Goal: Task Accomplishment & Management: Manage account settings

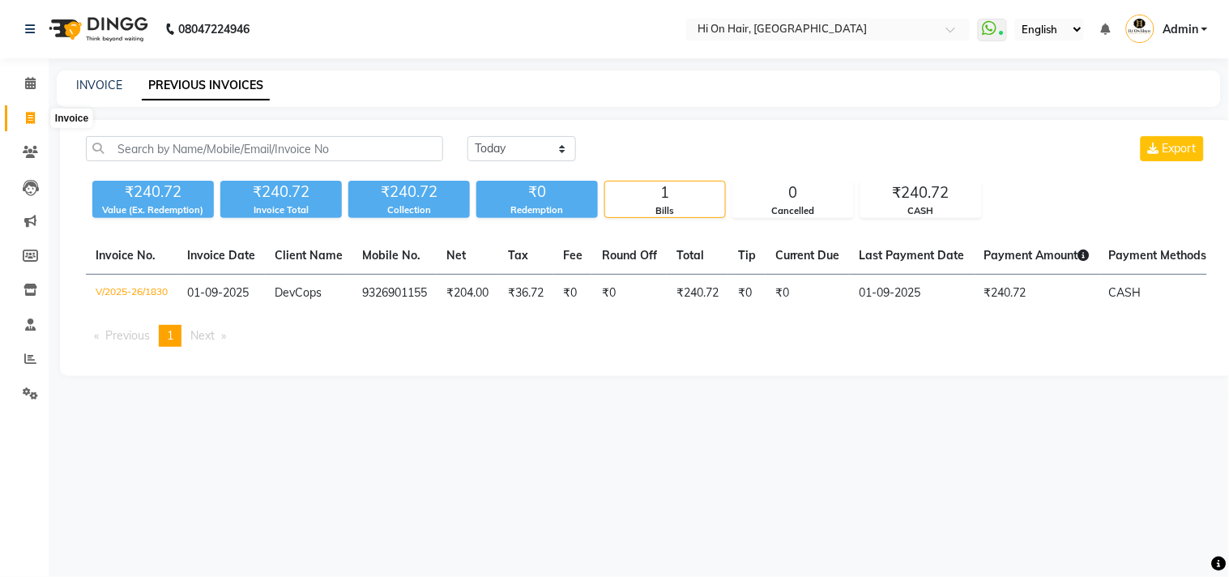
click at [27, 123] on icon at bounding box center [30, 118] width 9 height 12
select select "service"
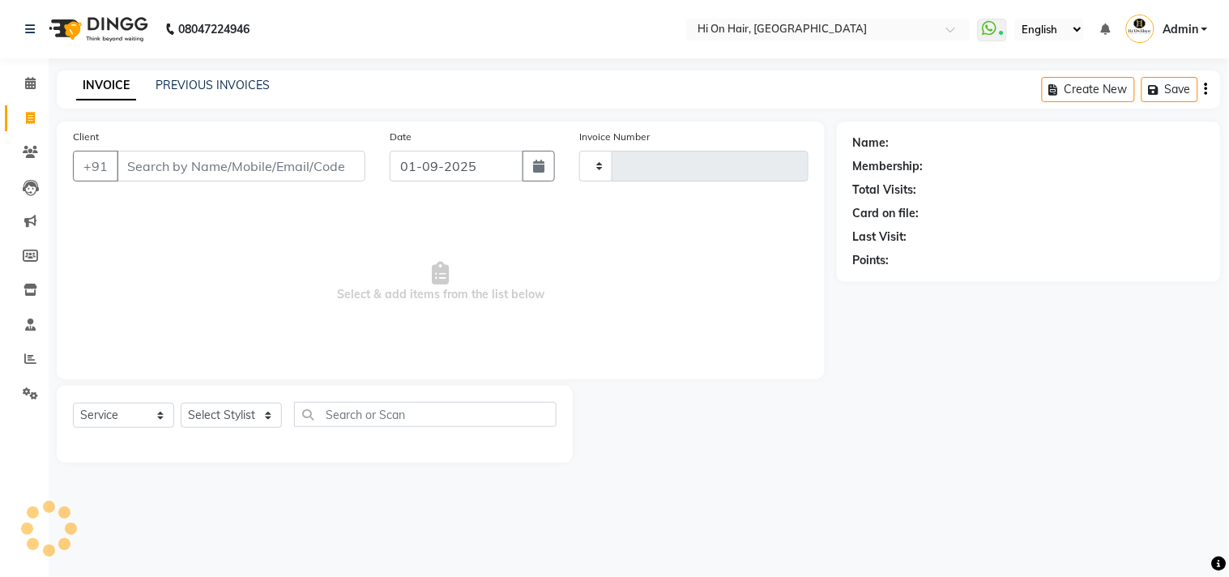
type input "1831"
select select "535"
click at [29, 293] on icon at bounding box center [30, 290] width 14 height 12
select select
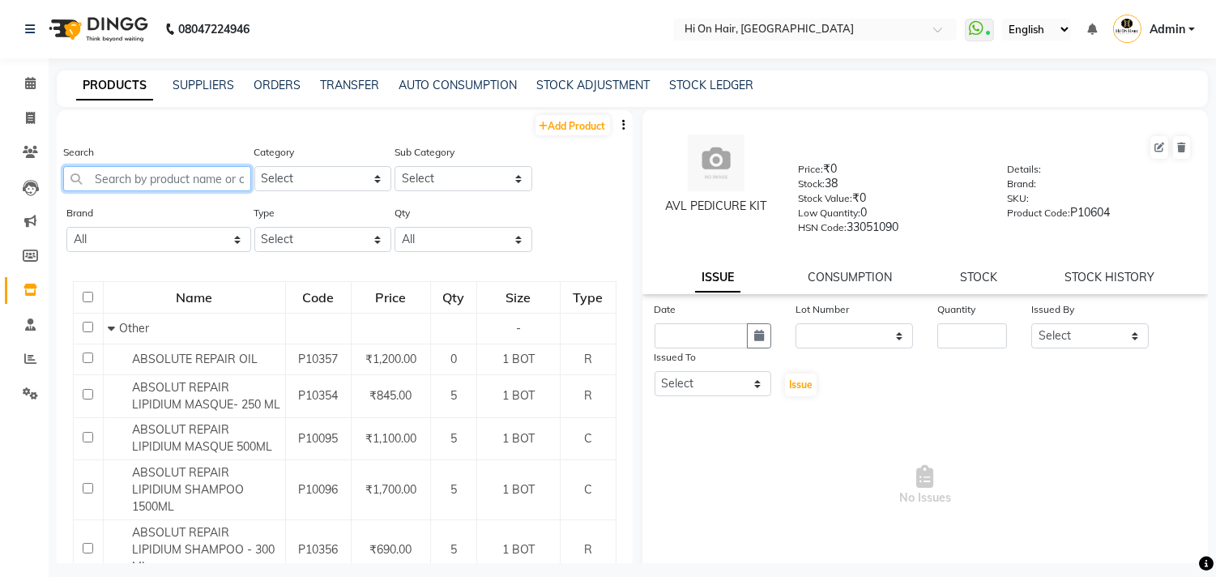
click at [205, 176] on input "text" at bounding box center [157, 178] width 188 height 25
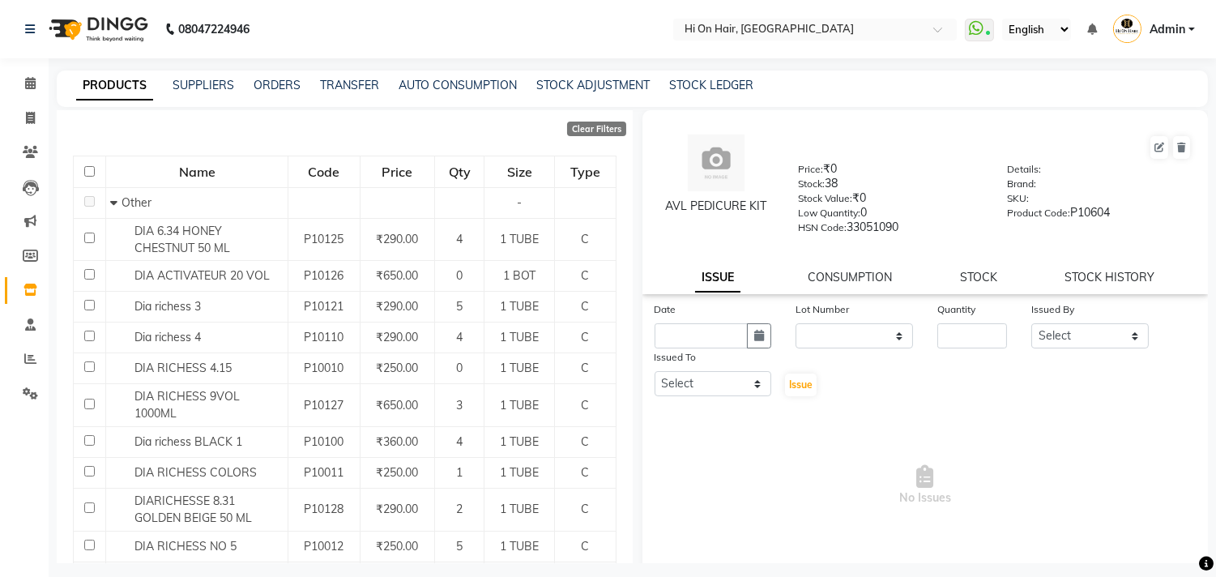
scroll to position [180, 0]
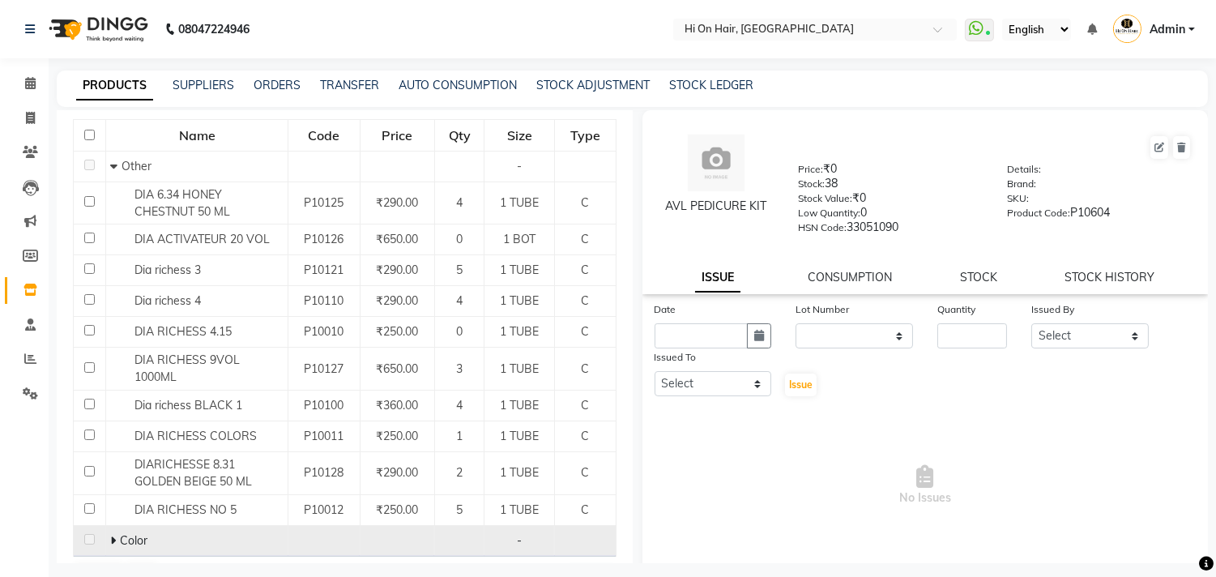
click at [112, 535] on icon at bounding box center [113, 540] width 6 height 11
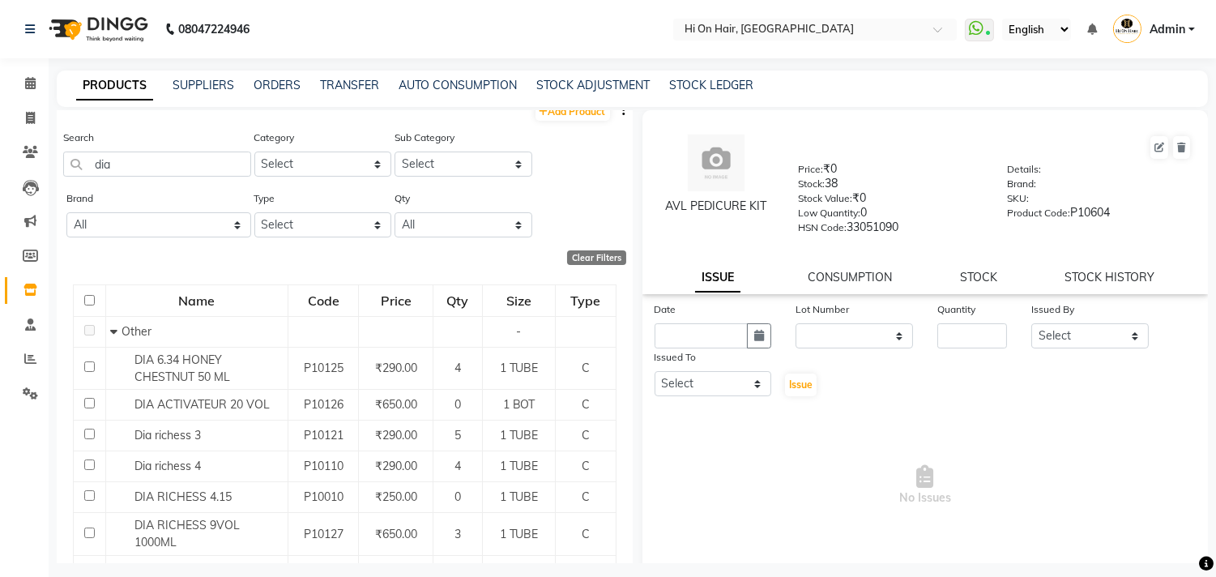
scroll to position [0, 0]
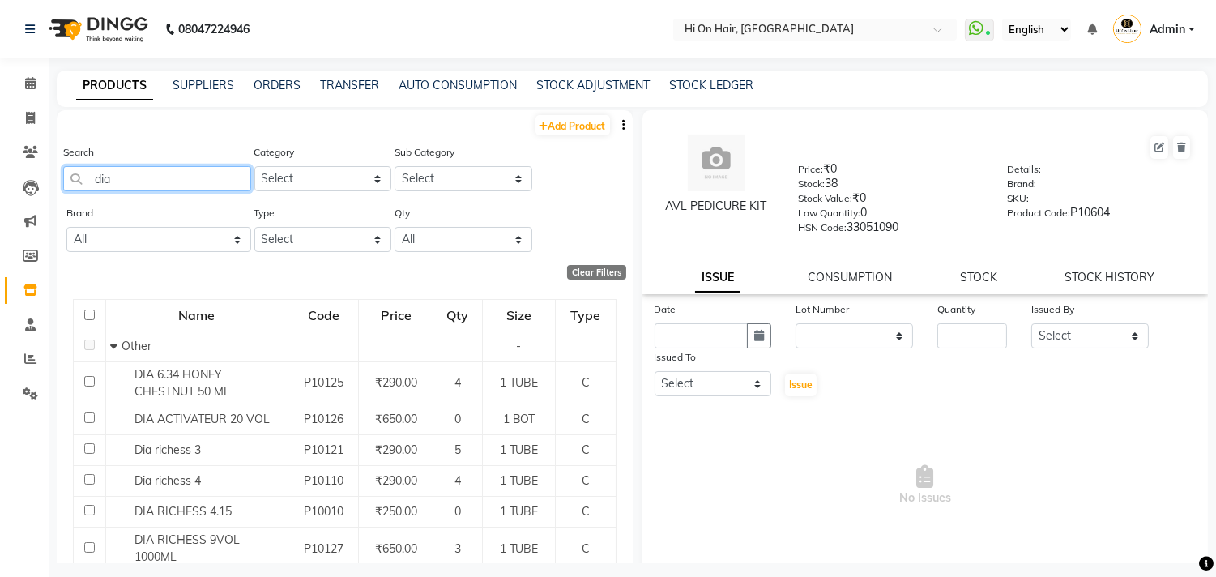
click at [192, 181] on input "dia" at bounding box center [157, 178] width 188 height 25
type input "d"
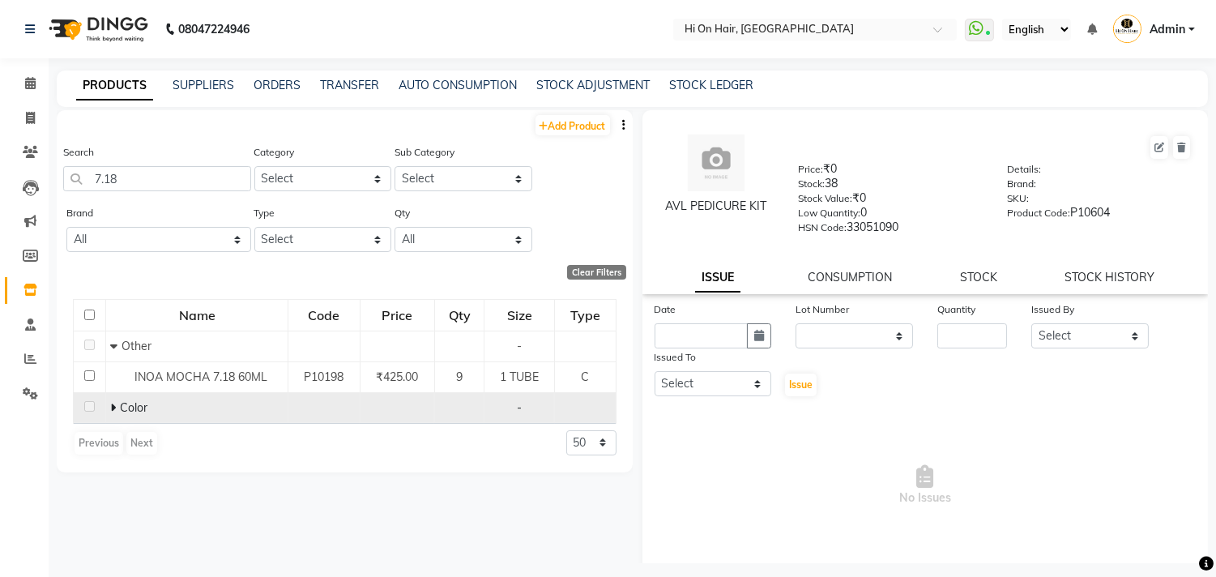
click at [113, 409] on icon at bounding box center [113, 407] width 6 height 11
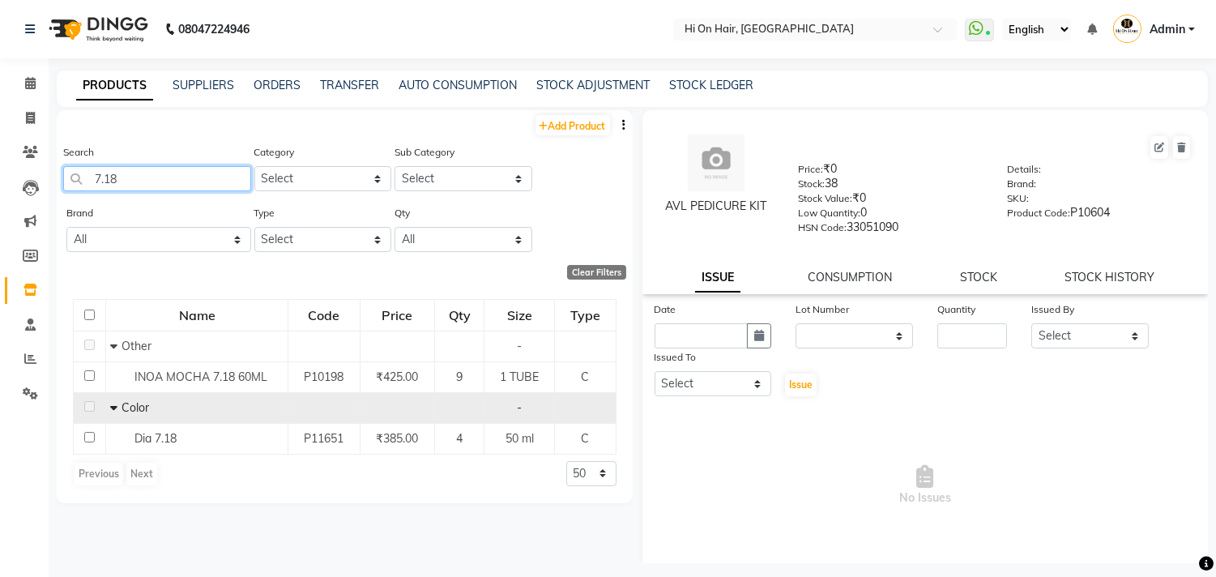
click at [138, 170] on input "7.18" at bounding box center [157, 178] width 188 height 25
type input "7"
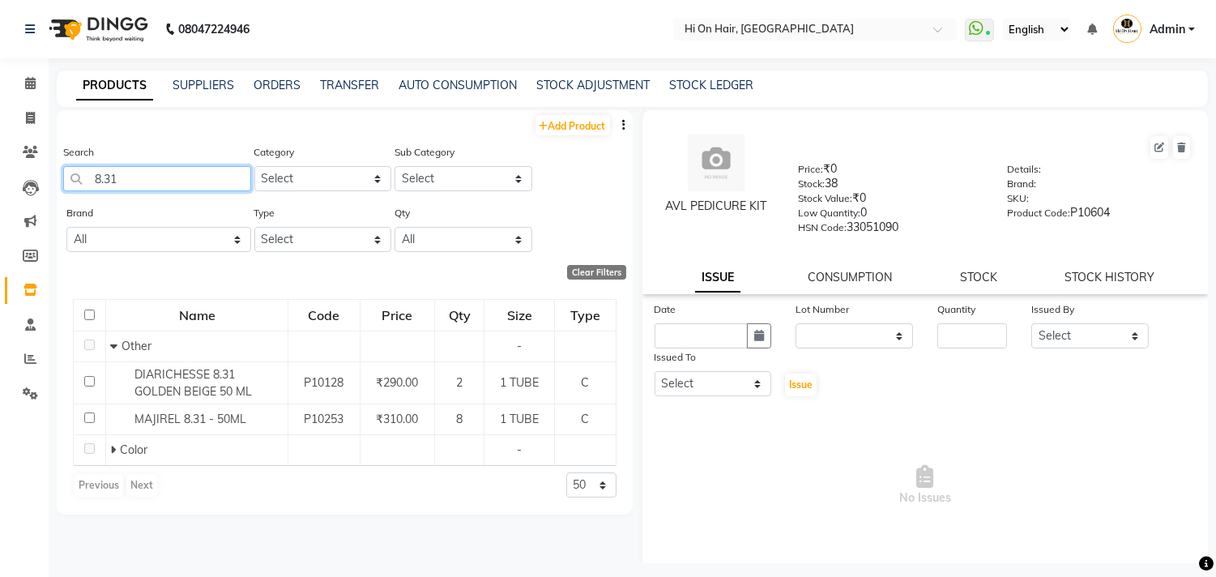
click at [194, 183] on input "8.31" at bounding box center [157, 178] width 188 height 25
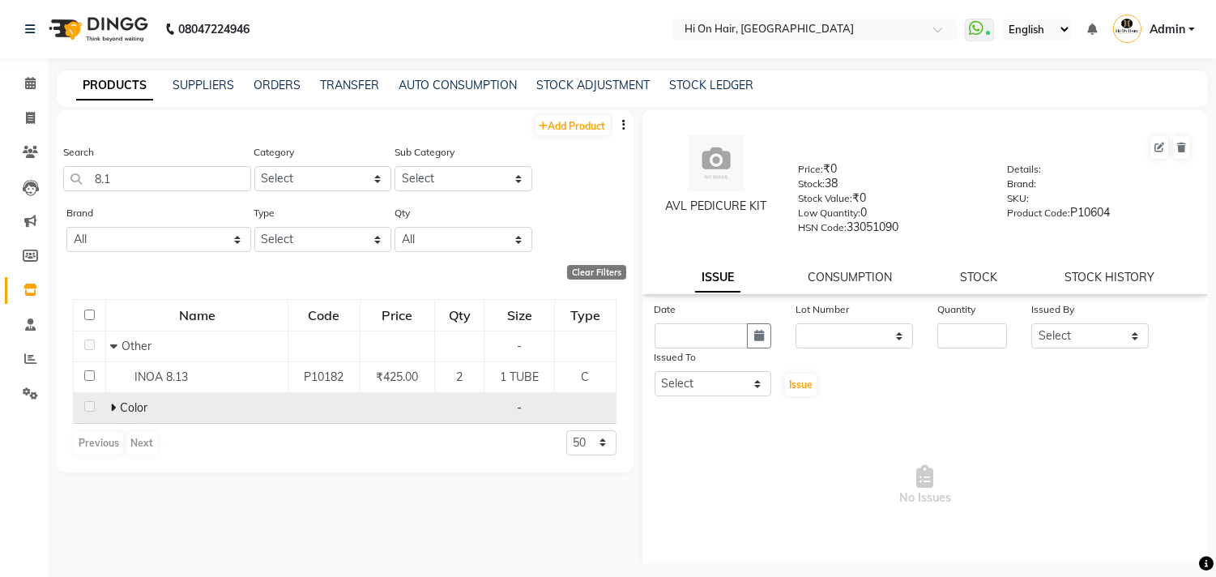
click at [115, 408] on icon at bounding box center [113, 407] width 6 height 11
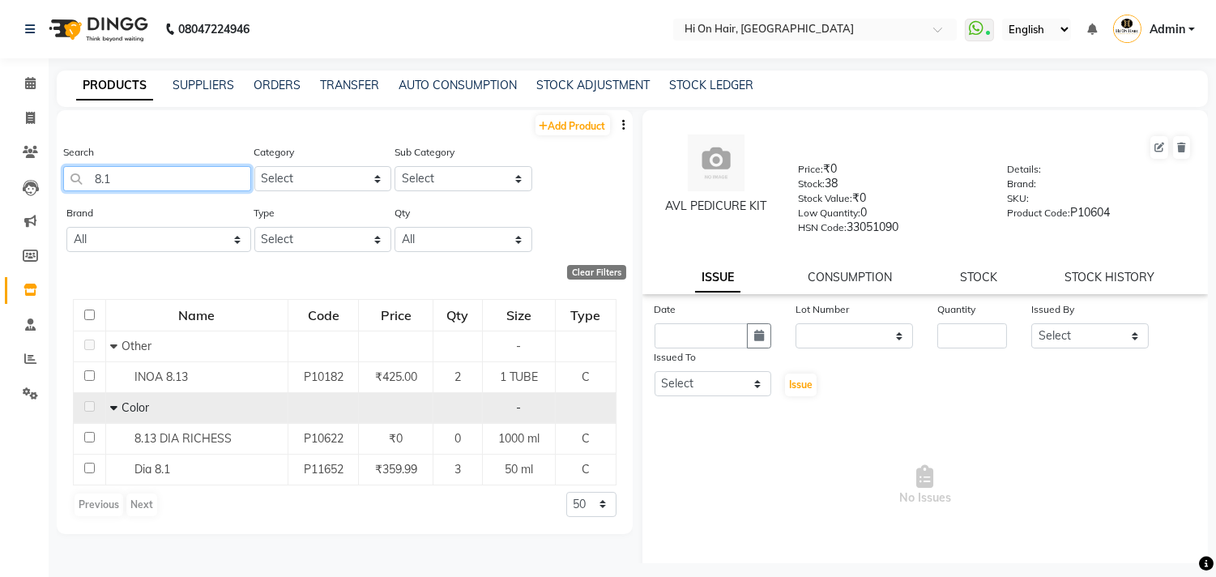
click at [148, 189] on input "8.1" at bounding box center [157, 178] width 188 height 25
type input "8"
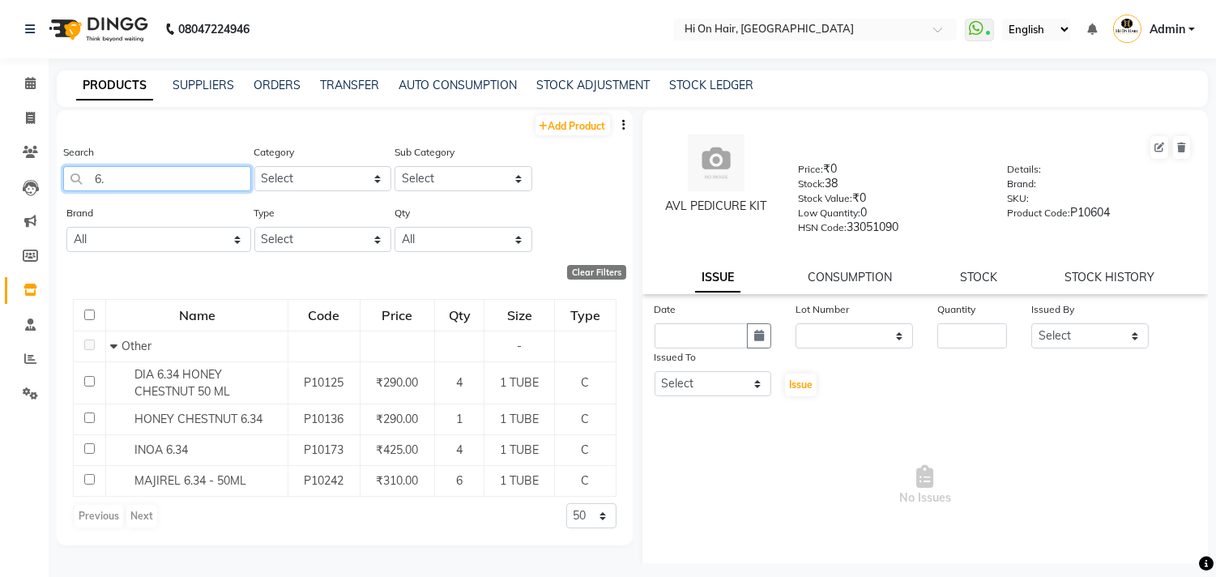
type input "6"
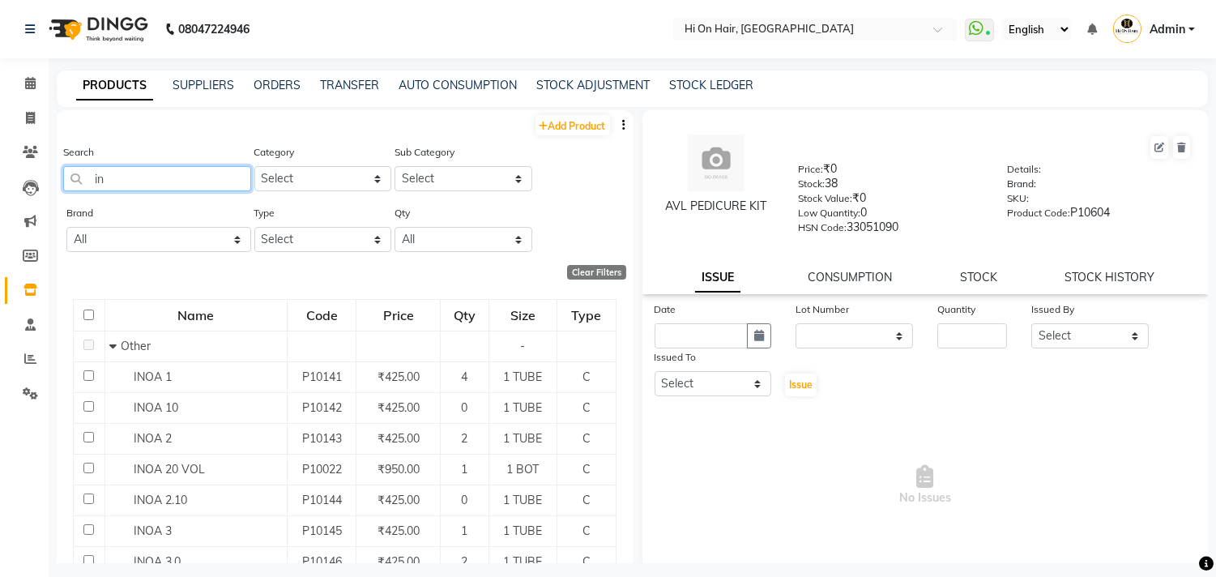
type input "i"
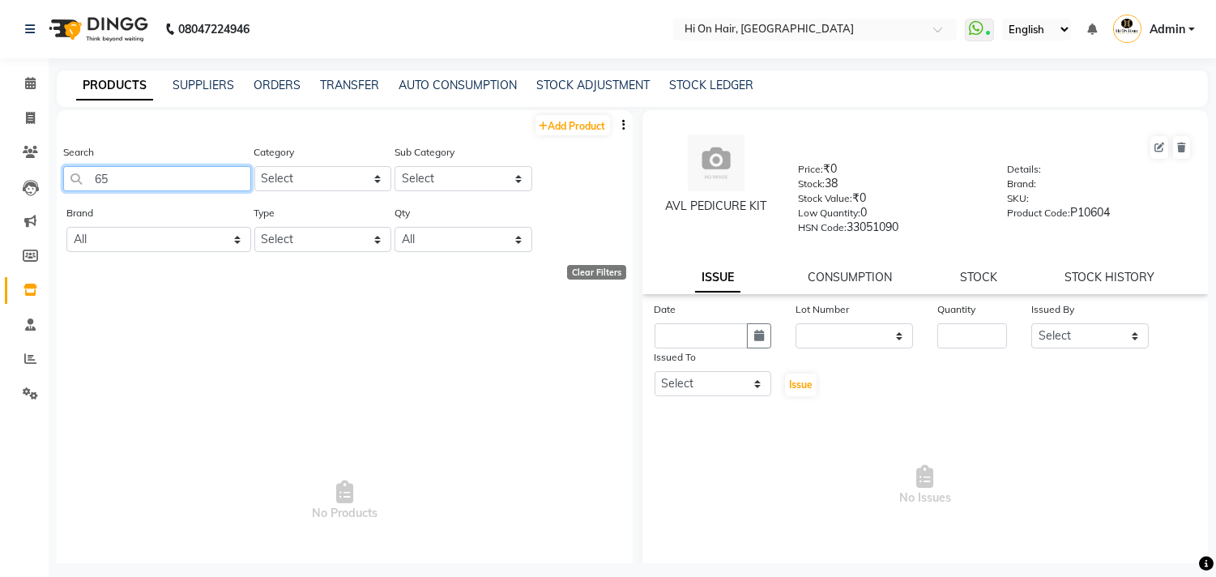
type input "6"
type input "5"
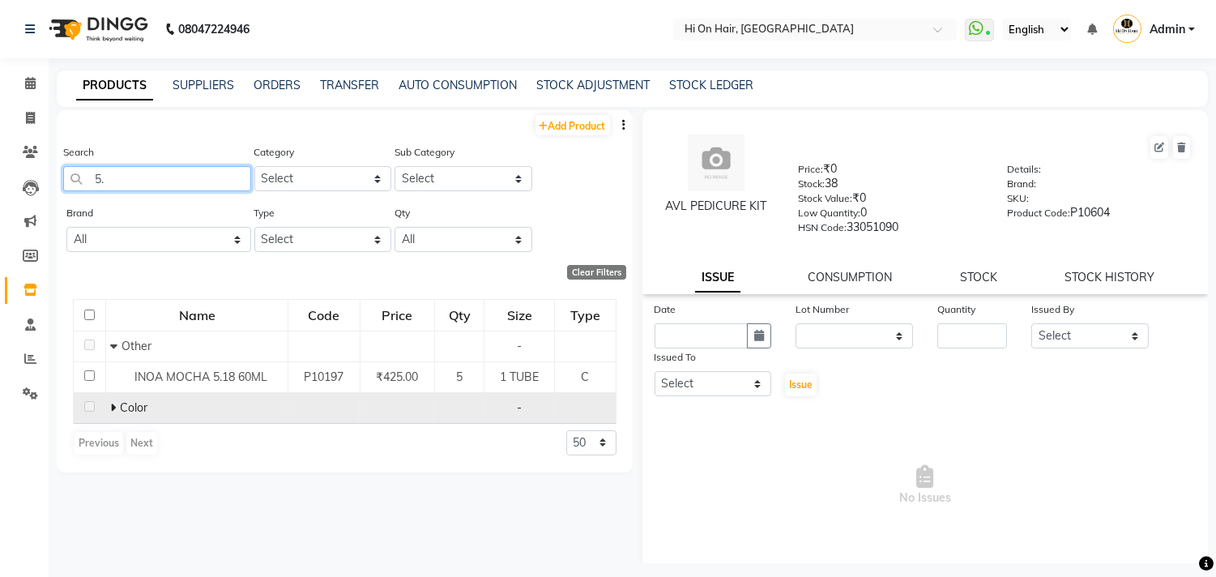
type input "5"
click at [116, 409] on span at bounding box center [115, 407] width 10 height 15
click at [146, 177] on input "7.8" at bounding box center [157, 178] width 188 height 25
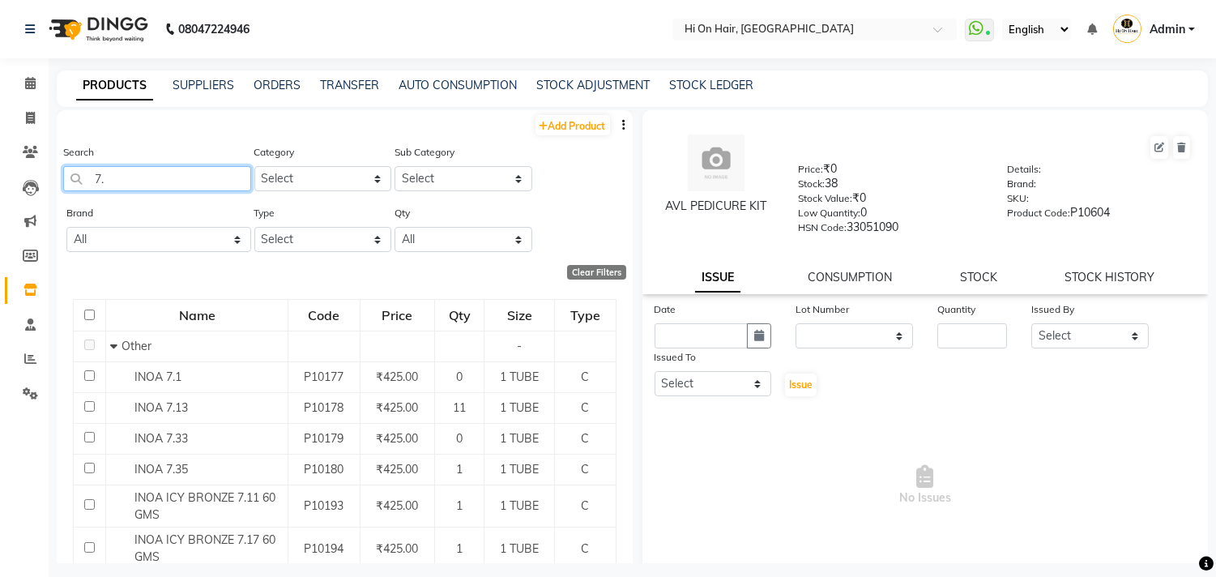
type input "7"
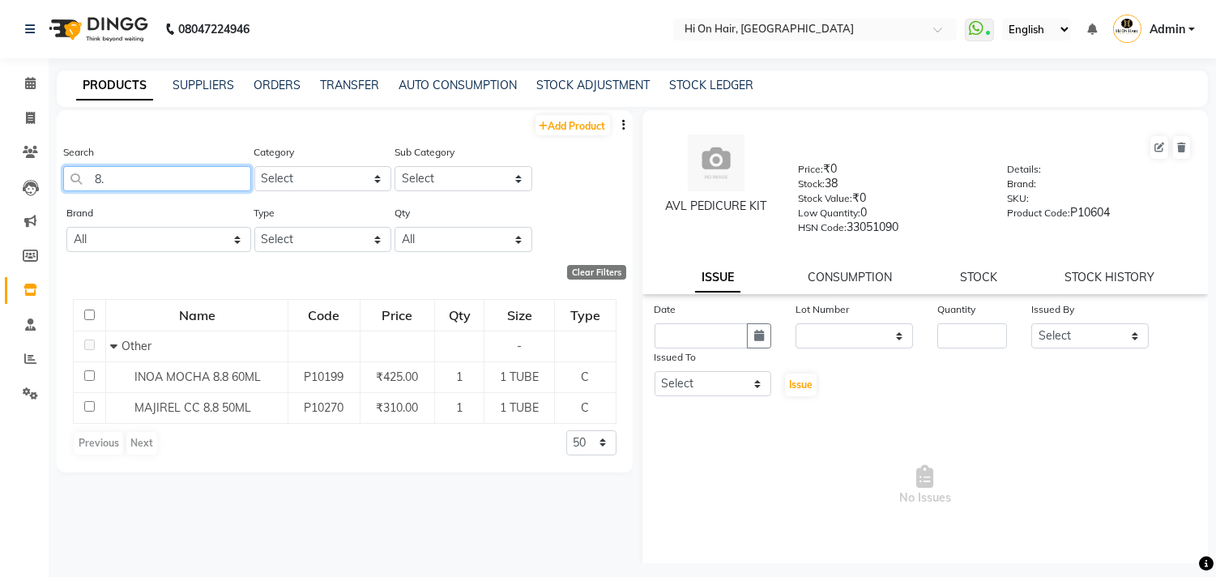
type input "8"
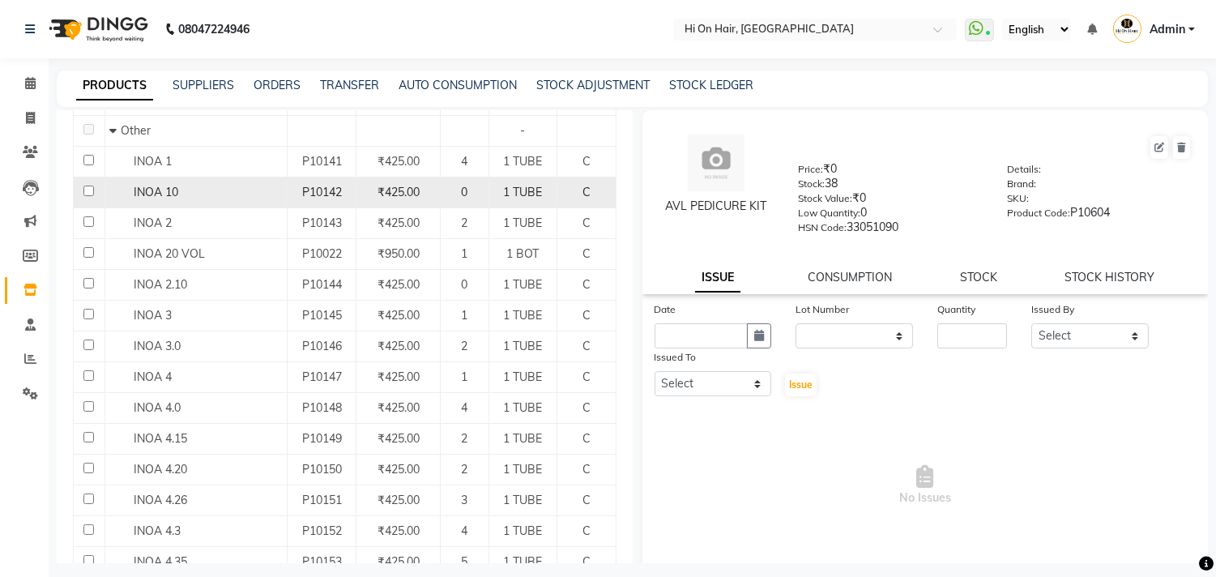
scroll to position [61, 0]
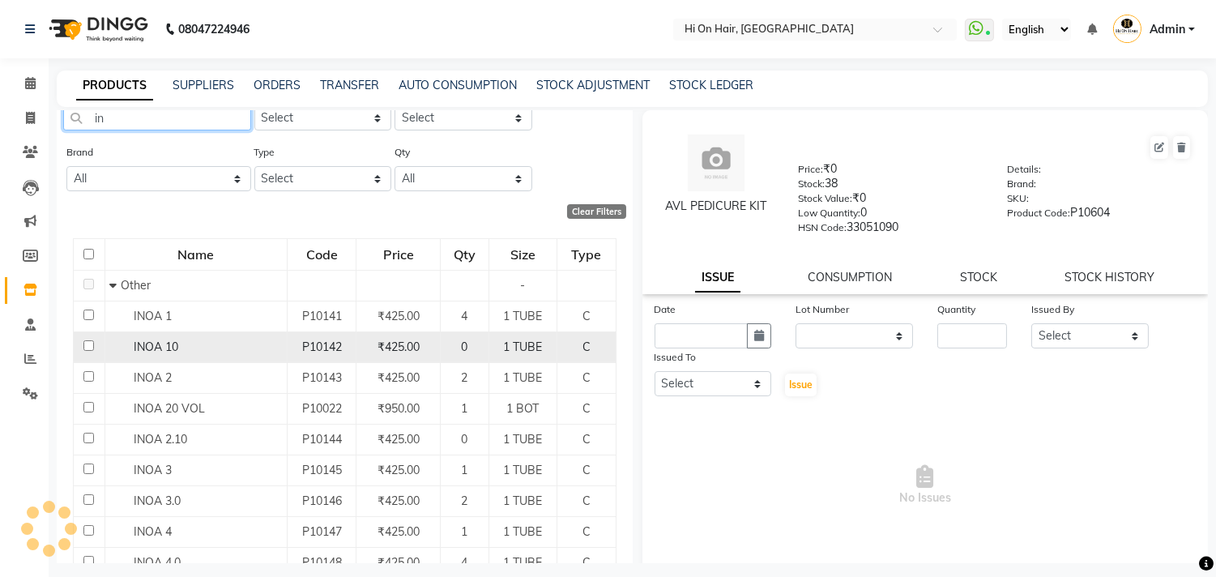
type input "i"
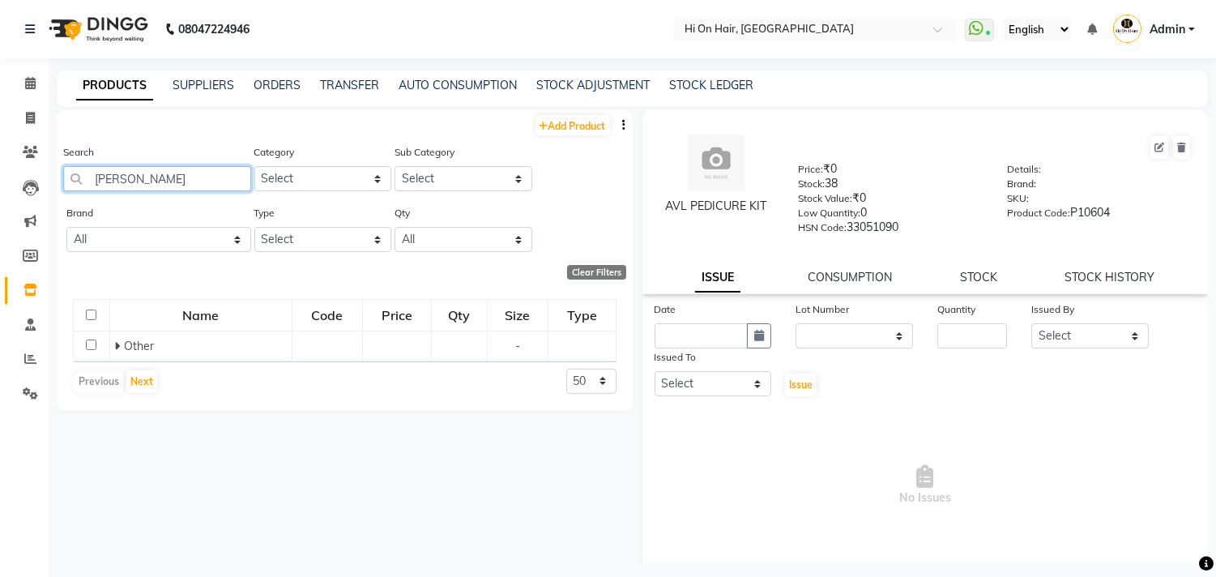
scroll to position [0, 0]
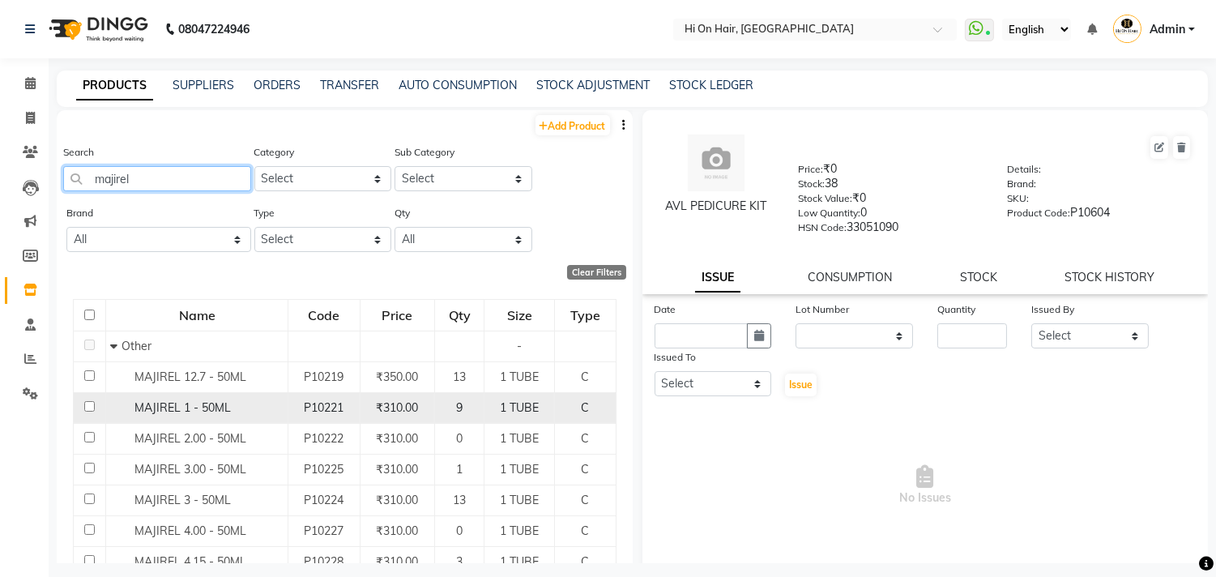
type input "majirel"
click at [274, 408] on div "MAJIREL 1 - 50ML" at bounding box center [196, 407] width 173 height 17
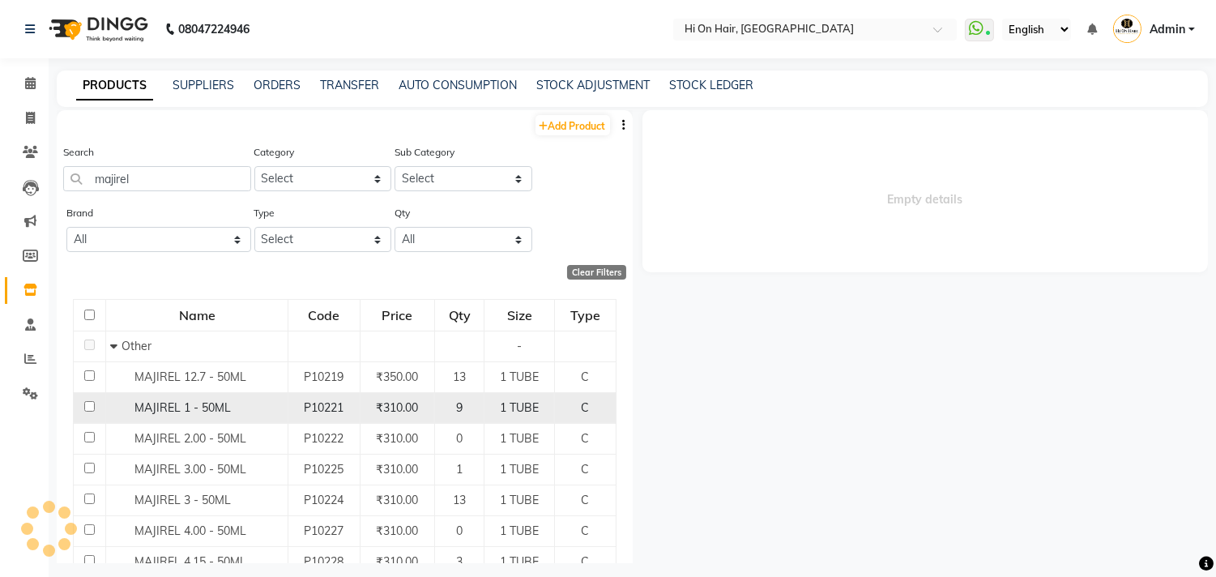
select select
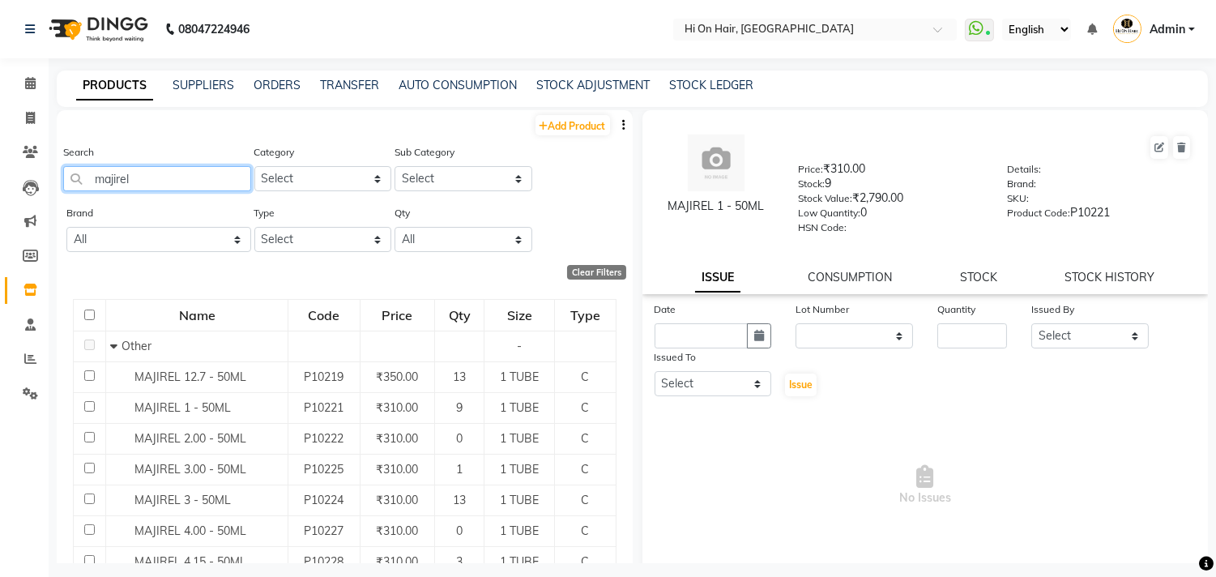
drag, startPoint x: 152, startPoint y: 179, endPoint x: 0, endPoint y: 186, distance: 151.7
click at [0, 186] on app-home "08047224946 Select Location × Hi On Hair, Palm Beach Galleria WhatsApp Status ✕…" at bounding box center [608, 293] width 1216 height 587
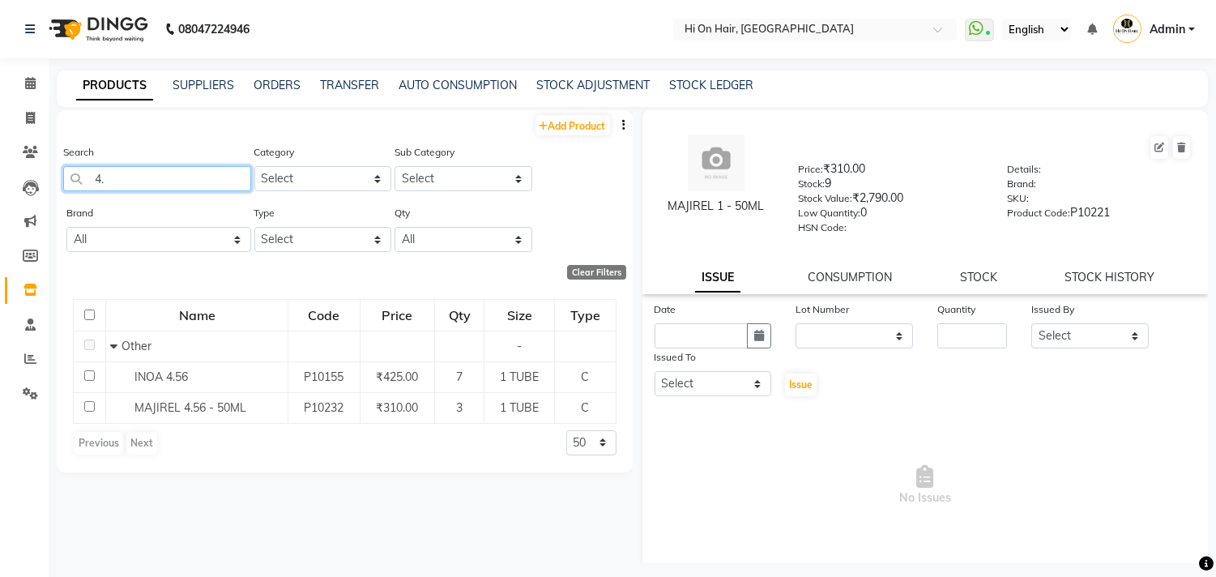
type input "4"
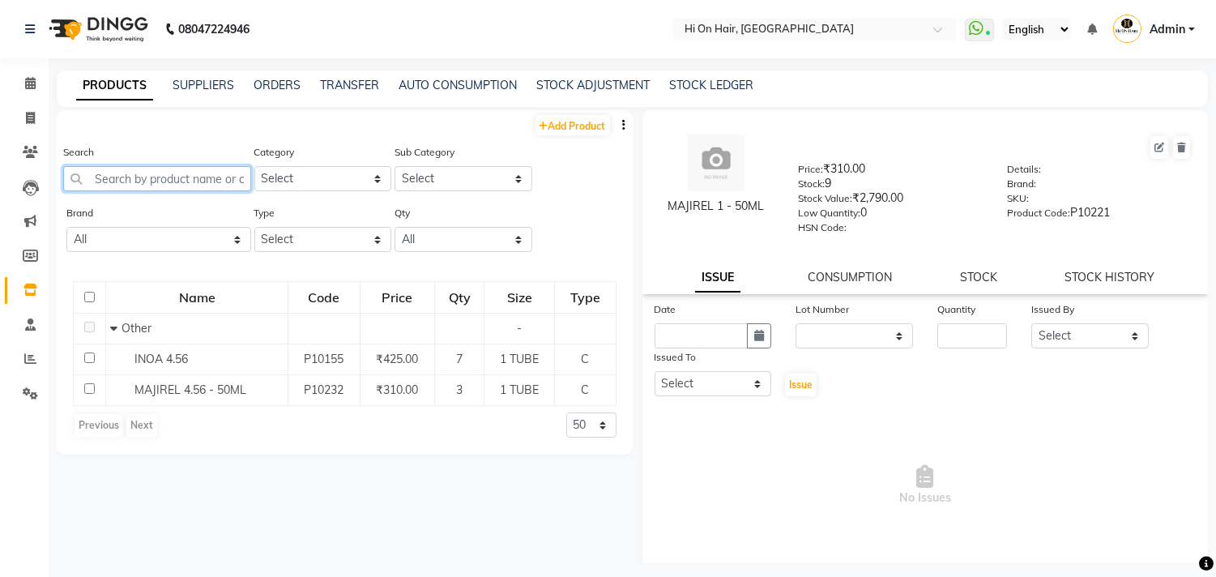
type input "5"
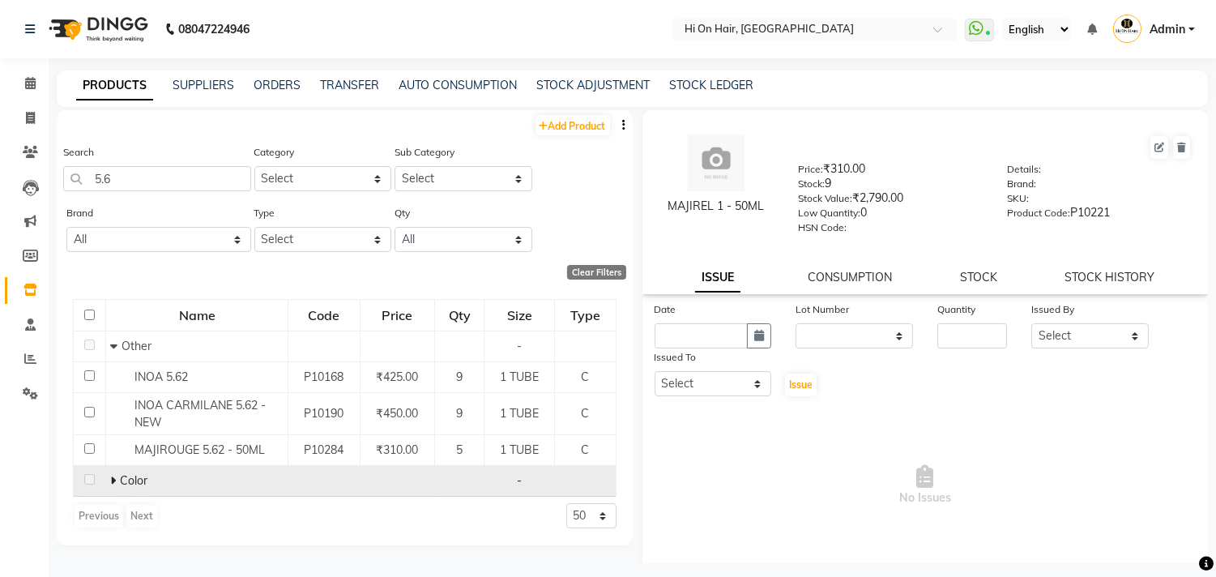
click at [115, 480] on icon at bounding box center [113, 480] width 6 height 11
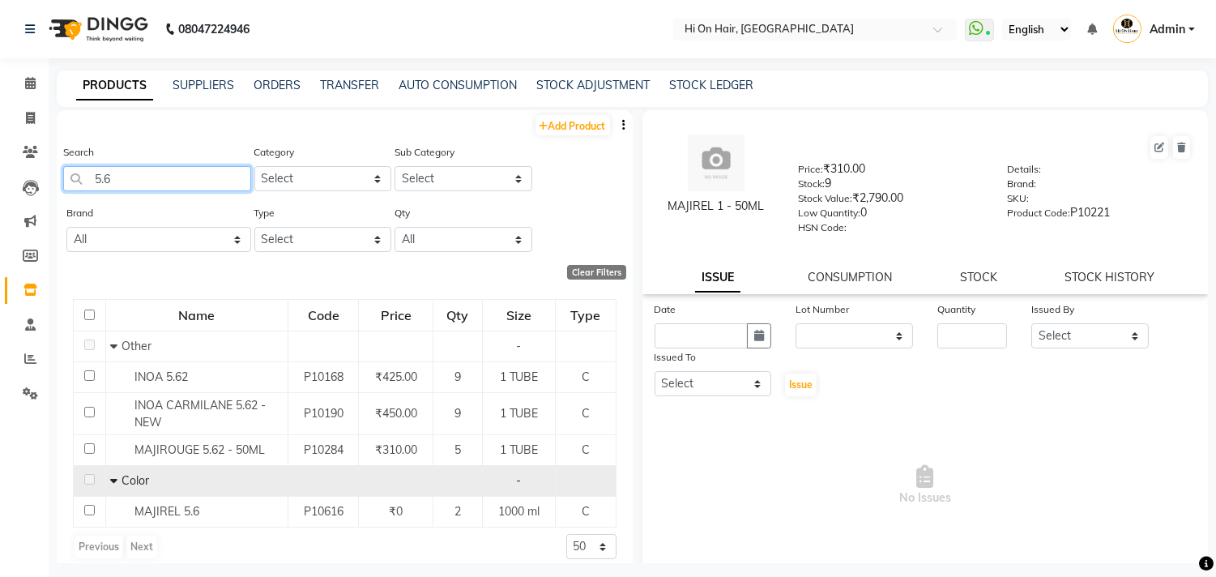
click at [132, 171] on input "5.6" at bounding box center [157, 178] width 188 height 25
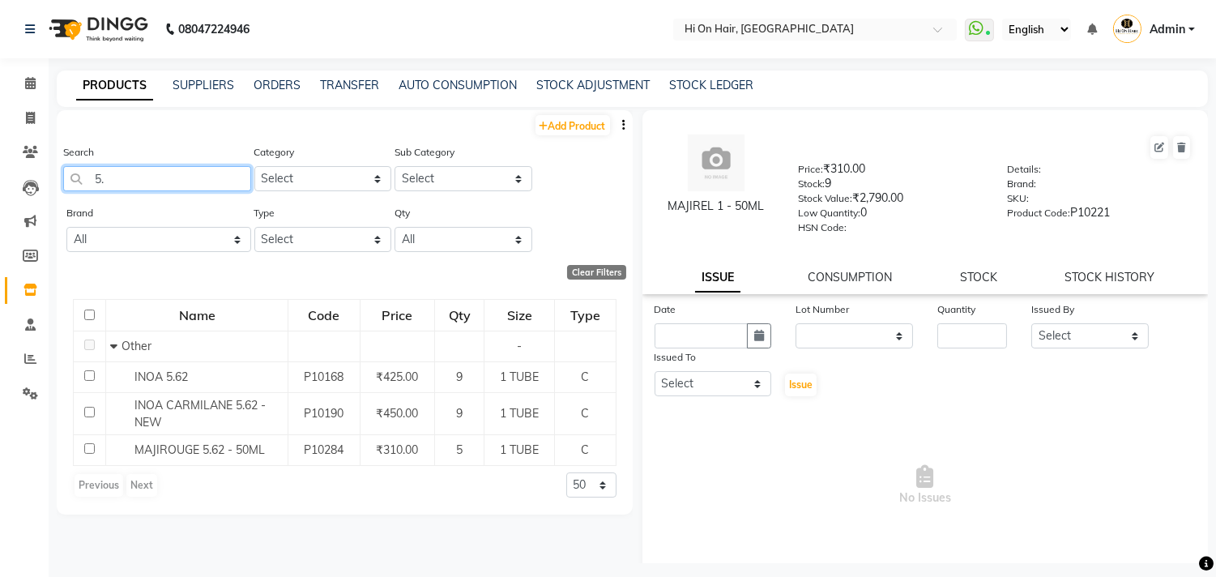
type input "5"
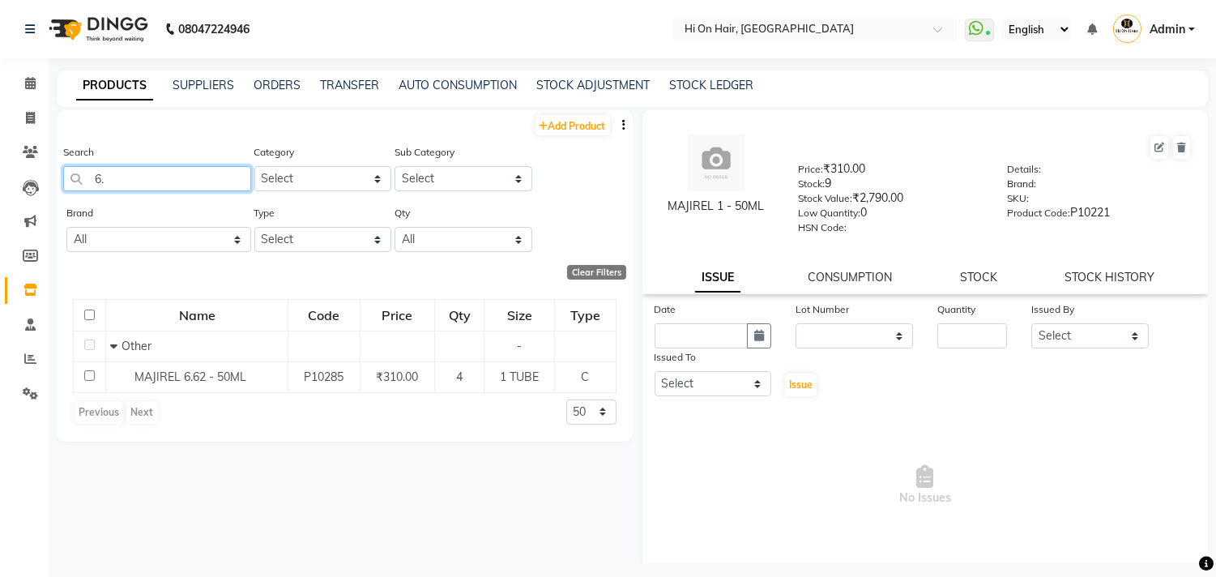
type input "6"
type input "7"
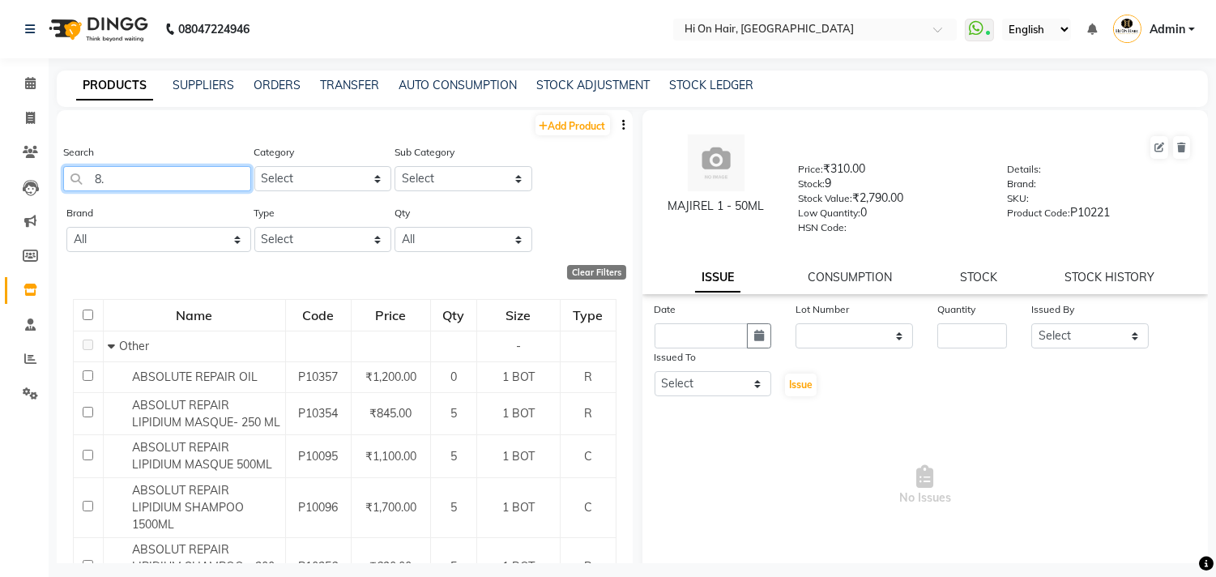
type input "8"
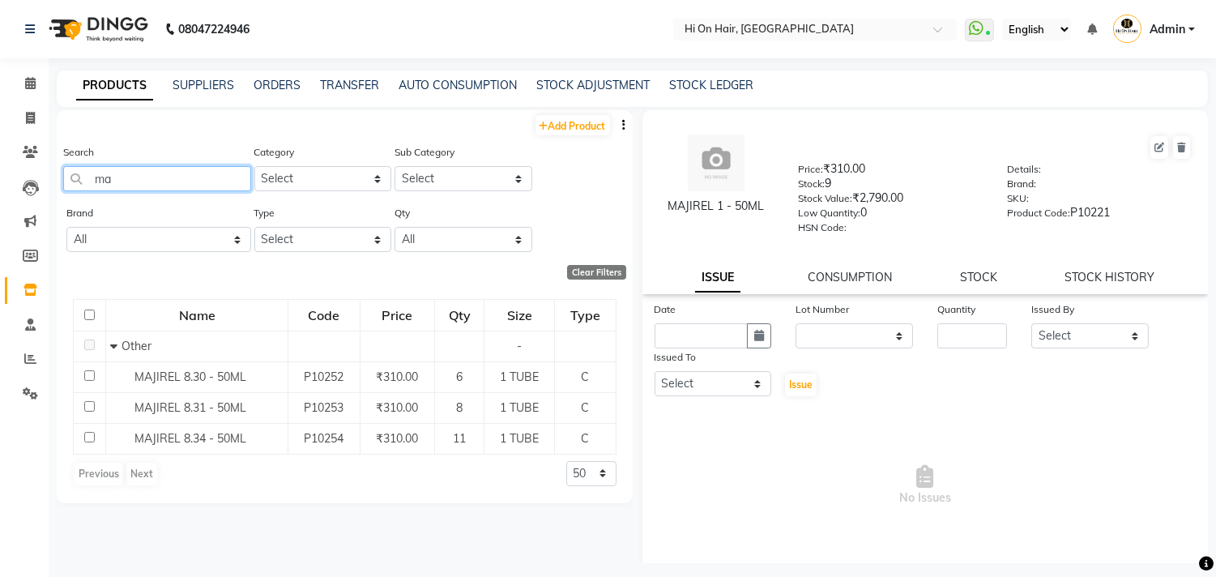
type input "m"
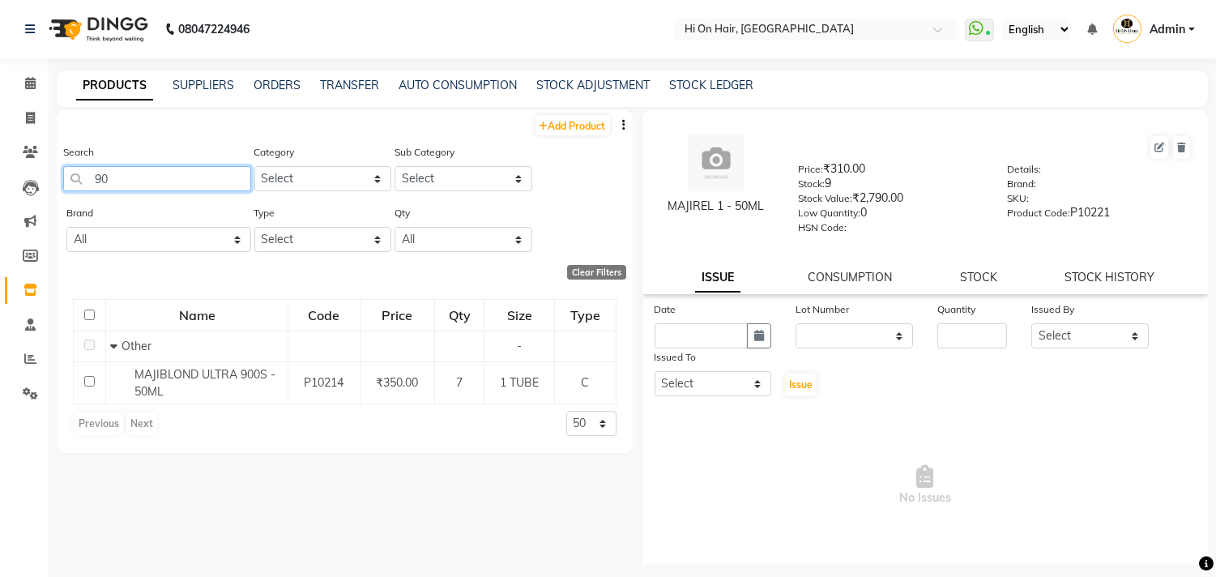
type input "9"
type input "1"
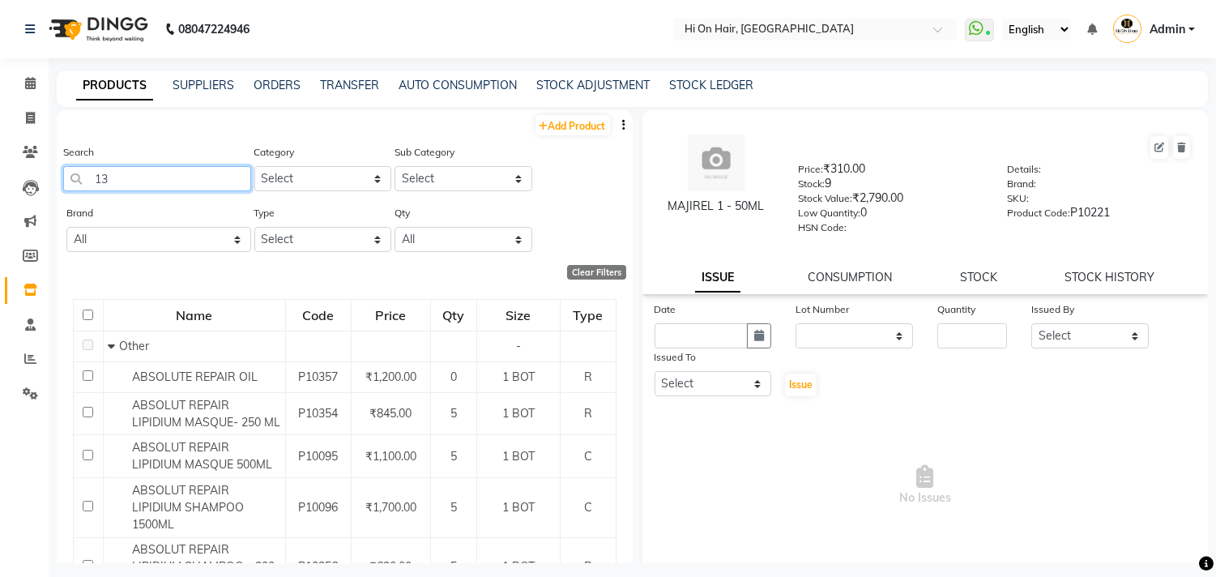
type input "1"
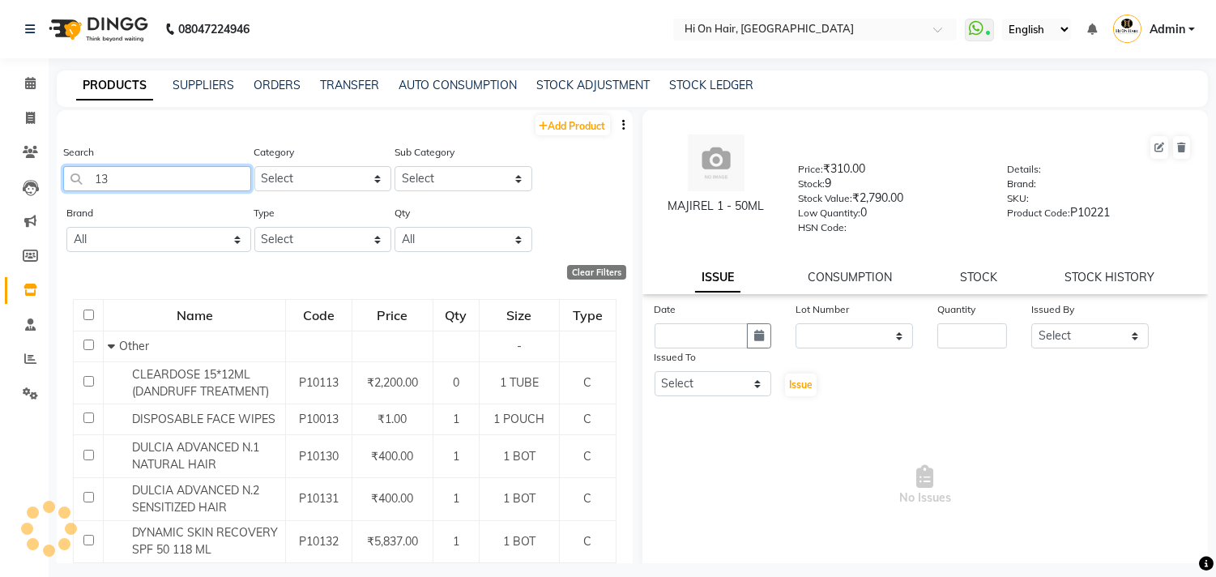
type input "1"
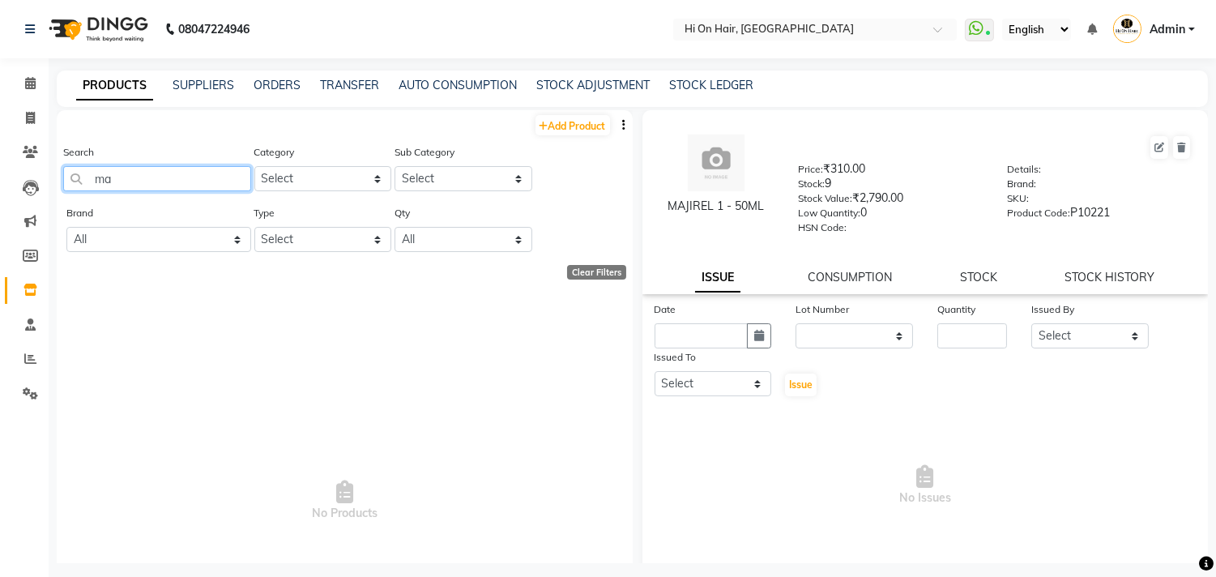
type input "m"
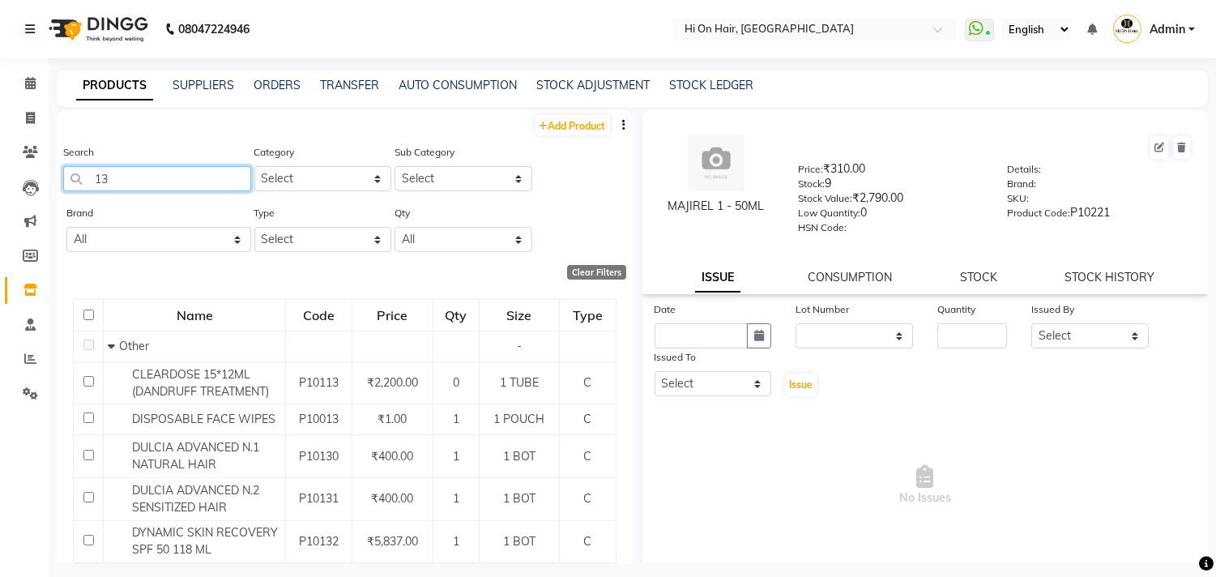
type input "1"
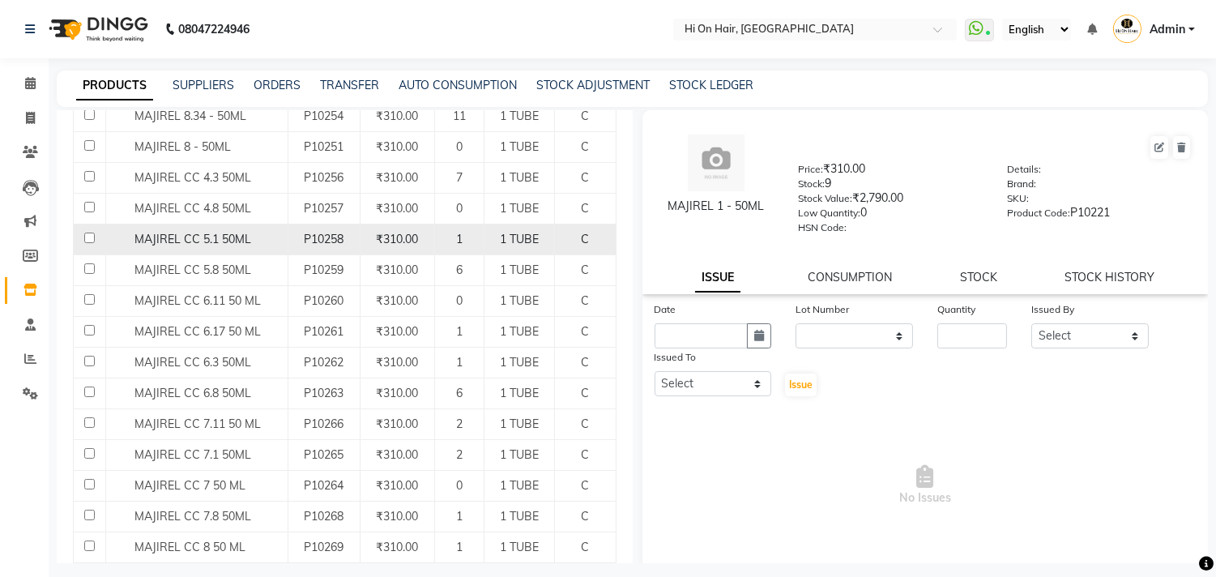
scroll to position [1359, 0]
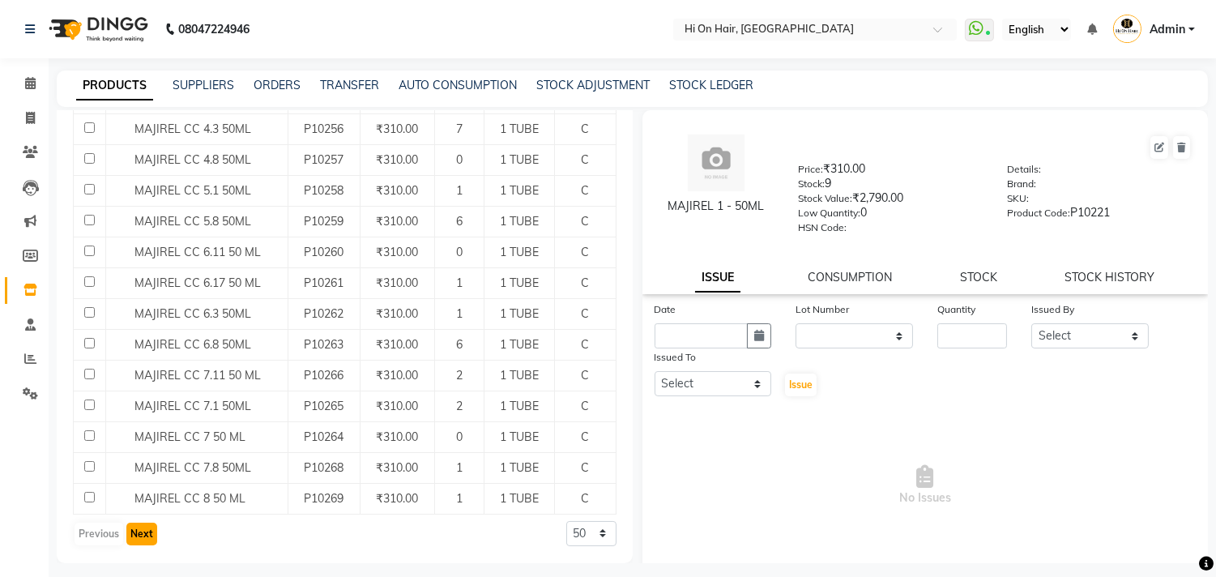
click at [139, 540] on button "Next" at bounding box center [141, 534] width 31 height 23
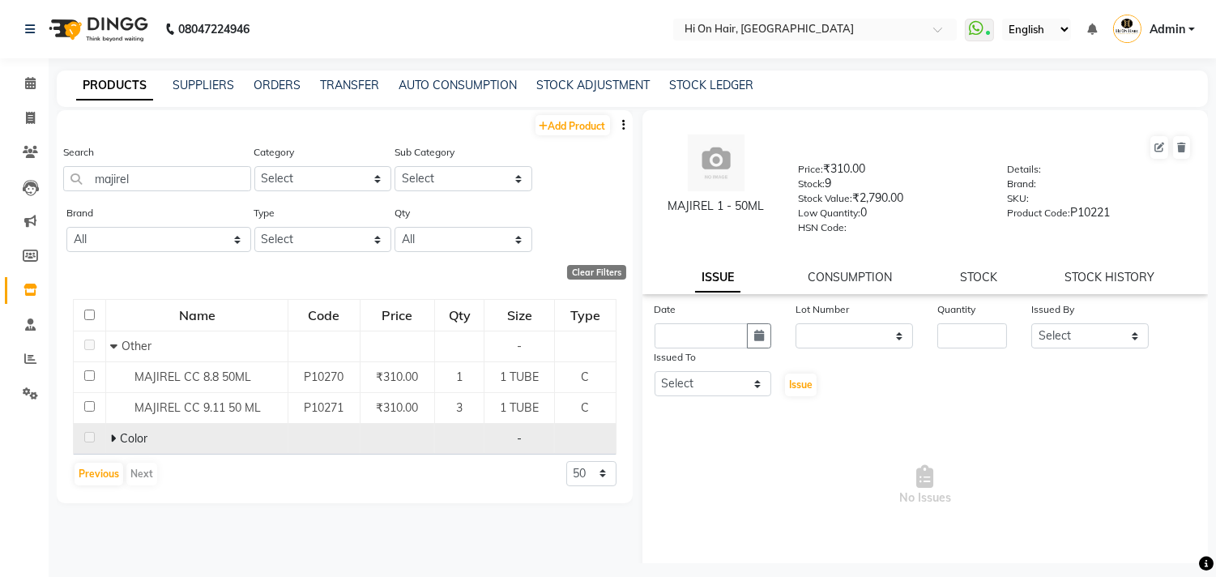
click at [114, 436] on icon at bounding box center [113, 438] width 6 height 11
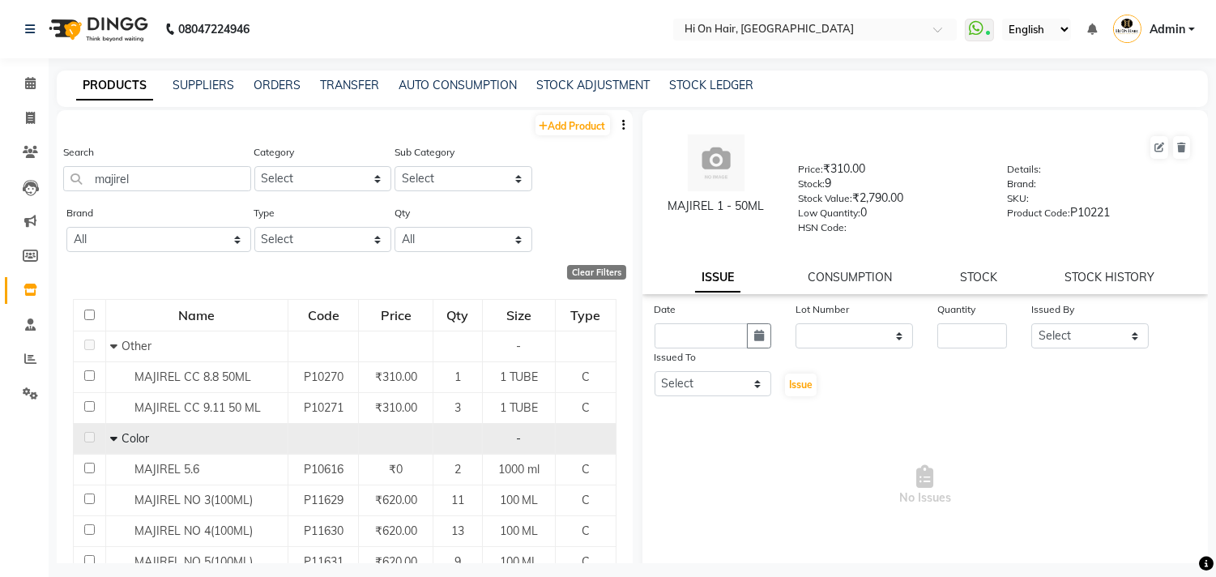
click at [165, 156] on div "Search majirel" at bounding box center [157, 167] width 188 height 48
click at [169, 173] on input "majirel" at bounding box center [157, 178] width 188 height 25
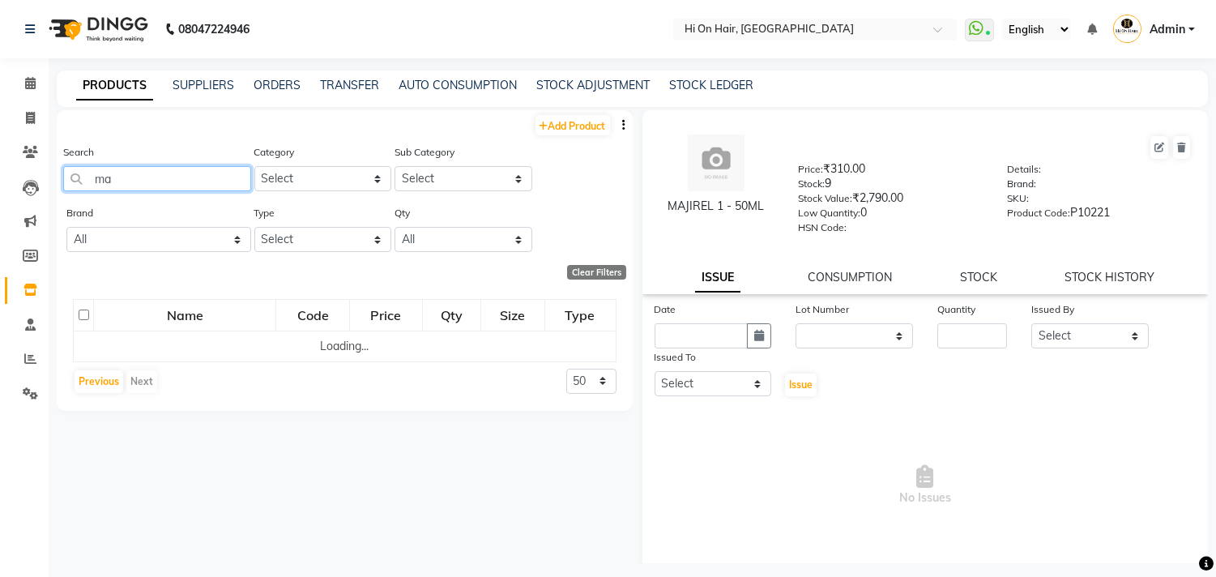
type input "m"
type input "maji"
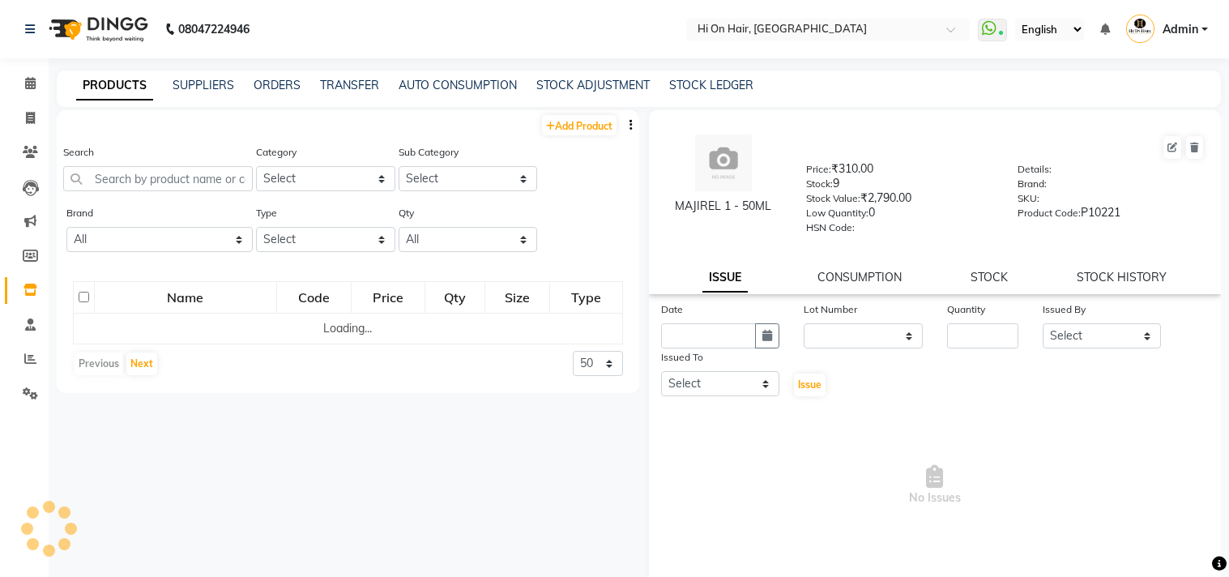
select select
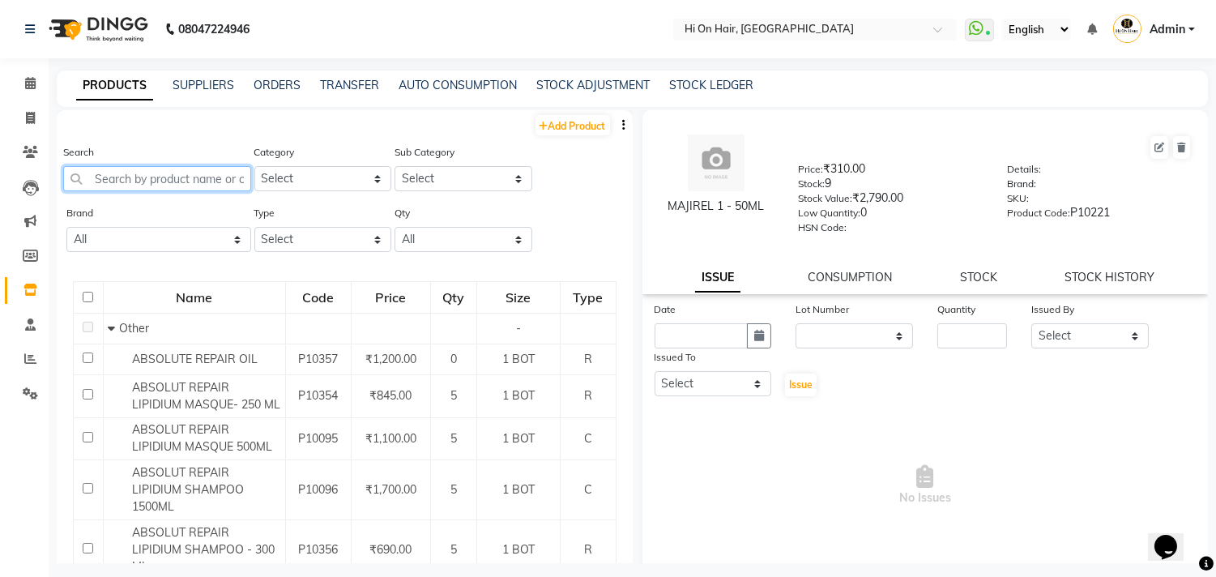
click at [177, 179] on input "text" at bounding box center [157, 178] width 188 height 25
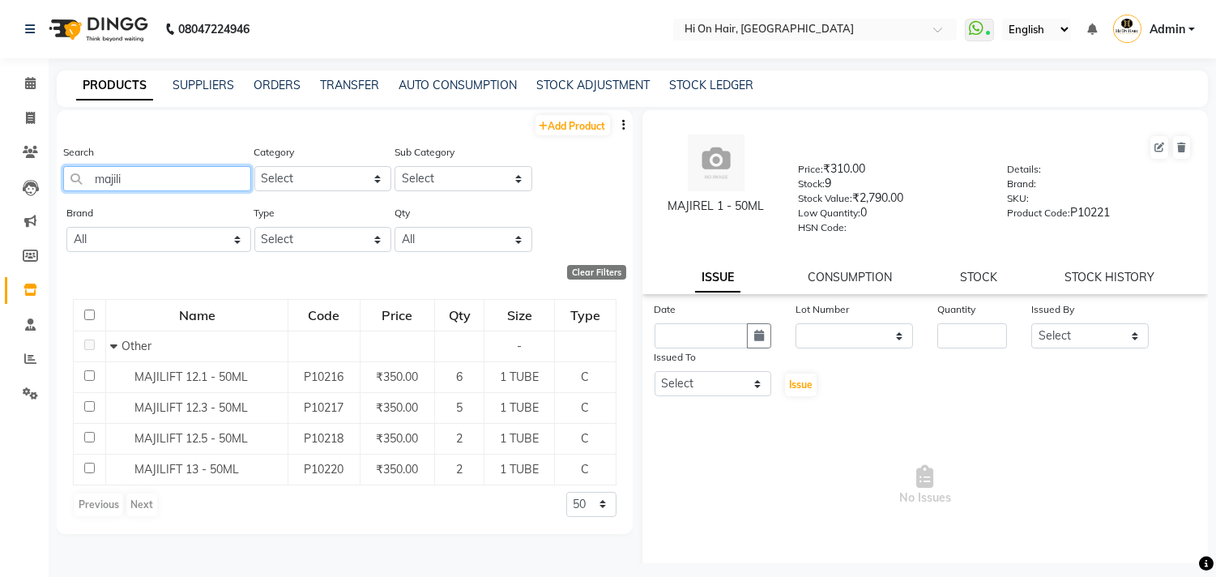
drag, startPoint x: 147, startPoint y: 172, endPoint x: 82, endPoint y: 181, distance: 66.3
click at [82, 181] on input "majili" at bounding box center [157, 178] width 188 height 25
click at [138, 186] on input "majili" at bounding box center [157, 178] width 188 height 25
click at [147, 186] on input "majili" at bounding box center [157, 178] width 188 height 25
click at [149, 183] on input "majili" at bounding box center [157, 178] width 188 height 25
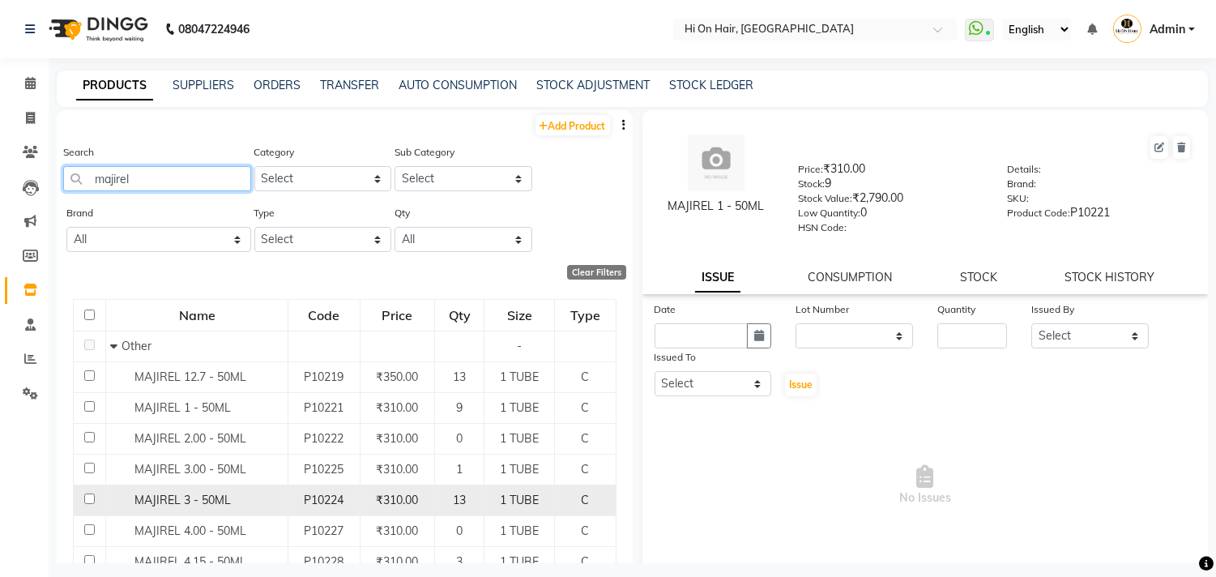
type input "majirel"
click at [360, 496] on td "₹310.00" at bounding box center [397, 499] width 75 height 31
click at [434, 497] on td "13" at bounding box center [459, 499] width 50 height 31
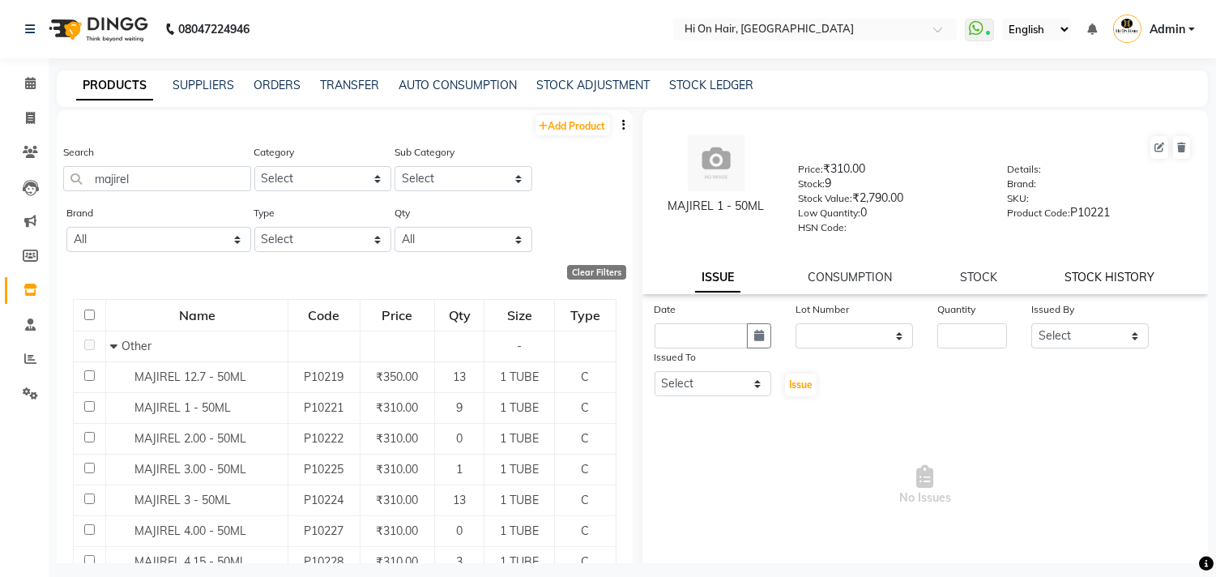
click at [1116, 275] on link "STOCK HISTORY" at bounding box center [1110, 277] width 90 height 15
select select "all"
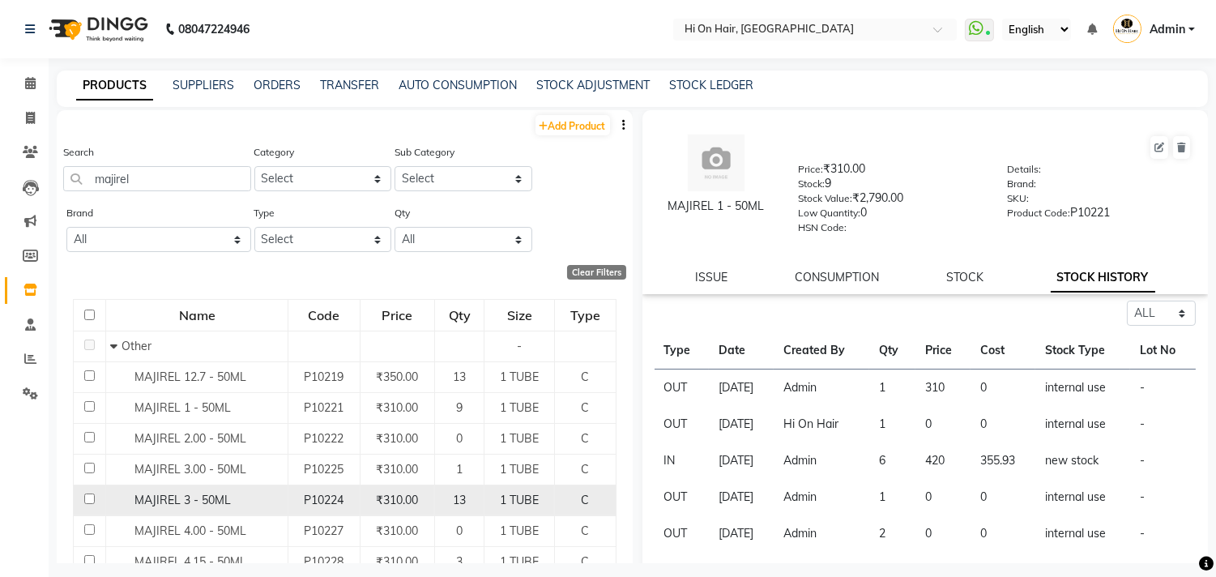
click at [329, 503] on span "P10224" at bounding box center [324, 500] width 40 height 15
select select "all"
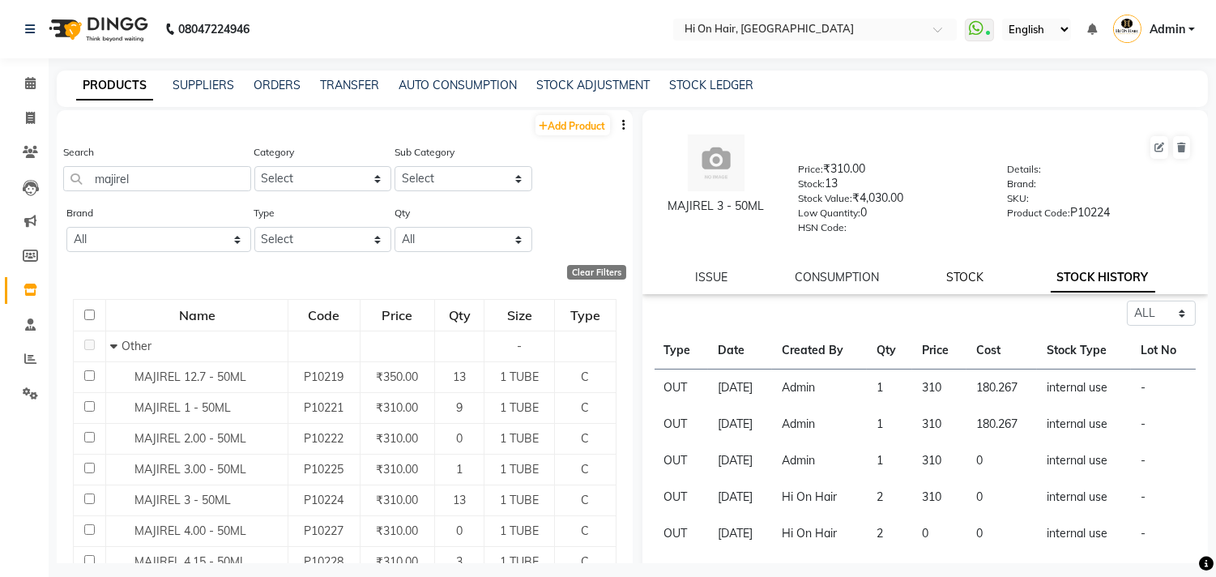
click at [961, 278] on link "STOCK" at bounding box center [964, 277] width 37 height 15
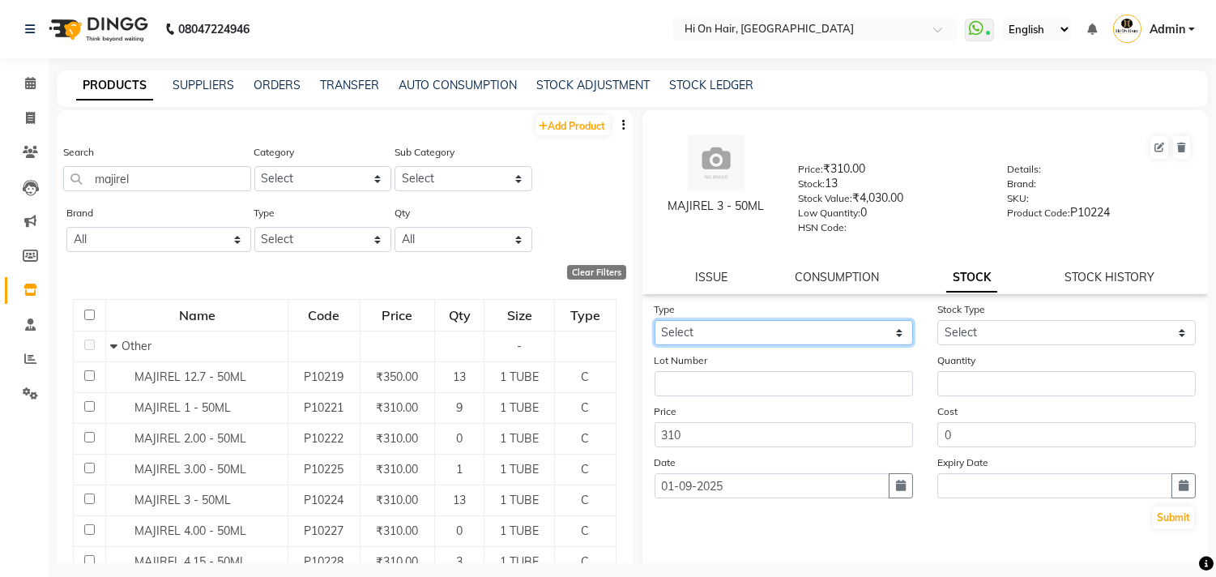
click at [800, 335] on select "Select In Out" at bounding box center [784, 332] width 258 height 25
select select "in"
click at [655, 321] on select "Select In Out" at bounding box center [784, 332] width 258 height 25
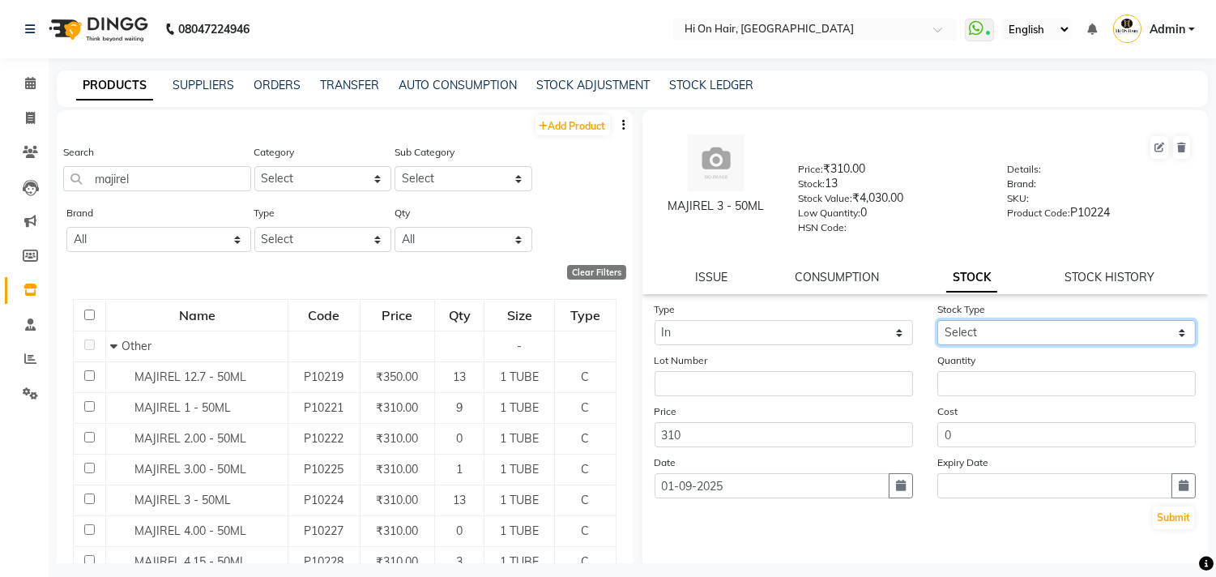
click at [984, 334] on select "Select New Stock Adjustment Return Other" at bounding box center [1066, 332] width 258 height 25
select select "new stock"
click at [937, 321] on select "Select New Stock Adjustment Return Other" at bounding box center [1066, 332] width 258 height 25
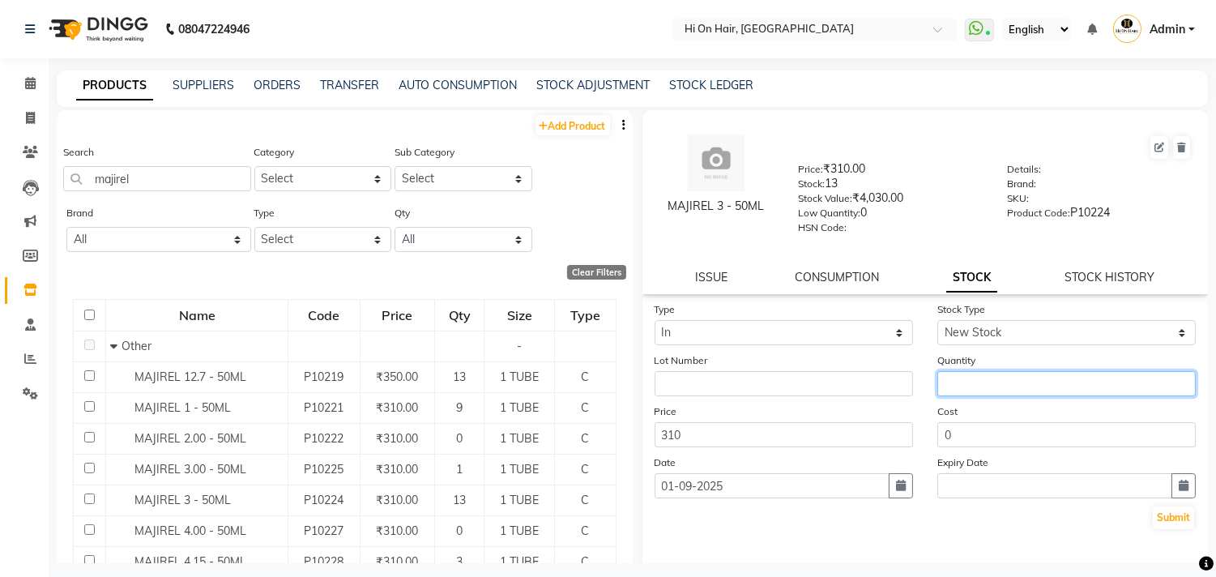
click at [973, 385] on input "number" at bounding box center [1066, 383] width 258 height 25
type input "1"
click at [1162, 517] on button "Submit" at bounding box center [1173, 517] width 41 height 23
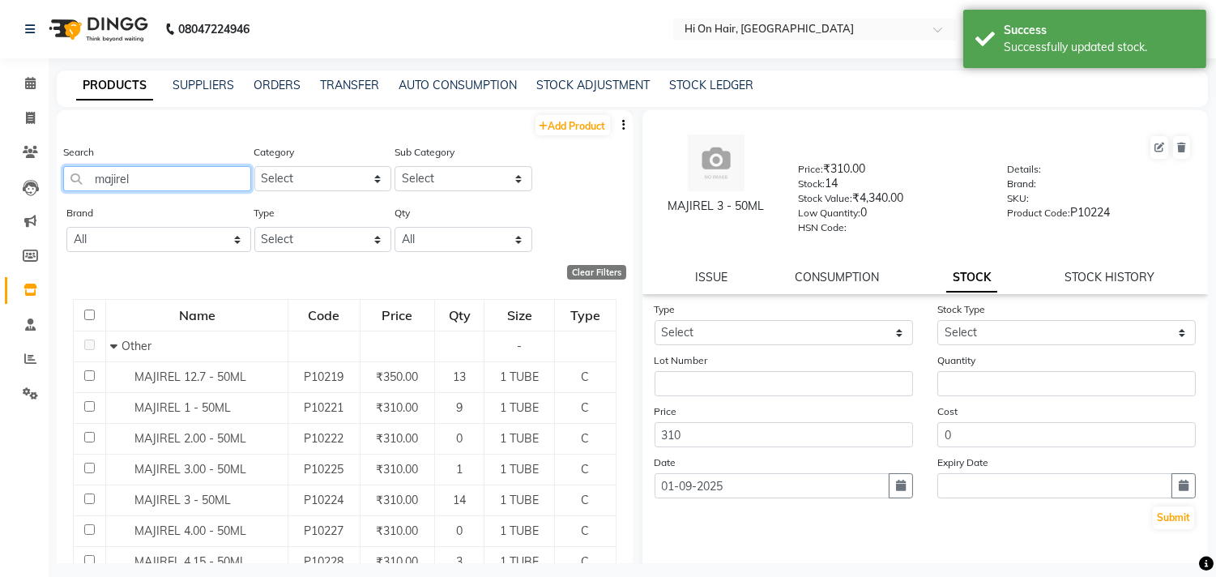
click at [160, 171] on input "majirel" at bounding box center [157, 178] width 188 height 25
type input "m"
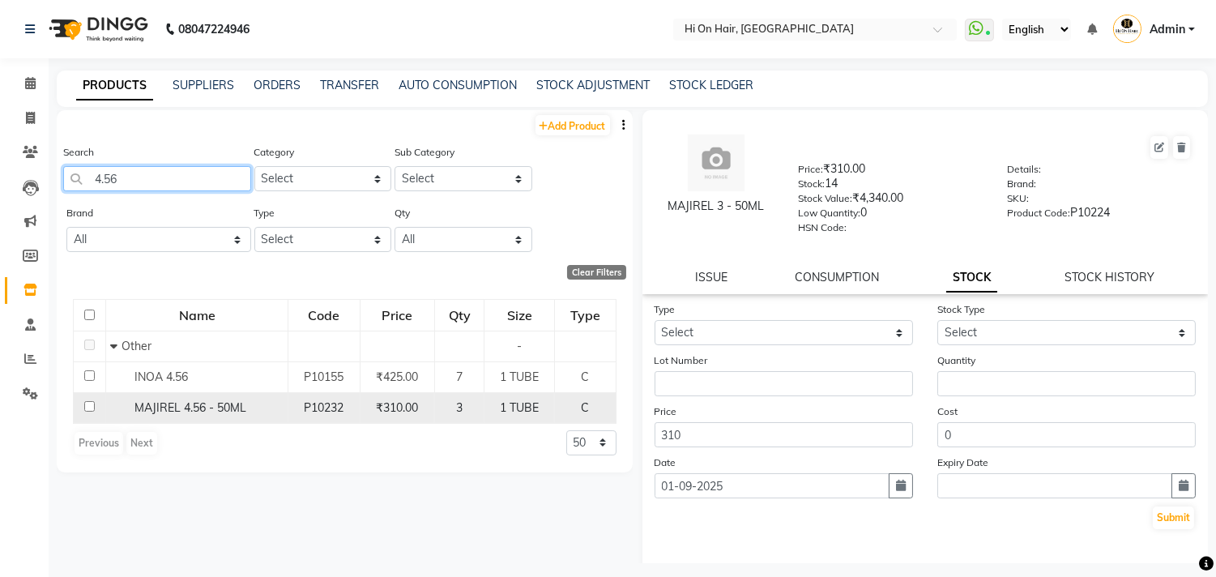
type input "4.56"
click at [305, 415] on span "P10232" at bounding box center [324, 407] width 40 height 15
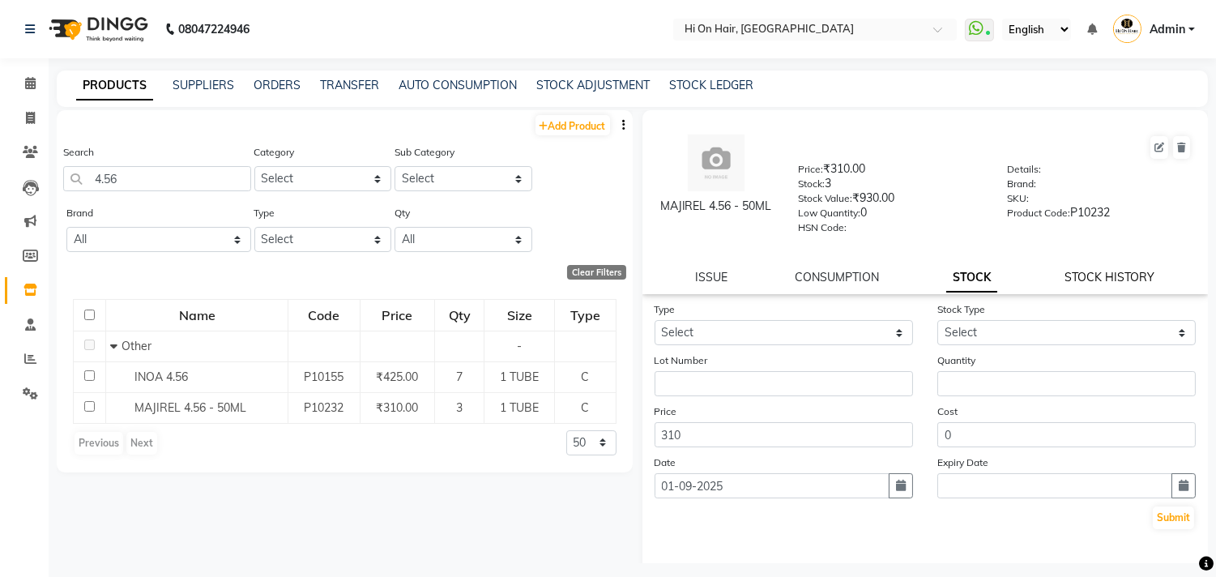
click at [1099, 271] on link "STOCK HISTORY" at bounding box center [1110, 277] width 90 height 15
select select "all"
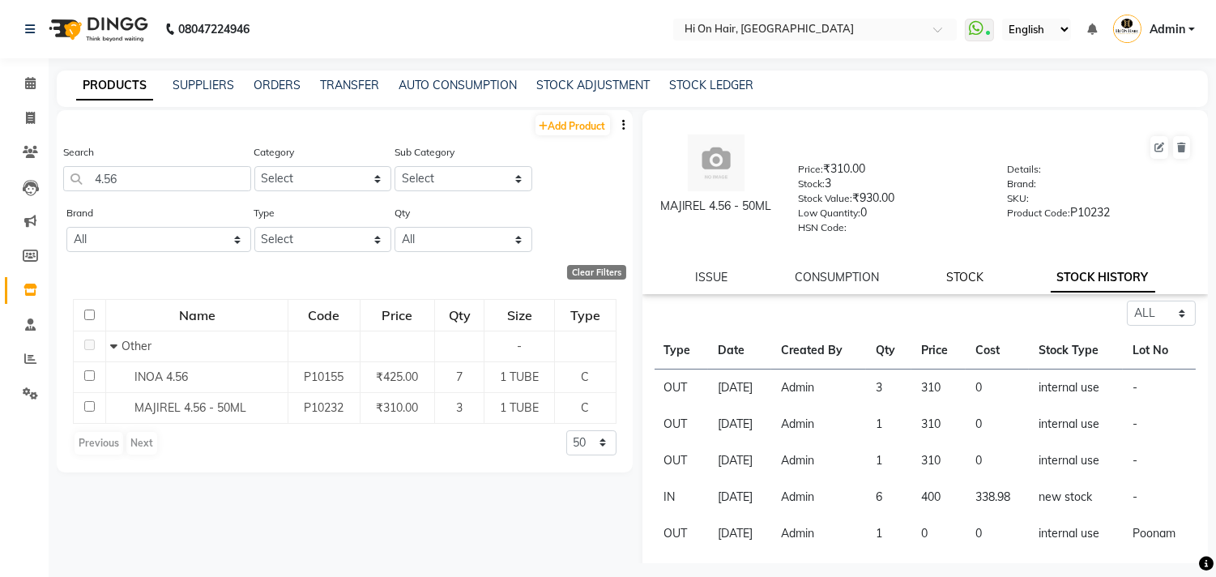
click at [960, 280] on link "STOCK" at bounding box center [964, 277] width 37 height 15
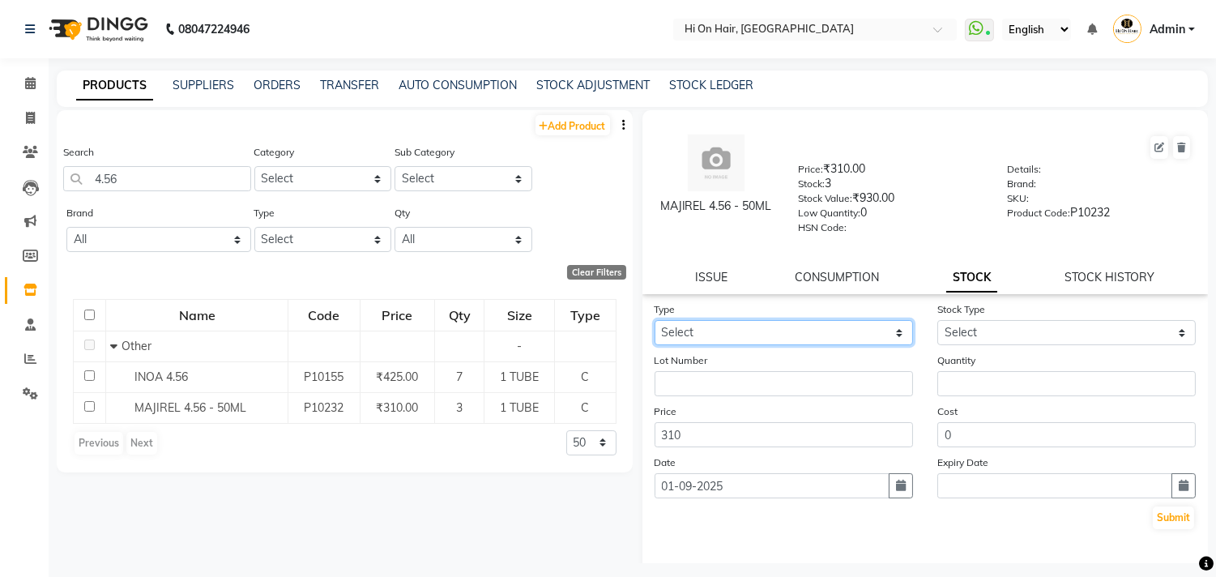
click at [862, 332] on select "Select In Out" at bounding box center [784, 332] width 258 height 25
select select "out"
click at [655, 321] on select "Select In Out" at bounding box center [784, 332] width 258 height 25
select select
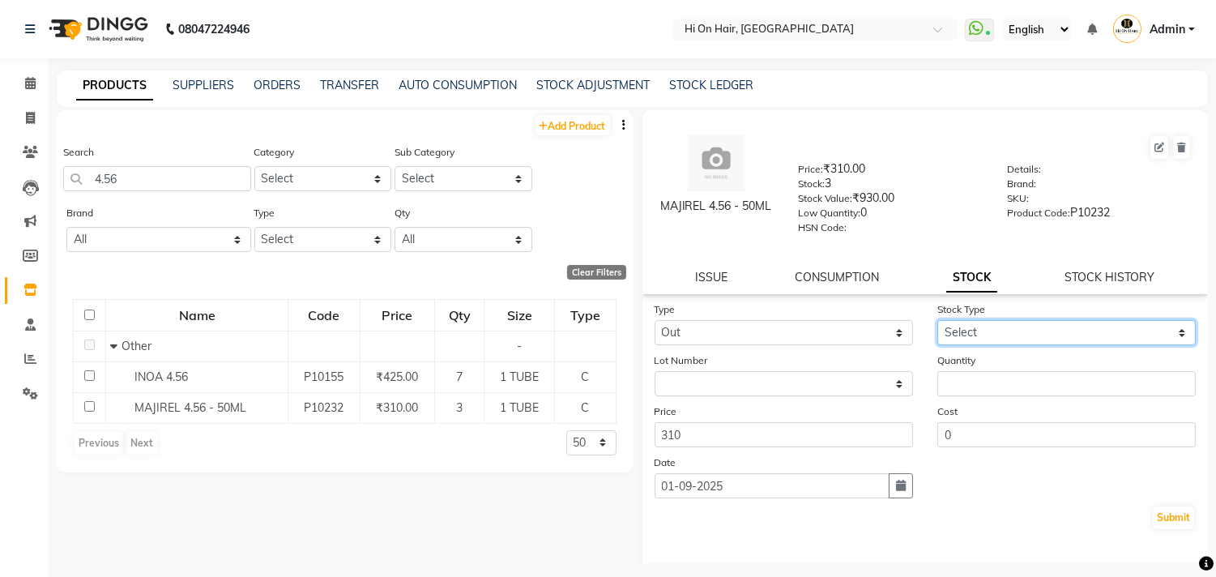
drag, startPoint x: 984, startPoint y: 324, endPoint x: 988, endPoint y: 343, distance: 19.3
click at [984, 326] on select "Select Internal Use Damaged Expired Adjustment Return Other" at bounding box center [1066, 332] width 258 height 25
select select "internal use"
click at [937, 321] on select "Select Internal Use Damaged Expired Adjustment Return Other" at bounding box center [1066, 332] width 258 height 25
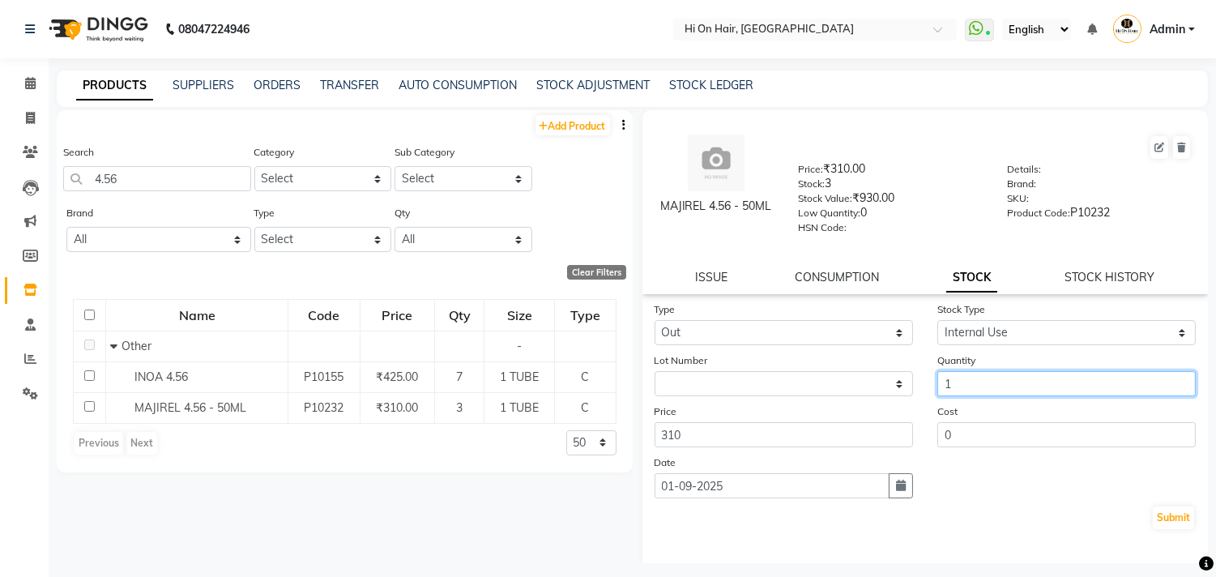
drag, startPoint x: 985, startPoint y: 381, endPoint x: 929, endPoint y: 497, distance: 129.4
click at [985, 382] on input "1" at bounding box center [1066, 383] width 258 height 25
type input "1"
click at [896, 491] on icon "button" at bounding box center [901, 485] width 10 height 11
select select "9"
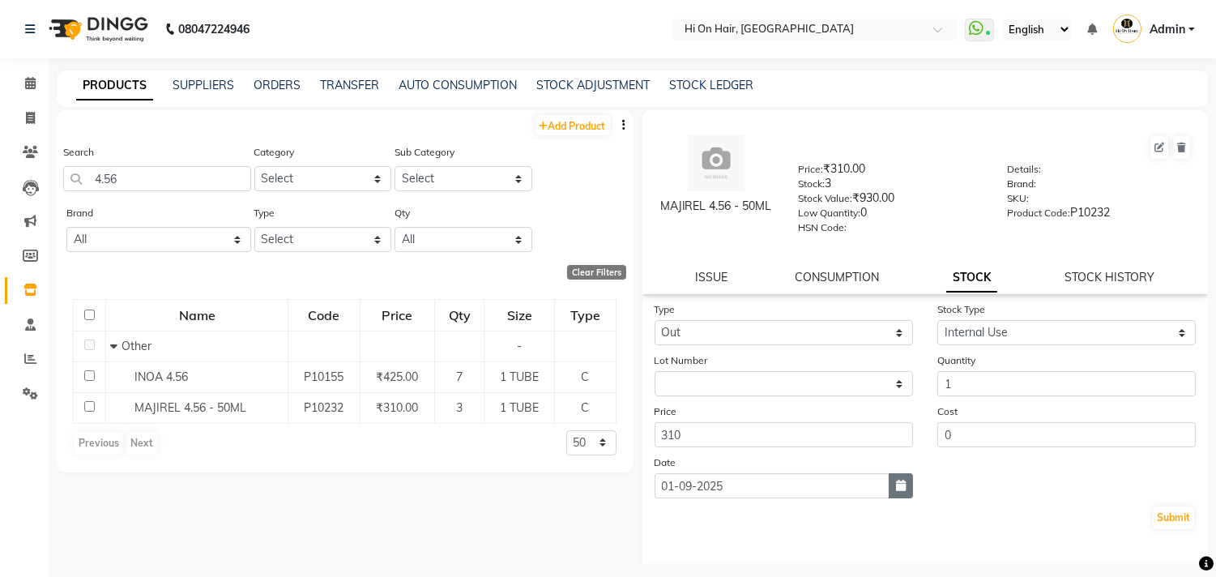
select select "2025"
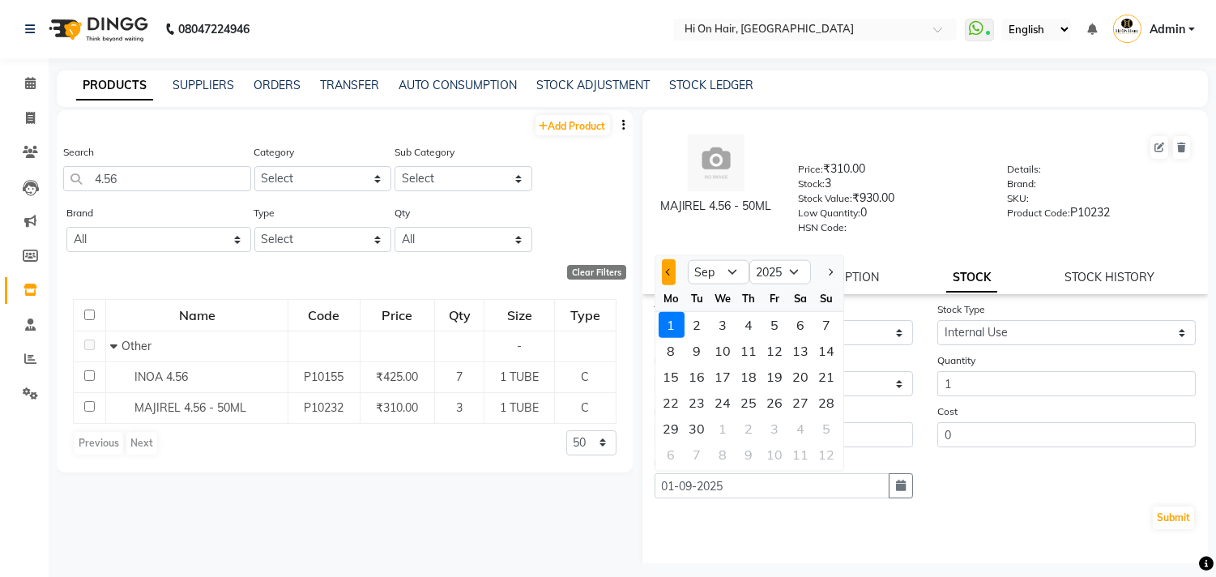
click at [668, 276] on button "Previous month" at bounding box center [669, 272] width 14 height 26
select select "8"
click at [804, 403] on div "23" at bounding box center [801, 403] width 26 height 26
type input "23-08-2025"
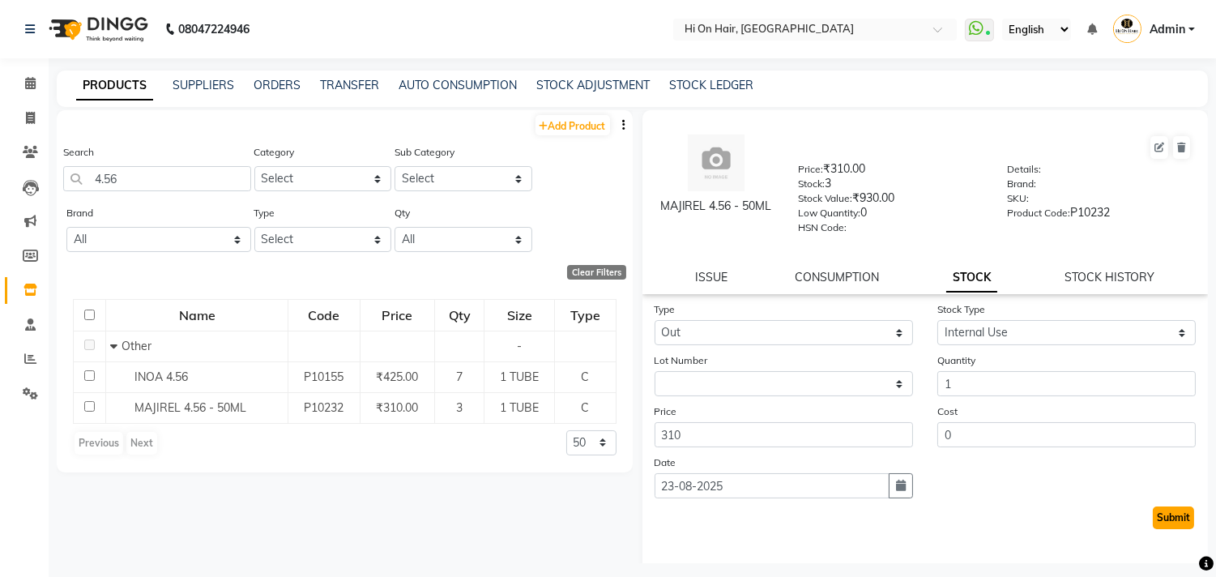
click at [1155, 514] on button "Submit" at bounding box center [1173, 517] width 41 height 23
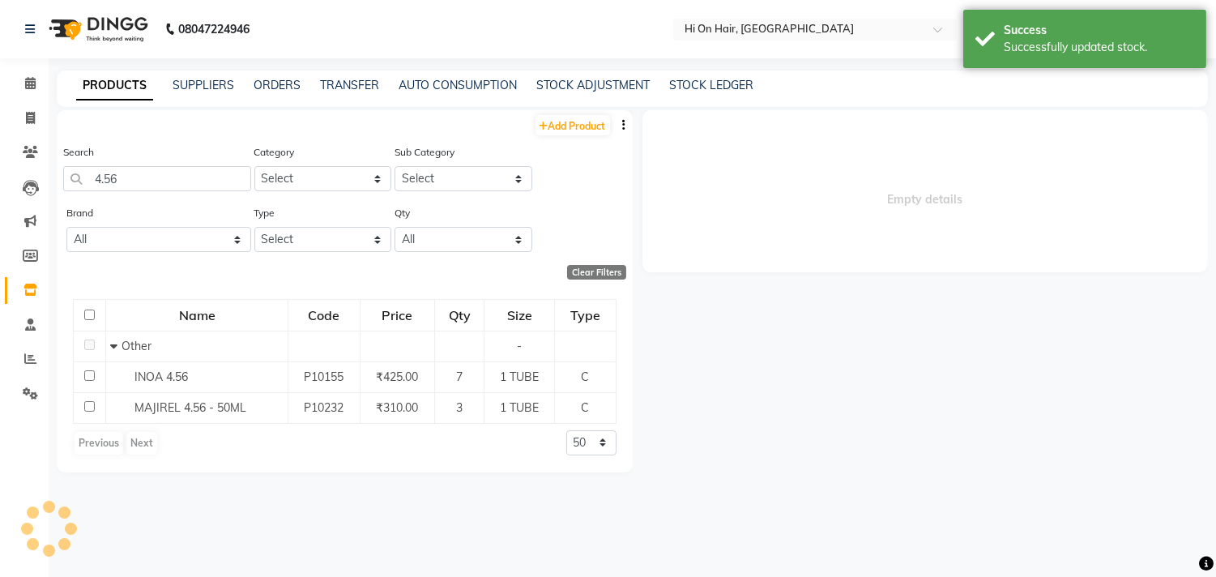
select select
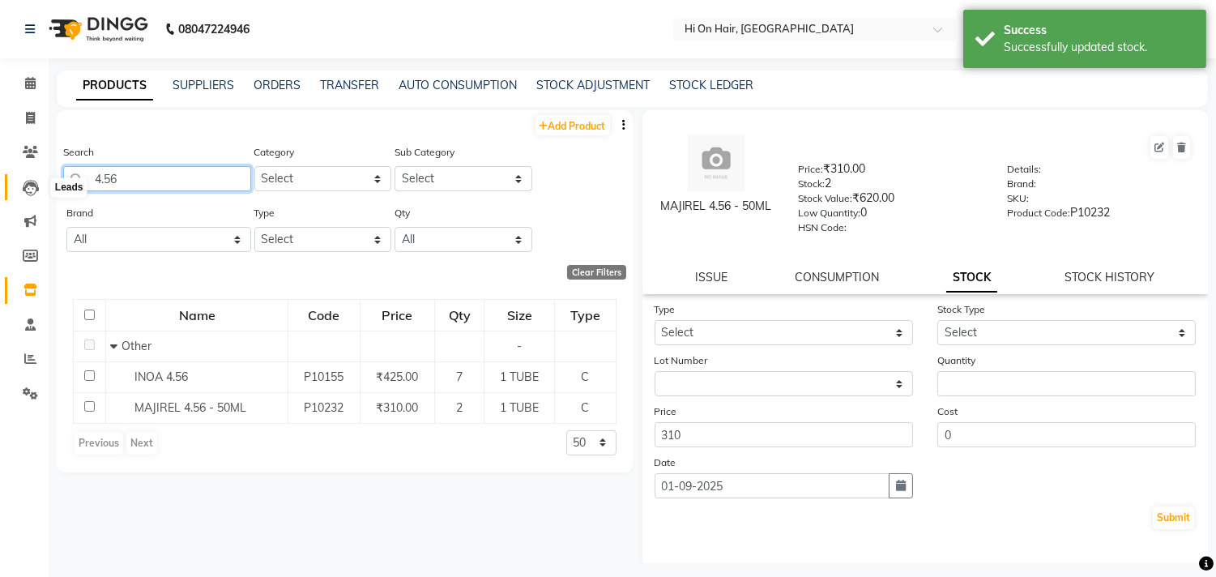
drag, startPoint x: 139, startPoint y: 173, endPoint x: 41, endPoint y: 183, distance: 98.5
click at [41, 183] on app-home "08047224946 Select Location × Hi On Hair, Palm Beach Galleria WhatsApp Status ✕…" at bounding box center [608, 293] width 1216 height 587
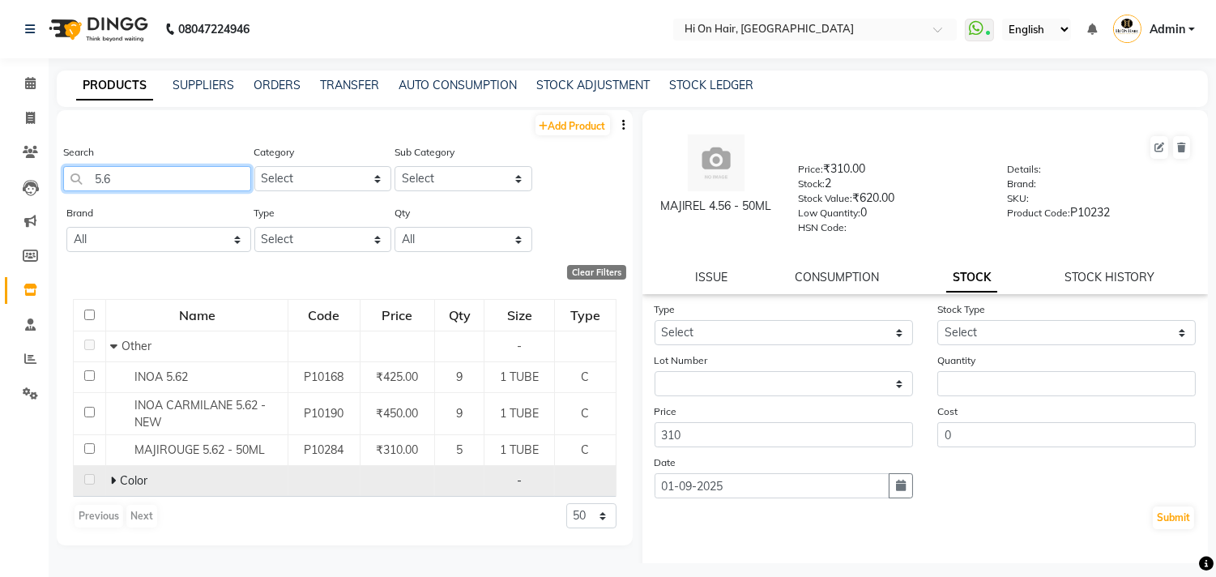
type input "5.6"
click at [111, 480] on icon at bounding box center [113, 480] width 6 height 11
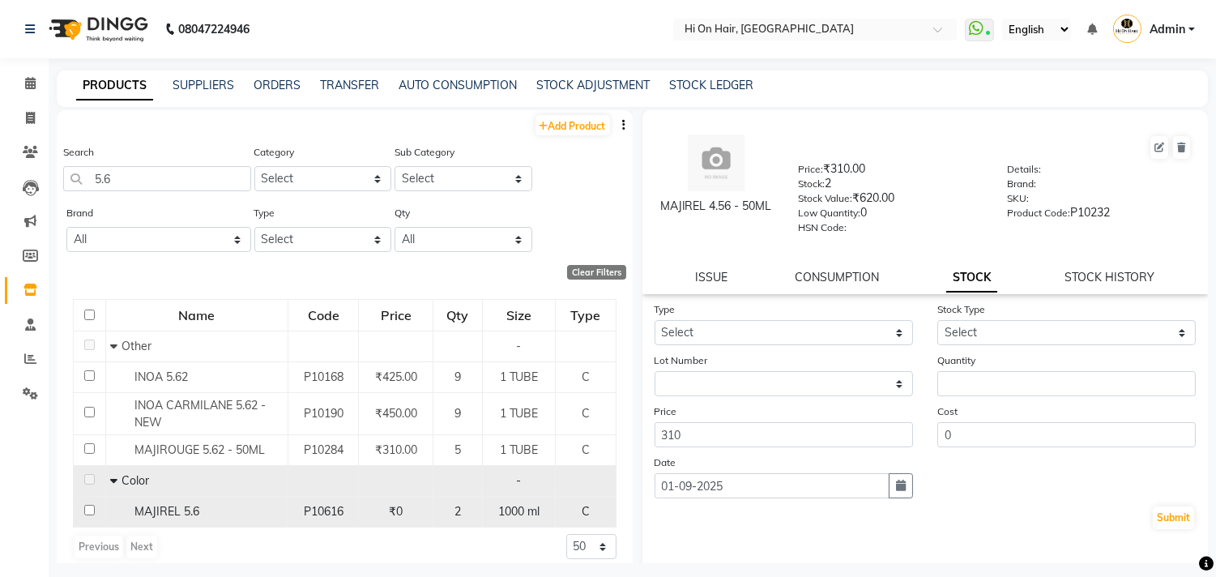
click at [285, 519] on td "MAJIREL 5.6" at bounding box center [196, 512] width 182 height 31
click at [304, 512] on span "P10616" at bounding box center [324, 511] width 40 height 15
select select
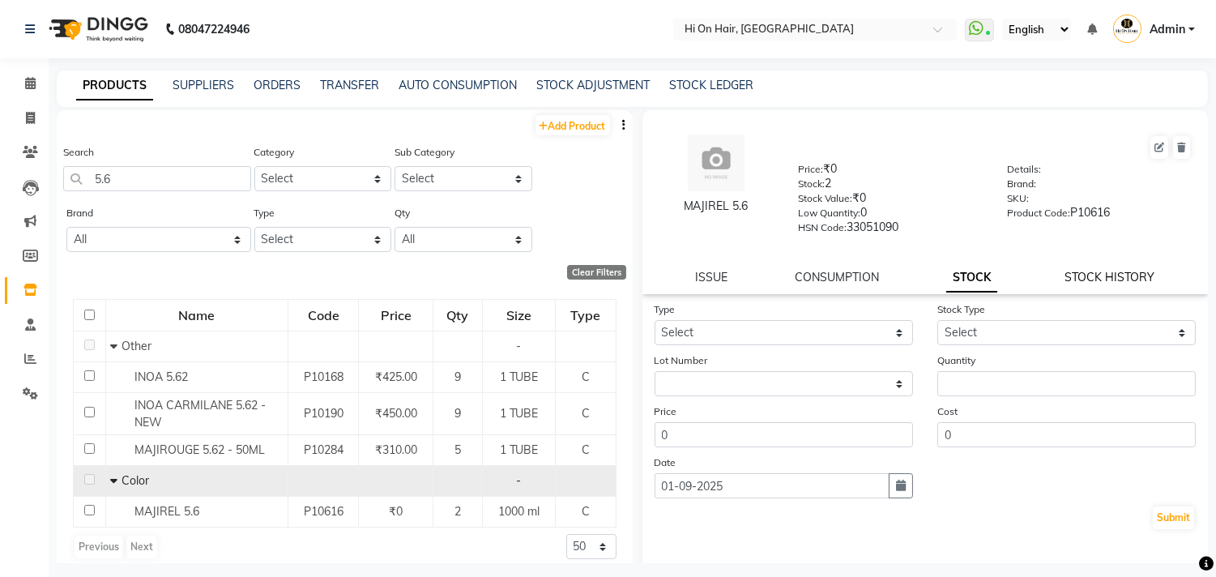
click at [1125, 282] on link "STOCK HISTORY" at bounding box center [1110, 277] width 90 height 15
select select "all"
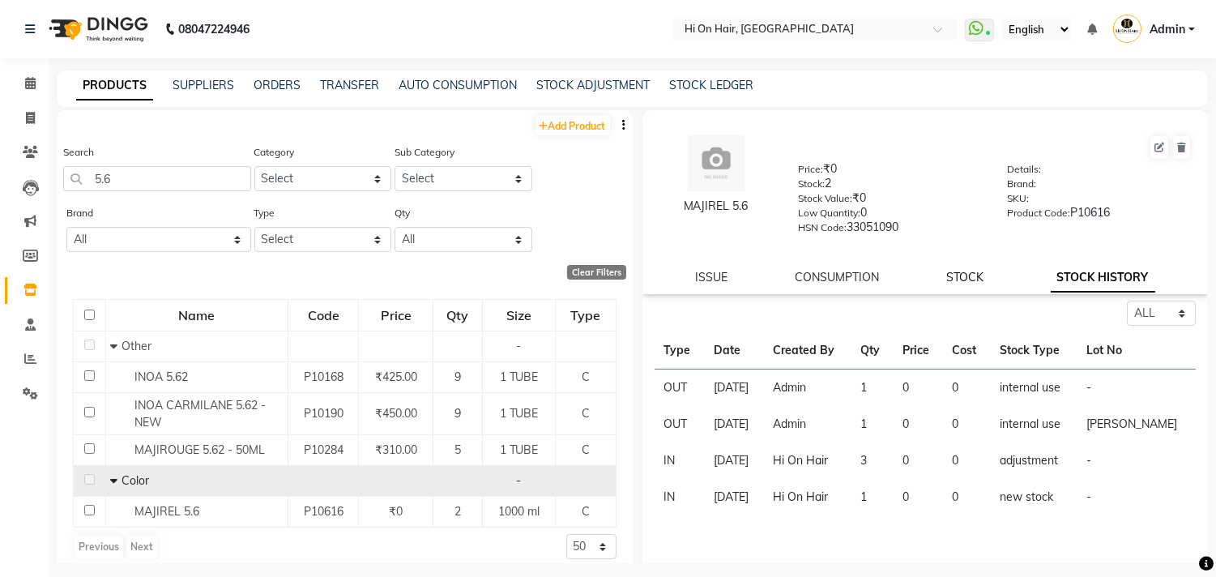
click at [967, 278] on link "STOCK" at bounding box center [964, 277] width 37 height 15
select select
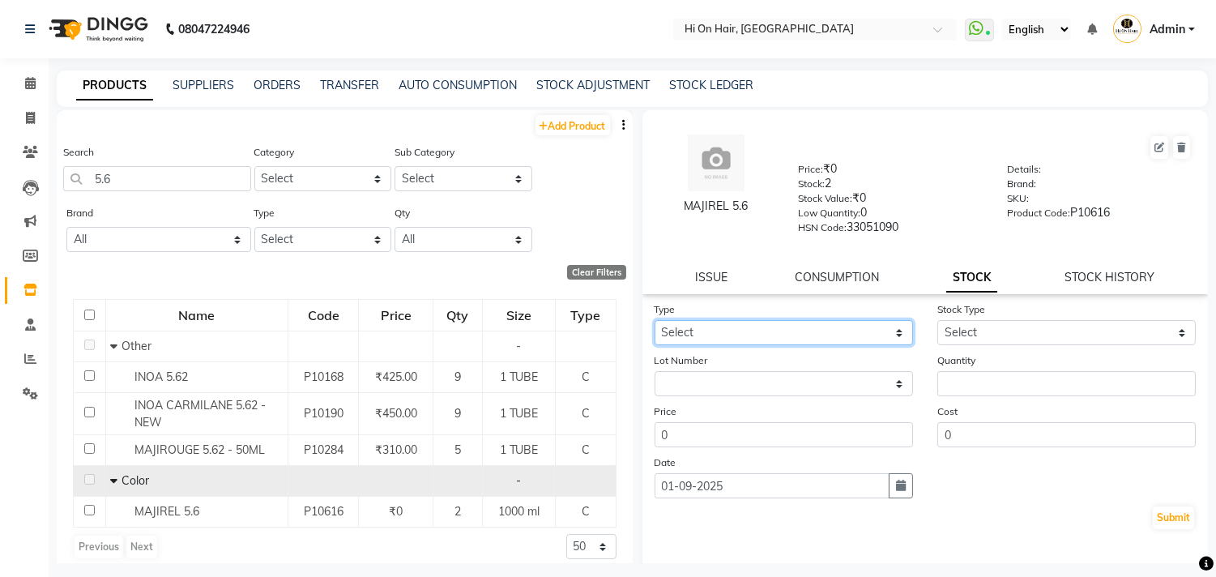
click at [876, 335] on select "Select In Out" at bounding box center [784, 332] width 258 height 25
select select "out"
click at [655, 321] on select "Select In Out" at bounding box center [784, 332] width 258 height 25
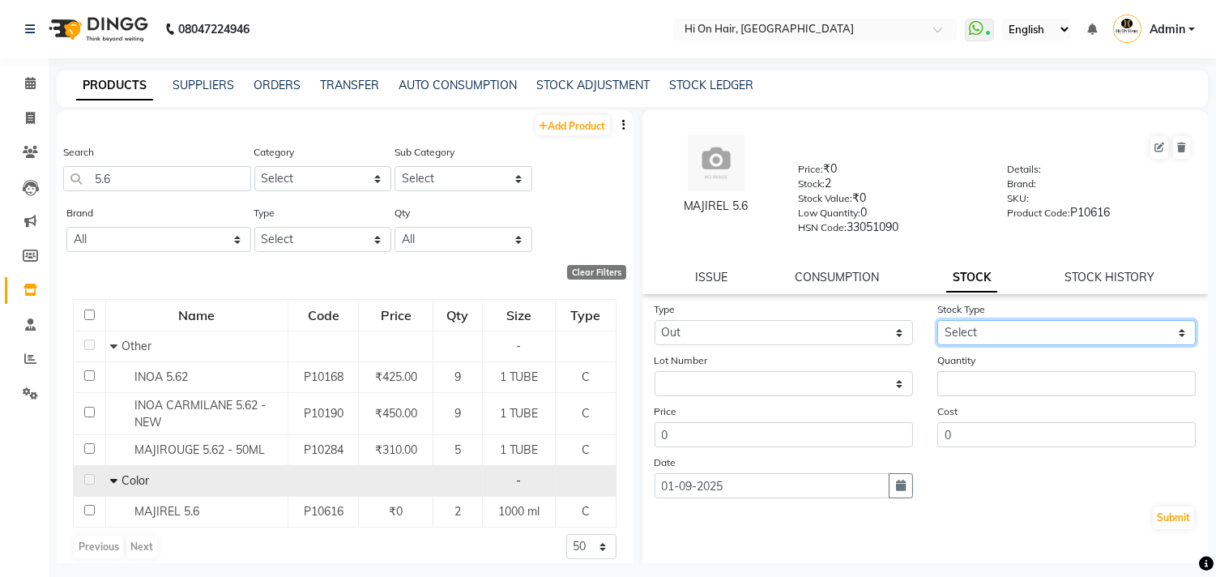
click at [980, 336] on select "Select Internal Use Damaged Expired Adjustment Return Other" at bounding box center [1066, 332] width 258 height 25
select select "internal use"
click at [937, 321] on select "Select Internal Use Damaged Expired Adjustment Return Other" at bounding box center [1066, 332] width 258 height 25
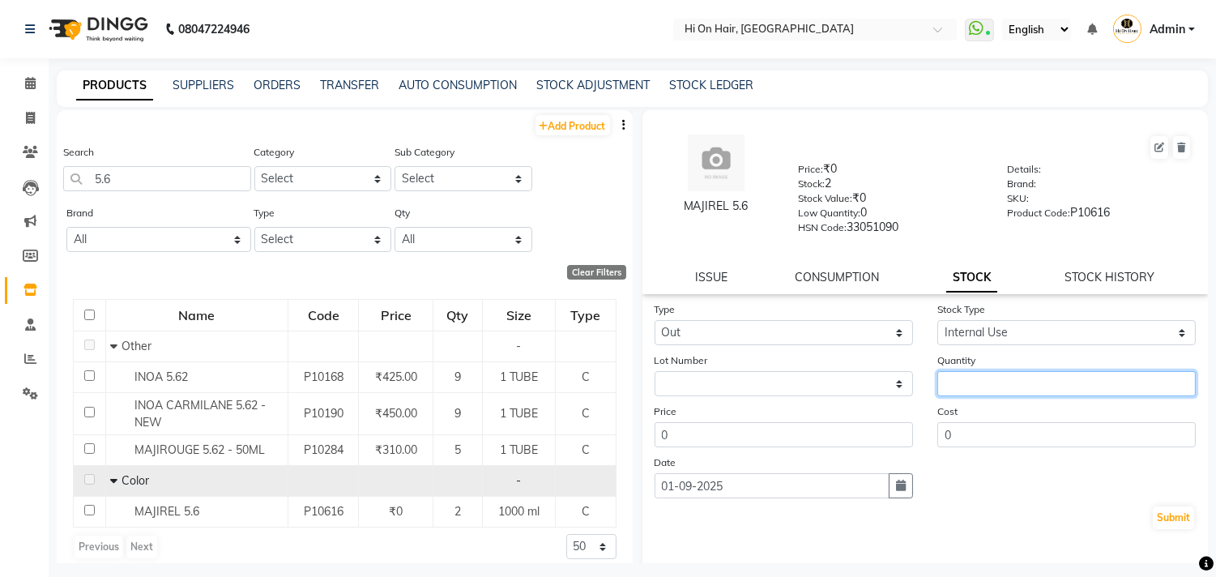
drag, startPoint x: 981, startPoint y: 344, endPoint x: 979, endPoint y: 379, distance: 35.7
click at [979, 379] on input "number" at bounding box center [1066, 383] width 258 height 25
type input "1"
click at [896, 488] on icon "button" at bounding box center [901, 485] width 10 height 11
select select "9"
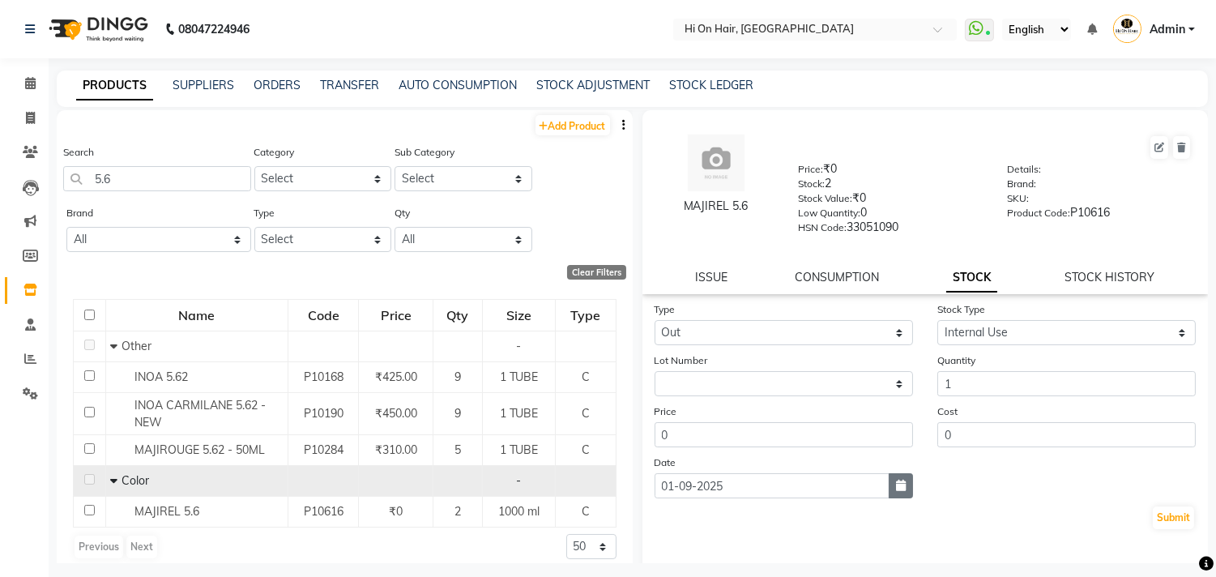
select select "2025"
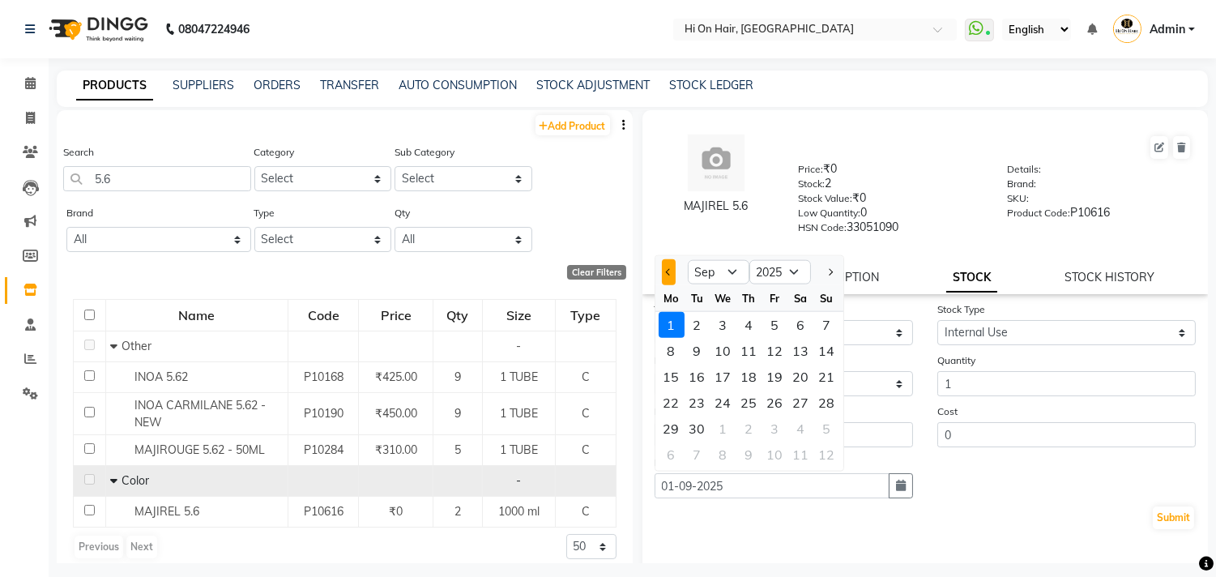
click at [665, 269] on button "Previous month" at bounding box center [669, 272] width 14 height 26
select select "8"
click at [826, 401] on div "24" at bounding box center [827, 403] width 26 height 26
type input "24-08-2025"
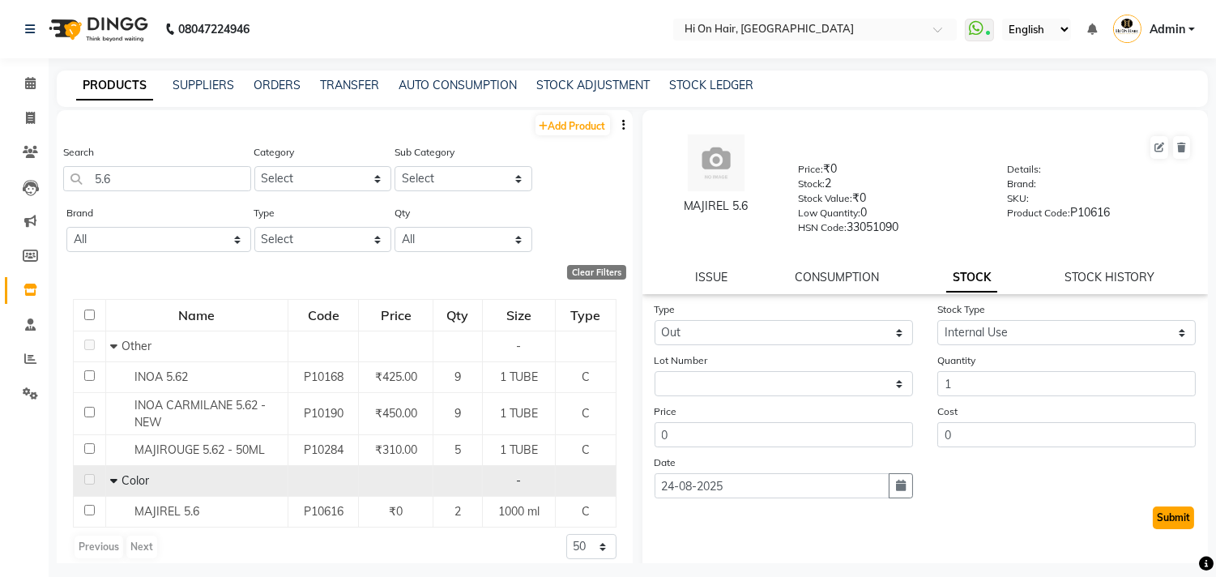
click at [1169, 521] on button "Submit" at bounding box center [1173, 517] width 41 height 23
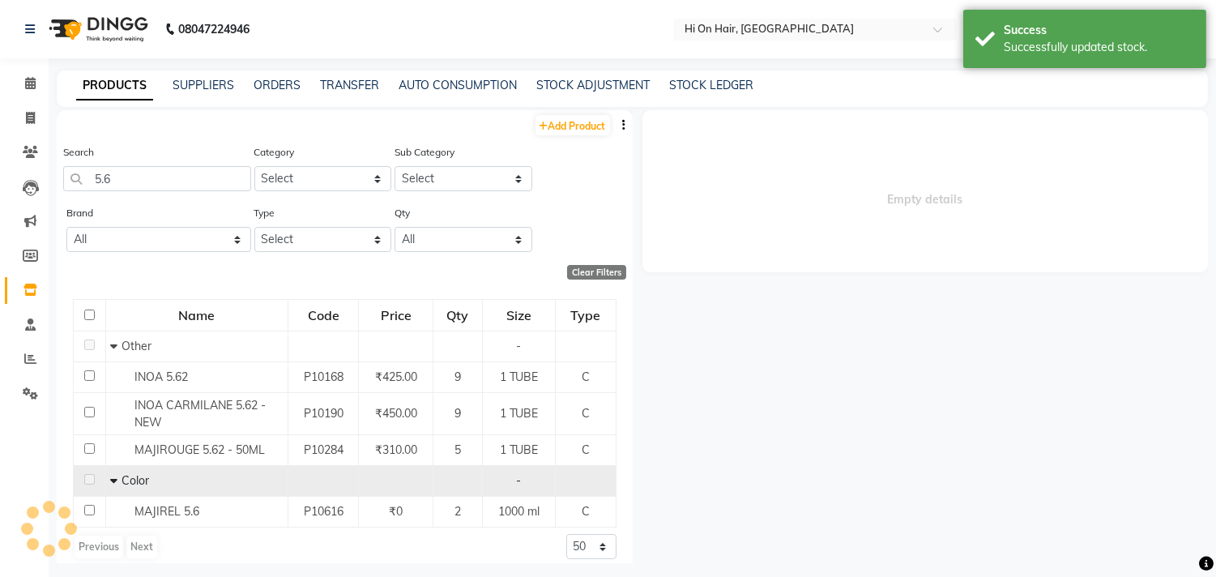
select select
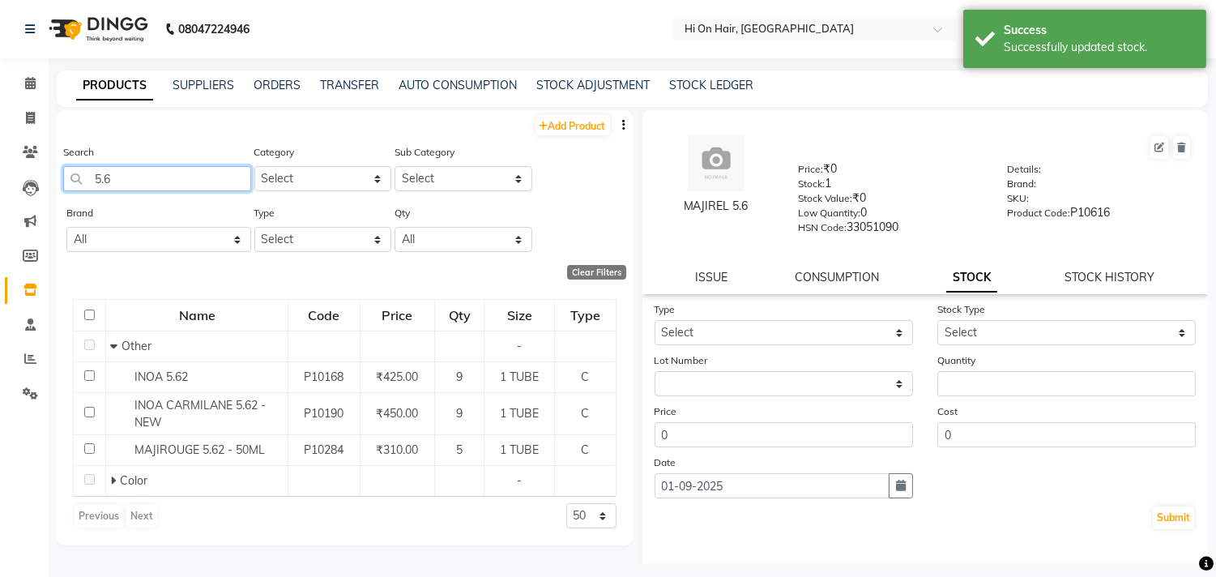
drag, startPoint x: 124, startPoint y: 173, endPoint x: 58, endPoint y: 181, distance: 66.1
click at [58, 181] on div "Search 5.6 Category Select Hair Skin Makeup Personal Care Appliances Beard Waxi…" at bounding box center [345, 173] width 576 height 61
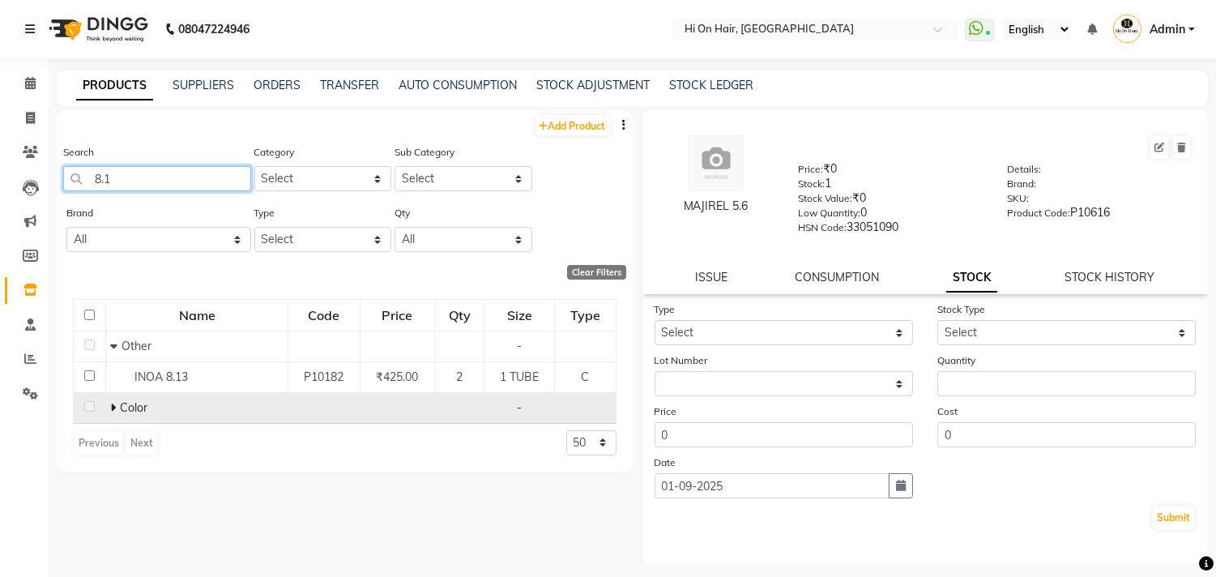
type input "8.1"
click at [110, 406] on icon at bounding box center [113, 407] width 6 height 11
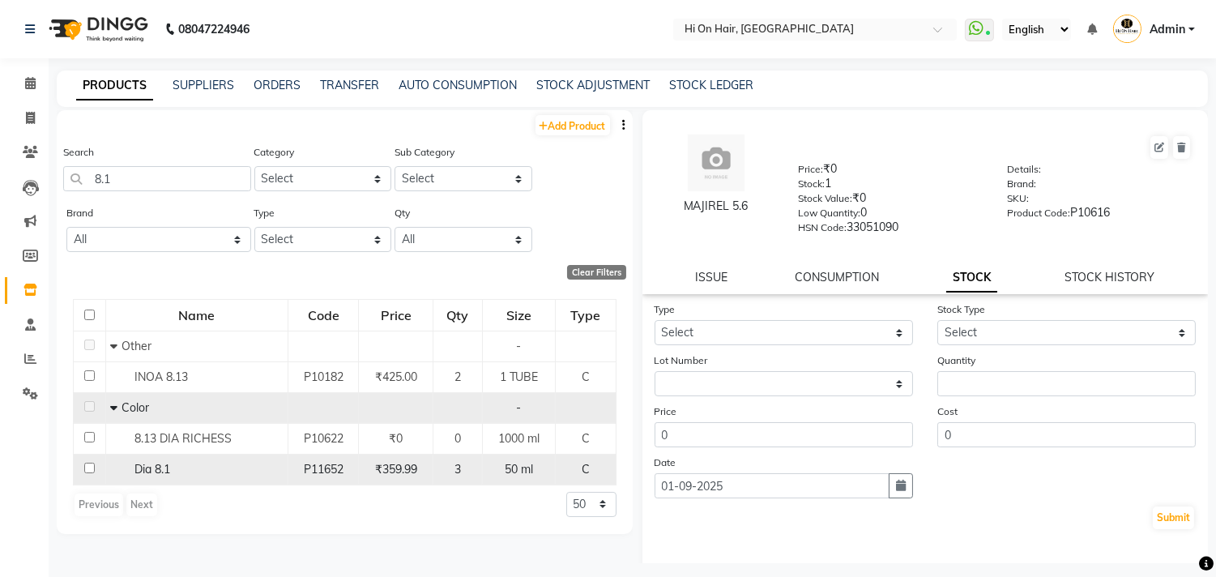
click at [366, 473] on div "₹359.99" at bounding box center [395, 469] width 61 height 17
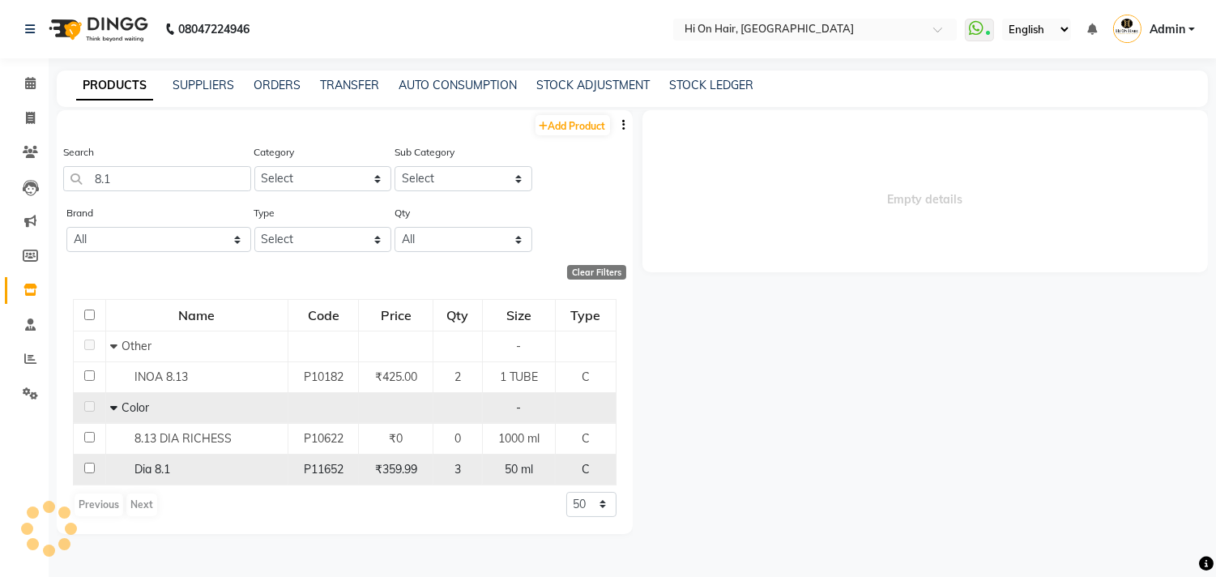
select select
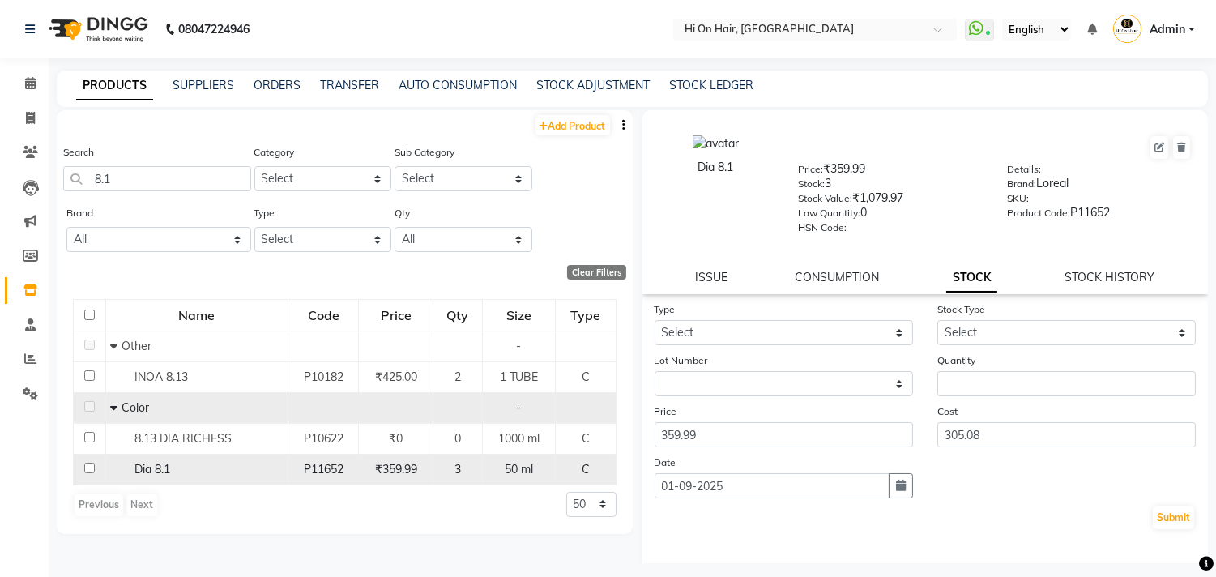
click at [371, 467] on div "₹359.99" at bounding box center [395, 469] width 61 height 17
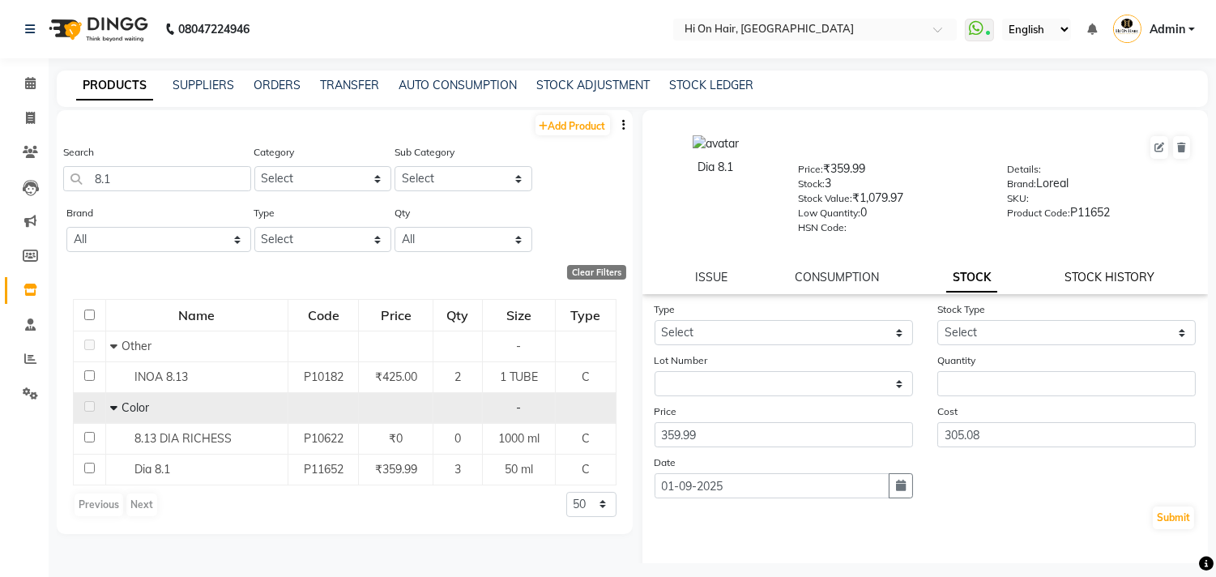
click at [1120, 282] on link "STOCK HISTORY" at bounding box center [1110, 277] width 90 height 15
select select "all"
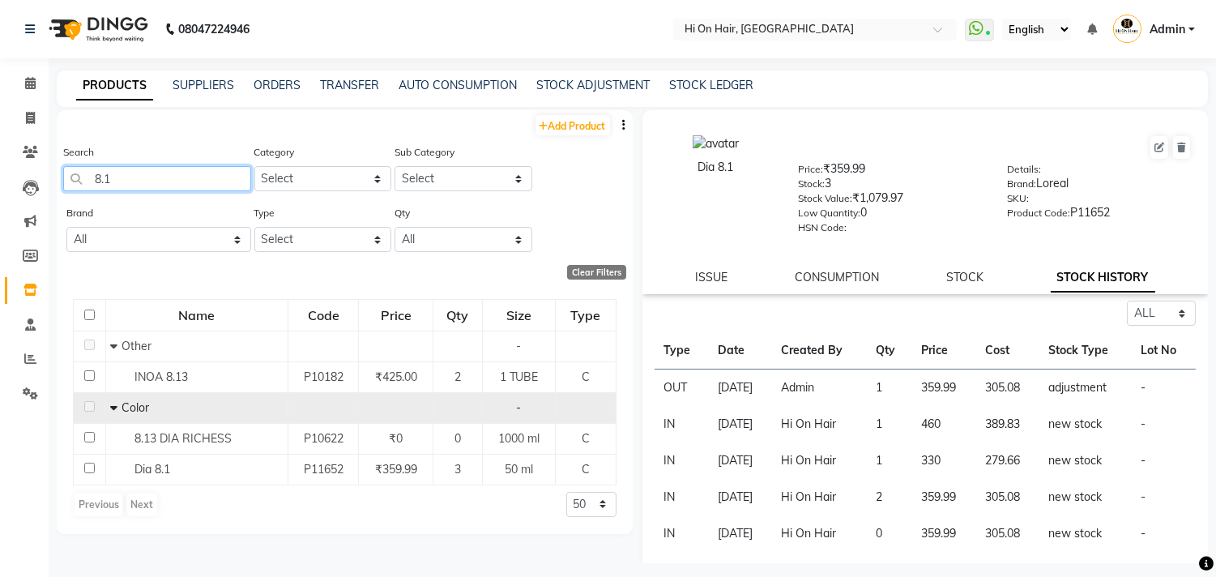
click at [147, 169] on input "8.1" at bounding box center [157, 178] width 188 height 25
type input "8"
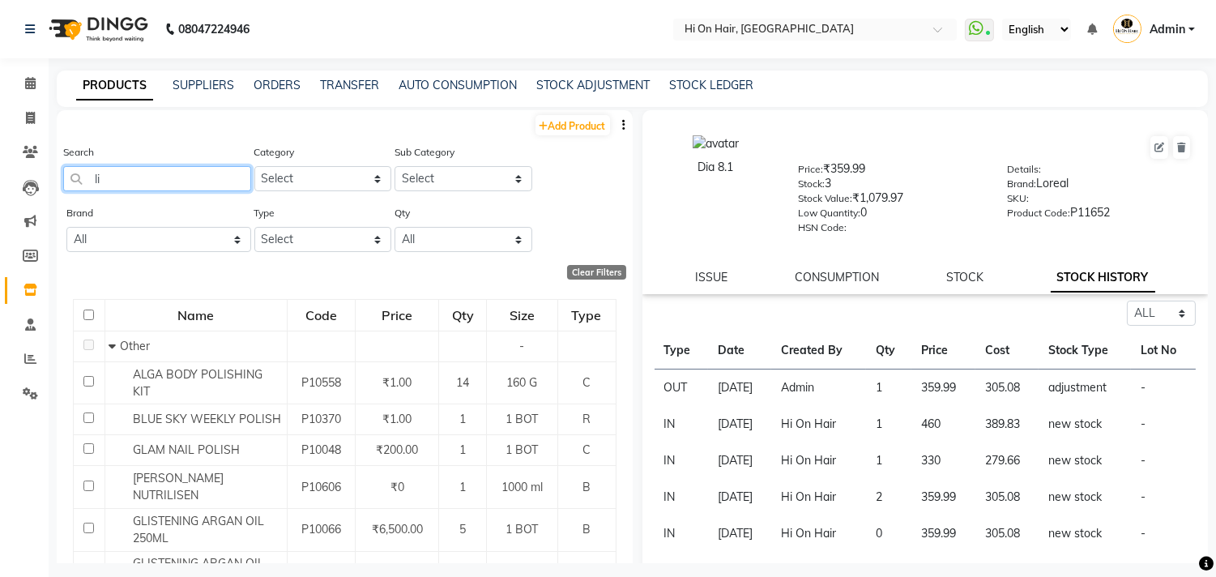
type input "l"
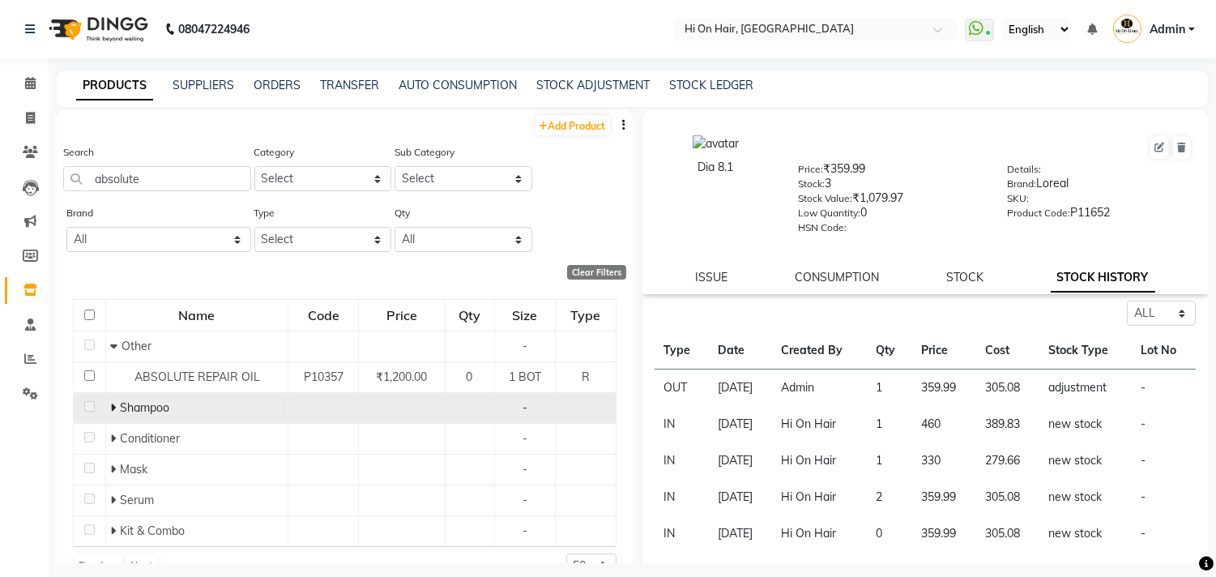
click at [111, 410] on icon at bounding box center [113, 407] width 6 height 11
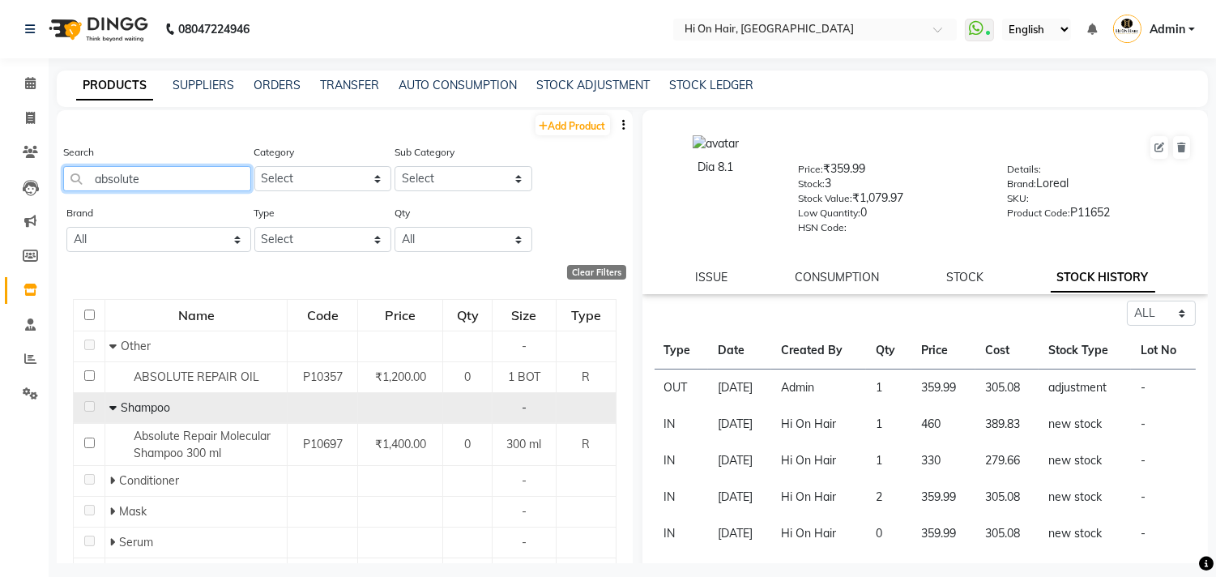
click at [163, 179] on input "absolute" at bounding box center [157, 178] width 188 height 25
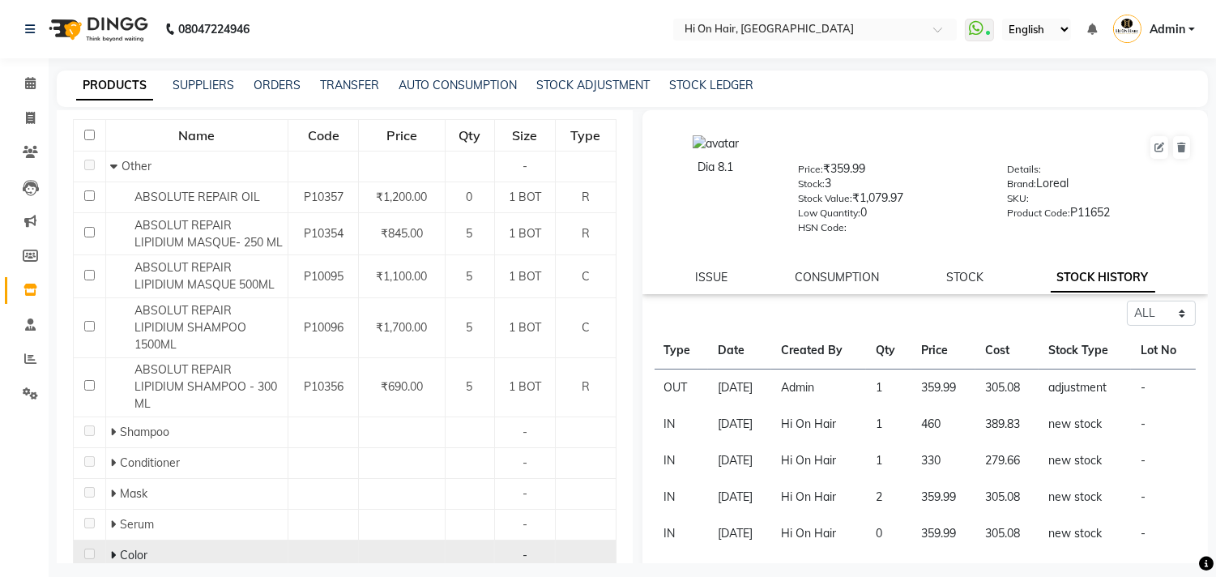
scroll to position [265, 0]
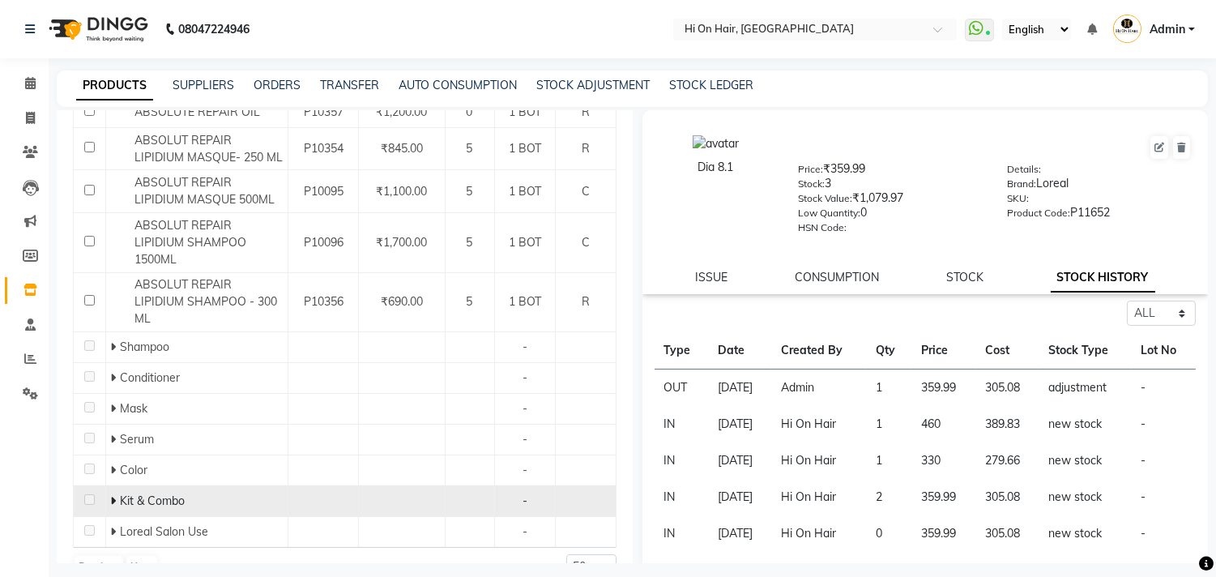
click at [114, 493] on span at bounding box center [115, 500] width 10 height 15
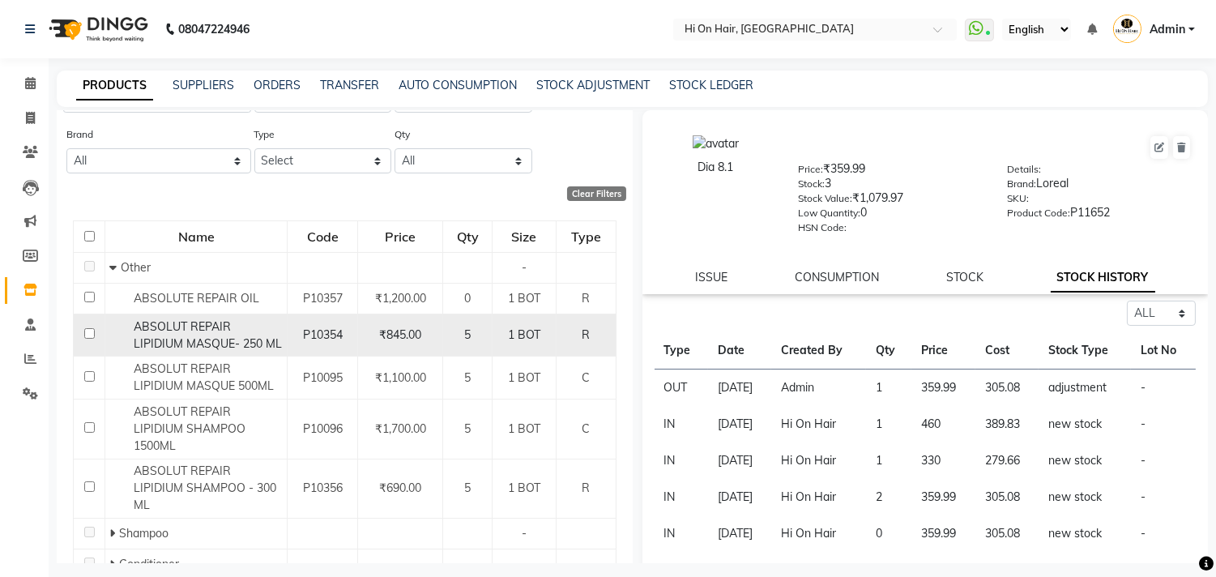
scroll to position [0, 0]
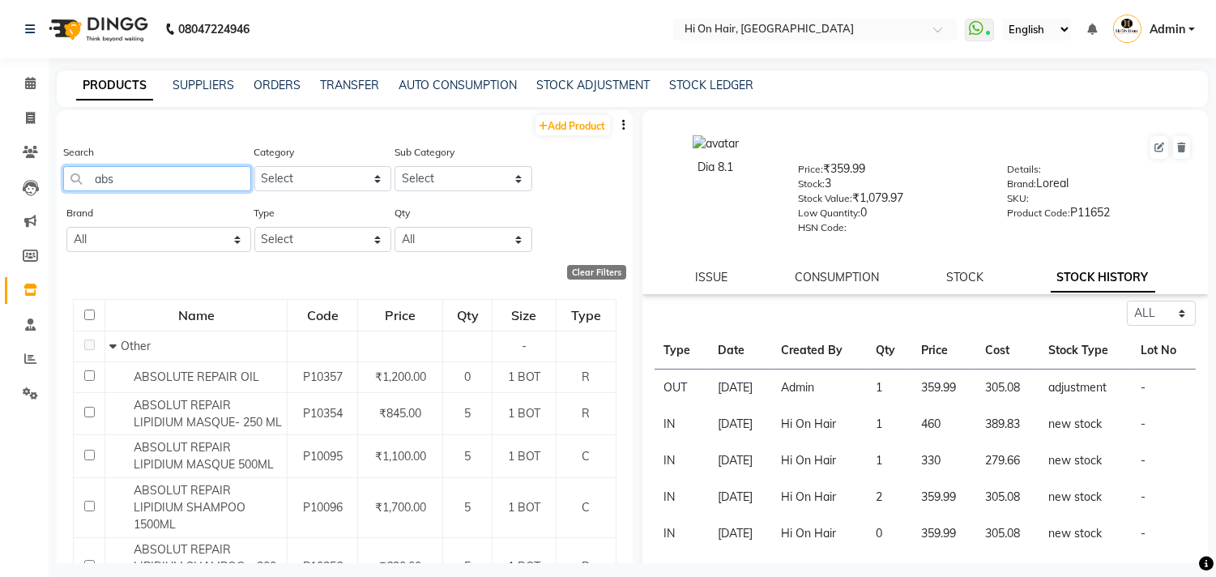
drag, startPoint x: 130, startPoint y: 179, endPoint x: 76, endPoint y: 192, distance: 55.8
click at [76, 192] on div "Search abs" at bounding box center [157, 173] width 188 height 61
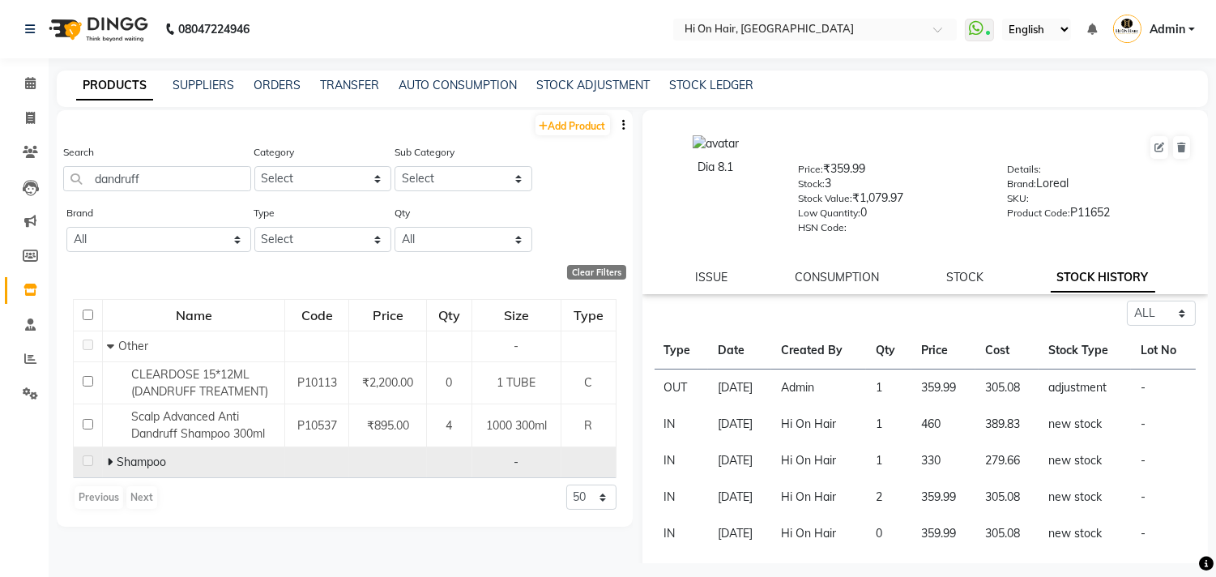
click at [107, 459] on icon at bounding box center [110, 461] width 6 height 11
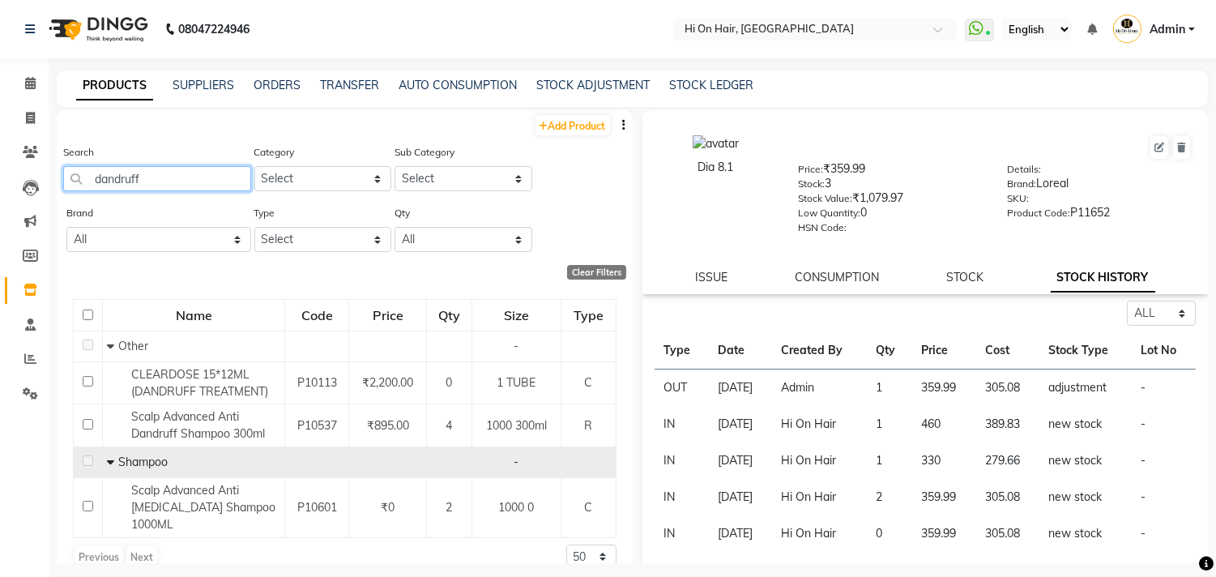
click at [168, 182] on input "dandruff" at bounding box center [157, 178] width 188 height 25
type input "d"
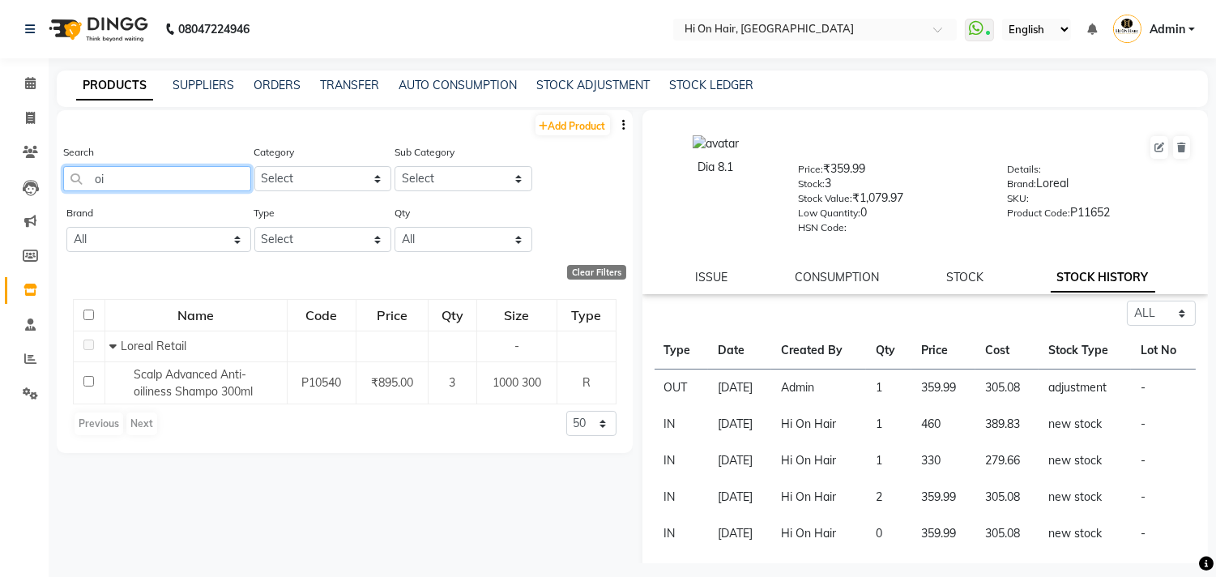
type input "o"
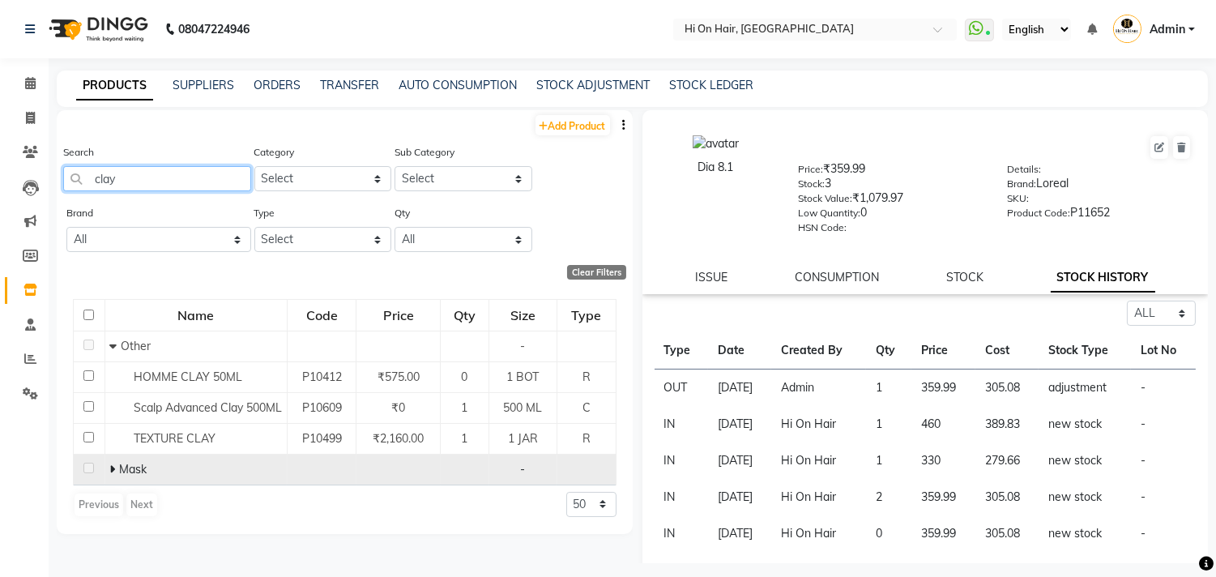
type input "clay"
click at [113, 475] on icon at bounding box center [112, 468] width 6 height 11
click at [140, 180] on input "clay" at bounding box center [157, 178] width 188 height 25
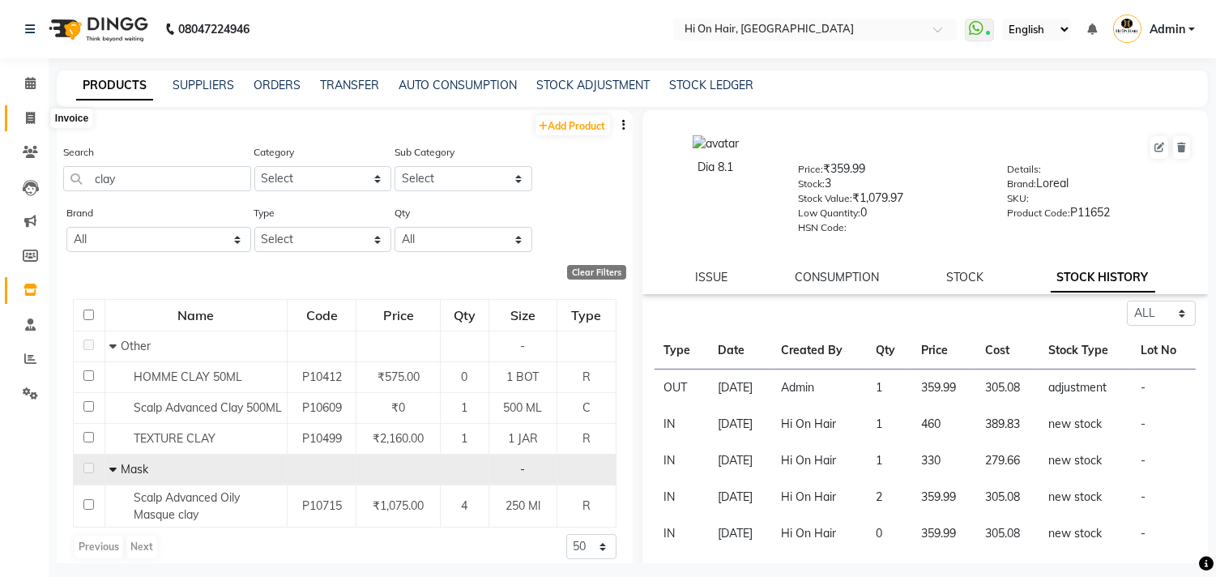
click at [22, 123] on span at bounding box center [30, 118] width 28 height 19
select select "service"
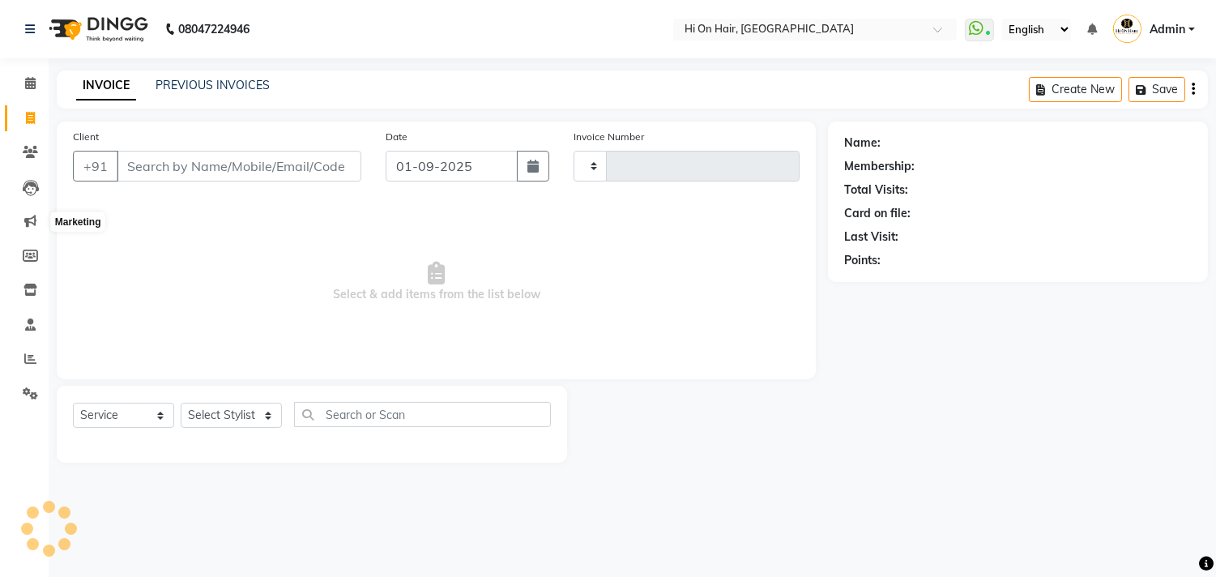
type input "1831"
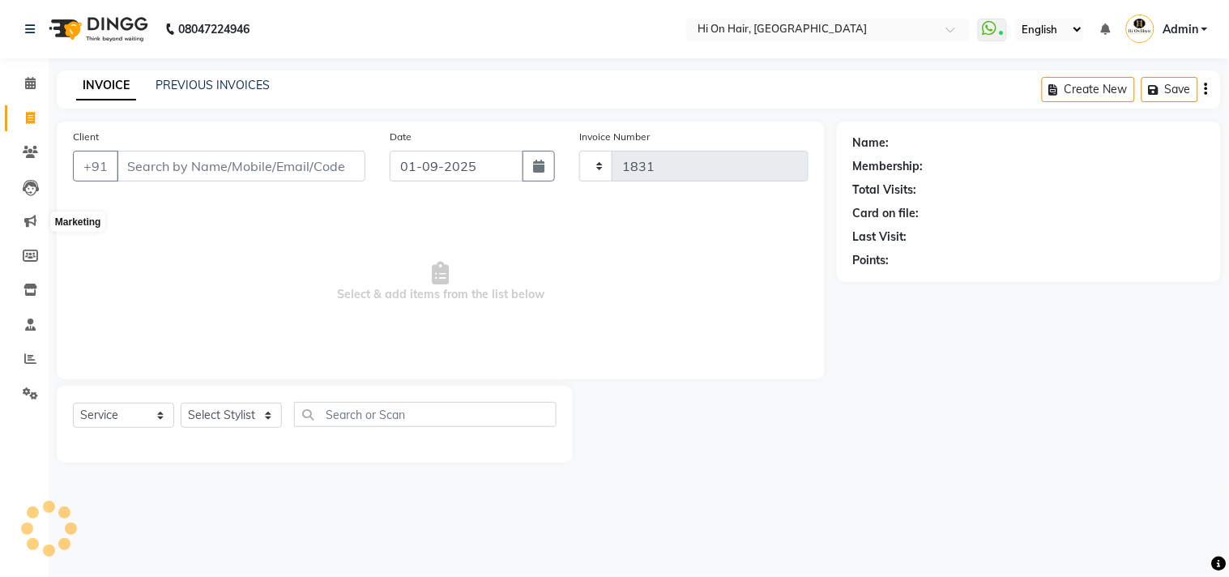
select select "535"
click at [223, 415] on select "Select Stylist Alim Kaldane Anwar Laskar Hi On Hair MAKYOPHI Pankaj Thakur Poon…" at bounding box center [242, 415] width 123 height 25
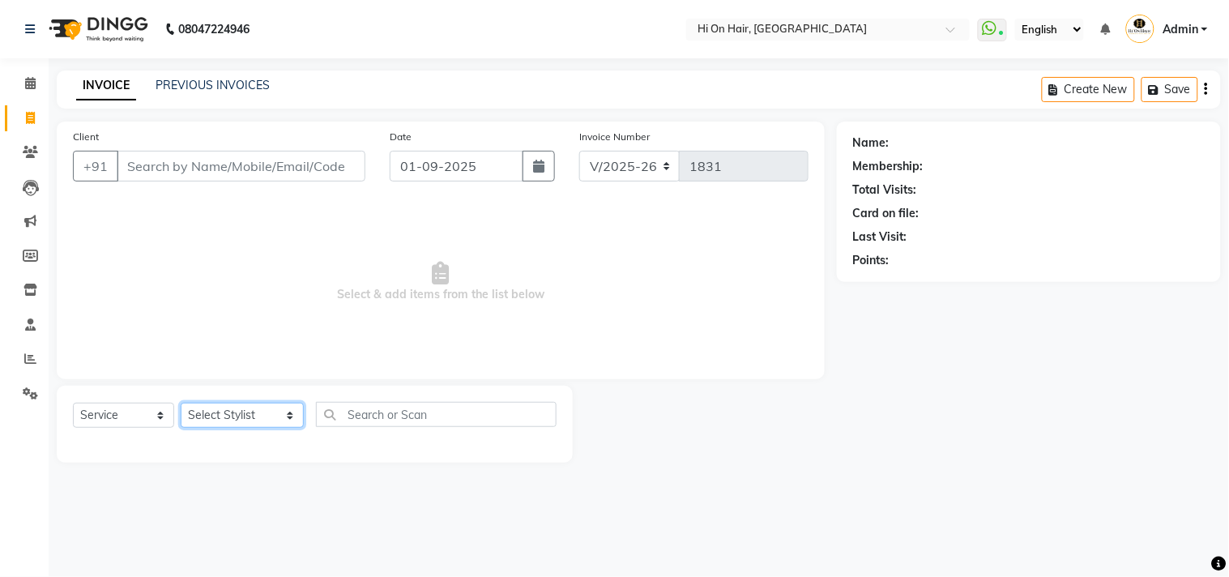
select select "6883"
click at [181, 403] on select "Select Stylist Alim Kaldane Anwar Laskar Hi On Hair MAKYOPHI Pankaj Thakur Poon…" at bounding box center [242, 415] width 123 height 25
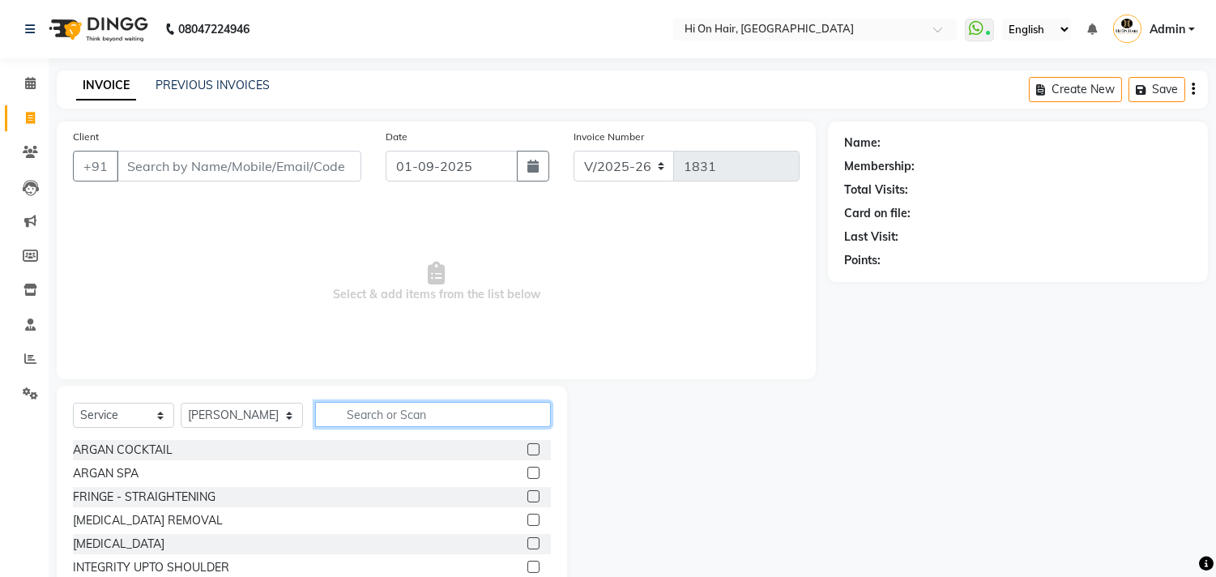
click at [343, 420] on input "text" at bounding box center [433, 414] width 236 height 25
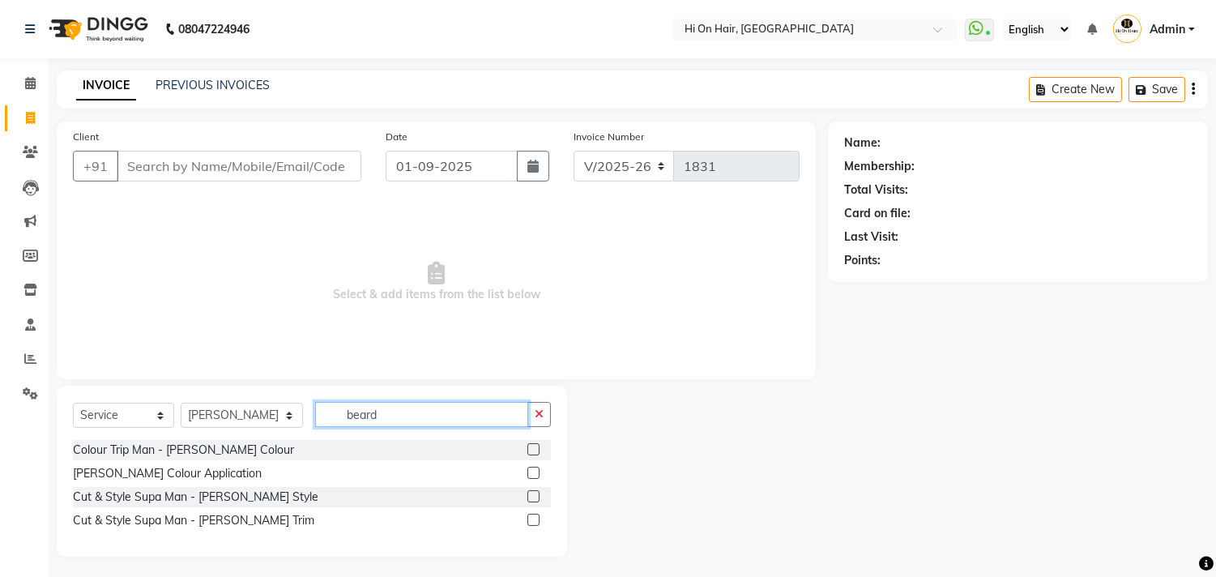
type input "beard"
click at [536, 497] on label at bounding box center [533, 496] width 12 height 12
click at [536, 497] on input "checkbox" at bounding box center [532, 497] width 11 height 11
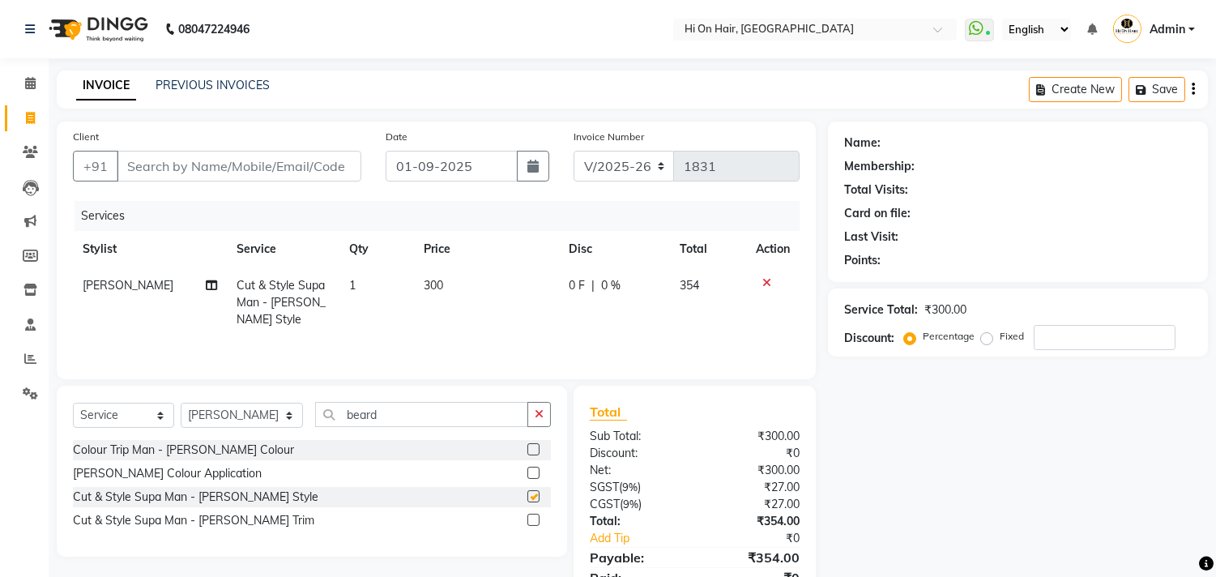
checkbox input "false"
click at [250, 170] on input "Client" at bounding box center [239, 166] width 245 height 31
type input "9"
type input "0"
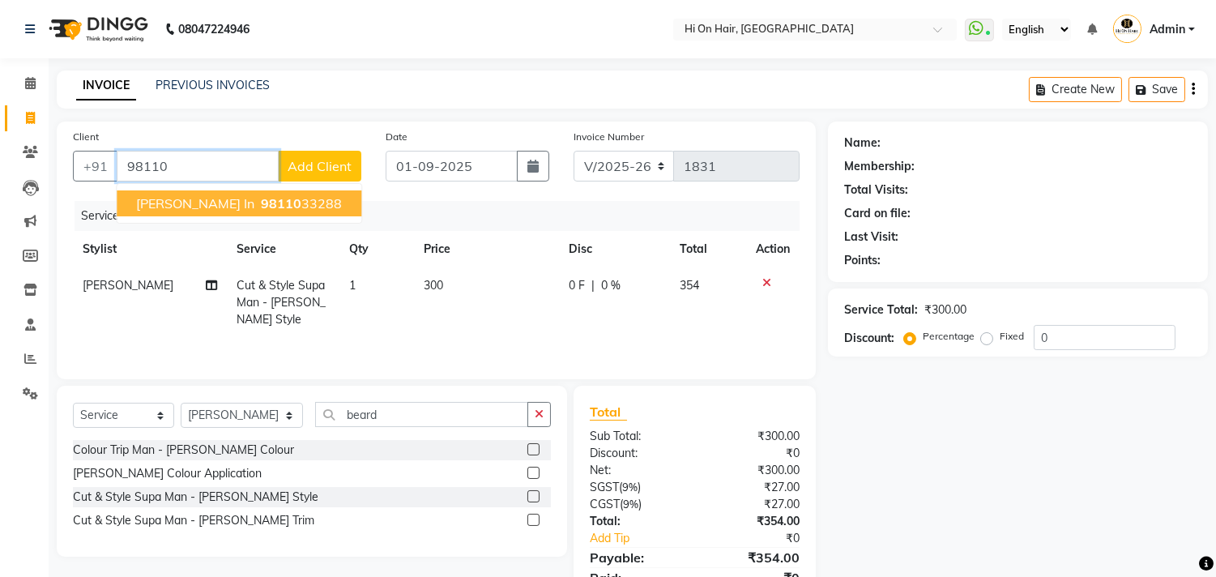
click at [228, 205] on span "Wadhwa wk in" at bounding box center [195, 203] width 118 height 16
type input "9811033288"
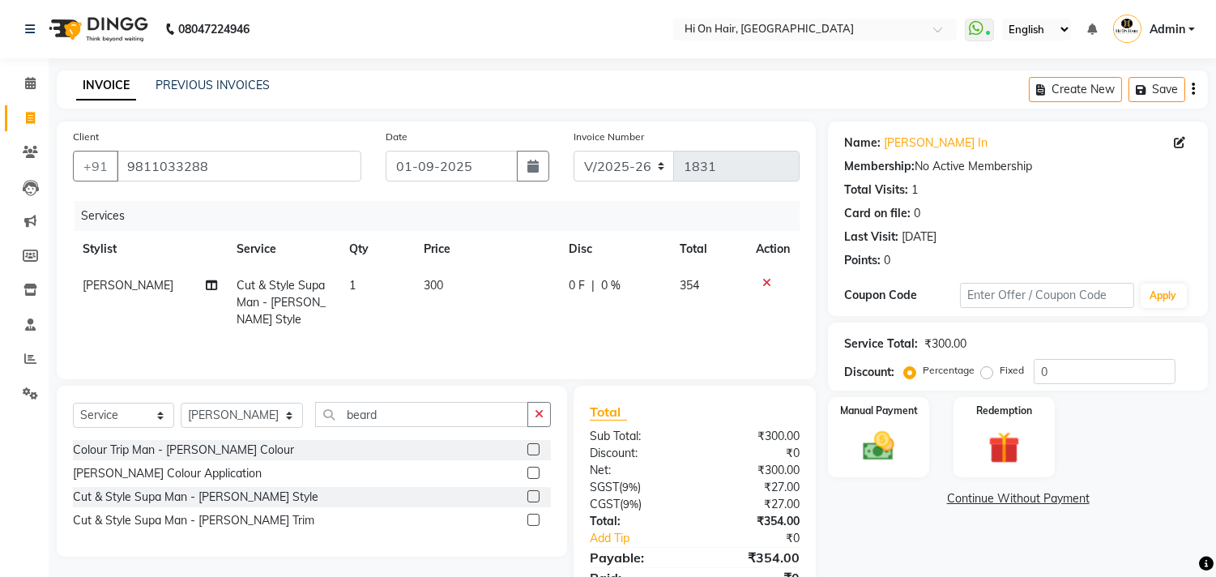
click at [582, 318] on td "0 F | 0 %" at bounding box center [614, 302] width 111 height 70
select select "6883"
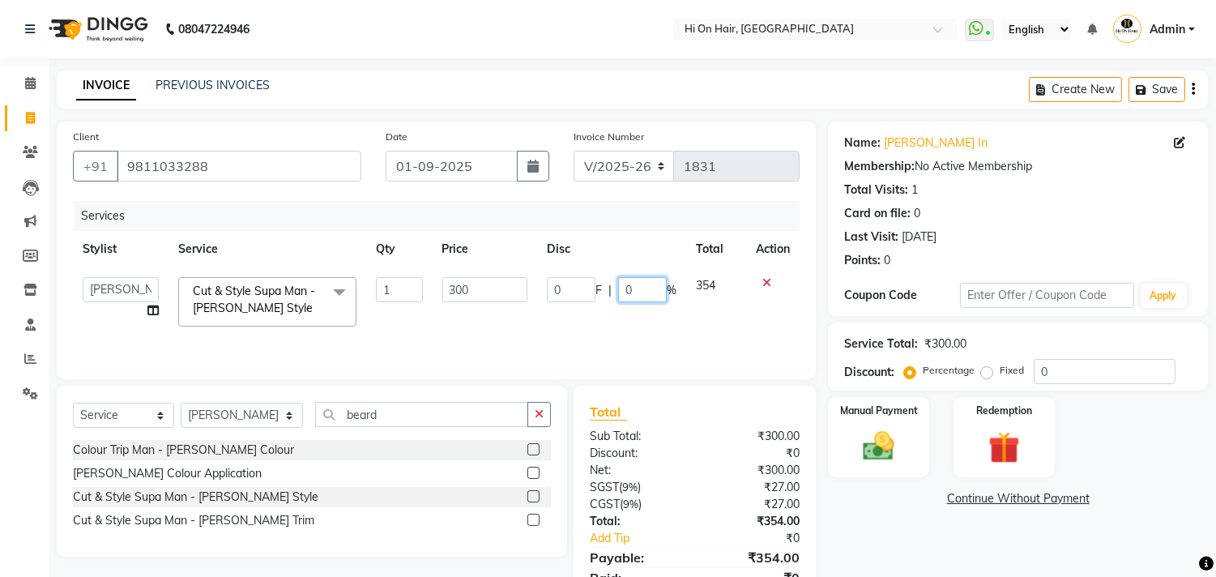
click at [617, 288] on div "0 F | 0 %" at bounding box center [612, 289] width 130 height 25
type input "20"
click at [664, 327] on td "0 F | 20 %" at bounding box center [611, 301] width 149 height 69
select select "6883"
click at [867, 446] on img at bounding box center [878, 447] width 53 height 38
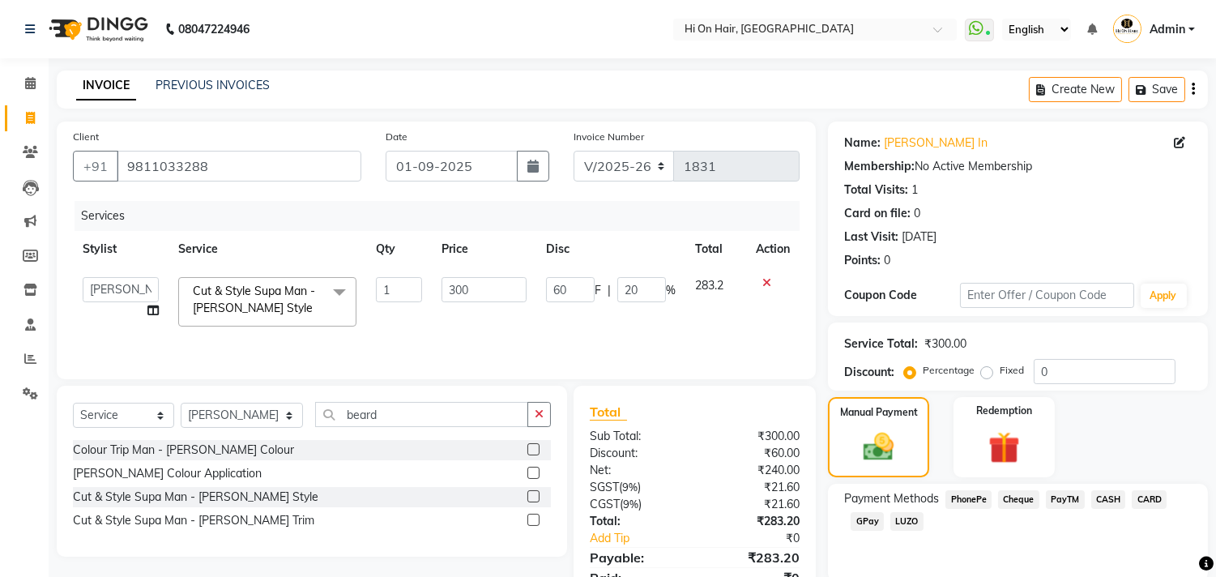
click at [1116, 500] on span "CASH" at bounding box center [1108, 499] width 35 height 19
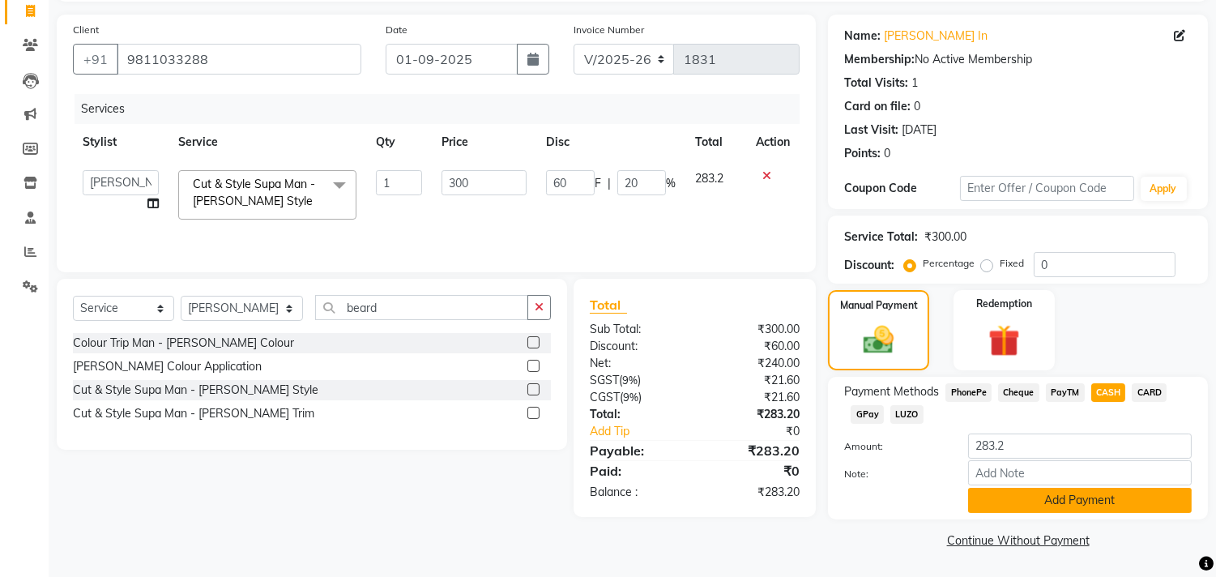
click at [1075, 505] on button "Add Payment" at bounding box center [1080, 500] width 224 height 25
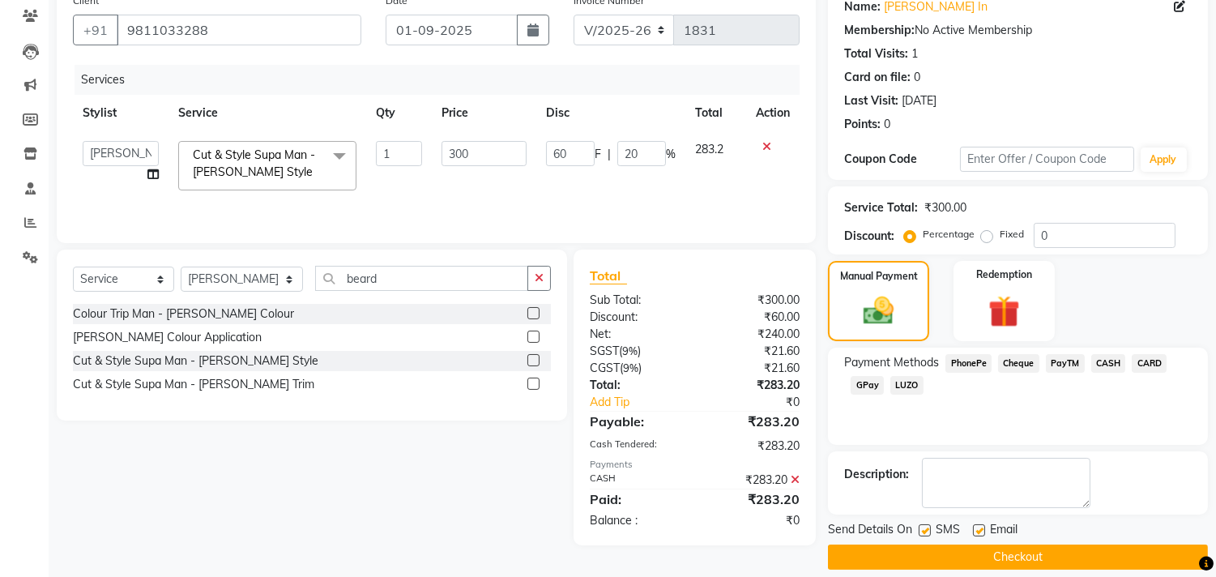
scroll to position [152, 0]
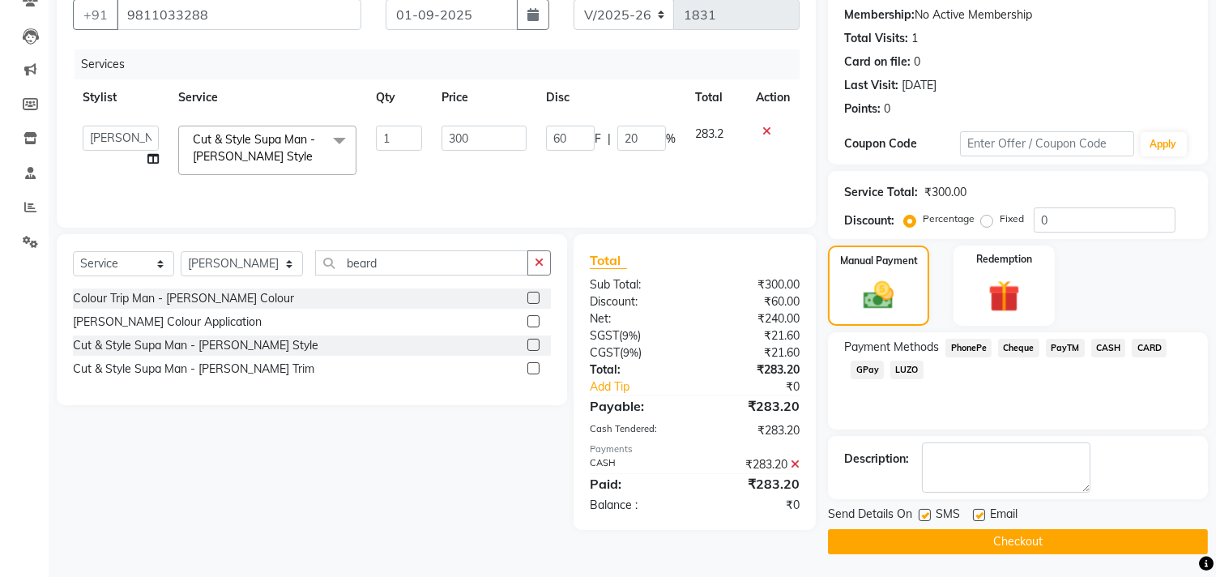
click at [978, 514] on label at bounding box center [979, 515] width 12 height 12
click at [978, 514] on input "checkbox" at bounding box center [978, 515] width 11 height 11
checkbox input "false"
click at [1007, 540] on button "Checkout" at bounding box center [1018, 541] width 380 height 25
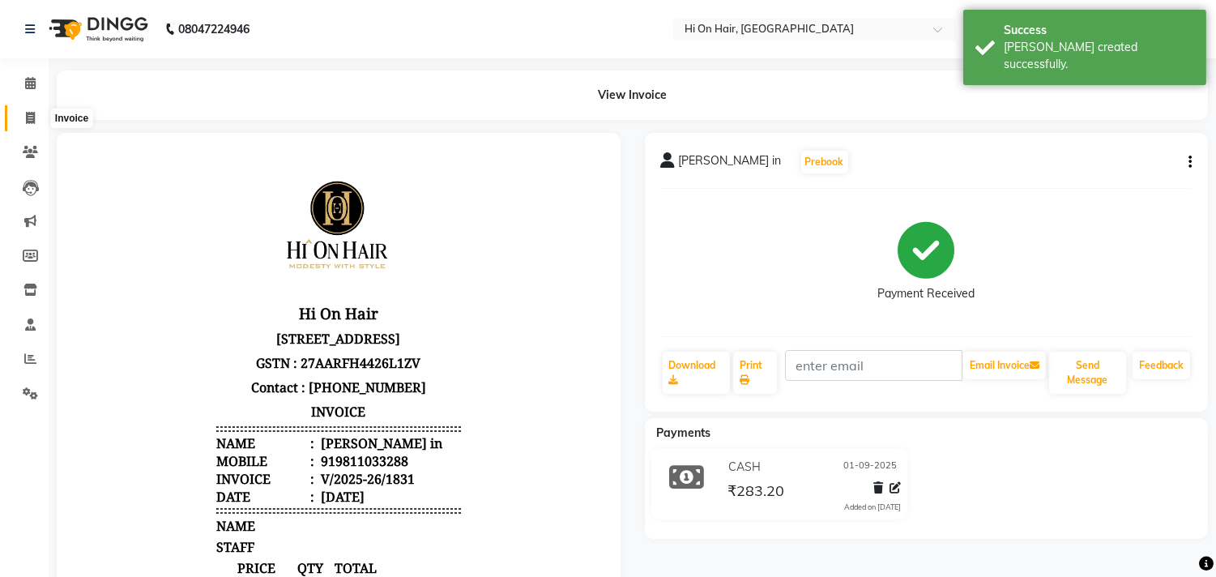
click at [32, 118] on icon at bounding box center [30, 118] width 9 height 12
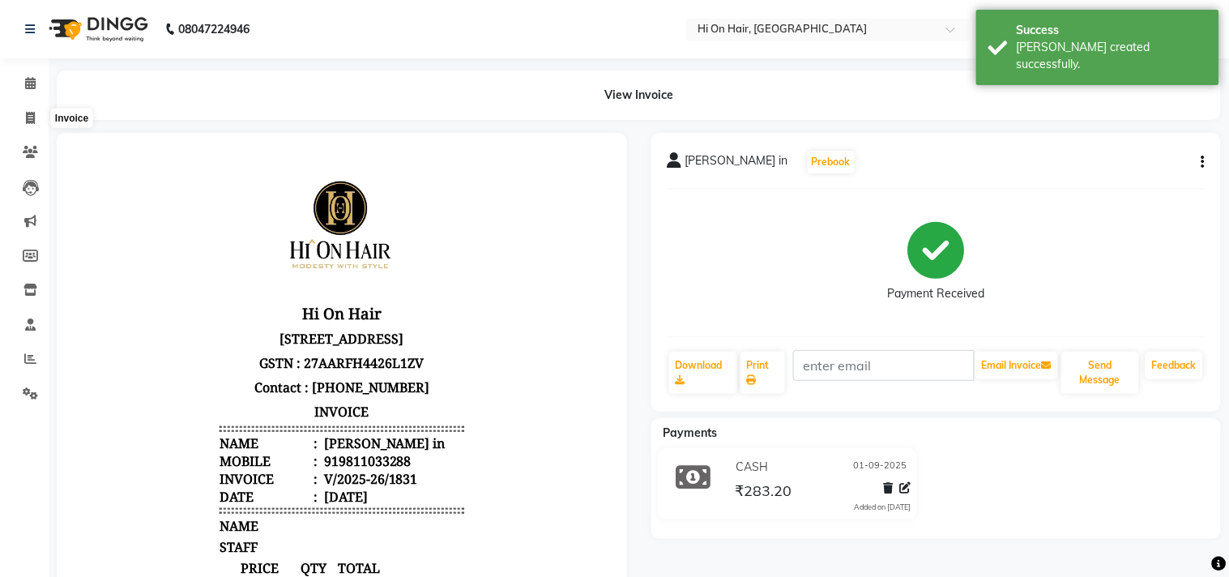
select select "535"
select select "service"
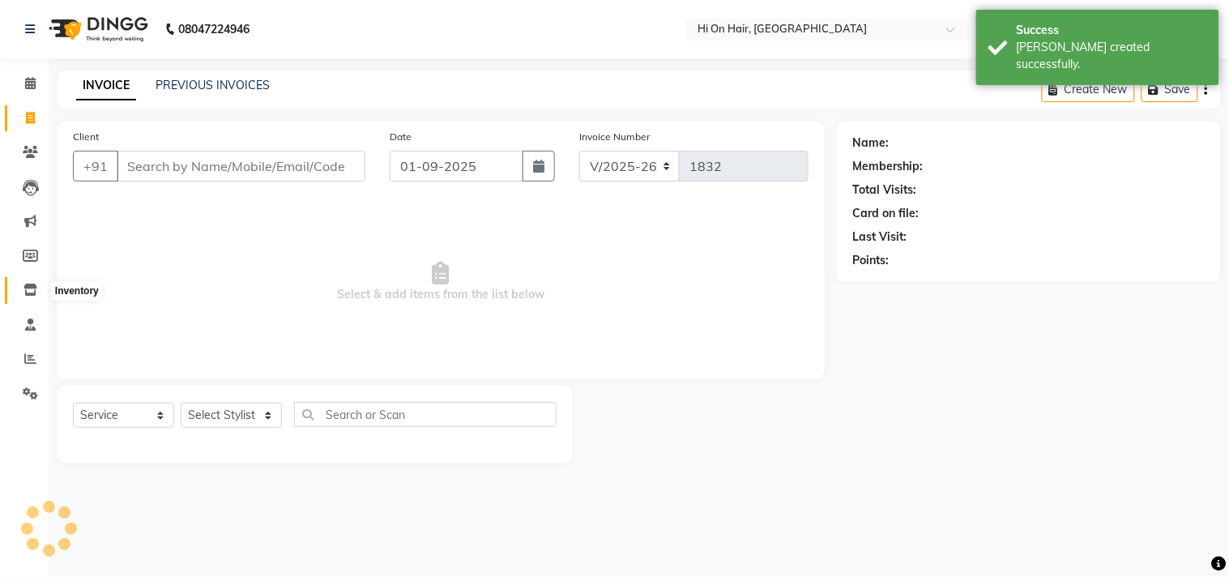
click at [35, 292] on icon at bounding box center [30, 290] width 14 height 12
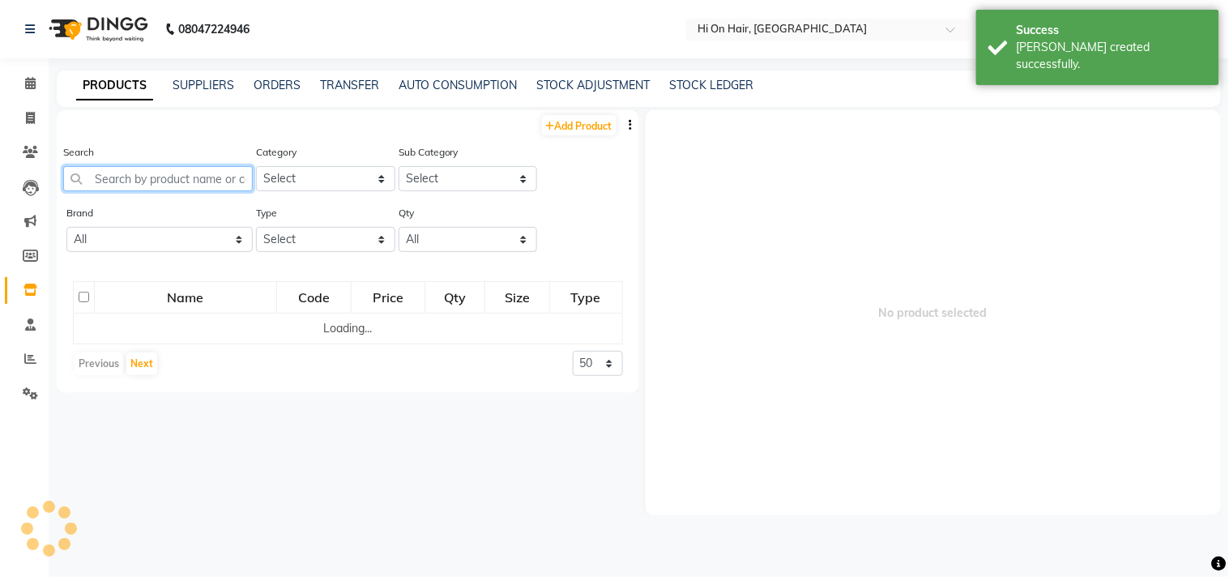
click at [201, 179] on input "text" at bounding box center [158, 178] width 190 height 25
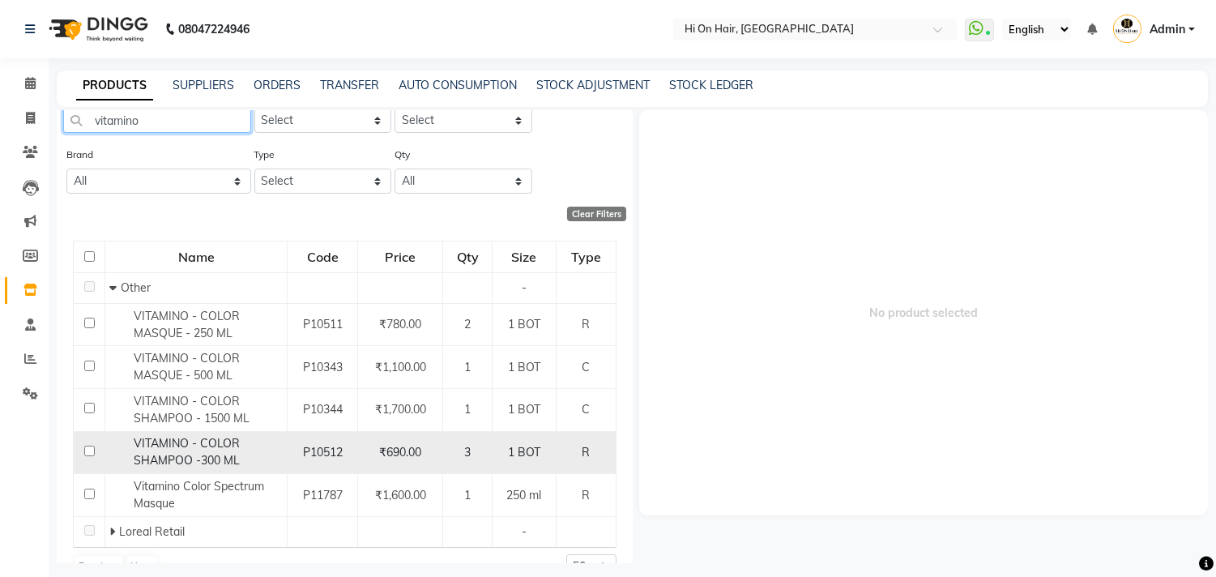
scroll to position [90, 0]
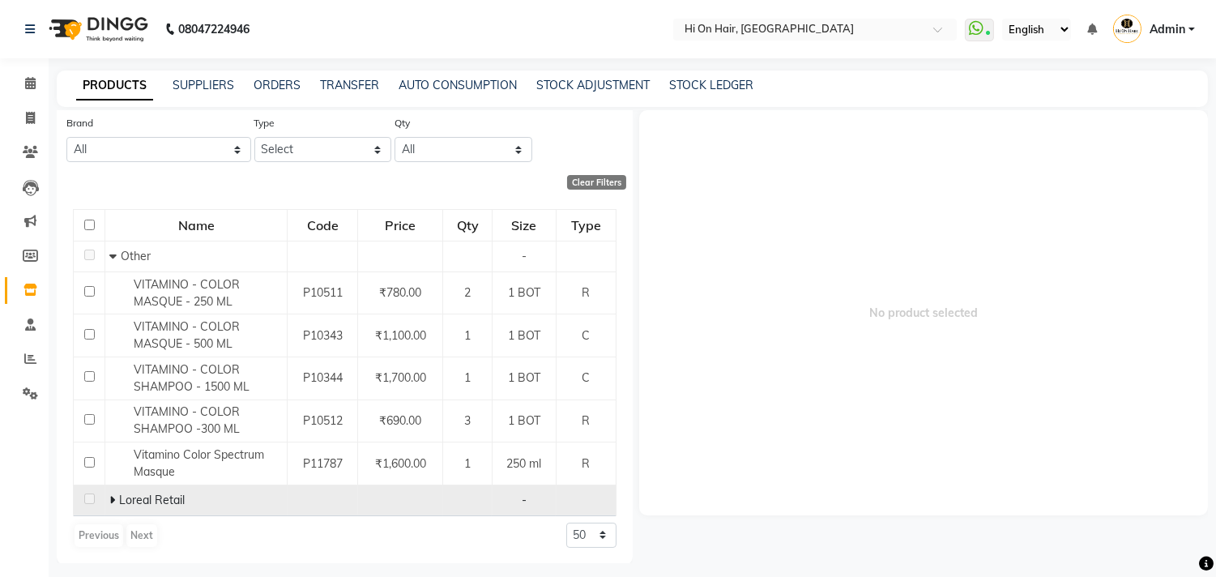
click at [109, 497] on icon at bounding box center [112, 499] width 6 height 11
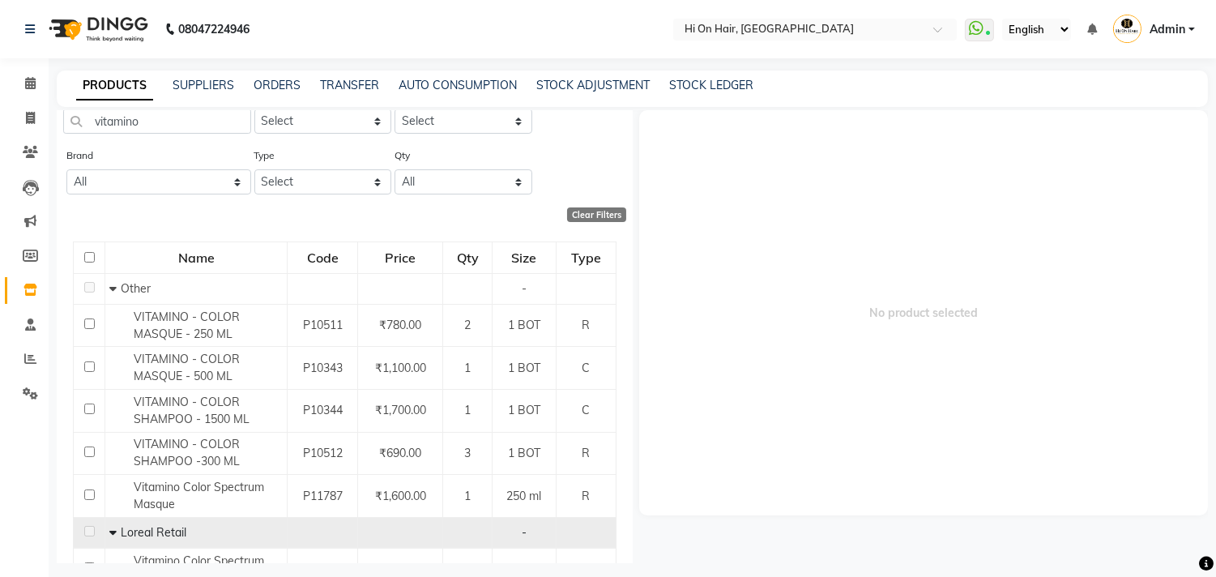
scroll to position [0, 0]
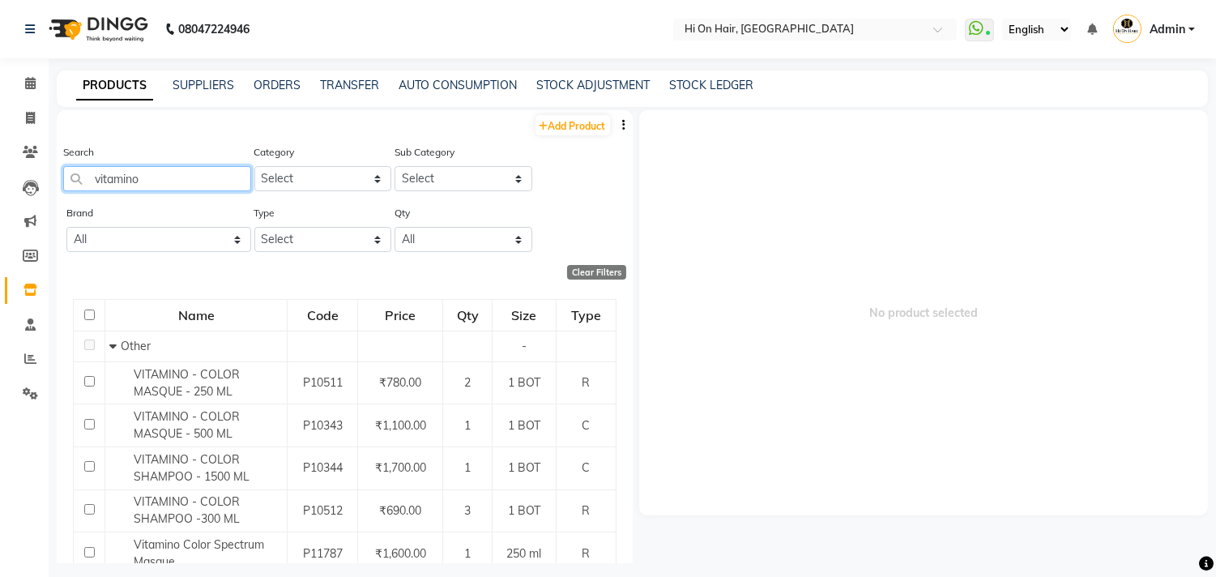
click at [180, 183] on input "vitamino" at bounding box center [157, 178] width 188 height 25
type input "v"
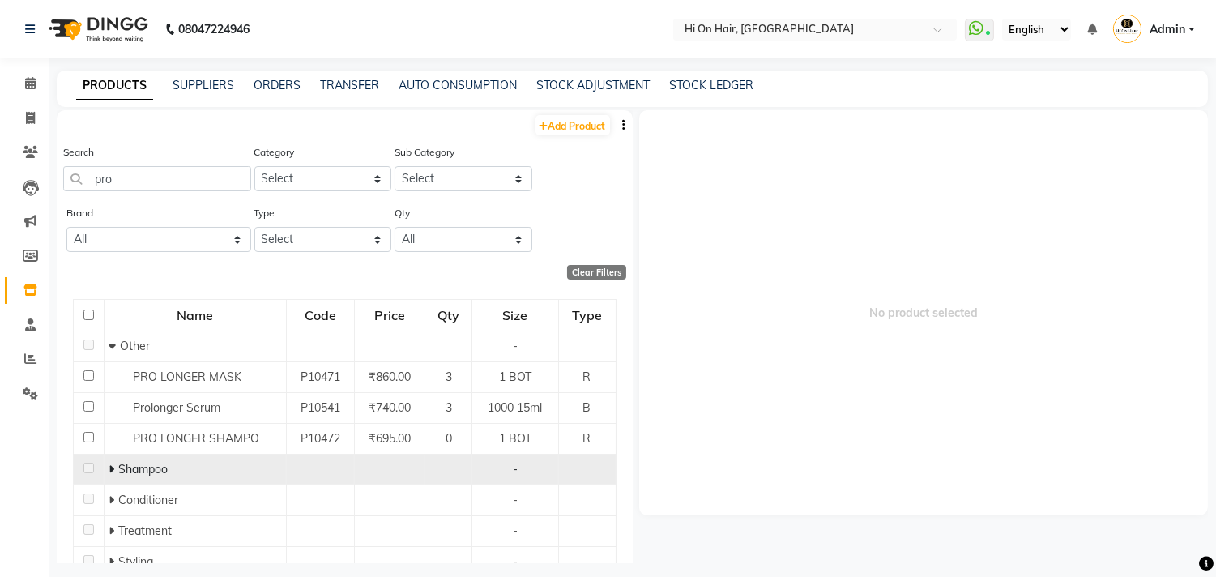
click at [109, 467] on icon at bounding box center [112, 468] width 6 height 11
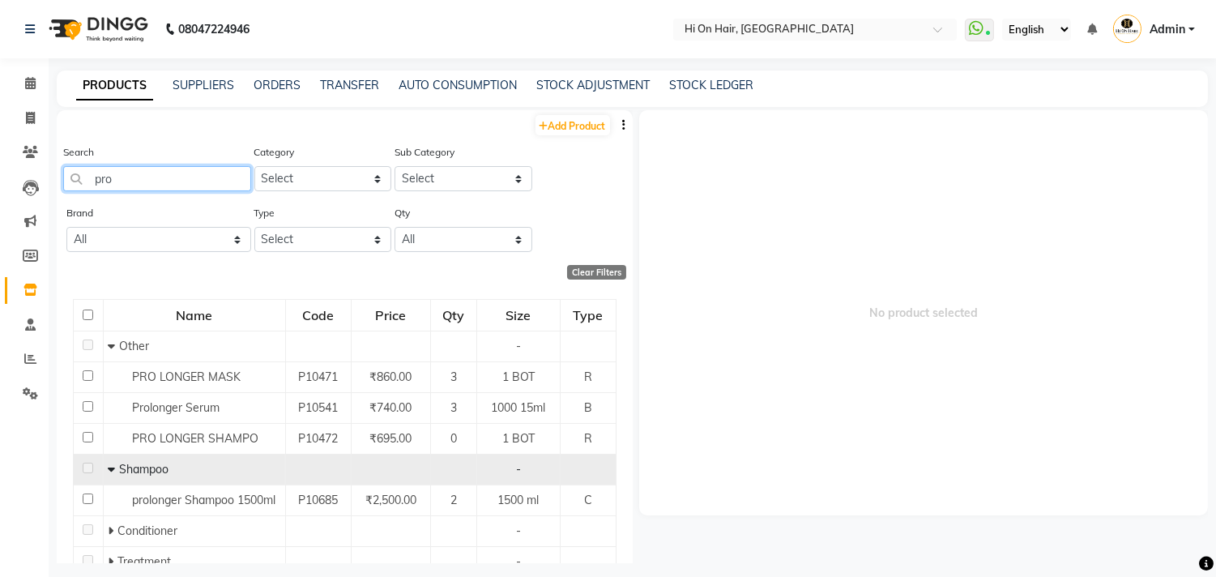
click at [124, 168] on input "pro" at bounding box center [157, 178] width 188 height 25
type input "p"
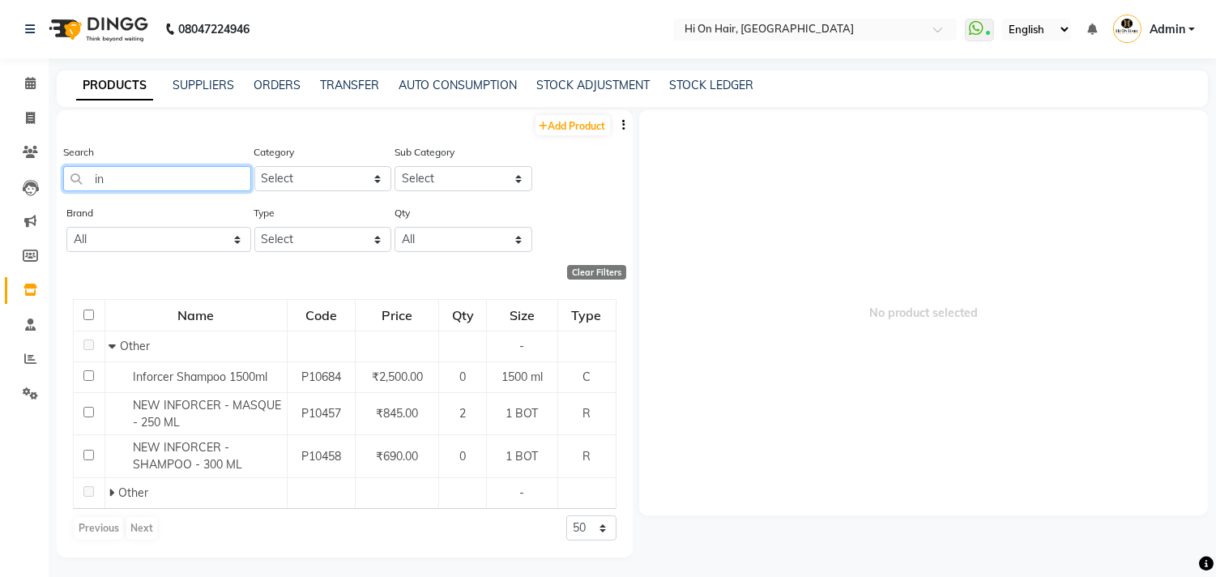
type input "i"
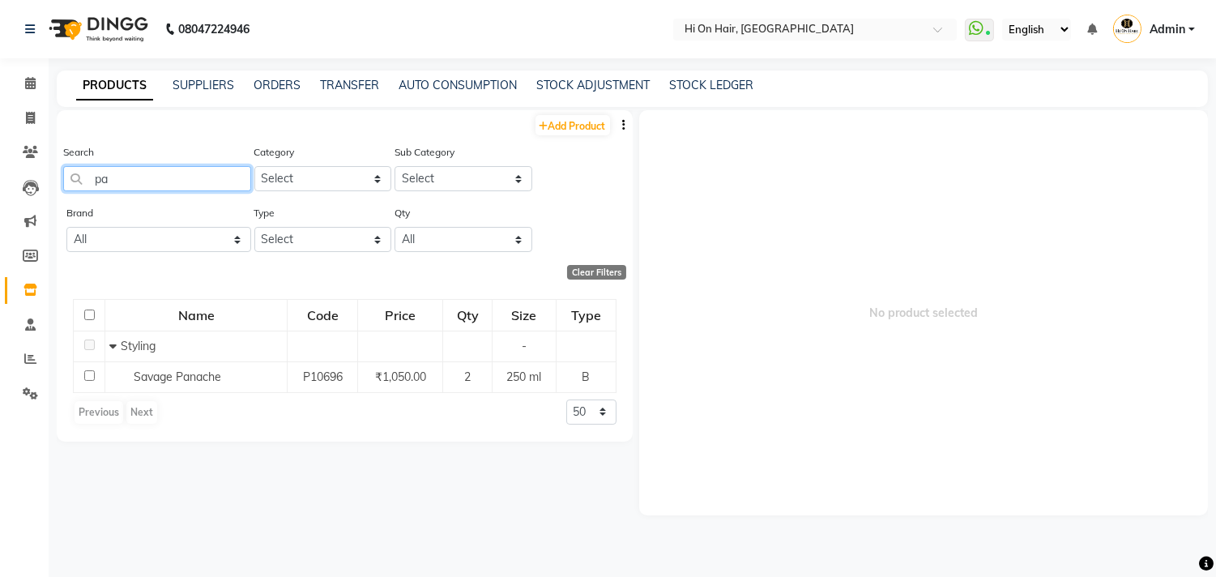
type input "p"
type input "w"
type input "s"
type input "t"
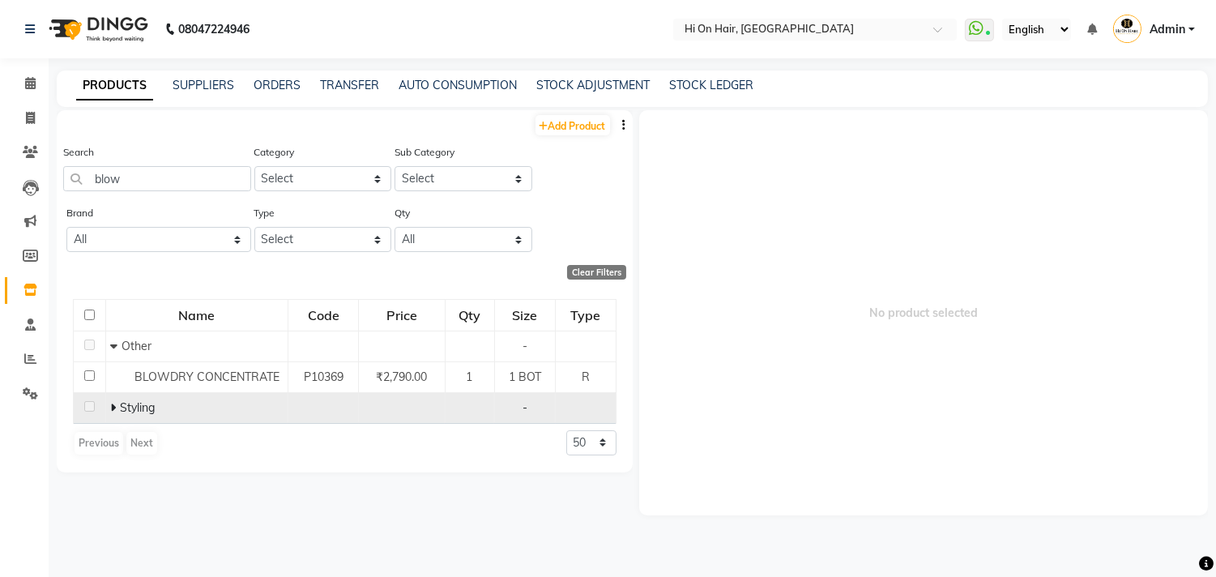
click at [112, 405] on icon at bounding box center [113, 407] width 6 height 11
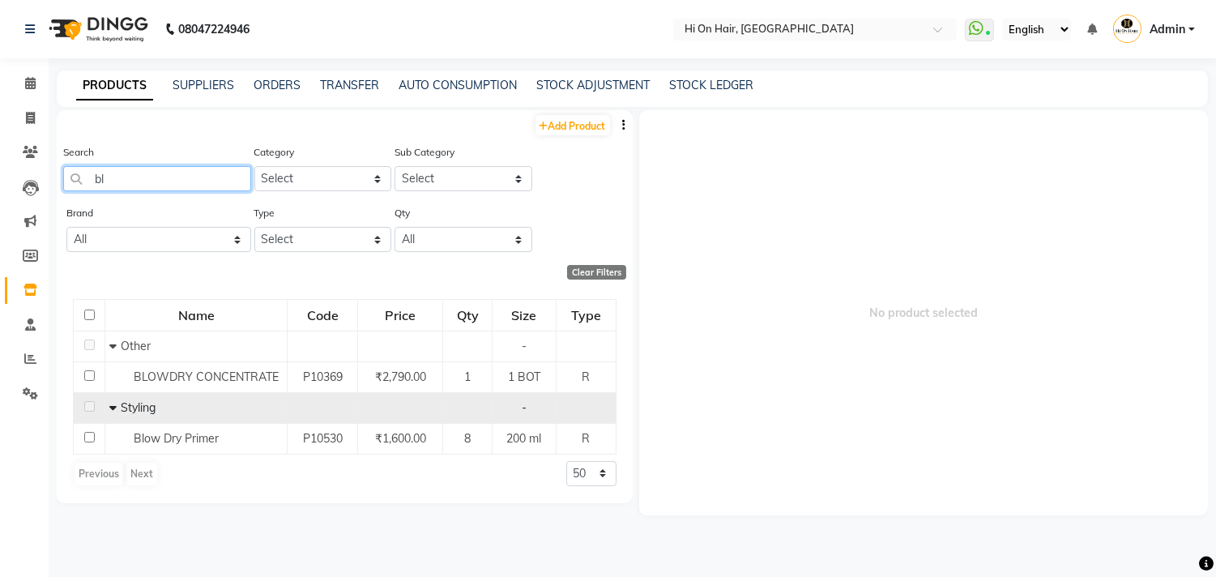
type input "b"
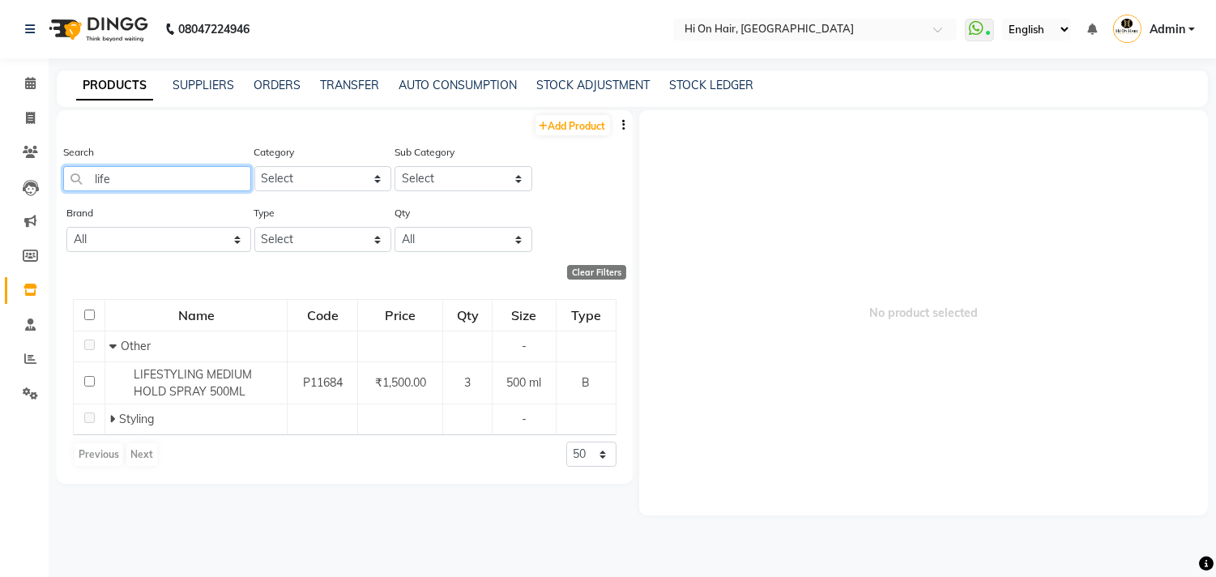
click at [175, 182] on input "life" at bounding box center [157, 178] width 188 height 25
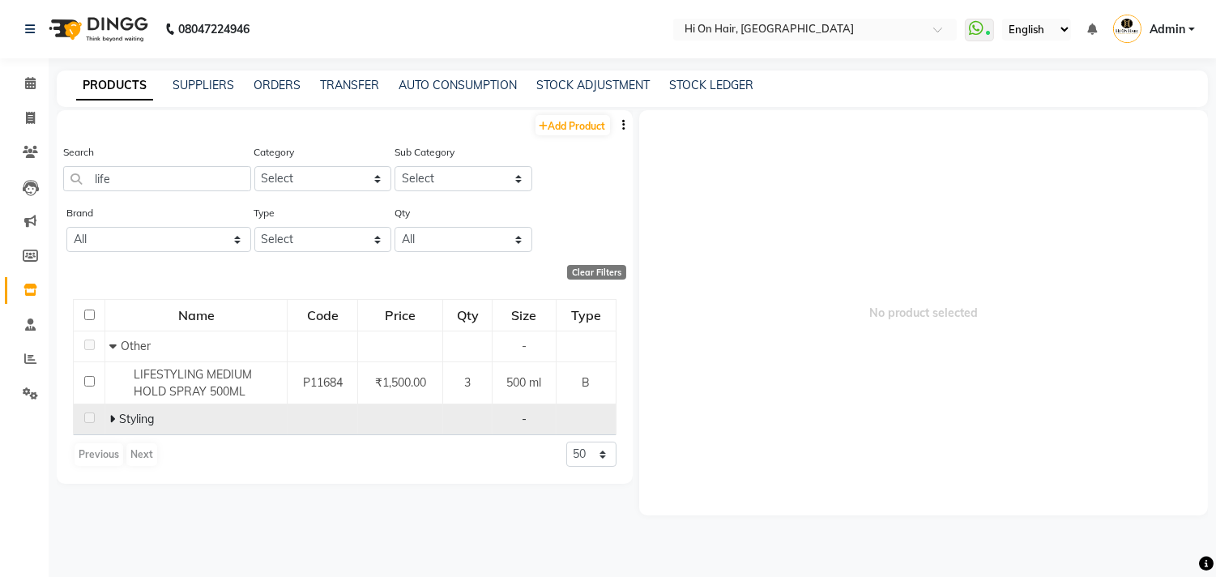
click at [115, 421] on span at bounding box center [114, 419] width 10 height 15
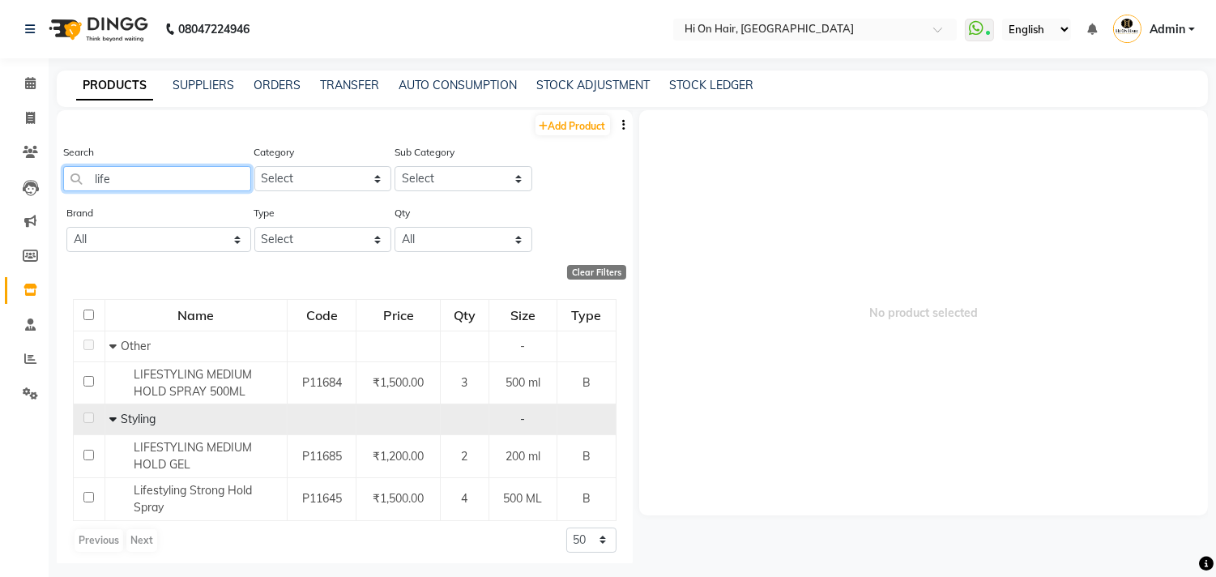
drag, startPoint x: 132, startPoint y: 176, endPoint x: 71, endPoint y: 188, distance: 62.0
click at [71, 188] on input "life" at bounding box center [157, 178] width 188 height 25
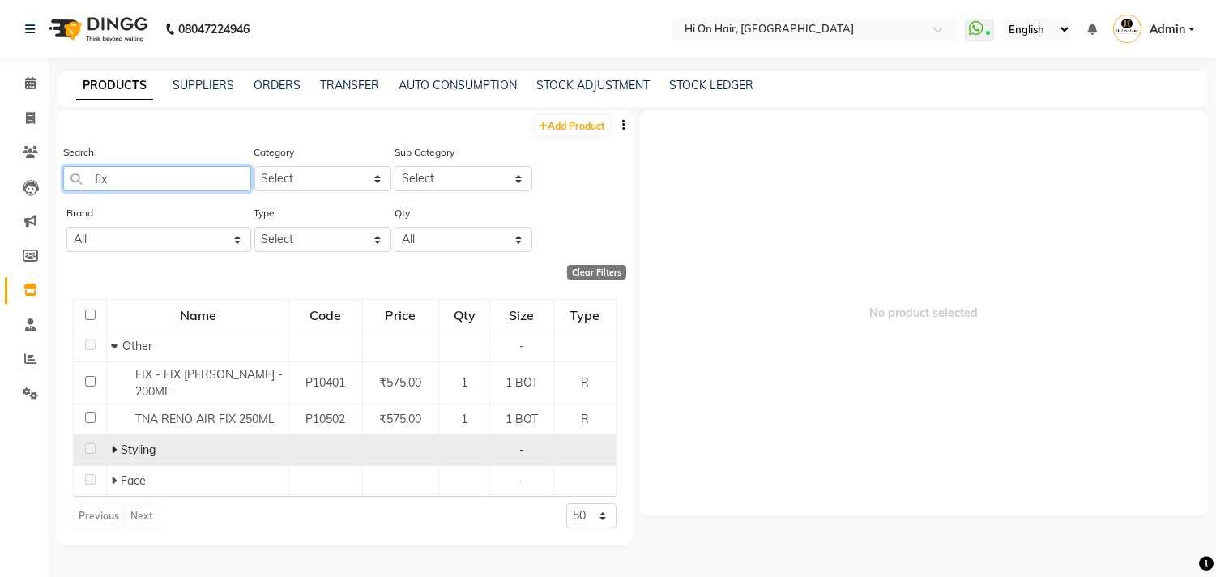
type input "fix"
click at [114, 444] on icon at bounding box center [114, 449] width 6 height 11
drag, startPoint x: 125, startPoint y: 171, endPoint x: 81, endPoint y: 184, distance: 45.6
click at [81, 184] on input "fix" at bounding box center [157, 178] width 188 height 25
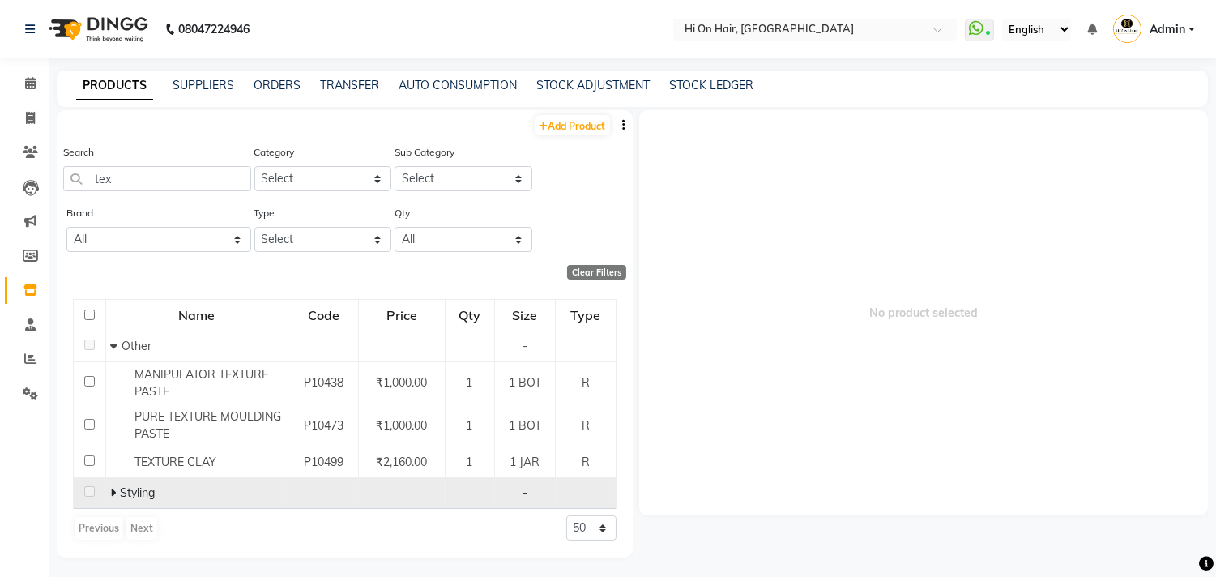
click at [112, 493] on icon at bounding box center [113, 492] width 6 height 11
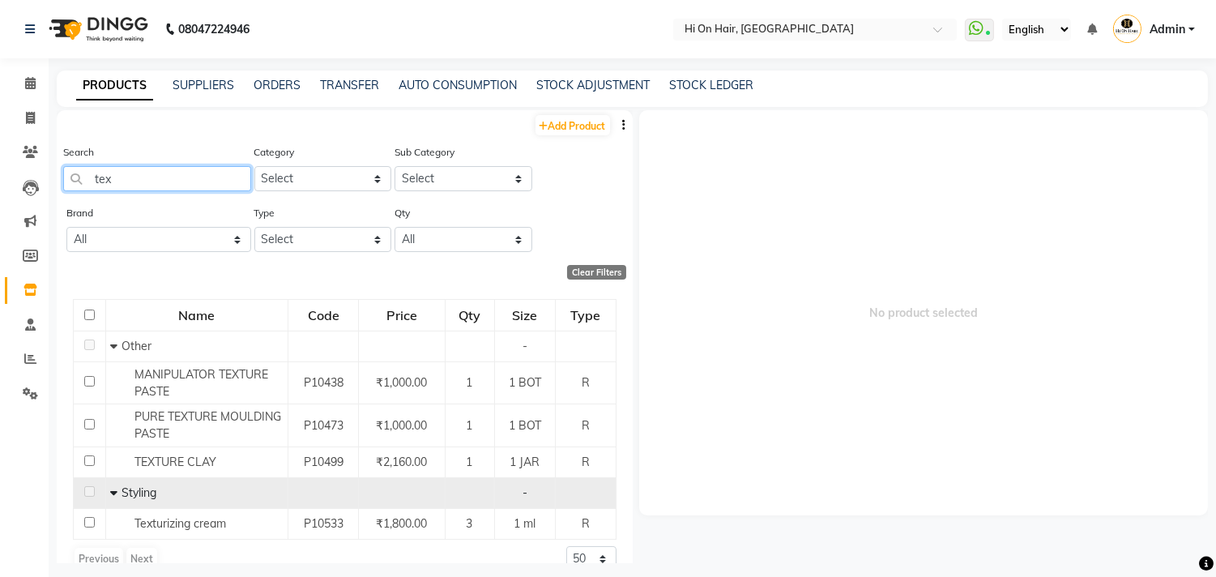
drag, startPoint x: 118, startPoint y: 179, endPoint x: 77, endPoint y: 183, distance: 41.5
click at [77, 183] on input "tex" at bounding box center [157, 178] width 188 height 25
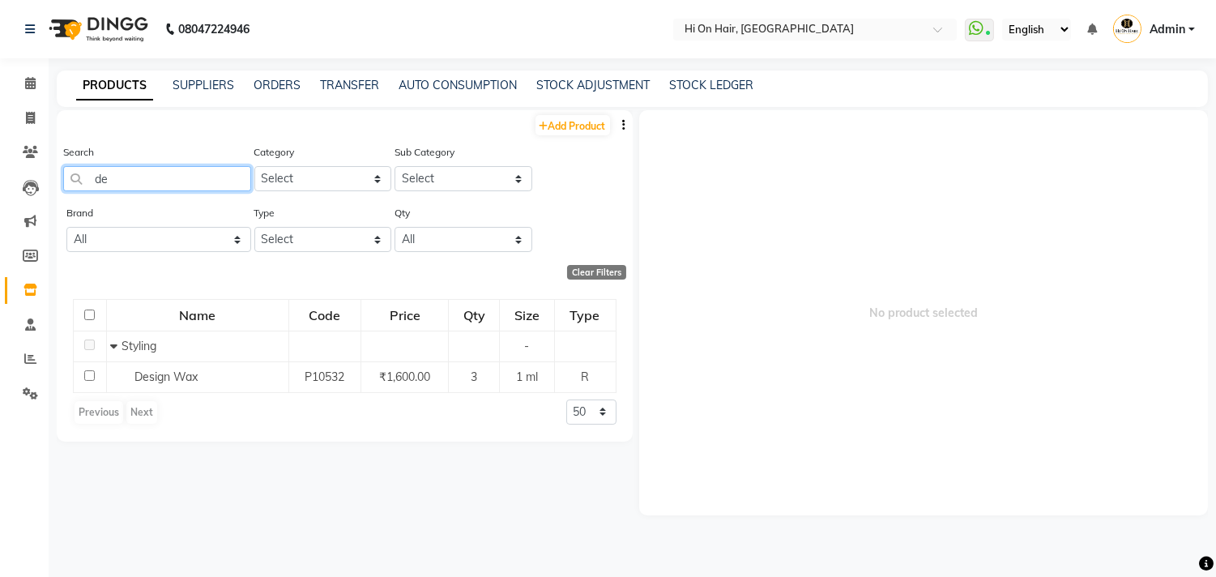
type input "d"
type input "a"
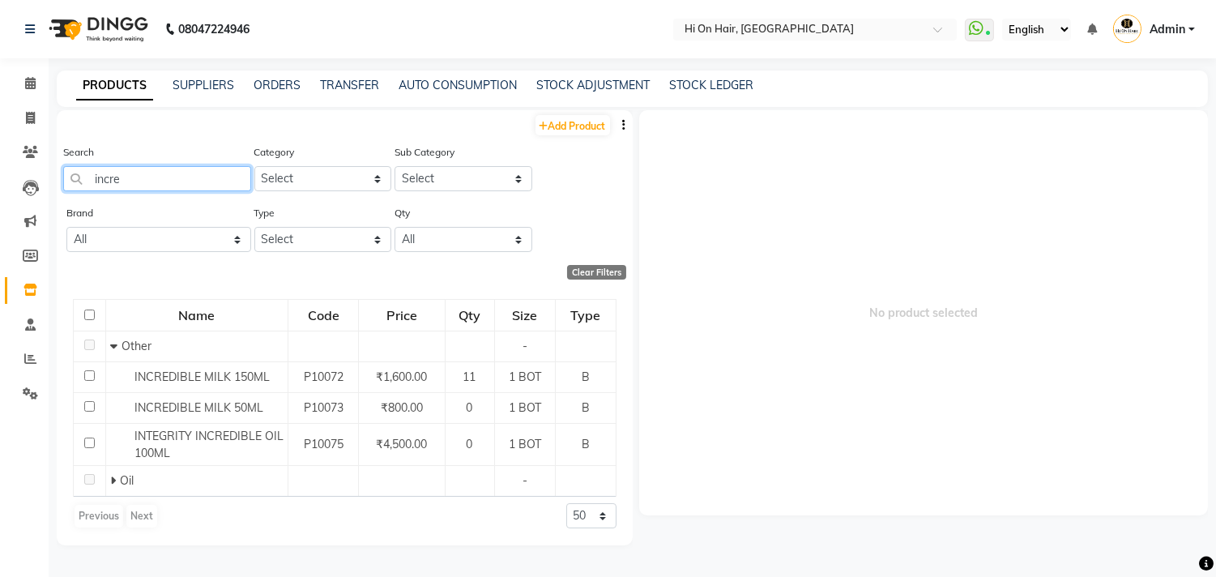
drag, startPoint x: 143, startPoint y: 165, endPoint x: 0, endPoint y: 182, distance: 144.4
click at [0, 182] on app-home "08047224946 Select Location × Hi On Hair, Palm Beach Galleria WhatsApp Status ✕…" at bounding box center [608, 293] width 1216 height 587
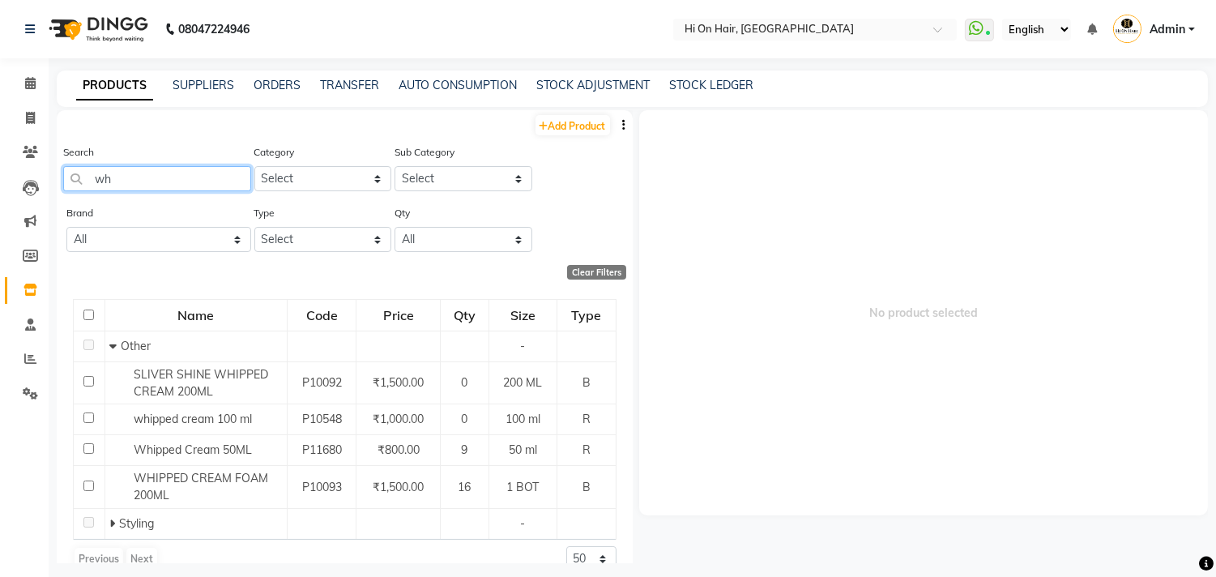
type input "w"
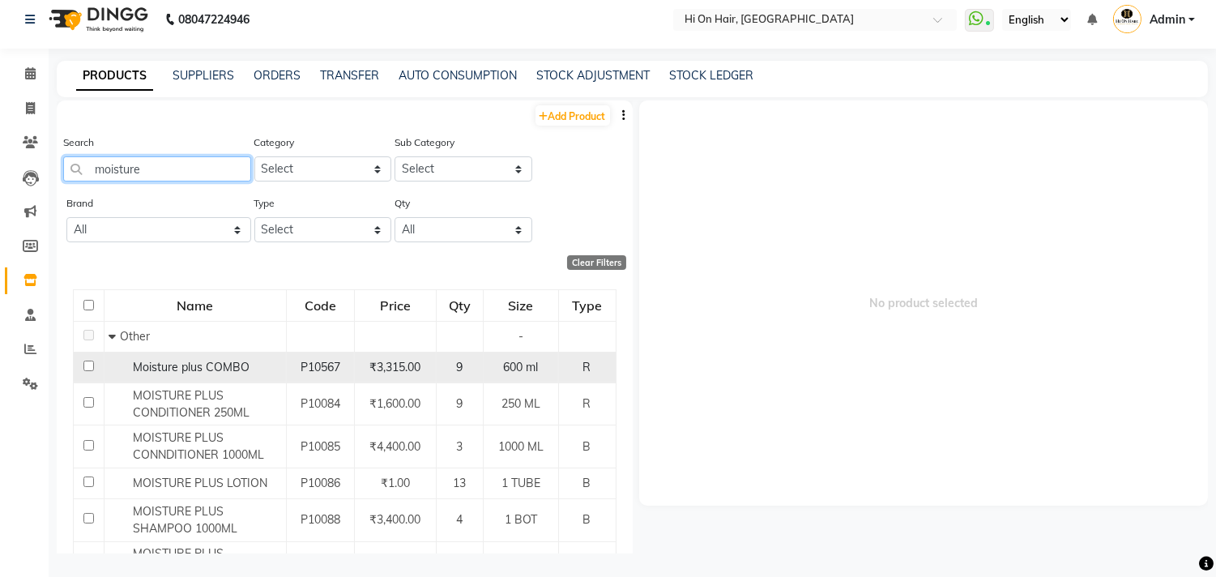
type input "moisture"
click at [203, 367] on span "Moisture plus COMBO" at bounding box center [191, 367] width 117 height 15
click at [310, 365] on span "P10567" at bounding box center [321, 367] width 40 height 15
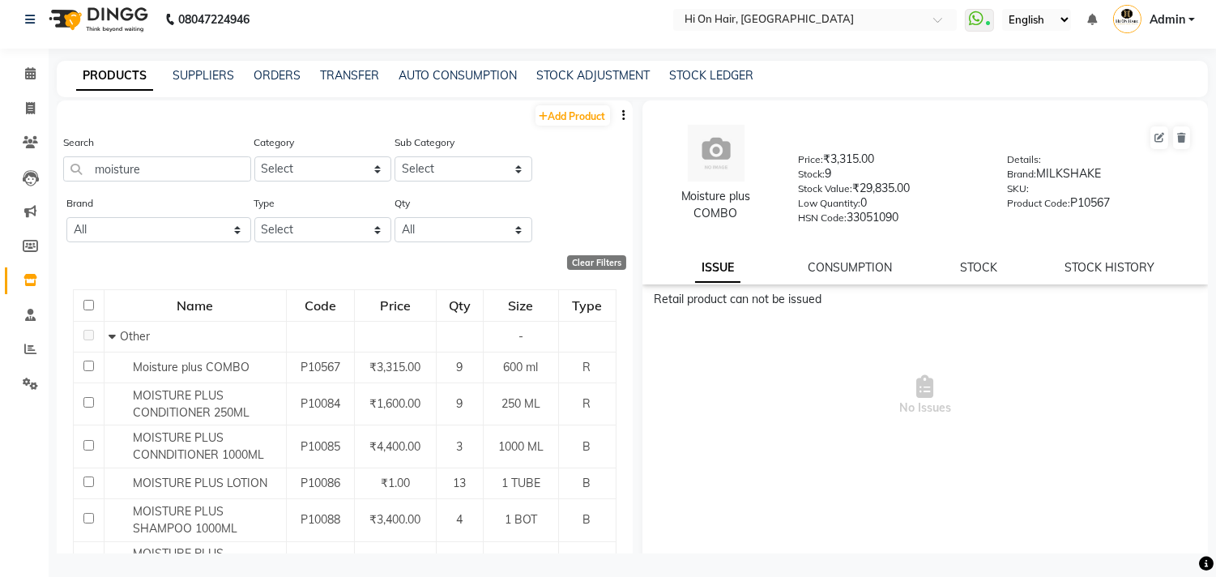
click at [992, 276] on div "ISSUE CONSUMPTION STOCK STOCK HISTORY" at bounding box center [925, 267] width 527 height 17
click at [973, 264] on link "STOCK" at bounding box center [978, 267] width 37 height 15
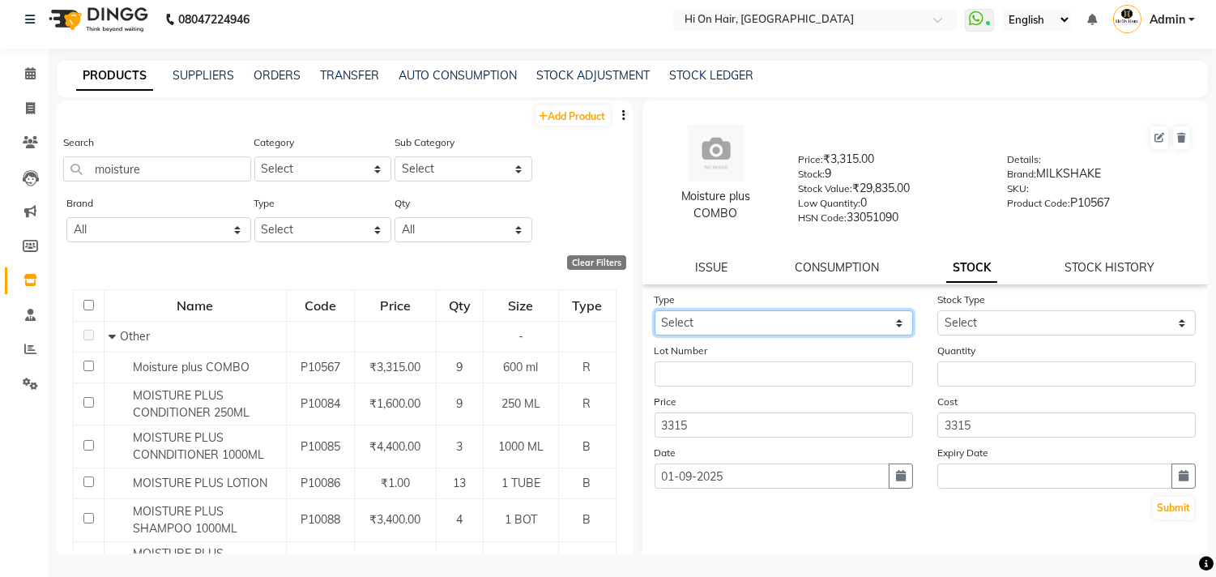
click at [851, 313] on select "Select In Out" at bounding box center [784, 322] width 258 height 25
select select "out"
click at [655, 310] on select "Select In Out" at bounding box center [784, 322] width 258 height 25
select select
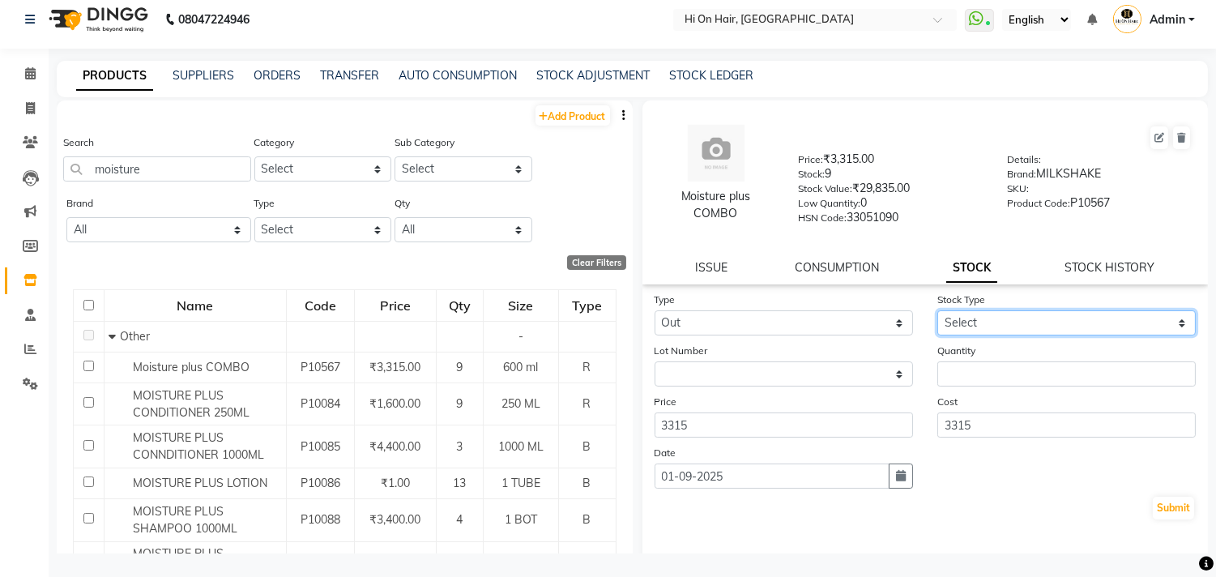
click at [1017, 322] on select "Select Internal Use Damaged Expired Adjustment Return Other" at bounding box center [1066, 322] width 258 height 25
select select "adjustment"
click at [937, 310] on select "Select Internal Use Damaged Expired Adjustment Return Other" at bounding box center [1066, 322] width 258 height 25
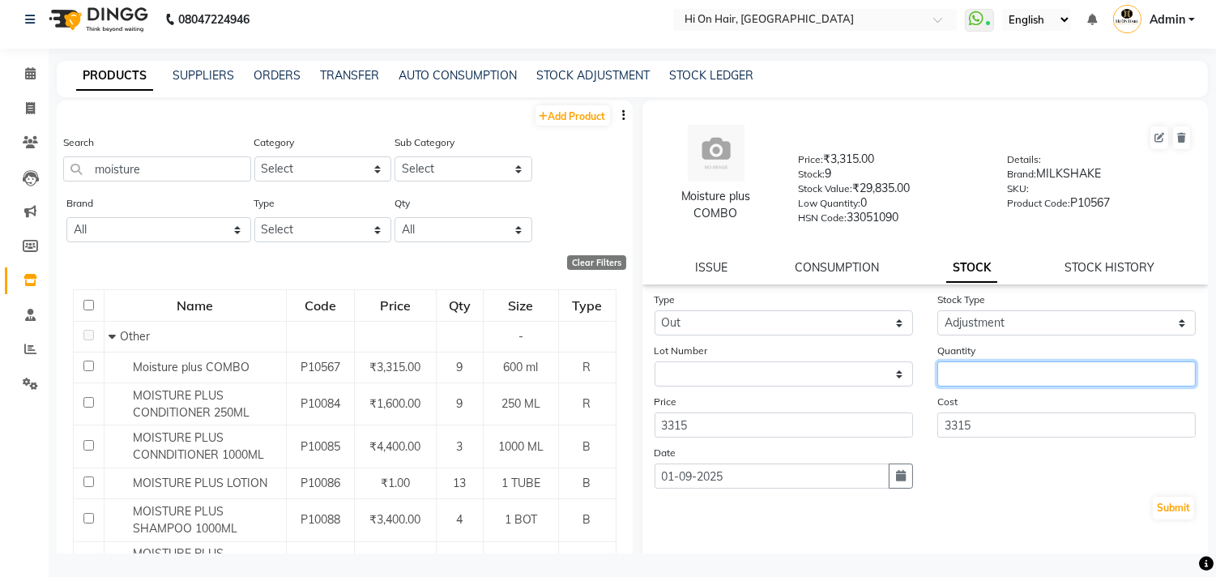
click at [984, 371] on input "number" at bounding box center [1066, 373] width 258 height 25
type input "1"
click at [1165, 510] on button "Submit" at bounding box center [1173, 508] width 41 height 23
select select
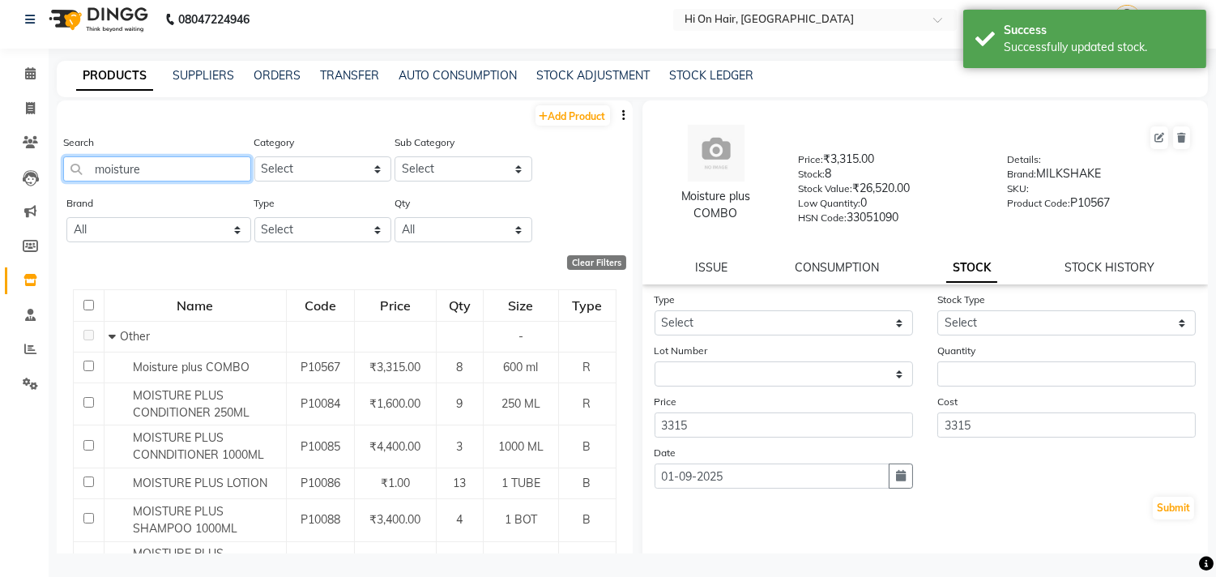
drag, startPoint x: 143, startPoint y: 168, endPoint x: 45, endPoint y: 169, distance: 98.0
click at [45, 169] on app-home "08047224946 Select Location × Hi On Hair, Palm Beach Galleria WhatsApp Status ✕…" at bounding box center [608, 283] width 1216 height 587
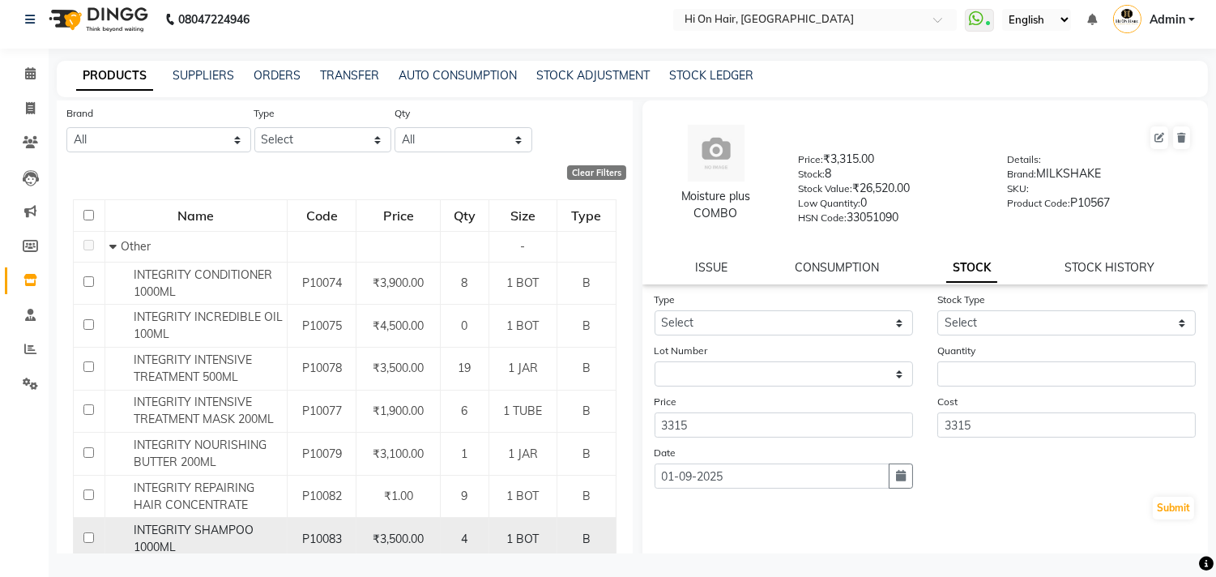
scroll to position [180, 0]
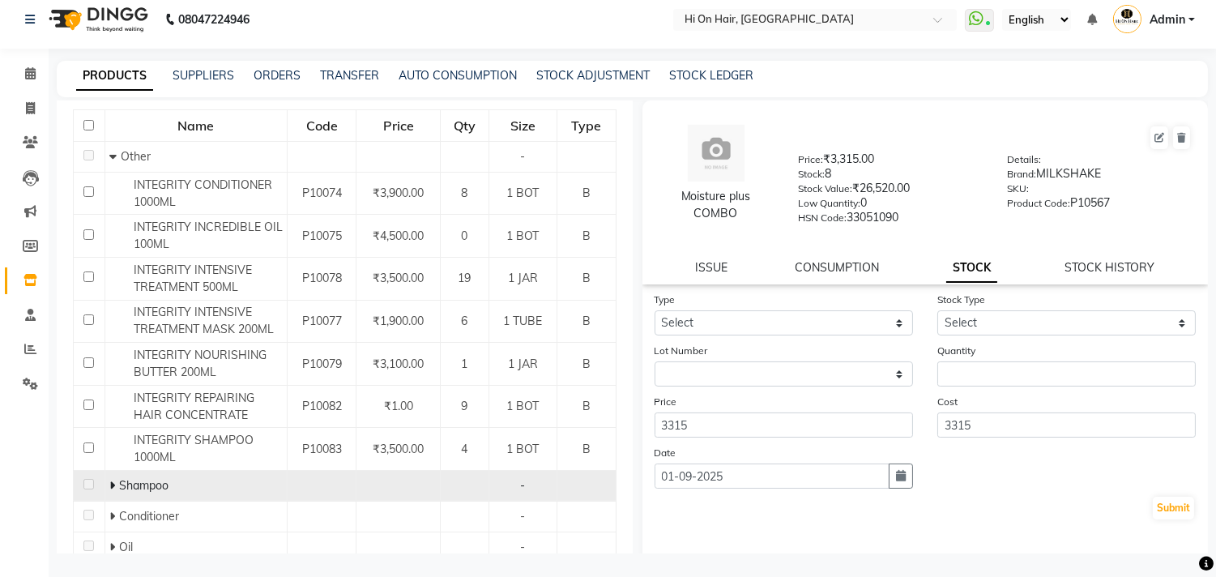
type input "integ"
click at [109, 489] on icon at bounding box center [112, 485] width 6 height 11
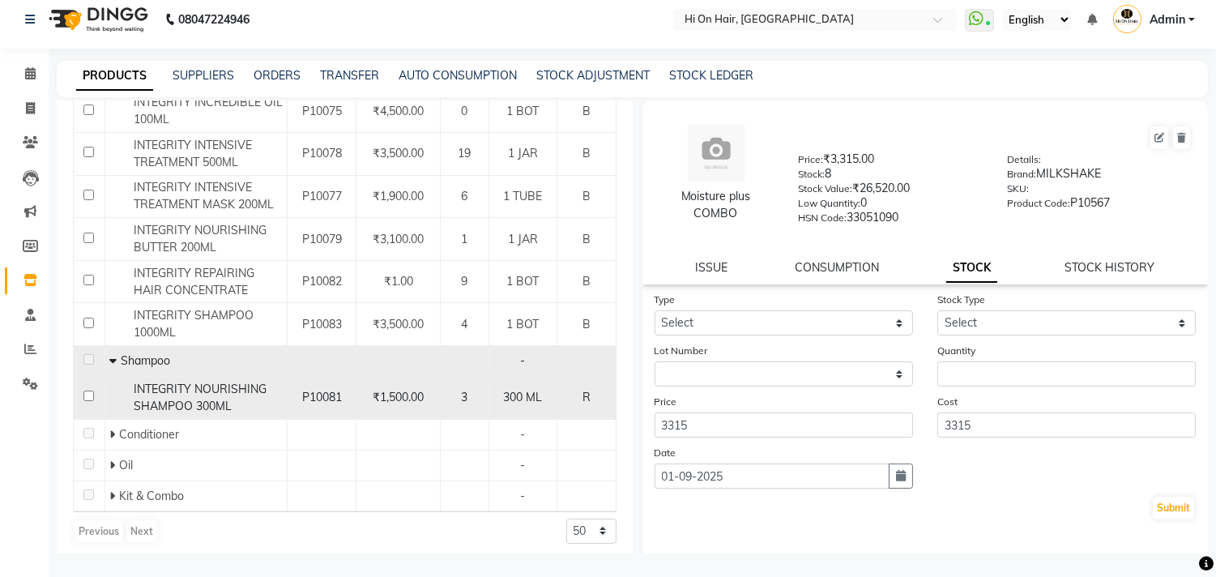
scroll to position [313, 0]
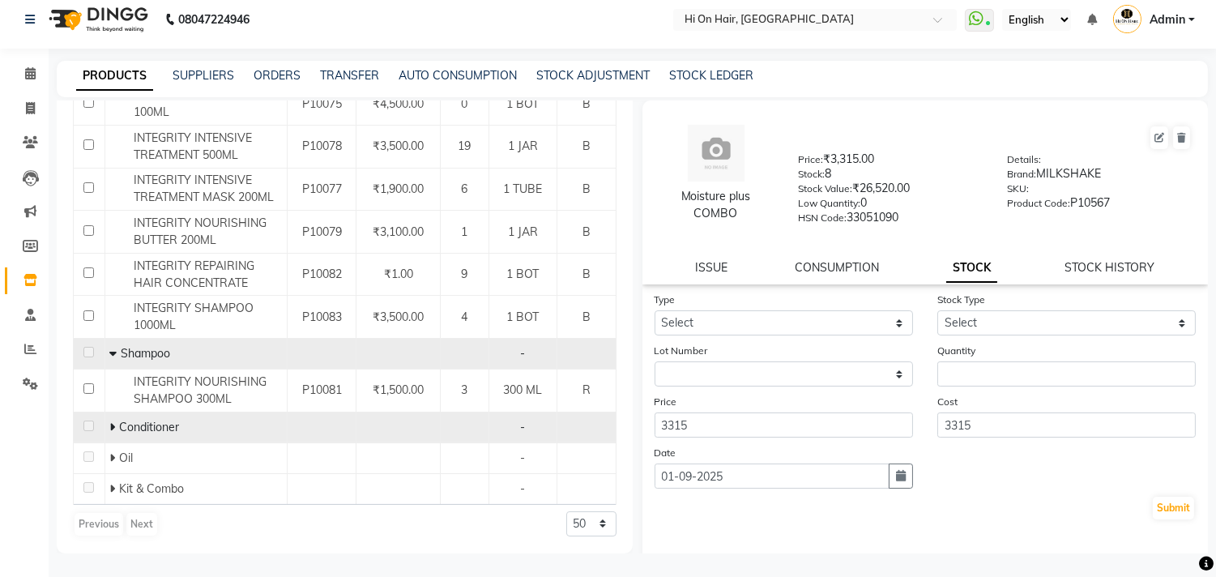
click at [110, 427] on icon at bounding box center [112, 426] width 6 height 11
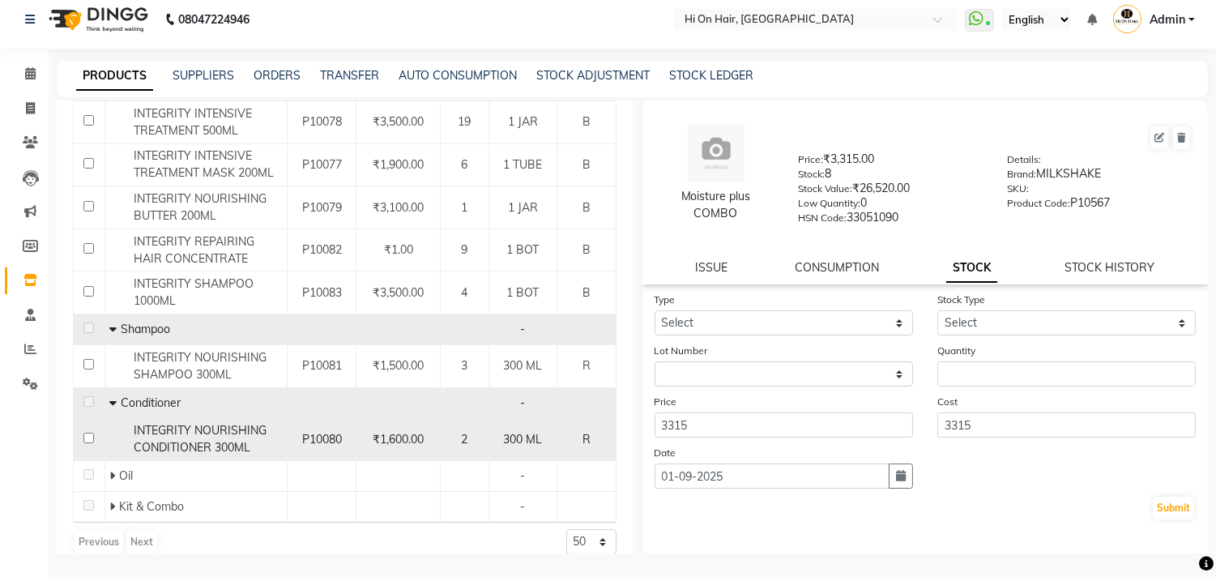
scroll to position [355, 0]
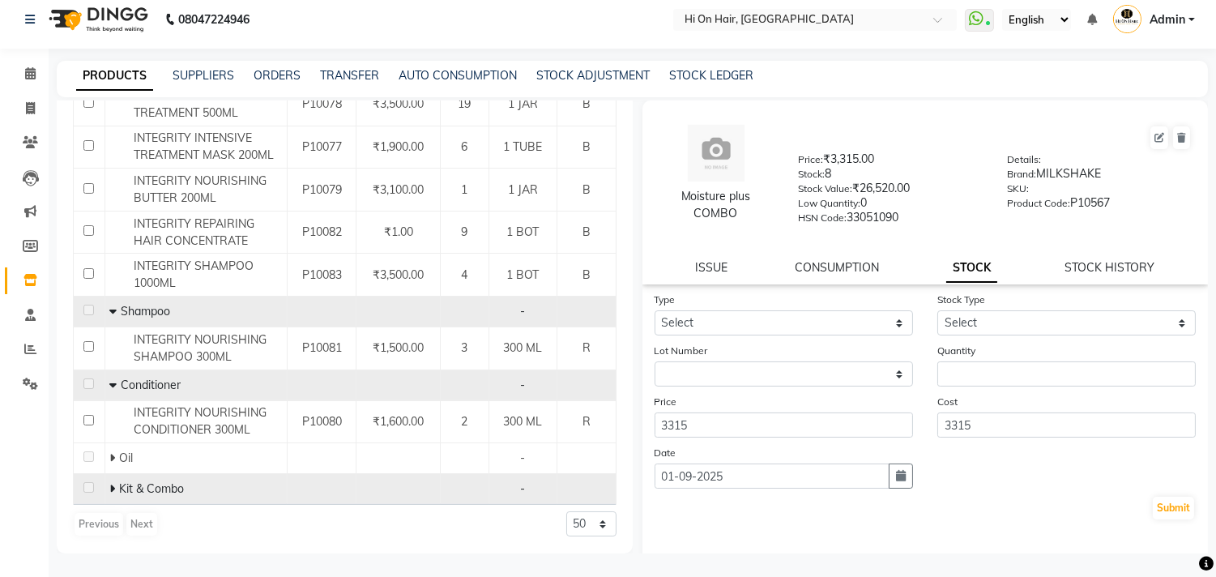
click at [112, 489] on icon at bounding box center [112, 488] width 6 height 11
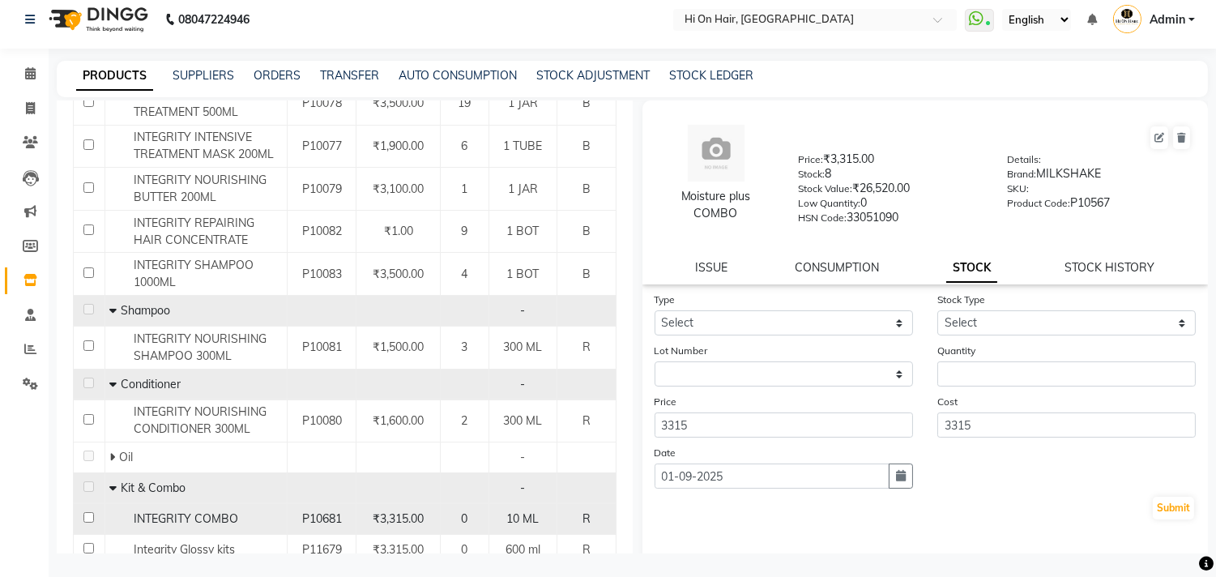
click at [253, 523] on div "INTEGRITY COMBO" at bounding box center [195, 518] width 173 height 17
select select
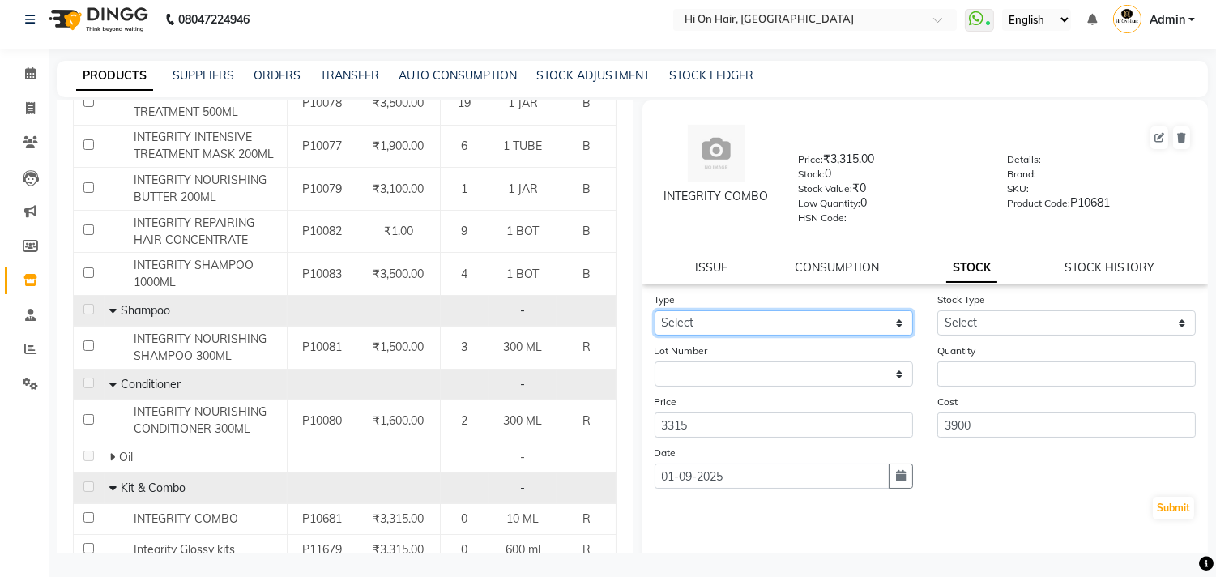
click at [766, 317] on select "Select In Out" at bounding box center [784, 322] width 258 height 25
select select "in"
click at [655, 310] on select "Select In Out" at bounding box center [784, 322] width 258 height 25
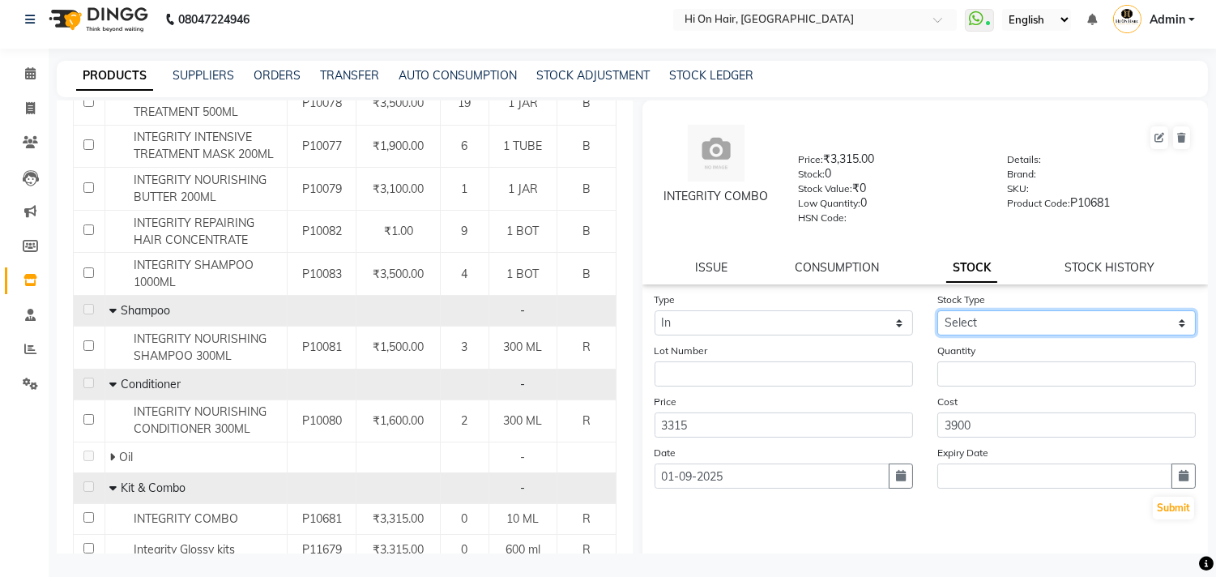
click at [975, 321] on select "Select New Stock Adjustment Return Other" at bounding box center [1066, 322] width 258 height 25
select select "new stock"
click at [937, 310] on select "Select New Stock Adjustment Return Other" at bounding box center [1066, 322] width 258 height 25
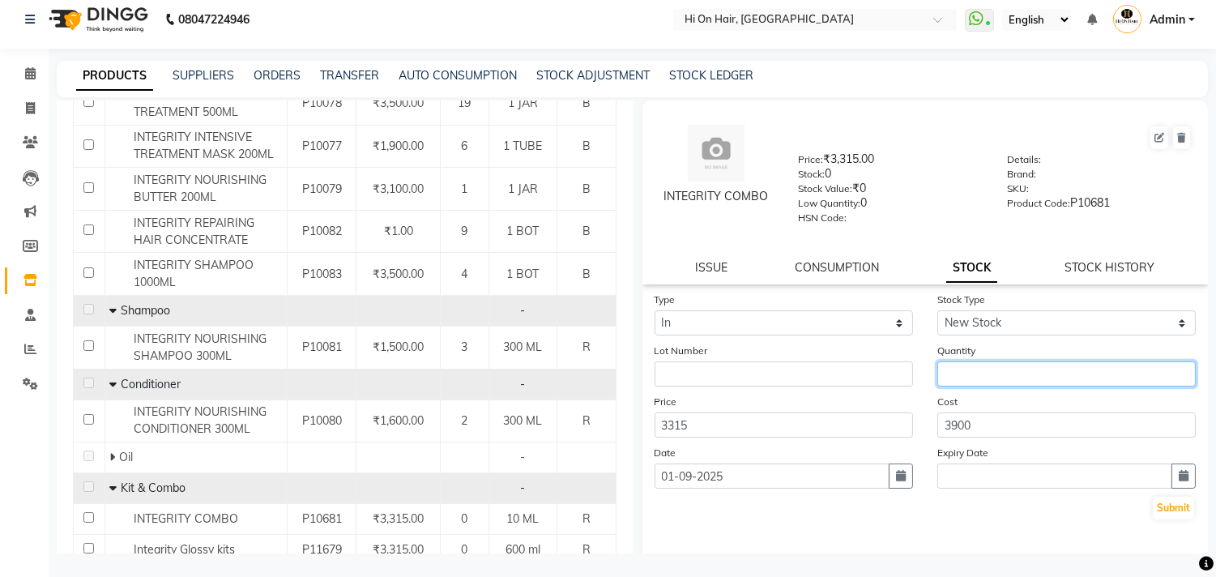
click at [971, 377] on input "number" at bounding box center [1066, 373] width 258 height 25
type input "1"
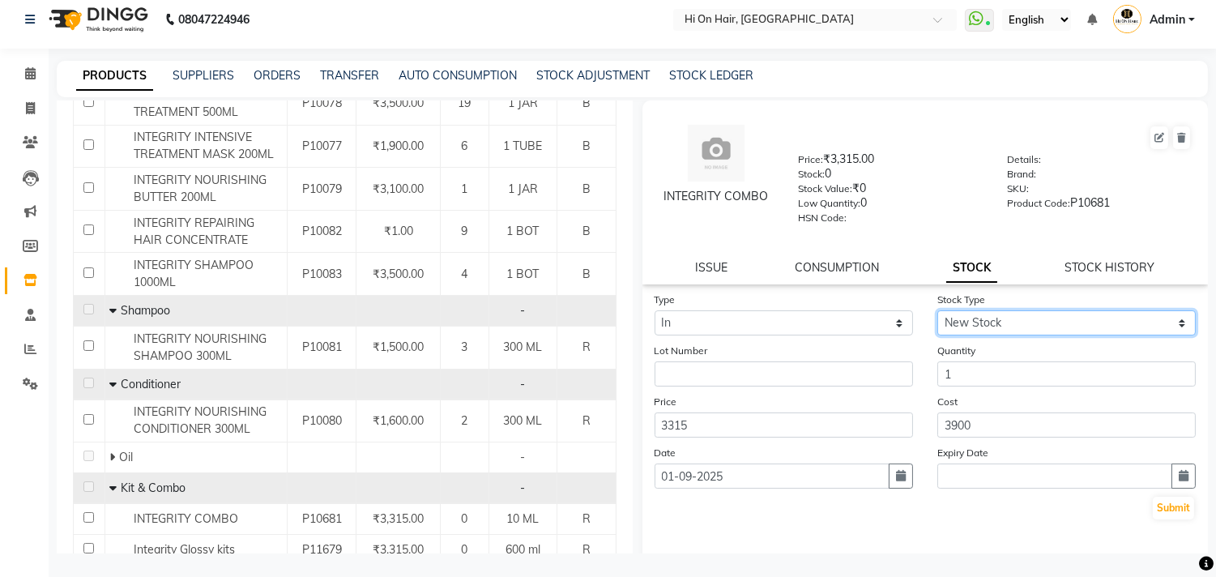
drag, startPoint x: 990, startPoint y: 312, endPoint x: 997, endPoint y: 335, distance: 23.6
click at [992, 312] on select "Select New Stock Adjustment Return Other" at bounding box center [1066, 322] width 258 height 25
select select "adjustment"
click at [937, 310] on select "Select New Stock Adjustment Return Other" at bounding box center [1066, 322] width 258 height 25
click at [1160, 510] on button "Submit" at bounding box center [1173, 508] width 41 height 23
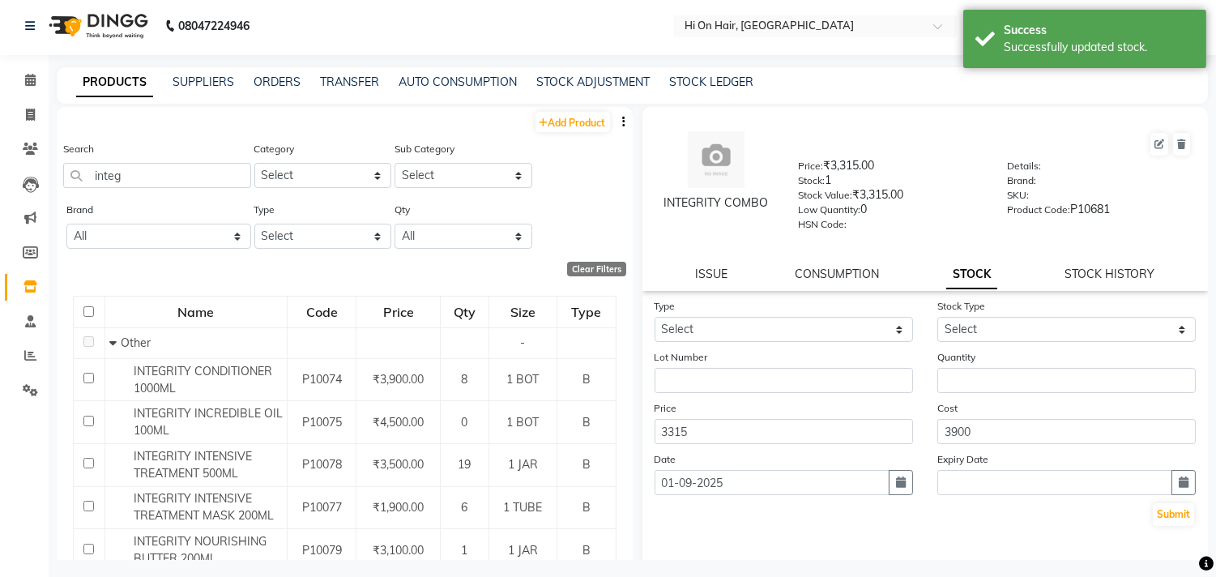
scroll to position [0, 0]
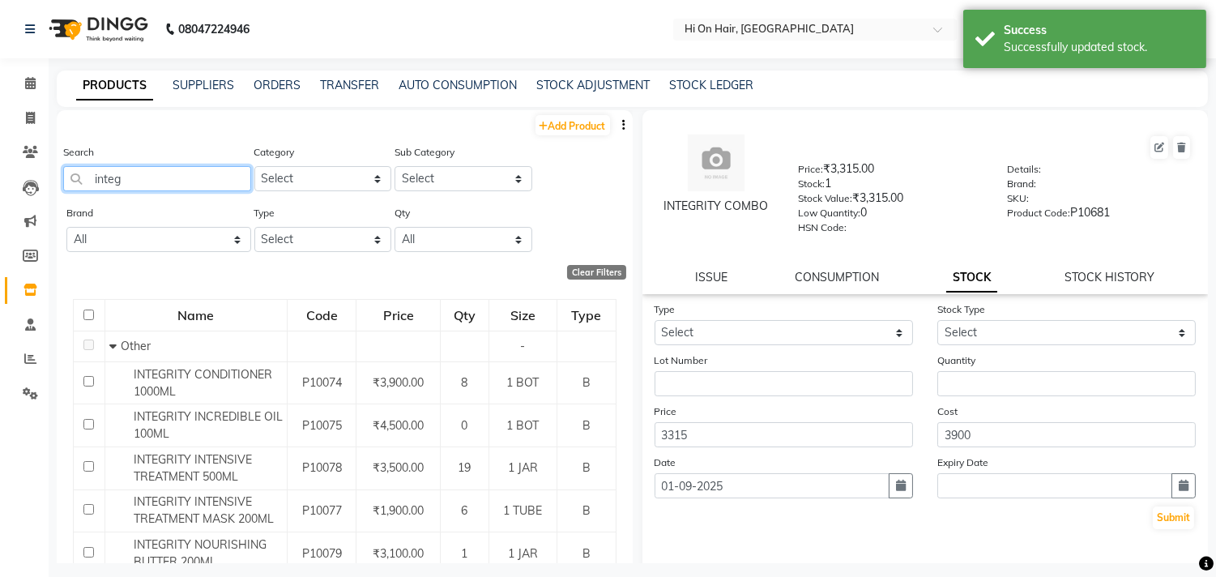
drag, startPoint x: 152, startPoint y: 168, endPoint x: 47, endPoint y: 187, distance: 107.1
click at [47, 187] on app-home "08047224946 Select Location × Hi On Hair, Palm Beach Galleria WhatsApp Status ✕…" at bounding box center [608, 293] width 1216 height 587
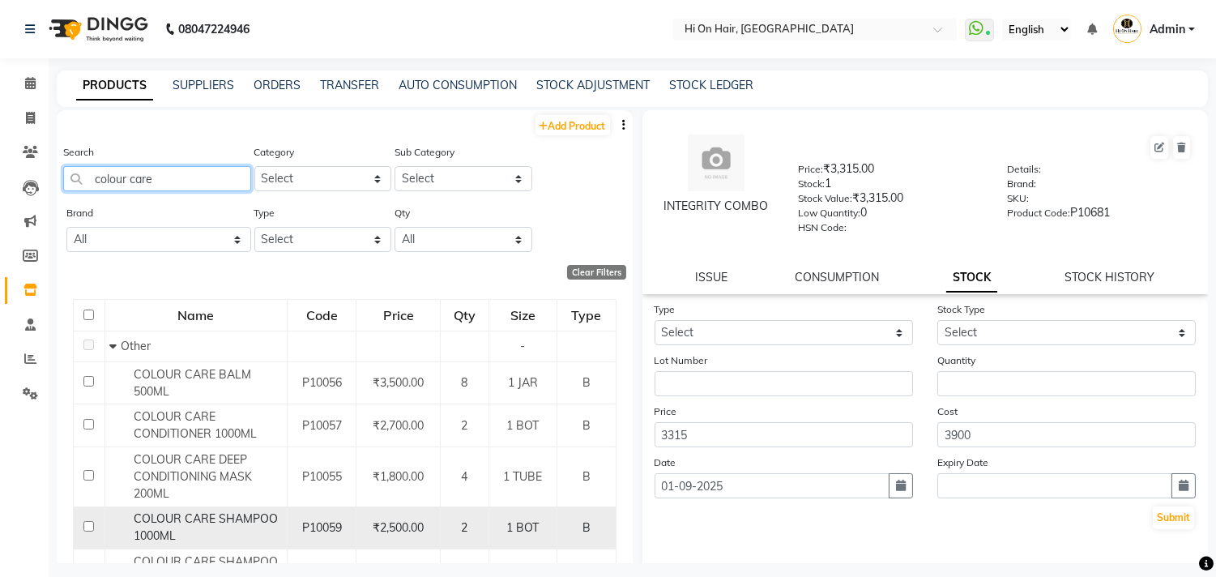
scroll to position [90, 0]
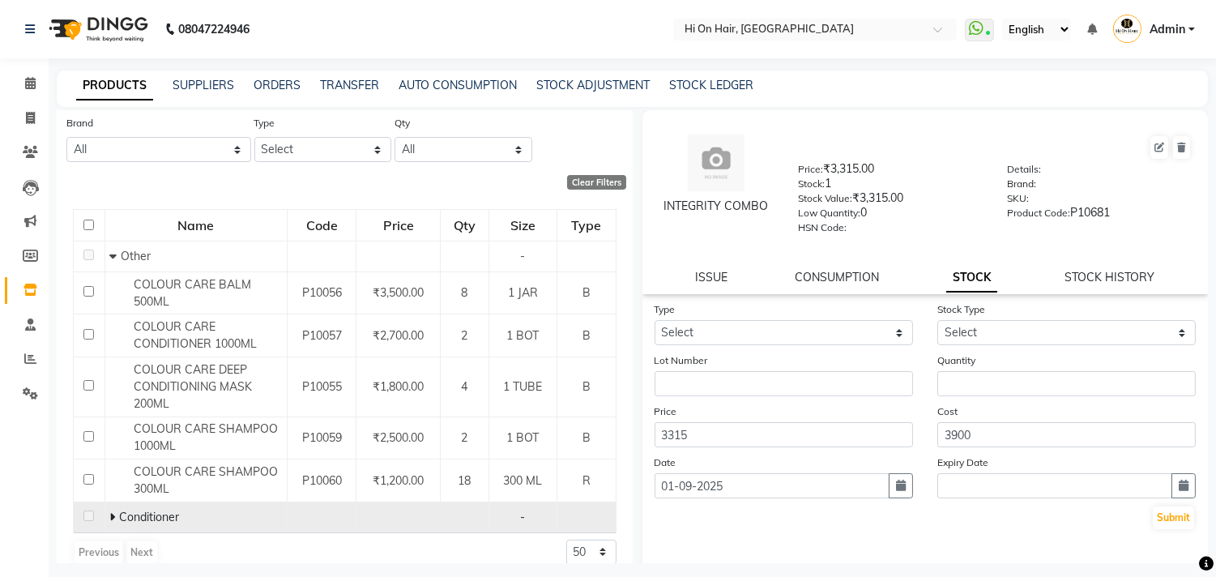
click at [110, 515] on icon at bounding box center [112, 516] width 6 height 11
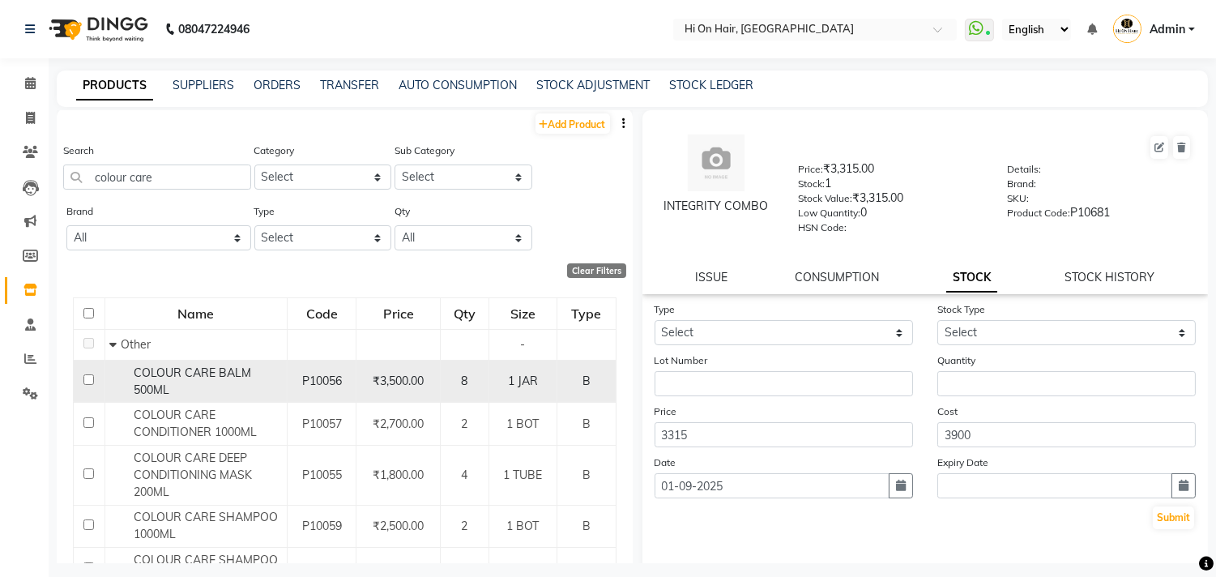
scroll to position [0, 0]
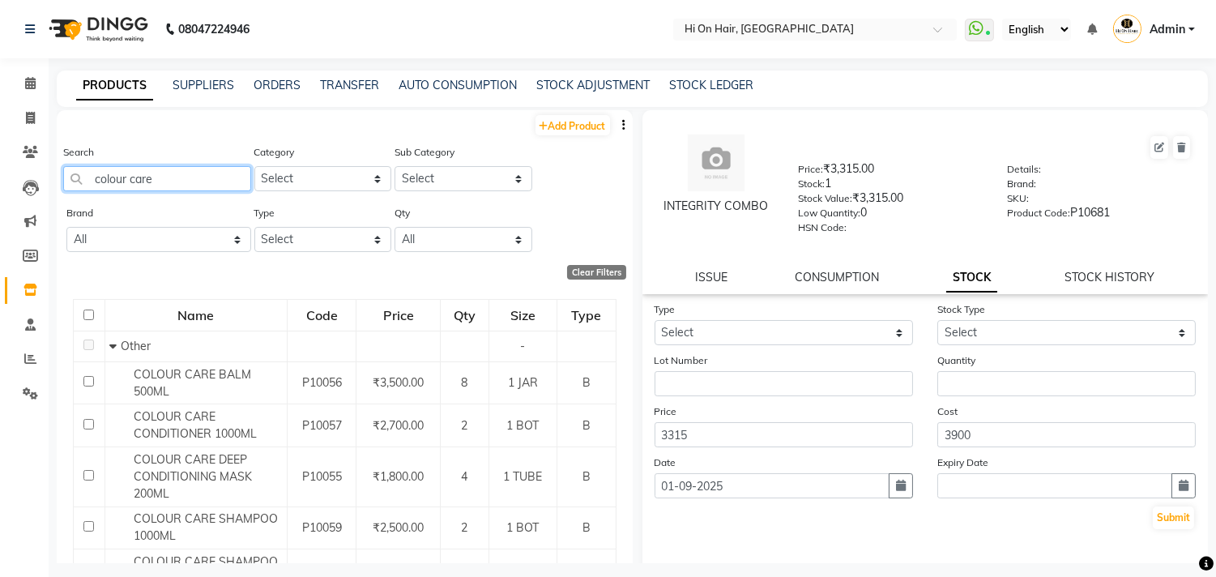
drag, startPoint x: 181, startPoint y: 173, endPoint x: 92, endPoint y: 180, distance: 89.4
click at [92, 180] on input "colour care" at bounding box center [157, 178] width 188 height 25
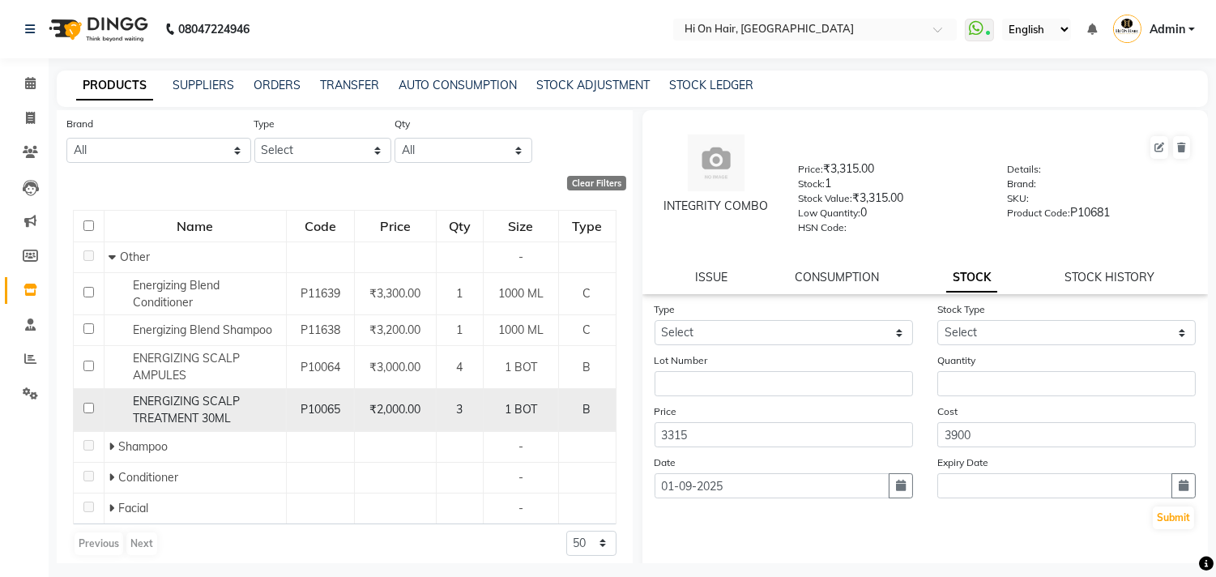
scroll to position [100, 0]
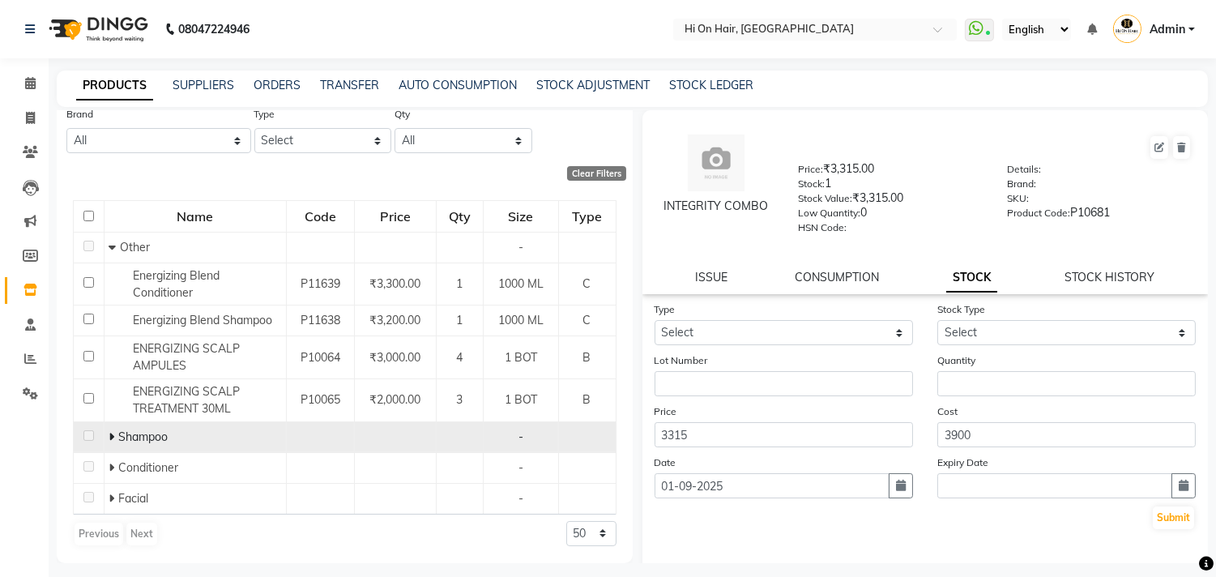
click at [109, 434] on icon at bounding box center [112, 436] width 6 height 11
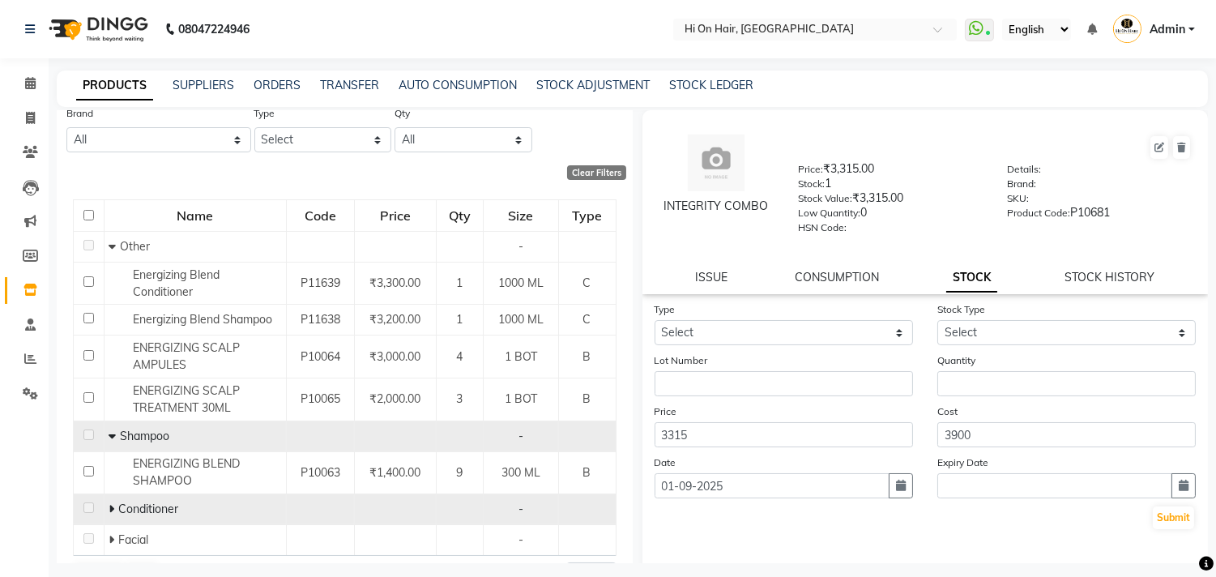
click at [109, 510] on icon at bounding box center [112, 508] width 6 height 11
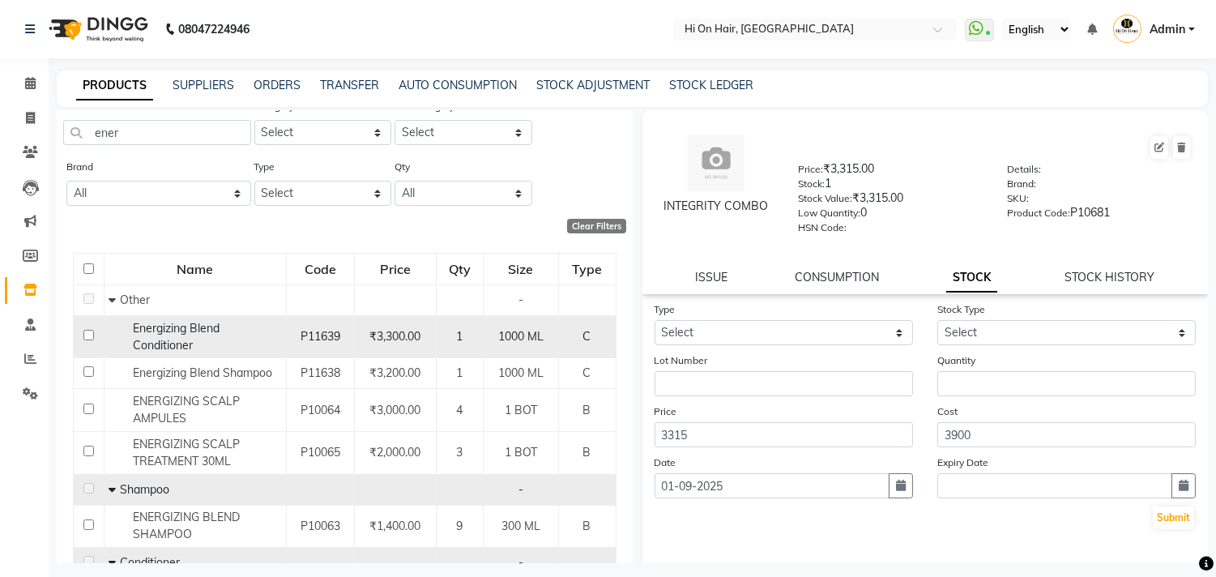
scroll to position [0, 0]
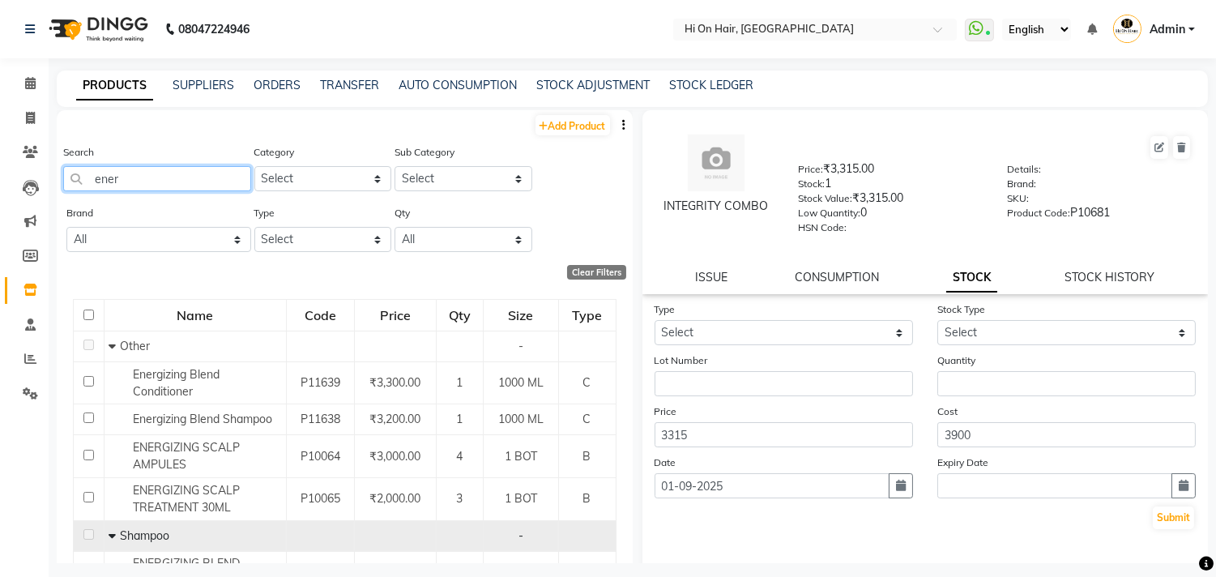
click at [128, 188] on input "ener" at bounding box center [157, 178] width 188 height 25
type input "e"
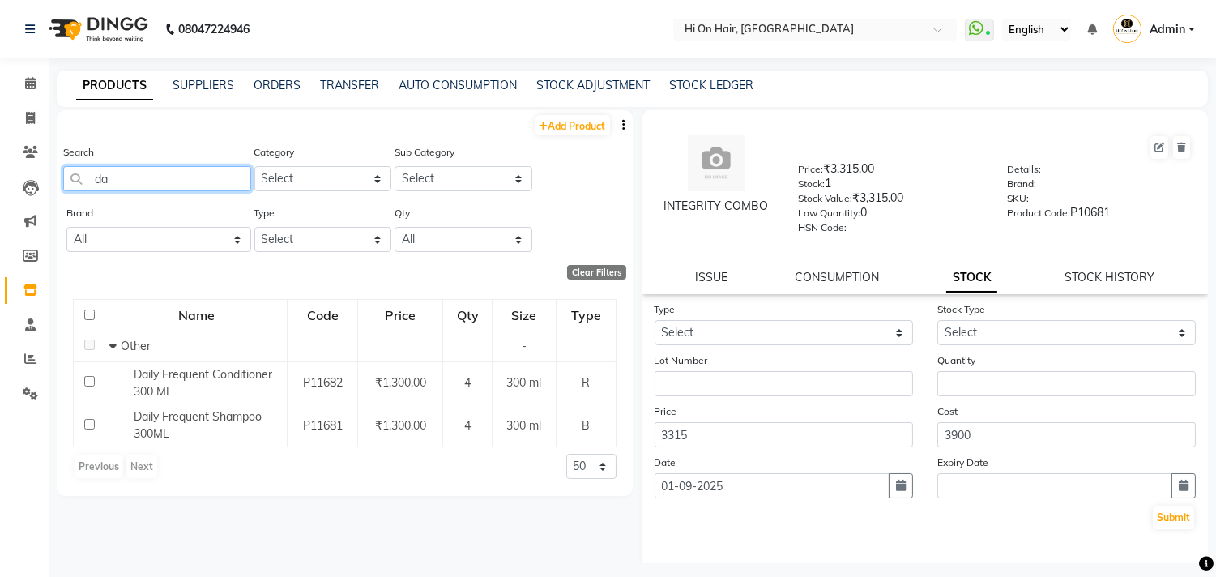
type input "d"
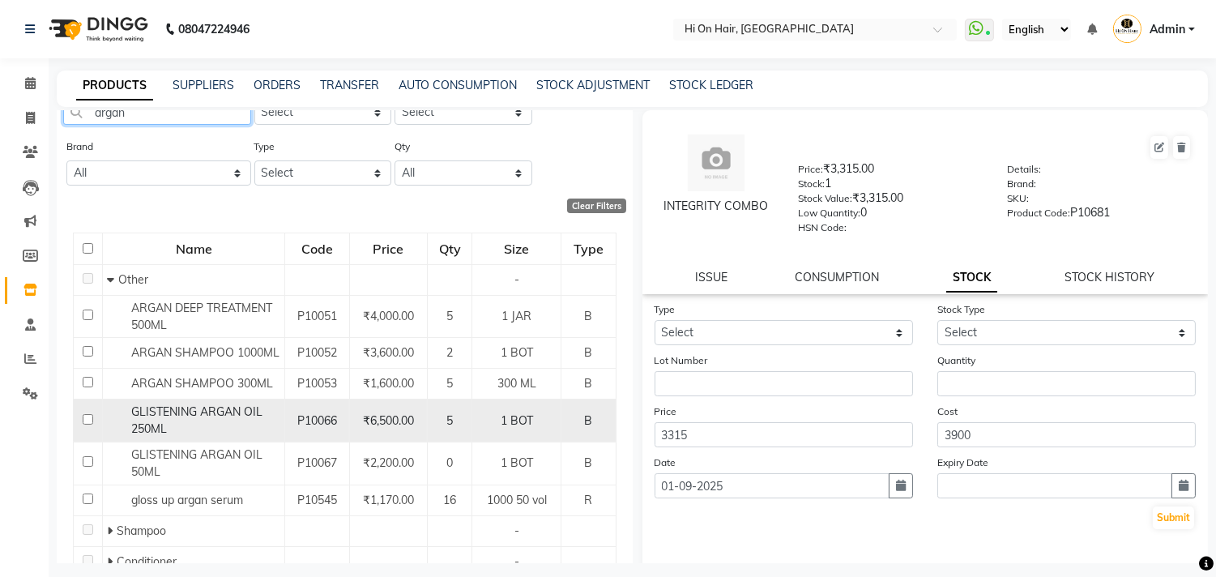
scroll to position [160, 0]
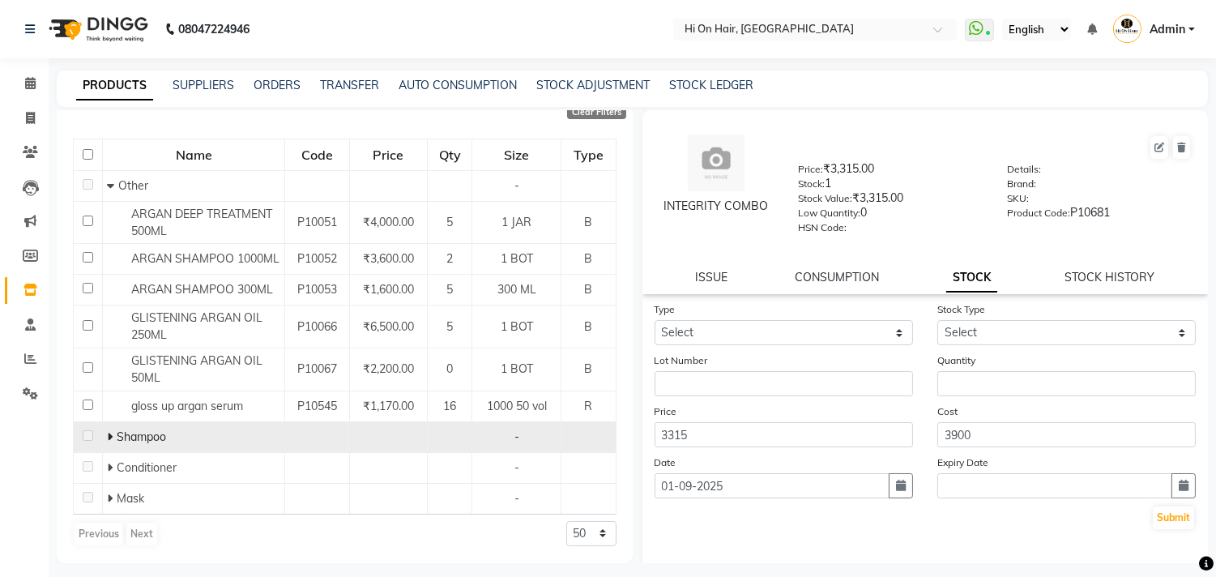
click at [109, 436] on icon at bounding box center [110, 436] width 6 height 11
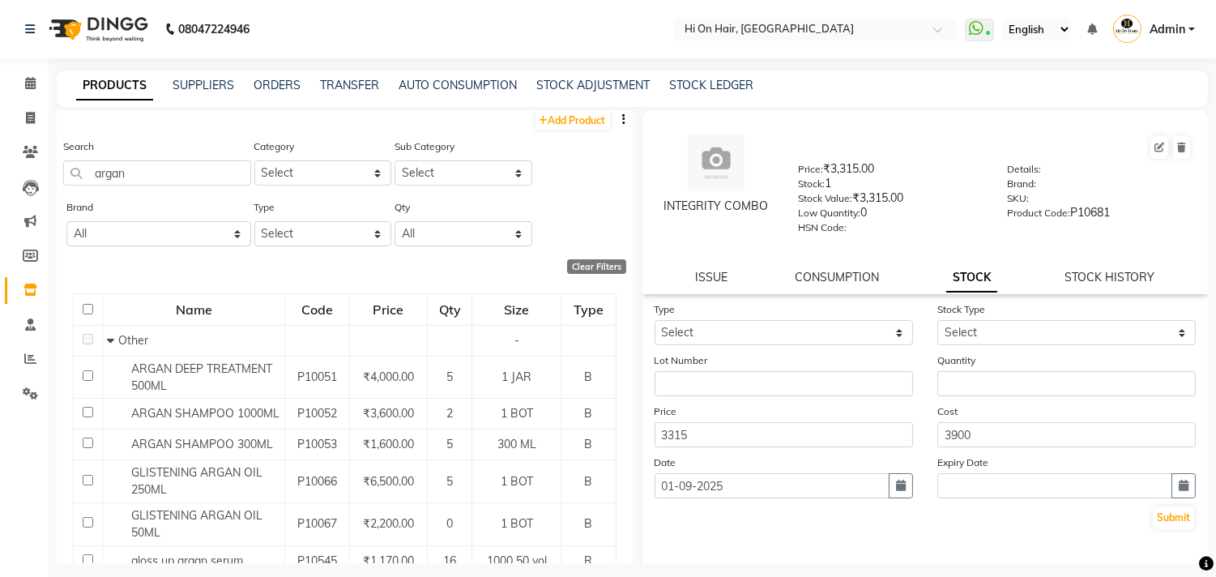
scroll to position [0, 0]
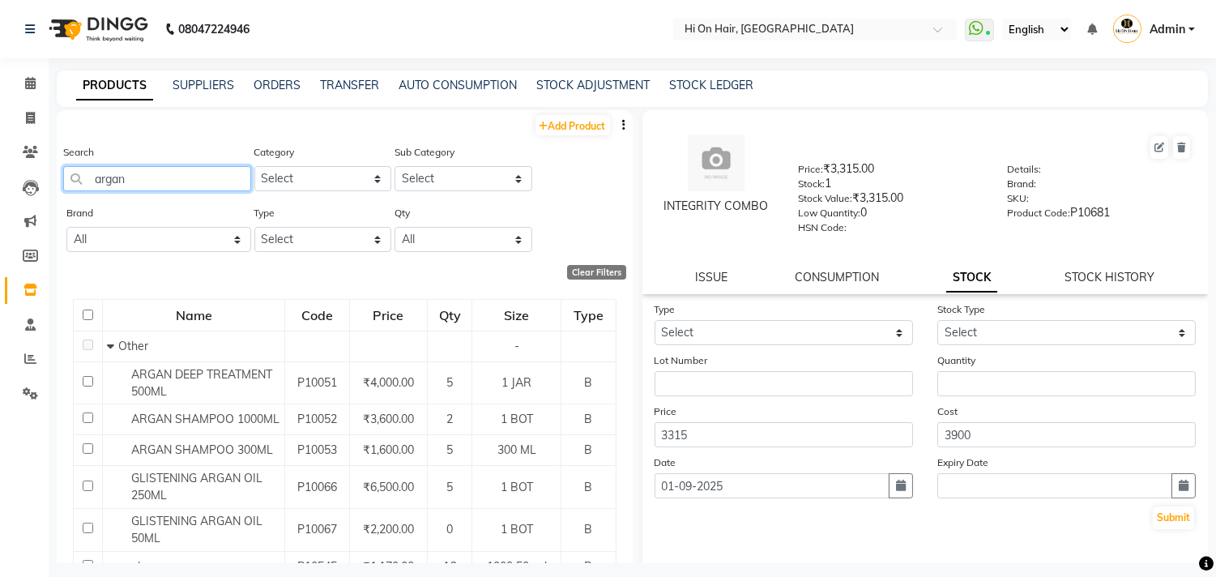
drag, startPoint x: 152, startPoint y: 186, endPoint x: 75, endPoint y: 203, distance: 78.7
click at [75, 203] on div "Search argan" at bounding box center [157, 173] width 188 height 61
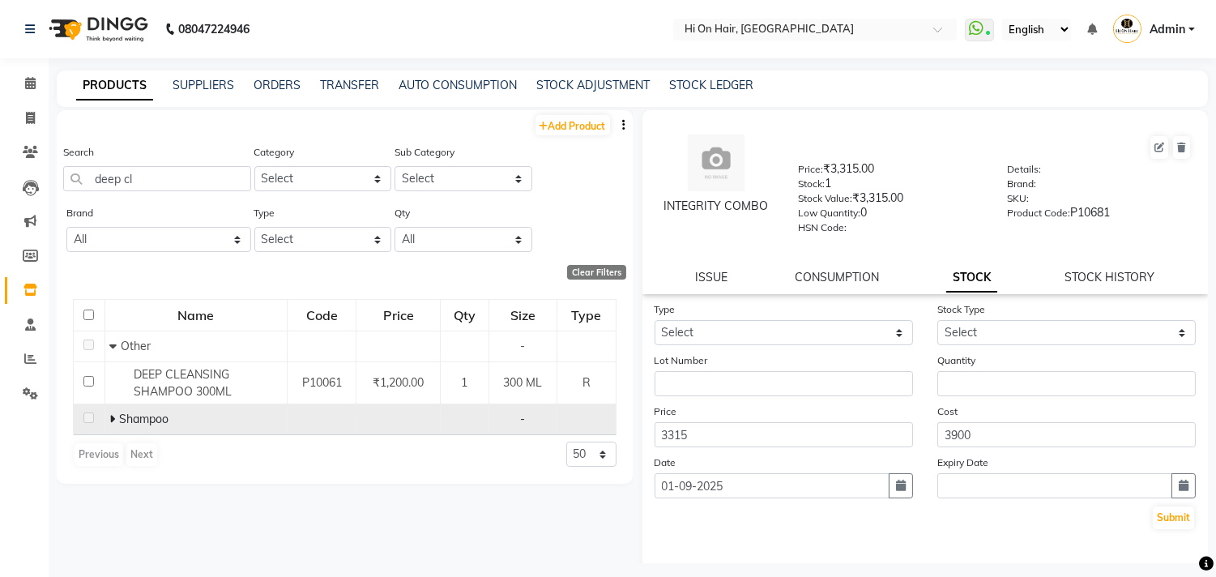
click at [113, 419] on icon at bounding box center [112, 418] width 6 height 11
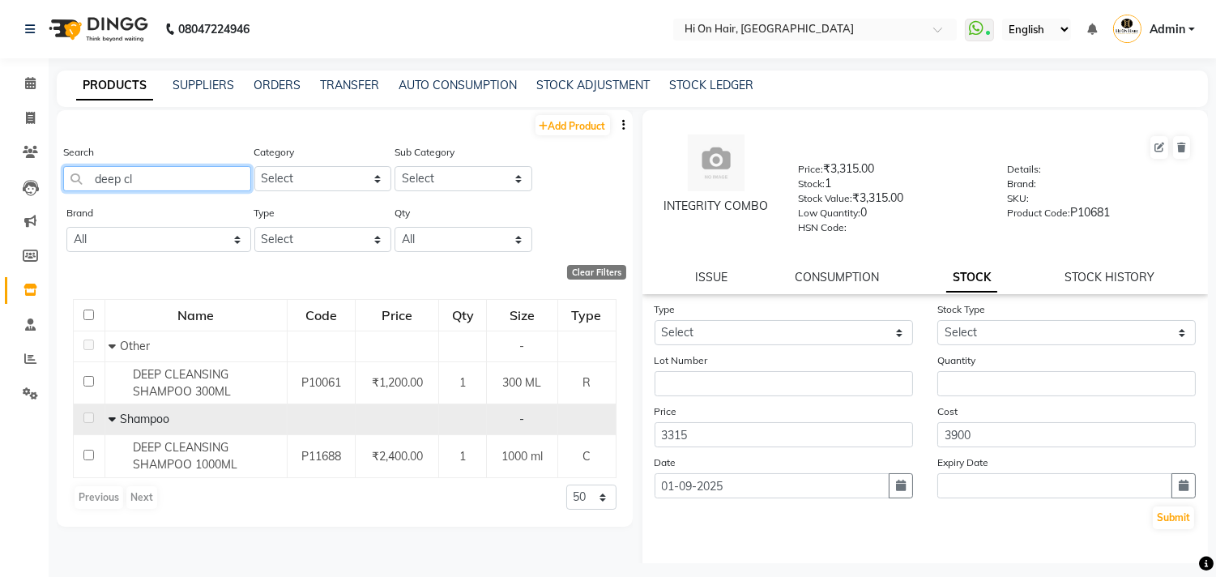
click at [176, 181] on input "deep cl" at bounding box center [157, 178] width 188 height 25
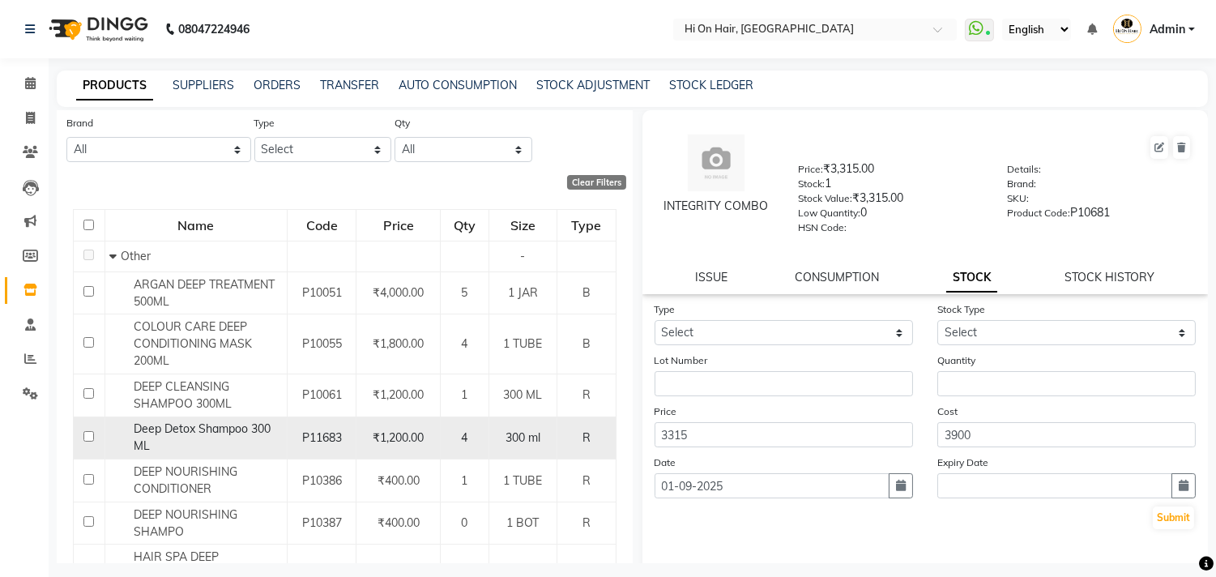
scroll to position [180, 0]
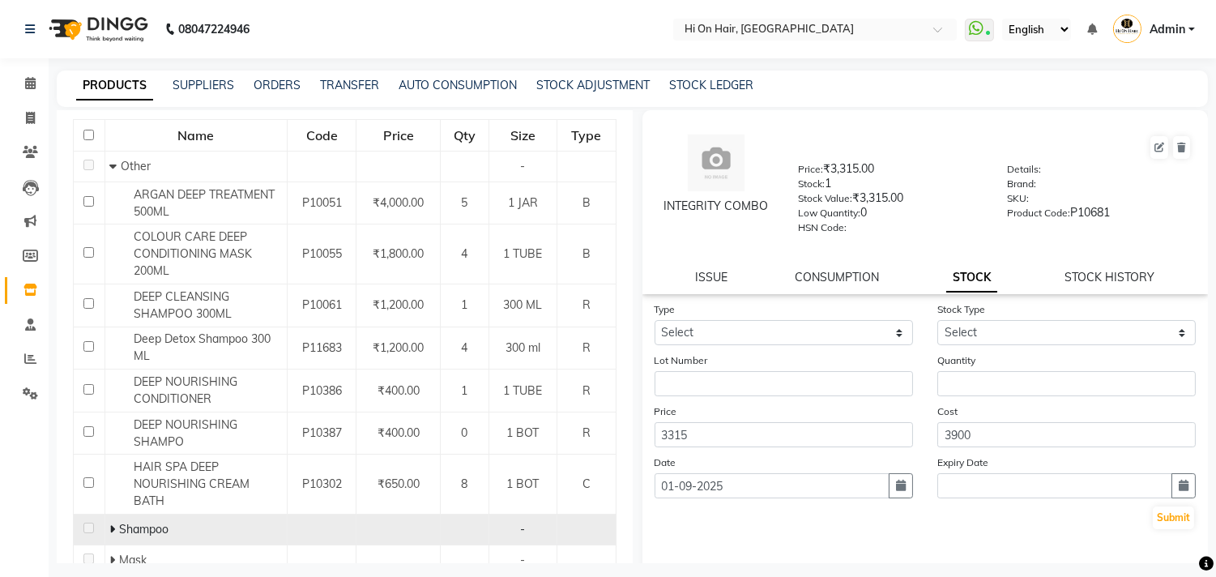
click at [115, 522] on span at bounding box center [114, 529] width 10 height 15
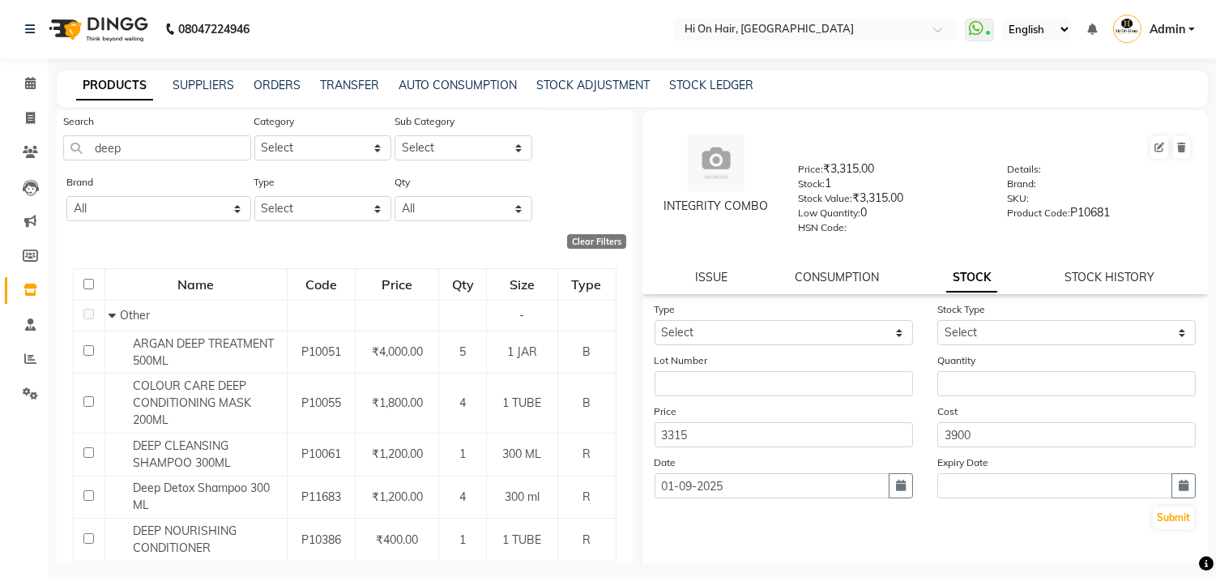
scroll to position [0, 0]
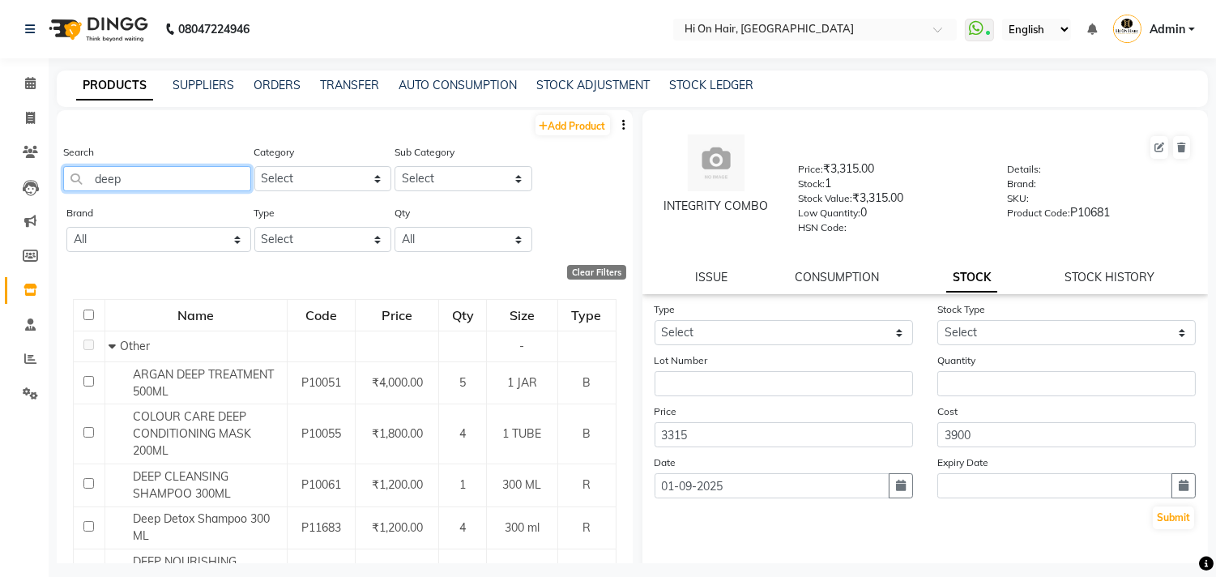
click at [172, 187] on input "deep" at bounding box center [157, 178] width 188 height 25
type input "d"
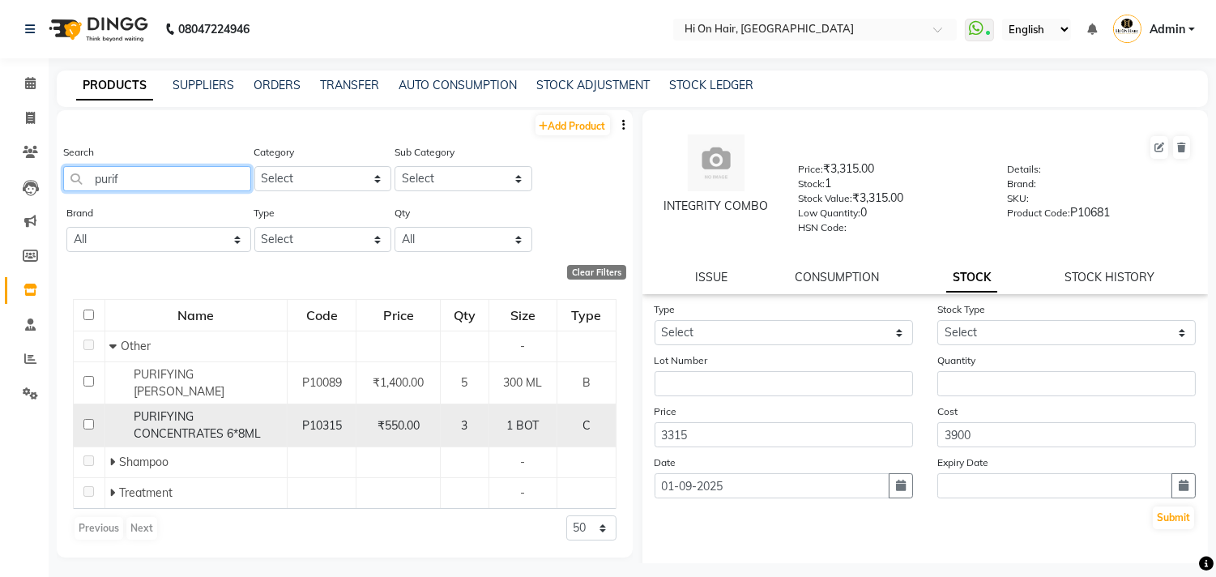
type input "purif"
click at [243, 428] on span "PURIFYING CONCENTRATES 6*8ML" at bounding box center [197, 425] width 127 height 32
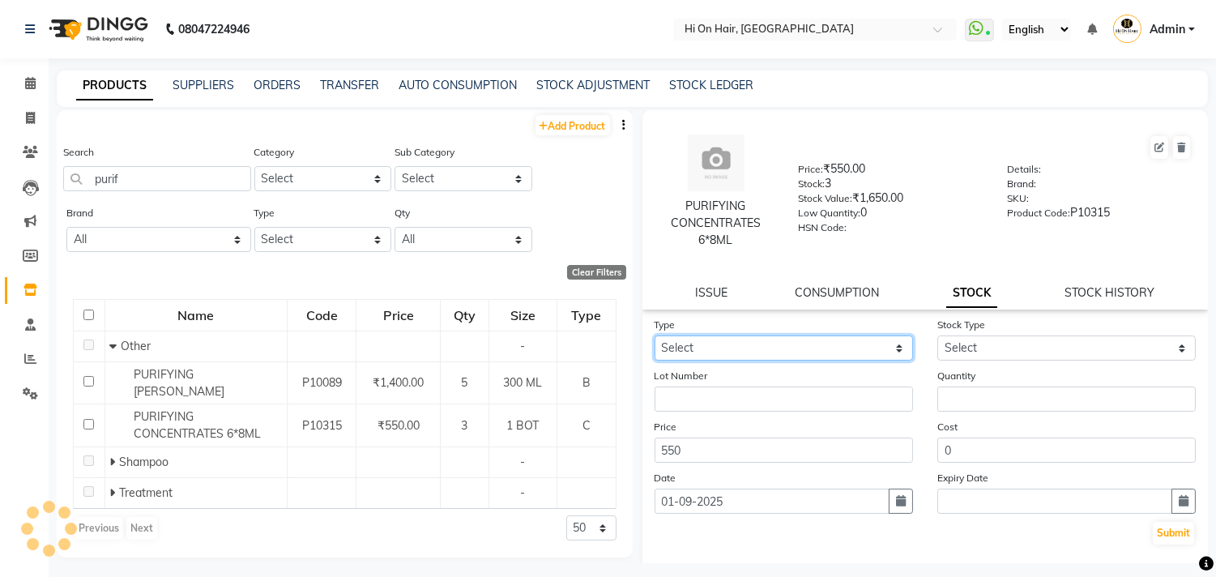
click at [846, 342] on select "Select In Out" at bounding box center [784, 347] width 258 height 25
select select "out"
click at [655, 335] on select "Select In Out" at bounding box center [784, 347] width 258 height 25
select select
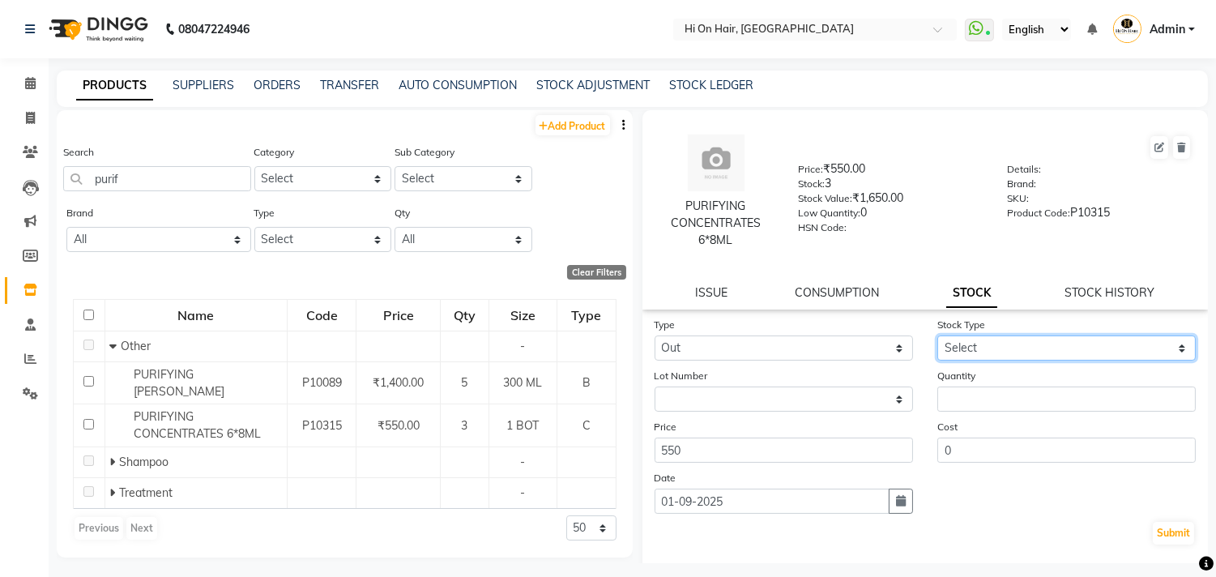
click at [990, 344] on select "Select Internal Use Damaged Expired Adjustment Return Other" at bounding box center [1066, 347] width 258 height 25
select select "internal use"
click at [937, 335] on select "Select Internal Use Damaged Expired Adjustment Return Other" at bounding box center [1066, 347] width 258 height 25
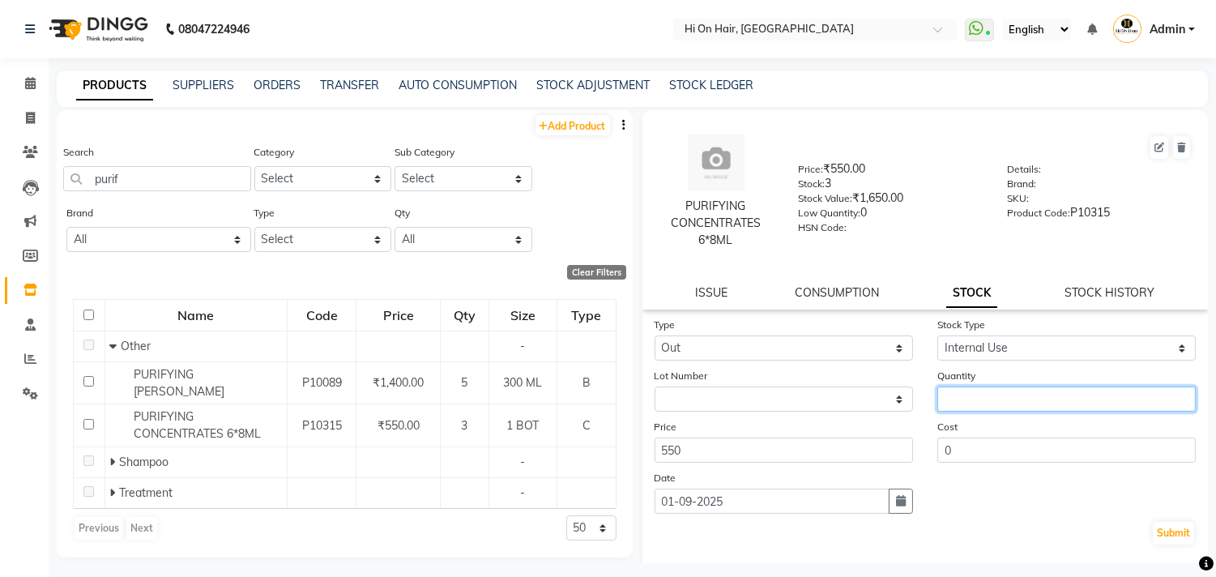
click at [981, 403] on input "number" at bounding box center [1066, 398] width 258 height 25
type input "1"
click at [1162, 533] on button "Submit" at bounding box center [1173, 533] width 41 height 23
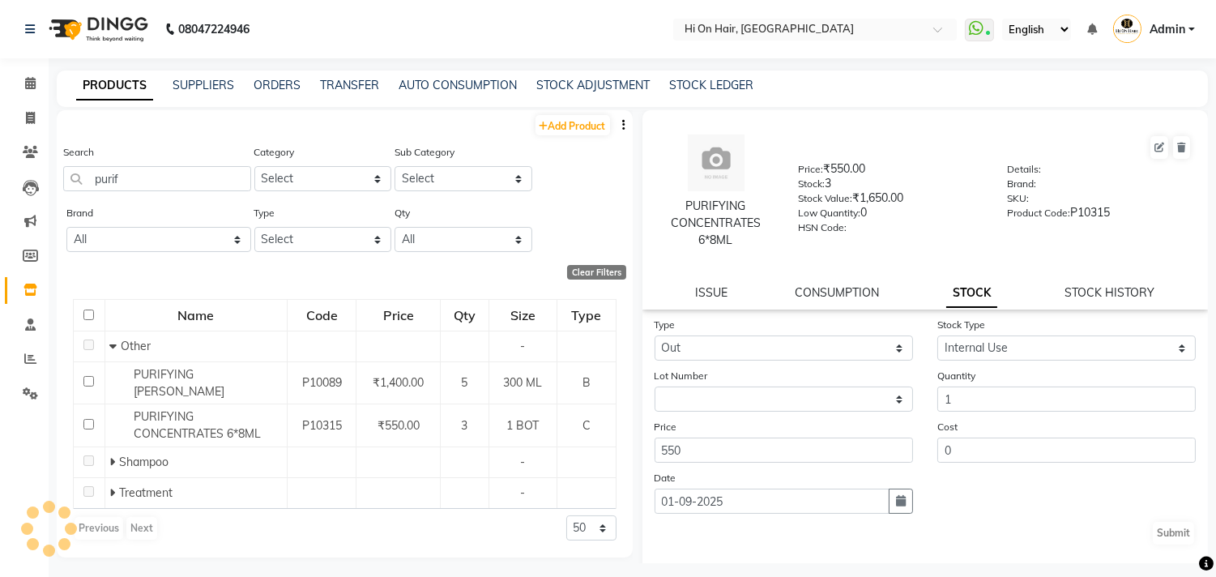
select select
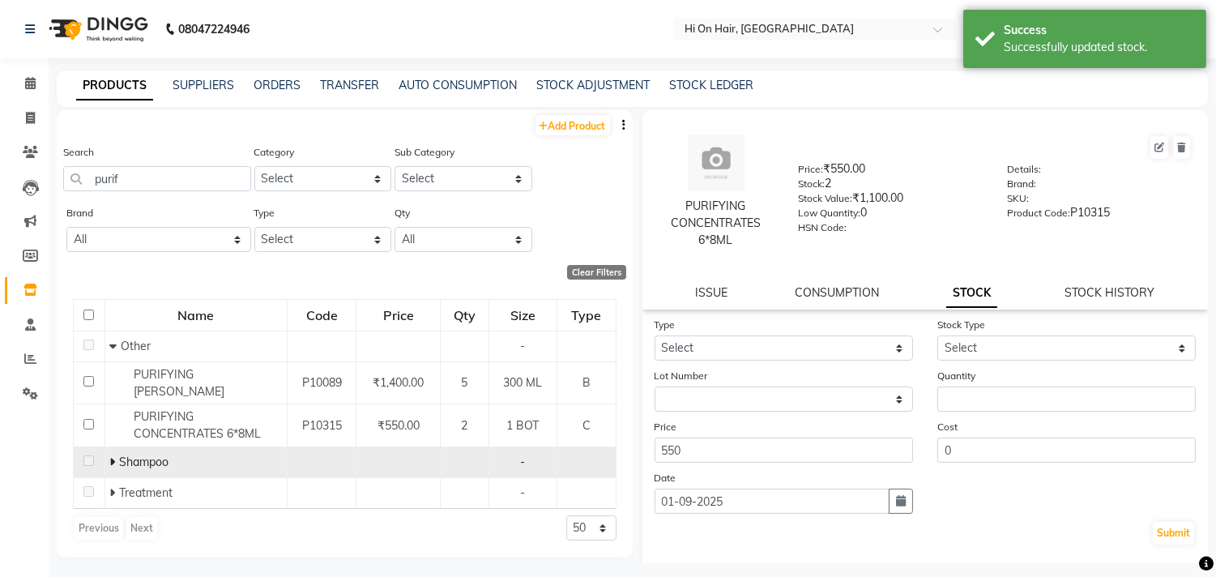
click at [116, 463] on span at bounding box center [114, 462] width 10 height 15
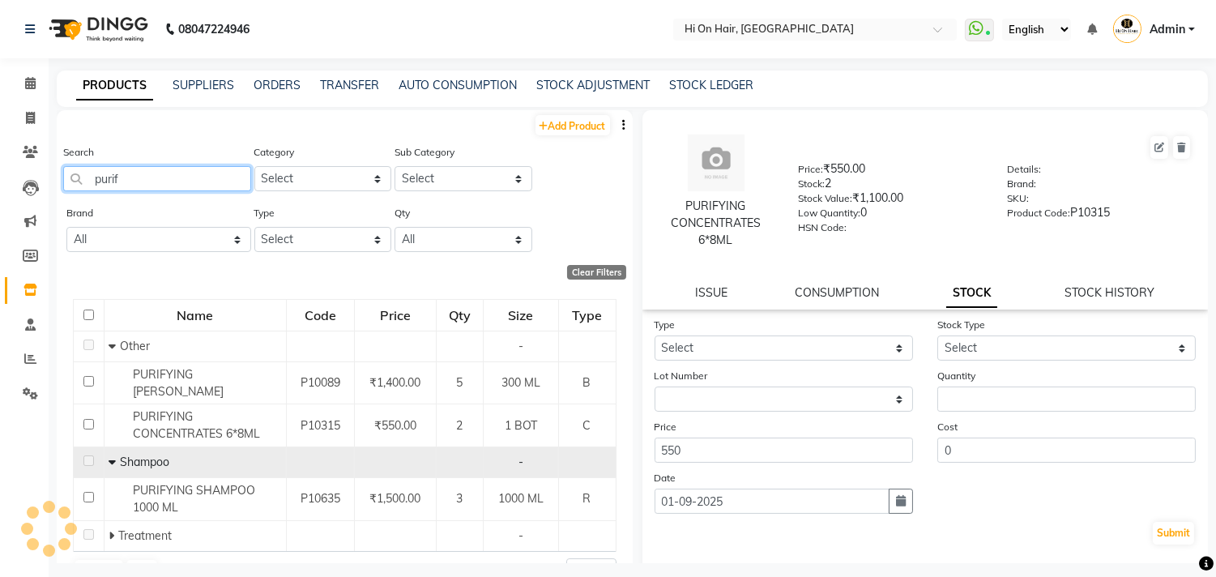
click at [152, 183] on input "purif" at bounding box center [157, 178] width 188 height 25
type input "p"
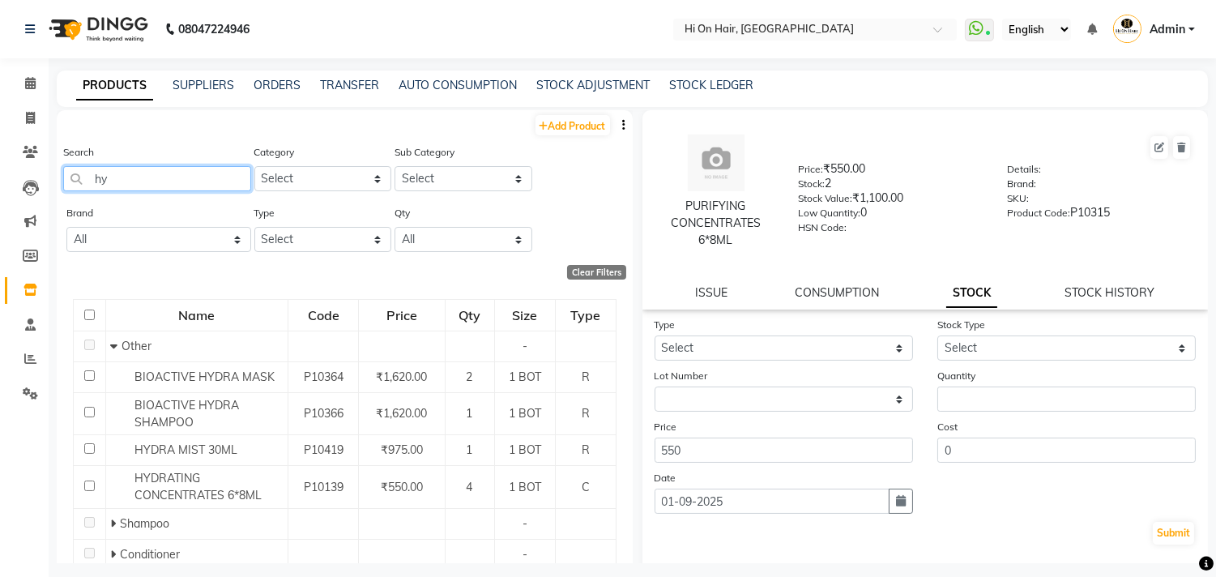
type input "h"
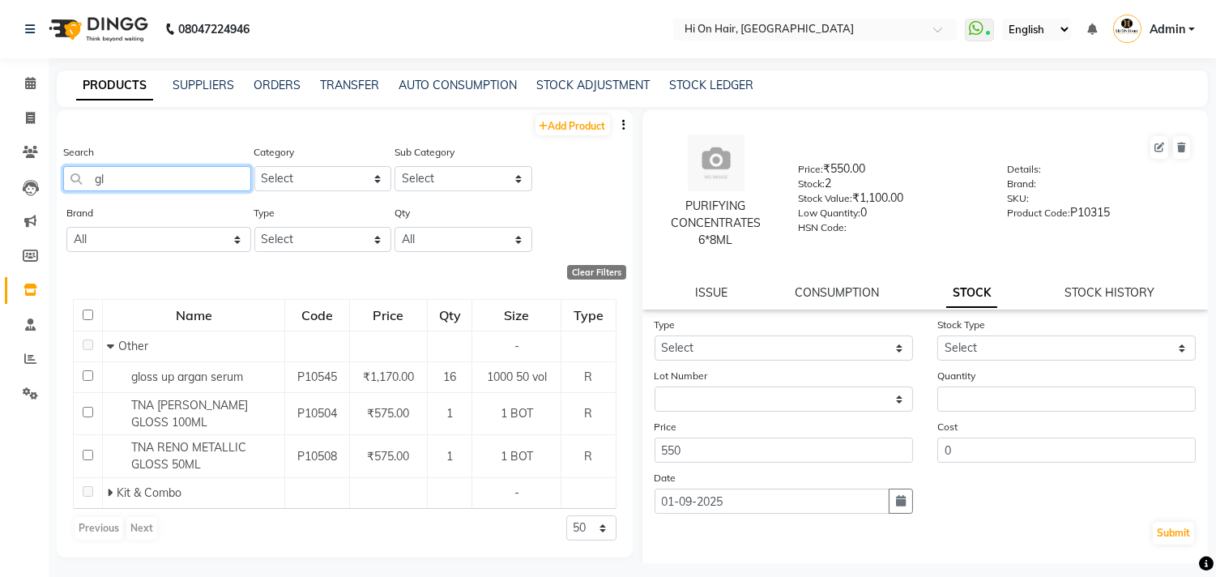
type input "g"
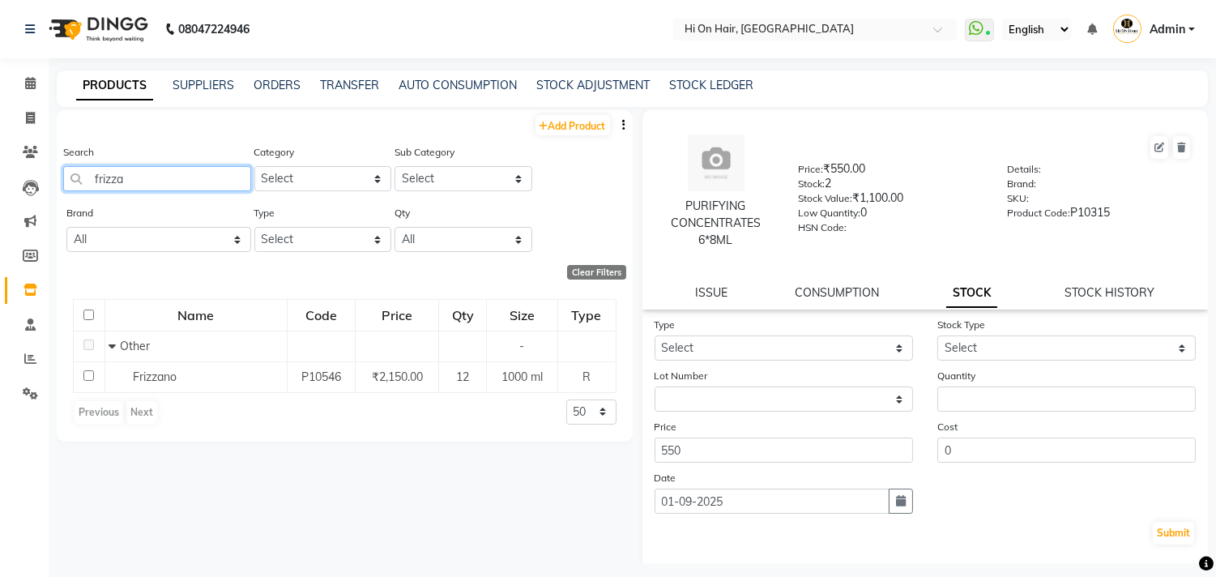
drag, startPoint x: 156, startPoint y: 186, endPoint x: 14, endPoint y: 204, distance: 143.7
click at [14, 204] on app-home "08047224946 Select Location × Hi On Hair, Palm Beach Galleria WhatsApp Status ✕…" at bounding box center [608, 293] width 1216 height 587
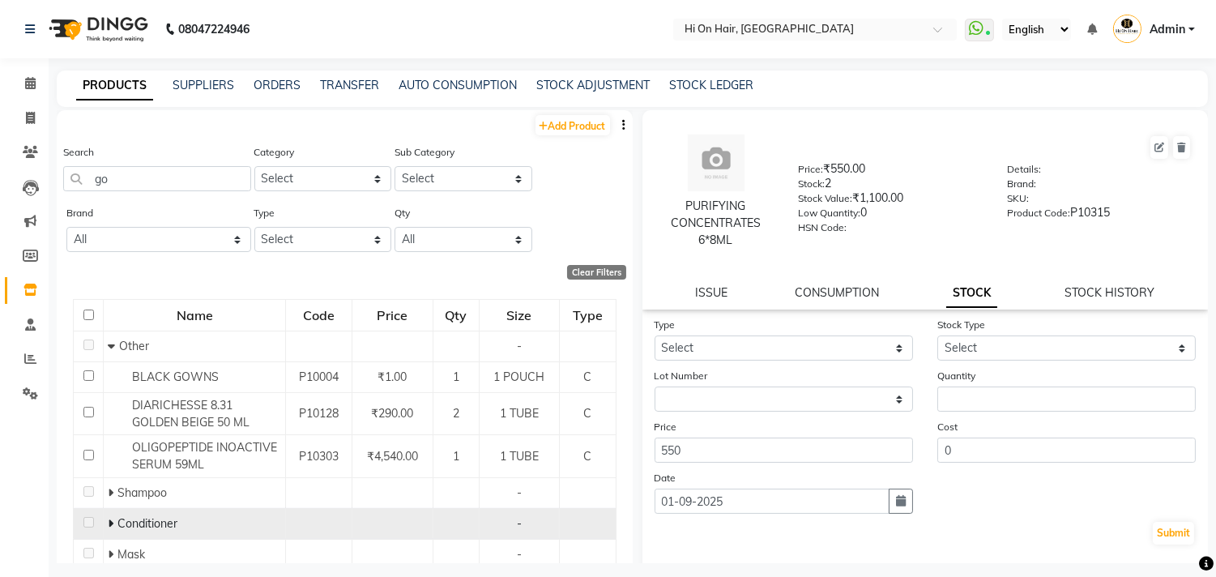
click at [111, 523] on icon at bounding box center [111, 523] width 6 height 11
drag, startPoint x: 122, startPoint y: 164, endPoint x: 103, endPoint y: 201, distance: 41.3
click at [73, 197] on div "Search go" at bounding box center [157, 173] width 188 height 61
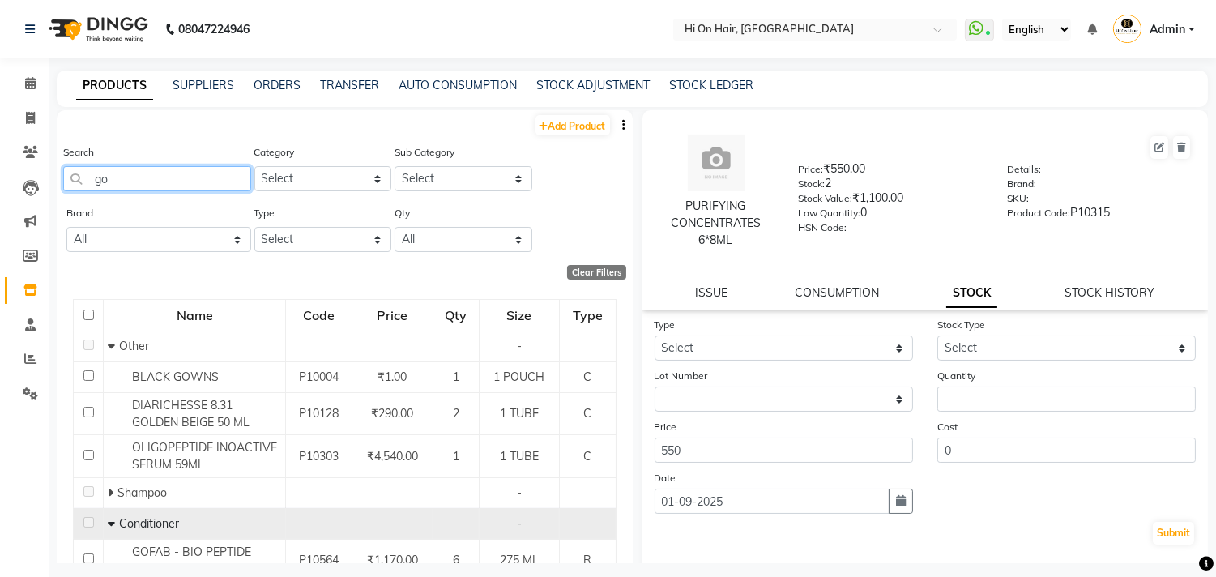
click at [130, 182] on input "go" at bounding box center [157, 178] width 188 height 25
type input "g"
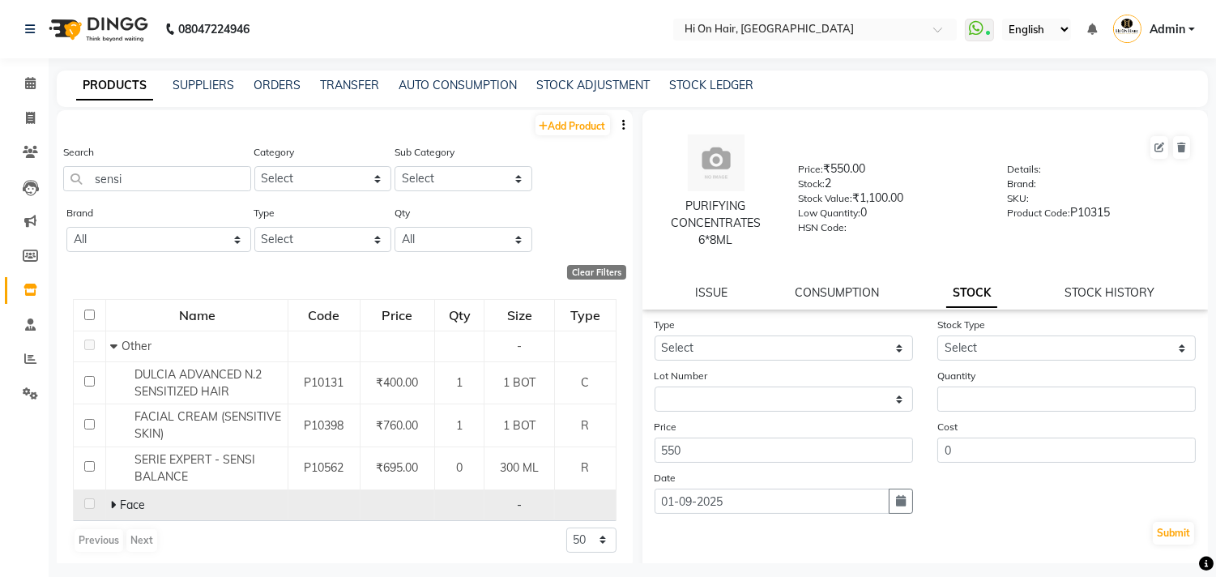
click at [115, 506] on span at bounding box center [115, 504] width 10 height 15
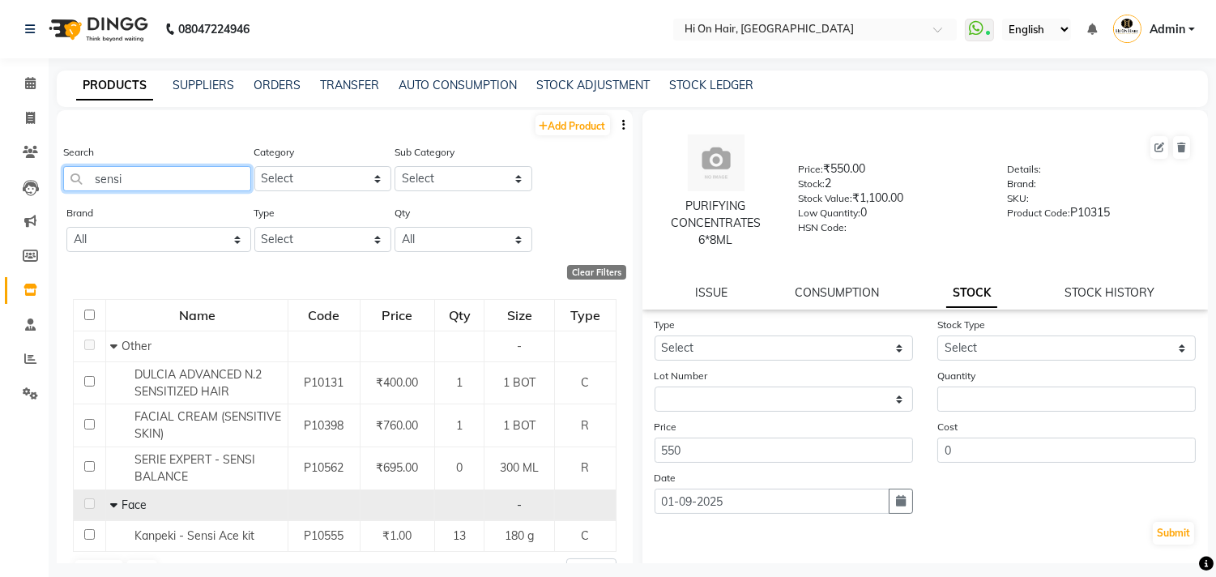
click at [134, 180] on input "sensi" at bounding box center [157, 178] width 188 height 25
type input "s"
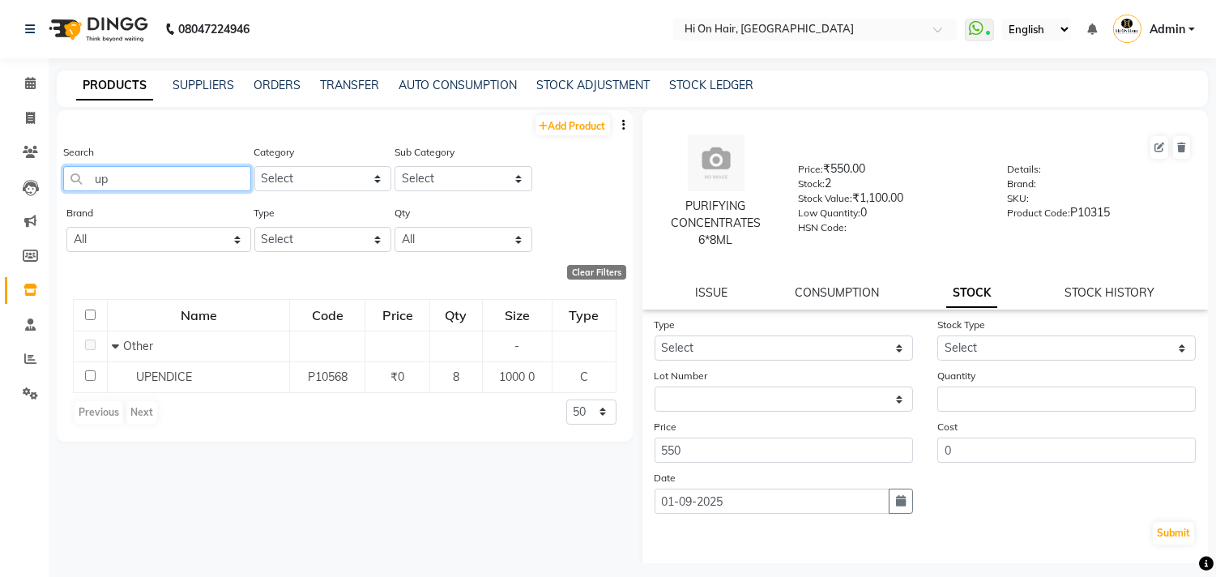
type input "u"
type input "c"
type input "j"
type input "g"
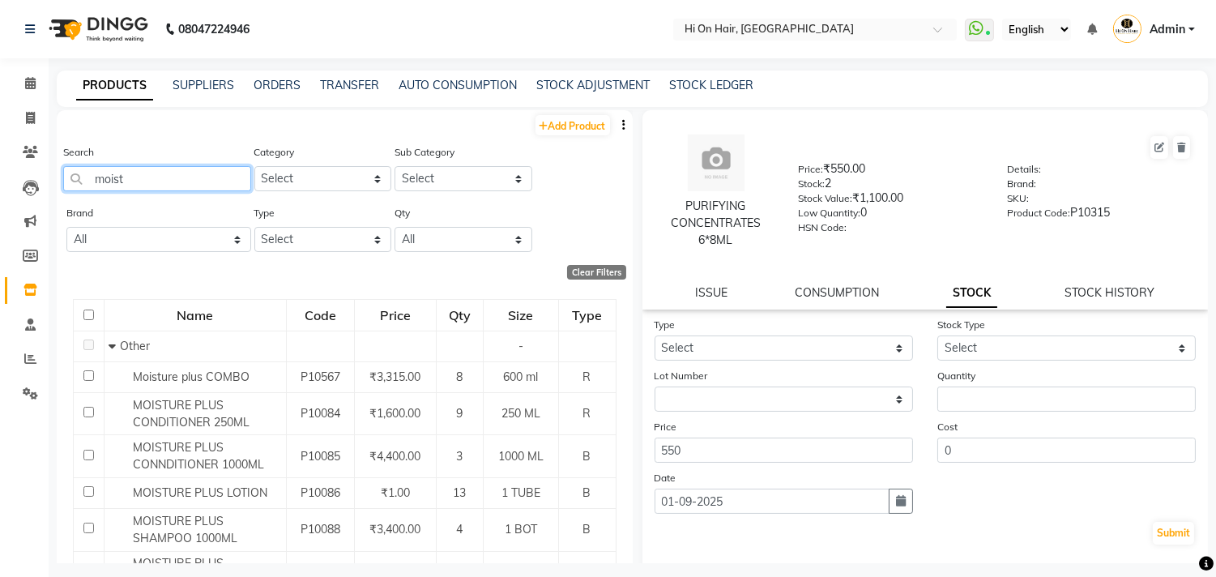
click at [176, 180] on input "moist" at bounding box center [157, 178] width 188 height 25
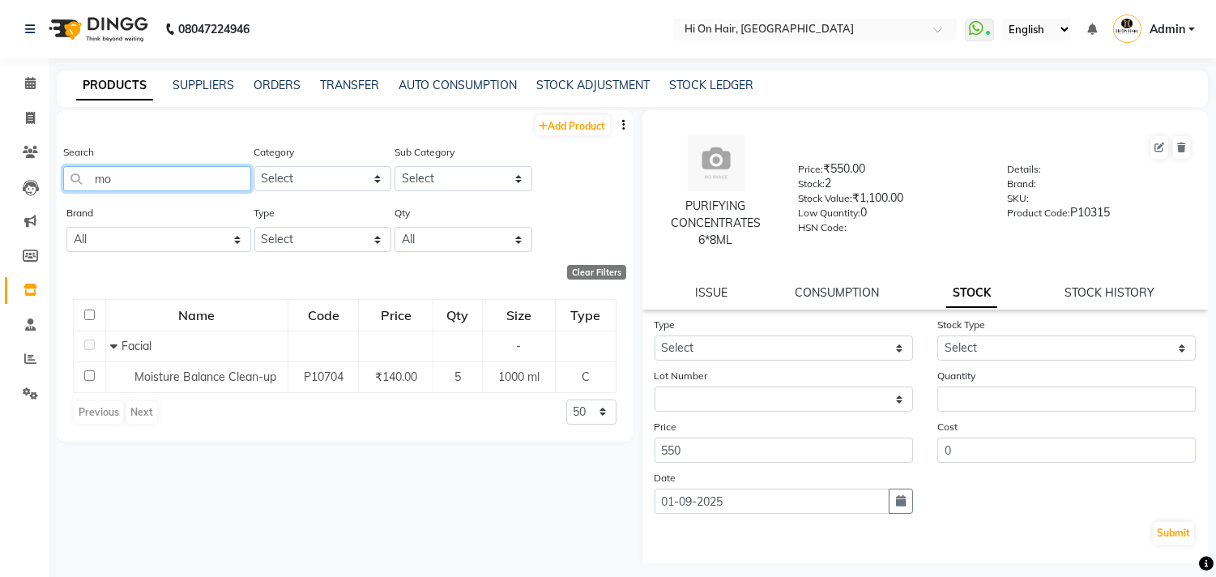
type input "m"
type input "s"
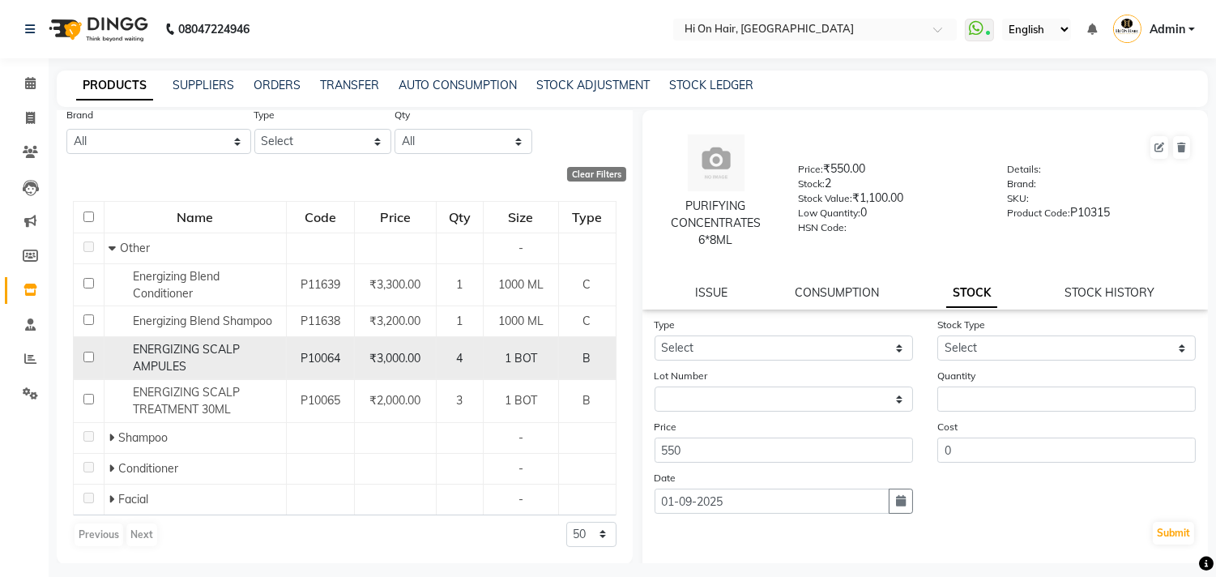
scroll to position [100, 0]
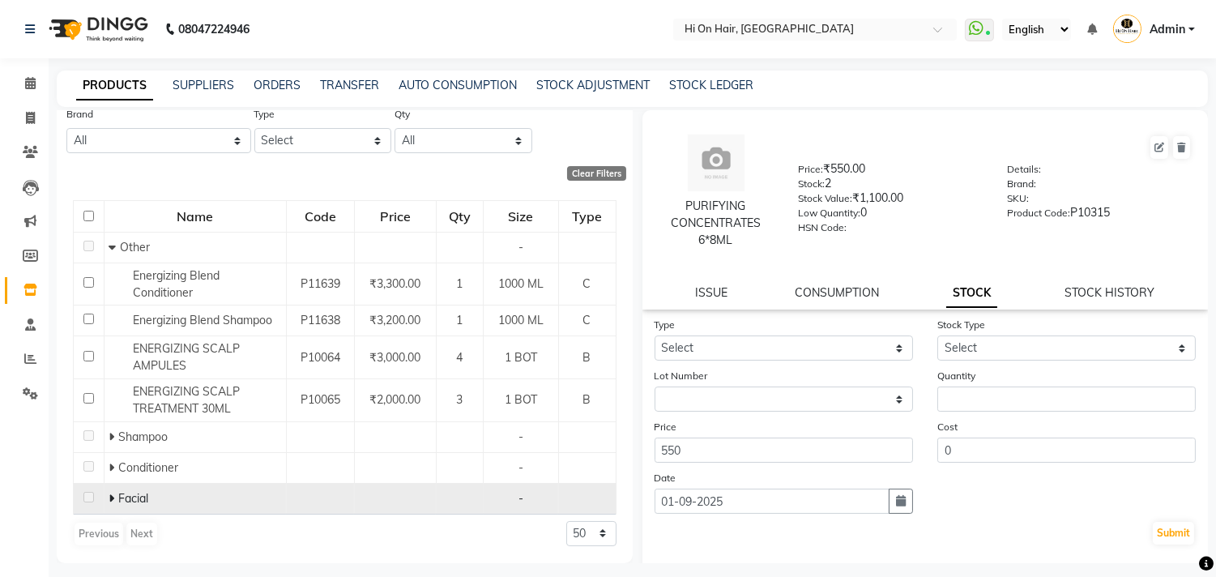
click at [104, 497] on td "Facial" at bounding box center [195, 498] width 182 height 31
click at [113, 495] on span at bounding box center [114, 498] width 10 height 15
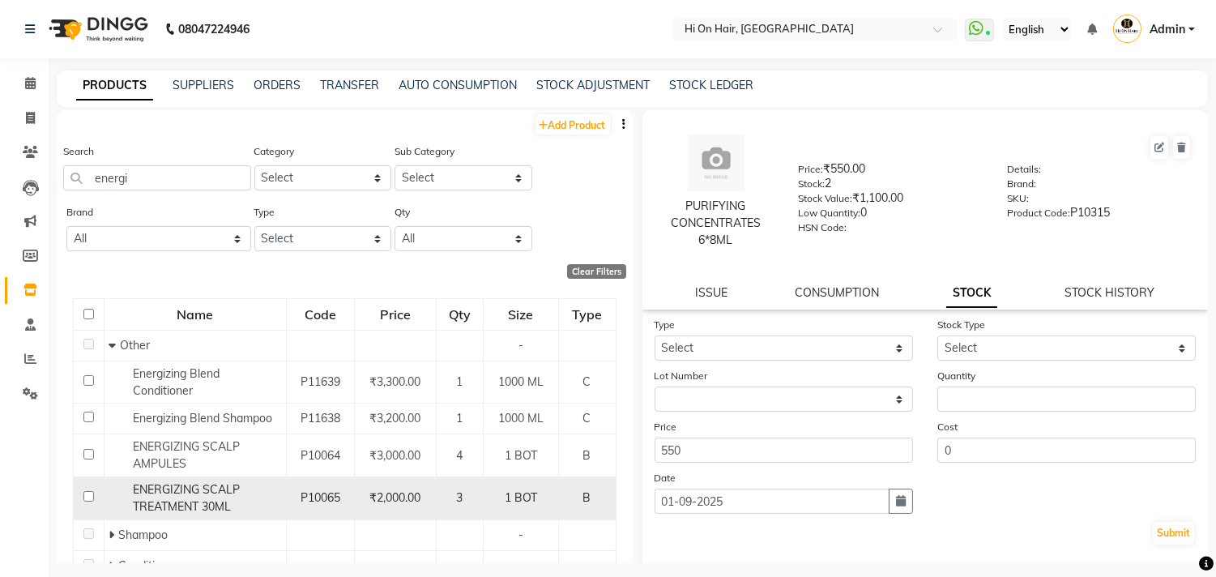
scroll to position [0, 0]
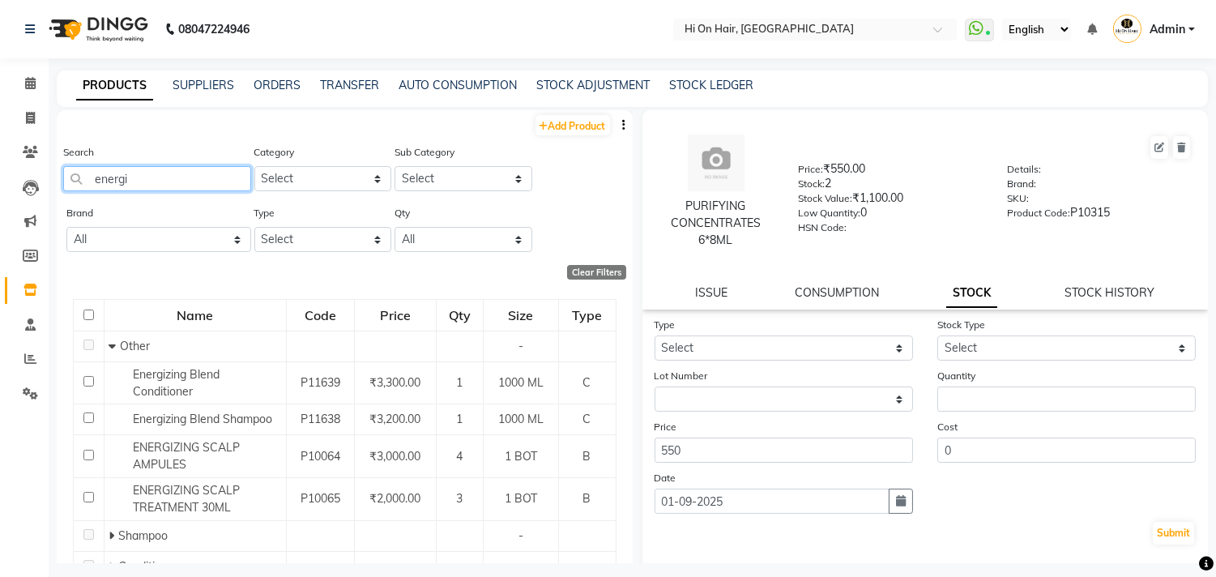
drag, startPoint x: 147, startPoint y: 181, endPoint x: 59, endPoint y: 190, distance: 88.8
click at [59, 190] on div "Search energi Category Select Hair Skin Makeup Personal Care Appliances Beard W…" at bounding box center [345, 173] width 576 height 61
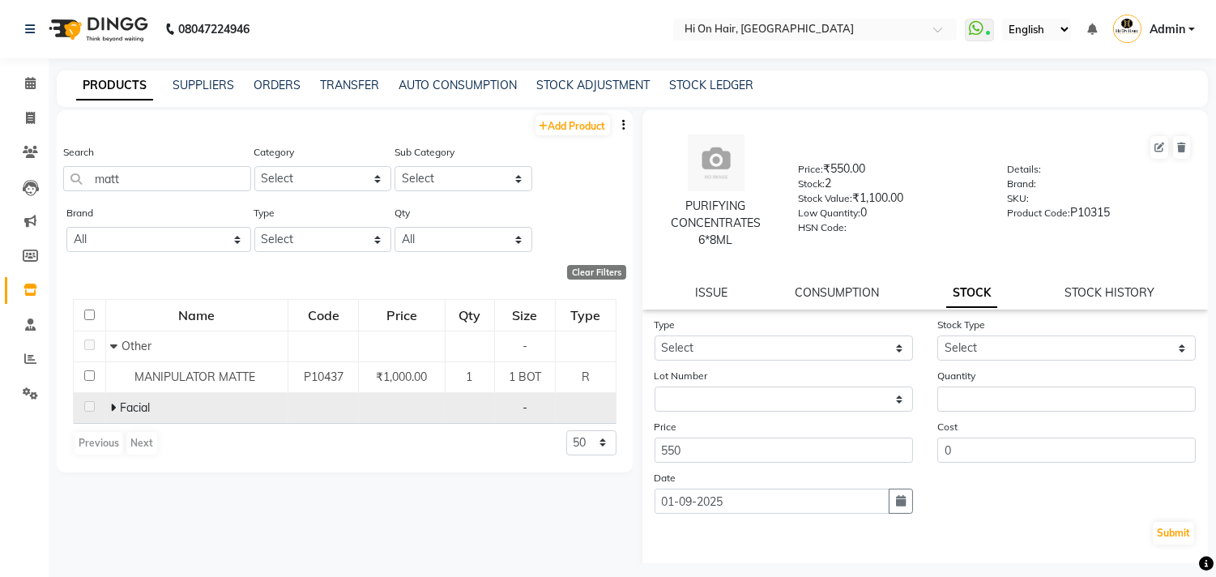
click at [113, 409] on icon at bounding box center [113, 407] width 6 height 11
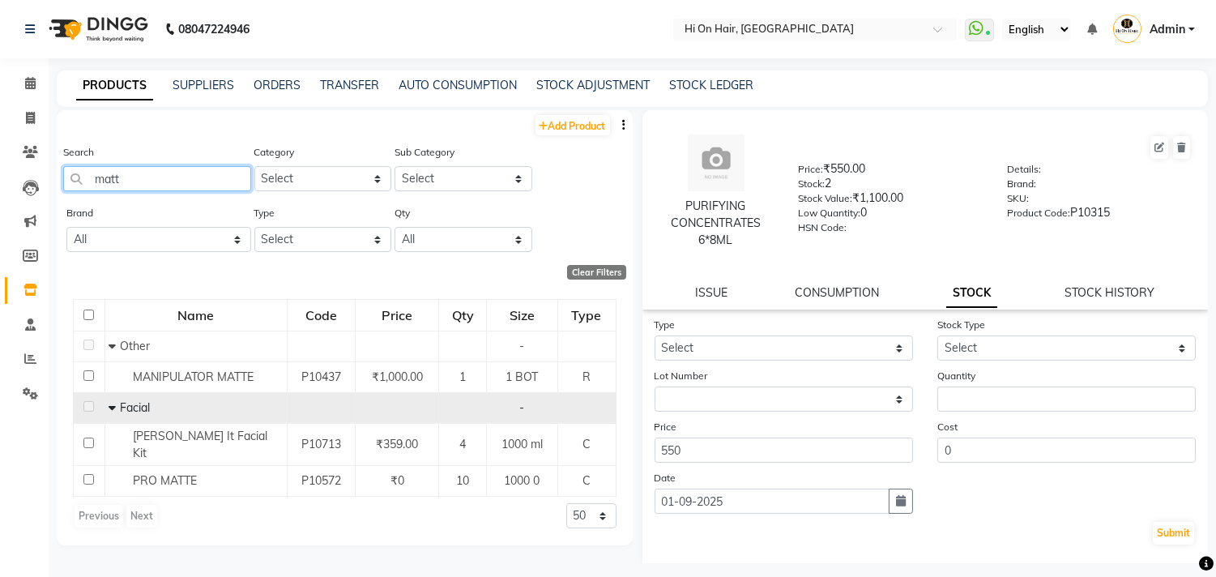
drag, startPoint x: 178, startPoint y: 184, endPoint x: 35, endPoint y: 203, distance: 144.6
click at [35, 203] on app-home "08047224946 Select Location × Hi On Hair, Palm Beach Galleria WhatsApp Status ✕…" at bounding box center [608, 293] width 1216 height 587
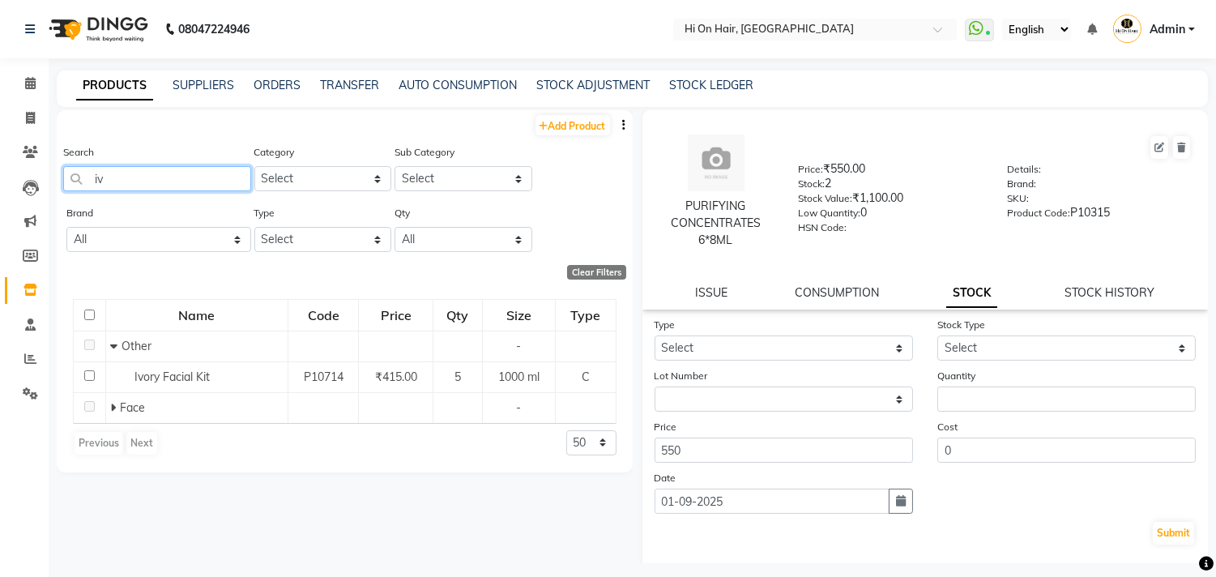
type input "i"
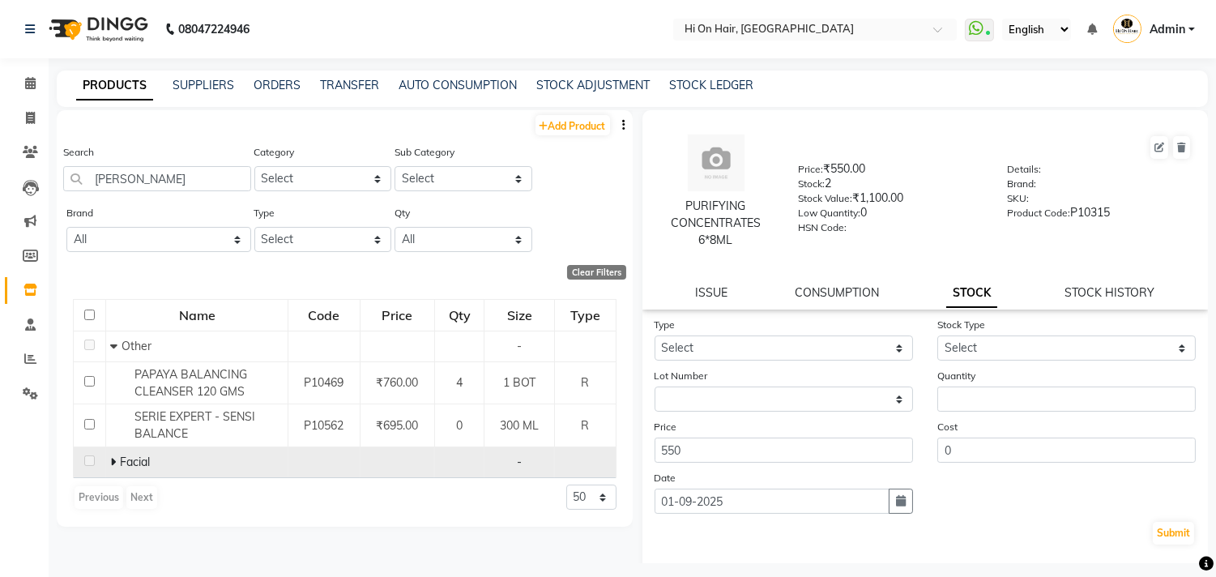
click at [117, 467] on span at bounding box center [115, 462] width 10 height 15
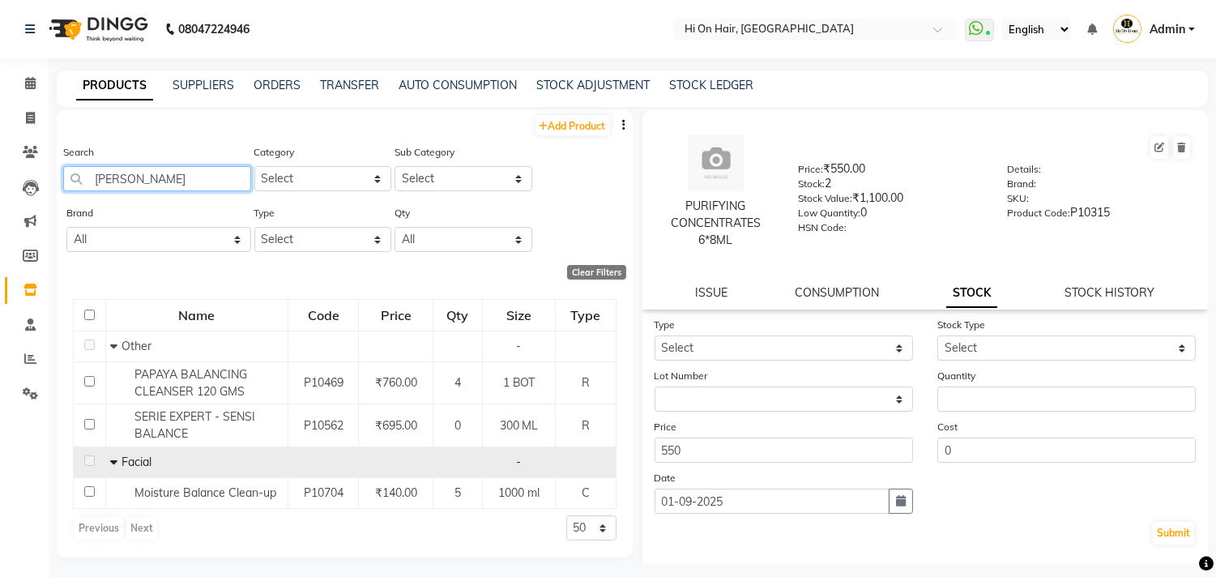
drag, startPoint x: 147, startPoint y: 180, endPoint x: 71, endPoint y: 189, distance: 76.7
click at [71, 189] on input "balan" at bounding box center [157, 178] width 188 height 25
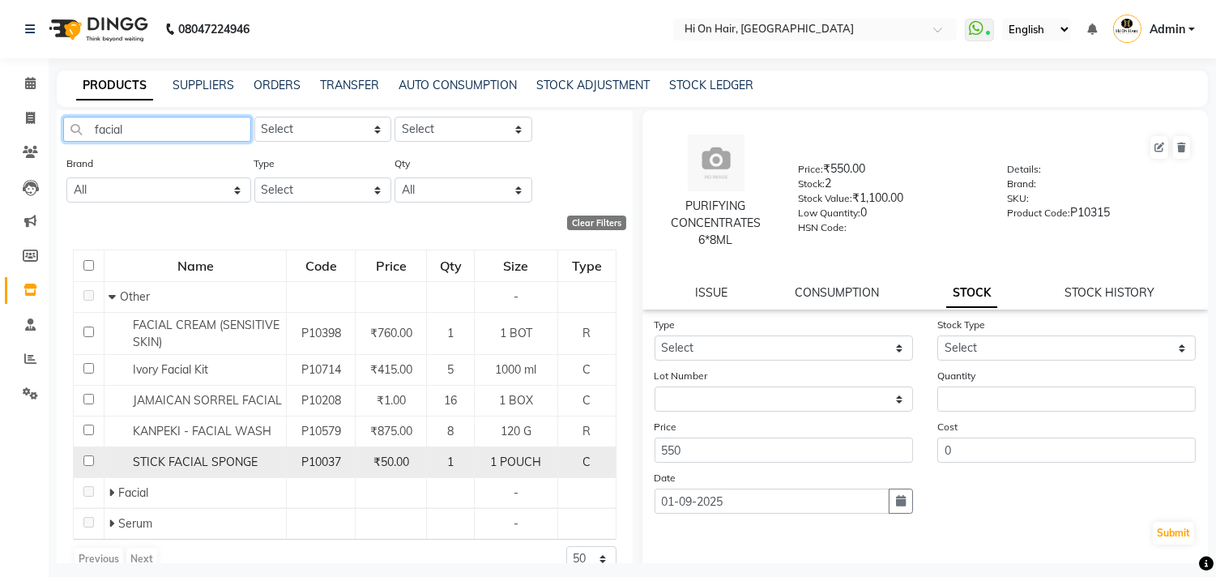
scroll to position [75, 0]
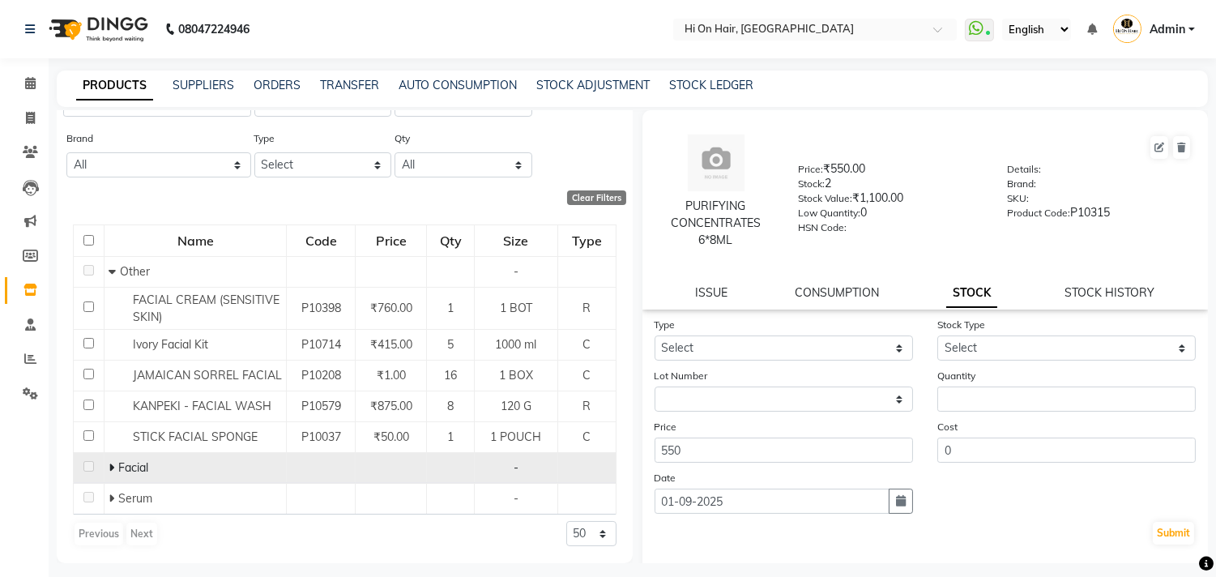
click at [109, 466] on icon at bounding box center [112, 467] width 6 height 11
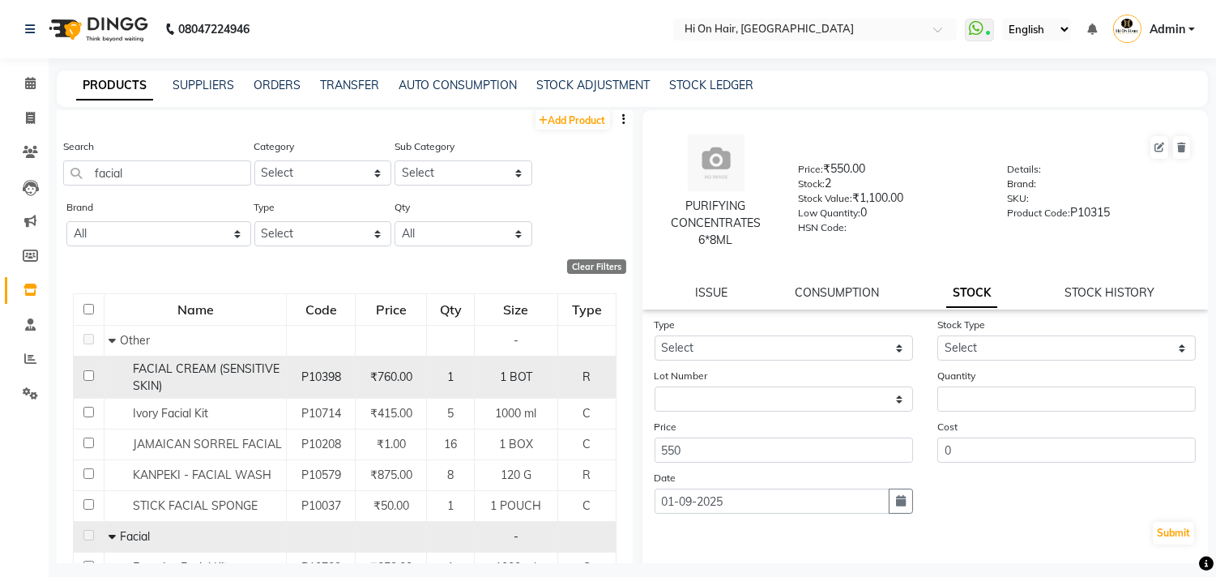
scroll to position [0, 0]
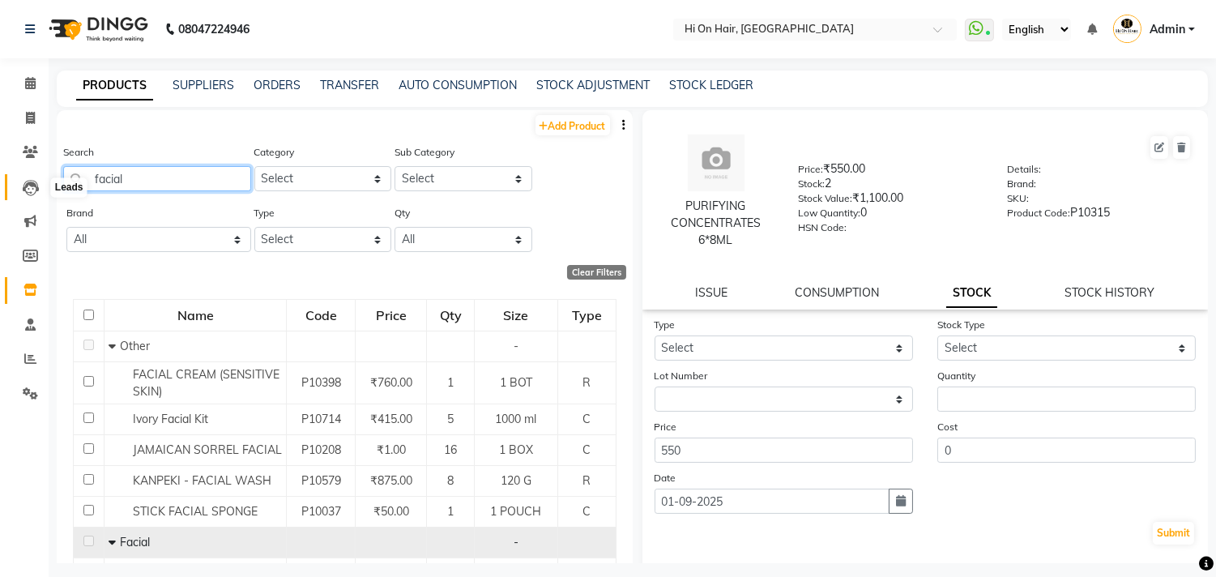
drag, startPoint x: 157, startPoint y: 181, endPoint x: 34, endPoint y: 185, distance: 123.2
click at [34, 185] on app-home "08047224946 Select Location × Hi On Hair, Palm Beach Galleria WhatsApp Status ✕…" at bounding box center [608, 293] width 1216 height 587
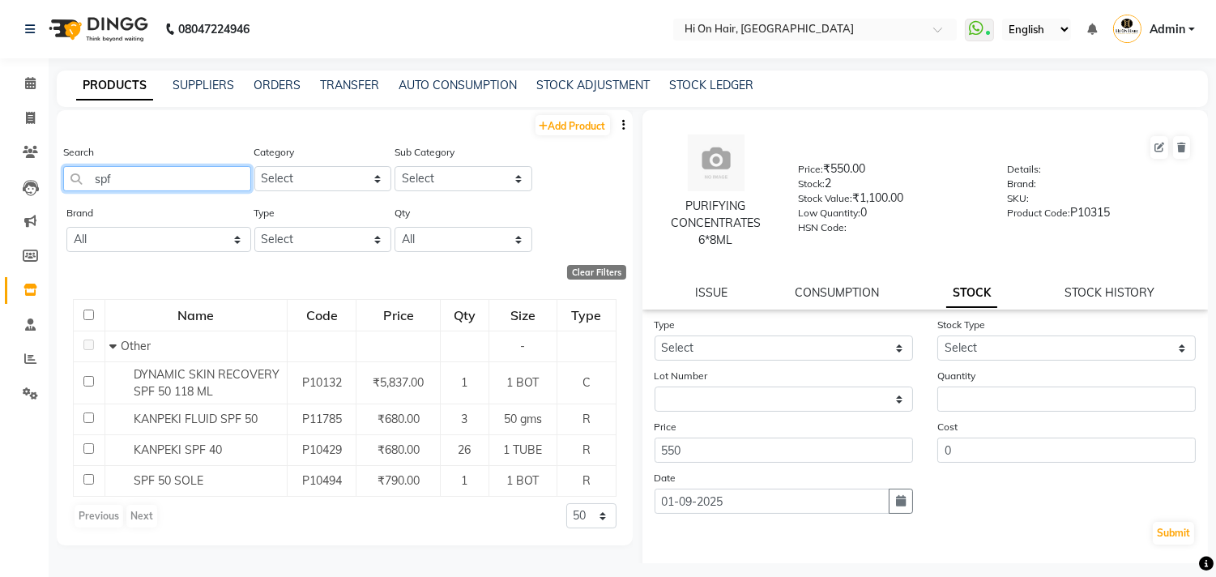
drag, startPoint x: 196, startPoint y: 190, endPoint x: 86, endPoint y: 208, distance: 111.7
click at [87, 207] on div "Add Product Search spf Category Select Hair Skin Makeup Personal Care Appliance…" at bounding box center [345, 327] width 576 height 435
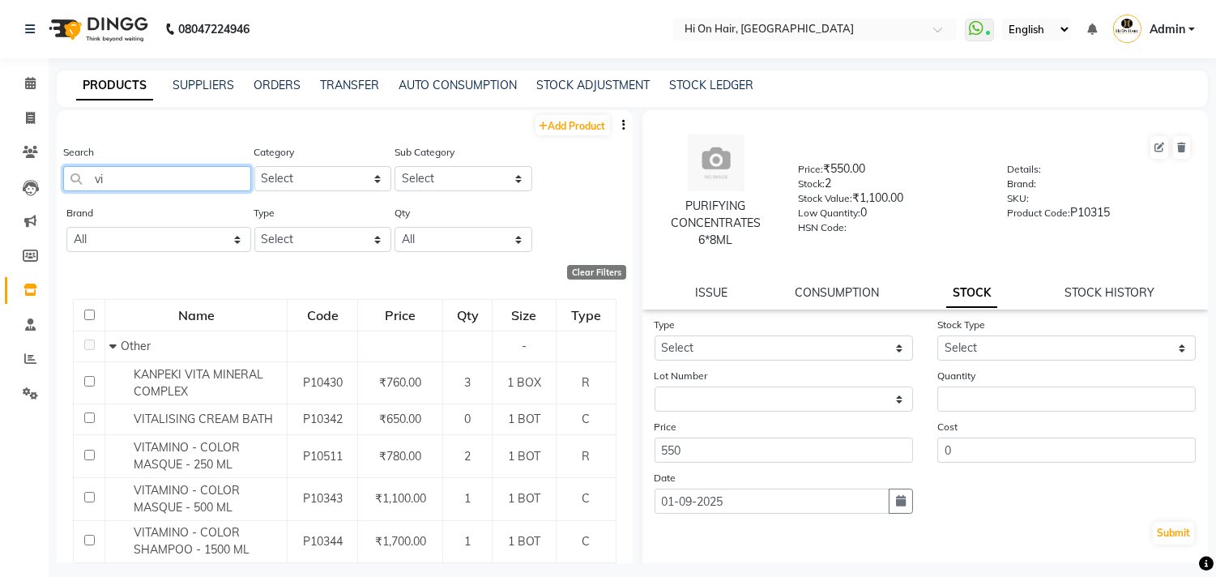
type input "v"
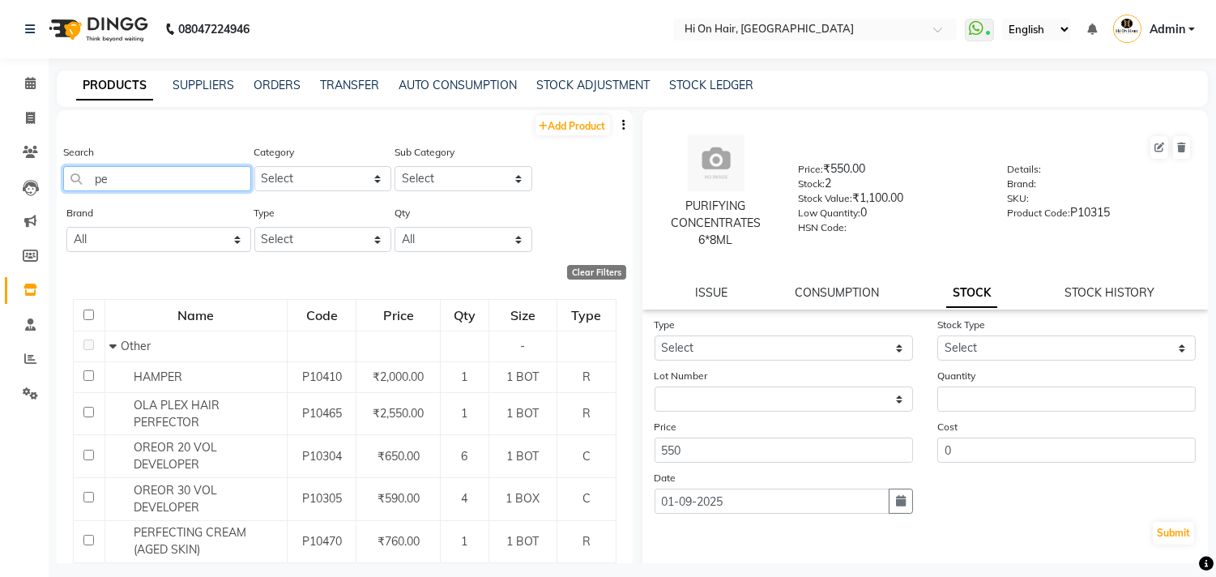
type input "p"
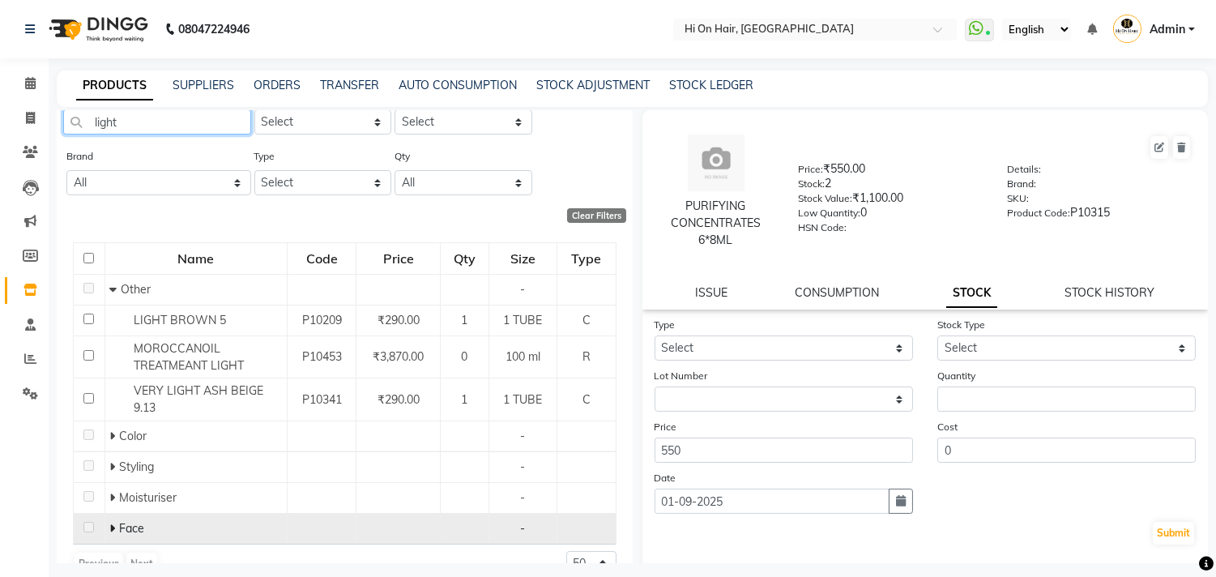
scroll to position [87, 0]
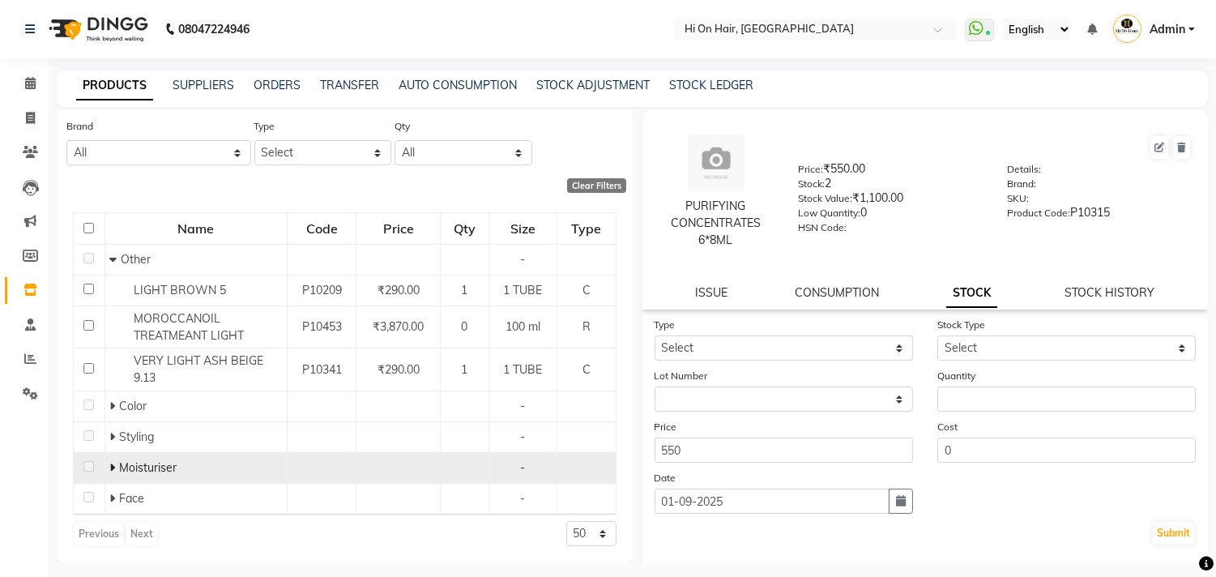
click at [109, 467] on icon at bounding box center [112, 467] width 6 height 11
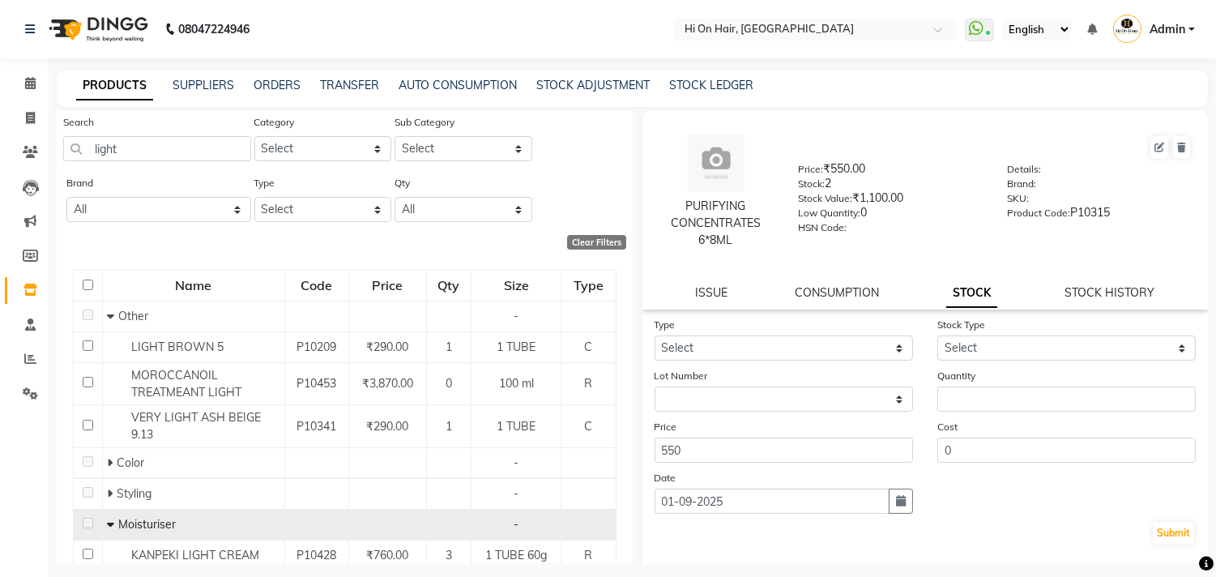
scroll to position [0, 0]
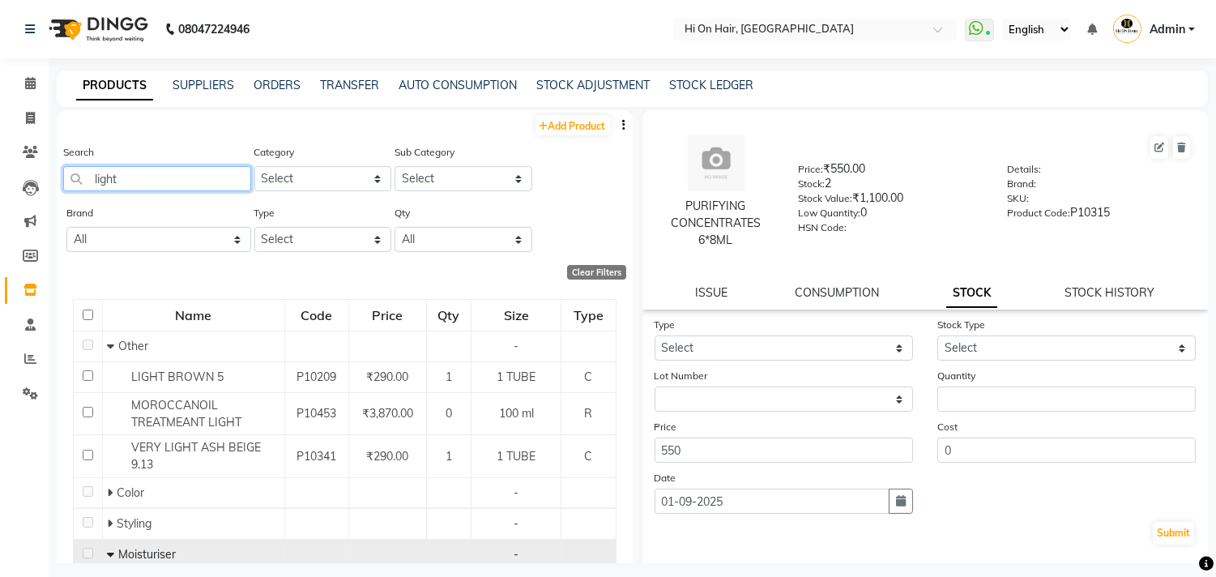
drag, startPoint x: 130, startPoint y: 176, endPoint x: 83, endPoint y: 190, distance: 49.2
click at [83, 190] on input "light" at bounding box center [157, 178] width 188 height 25
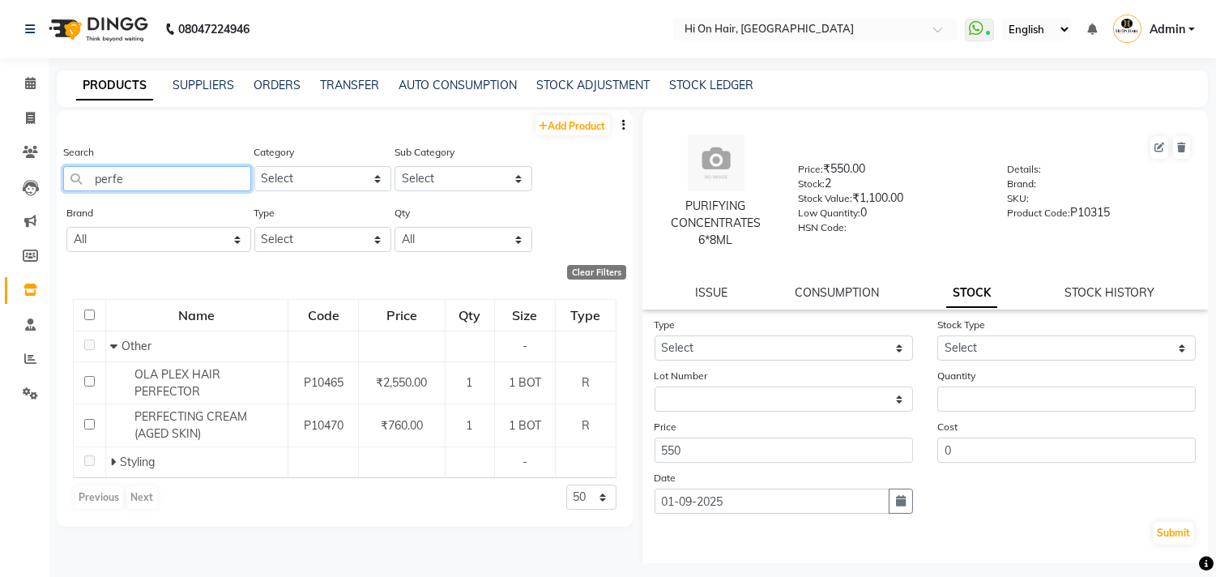
drag, startPoint x: 138, startPoint y: 176, endPoint x: 45, endPoint y: 196, distance: 95.3
click at [45, 196] on app-home "08047224946 Select Location × Hi On Hair, Palm Beach Galleria WhatsApp Status ✕…" at bounding box center [608, 293] width 1216 height 587
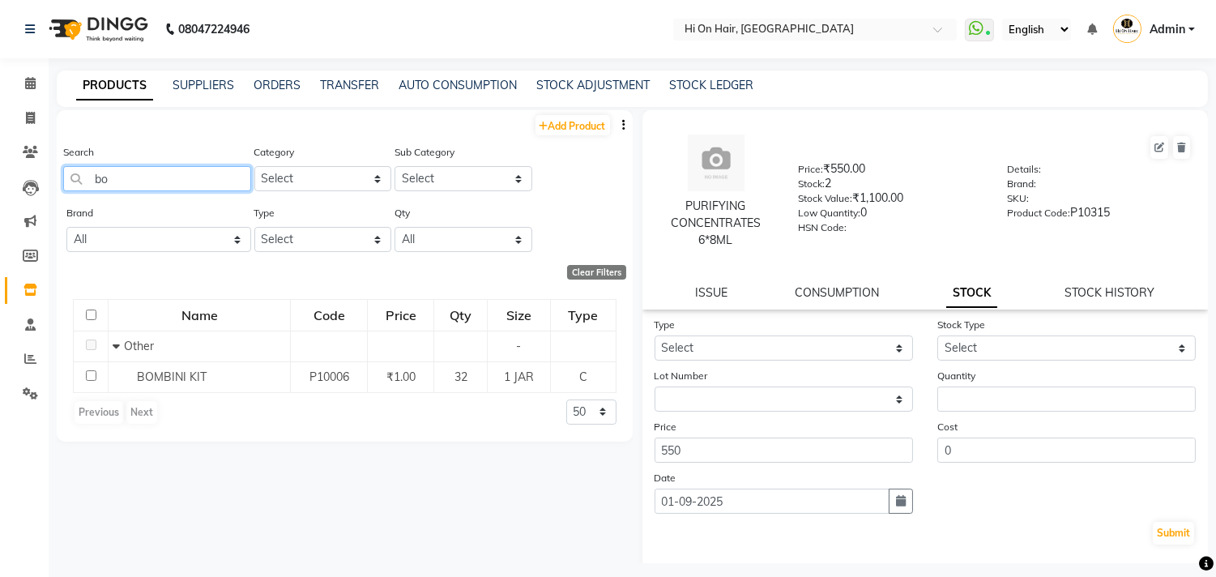
type input "b"
type input "f"
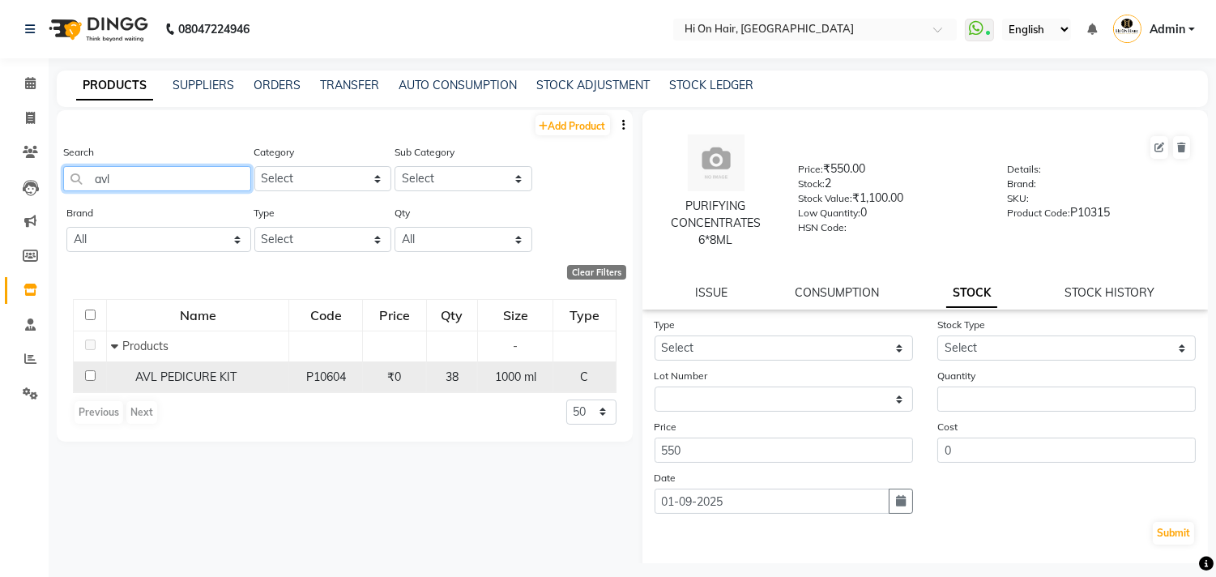
type input "avl"
click at [273, 383] on div "AVL PEDICURE KIT" at bounding box center [197, 377] width 173 height 17
select select
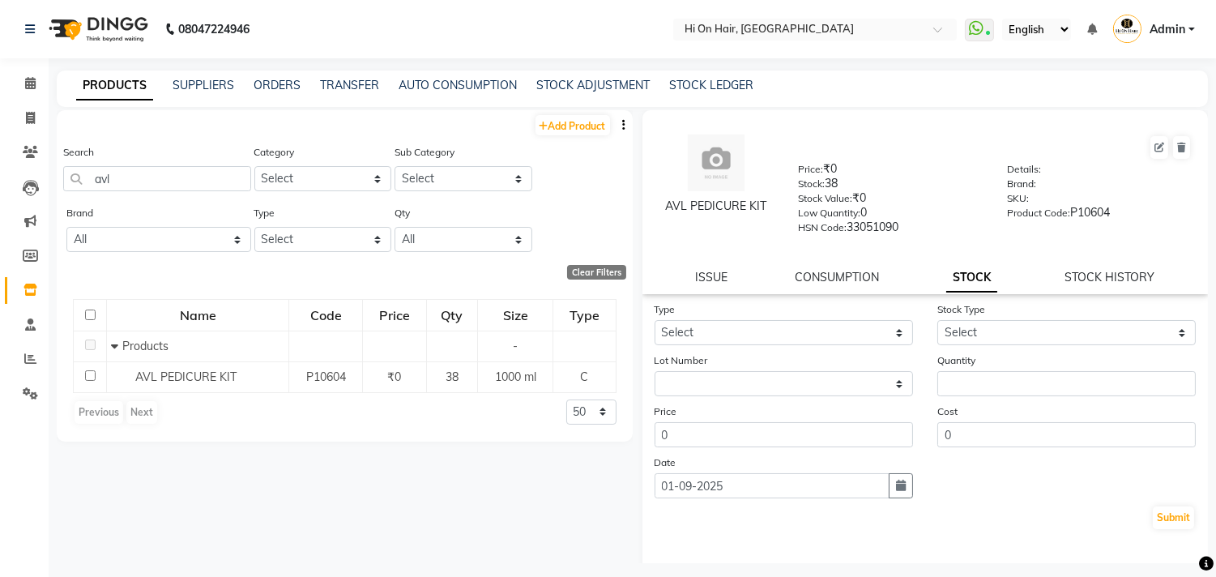
click at [1105, 287] on div "AVL PEDICURE KIT Price: ₹0 Stock: 38 Stock Value: ₹0 Low Quantity: 0 HSN Code: …" at bounding box center [925, 202] width 566 height 184
click at [1104, 278] on link "STOCK HISTORY" at bounding box center [1110, 277] width 90 height 15
select select "all"
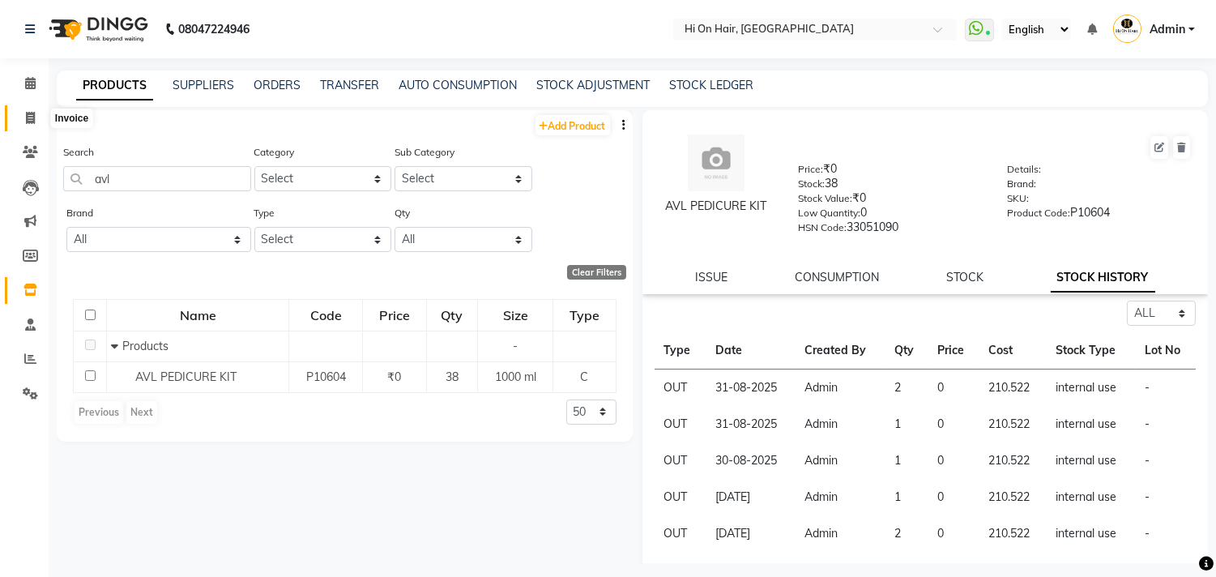
click at [34, 120] on icon at bounding box center [30, 118] width 9 height 12
select select "service"
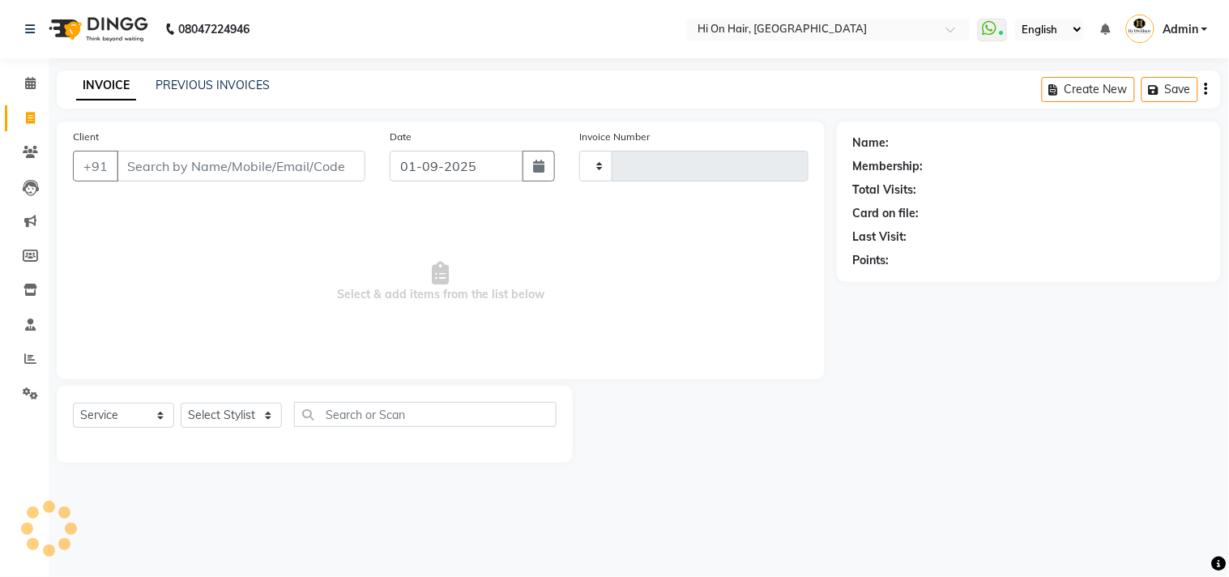
type input "1832"
select select "535"
click at [32, 360] on icon at bounding box center [30, 358] width 12 height 12
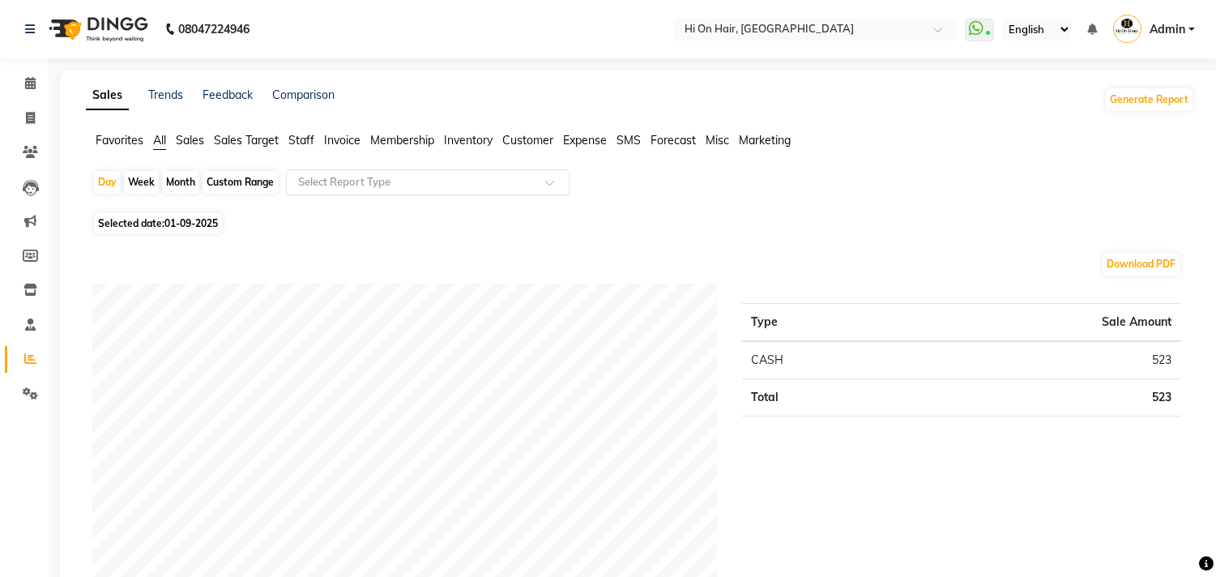
click at [424, 179] on input "text" at bounding box center [411, 182] width 233 height 16
click at [190, 182] on div "Month" at bounding box center [180, 182] width 37 height 23
select select "9"
select select "2025"
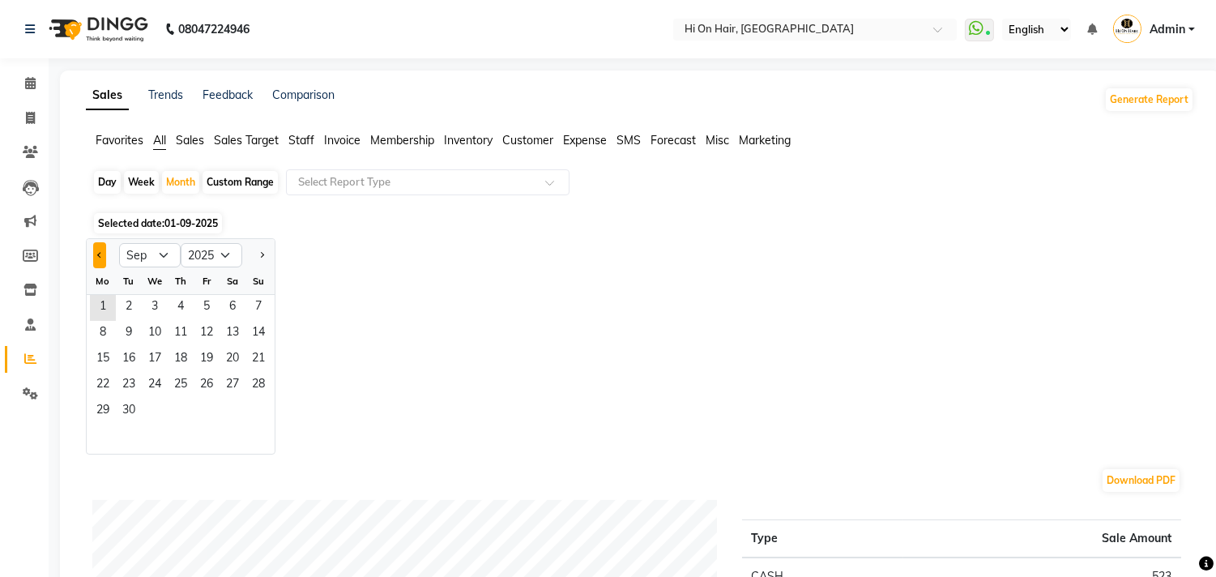
click at [100, 258] on button "Previous month" at bounding box center [99, 255] width 13 height 26
select select "8"
click at [206, 305] on span "1" at bounding box center [207, 308] width 26 height 26
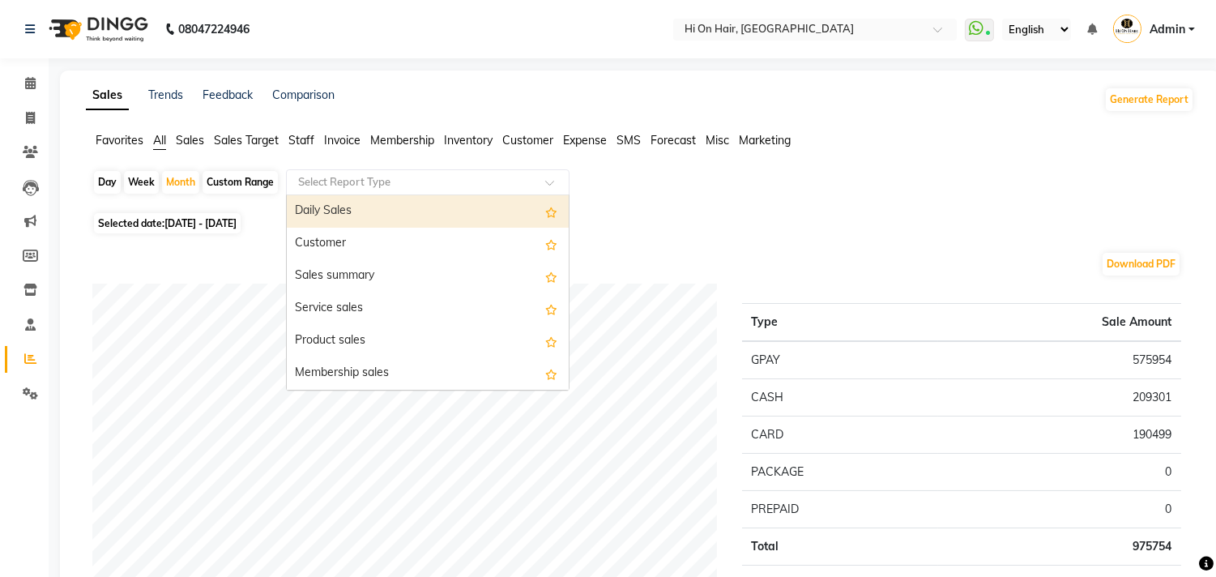
click at [401, 184] on input "text" at bounding box center [411, 182] width 233 height 16
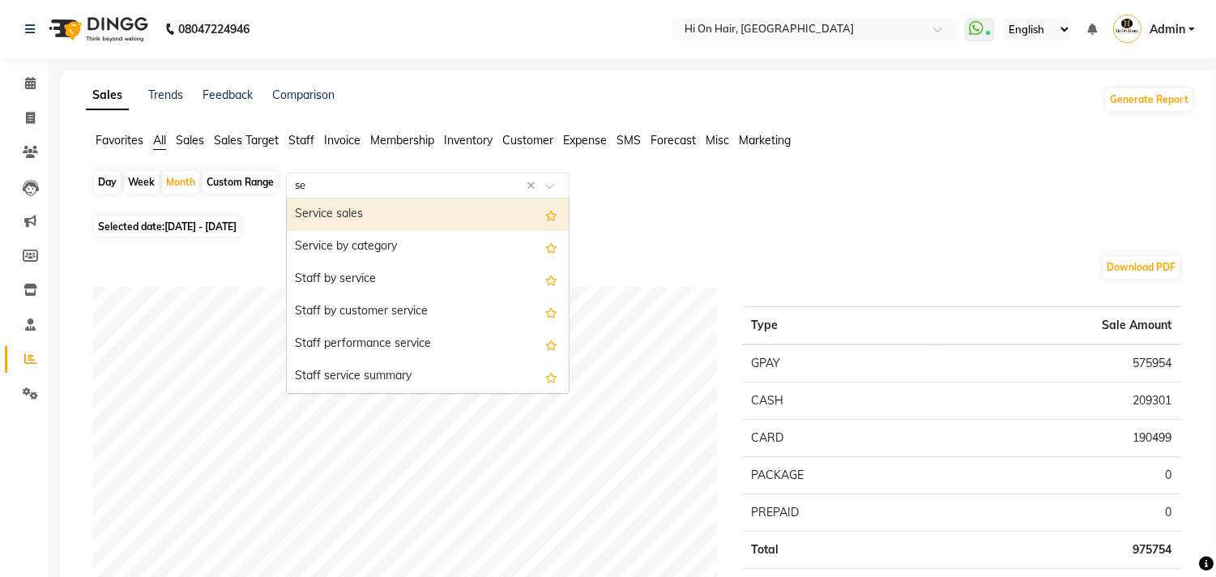
type input "ser"
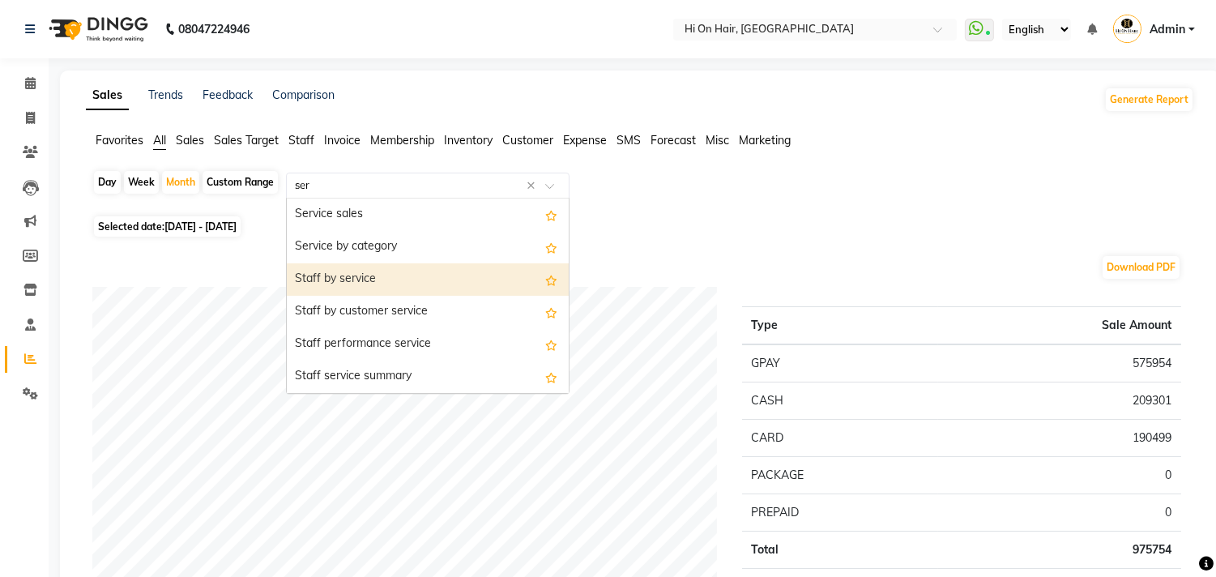
click at [429, 280] on div "Staff by service" at bounding box center [428, 279] width 282 height 32
select select "full_report"
select select "csv"
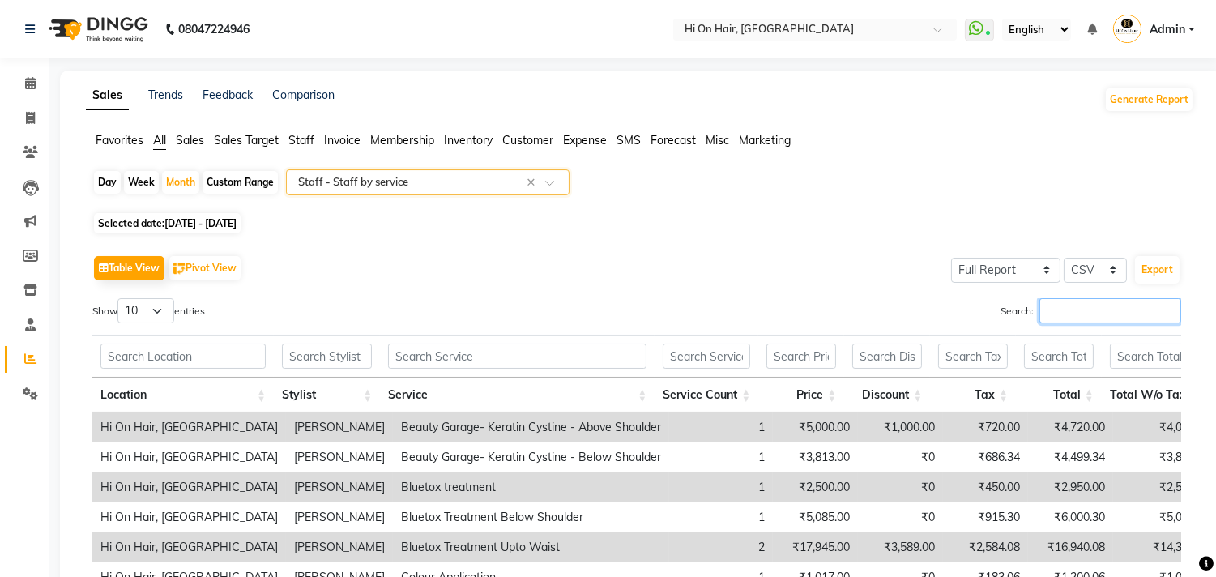
click at [1106, 317] on input "Search:" at bounding box center [1110, 310] width 142 height 25
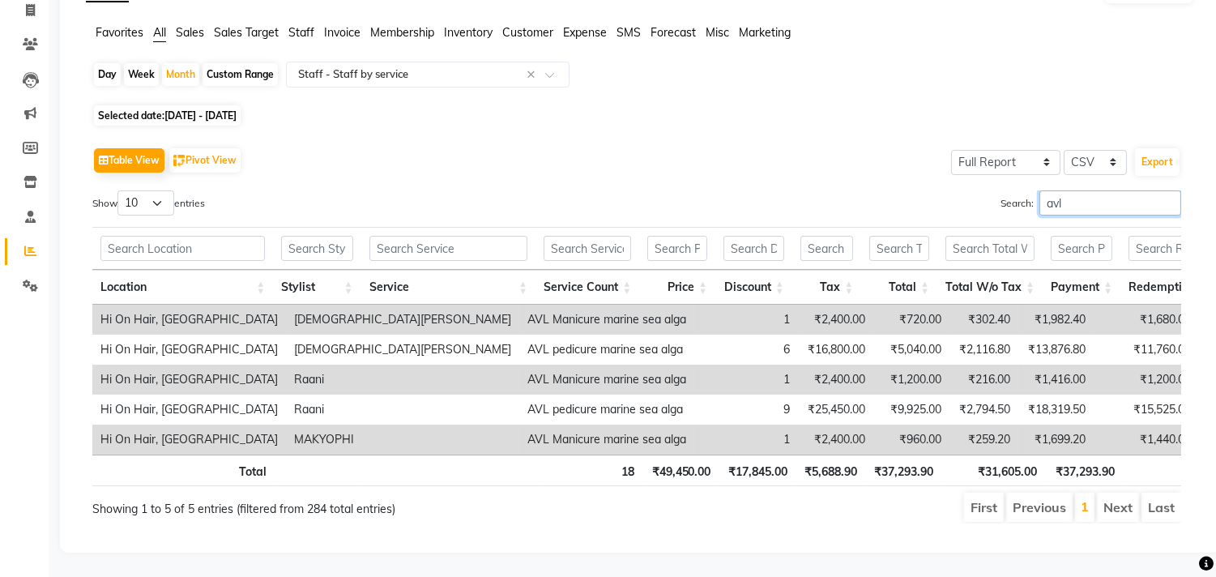
scroll to position [45, 0]
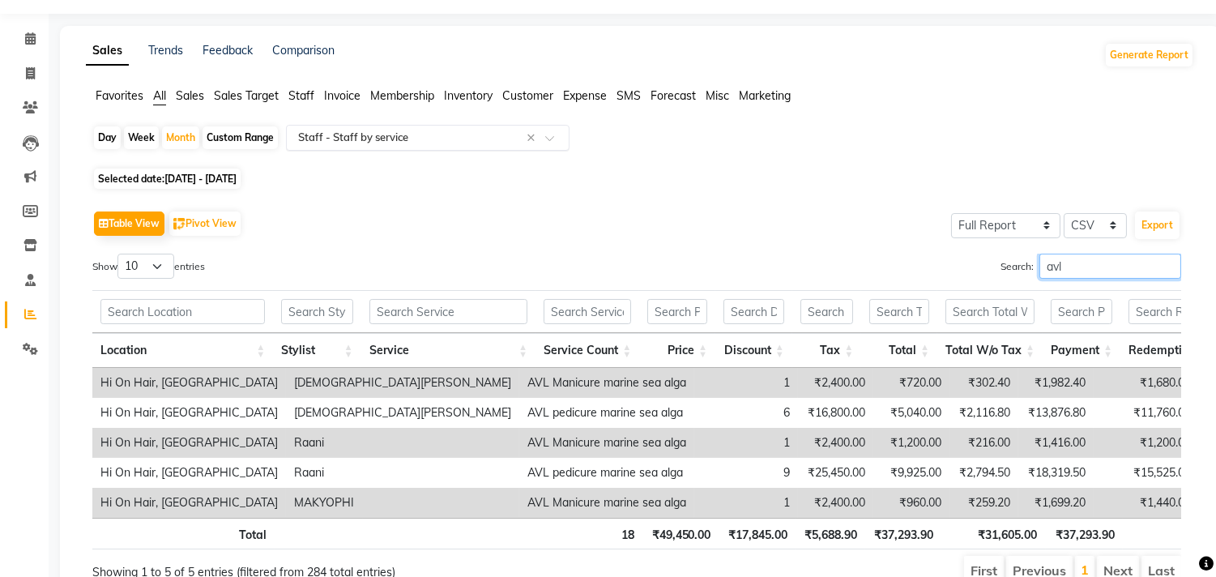
type input "avl"
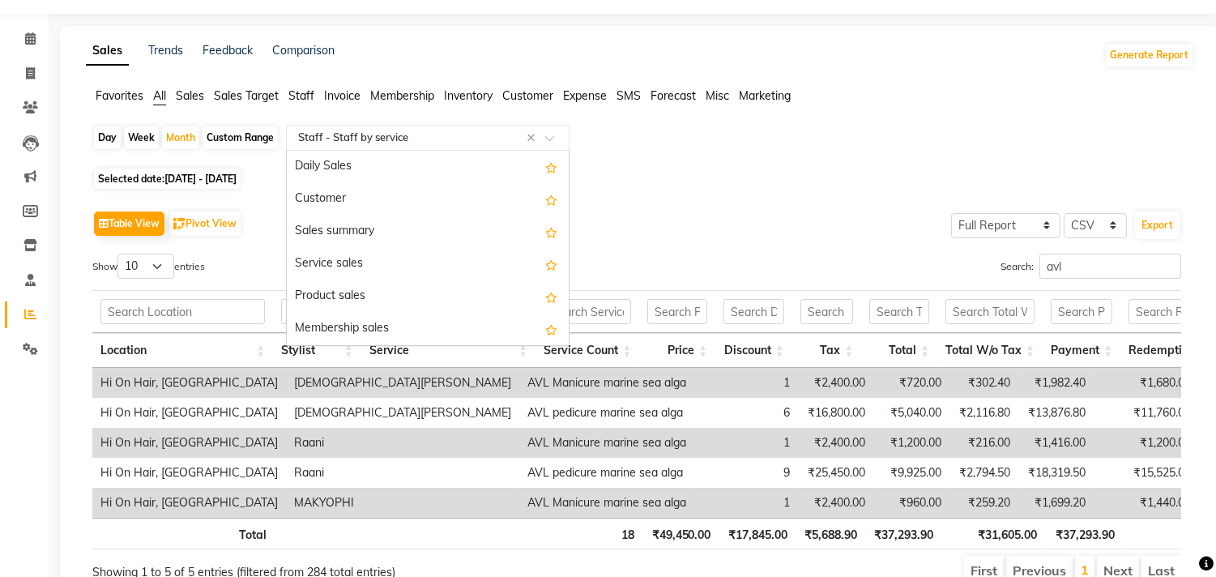
click at [355, 140] on input "text" at bounding box center [411, 138] width 233 height 16
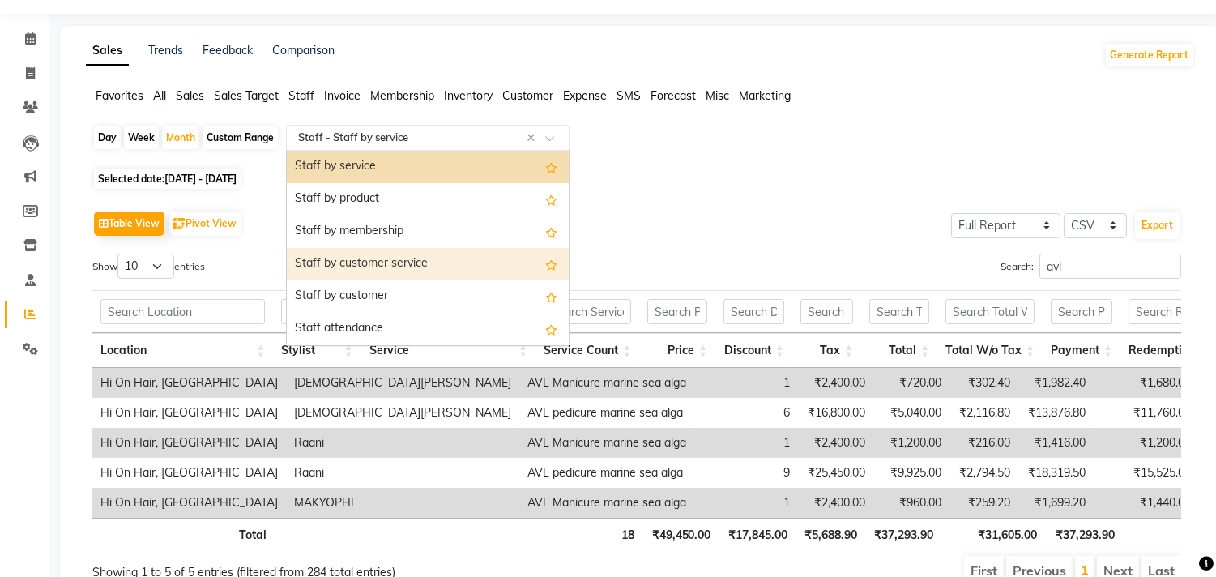
click at [395, 264] on div "Staff by customer service" at bounding box center [428, 264] width 282 height 32
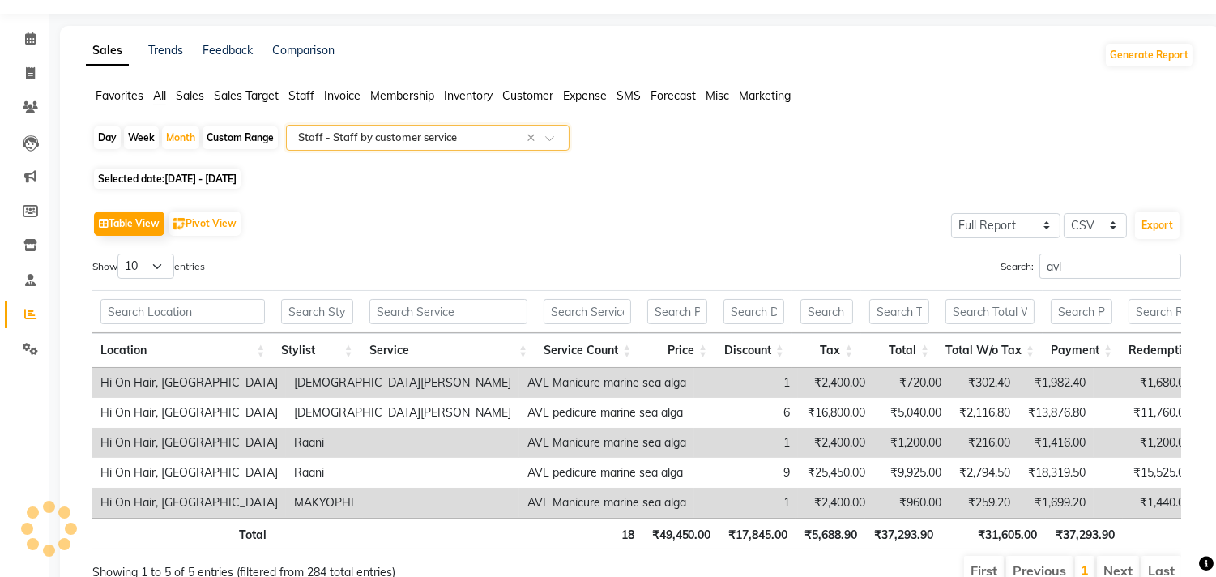
scroll to position [0, 0]
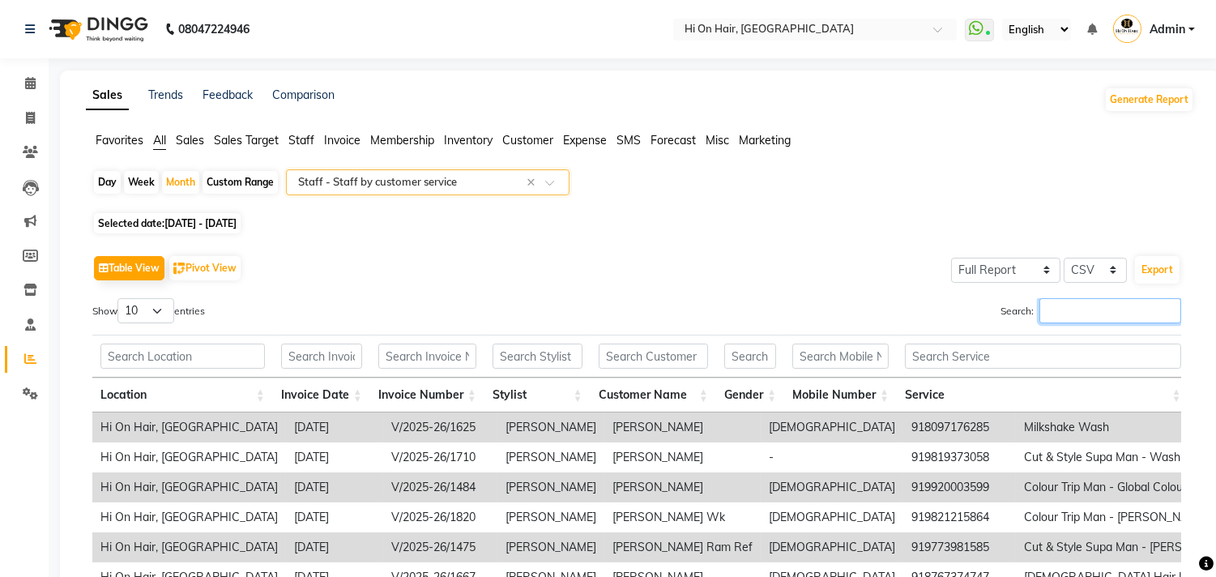
click at [1074, 314] on input "Search:" at bounding box center [1110, 310] width 142 height 25
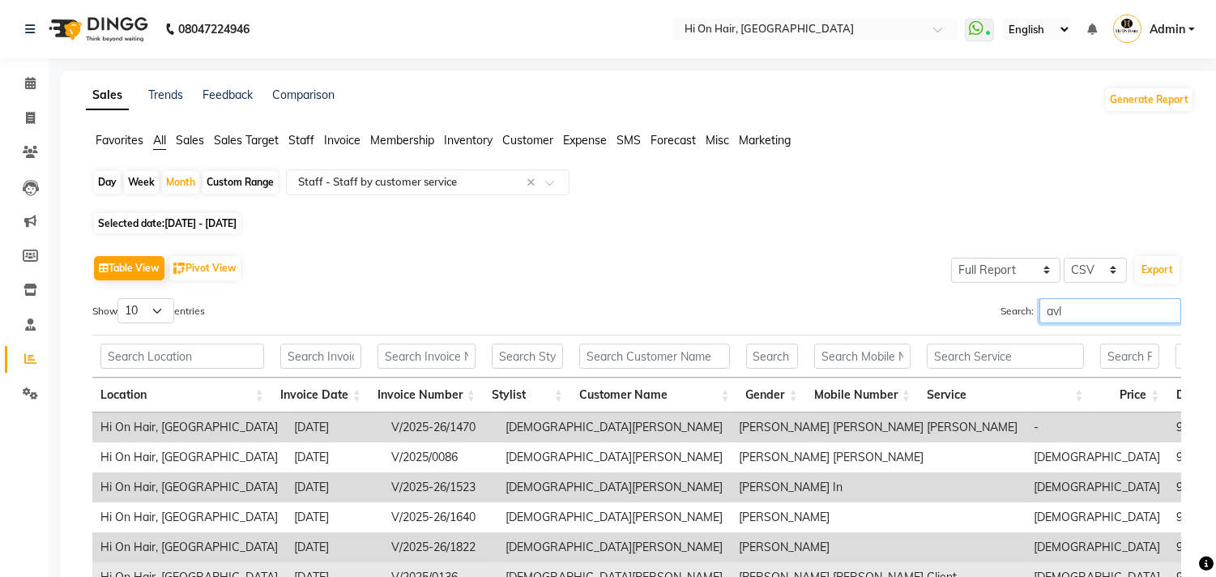
type input "avl"
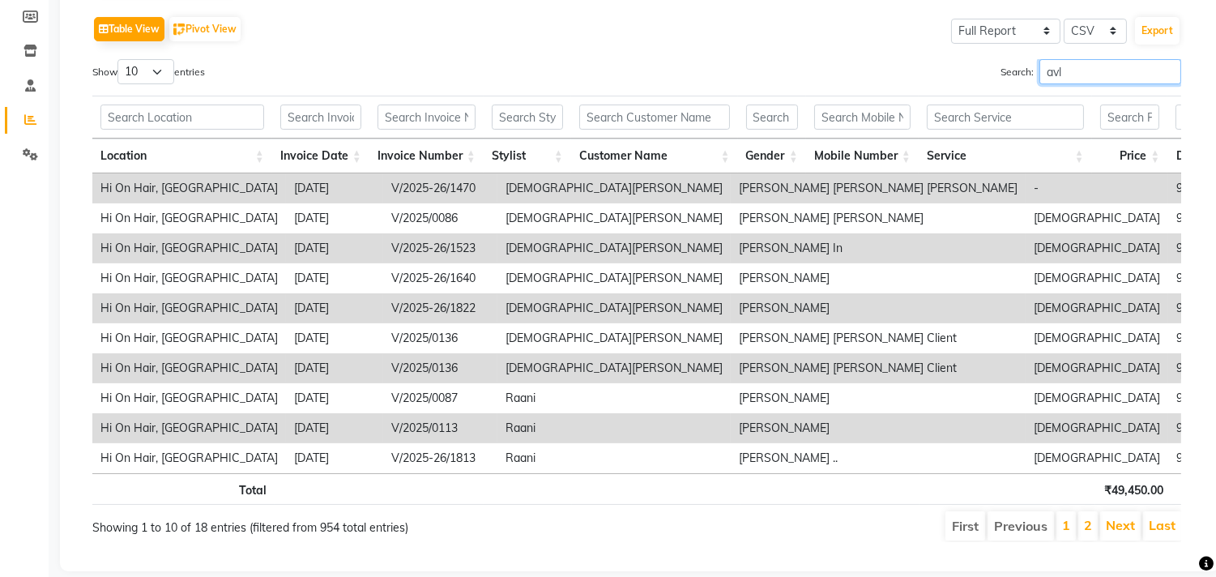
scroll to position [270, 0]
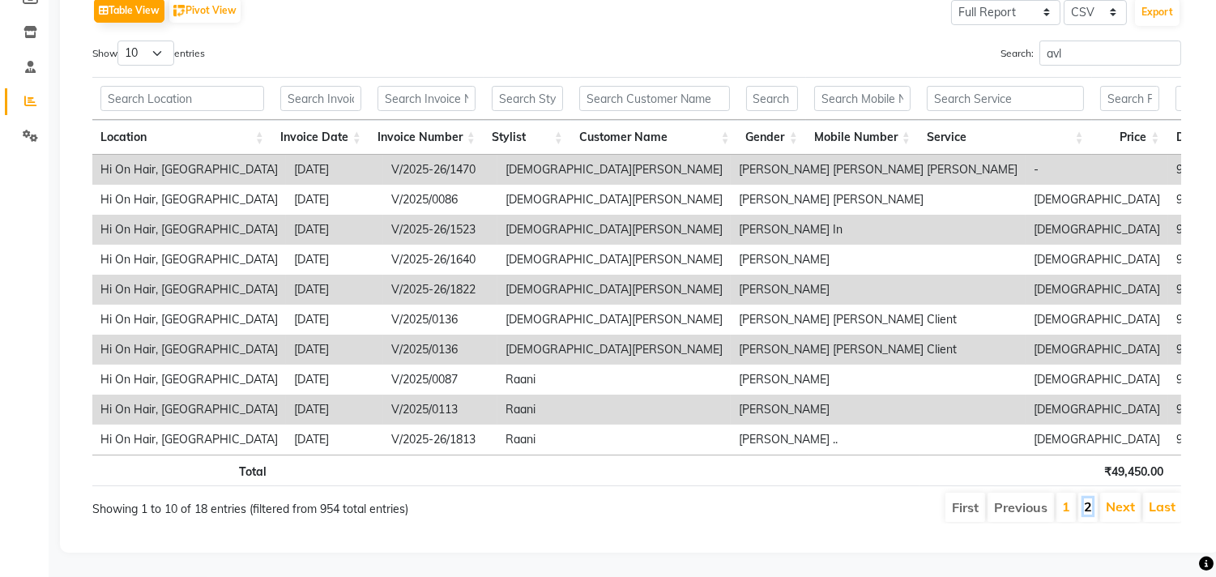
click at [1090, 513] on link "2" at bounding box center [1088, 506] width 8 height 16
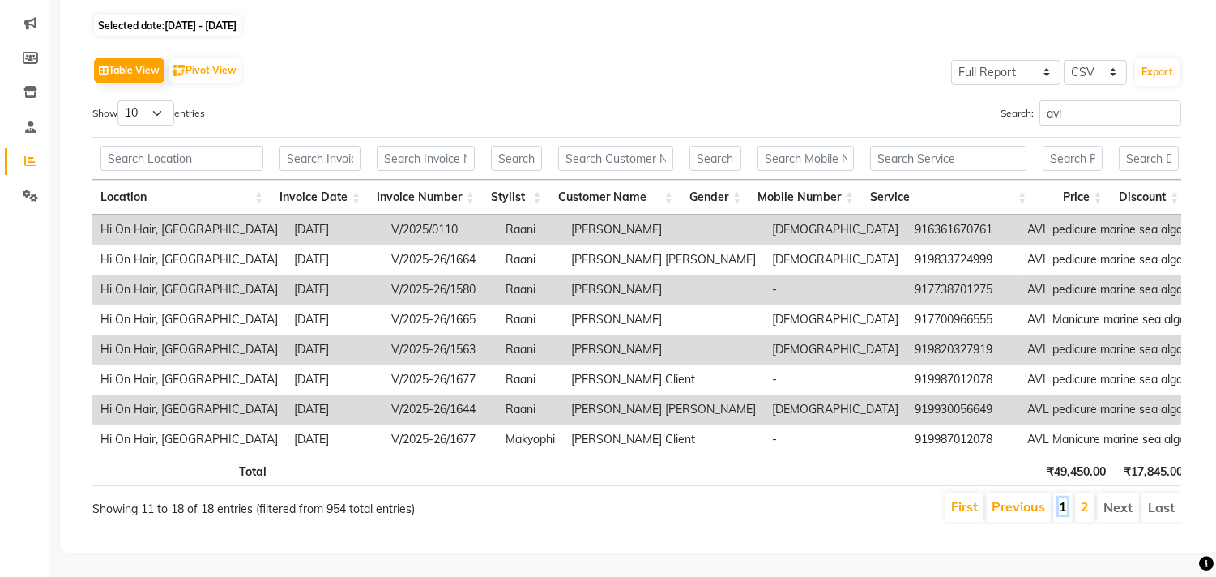
click at [1059, 498] on link "1" at bounding box center [1063, 506] width 8 height 16
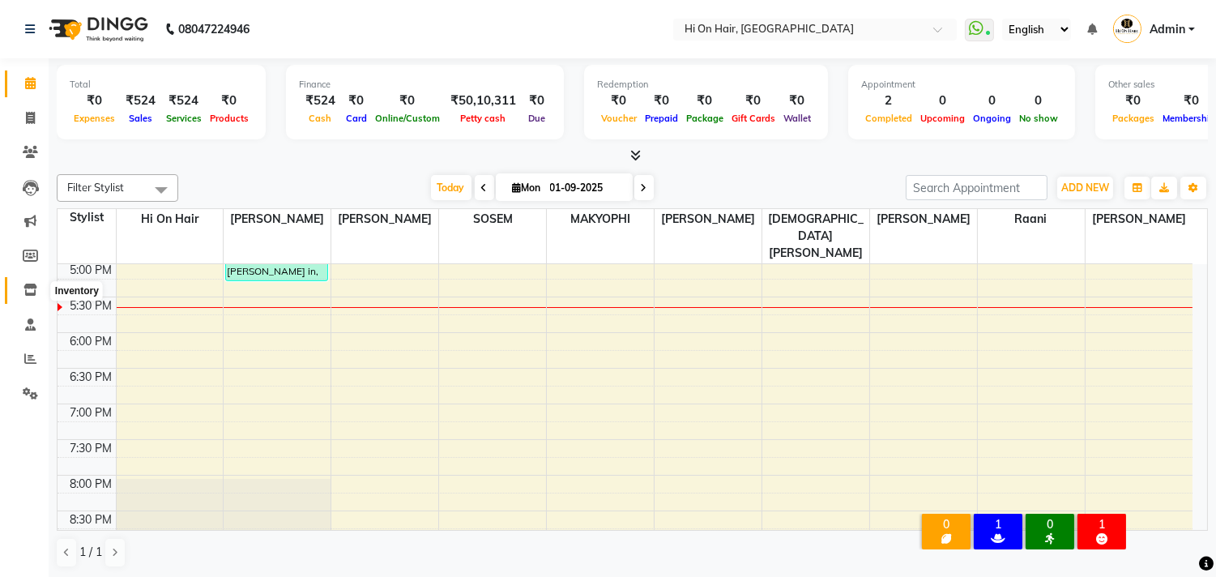
click at [33, 288] on icon at bounding box center [30, 290] width 14 height 12
select select
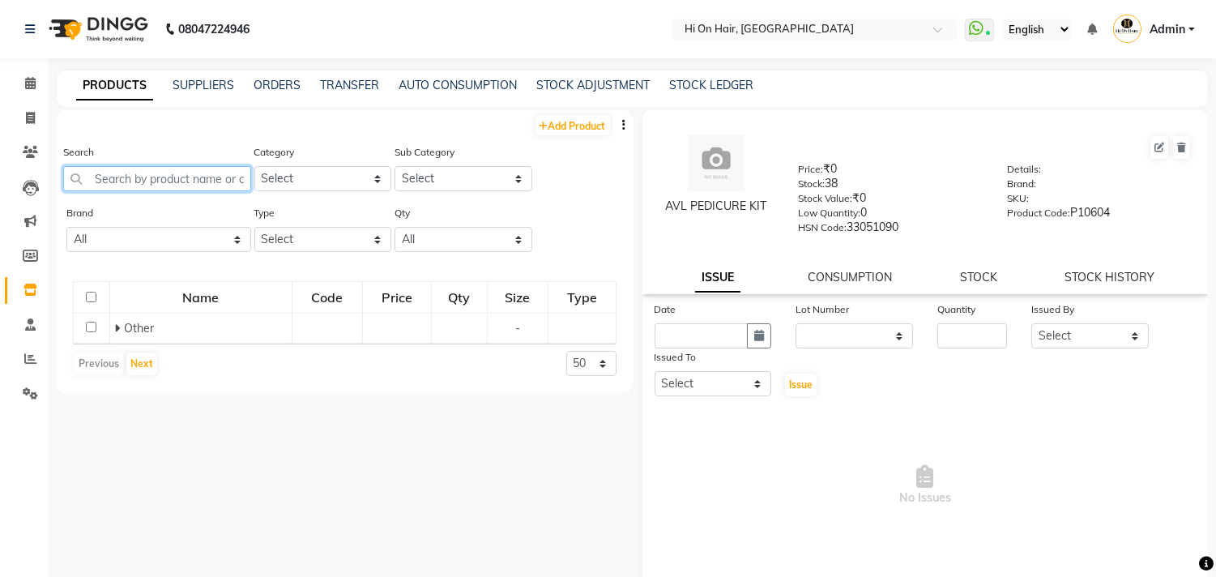
click at [211, 168] on input "text" at bounding box center [157, 178] width 188 height 25
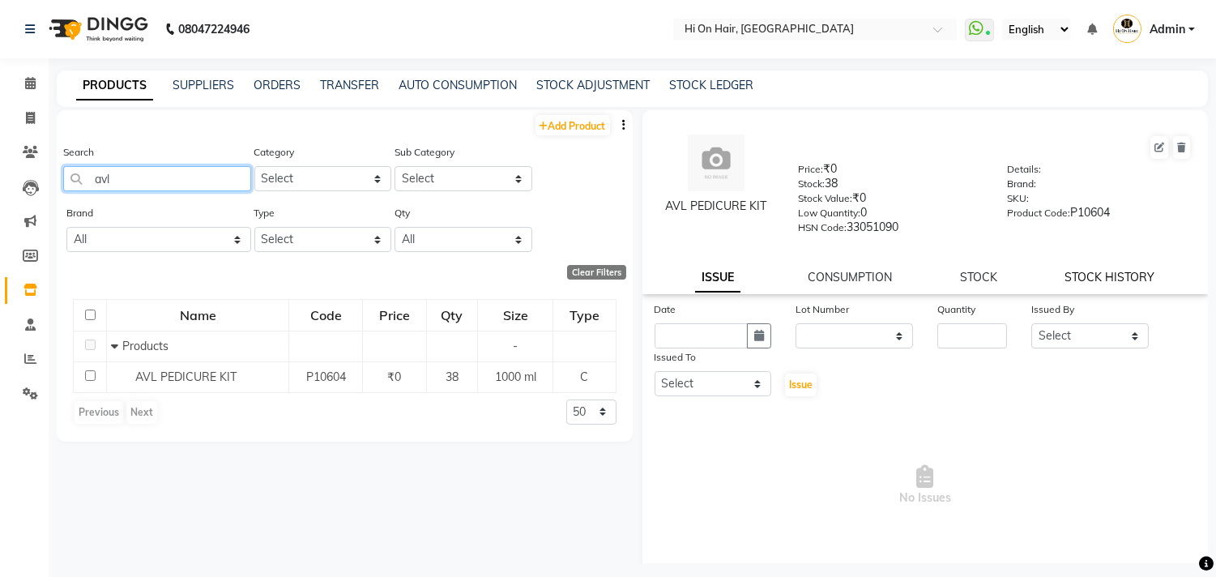
type input "avl"
click at [1111, 270] on link "STOCK HISTORY" at bounding box center [1110, 277] width 90 height 15
select select "all"
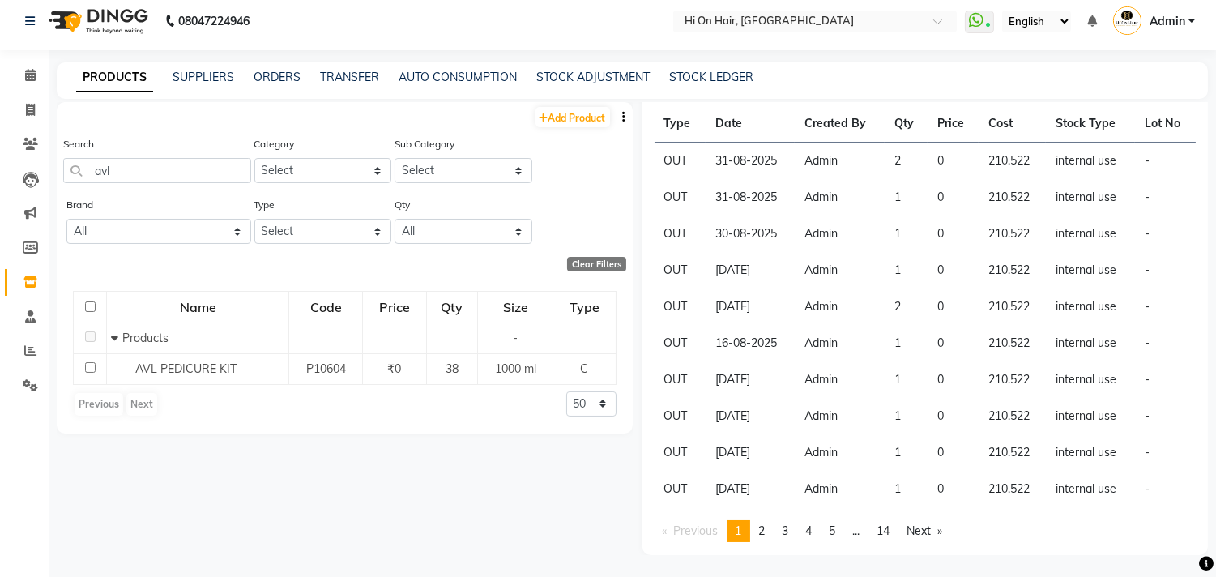
scroll to position [10, 0]
click at [766, 531] on span "2" at bounding box center [762, 529] width 6 height 15
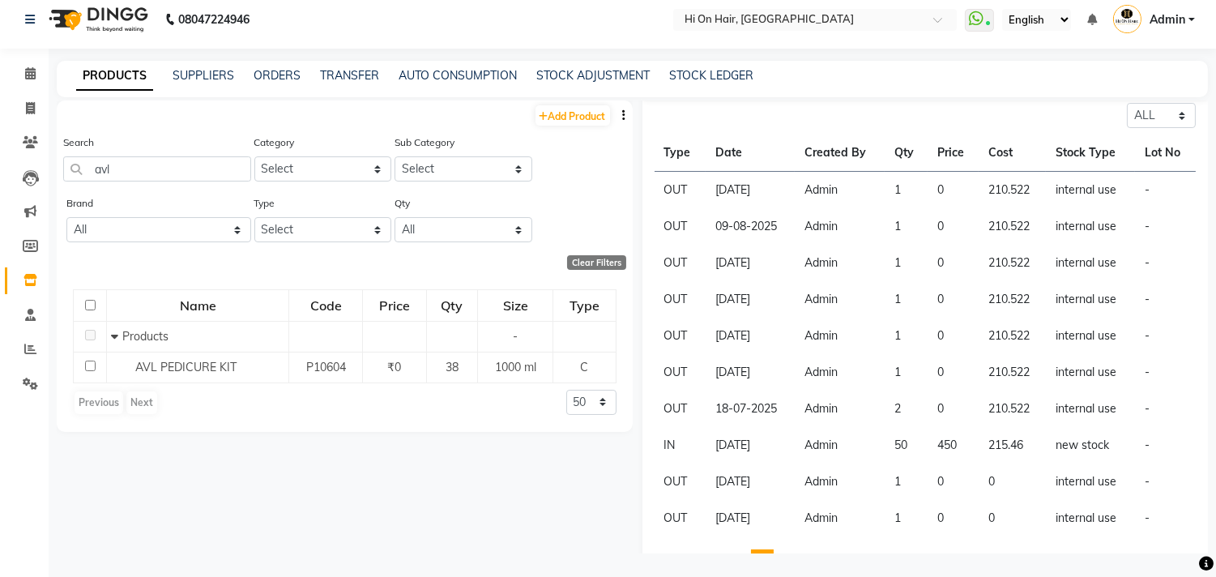
scroll to position [220, 0]
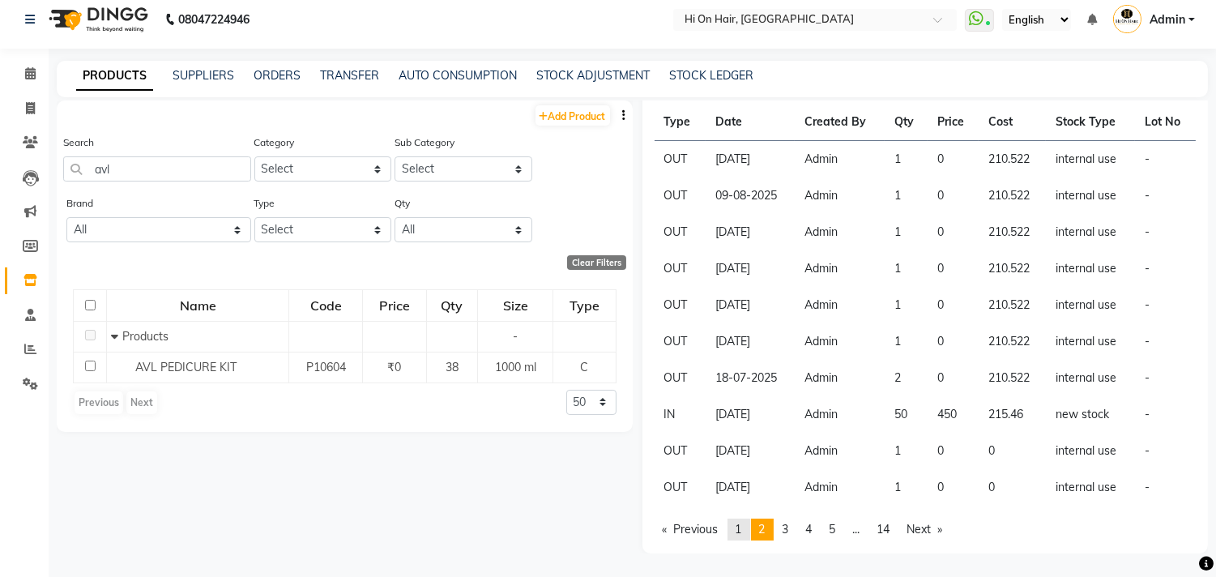
click at [740, 533] on span "1" at bounding box center [739, 529] width 6 height 15
click at [766, 529] on span "2" at bounding box center [762, 529] width 6 height 15
click at [742, 531] on span "1" at bounding box center [739, 529] width 6 height 15
click at [766, 525] on span "2" at bounding box center [762, 529] width 6 height 15
click at [742, 532] on span "1" at bounding box center [739, 529] width 6 height 15
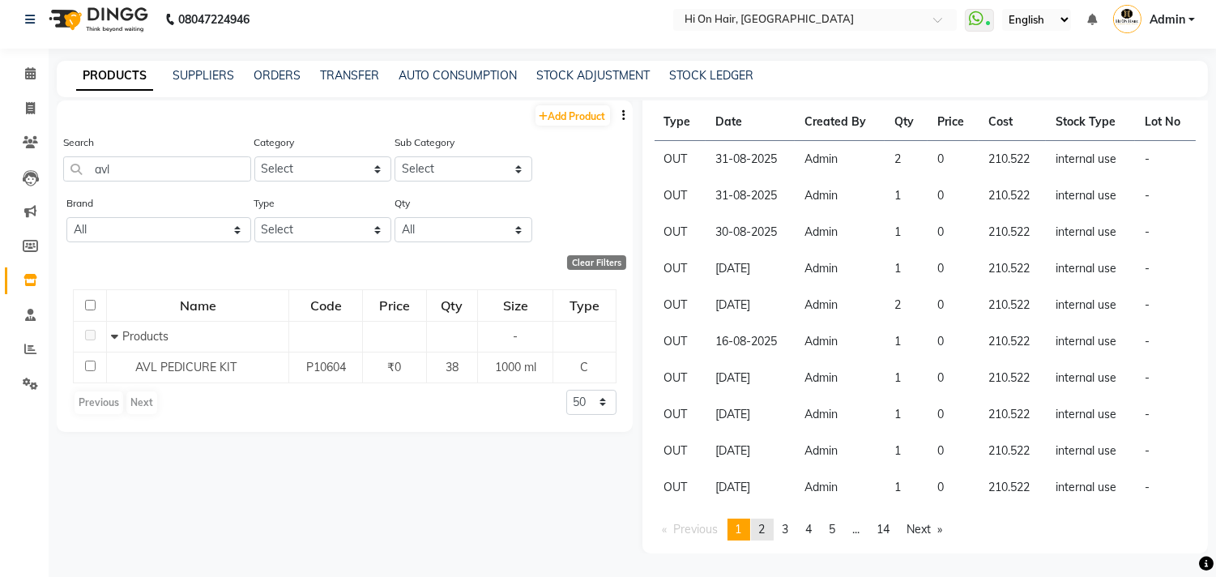
click at [765, 532] on span "2" at bounding box center [762, 529] width 6 height 15
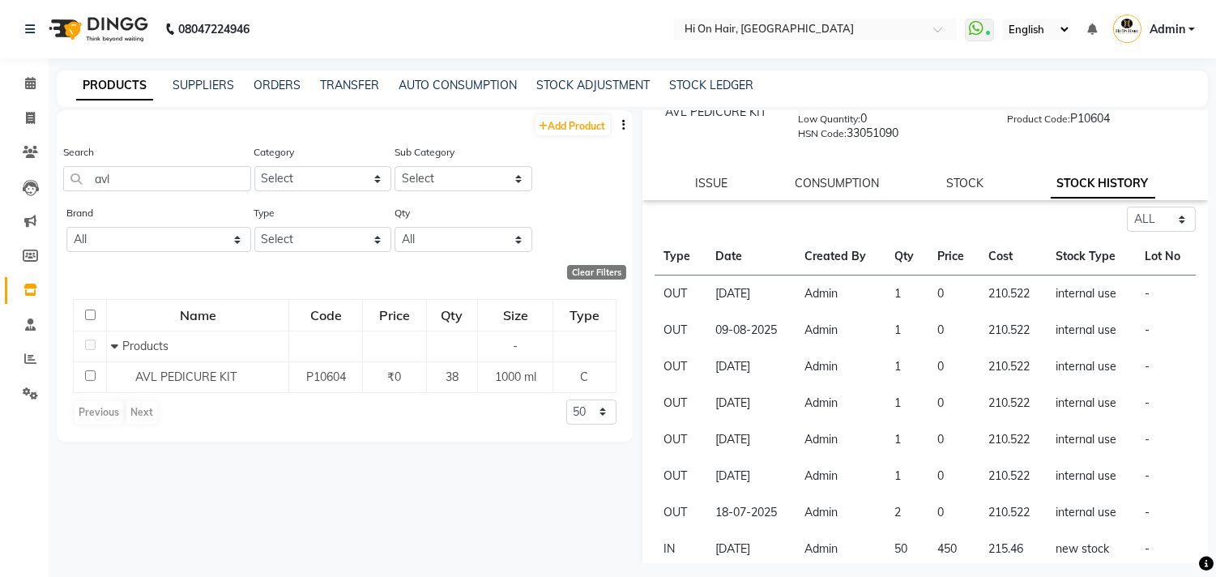
scroll to position [0, 0]
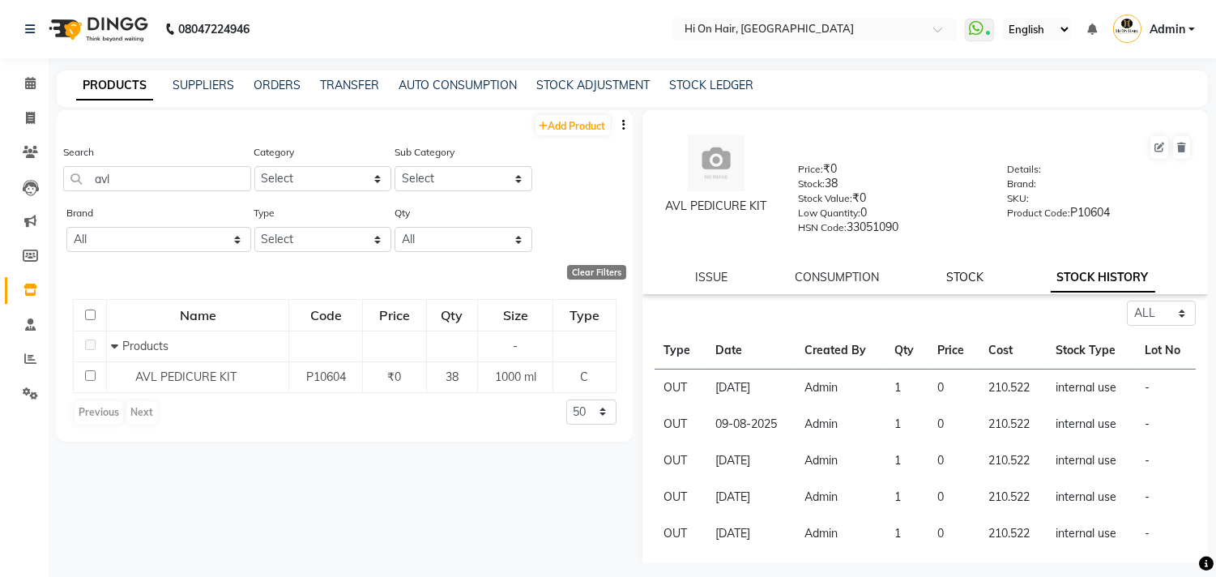
click at [953, 272] on link "STOCK" at bounding box center [964, 277] width 37 height 15
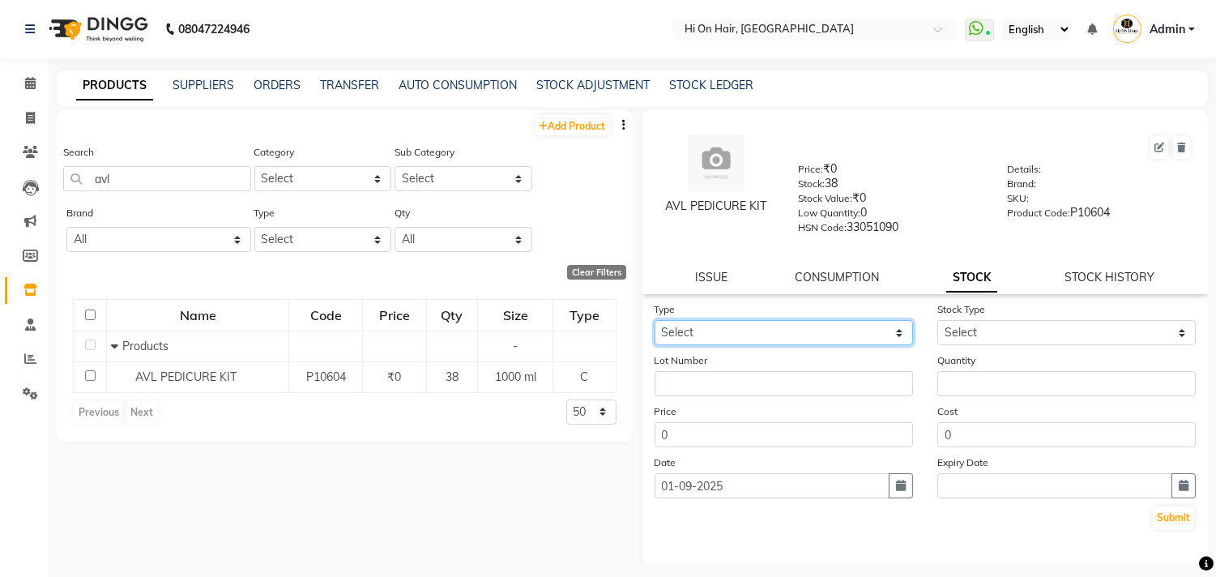
click at [701, 326] on select "Select In Out" at bounding box center [784, 332] width 258 height 25
select select "out"
click at [655, 321] on select "Select In Out" at bounding box center [784, 332] width 258 height 25
select select
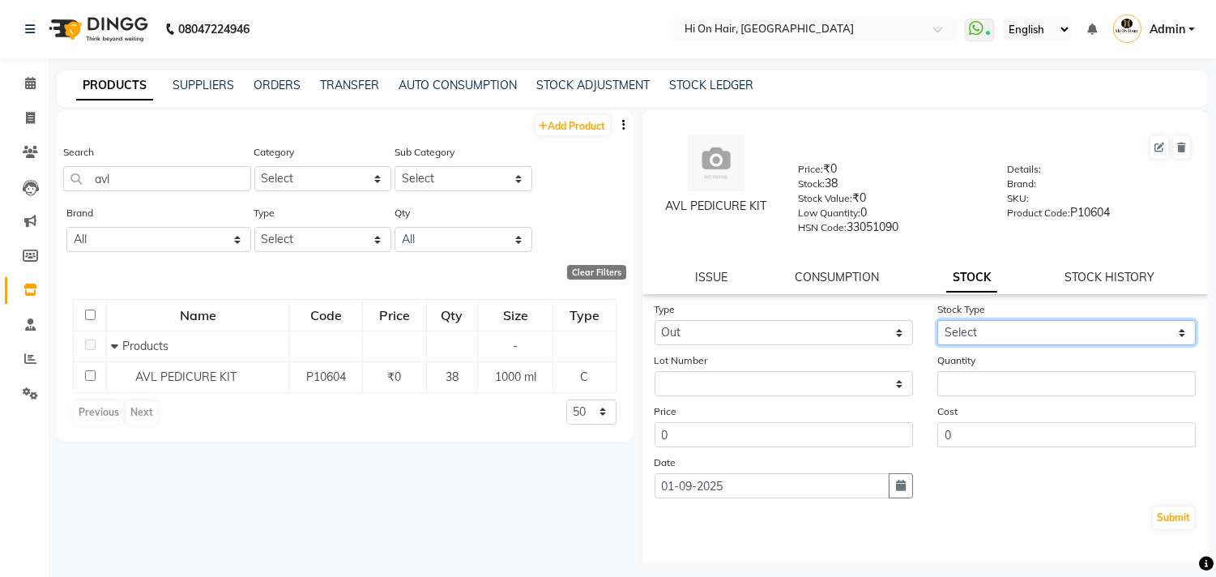
click at [1059, 334] on select "Select Internal Use Damaged Expired Adjustment Return Other" at bounding box center [1066, 332] width 258 height 25
select select "internal use"
click at [937, 321] on select "Select Internal Use Damaged Expired Adjustment Return Other" at bounding box center [1066, 332] width 258 height 25
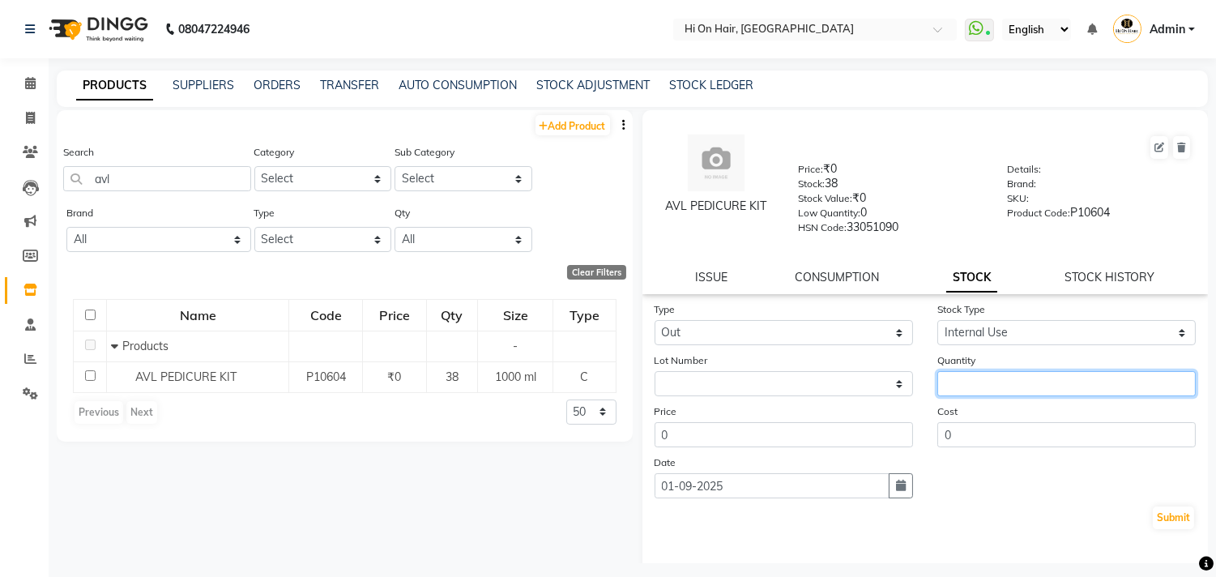
click at [959, 386] on input "number" at bounding box center [1066, 383] width 258 height 25
type input "2"
click at [896, 484] on icon "button" at bounding box center [901, 485] width 10 height 11
select select "9"
select select "2025"
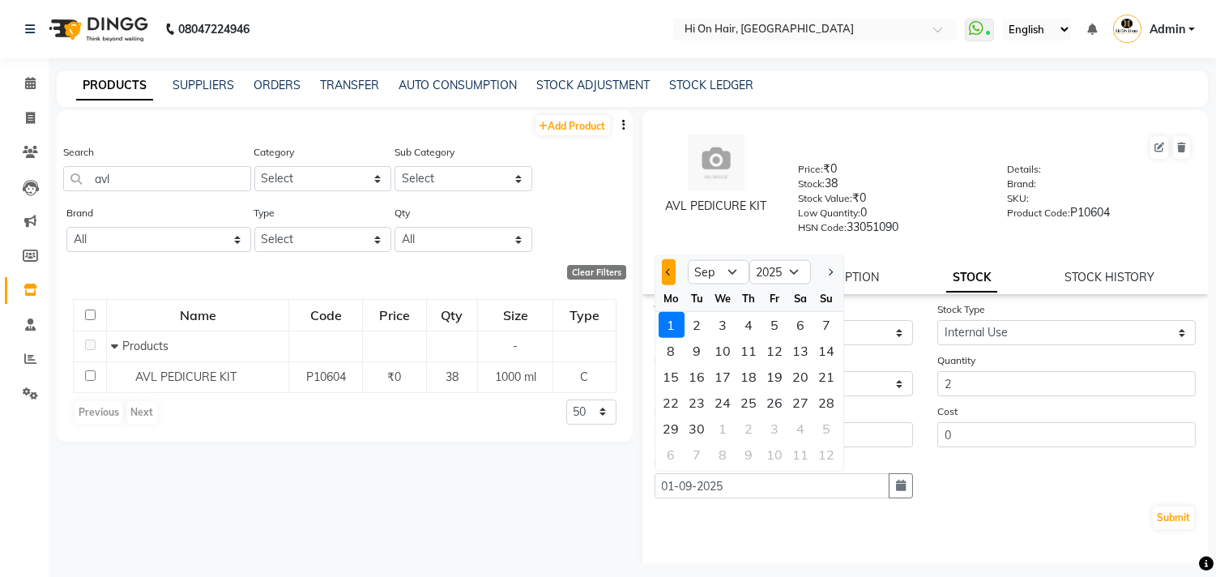
click at [666, 272] on span "Previous month" at bounding box center [668, 271] width 6 height 6
select select "8"
click at [699, 401] on div "19" at bounding box center [698, 403] width 26 height 26
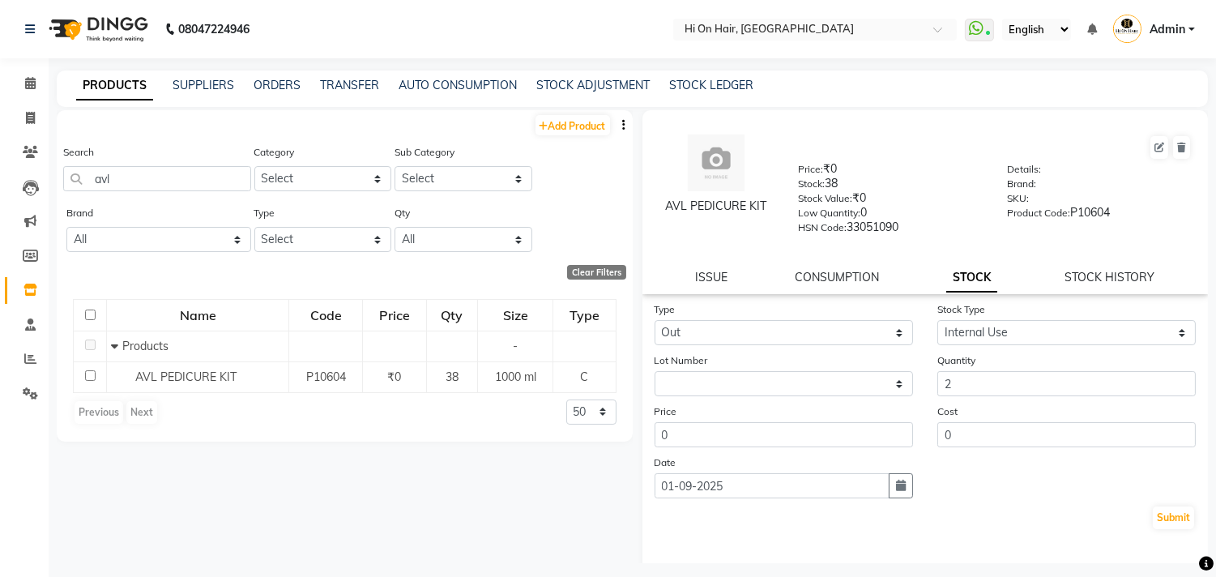
type input "19-08-2025"
click at [1154, 519] on button "Submit" at bounding box center [1173, 517] width 41 height 23
select select
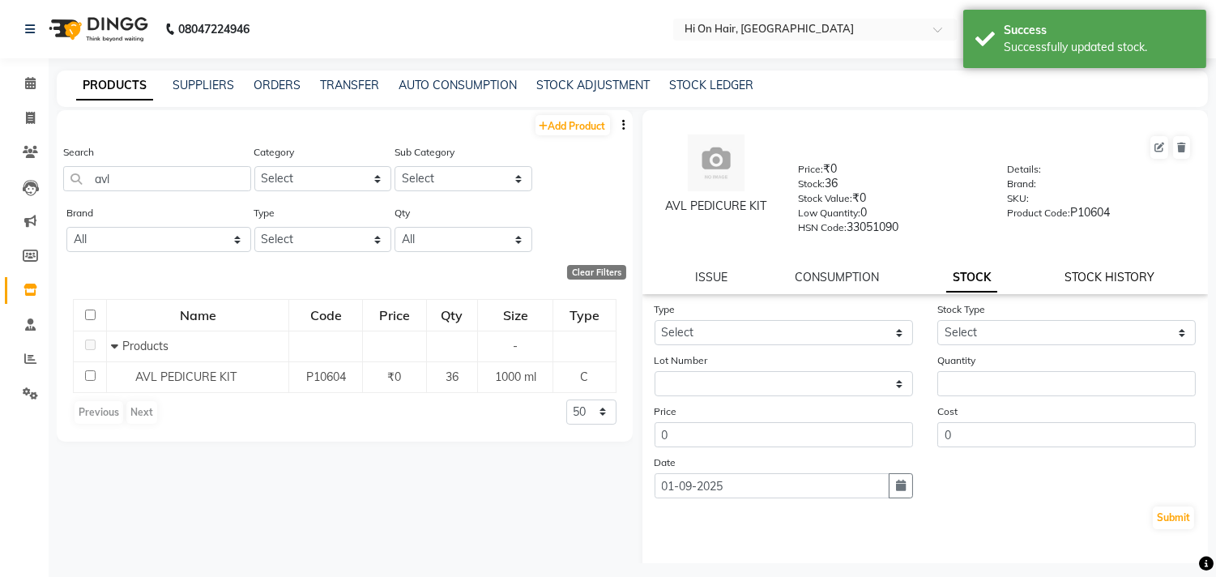
click at [1114, 280] on link "STOCK HISTORY" at bounding box center [1110, 277] width 90 height 15
select select "all"
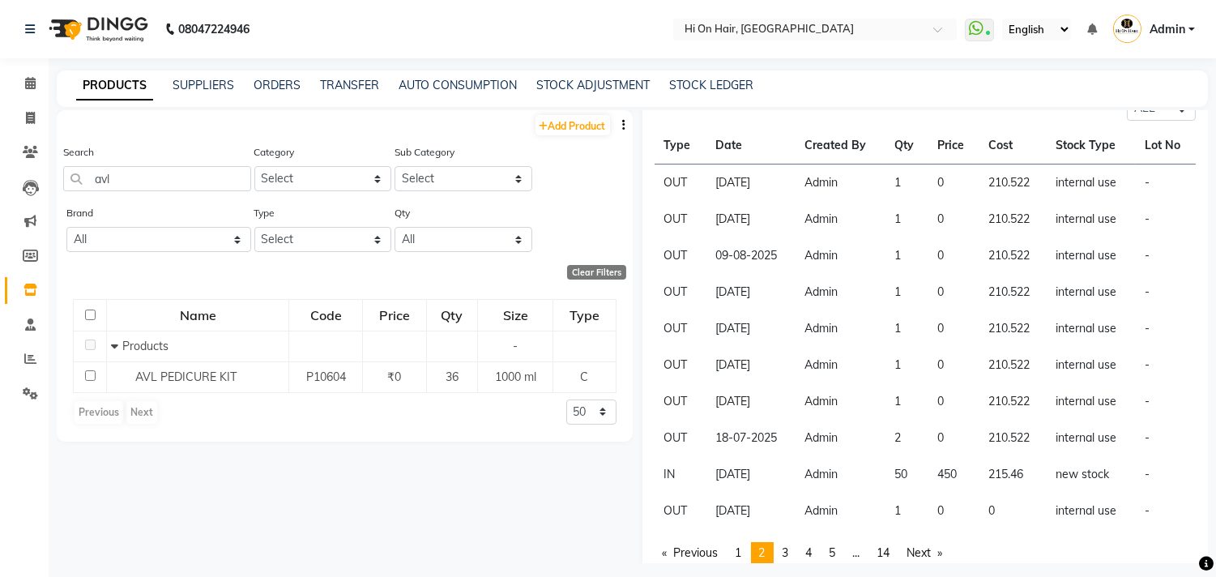
scroll to position [220, 0]
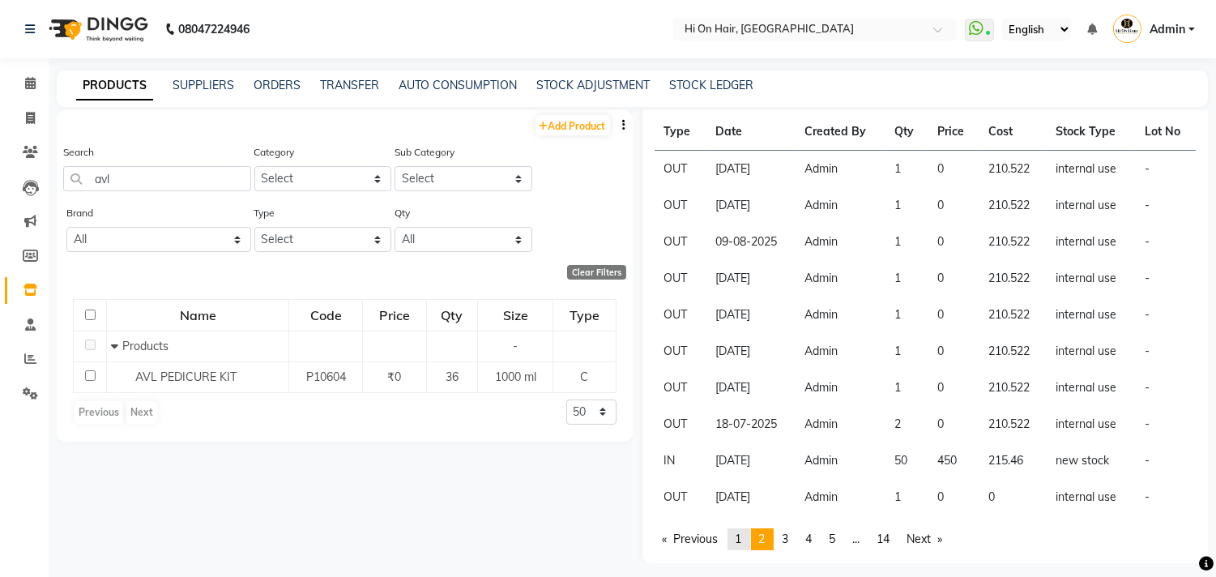
click at [742, 536] on span "1" at bounding box center [739, 538] width 6 height 15
click at [762, 531] on span "2" at bounding box center [762, 538] width 6 height 15
click at [740, 543] on span "1" at bounding box center [739, 538] width 6 height 15
click at [766, 536] on span "2" at bounding box center [762, 538] width 6 height 15
click at [133, 169] on input "avl" at bounding box center [157, 178] width 188 height 25
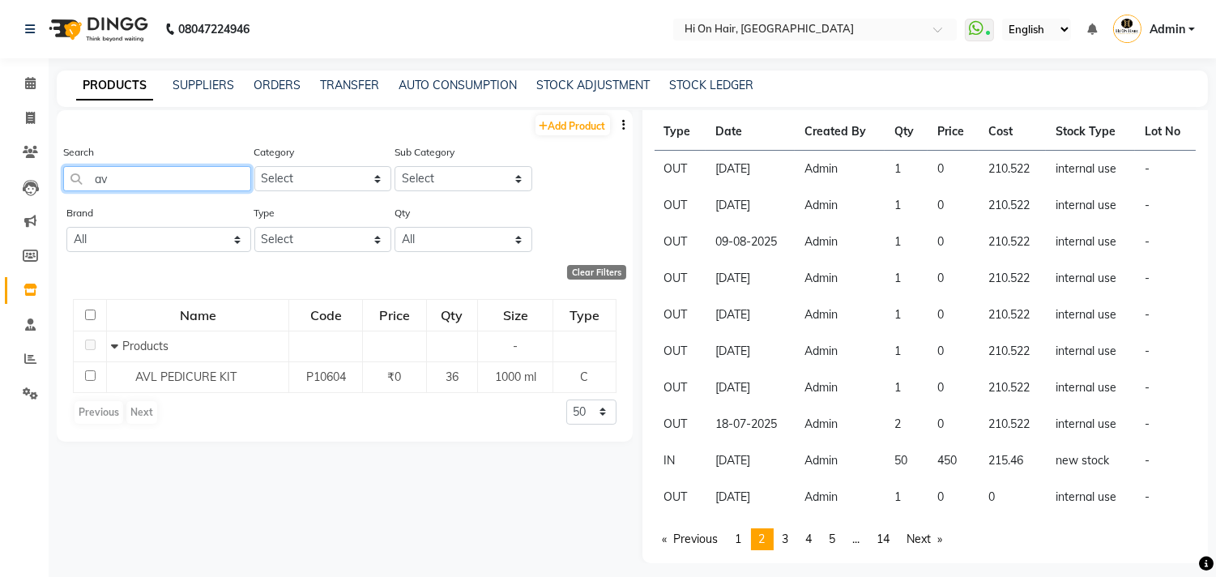
type input "a"
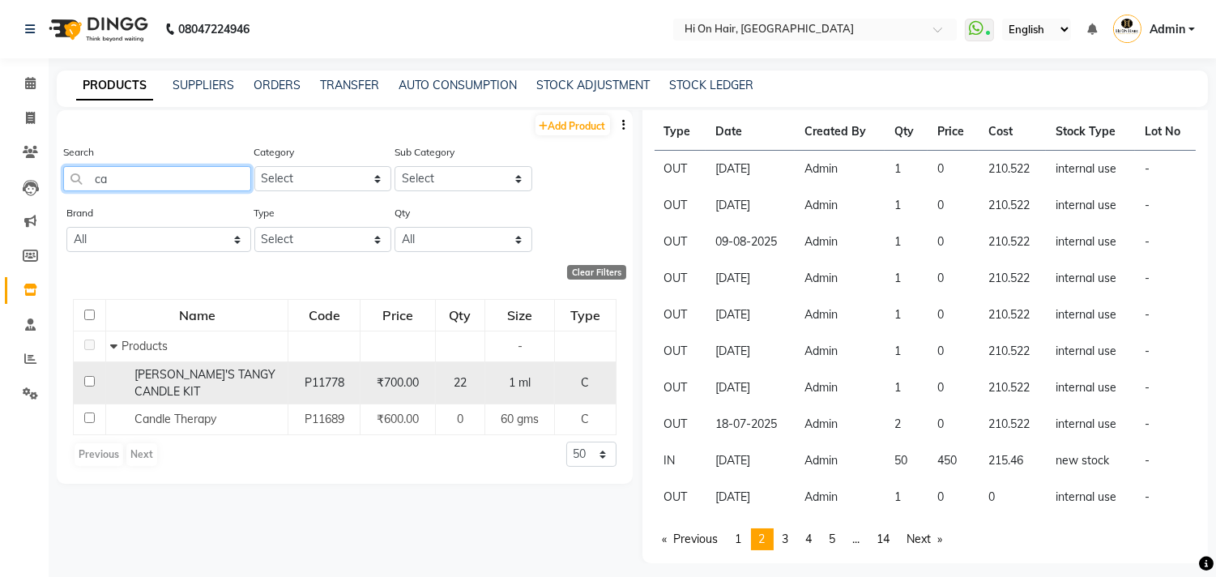
type input "c"
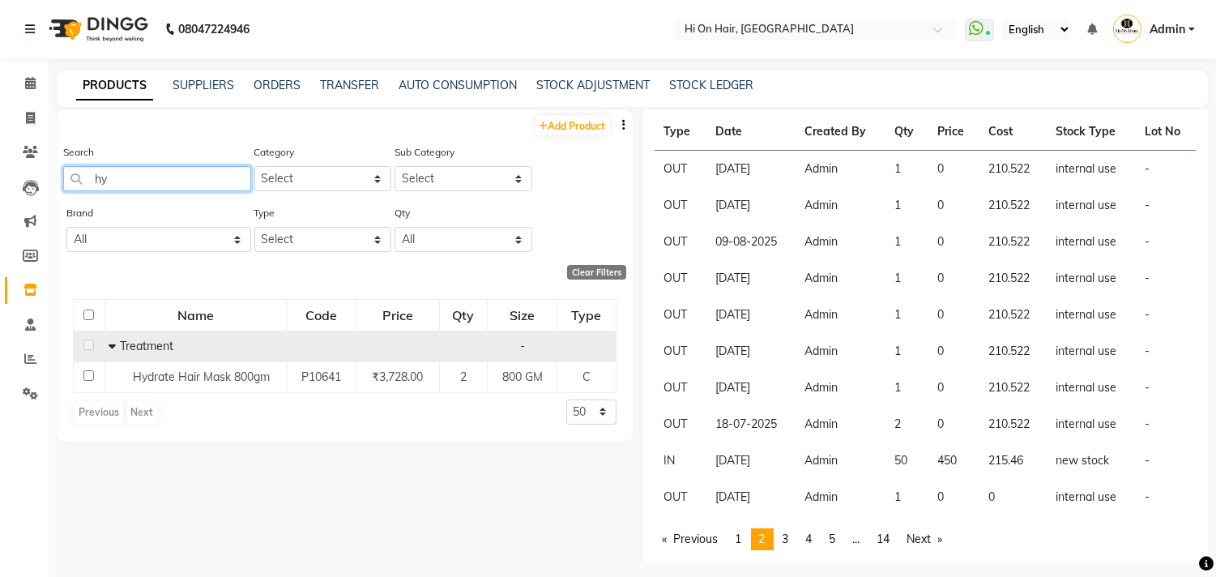
type input "h"
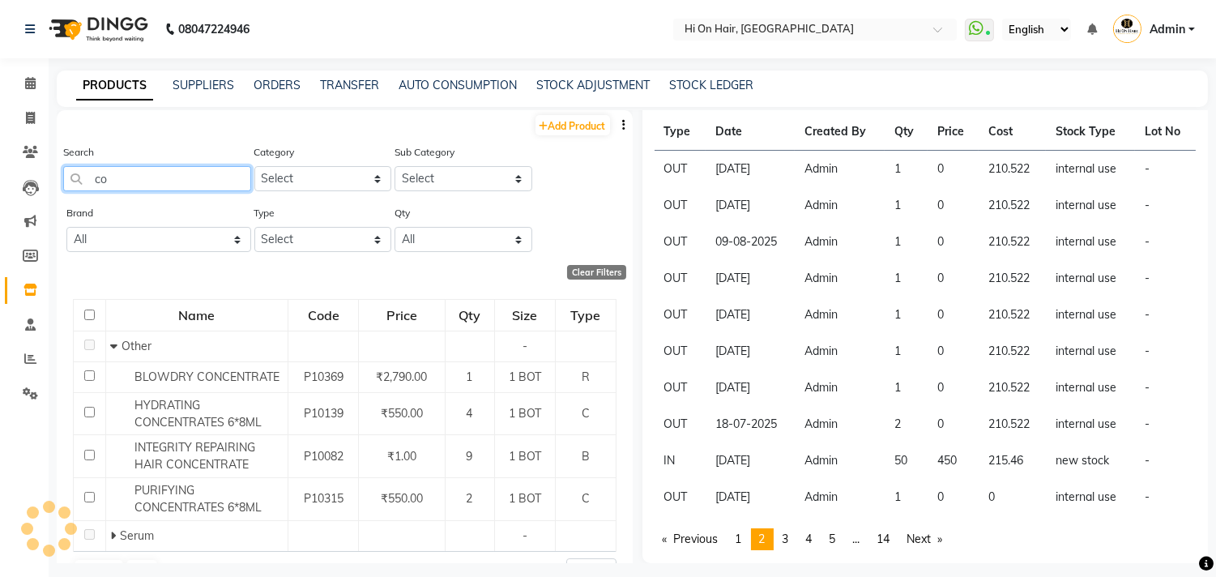
type input "c"
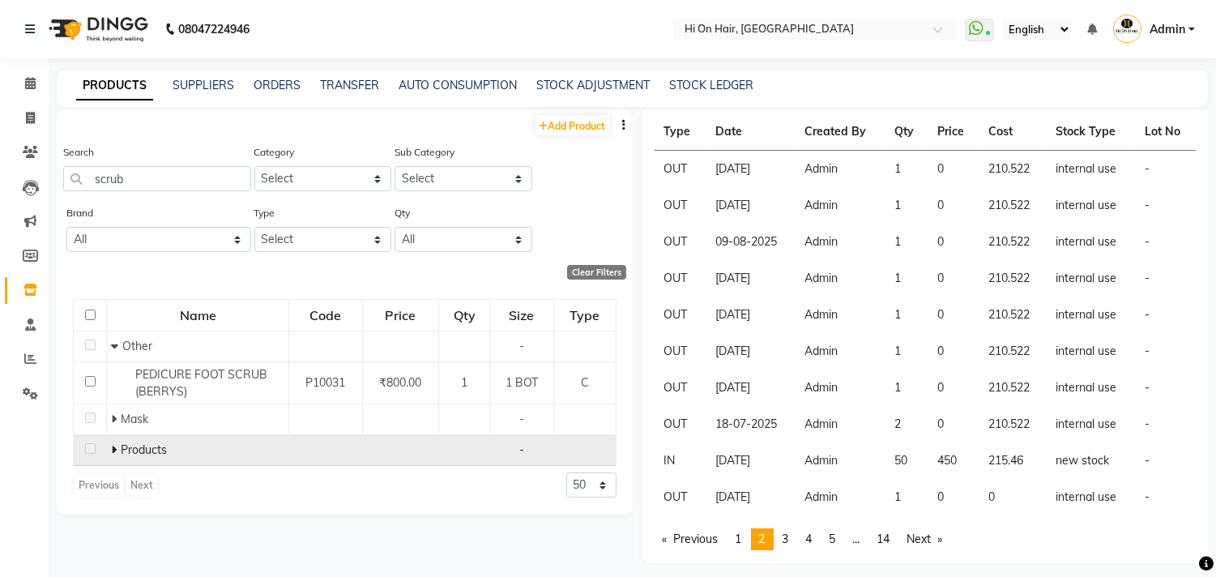
click at [112, 450] on icon at bounding box center [114, 449] width 6 height 11
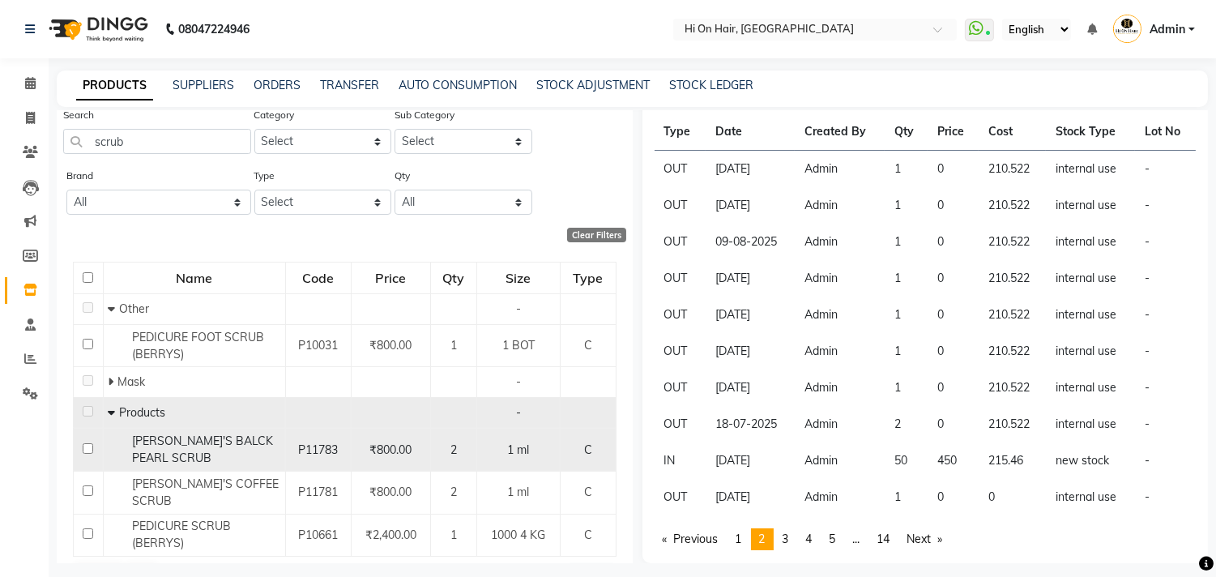
scroll to position [68, 0]
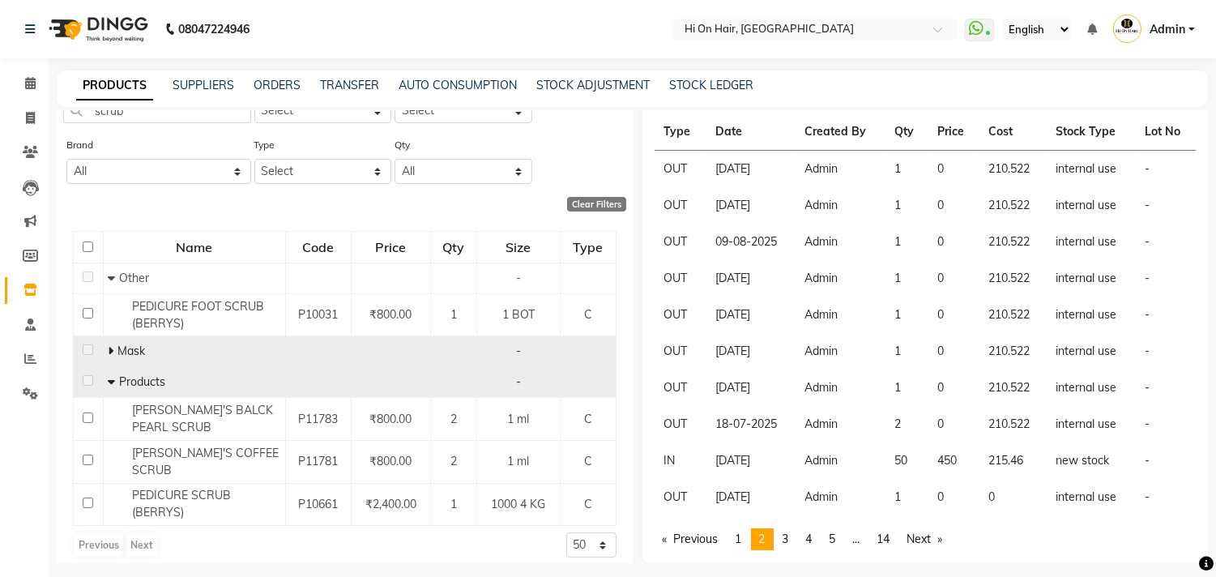
click at [110, 349] on icon at bounding box center [111, 350] width 6 height 11
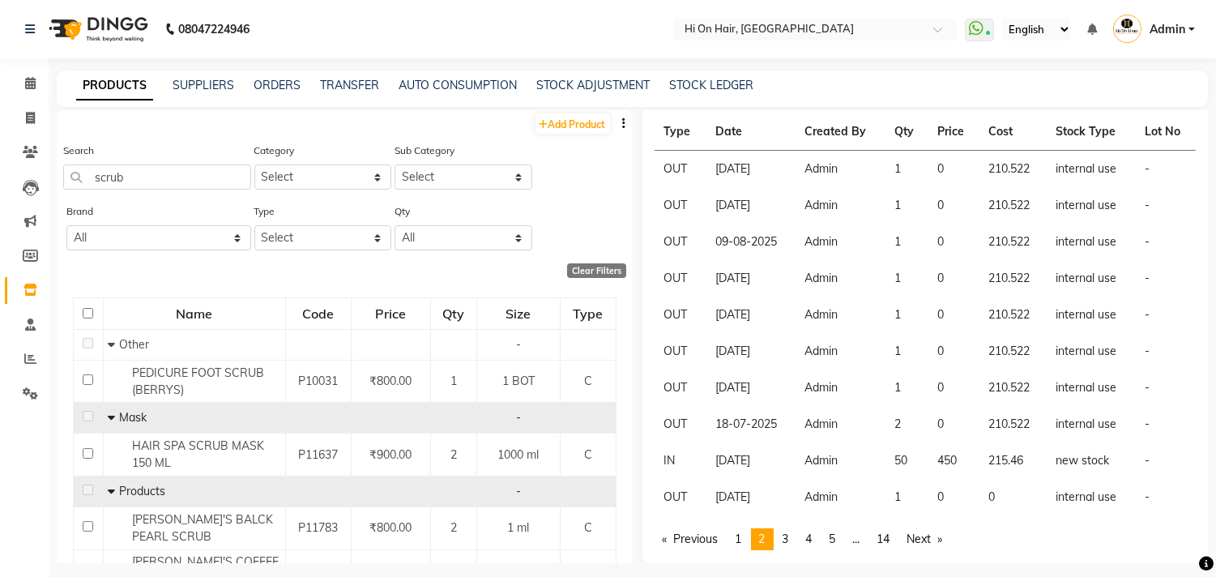
scroll to position [0, 0]
drag, startPoint x: 154, startPoint y: 178, endPoint x: 36, endPoint y: 177, distance: 117.5
click at [36, 177] on app-home "08047224946 Select Location × Hi On Hair, Palm Beach Galleria WhatsApp Status ✕…" at bounding box center [608, 293] width 1216 height 587
type input "muru"
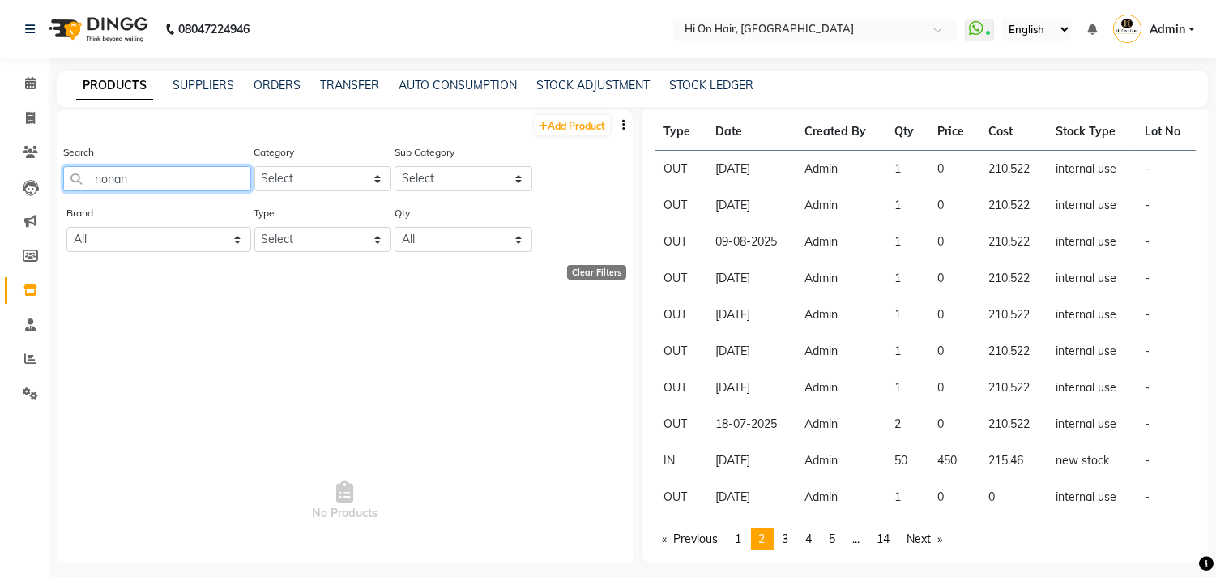
click at [97, 188] on input "nonan" at bounding box center [157, 178] width 188 height 25
click at [151, 179] on input "nonan" at bounding box center [157, 178] width 188 height 25
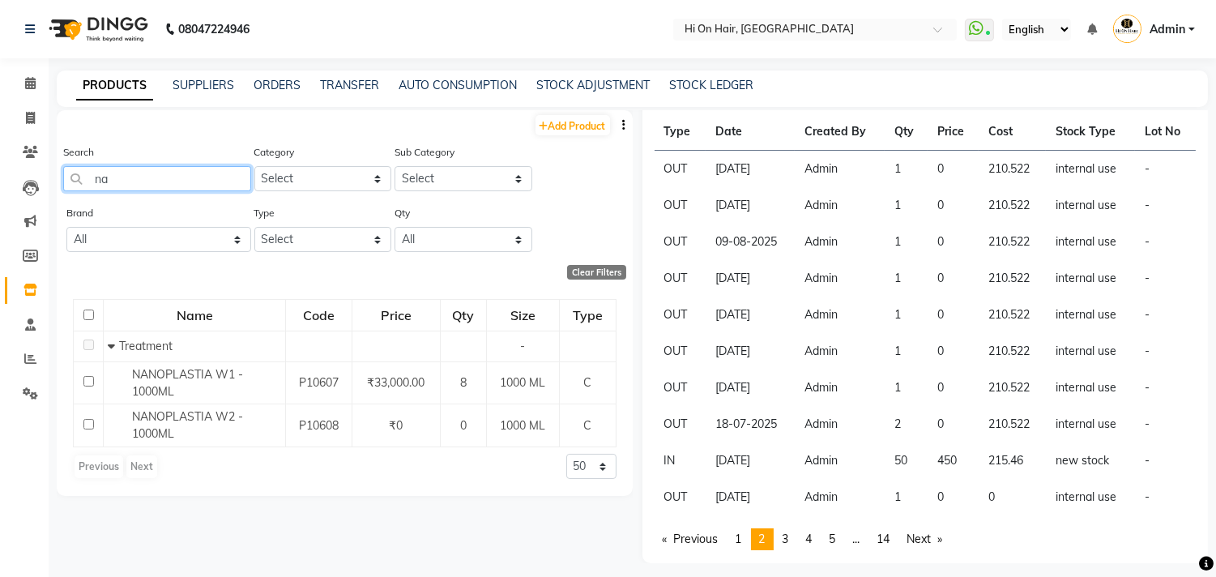
type input "n"
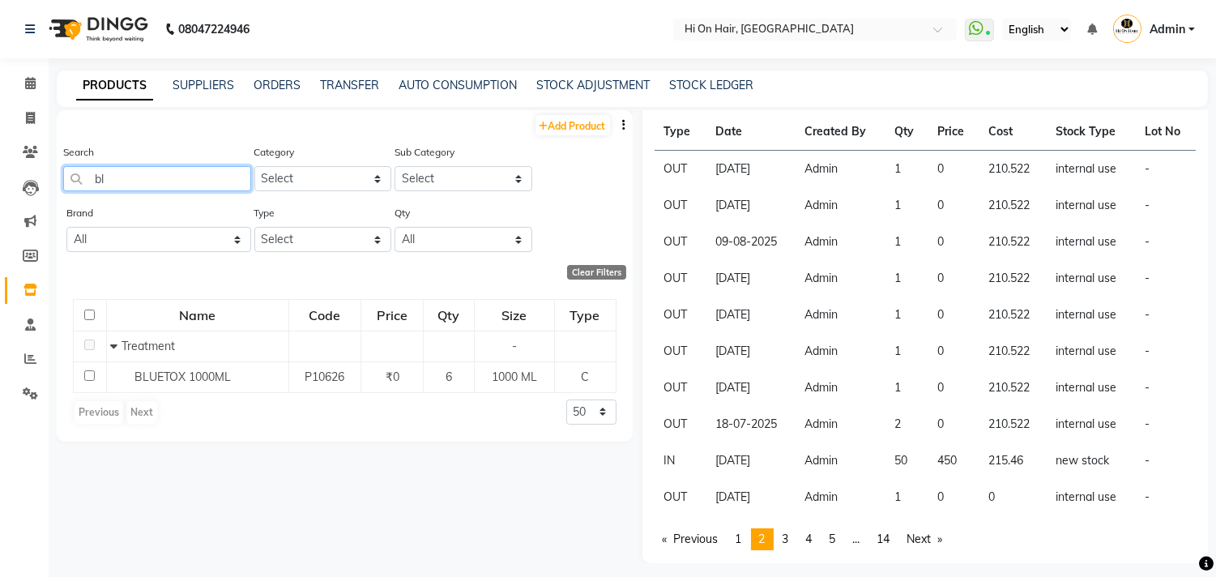
type input "b"
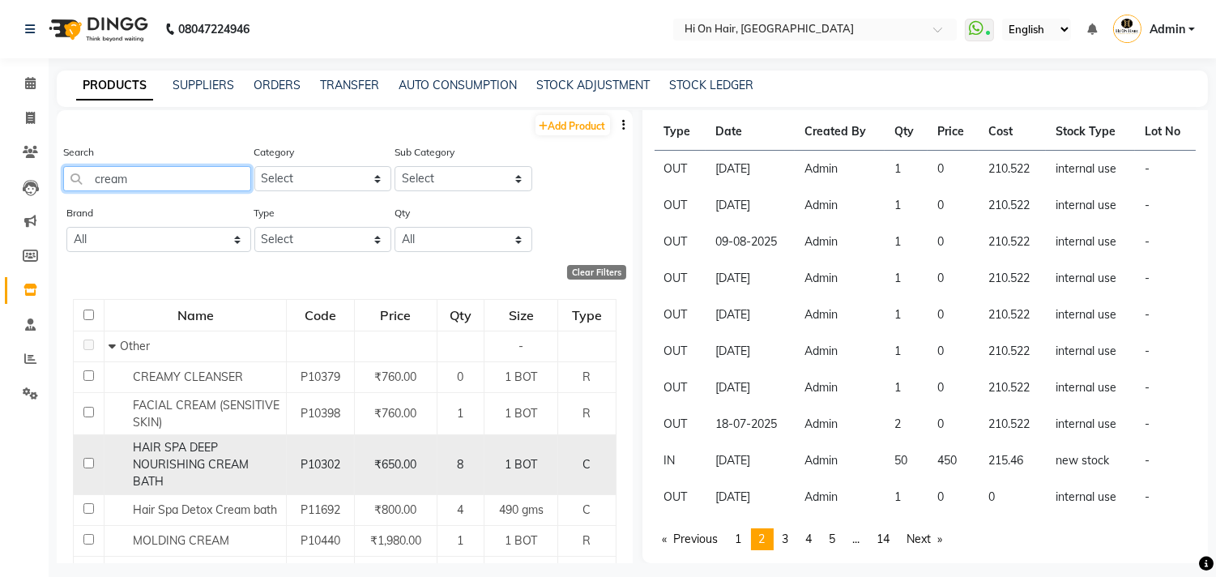
scroll to position [90, 0]
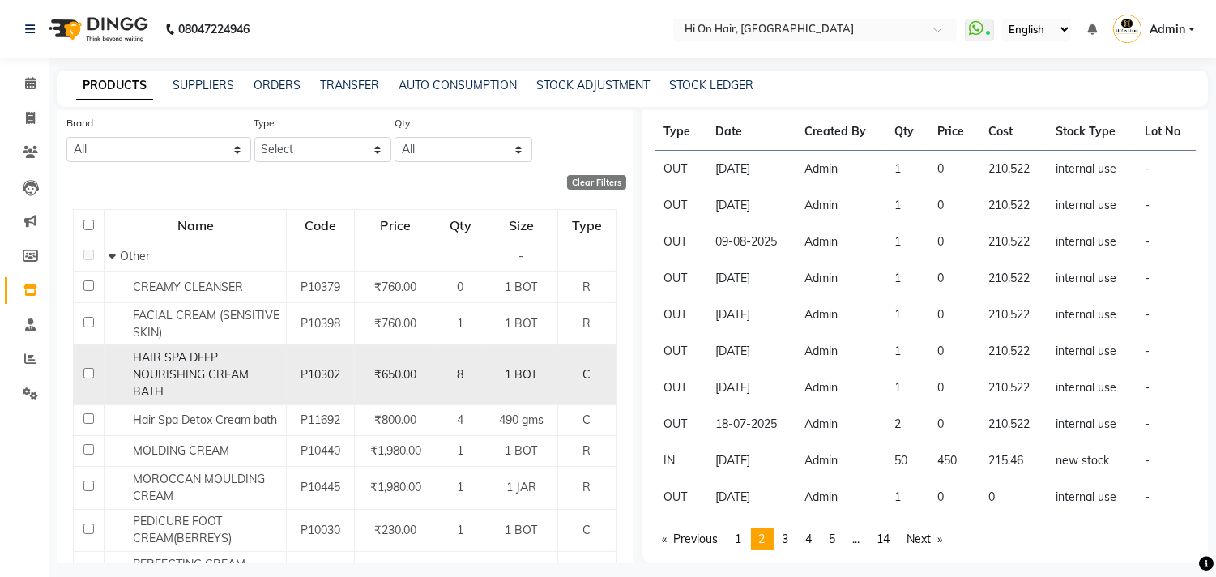
type input "cream"
click at [437, 355] on td "8" at bounding box center [460, 375] width 47 height 60
click at [421, 366] on div "₹650.00" at bounding box center [395, 374] width 69 height 17
select select "all"
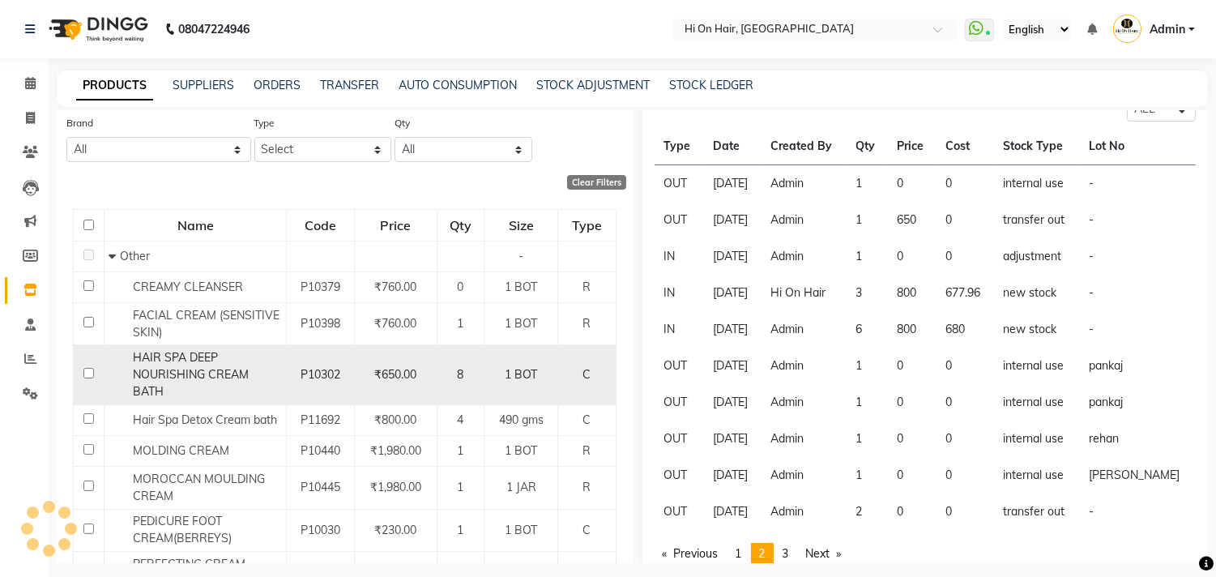
scroll to position [0, 0]
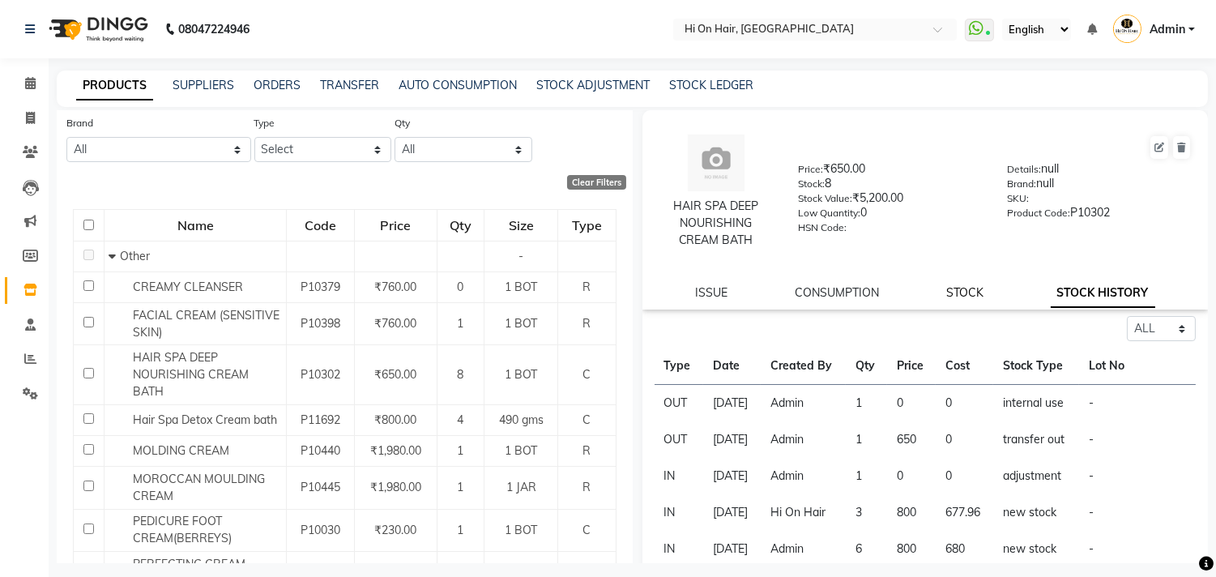
click at [957, 296] on link "STOCK" at bounding box center [964, 292] width 37 height 15
select select
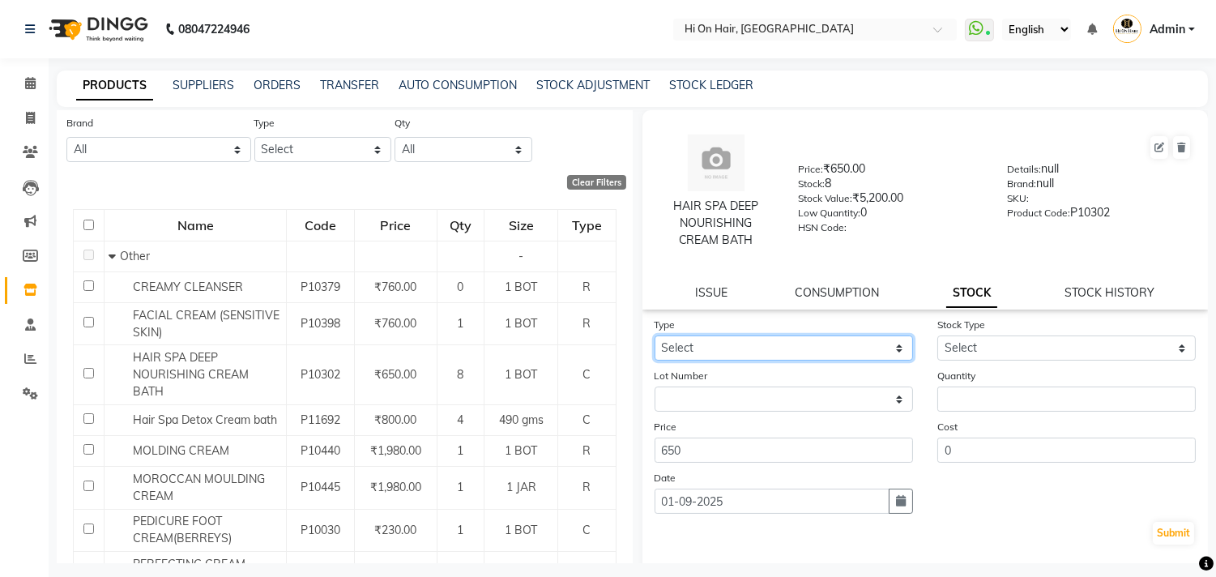
click at [772, 350] on select "Select In Out" at bounding box center [784, 347] width 258 height 25
select select "out"
click at [655, 335] on select "Select In Out" at bounding box center [784, 347] width 258 height 25
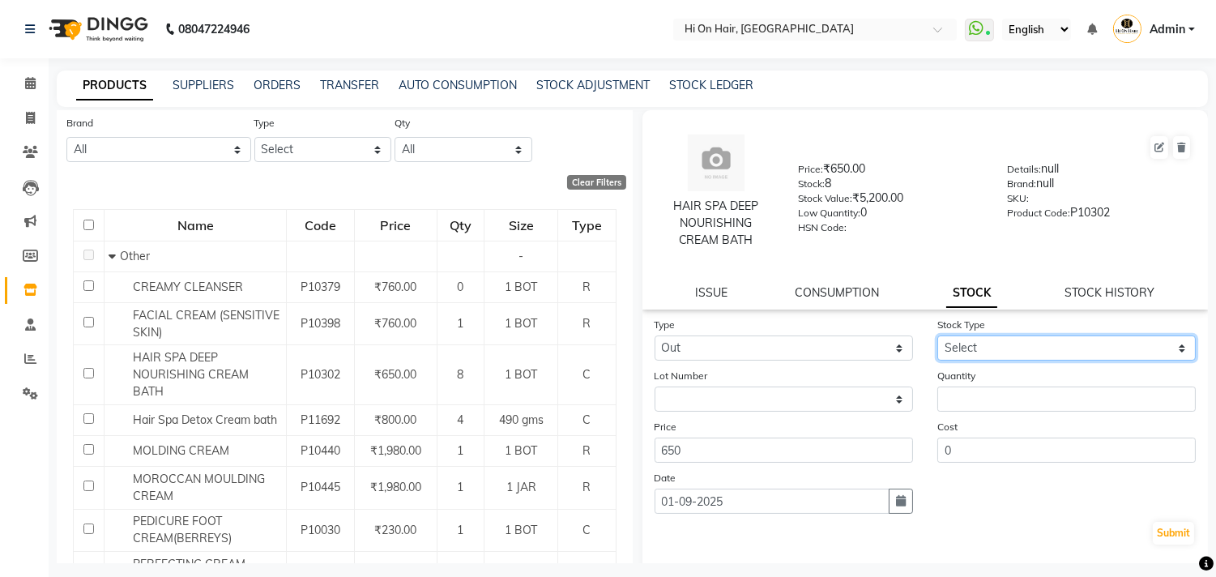
click at [961, 353] on select "Select Internal Use Damaged Expired Adjustment Return Other" at bounding box center [1066, 347] width 258 height 25
select select "internal use"
click at [937, 335] on select "Select Internal Use Damaged Expired Adjustment Return Other" at bounding box center [1066, 347] width 258 height 25
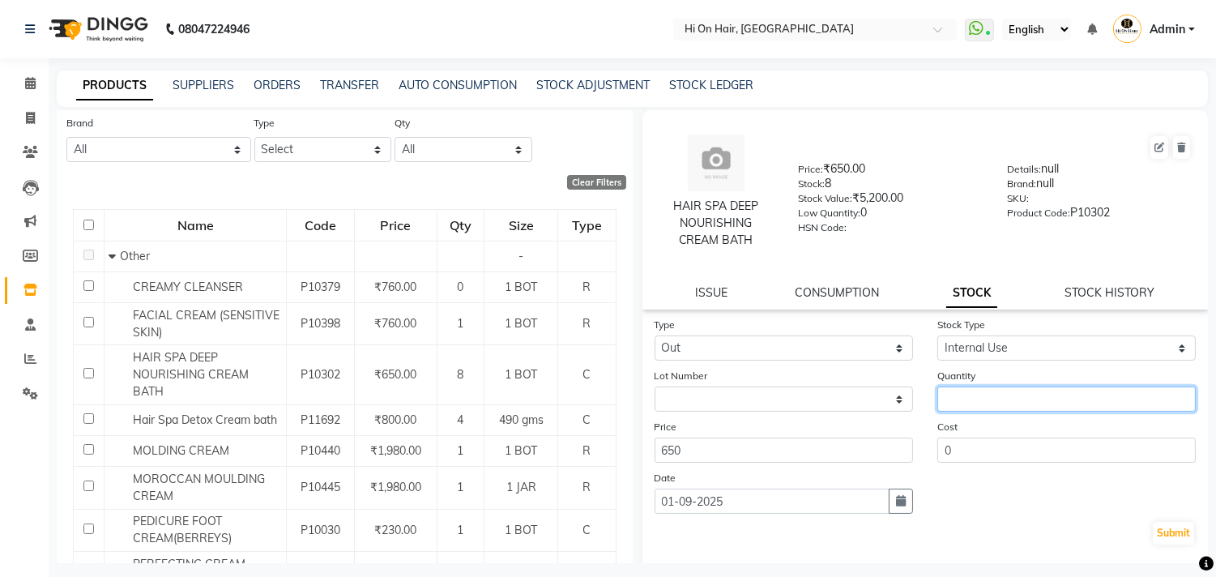
click at [971, 406] on input "number" at bounding box center [1066, 398] width 258 height 25
type input "1"
click at [896, 503] on icon "button" at bounding box center [901, 500] width 10 height 11
select select "9"
select select "2025"
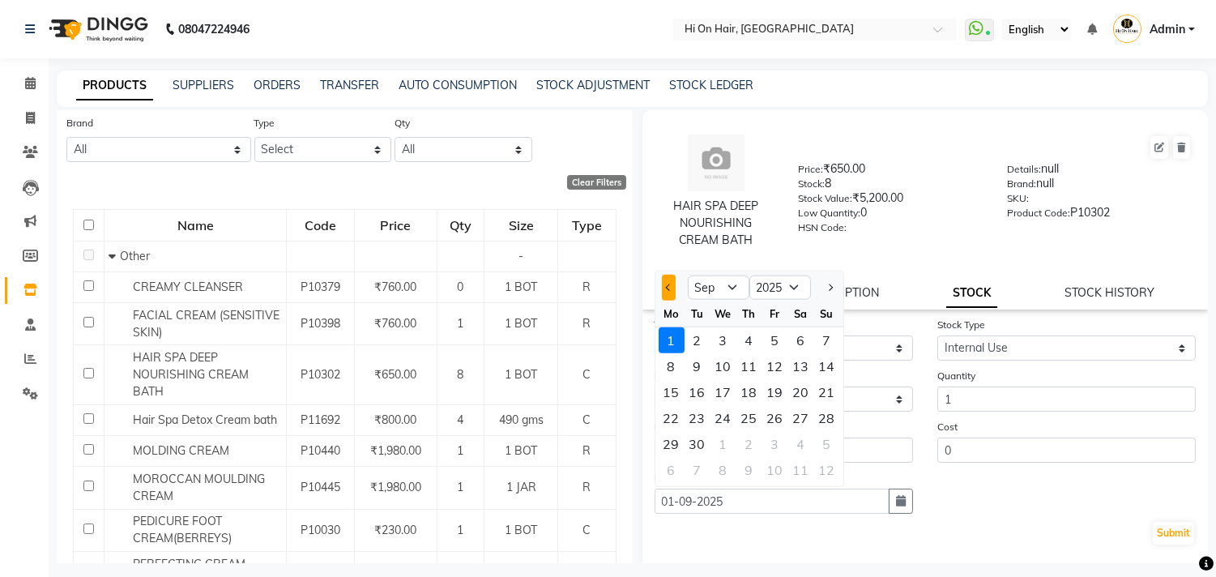
click at [670, 288] on button "Previous month" at bounding box center [669, 288] width 14 height 26
select select "8"
click at [828, 444] on div "31" at bounding box center [827, 444] width 26 height 26
type input "31-08-2025"
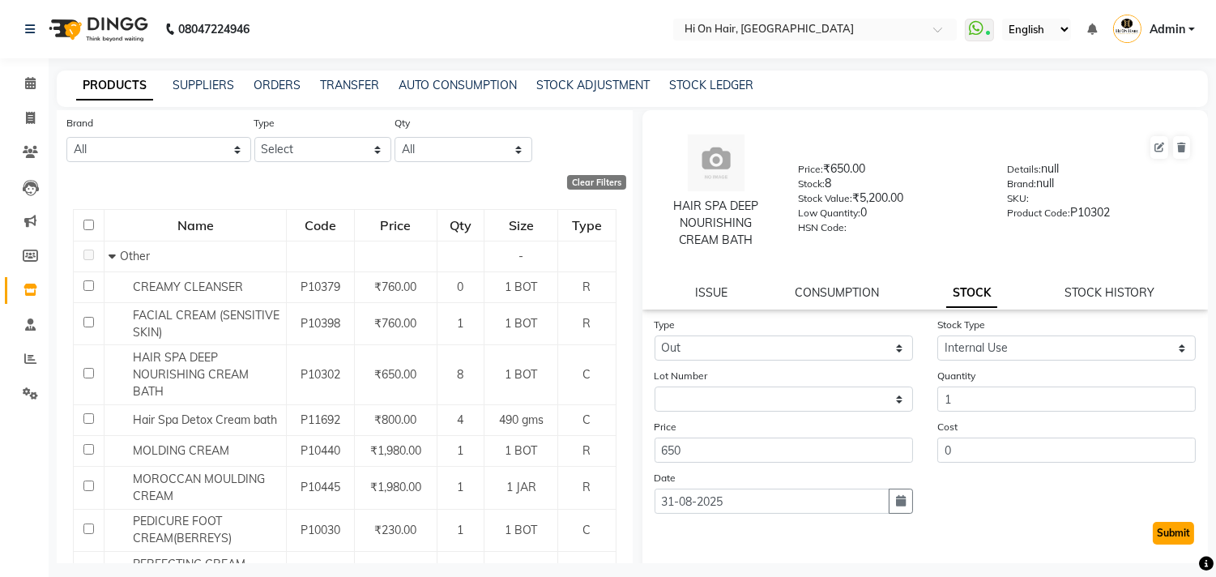
click at [1169, 543] on button "Submit" at bounding box center [1173, 533] width 41 height 23
select select
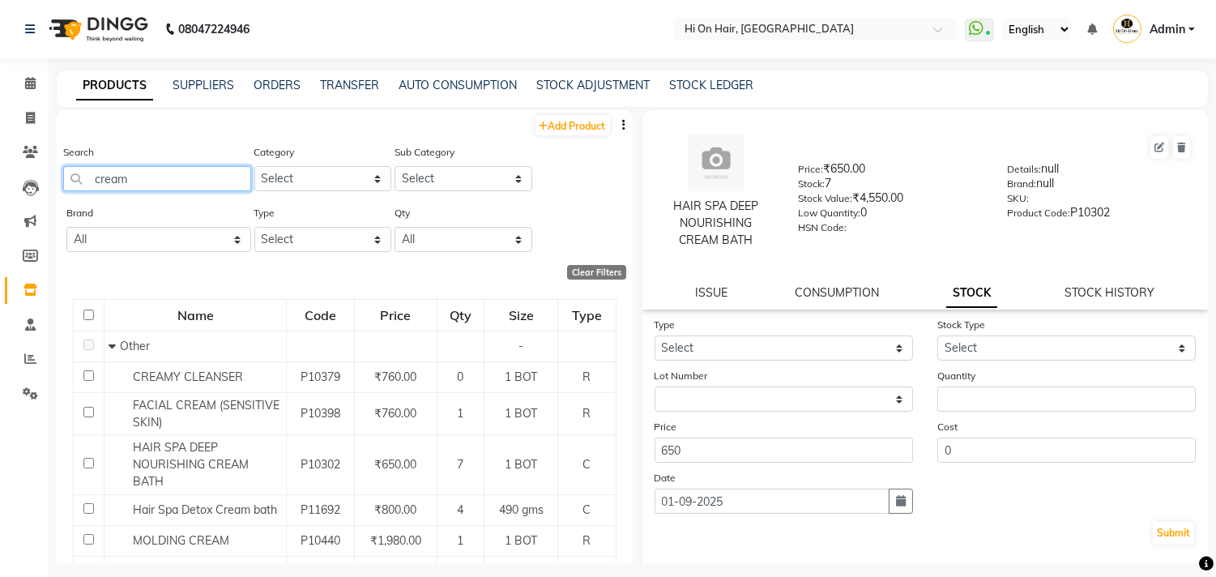
click at [170, 184] on input "cream" at bounding box center [157, 178] width 188 height 25
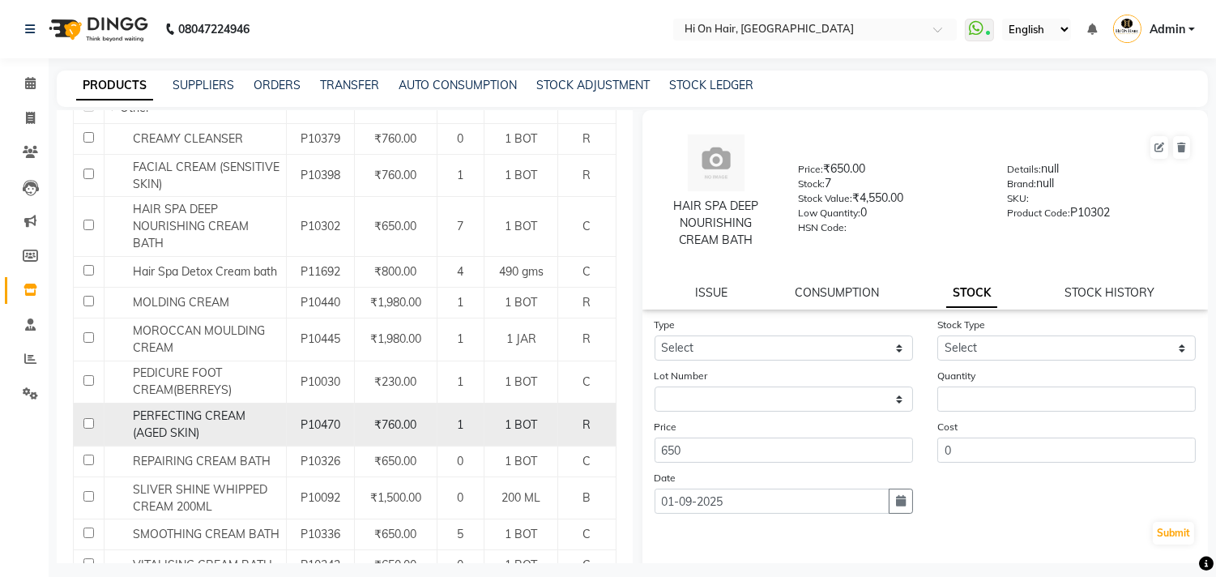
scroll to position [270, 0]
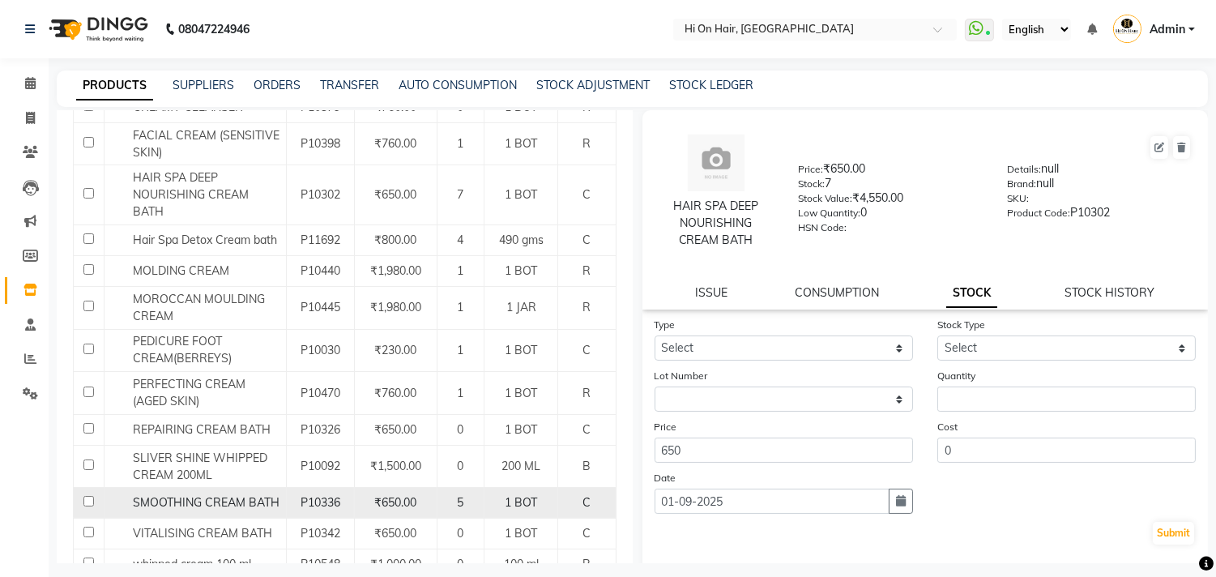
click at [220, 495] on span "SMOOTHING CREAM BATH" at bounding box center [206, 502] width 147 height 15
select select
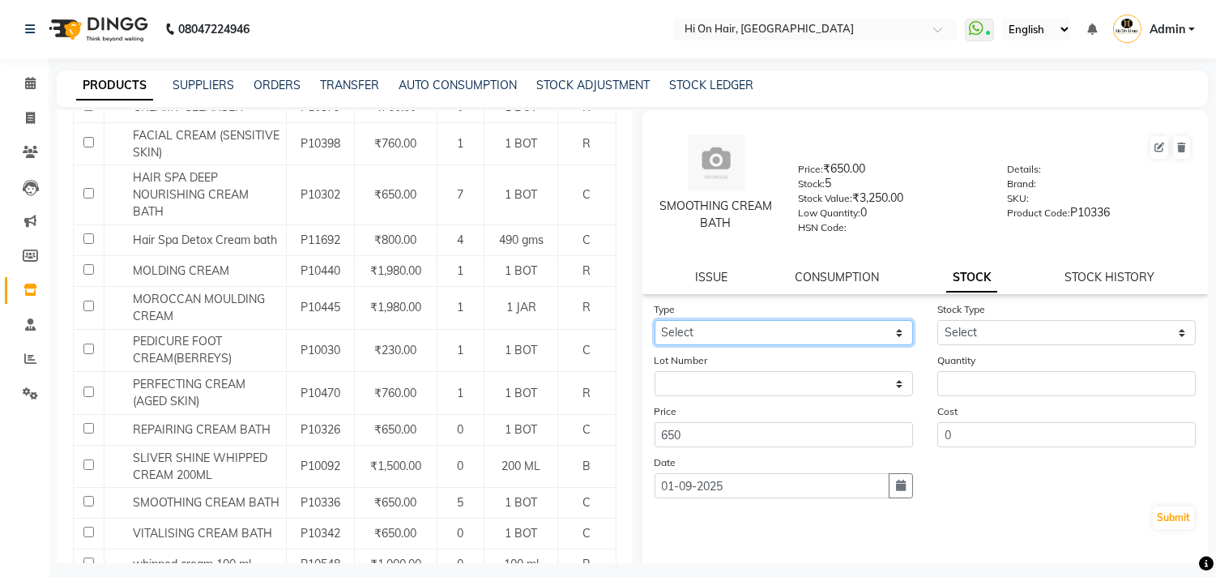
click at [822, 333] on select "Select In Out" at bounding box center [784, 332] width 258 height 25
select select "out"
click at [655, 321] on select "Select In Out" at bounding box center [784, 332] width 258 height 25
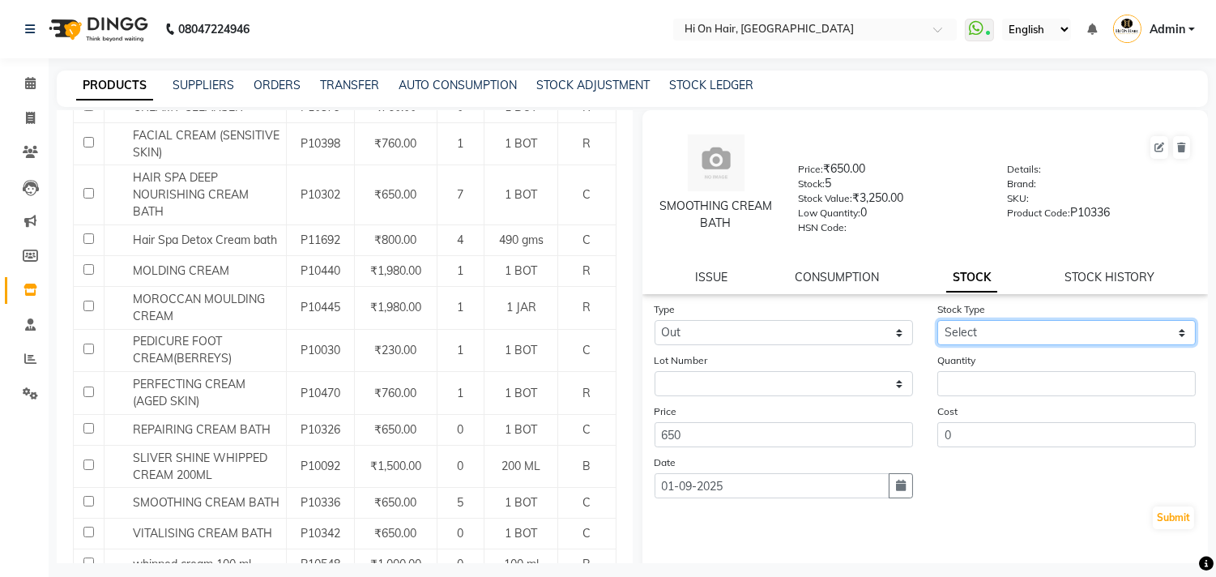
click at [985, 333] on select "Select Internal Use Damaged Expired Adjustment Return Other" at bounding box center [1066, 332] width 258 height 25
select select "internal use"
click at [937, 321] on select "Select Internal Use Damaged Expired Adjustment Return Other" at bounding box center [1066, 332] width 258 height 25
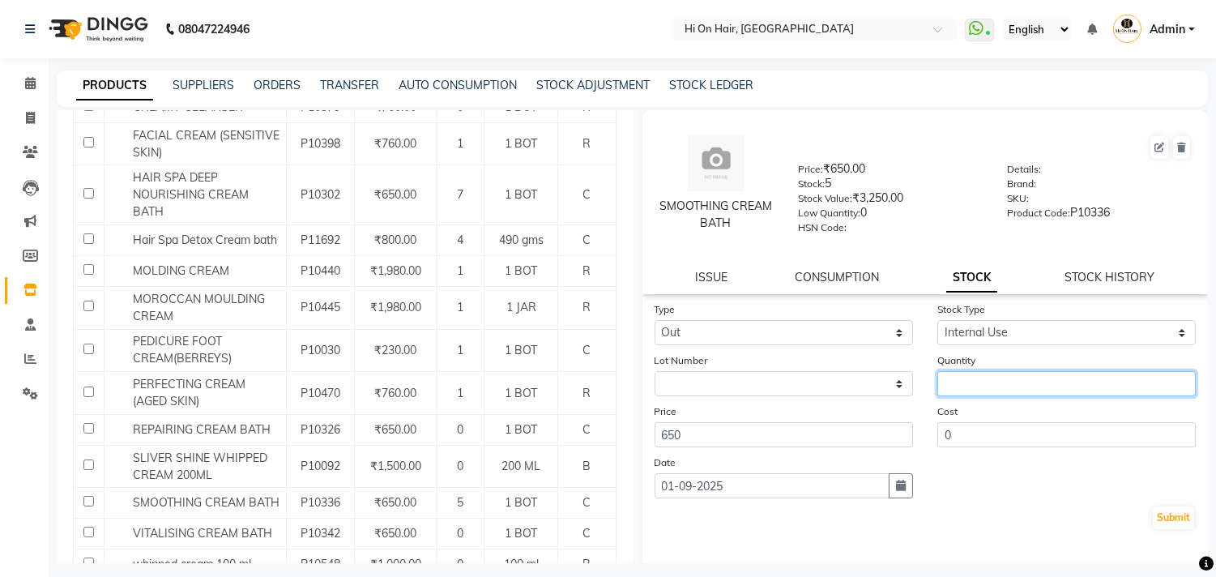
click at [980, 384] on input "number" at bounding box center [1066, 383] width 258 height 25
type input "1"
click at [897, 489] on icon "button" at bounding box center [901, 485] width 10 height 11
select select "9"
select select "2025"
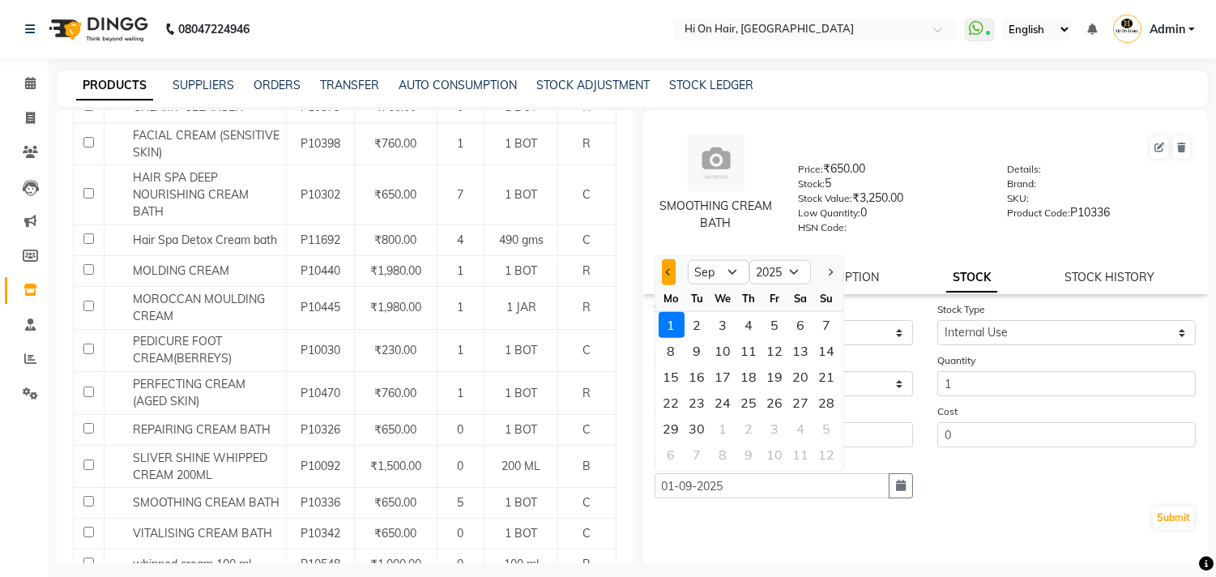
click at [669, 273] on span "Previous month" at bounding box center [668, 271] width 6 height 6
select select "8"
click at [825, 429] on div "31" at bounding box center [827, 429] width 26 height 26
type input "31-08-2025"
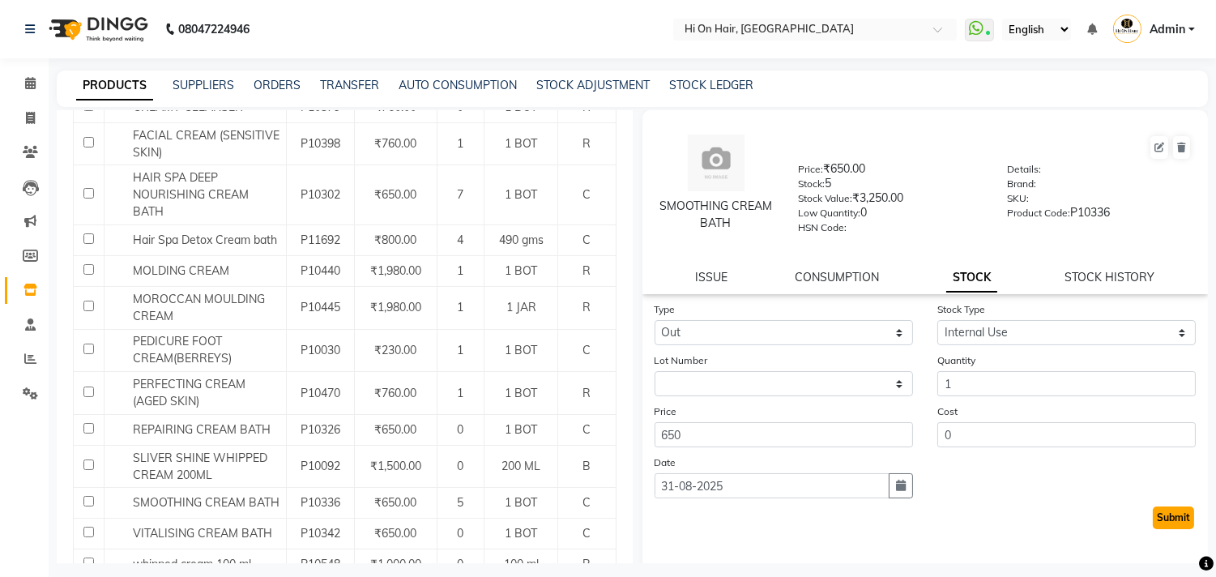
click at [1163, 514] on button "Submit" at bounding box center [1173, 517] width 41 height 23
select select
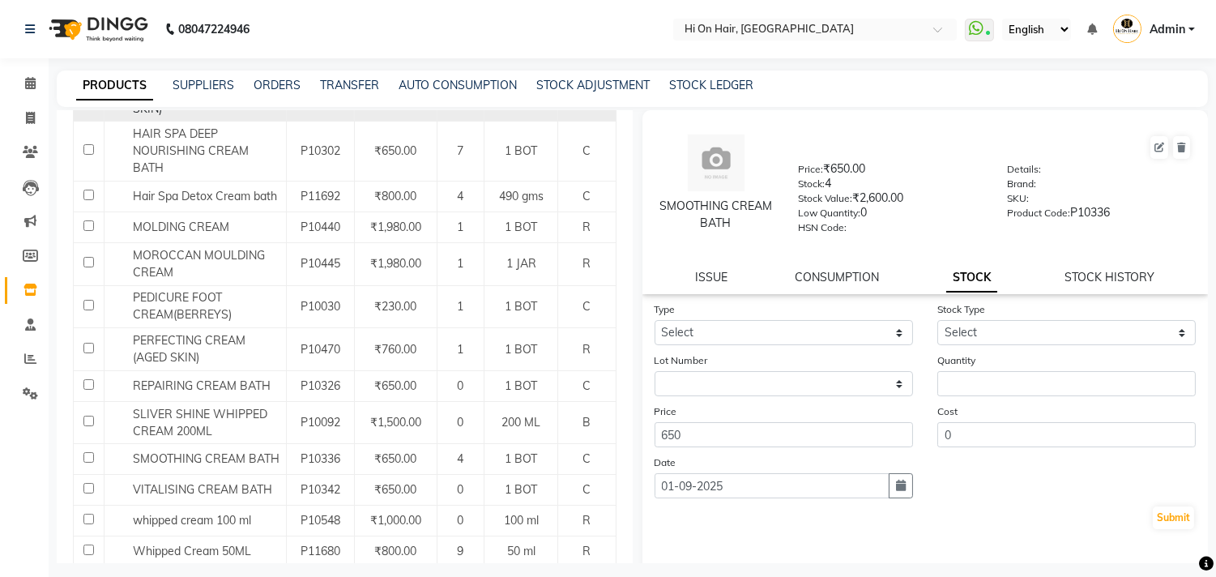
scroll to position [0, 0]
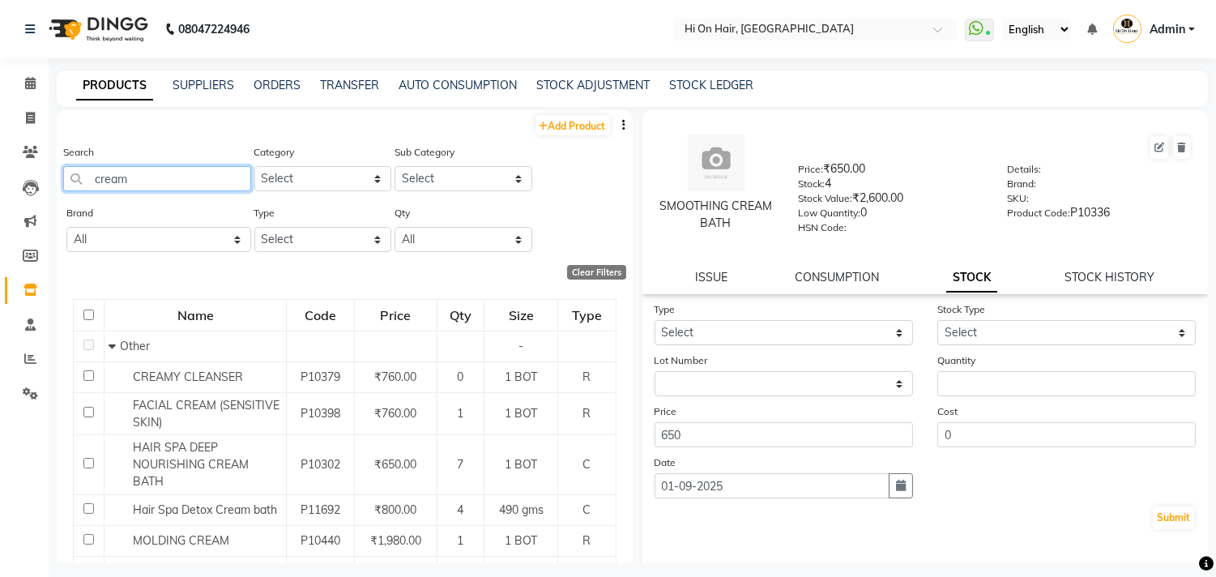
drag, startPoint x: 163, startPoint y: 175, endPoint x: 43, endPoint y: 203, distance: 123.0
click at [43, 203] on app-home "08047224946 Select Location × Hi On Hair, Palm Beach Galleria WhatsApp Status ✕…" at bounding box center [608, 293] width 1216 height 587
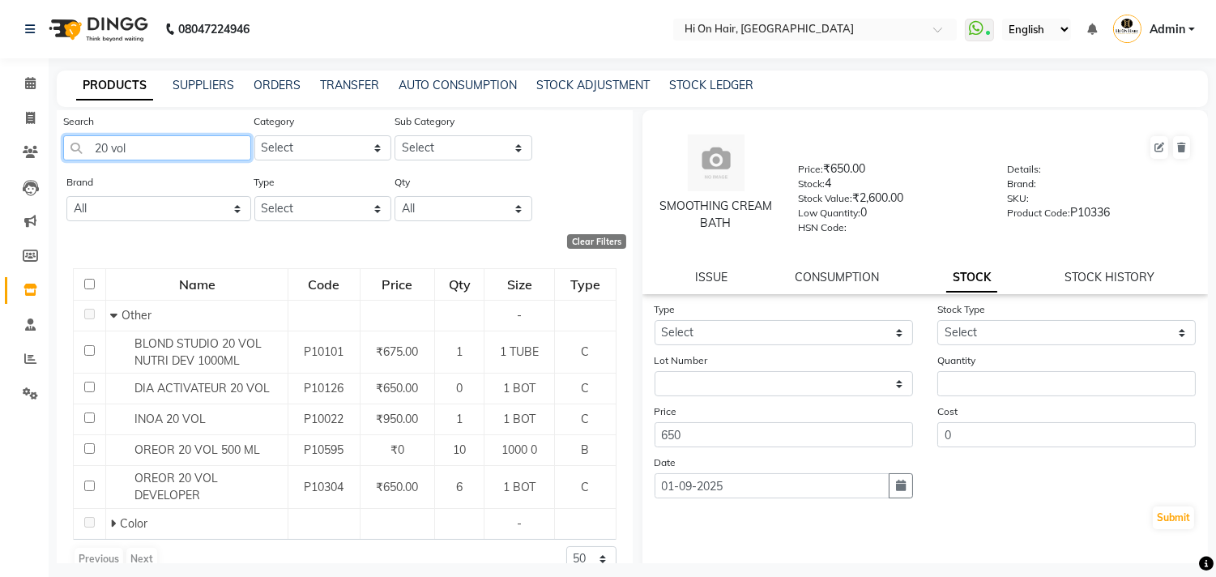
scroll to position [57, 0]
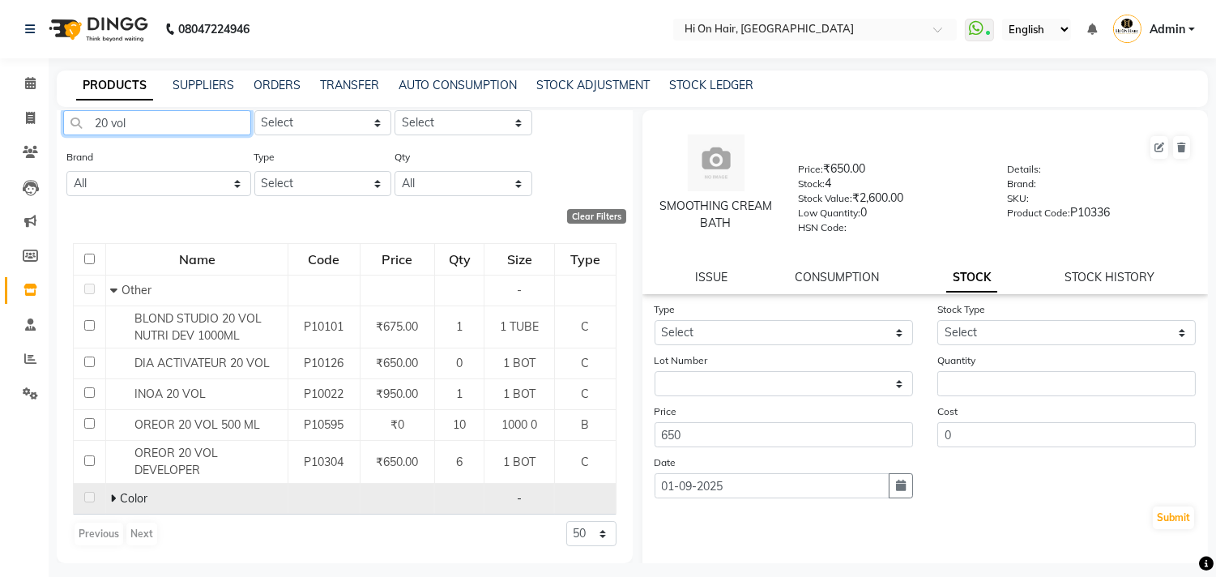
type input "20 vol"
click at [113, 497] on icon at bounding box center [113, 498] width 6 height 11
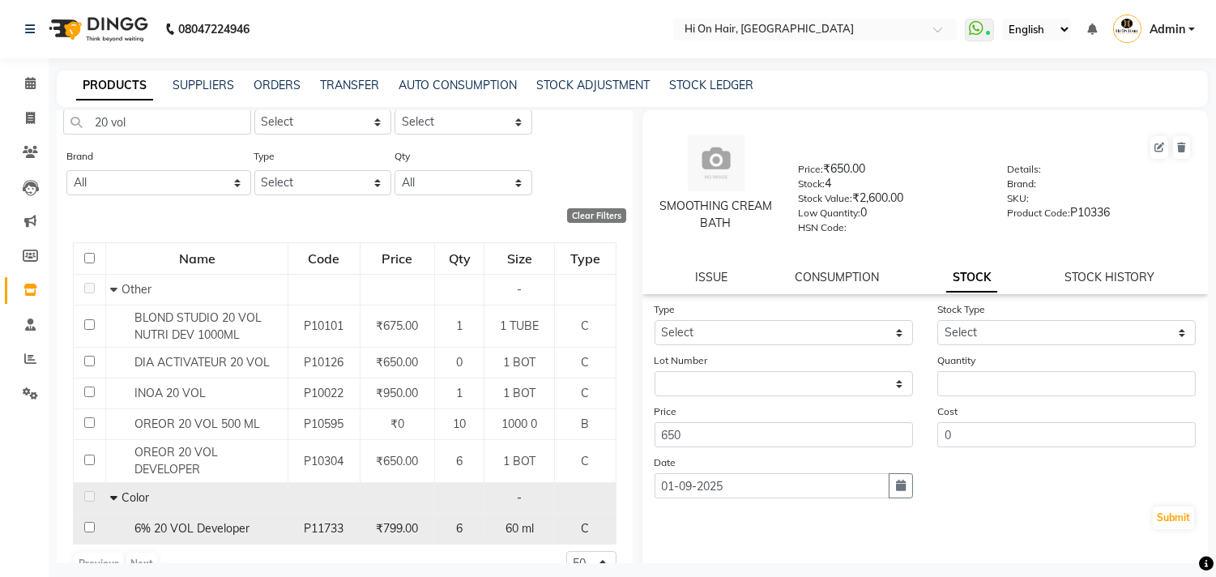
click at [468, 523] on div "6" at bounding box center [460, 528] width 36 height 17
select select
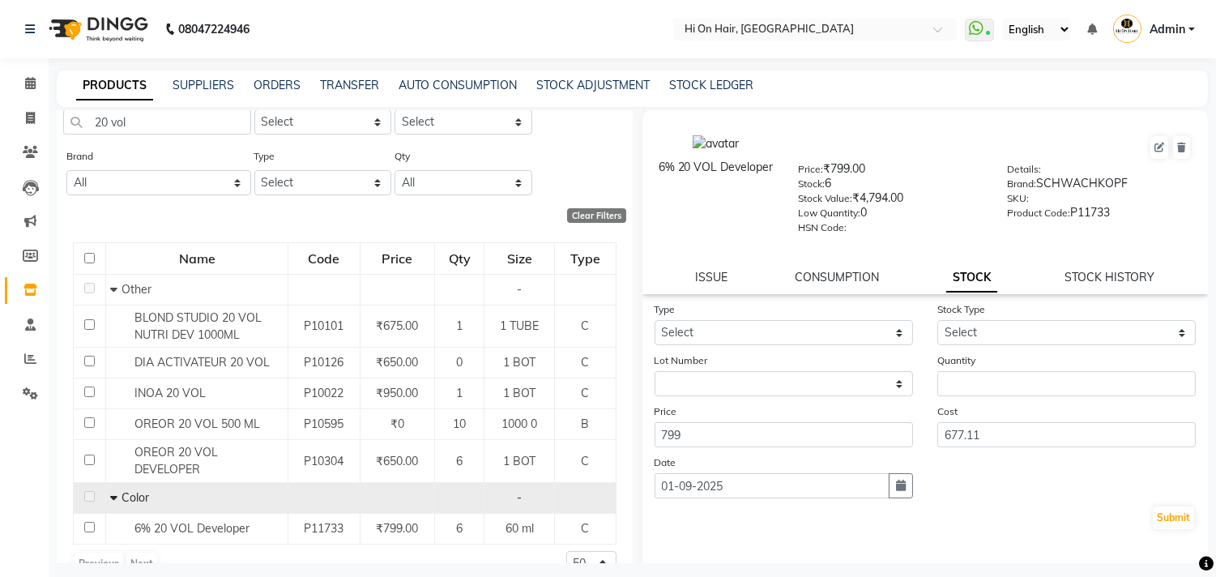
click at [763, 318] on div "Type Select In Out" at bounding box center [783, 323] width 283 height 45
click at [778, 332] on select "Select In Out" at bounding box center [784, 332] width 258 height 25
select select "out"
click at [655, 321] on select "Select In Out" at bounding box center [784, 332] width 258 height 25
click at [1022, 333] on select "Select Internal Use Damaged Expired Adjustment Return Other" at bounding box center [1066, 332] width 258 height 25
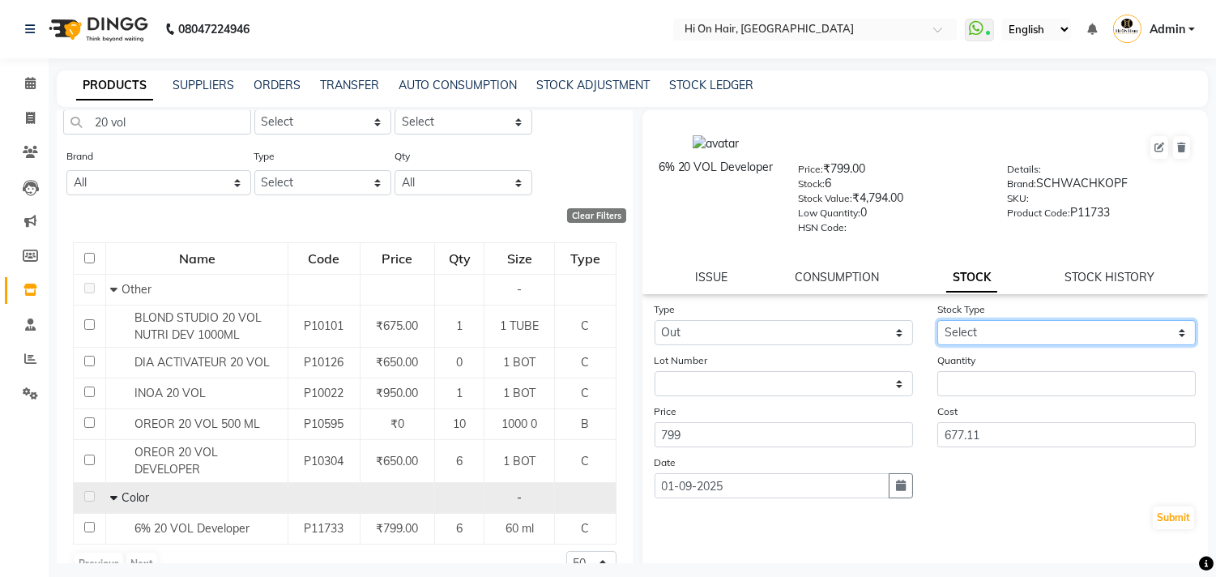
select select "internal use"
click at [937, 321] on select "Select Internal Use Damaged Expired Adjustment Return Other" at bounding box center [1066, 332] width 258 height 25
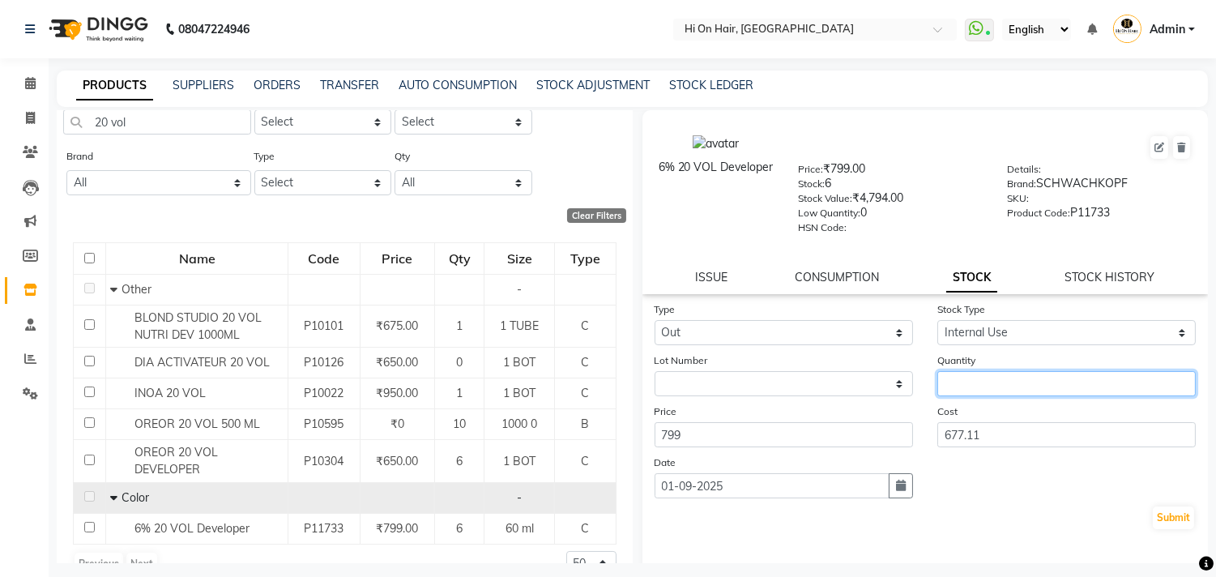
click at [984, 387] on input "number" at bounding box center [1066, 383] width 258 height 25
type input "1"
click at [892, 494] on button "button" at bounding box center [901, 485] width 24 height 25
select select "9"
select select "2025"
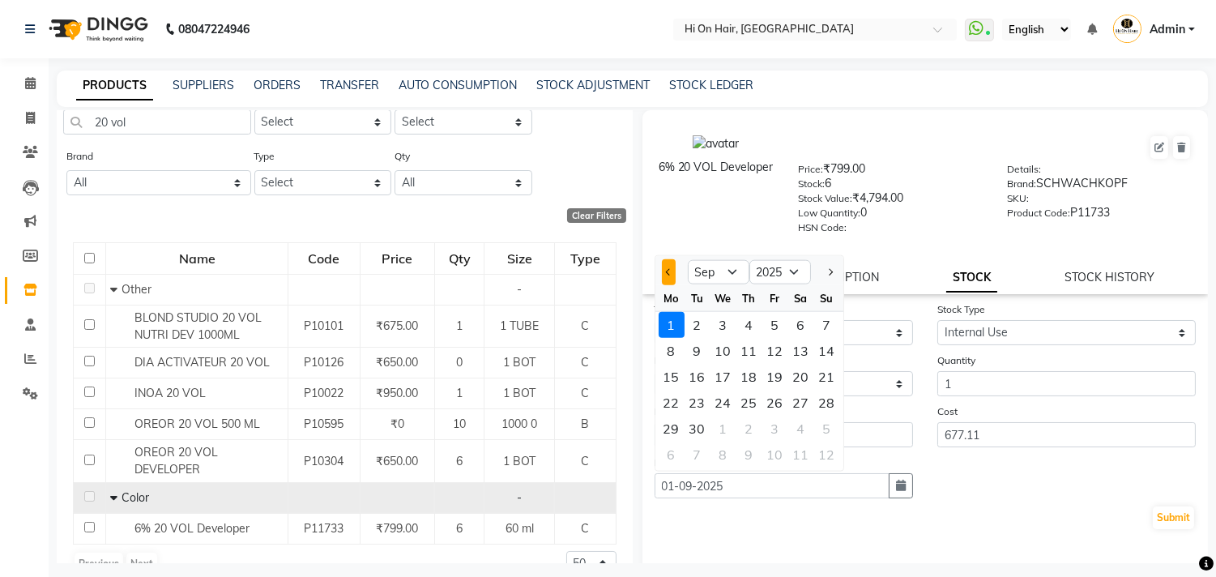
click at [666, 272] on span "Previous month" at bounding box center [668, 271] width 6 height 6
select select "8"
click at [778, 403] on div "22" at bounding box center [775, 403] width 26 height 26
type input "22-08-2025"
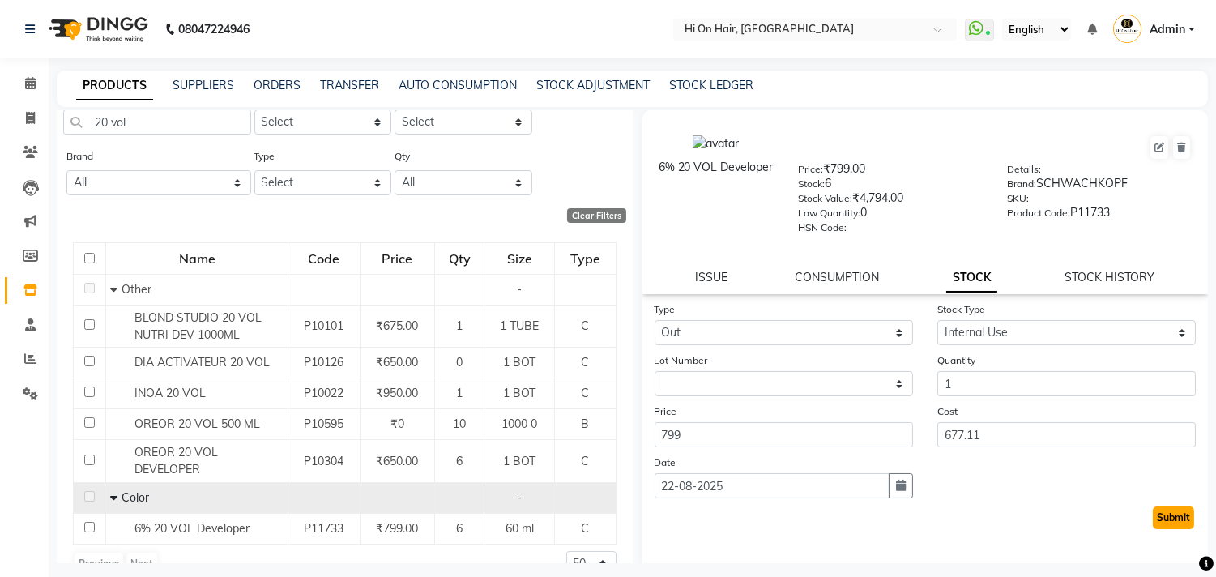
click at [1161, 523] on button "Submit" at bounding box center [1173, 517] width 41 height 23
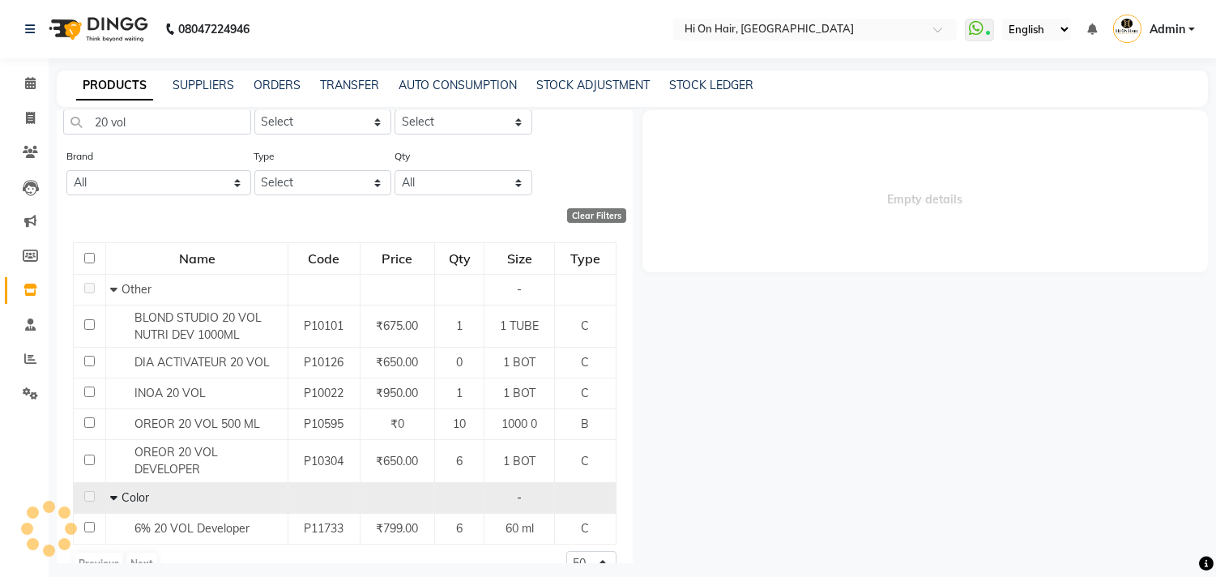
select select
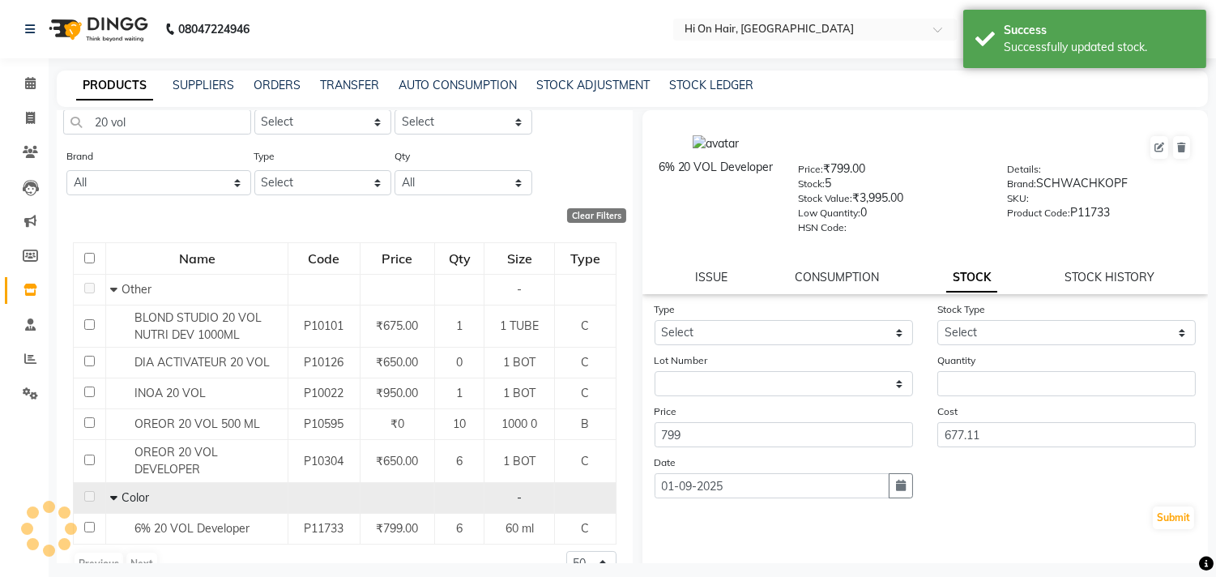
scroll to position [0, 0]
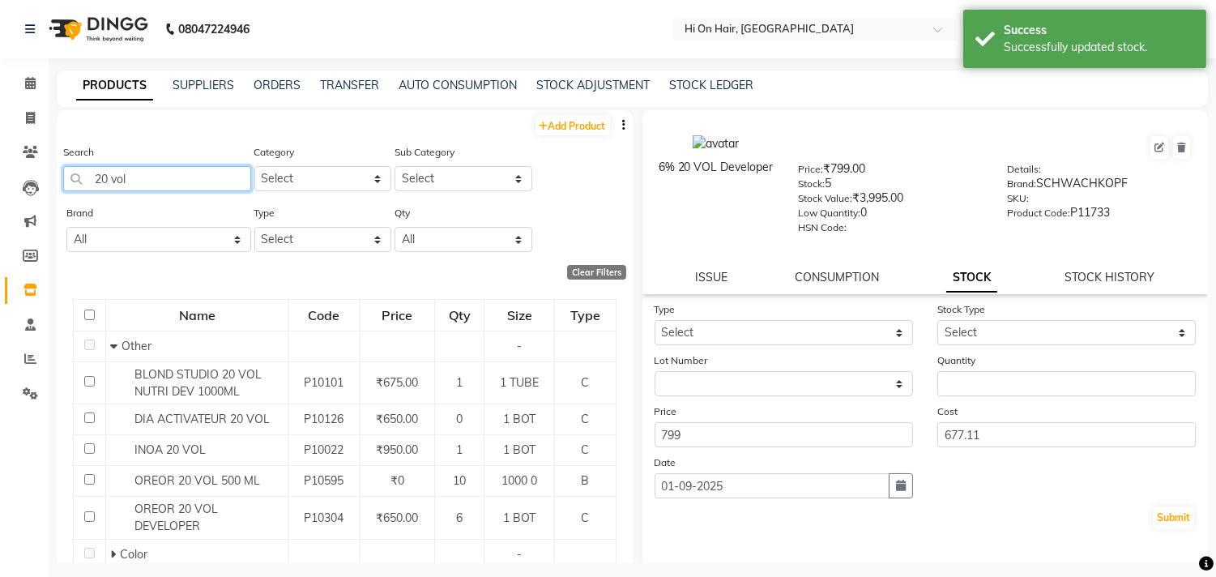
drag, startPoint x: 150, startPoint y: 177, endPoint x: 63, endPoint y: 181, distance: 86.8
click at [63, 181] on input "20 vol" at bounding box center [157, 178] width 188 height 25
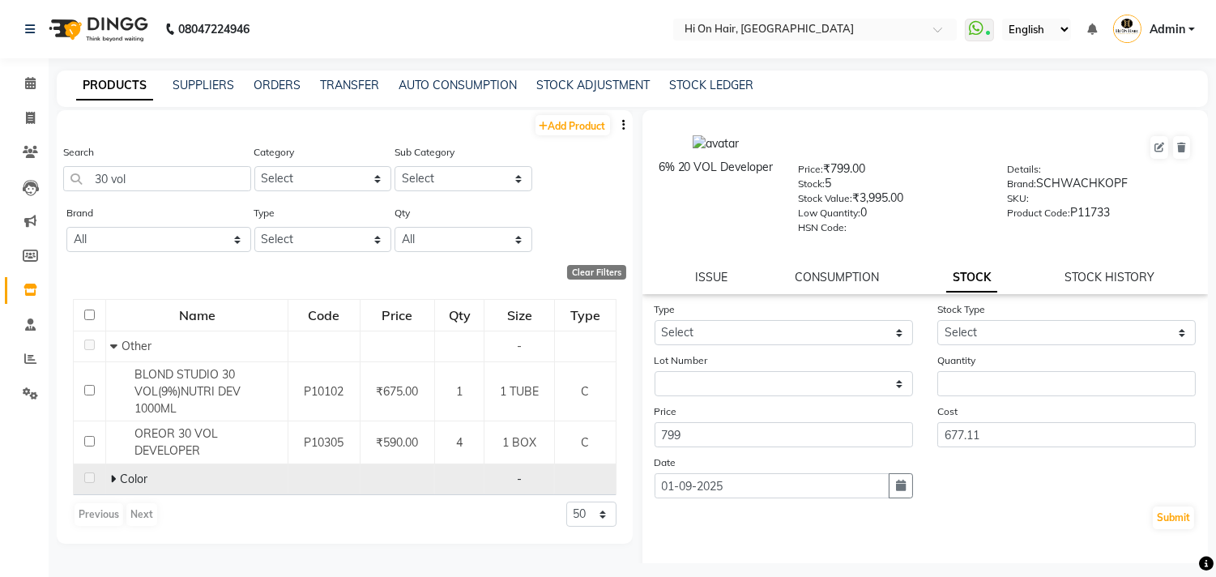
click at [113, 484] on icon at bounding box center [113, 478] width 6 height 11
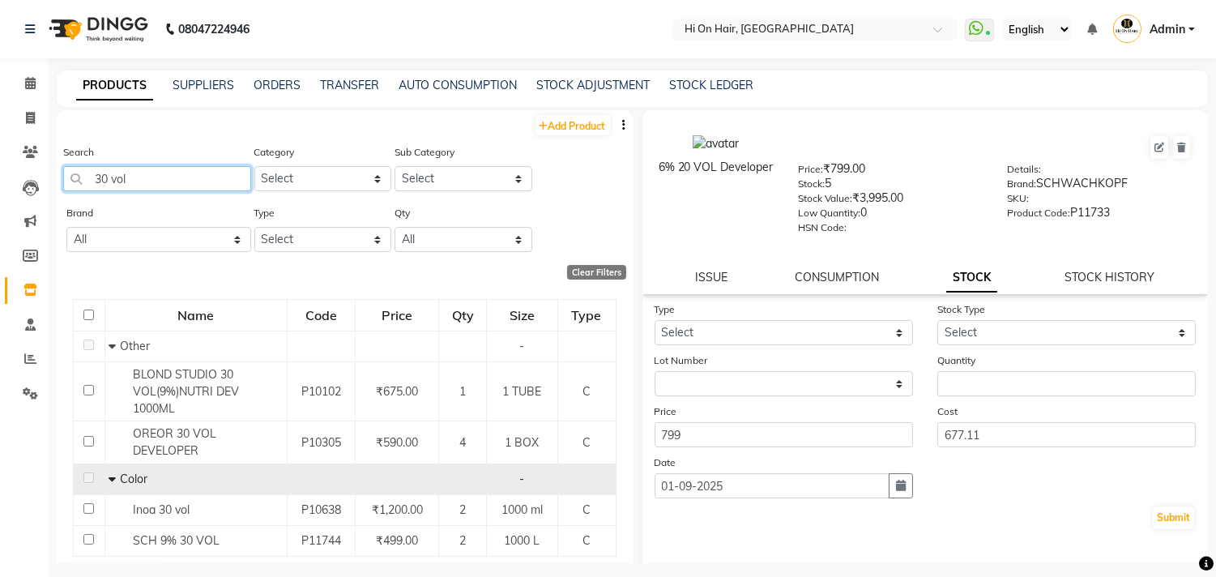
click at [97, 170] on input "30 vol" at bounding box center [157, 178] width 188 height 25
click at [102, 177] on input "30 vol" at bounding box center [157, 178] width 188 height 25
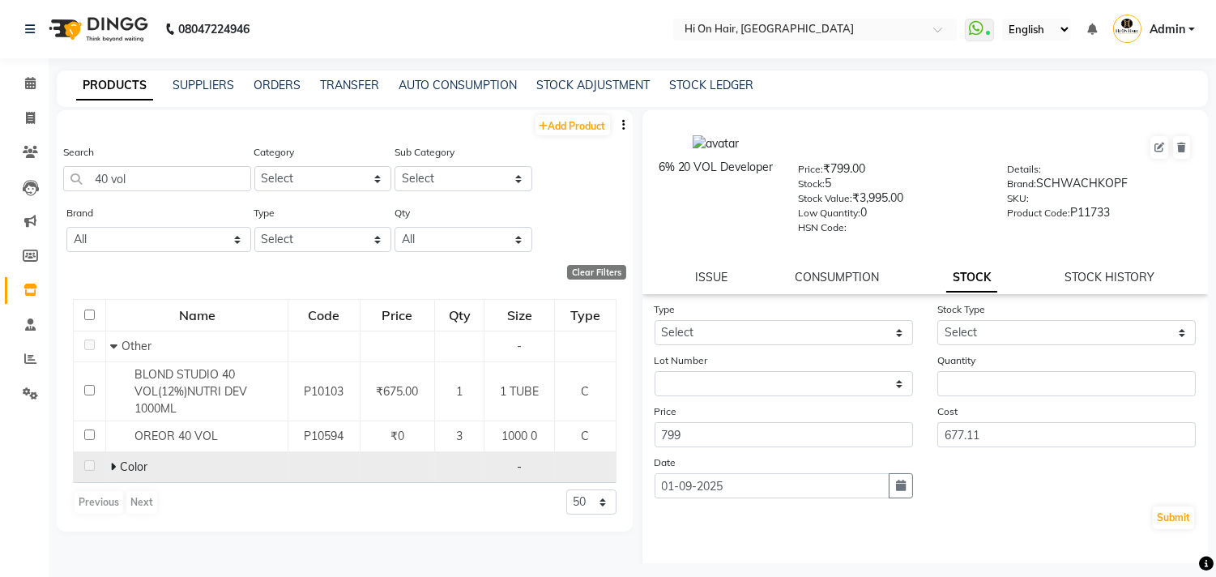
click at [116, 470] on span at bounding box center [115, 466] width 10 height 15
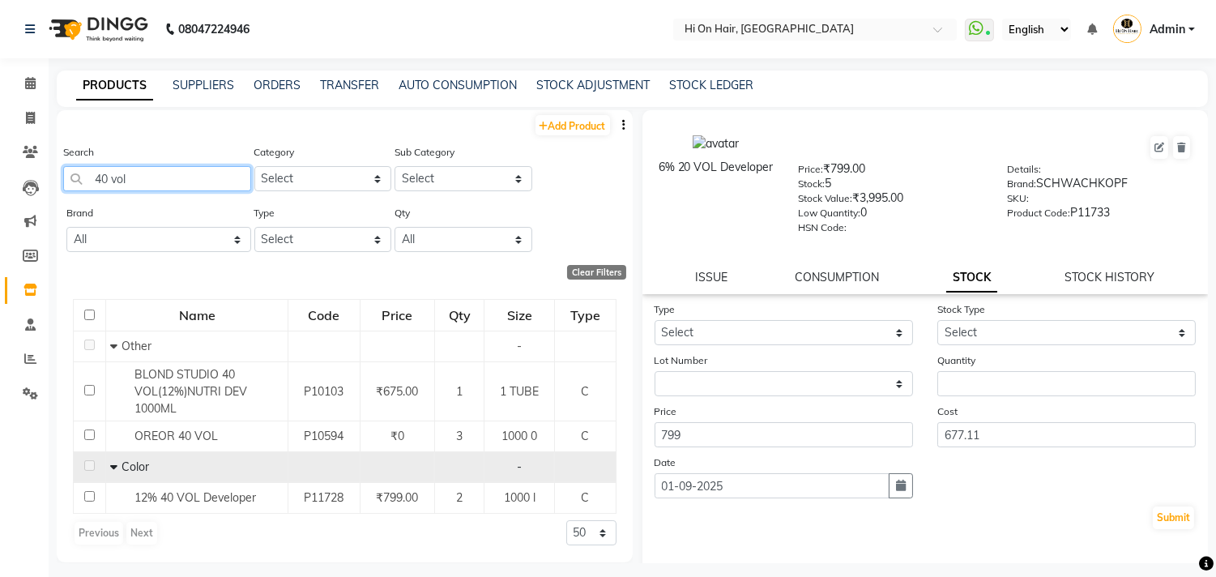
click at [100, 184] on input "40 vol" at bounding box center [157, 178] width 188 height 25
type input "10 vol"
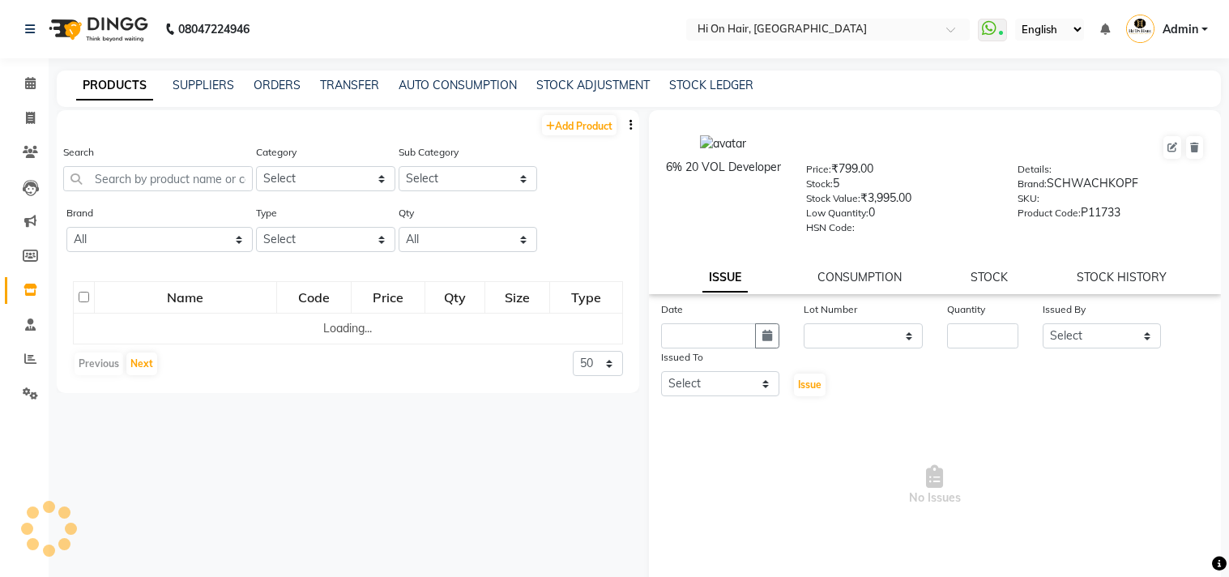
select select
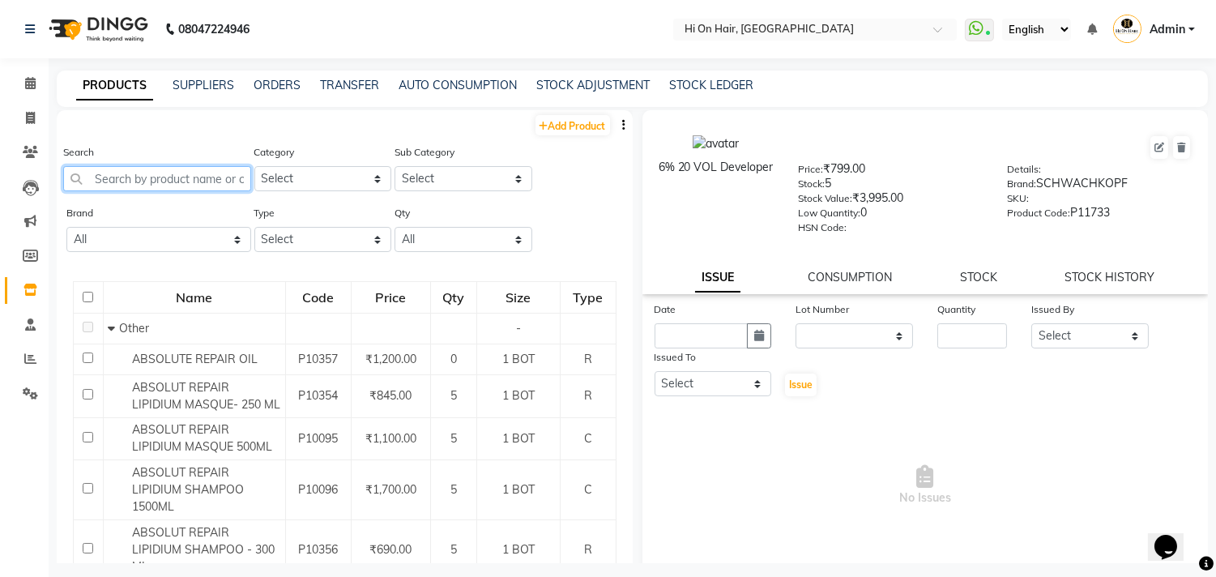
click at [123, 181] on input "text" at bounding box center [157, 178] width 188 height 25
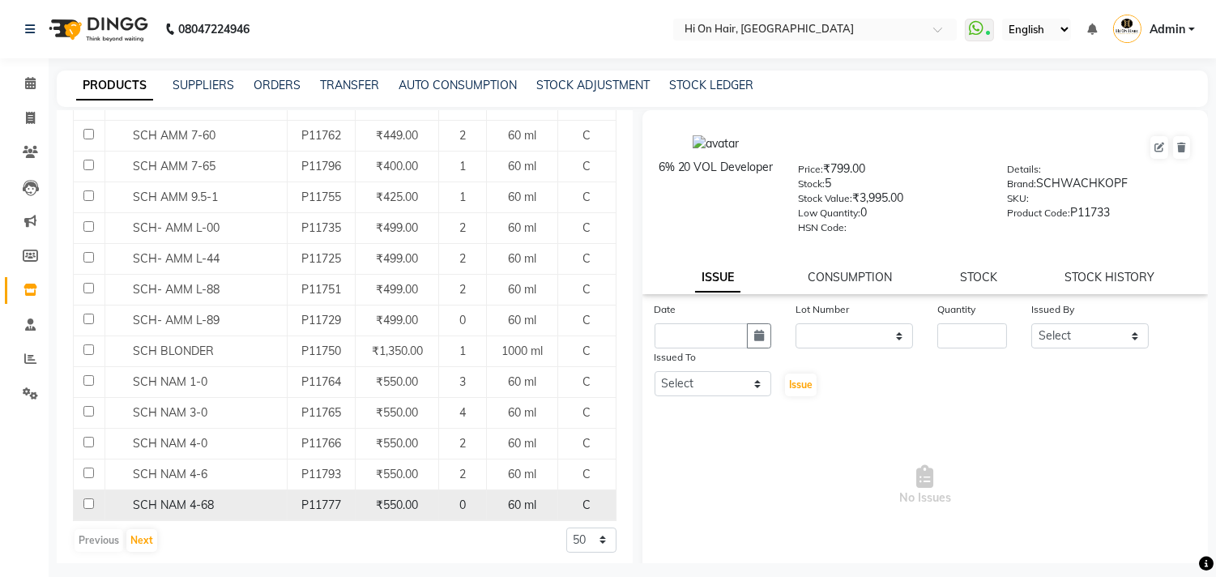
scroll to position [1359, 0]
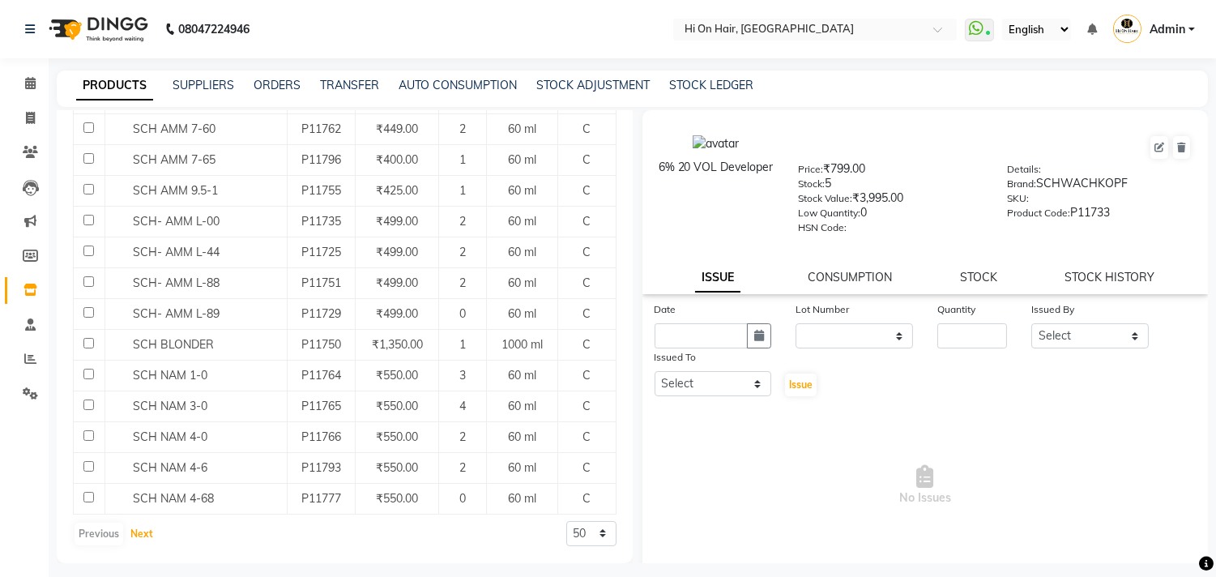
click at [136, 532] on button "Next" at bounding box center [141, 534] width 31 height 23
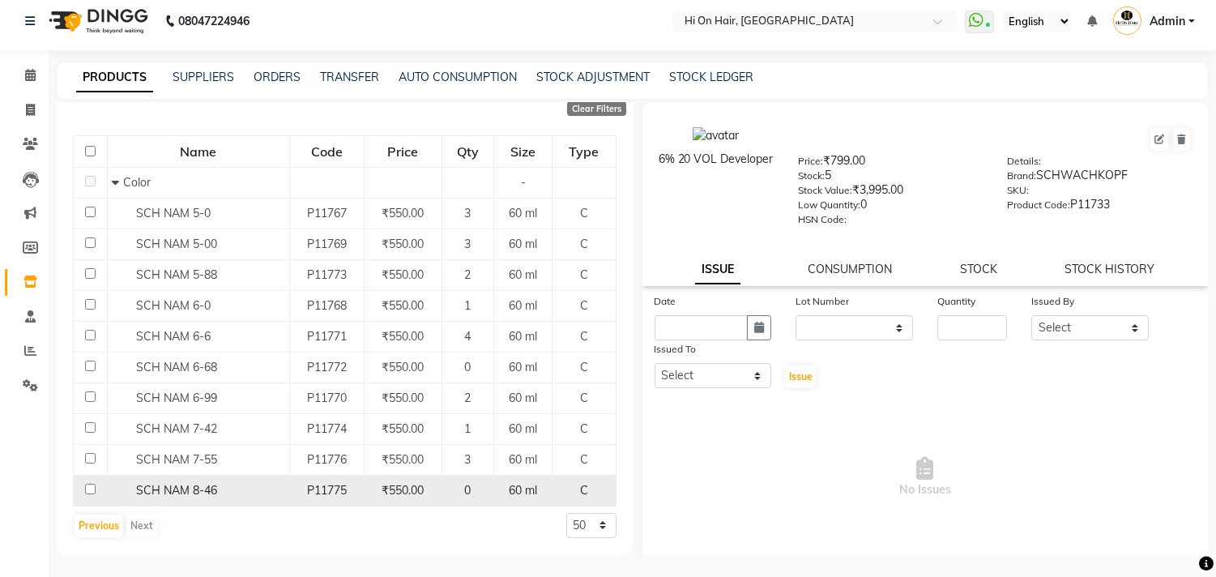
scroll to position [10, 0]
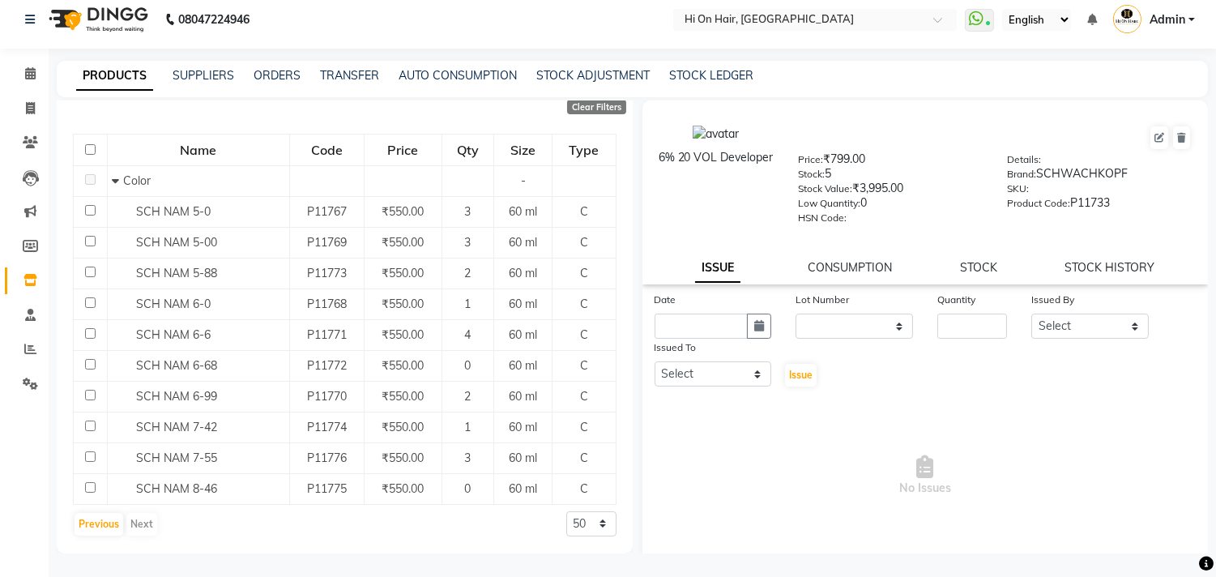
click at [144, 525] on div "Previous Next" at bounding box center [116, 524] width 86 height 26
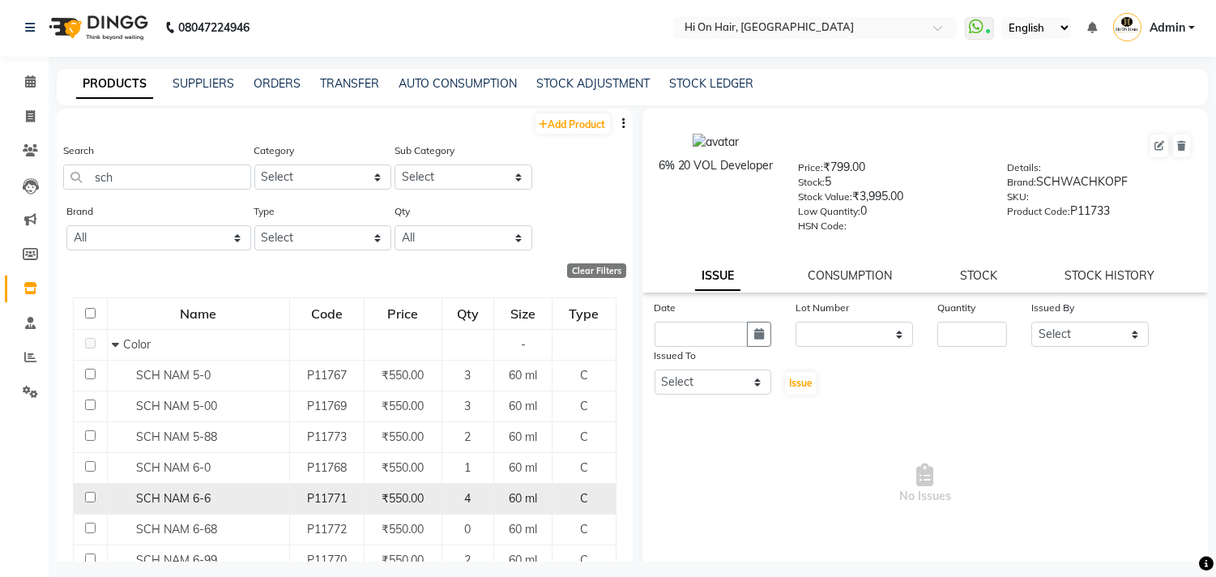
scroll to position [0, 0]
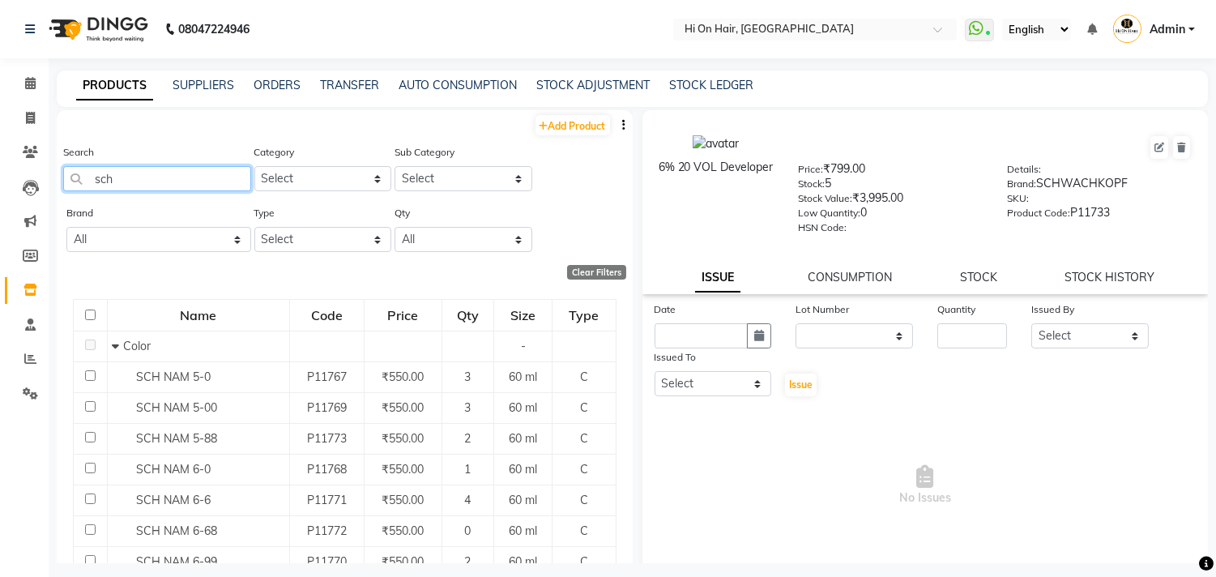
drag, startPoint x: 159, startPoint y: 181, endPoint x: 0, endPoint y: 200, distance: 160.0
click at [0, 200] on app-home "08047224946 Select Location × Hi On Hair, Palm Beach Galleria WhatsApp Status ✕…" at bounding box center [608, 293] width 1216 height 587
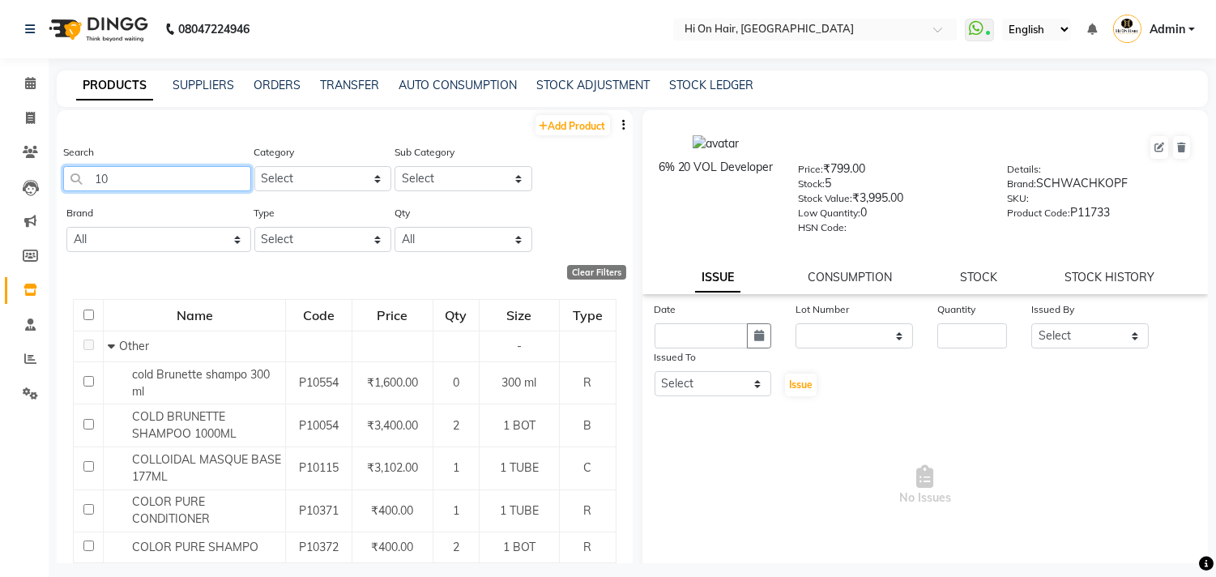
type input "1"
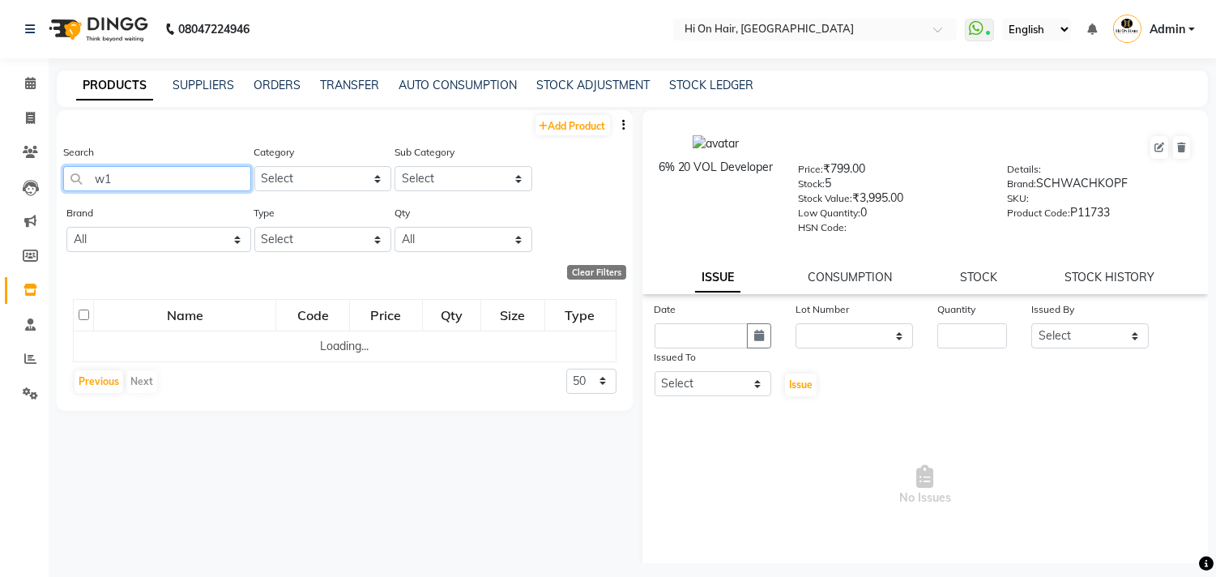
type input "w"
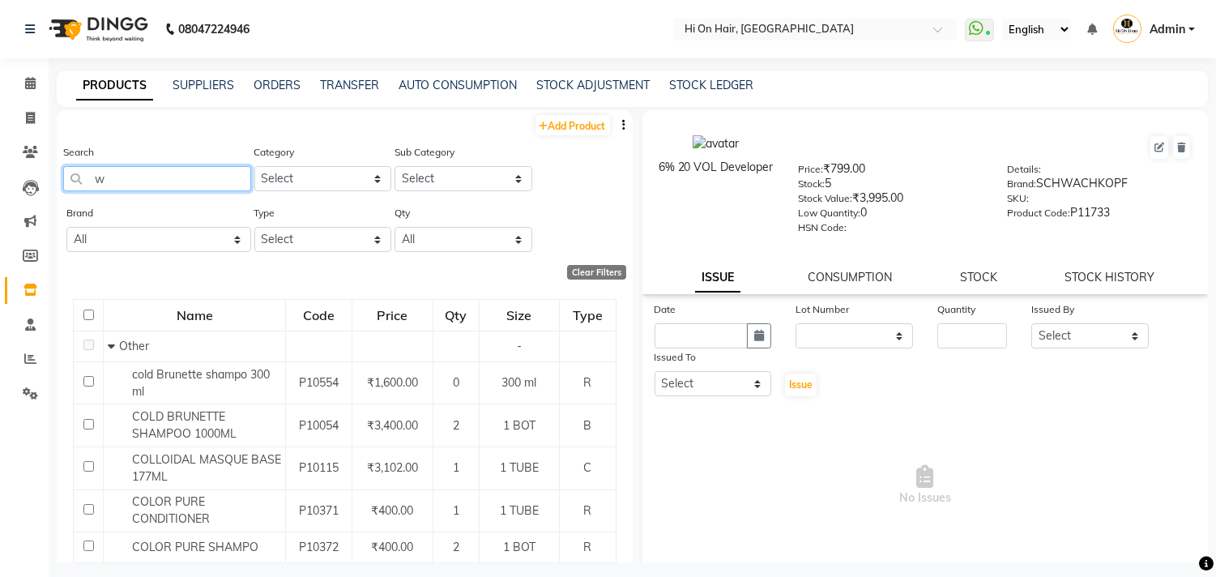
type input "w1"
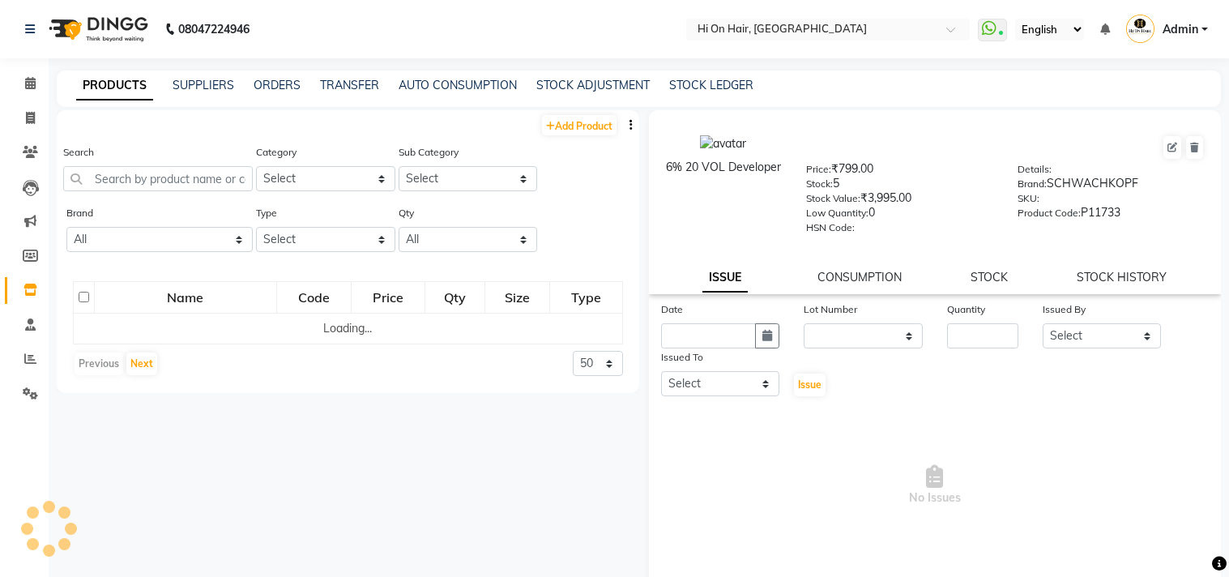
select select
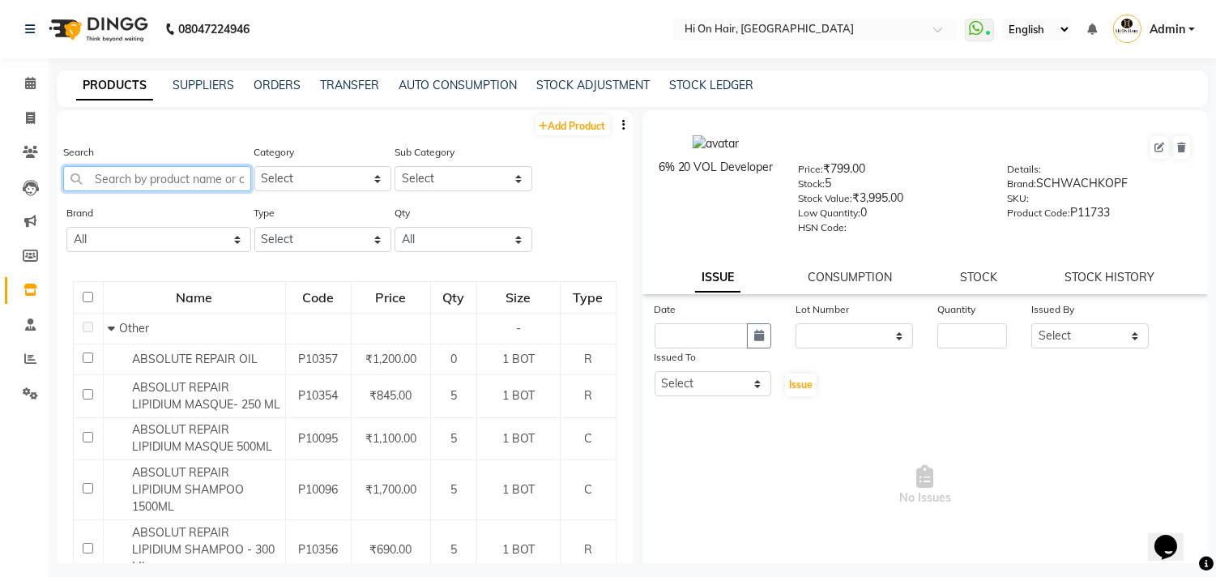
click at [152, 181] on input "text" at bounding box center [157, 178] width 188 height 25
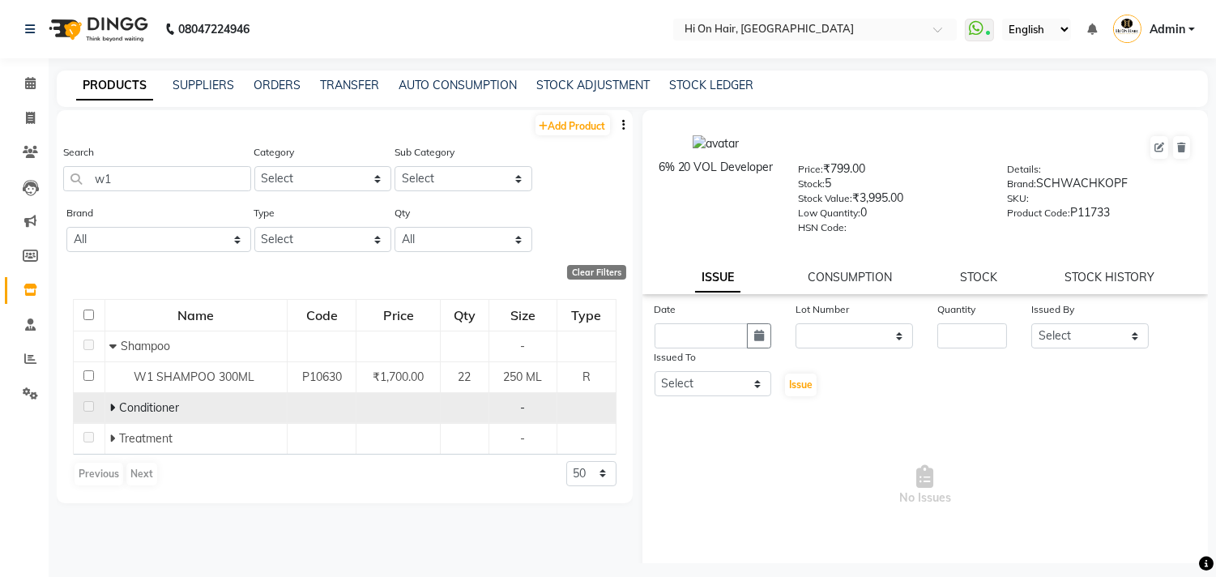
click at [114, 409] on icon at bounding box center [112, 407] width 6 height 11
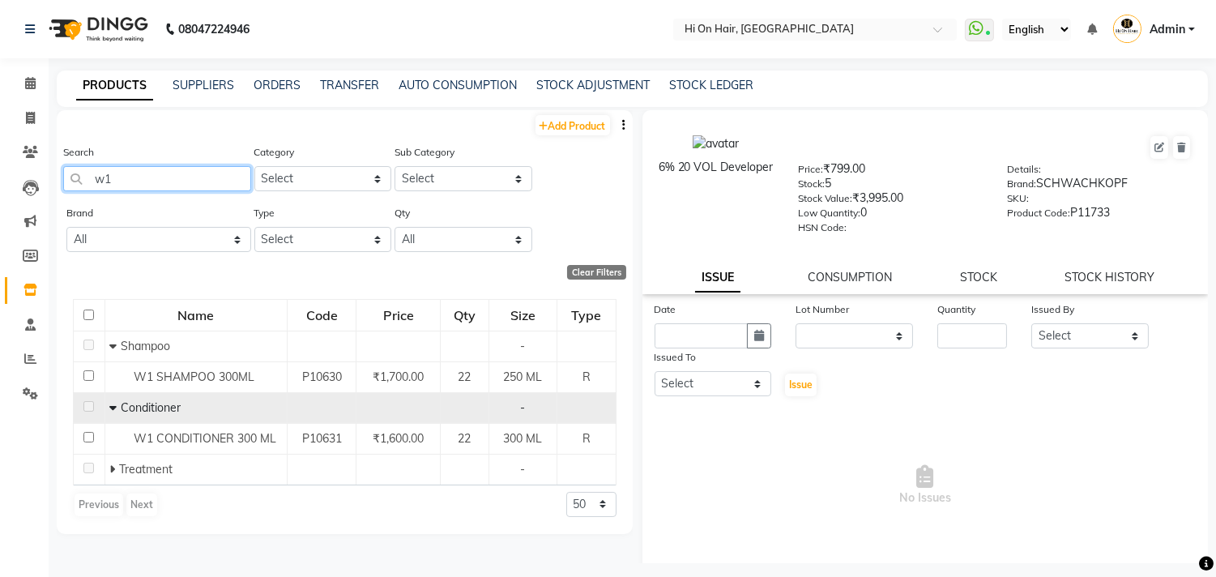
drag, startPoint x: 128, startPoint y: 175, endPoint x: 67, endPoint y: 189, distance: 62.3
click at [67, 189] on input "w1" at bounding box center [157, 178] width 188 height 25
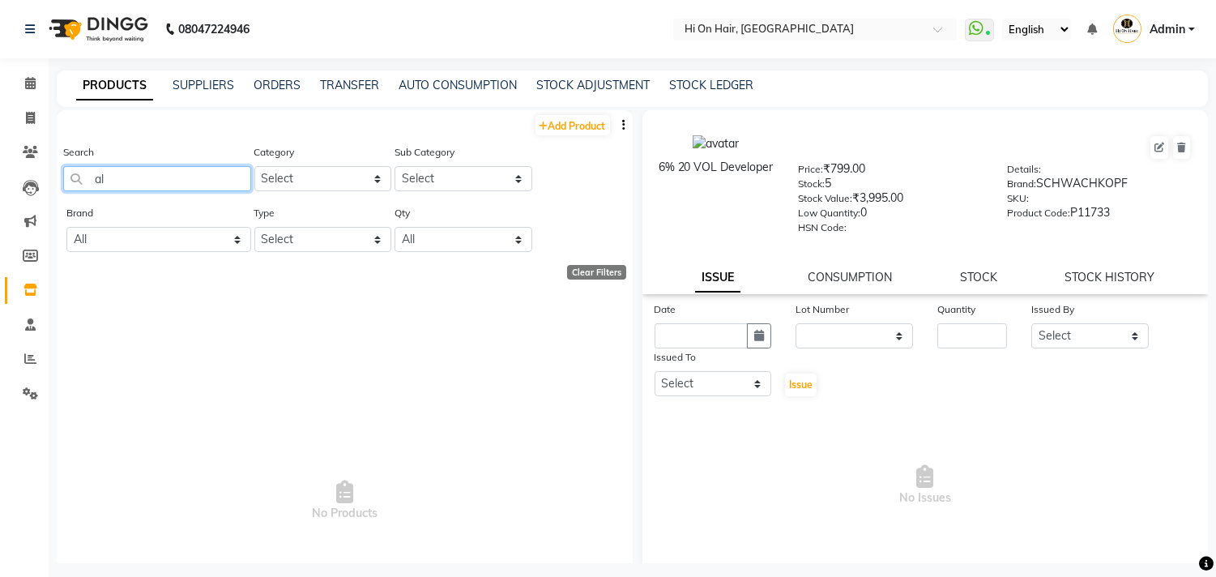
type input "a"
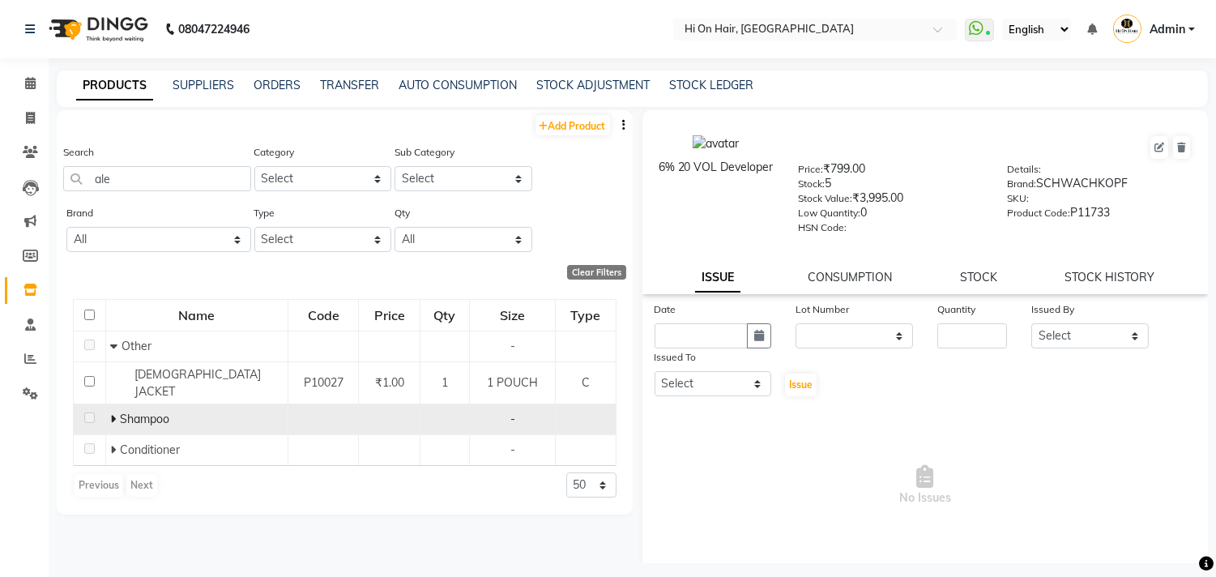
click at [110, 413] on icon at bounding box center [113, 418] width 6 height 11
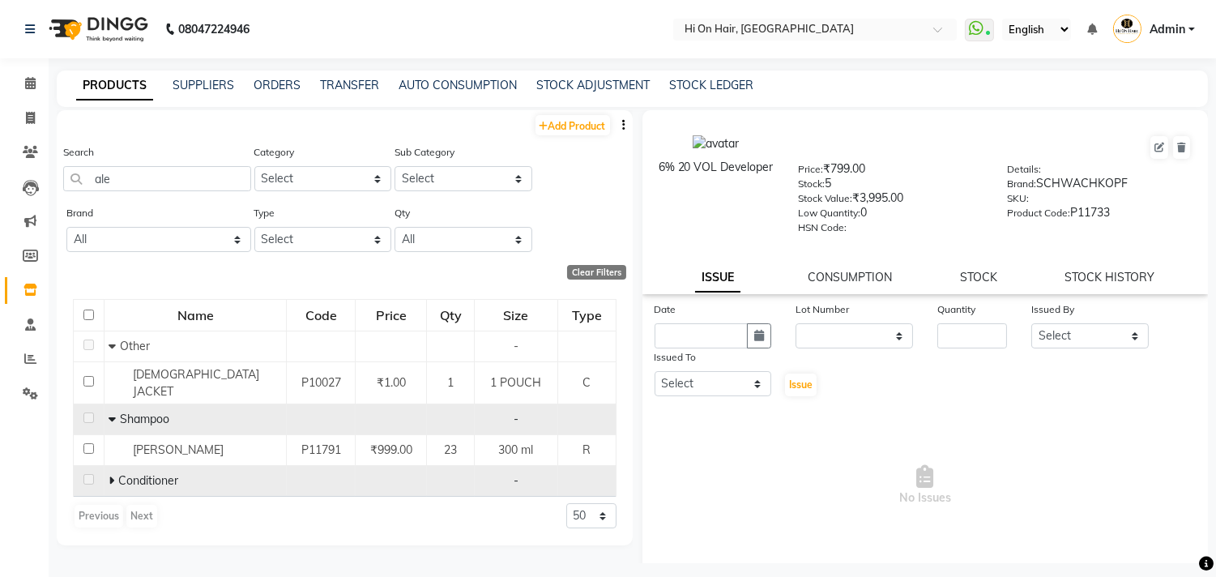
click at [112, 475] on icon at bounding box center [112, 480] width 6 height 11
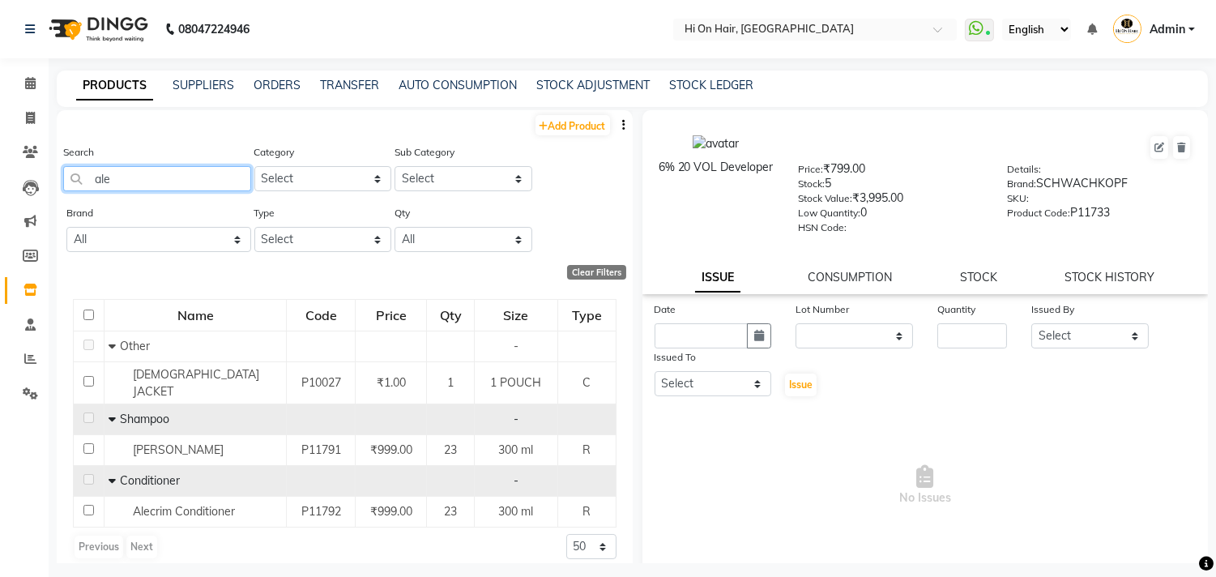
drag, startPoint x: 119, startPoint y: 176, endPoint x: 67, endPoint y: 180, distance: 52.0
click at [67, 180] on input "ale" at bounding box center [157, 178] width 188 height 25
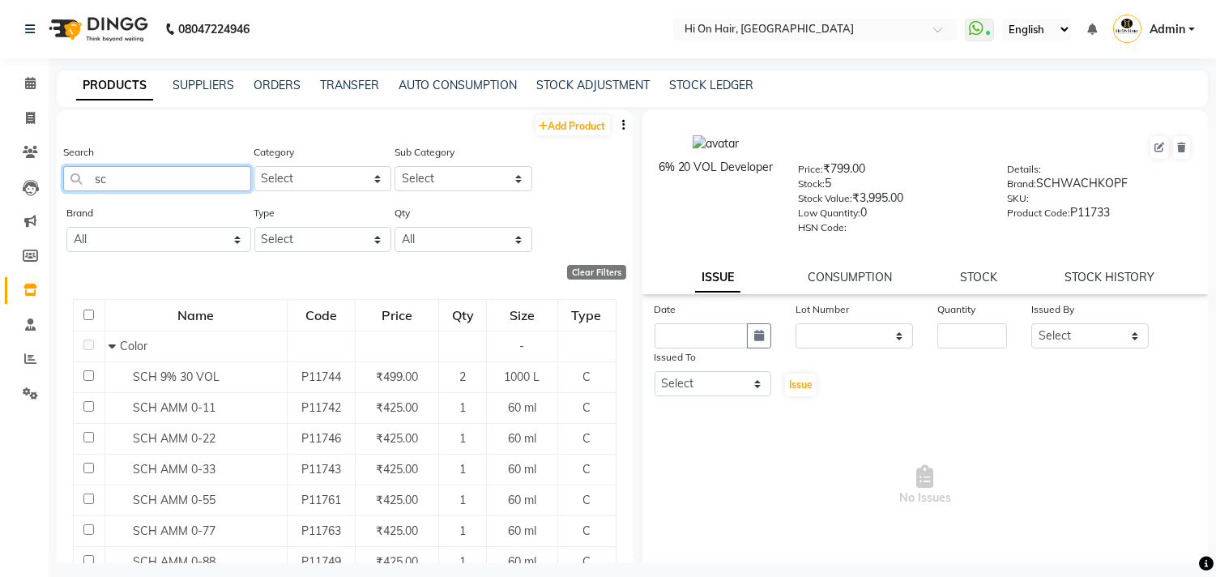
type input "s"
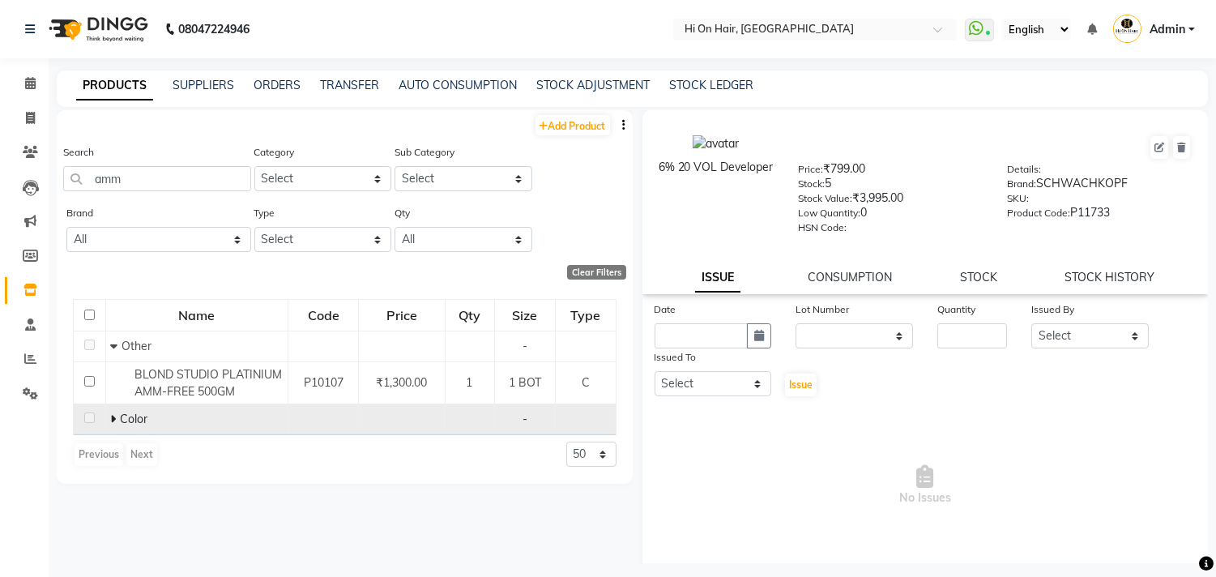
click at [110, 418] on icon at bounding box center [113, 418] width 6 height 11
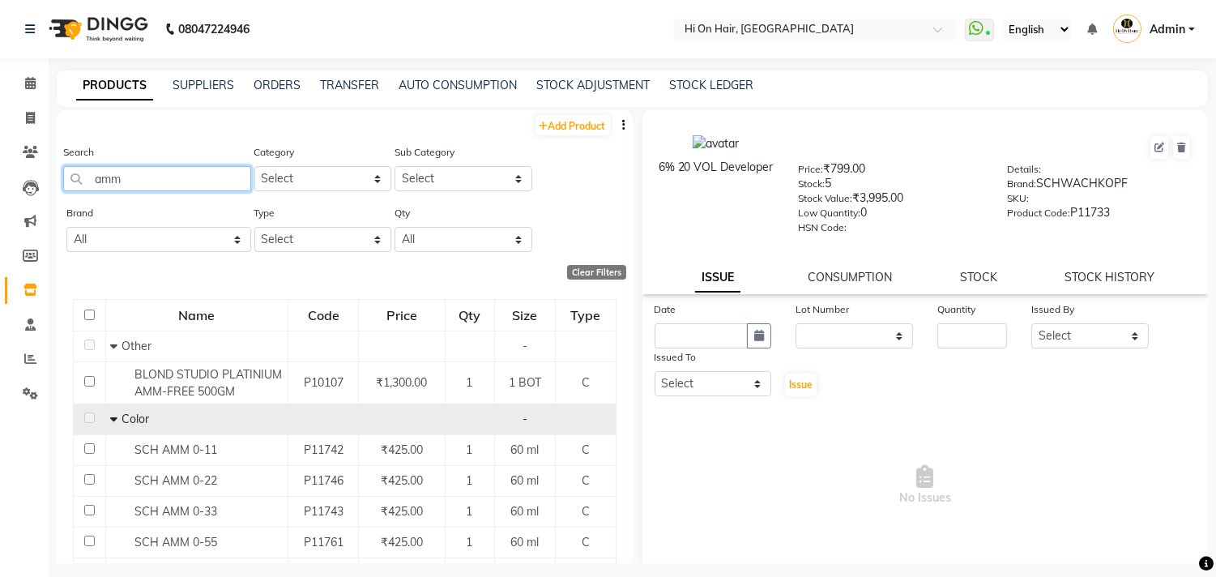
click at [140, 175] on input "amm" at bounding box center [157, 178] width 188 height 25
type input "a"
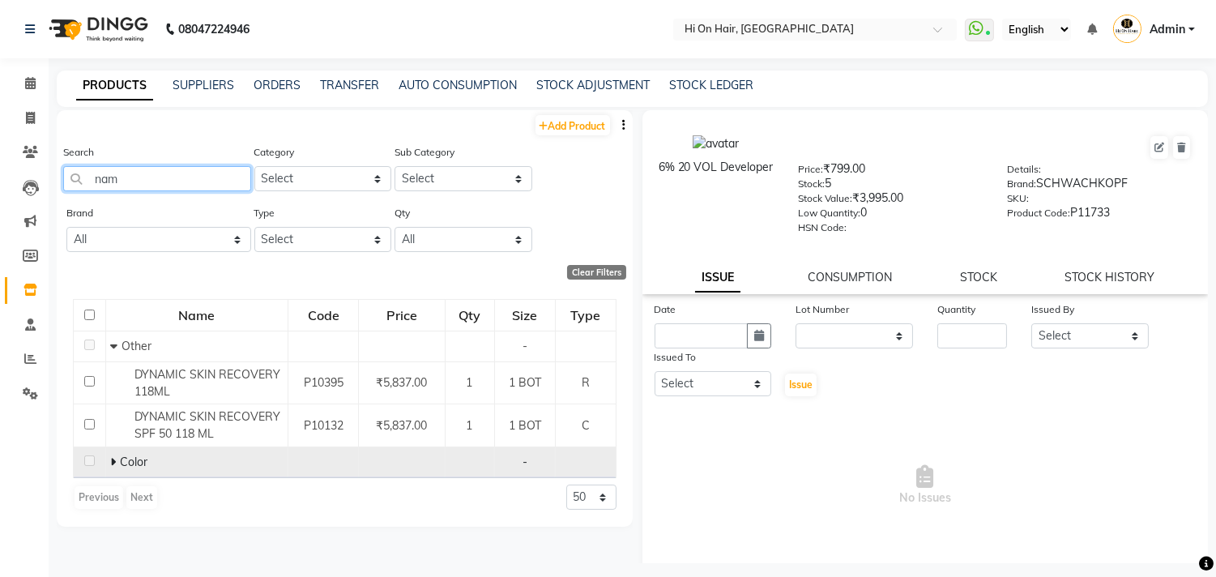
type input "nam"
click at [113, 465] on icon at bounding box center [113, 461] width 6 height 11
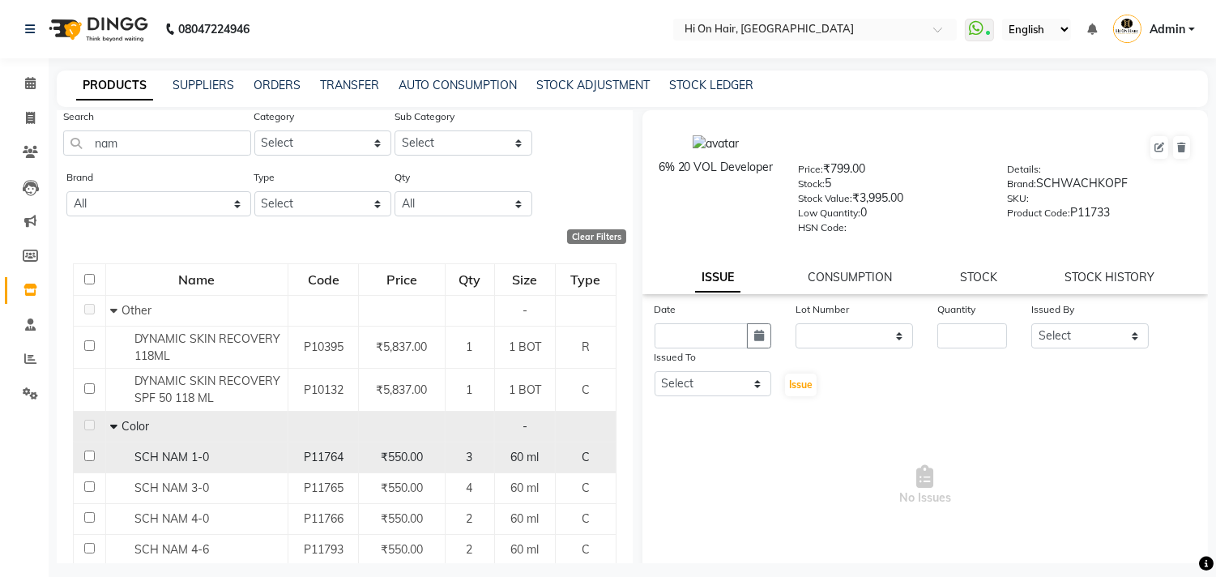
scroll to position [71, 0]
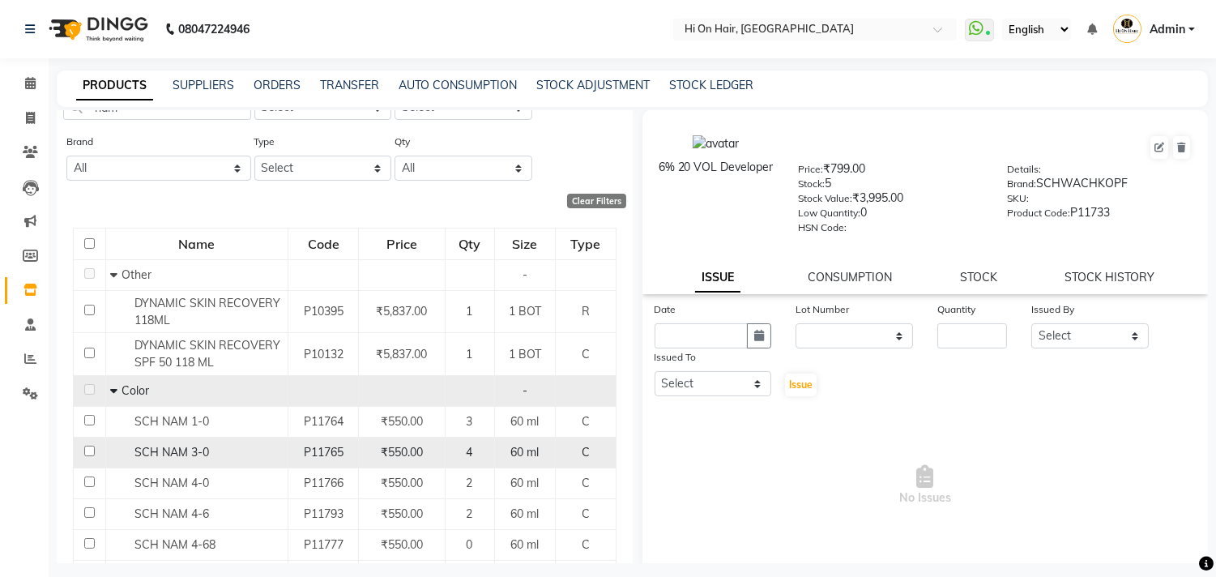
click at [224, 459] on div "SCH NAM 3-0" at bounding box center [196, 452] width 173 height 17
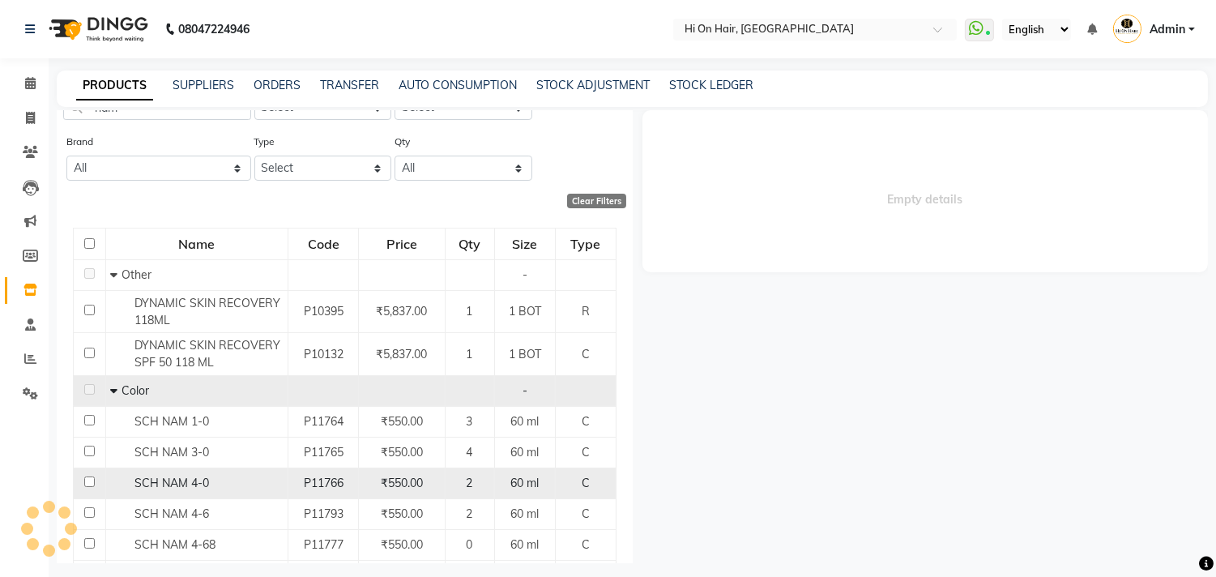
select select
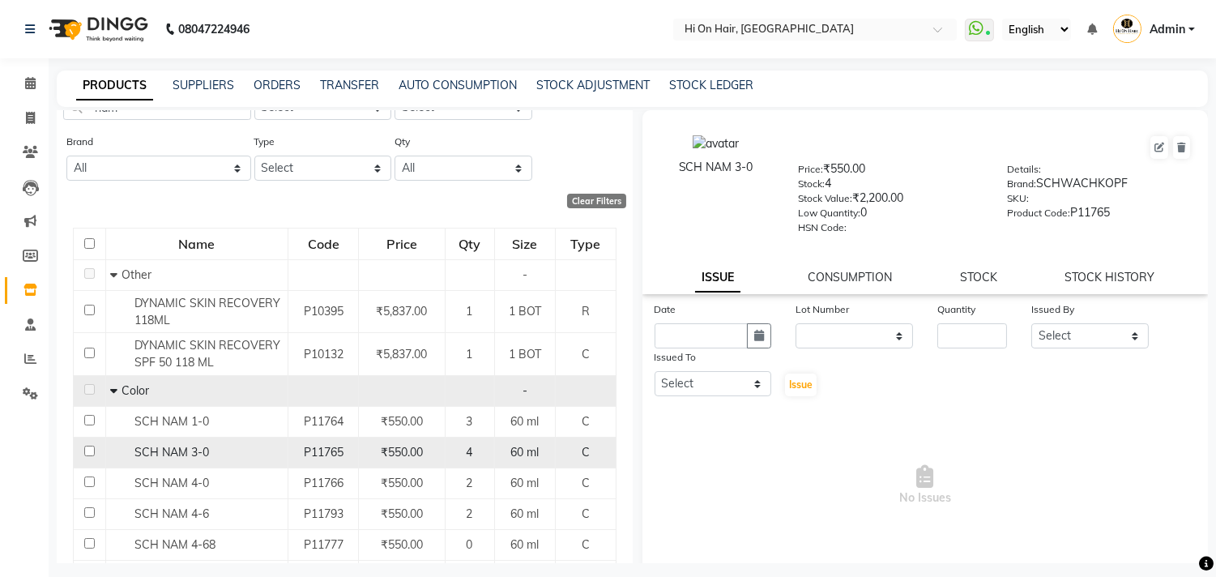
click at [201, 455] on span "SCH NAM 3-0" at bounding box center [171, 452] width 75 height 15
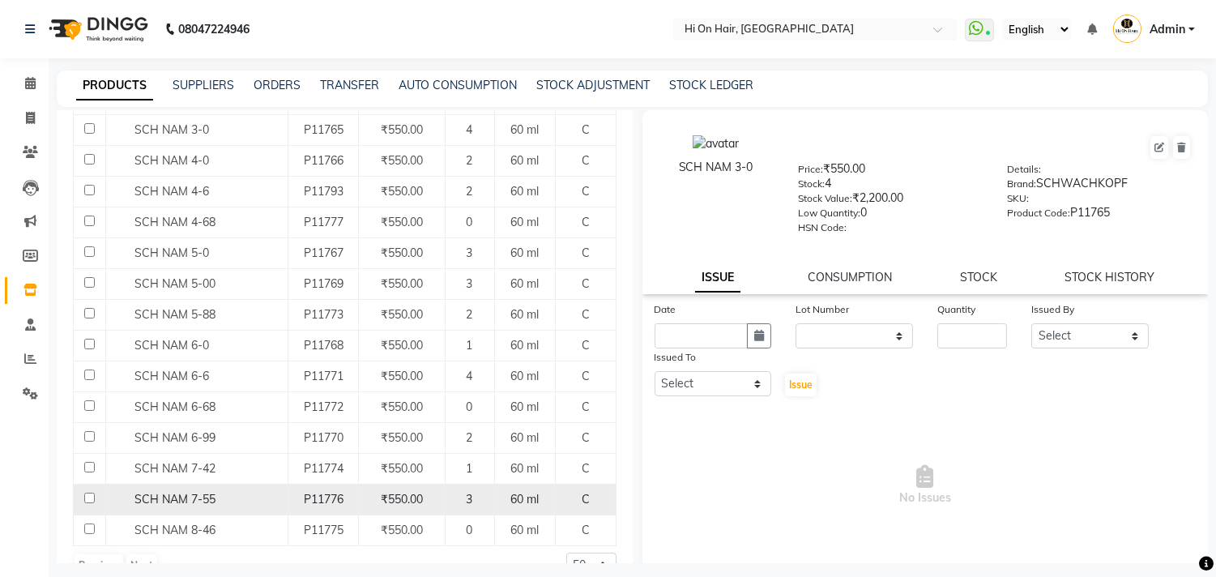
scroll to position [395, 0]
click at [456, 502] on div "3" at bounding box center [470, 497] width 36 height 17
select select
click at [410, 494] on span "₹550.00" at bounding box center [402, 497] width 42 height 15
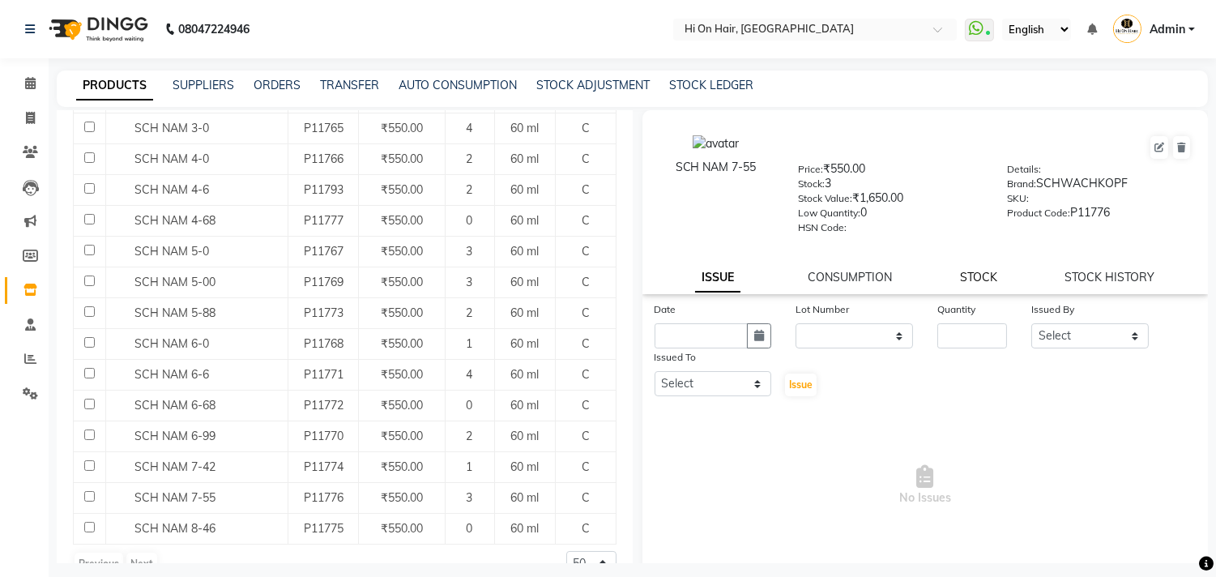
click at [978, 278] on link "STOCK" at bounding box center [978, 277] width 37 height 15
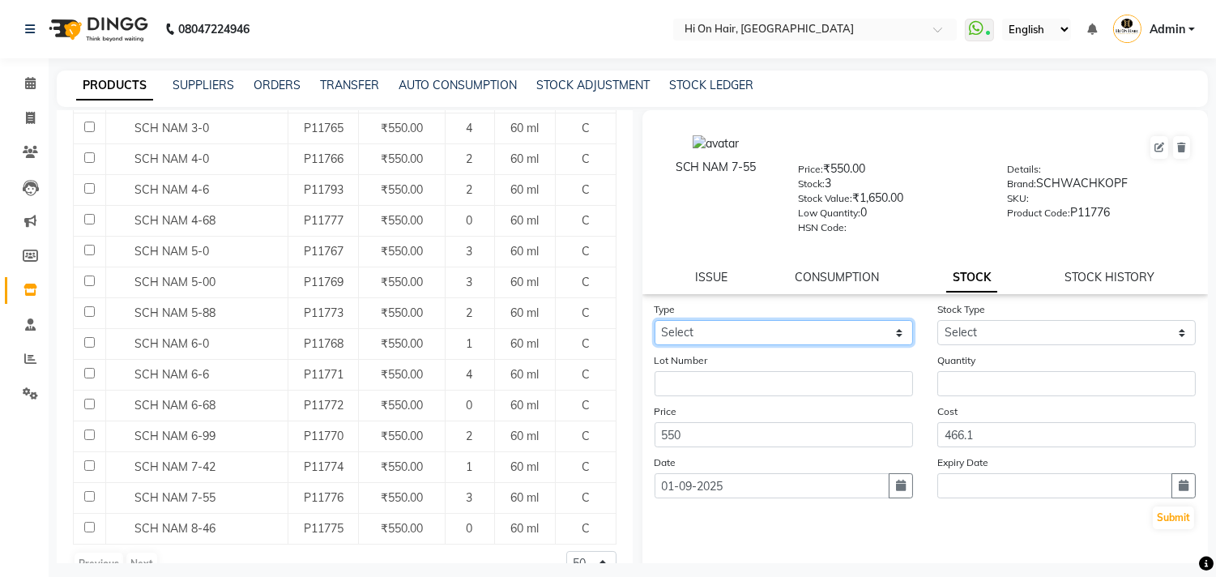
click at [870, 331] on select "Select In Out" at bounding box center [784, 332] width 258 height 25
select select "out"
click at [655, 321] on select "Select In Out" at bounding box center [784, 332] width 258 height 25
select select
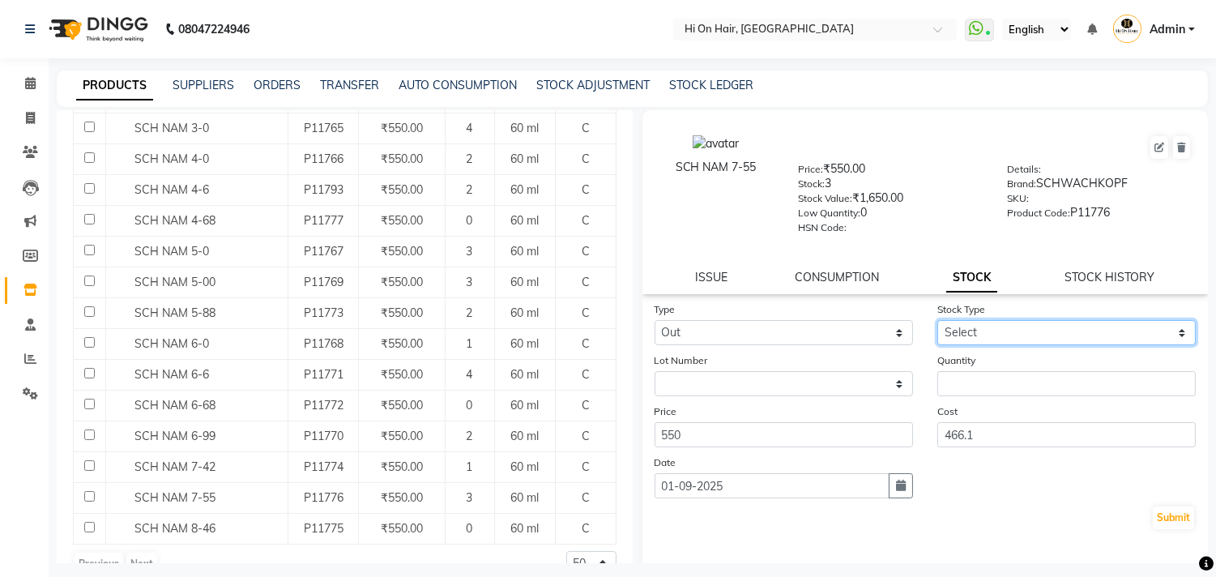
click at [1002, 322] on select "Select Internal Use Damaged Expired Adjustment Return Other" at bounding box center [1066, 332] width 258 height 25
select select "adjustment"
click at [937, 321] on select "Select Internal Use Damaged Expired Adjustment Return Other" at bounding box center [1066, 332] width 258 height 25
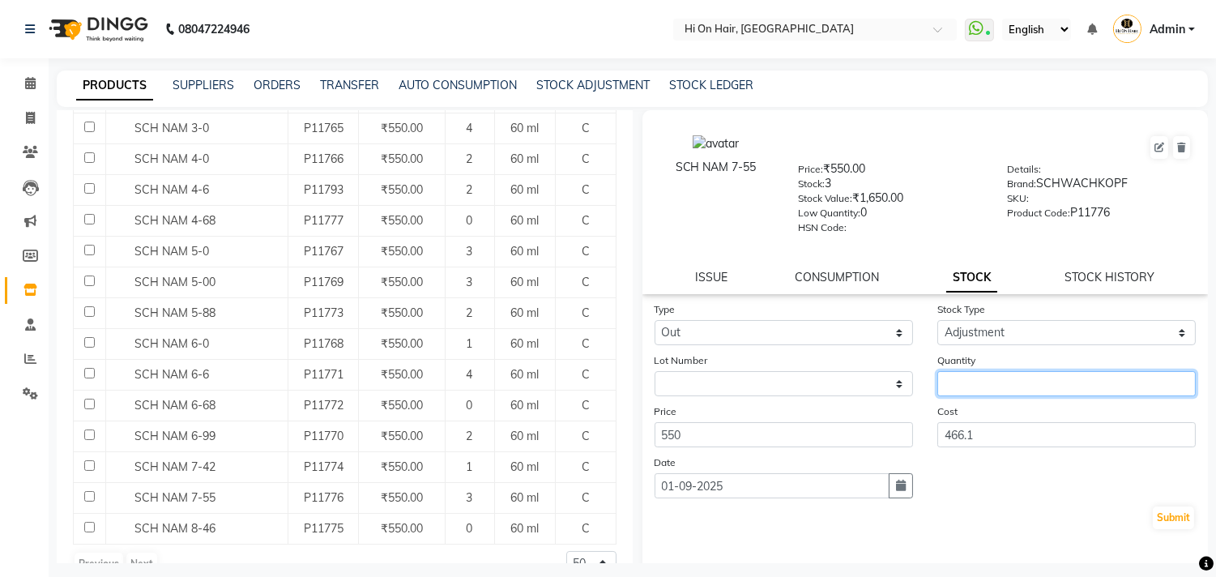
click at [959, 390] on input "number" at bounding box center [1066, 383] width 258 height 25
type input "1"
click at [1160, 522] on button "Submit" at bounding box center [1173, 517] width 41 height 23
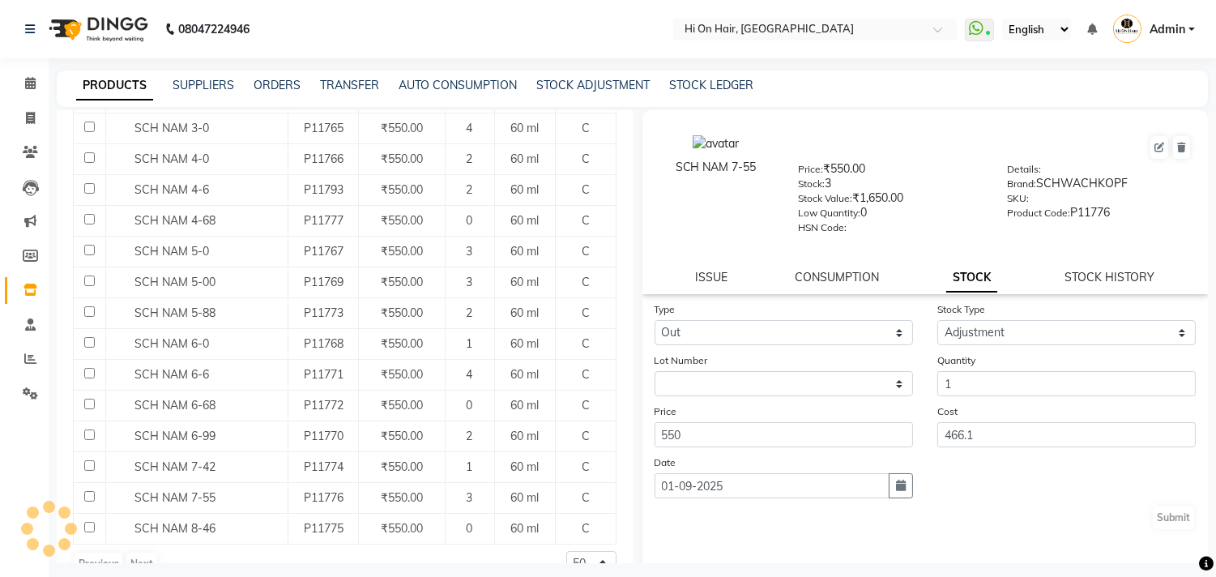
select select
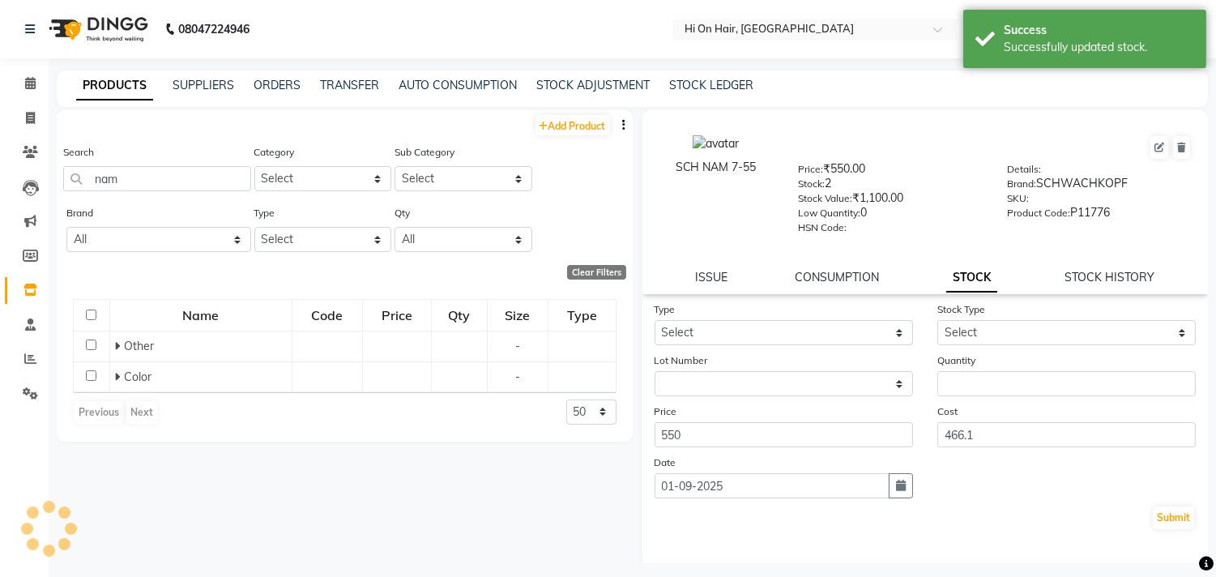
scroll to position [0, 0]
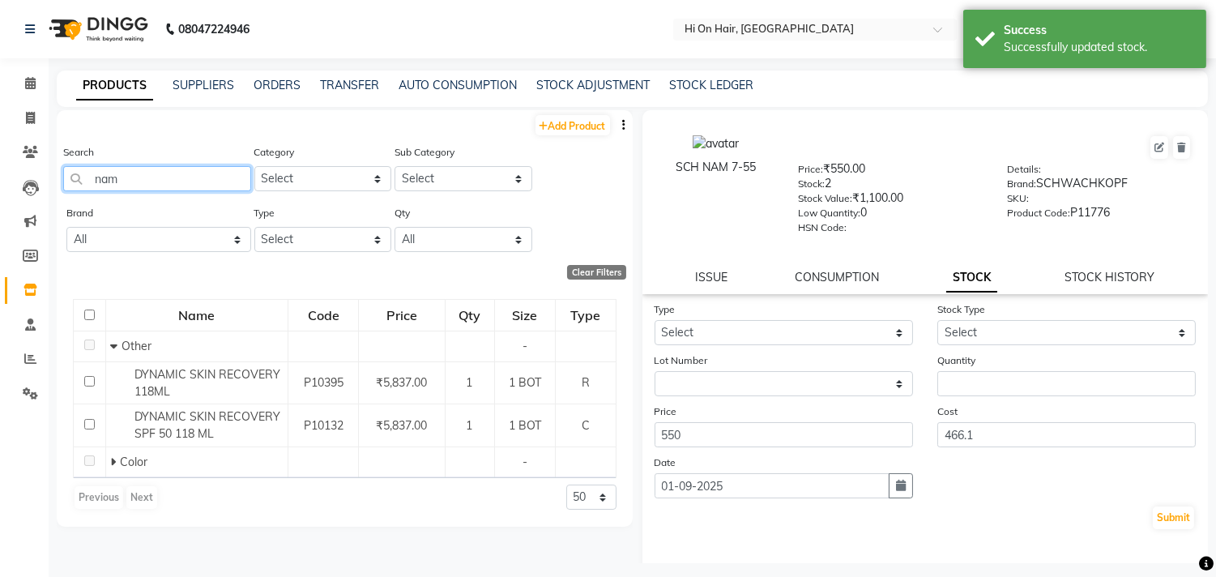
drag, startPoint x: 151, startPoint y: 175, endPoint x: 54, endPoint y: 194, distance: 98.4
click at [54, 194] on main "PRODUCTS SUPPLIERS ORDERS TRANSFER AUTO CONSUMPTION STOCK ADJUSTMENT STOCK LEDG…" at bounding box center [632, 328] width 1167 height 517
click at [575, 130] on link "Add Product" at bounding box center [573, 125] width 75 height 20
select select "true"
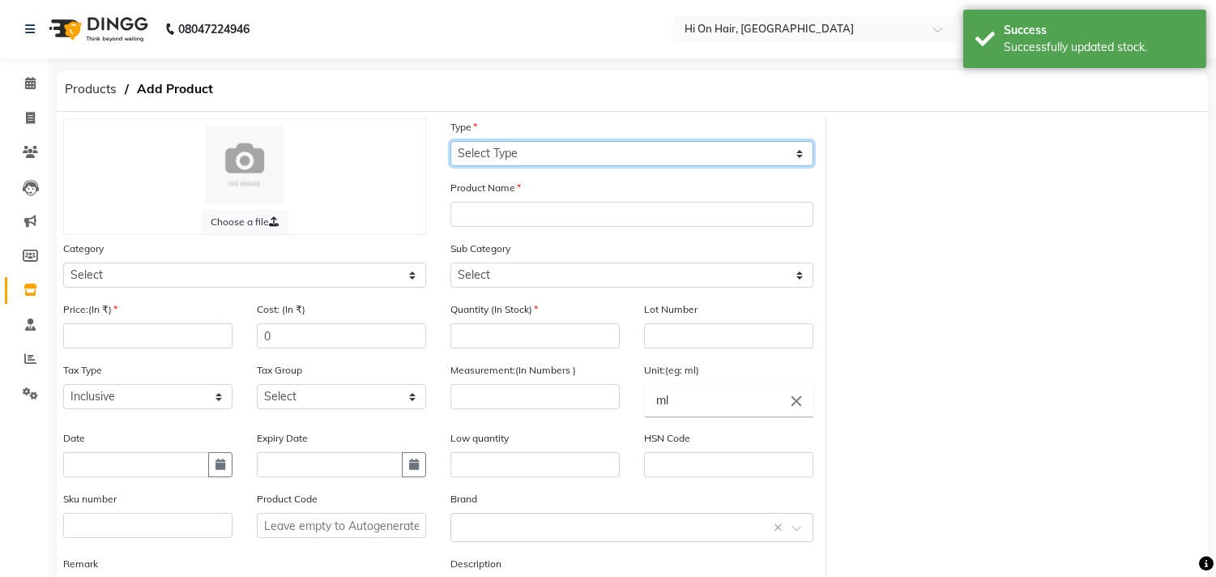
click at [478, 147] on select "Select Type Both Retail Consumable" at bounding box center [631, 153] width 363 height 25
select select "C"
click at [450, 141] on select "Select Type Both Retail Consumable" at bounding box center [631, 153] width 363 height 25
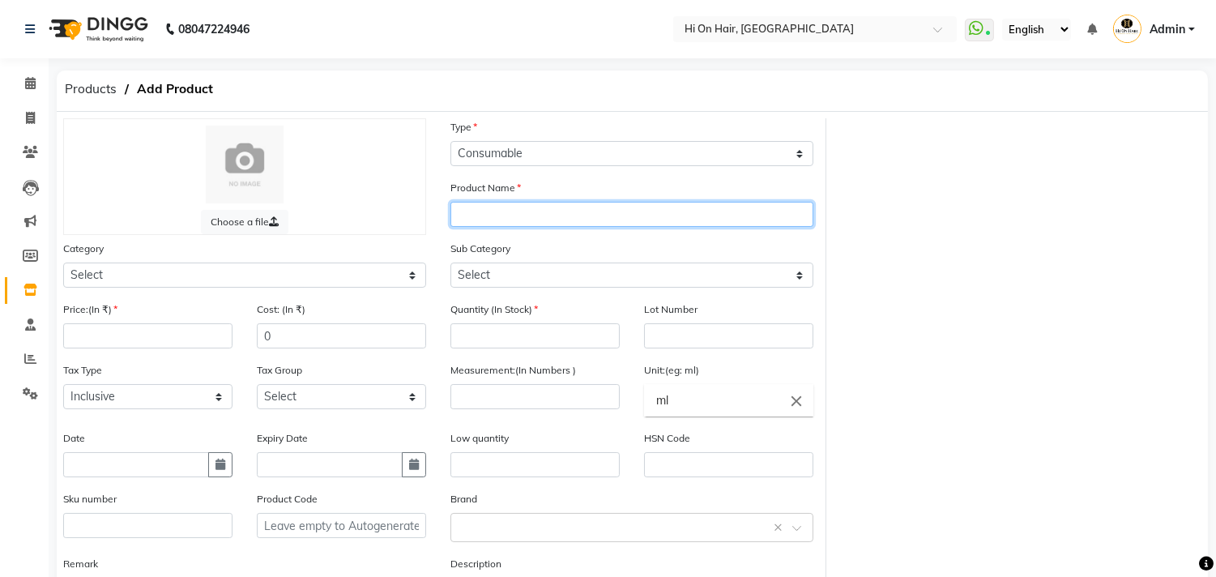
click at [480, 215] on input "text" at bounding box center [631, 214] width 363 height 25
type input "SCH AMM 7-55"
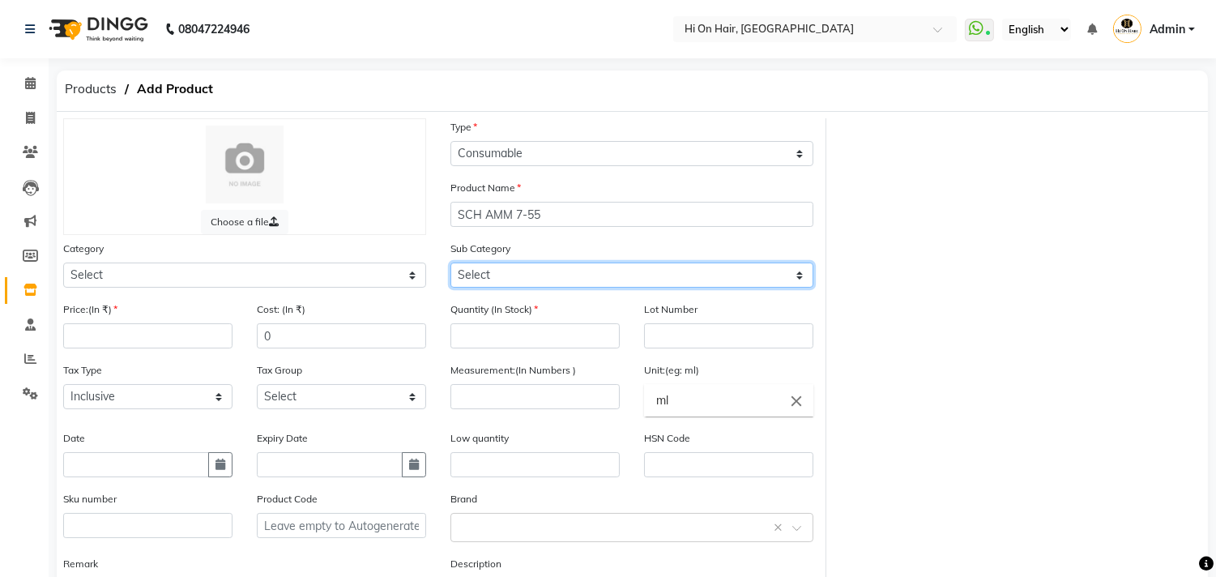
click at [560, 271] on select "Select" at bounding box center [631, 274] width 363 height 25
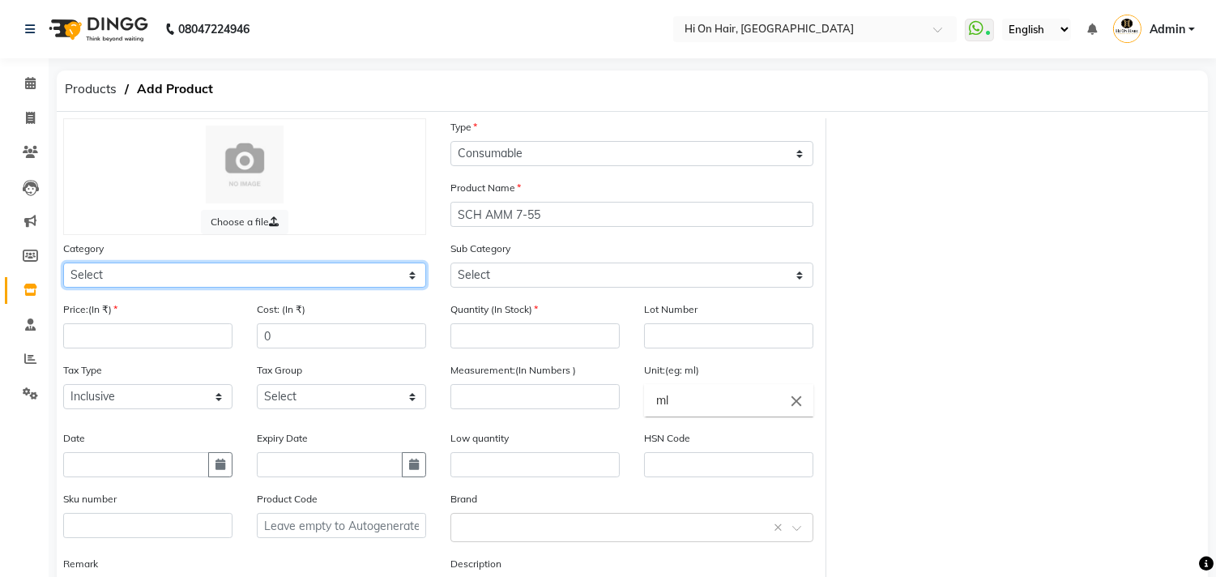
click at [228, 266] on select "Select Hair Skin Makeup Personal Care Appliances [PERSON_NAME] Waxing Disposabl…" at bounding box center [244, 274] width 363 height 25
select select "208301100"
click at [63, 262] on select "Select Hair Skin Makeup Personal Care Appliances [PERSON_NAME] Waxing Disposabl…" at bounding box center [244, 274] width 363 height 25
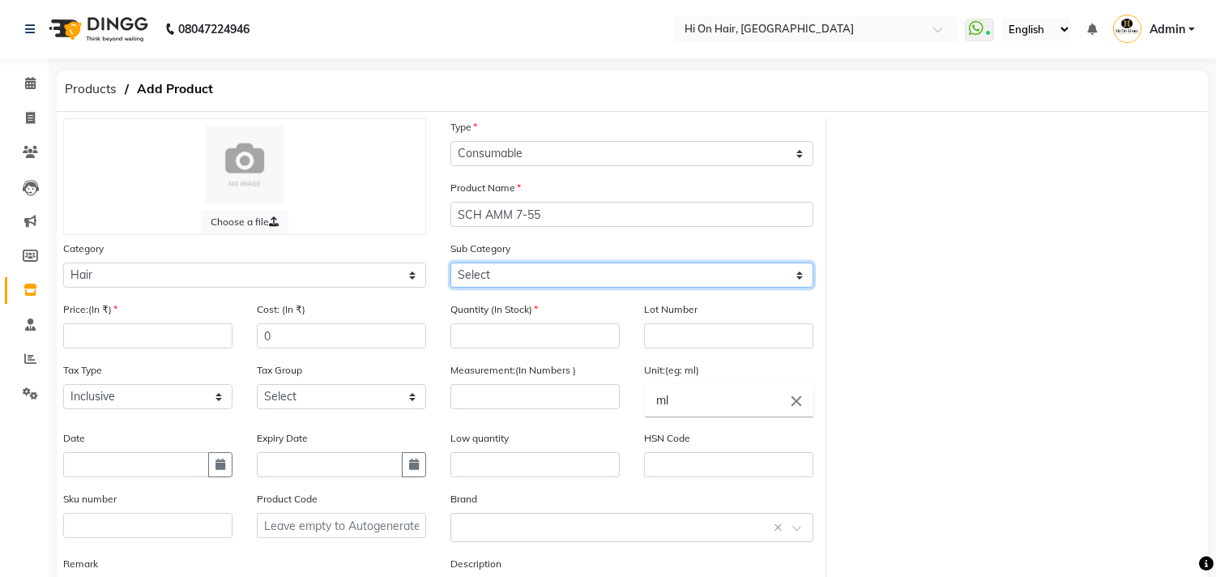
click at [492, 271] on select "Select Shampoo Conditioner Cream Mask Oil Serum Color Appliances Treatment Styl…" at bounding box center [631, 274] width 363 height 25
select select "208301107"
click at [450, 262] on select "Select Shampoo Conditioner Cream Mask Oil Serum Color Appliances Treatment Styl…" at bounding box center [631, 274] width 363 height 25
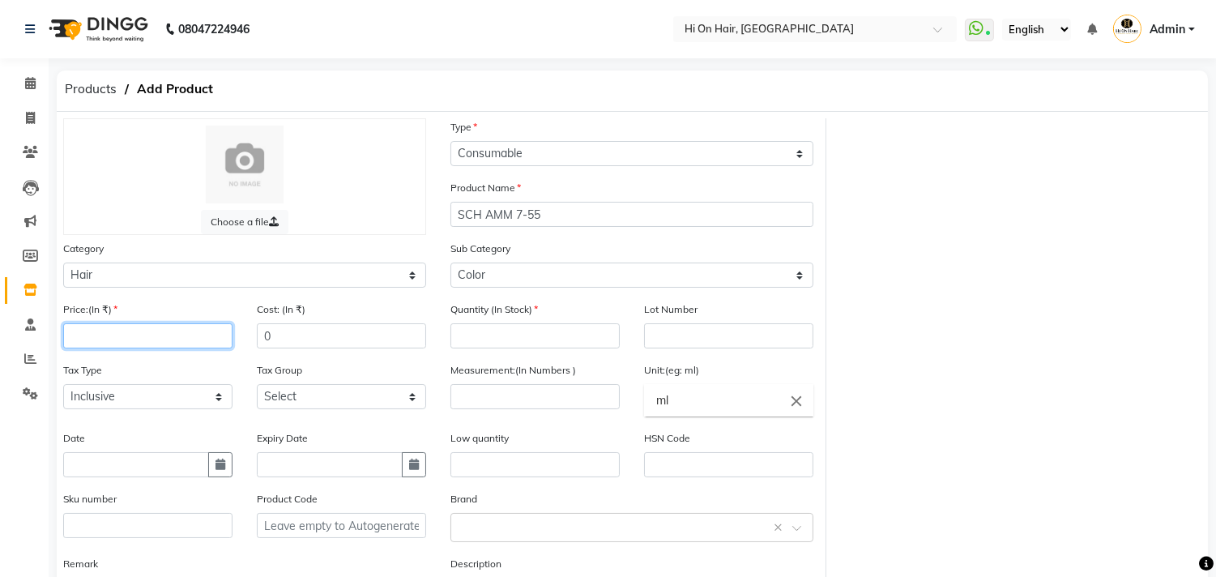
click at [141, 337] on input "number" at bounding box center [147, 335] width 169 height 25
type input "450"
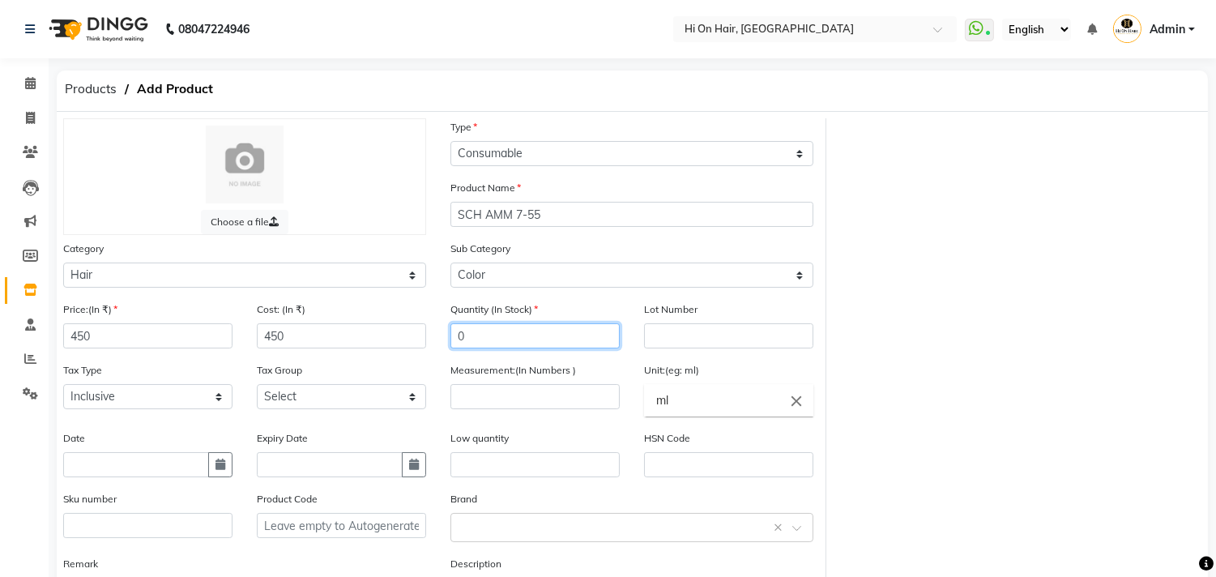
drag, startPoint x: 481, startPoint y: 340, endPoint x: 409, endPoint y: 350, distance: 72.8
click at [409, 350] on div "Price:(In ₹) 450 Cost: (In ₹) 450 Quantity (In Stock) 0 Lot Number Tax Type Sel…" at bounding box center [438, 467] width 775 height 332
type input "1"
click at [571, 399] on input "number" at bounding box center [534, 396] width 169 height 25
type input "60"
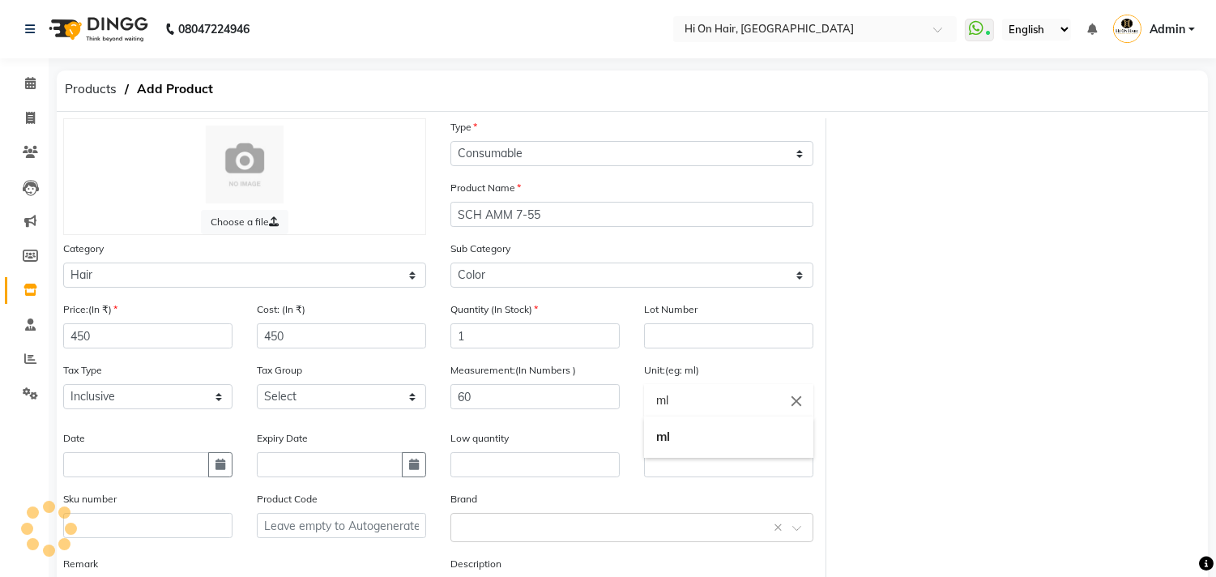
click at [678, 401] on input "ml" at bounding box center [728, 400] width 169 height 32
click at [662, 433] on b "ml" at bounding box center [663, 436] width 14 height 15
click at [224, 468] on icon "button" at bounding box center [221, 464] width 10 height 11
select select "9"
select select "2025"
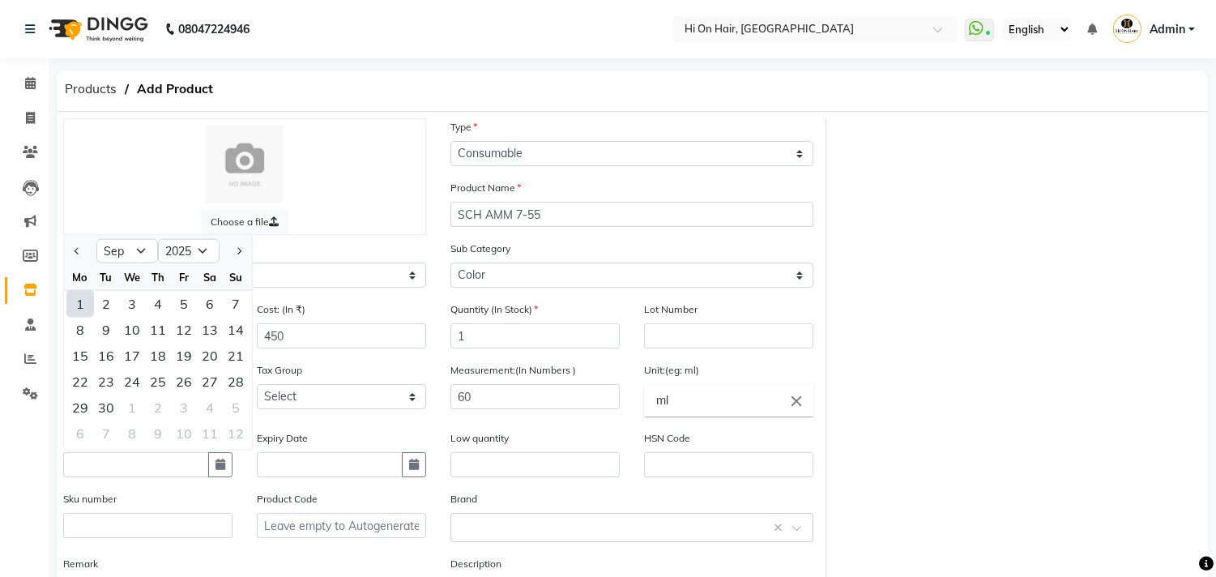
click at [83, 296] on div "1" at bounding box center [80, 304] width 26 height 26
type input "01-09-2025"
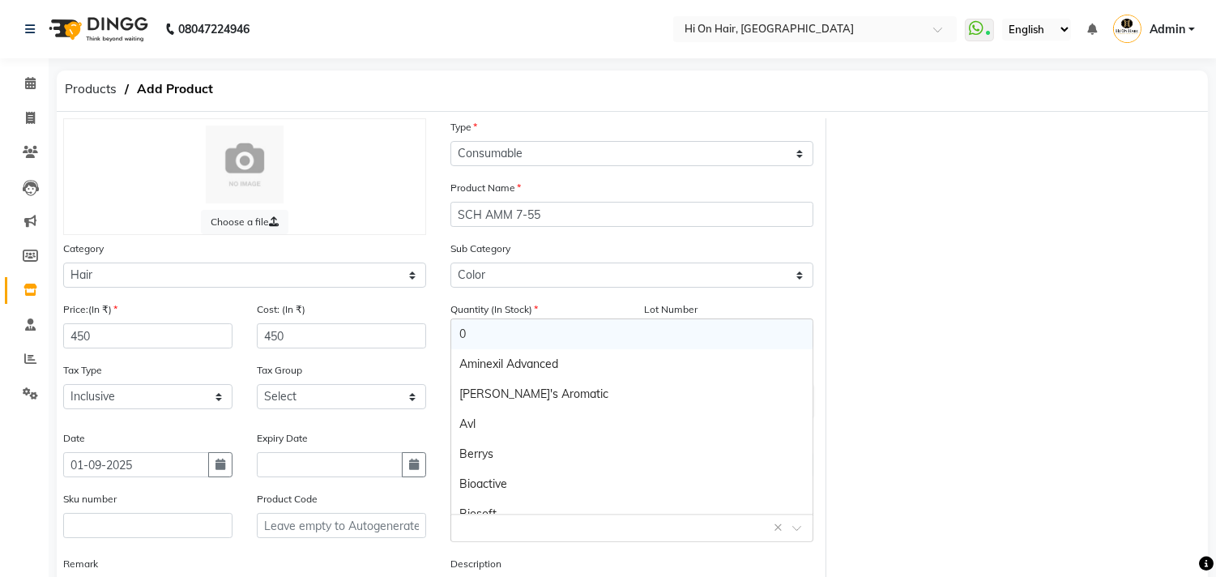
click at [523, 536] on div "Select brand or add custom brand ×" at bounding box center [631, 527] width 363 height 29
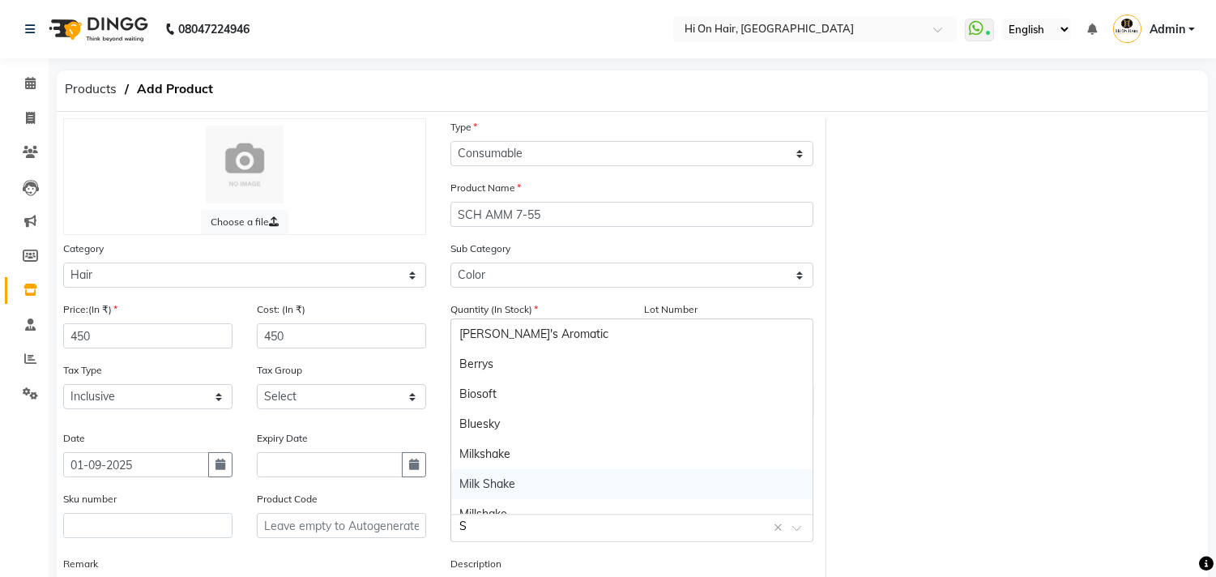
type input "SC"
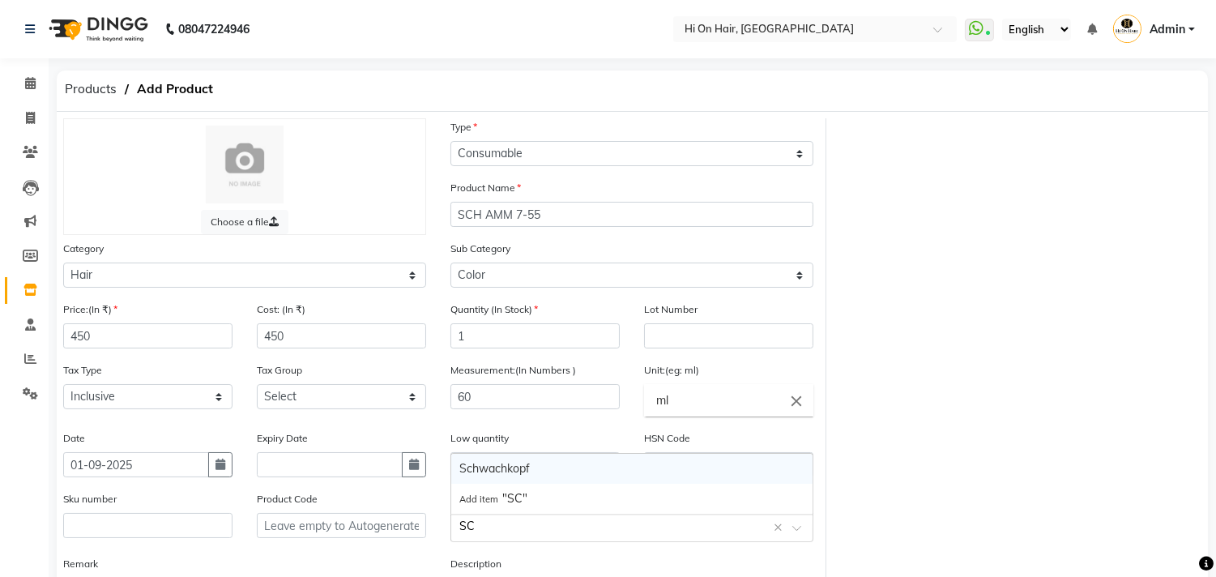
click at [512, 471] on div "Schwachkopf" at bounding box center [631, 469] width 361 height 30
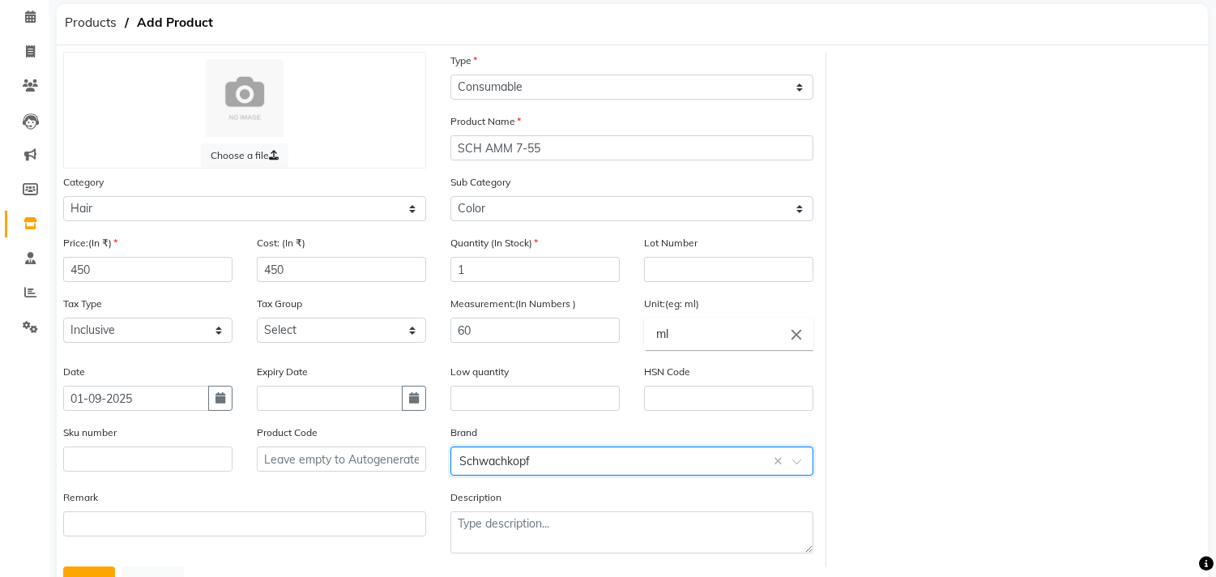
scroll to position [134, 0]
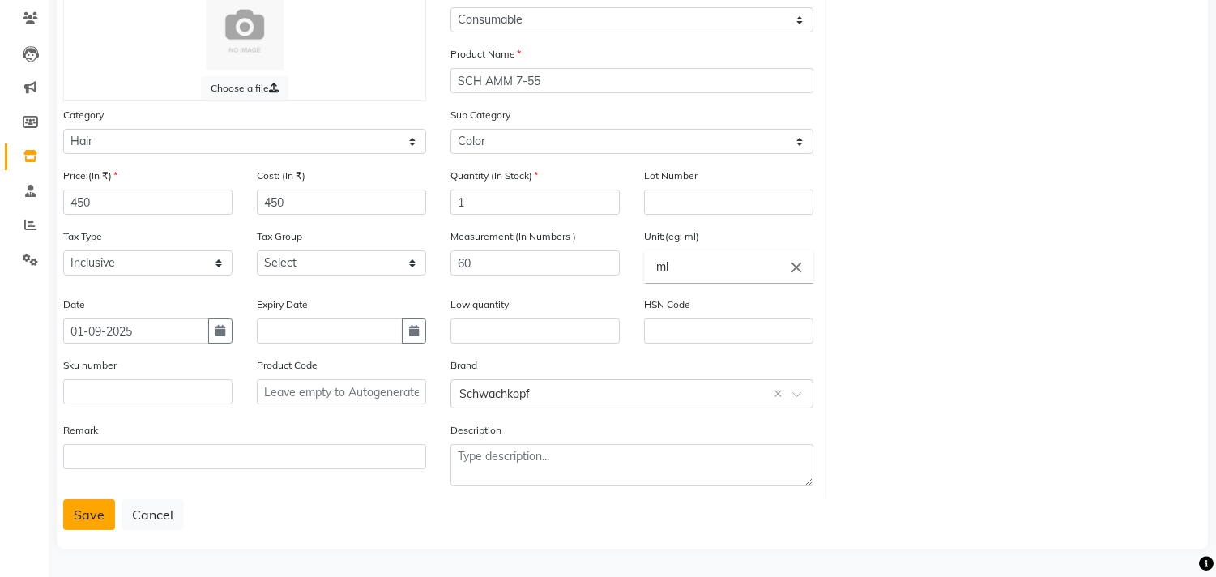
click at [92, 511] on button "Save" at bounding box center [89, 514] width 52 height 31
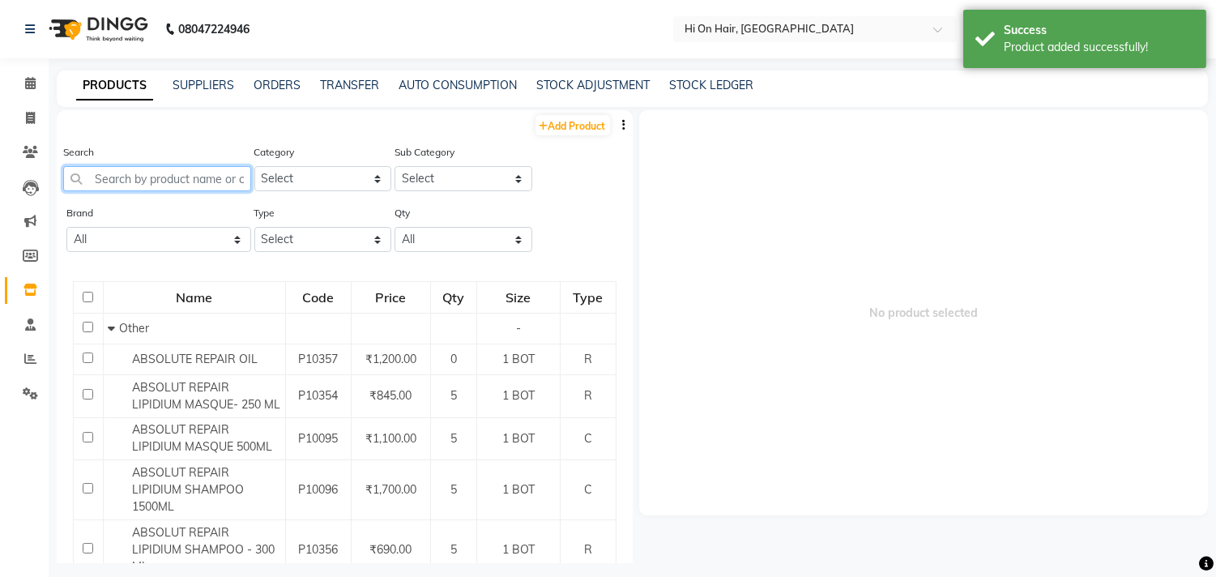
click at [200, 176] on input "text" at bounding box center [157, 178] width 188 height 25
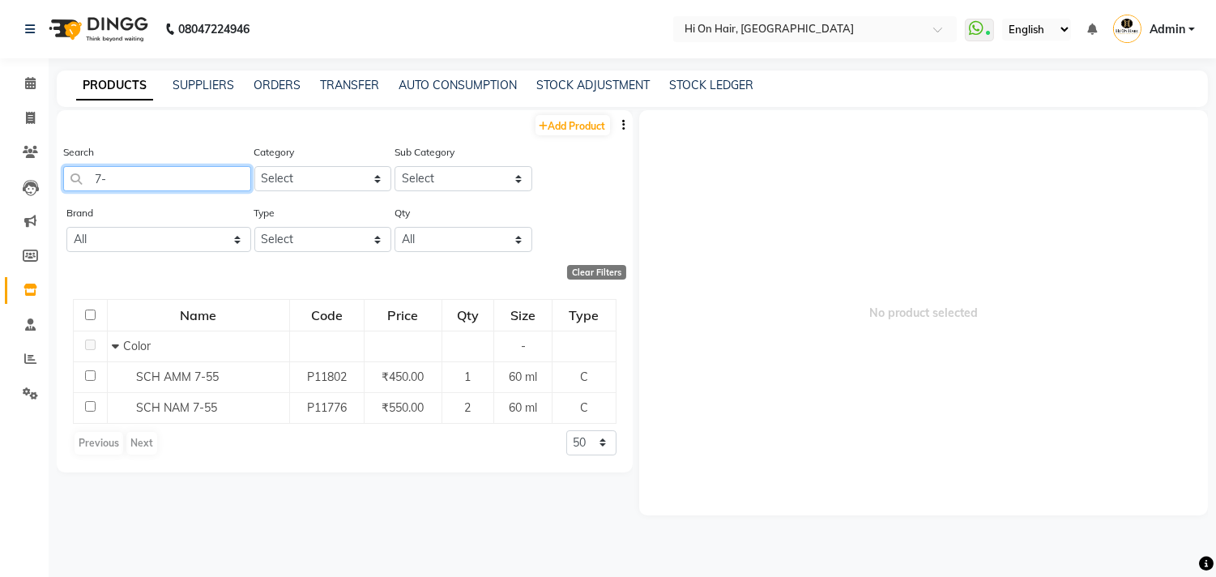
type input "7"
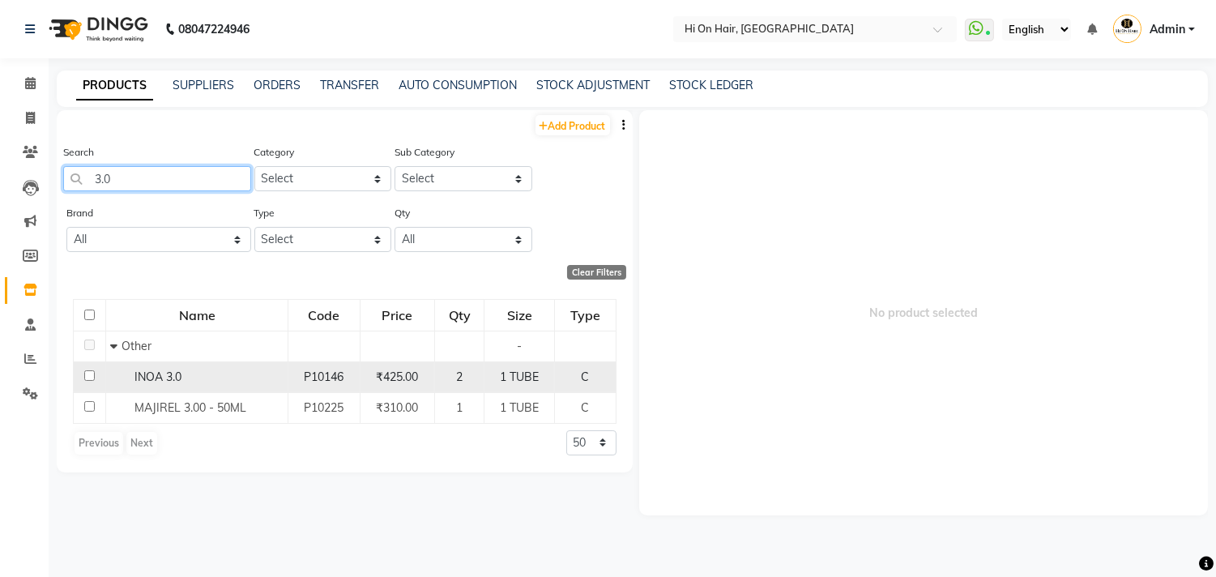
type input "3.0"
click at [286, 378] on td "INOA 3.0" at bounding box center [197, 376] width 182 height 31
click at [336, 376] on span "P10146" at bounding box center [324, 376] width 40 height 15
select select
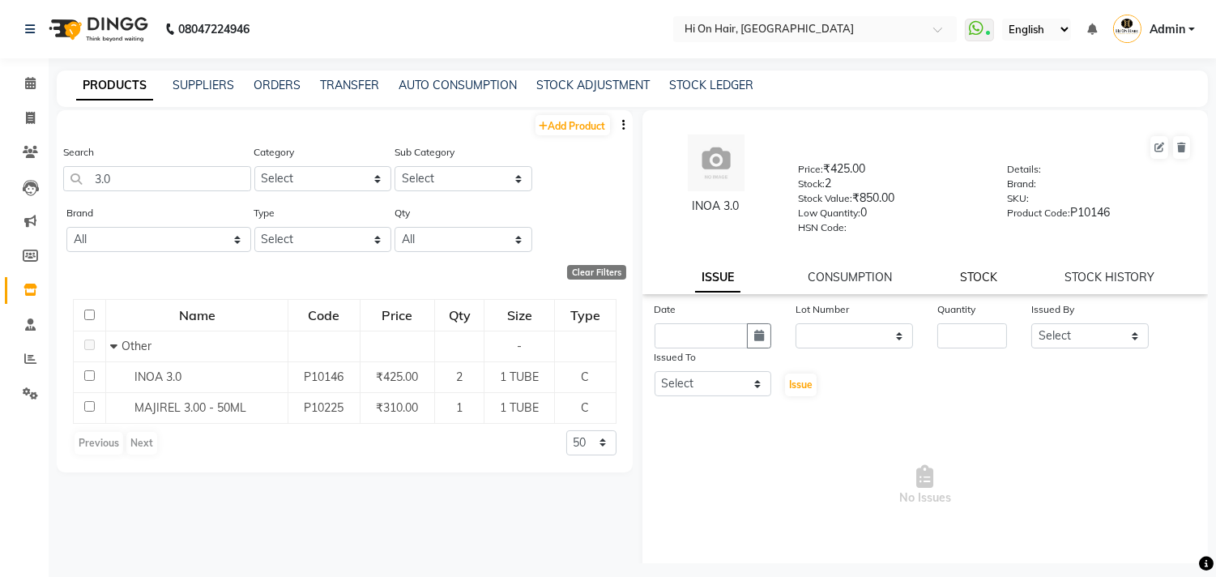
click at [978, 281] on link "STOCK" at bounding box center [978, 277] width 37 height 15
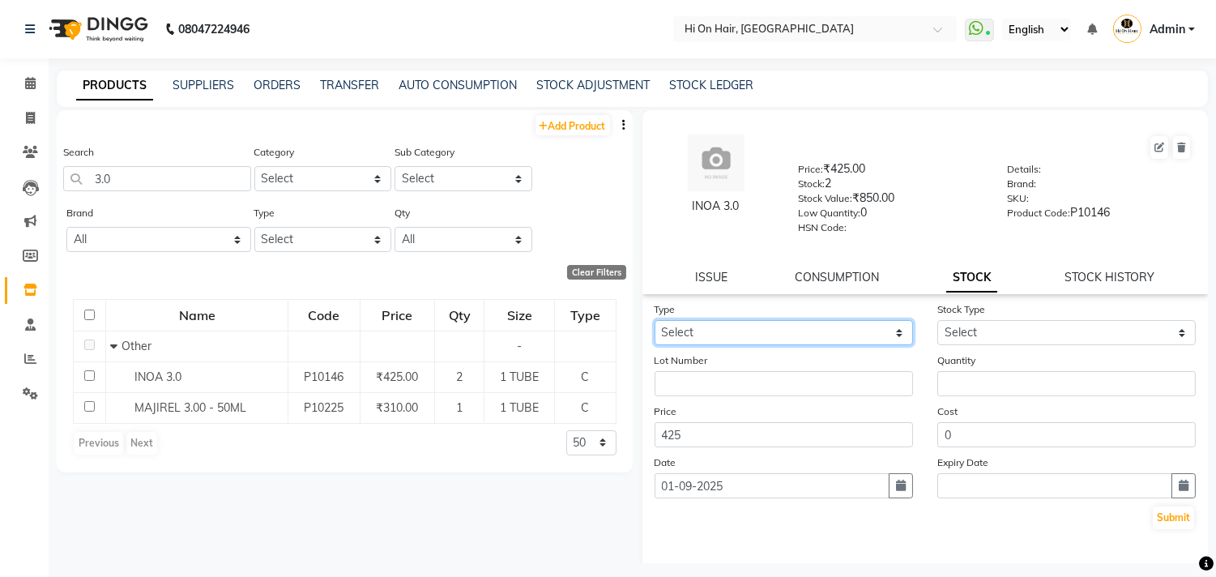
click at [814, 333] on select "Select In Out" at bounding box center [784, 332] width 258 height 25
click at [1080, 281] on link "STOCK HISTORY" at bounding box center [1110, 277] width 90 height 15
select select "all"
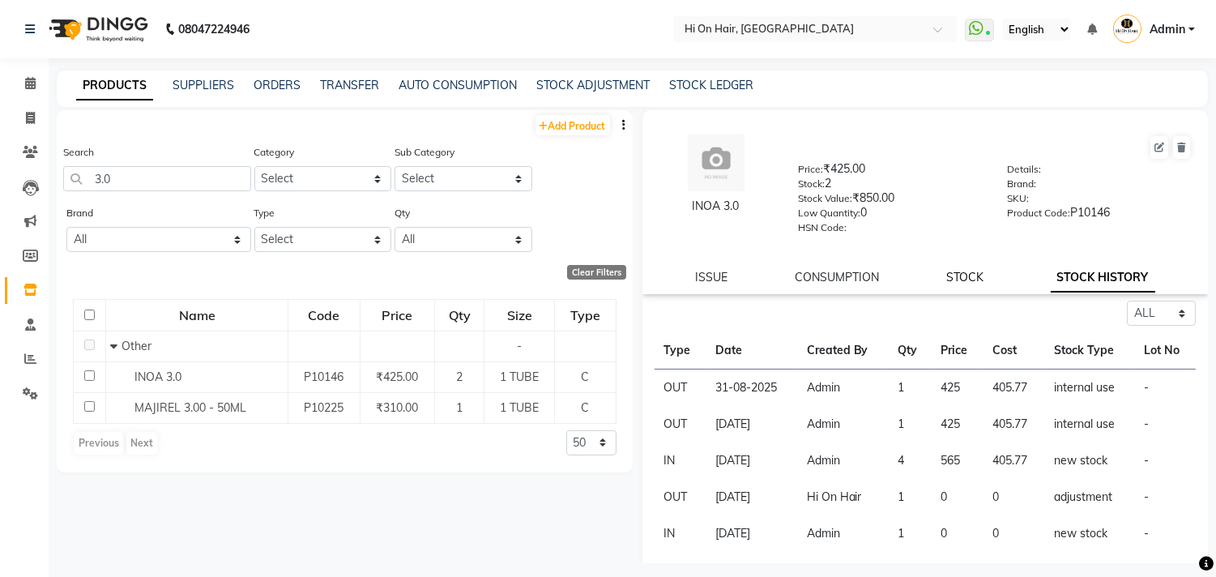
click at [964, 278] on link "STOCK" at bounding box center [964, 277] width 37 height 15
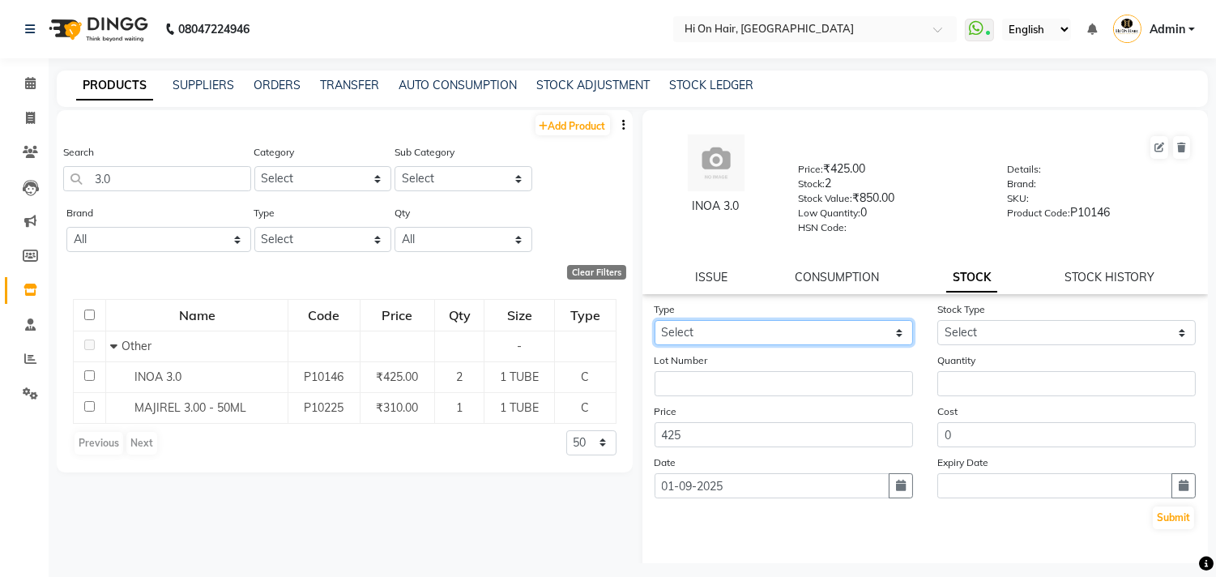
click at [789, 332] on select "Select In Out" at bounding box center [784, 332] width 258 height 25
select select "out"
click at [655, 321] on select "Select In Out" at bounding box center [784, 332] width 258 height 25
select select
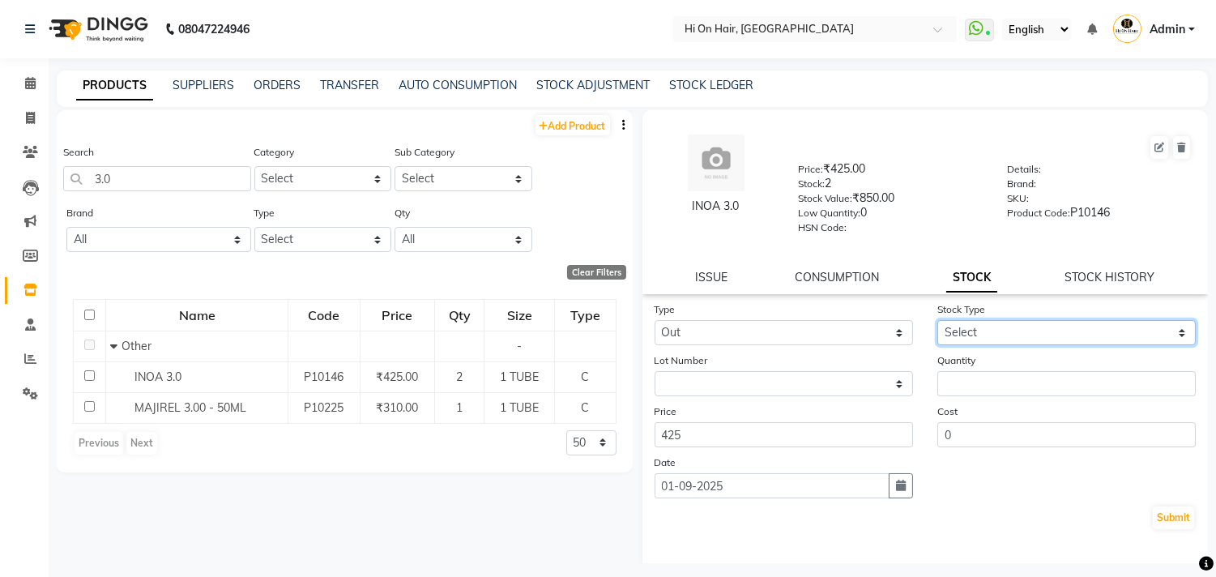
click at [989, 327] on select "Select Internal Use Damaged Expired Adjustment Return Other" at bounding box center [1066, 332] width 258 height 25
select select "internal use"
click at [937, 321] on select "Select Internal Use Damaged Expired Adjustment Return Other" at bounding box center [1066, 332] width 258 height 25
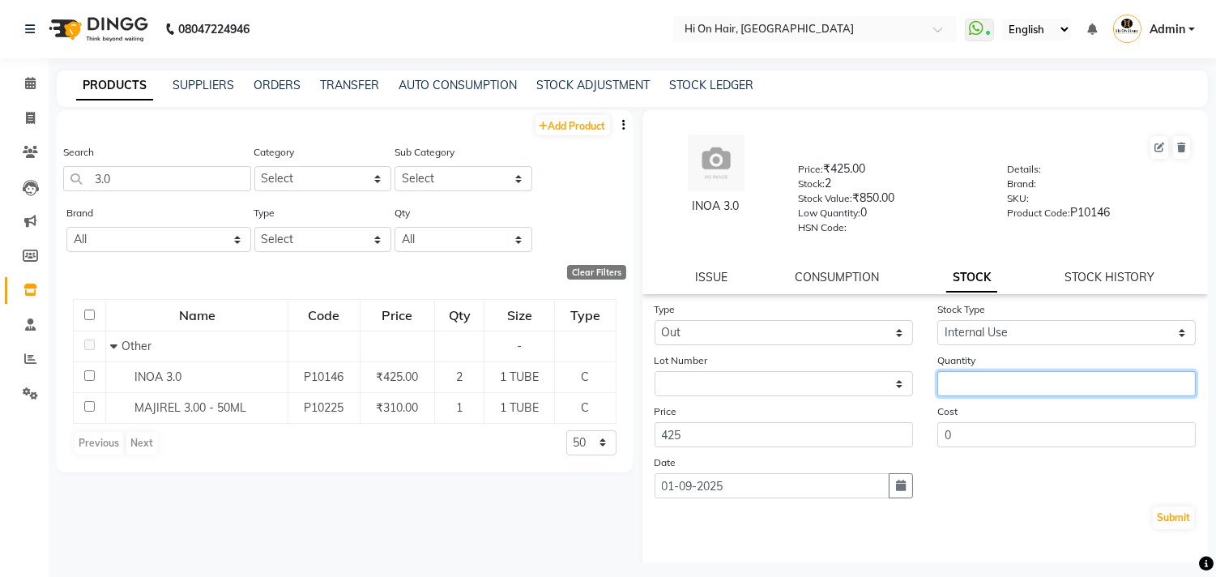
click at [954, 376] on input "number" at bounding box center [1066, 383] width 258 height 25
type input "1"
click at [896, 489] on icon "button" at bounding box center [901, 485] width 10 height 11
select select "9"
select select "2025"
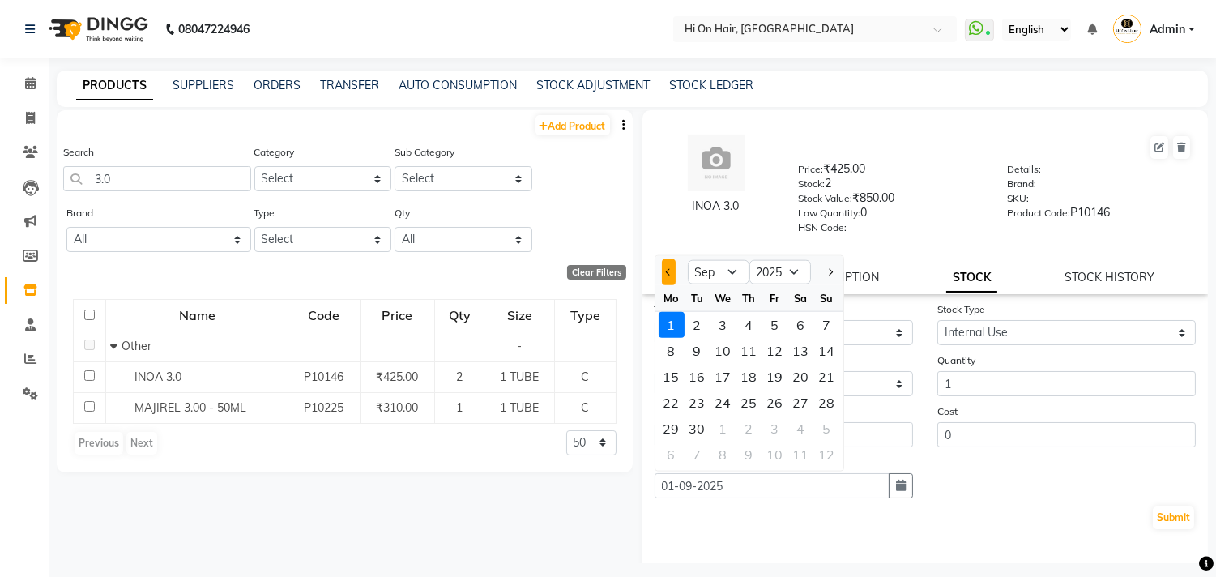
click at [668, 270] on span "Previous month" at bounding box center [668, 271] width 6 height 6
select select "8"
click at [749, 403] on div "21" at bounding box center [749, 403] width 26 height 26
type input "21-08-2025"
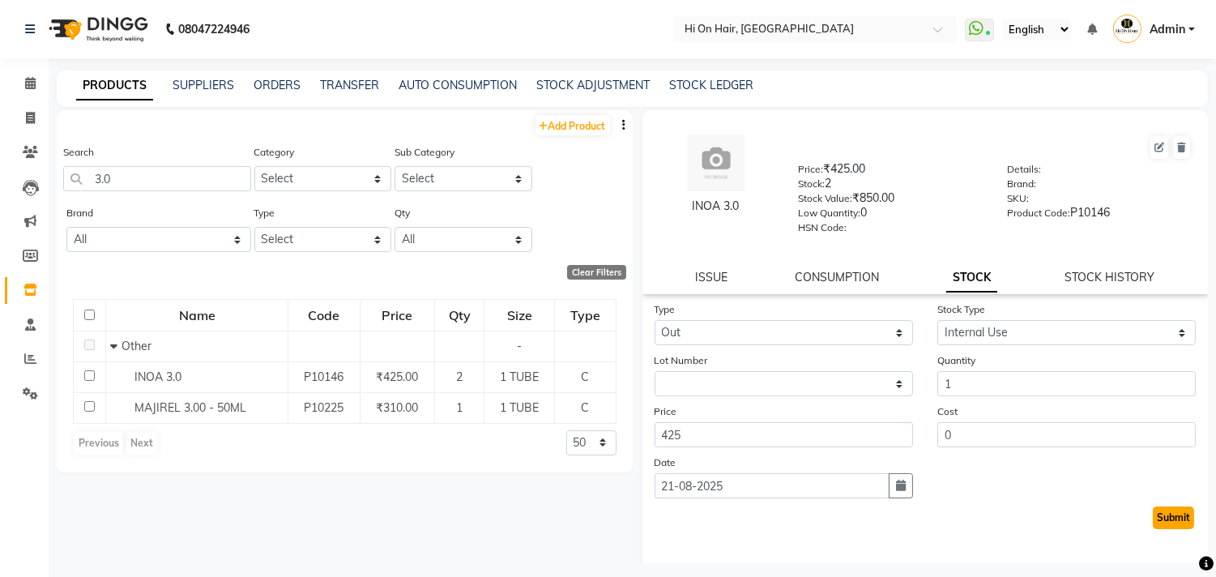
click at [1153, 514] on button "Submit" at bounding box center [1173, 517] width 41 height 23
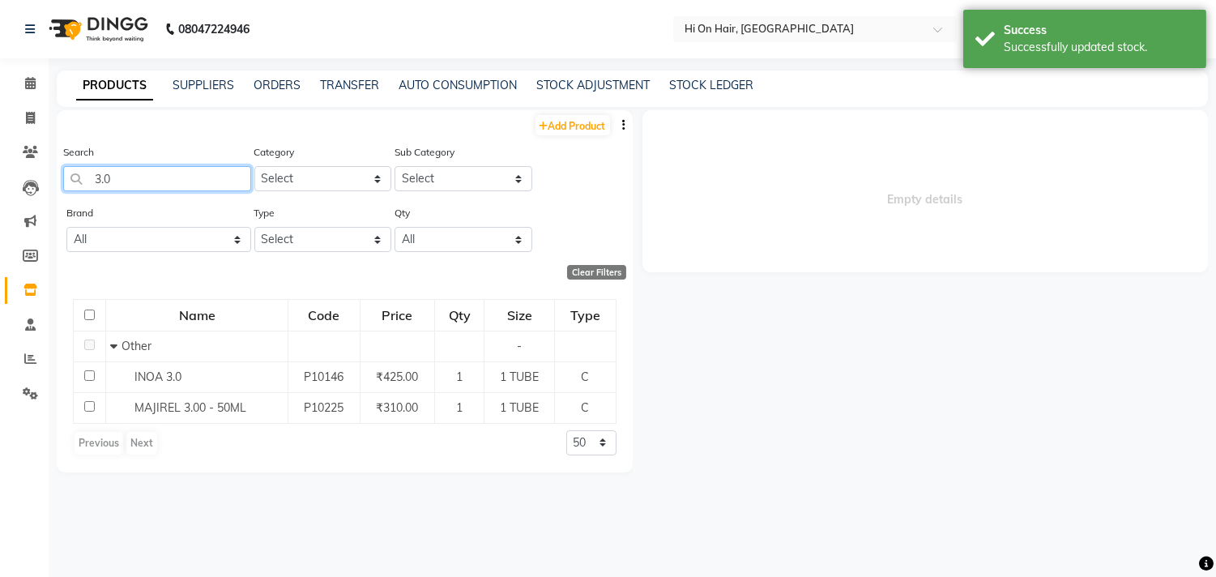
click at [141, 184] on input "3.0" at bounding box center [157, 178] width 188 height 25
type input "3"
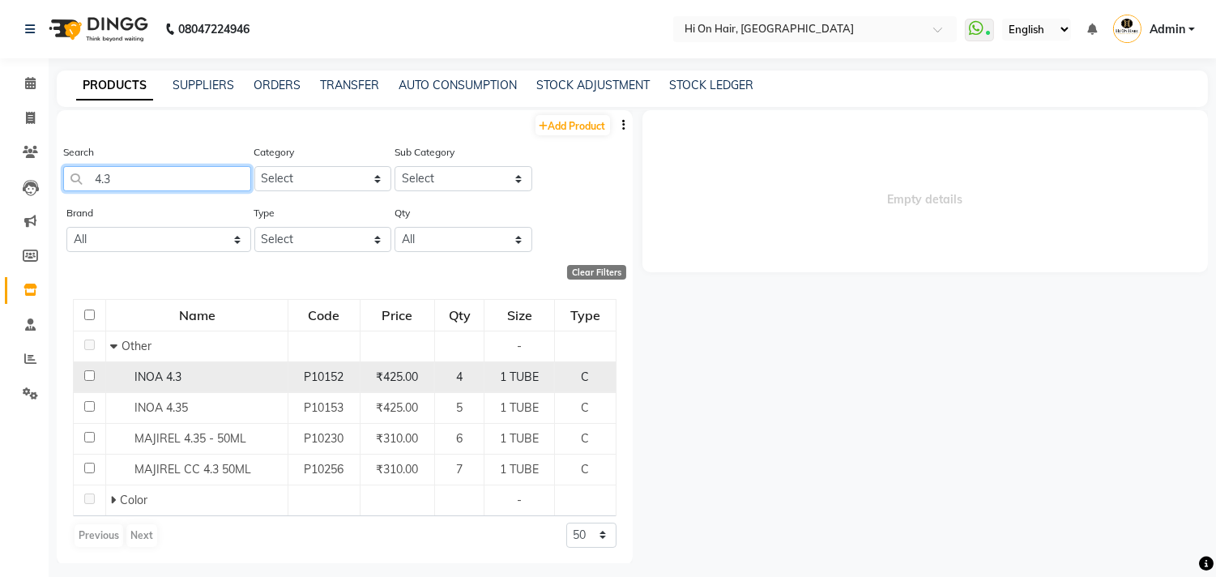
type input "4.3"
click at [220, 371] on div "INOA 4.3" at bounding box center [196, 377] width 173 height 17
select select
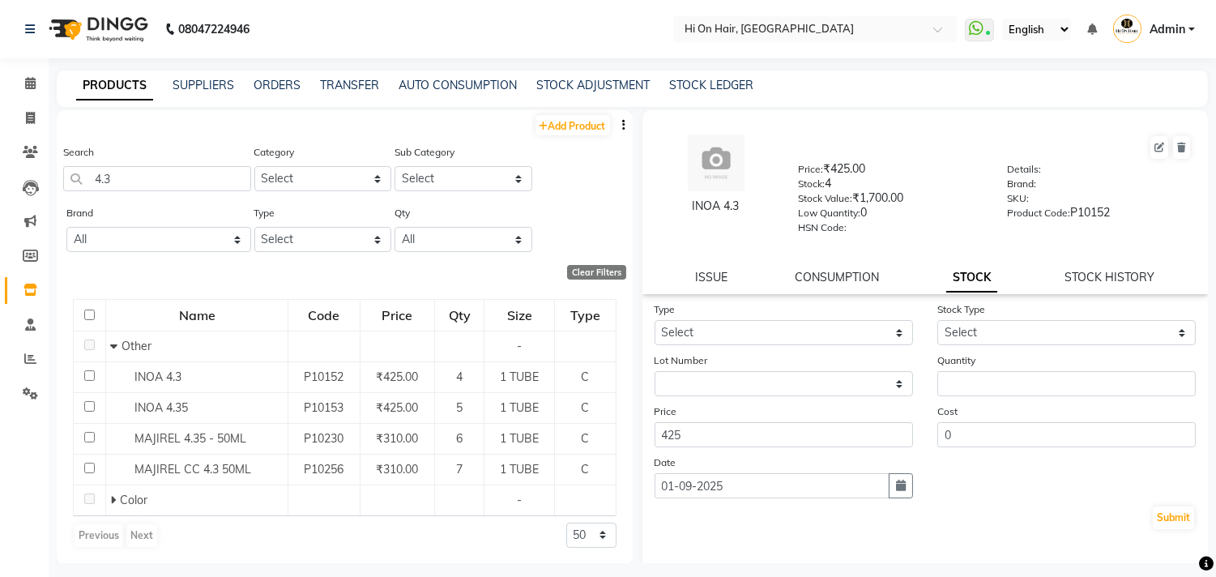
click at [971, 280] on link "STOCK" at bounding box center [971, 277] width 51 height 29
click at [1095, 274] on link "STOCK HISTORY" at bounding box center [1110, 277] width 90 height 15
select select "all"
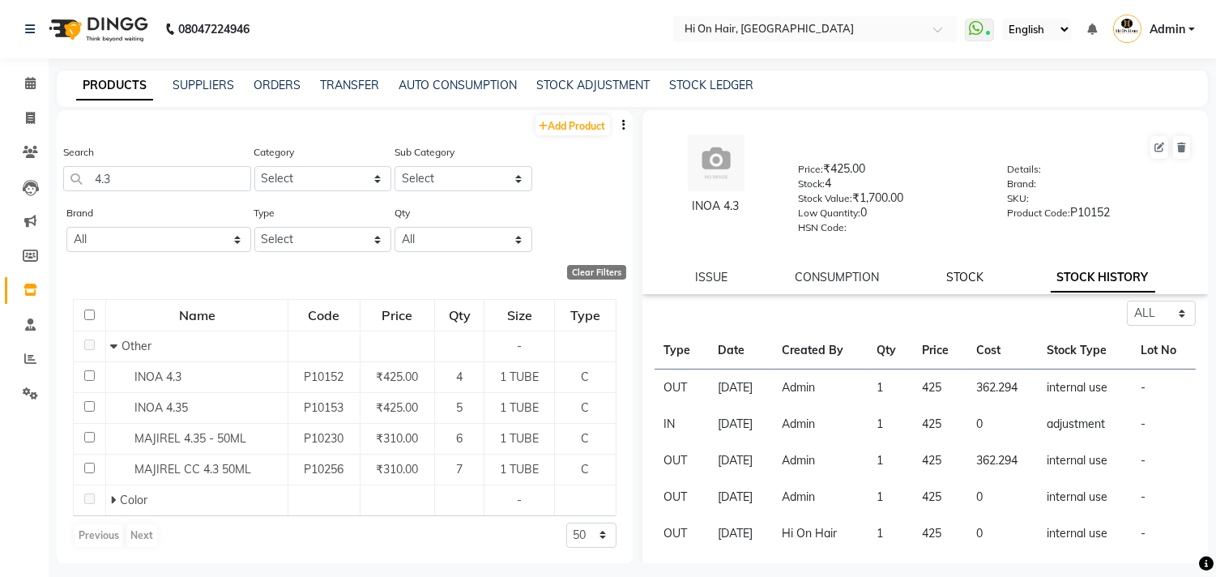
click at [959, 274] on link "STOCK" at bounding box center [964, 277] width 37 height 15
select select
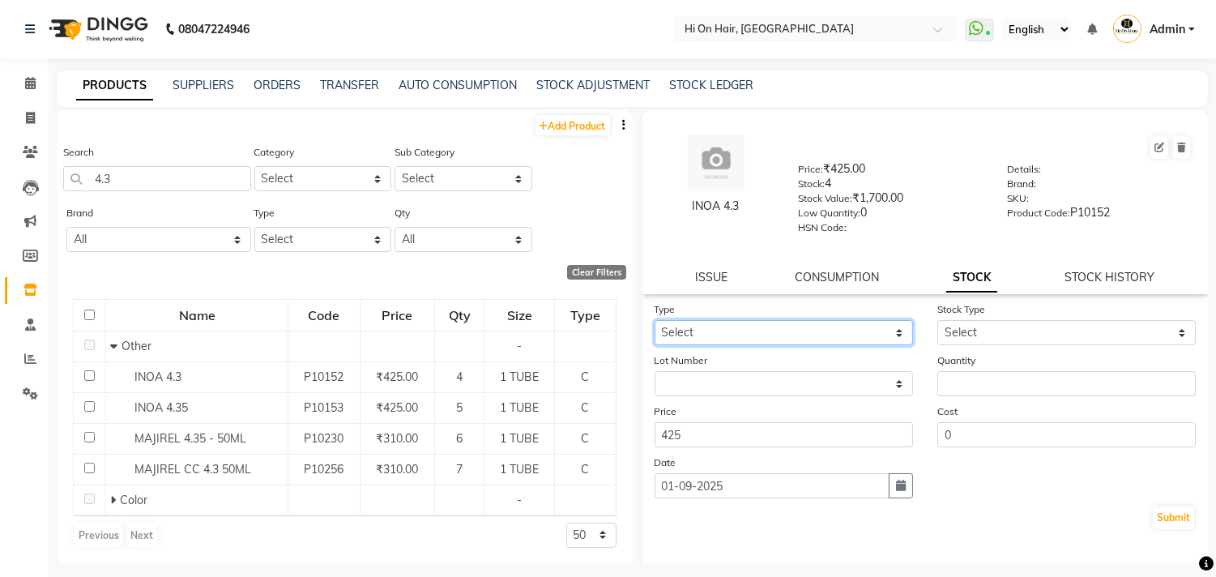
click at [854, 332] on select "Select In Out" at bounding box center [784, 332] width 258 height 25
select select "out"
click at [655, 321] on select "Select In Out" at bounding box center [784, 332] width 258 height 25
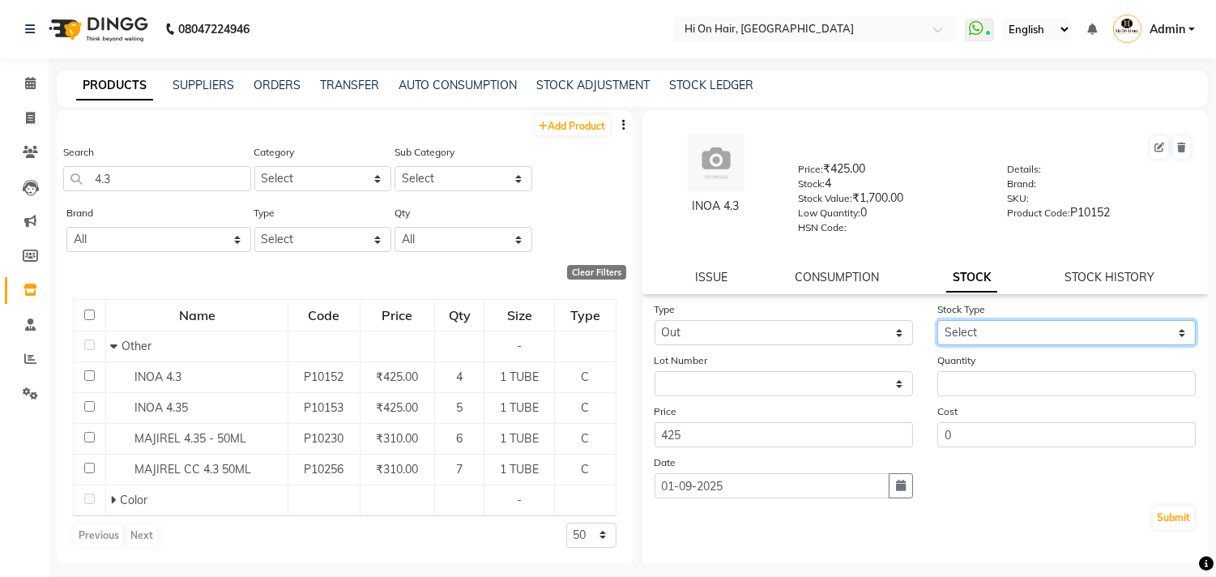
click at [962, 331] on select "Select Internal Use Damaged Expired Adjustment Return Other" at bounding box center [1066, 332] width 258 height 25
select select "internal use"
click at [937, 321] on select "Select Internal Use Damaged Expired Adjustment Return Other" at bounding box center [1066, 332] width 258 height 25
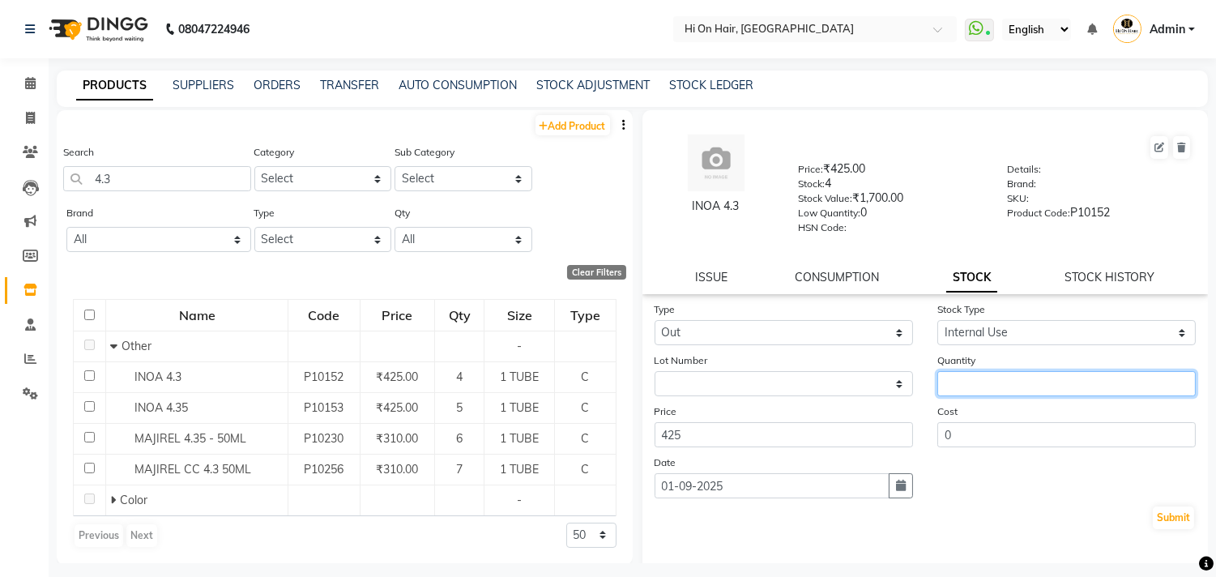
drag, startPoint x: 974, startPoint y: 383, endPoint x: 961, endPoint y: 373, distance: 16.2
click at [973, 383] on input "number" at bounding box center [1066, 383] width 258 height 25
type input "1"
click at [896, 488] on icon "button" at bounding box center [901, 485] width 10 height 11
select select "9"
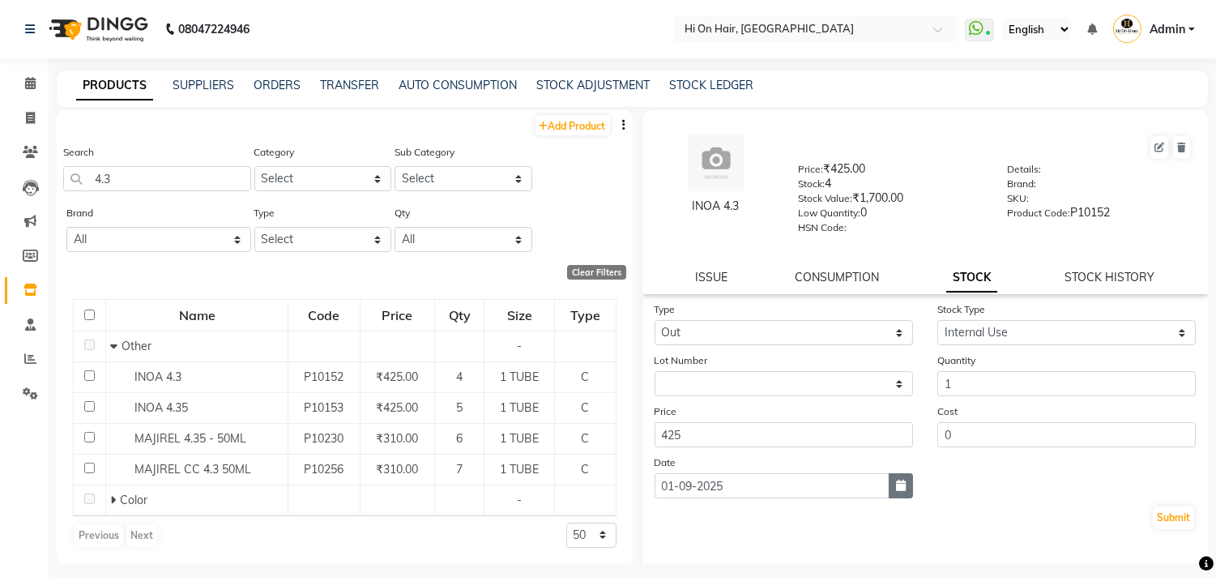
select select "2025"
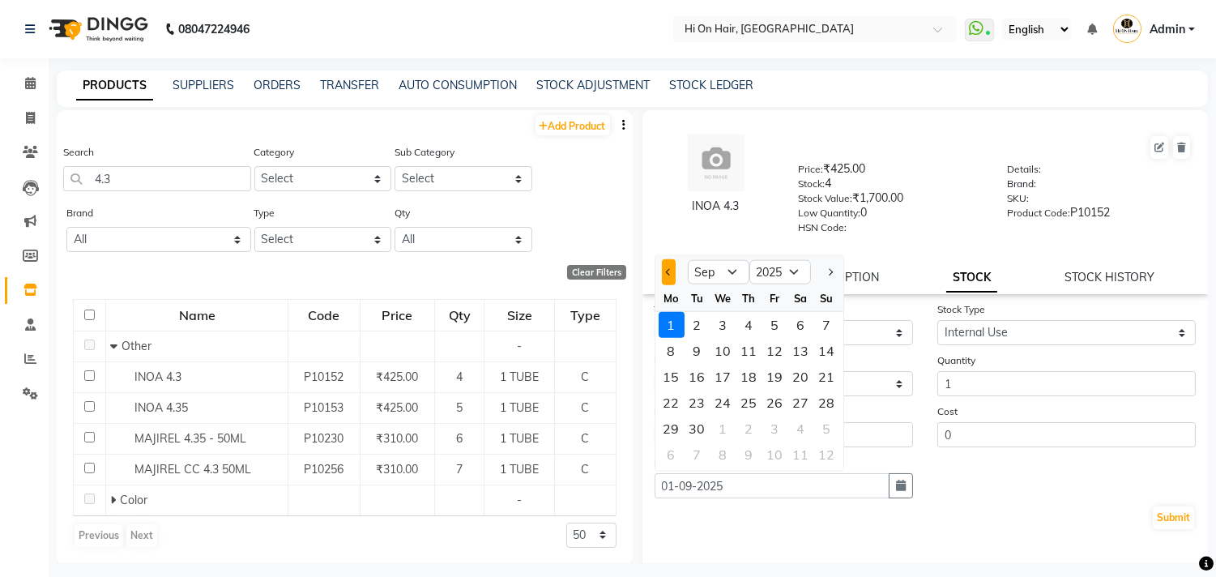
click at [668, 273] on span "Previous month" at bounding box center [668, 271] width 6 height 6
select select "8"
click at [751, 429] on div "28" at bounding box center [749, 429] width 26 height 26
type input "[DATE]"
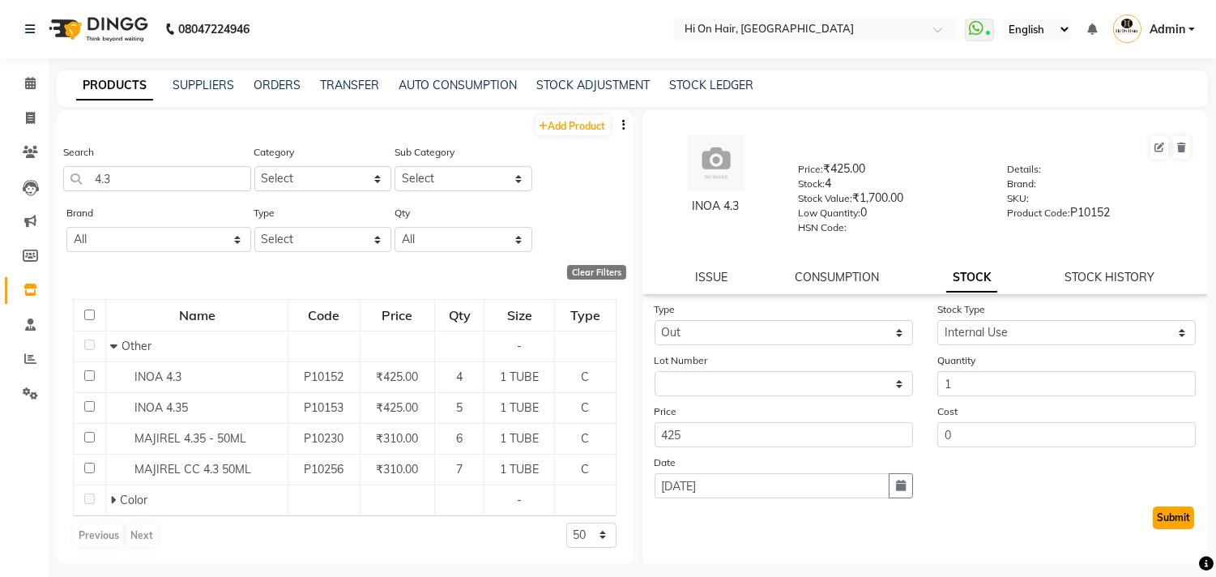
click at [1159, 527] on button "Submit" at bounding box center [1173, 517] width 41 height 23
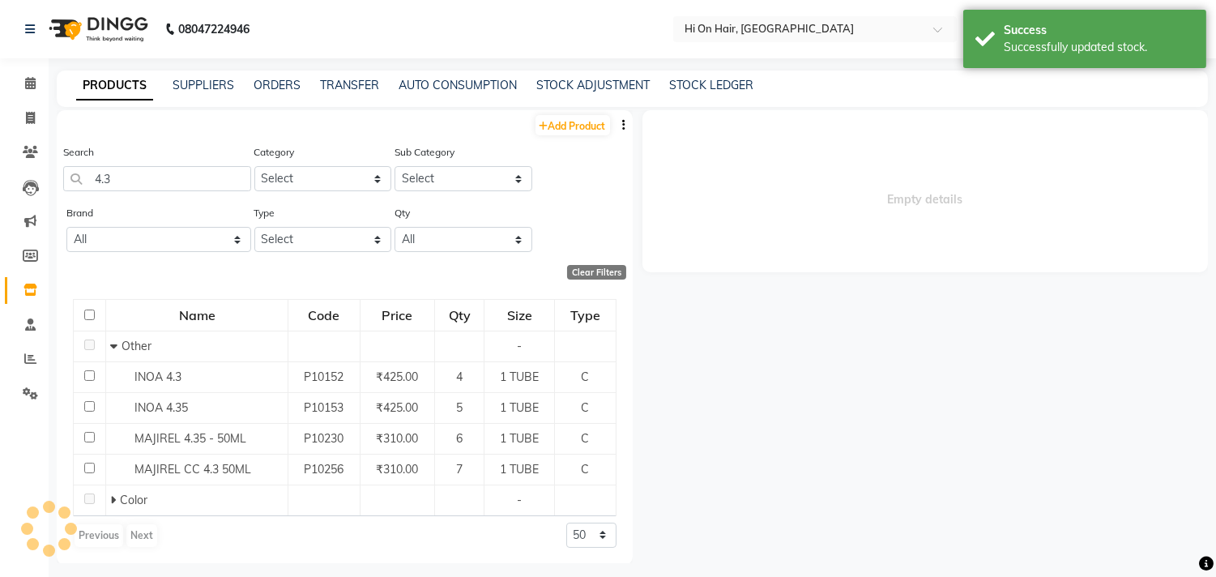
select select
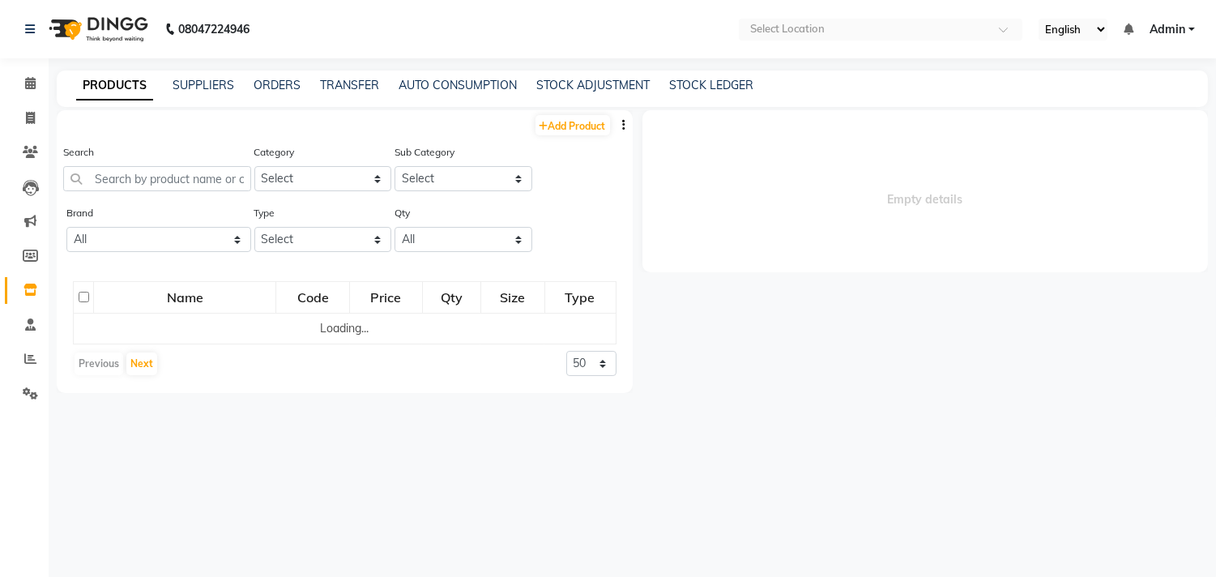
select select
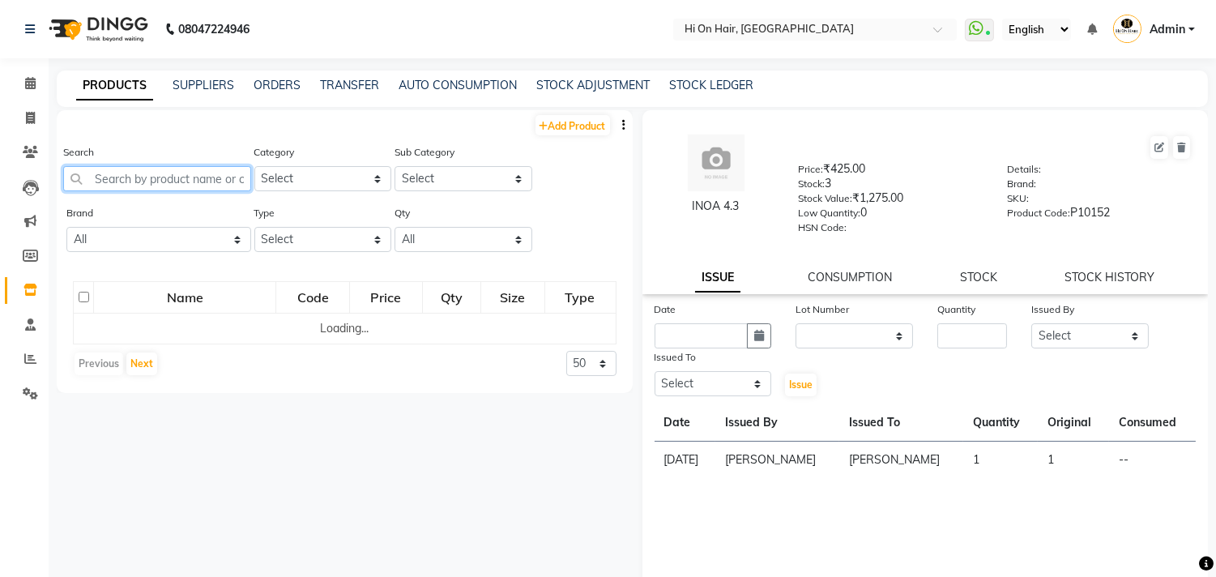
click at [135, 169] on input "text" at bounding box center [157, 178] width 188 height 25
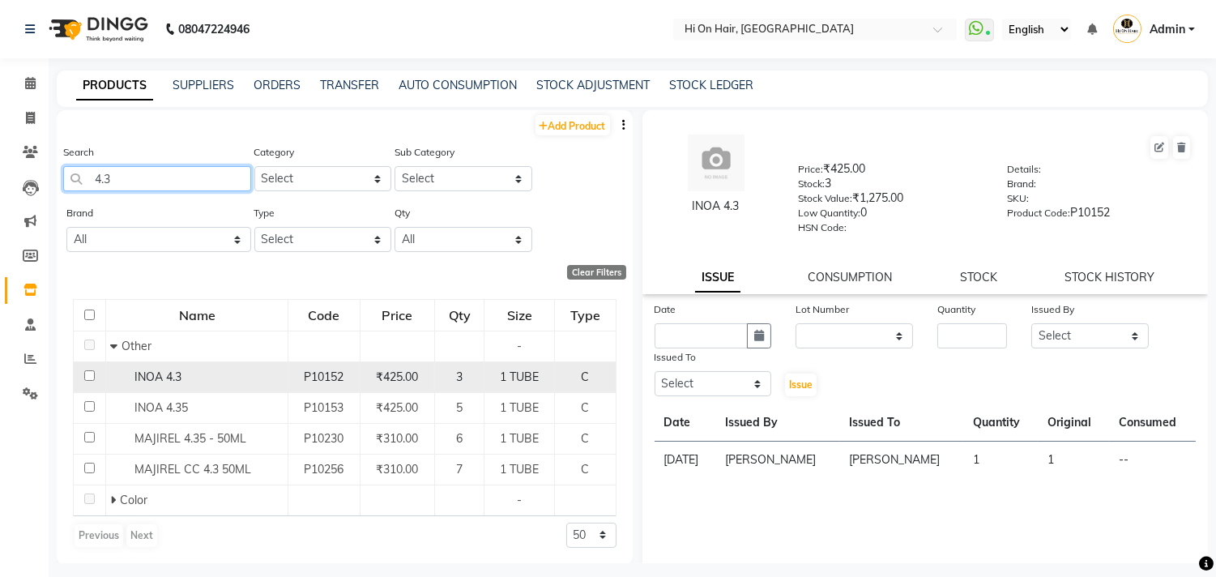
type input "4.3"
click at [362, 383] on td "₹425.00" at bounding box center [397, 376] width 75 height 31
click at [367, 375] on div "₹425.00" at bounding box center [397, 377] width 61 height 17
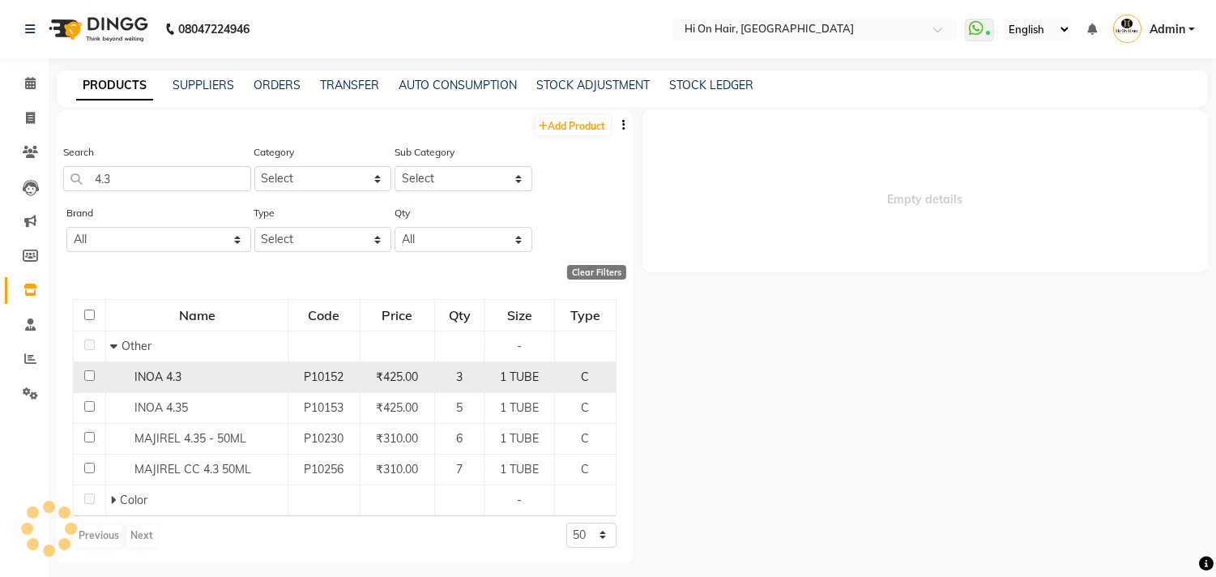
select select
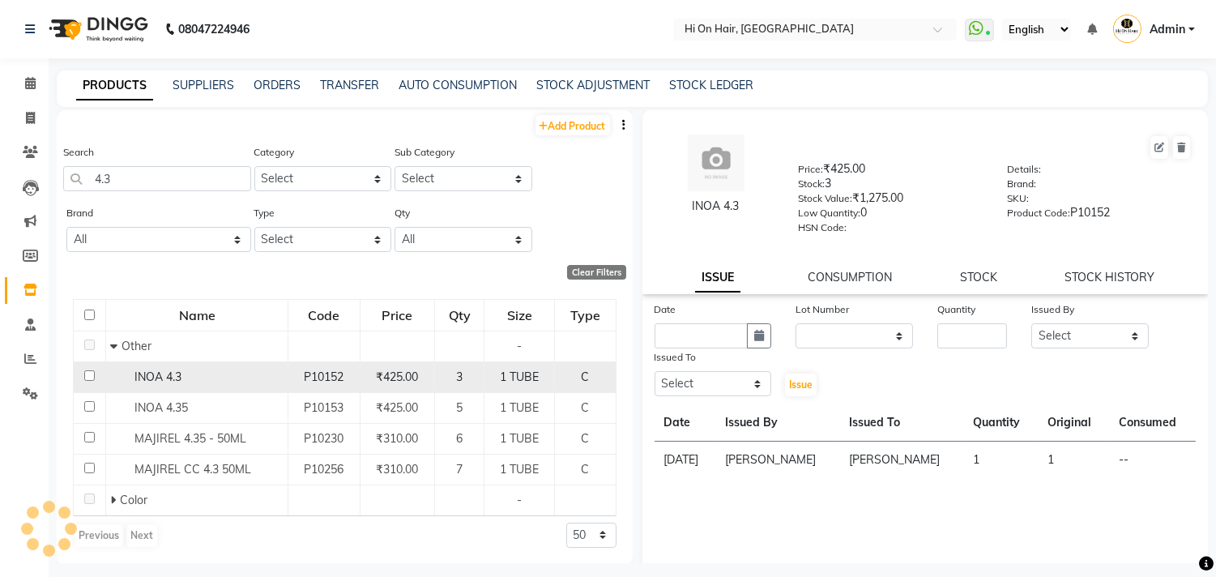
click at [387, 371] on span "₹425.00" at bounding box center [397, 376] width 42 height 15
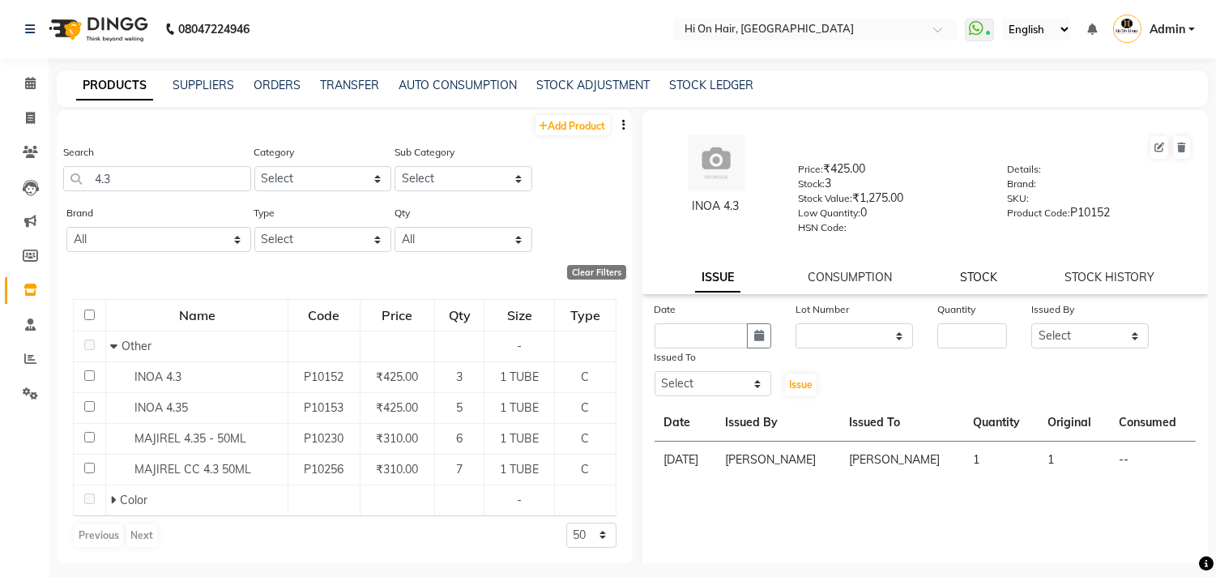
click at [981, 280] on link "STOCK" at bounding box center [978, 277] width 37 height 15
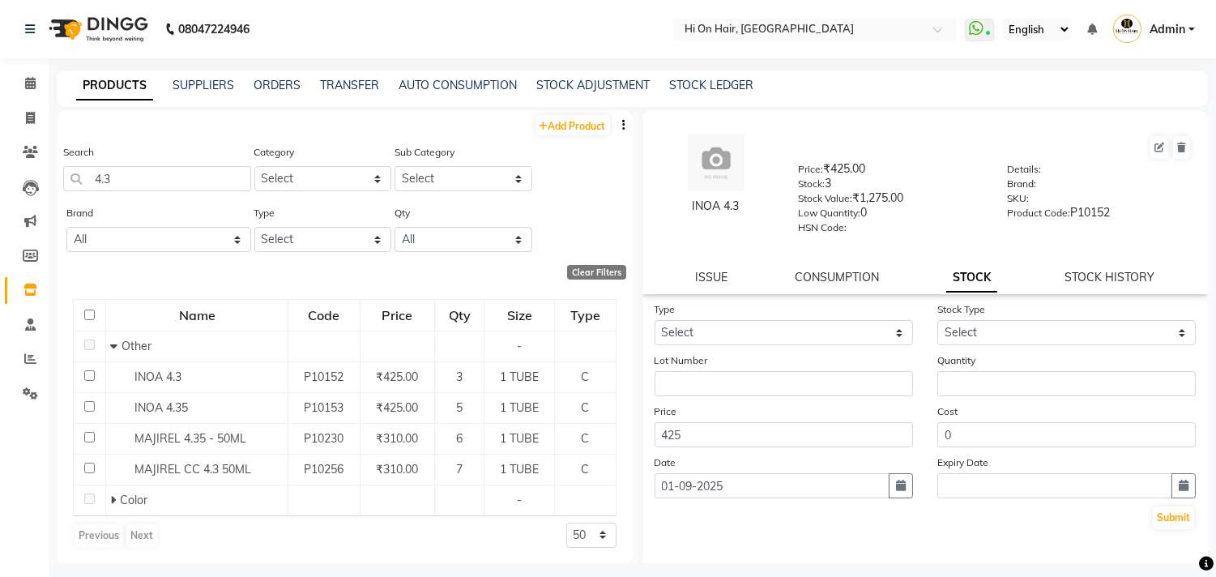
click at [1108, 287] on div "INOA 4.3 Price: ₹425.00 Stock: 3 Stock Value: ₹1,275.00 Low Quantity: 0 HSN Cod…" at bounding box center [925, 202] width 566 height 184
click at [1099, 277] on link "STOCK HISTORY" at bounding box center [1110, 277] width 90 height 15
select select "all"
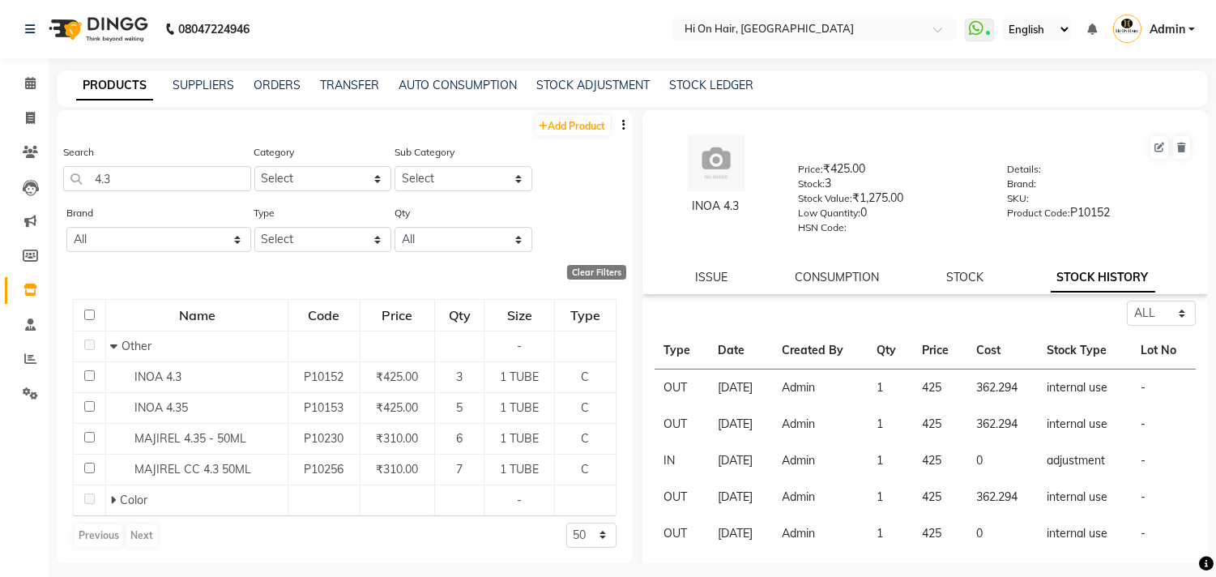
click at [1092, 277] on link "STOCK HISTORY" at bounding box center [1103, 277] width 105 height 29
click at [1080, 270] on link "STOCK HISTORY" at bounding box center [1103, 277] width 105 height 29
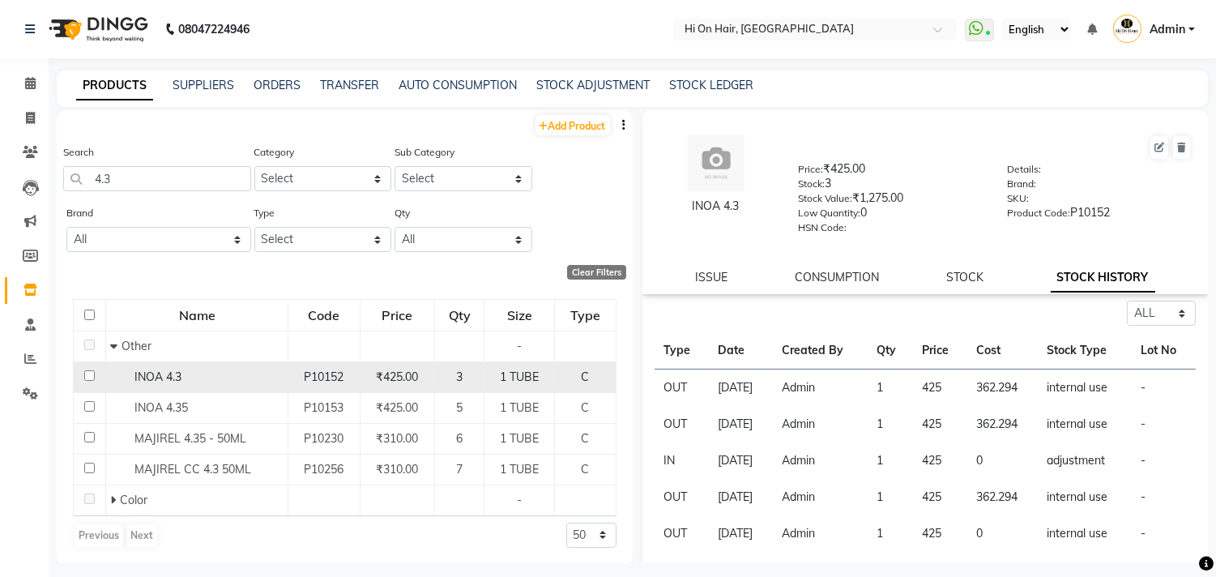
click at [448, 375] on div "3" at bounding box center [460, 377] width 36 height 17
click at [434, 382] on td "3" at bounding box center [459, 376] width 50 height 31
click at [351, 373] on td "P10152" at bounding box center [323, 376] width 71 height 31
click at [409, 386] on td "₹425.00" at bounding box center [397, 376] width 75 height 31
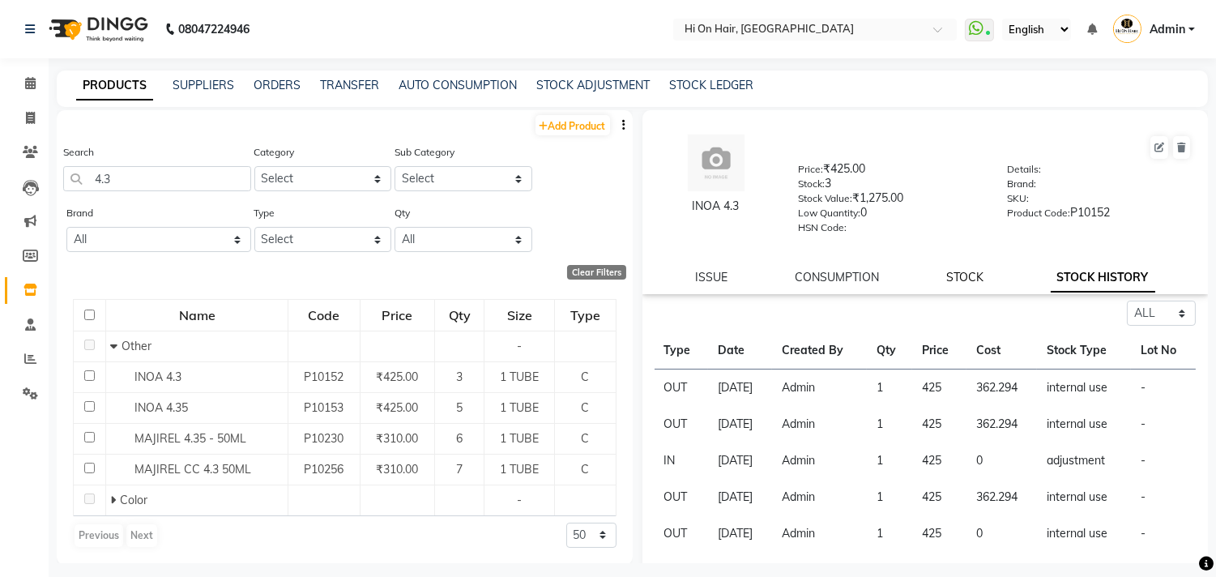
click at [972, 281] on link "STOCK" at bounding box center [964, 277] width 37 height 15
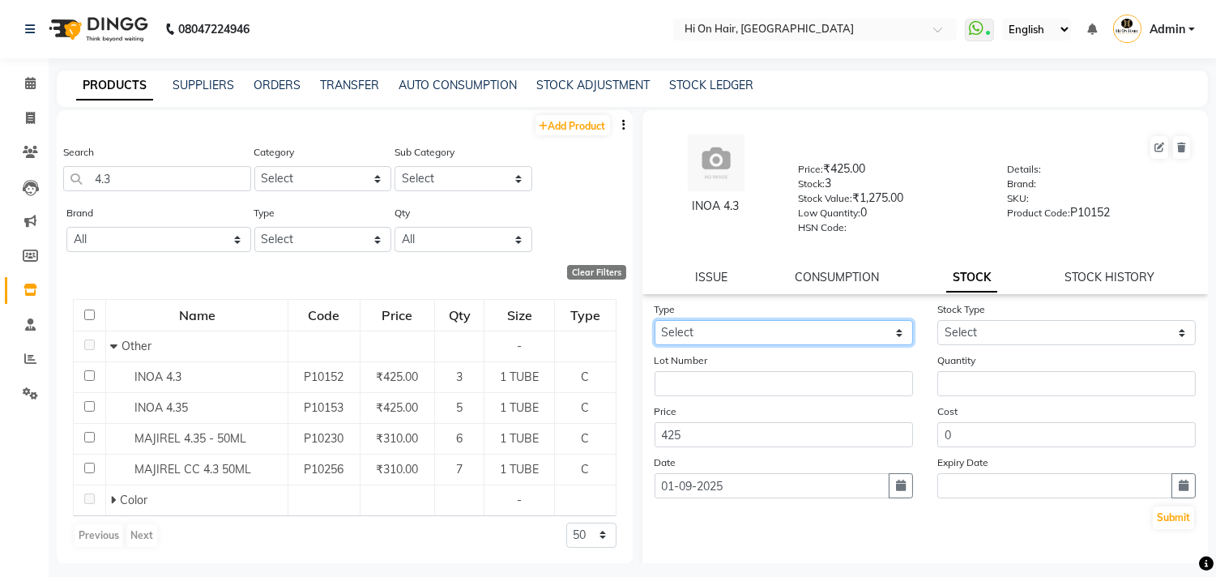
click at [827, 332] on select "Select In Out" at bounding box center [784, 332] width 258 height 25
select select "in"
click at [655, 321] on select "Select In Out" at bounding box center [784, 332] width 258 height 25
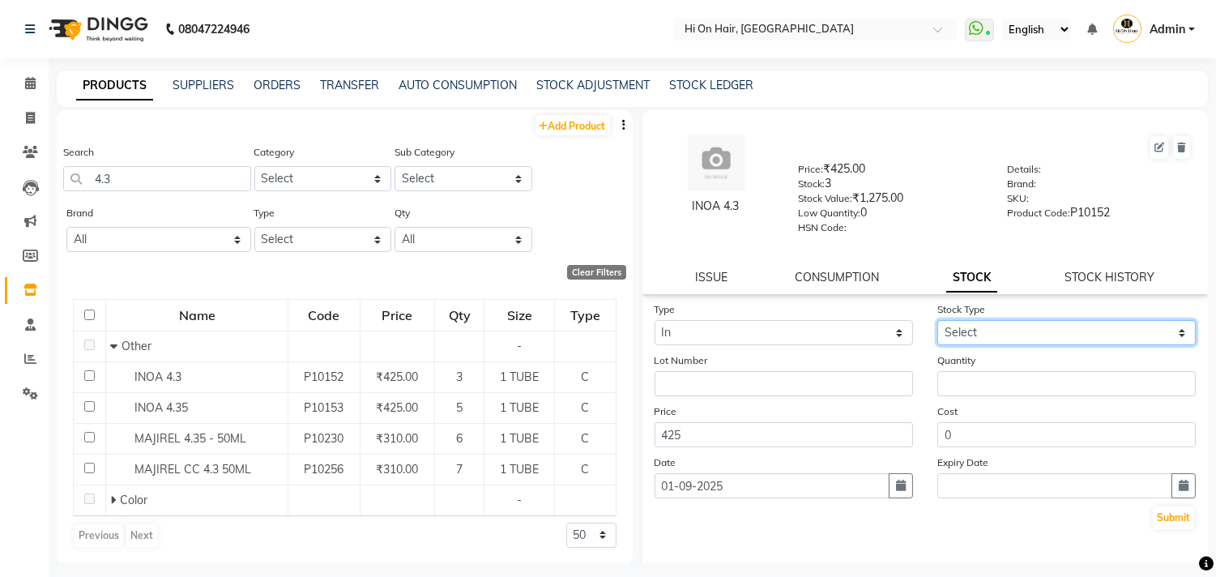
click at [1029, 331] on select "Select New Stock Adjustment Return Other" at bounding box center [1066, 332] width 258 height 25
select select "adjustment"
click at [937, 321] on select "Select New Stock Adjustment Return Other" at bounding box center [1066, 332] width 258 height 25
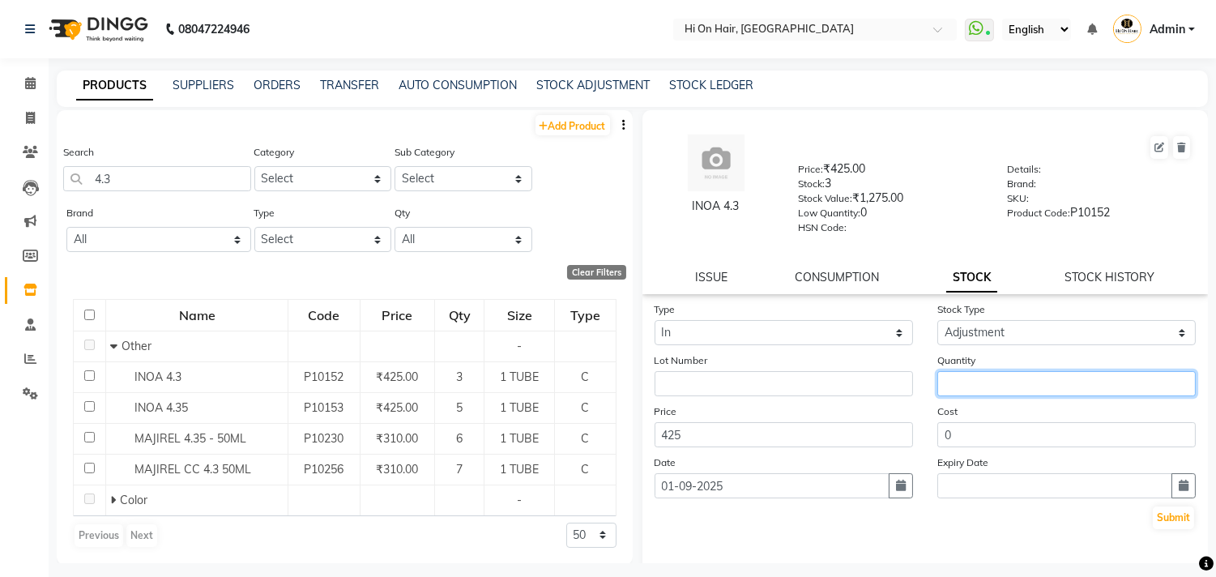
click at [992, 383] on input "number" at bounding box center [1066, 383] width 258 height 25
type input "2"
click at [1163, 520] on button "Submit" at bounding box center [1173, 517] width 41 height 23
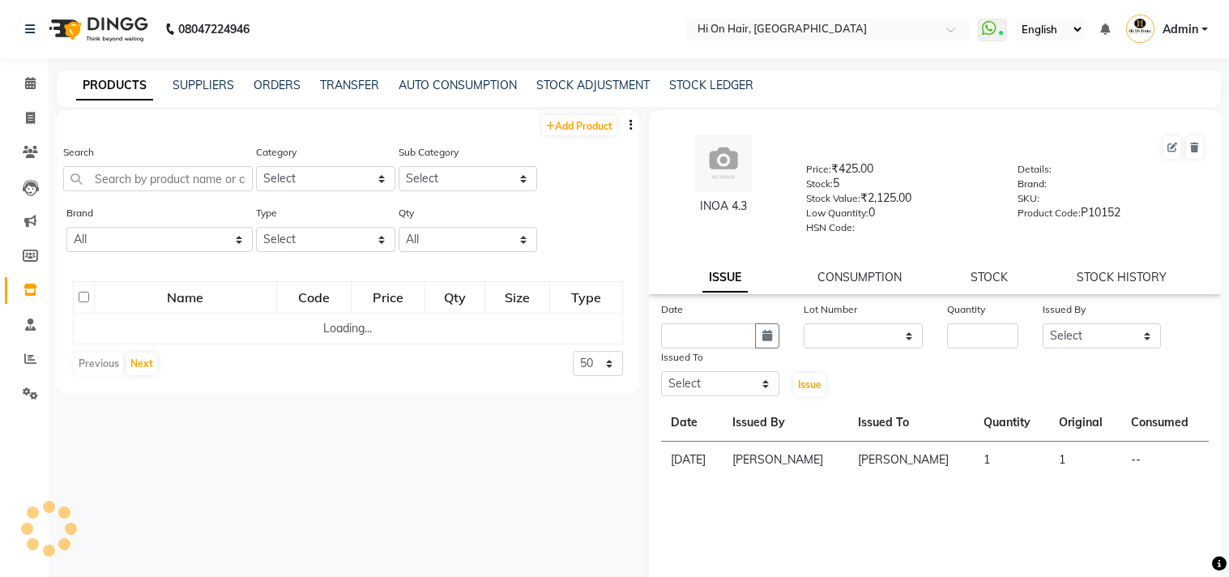
select select
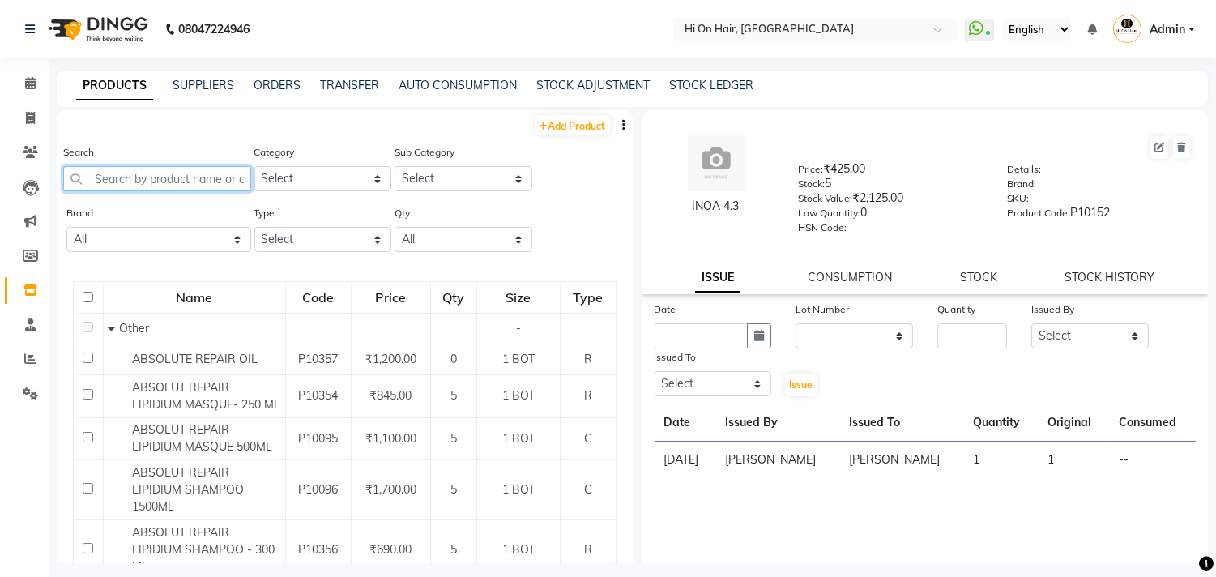
click at [151, 169] on input "text" at bounding box center [157, 178] width 188 height 25
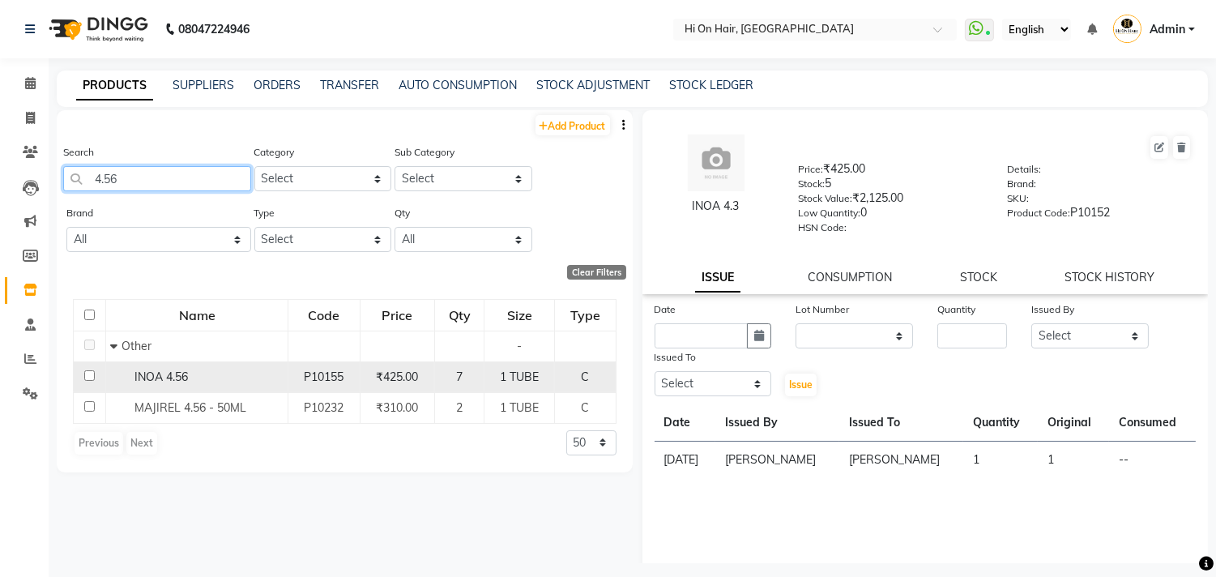
type input "4.56"
click at [361, 378] on td "₹425.00" at bounding box center [397, 376] width 75 height 31
click at [389, 374] on span "₹425.00" at bounding box center [397, 376] width 42 height 15
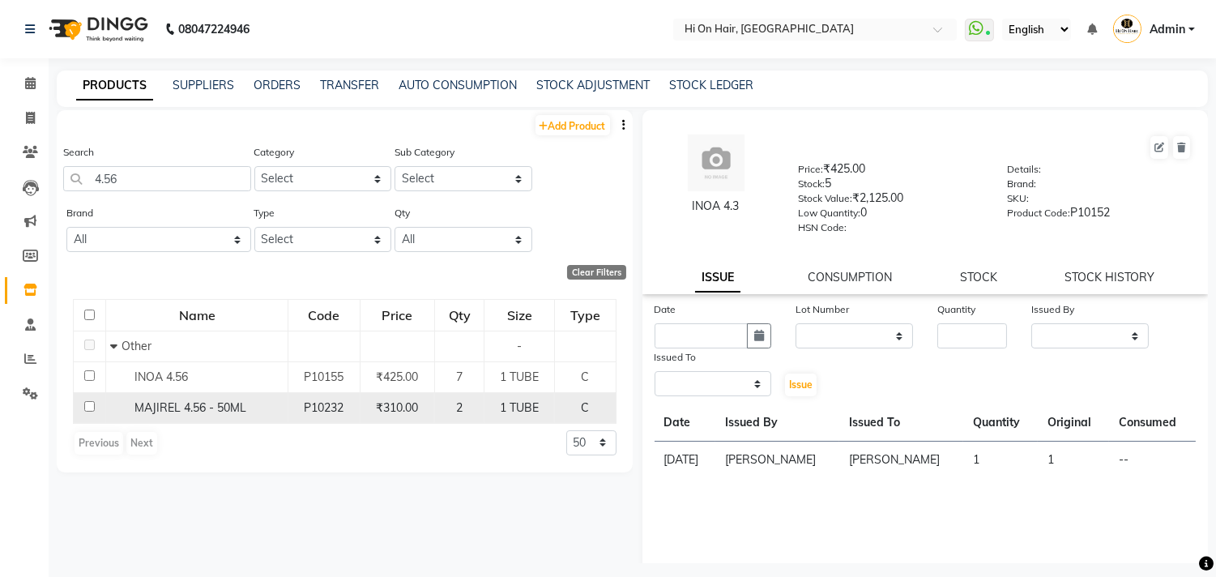
select select
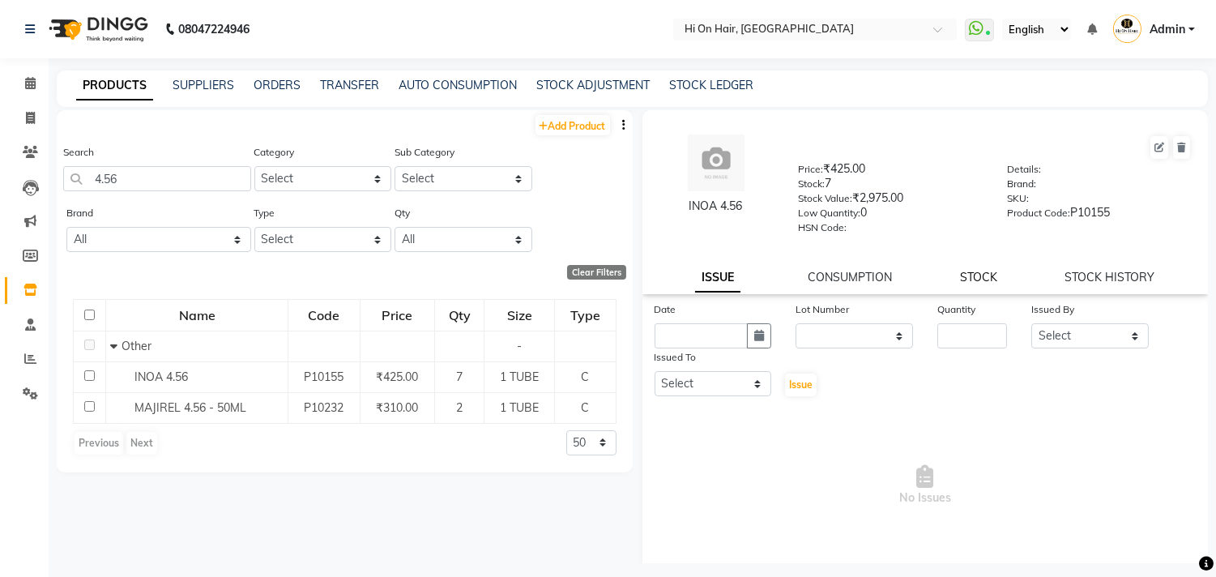
click at [982, 278] on link "STOCK" at bounding box center [978, 277] width 37 height 15
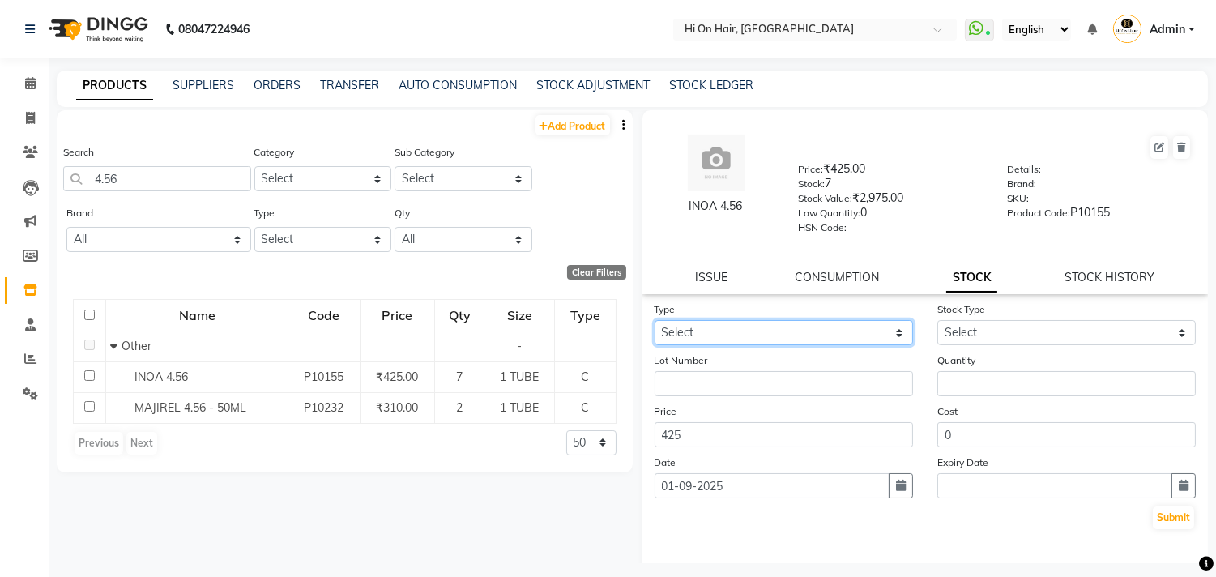
click at [830, 330] on select "Select In Out" at bounding box center [784, 332] width 258 height 25
select select "in"
click at [655, 321] on select "Select In Out" at bounding box center [784, 332] width 258 height 25
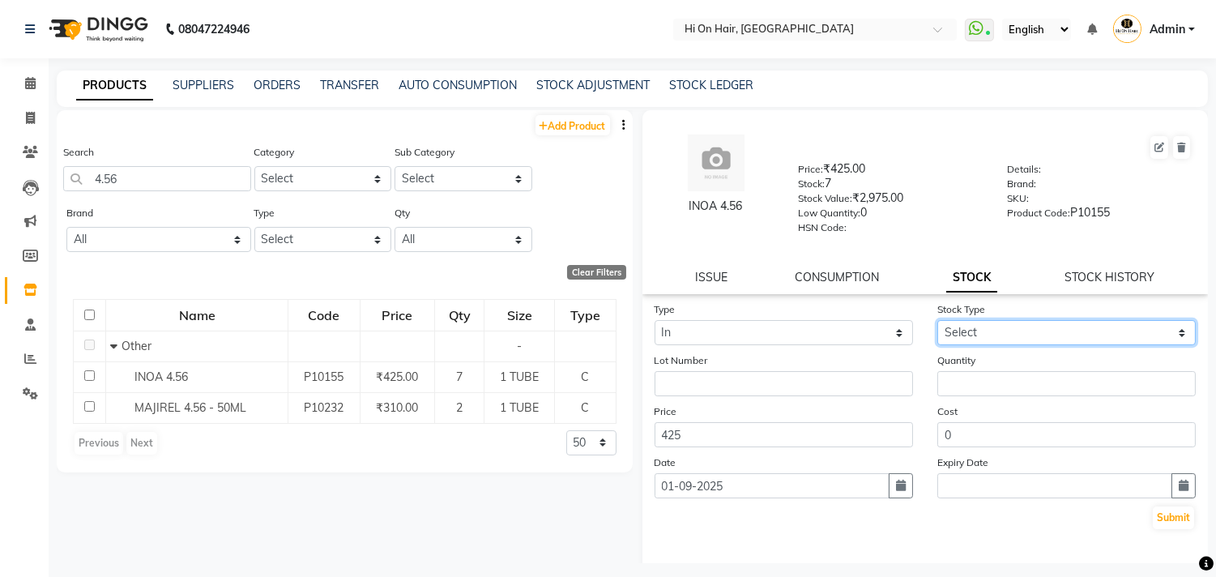
click at [975, 331] on select "Select New Stock Adjustment Return Other" at bounding box center [1066, 332] width 258 height 25
select select "adjustment"
click at [937, 321] on select "Select New Stock Adjustment Return Other" at bounding box center [1066, 332] width 258 height 25
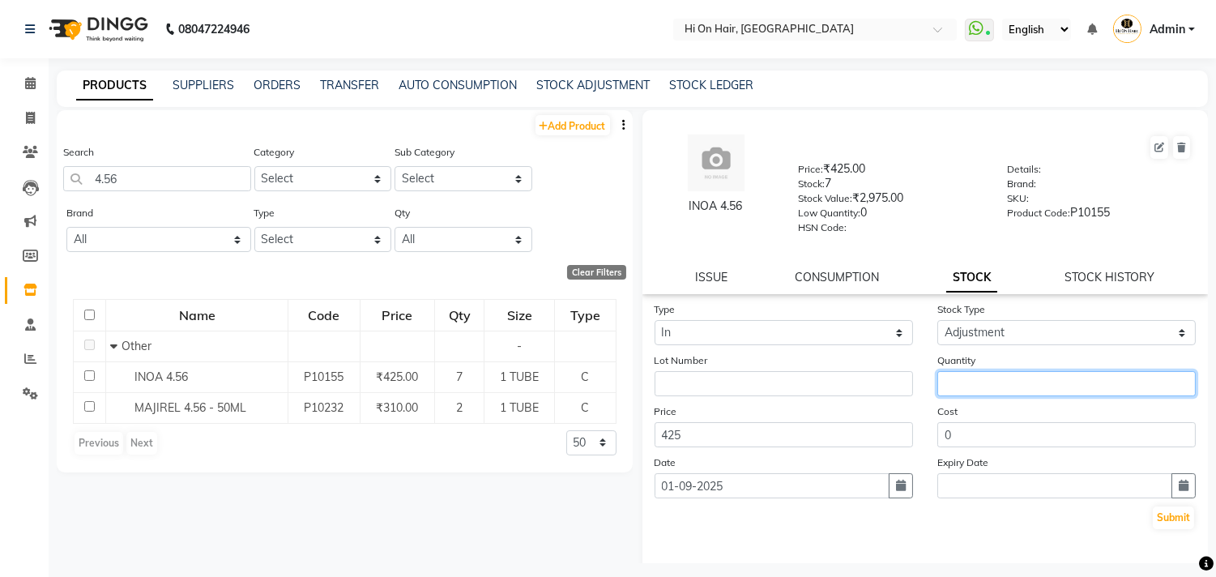
click at [967, 386] on input "number" at bounding box center [1066, 383] width 258 height 25
type input "1"
click at [1169, 522] on button "Submit" at bounding box center [1173, 517] width 41 height 23
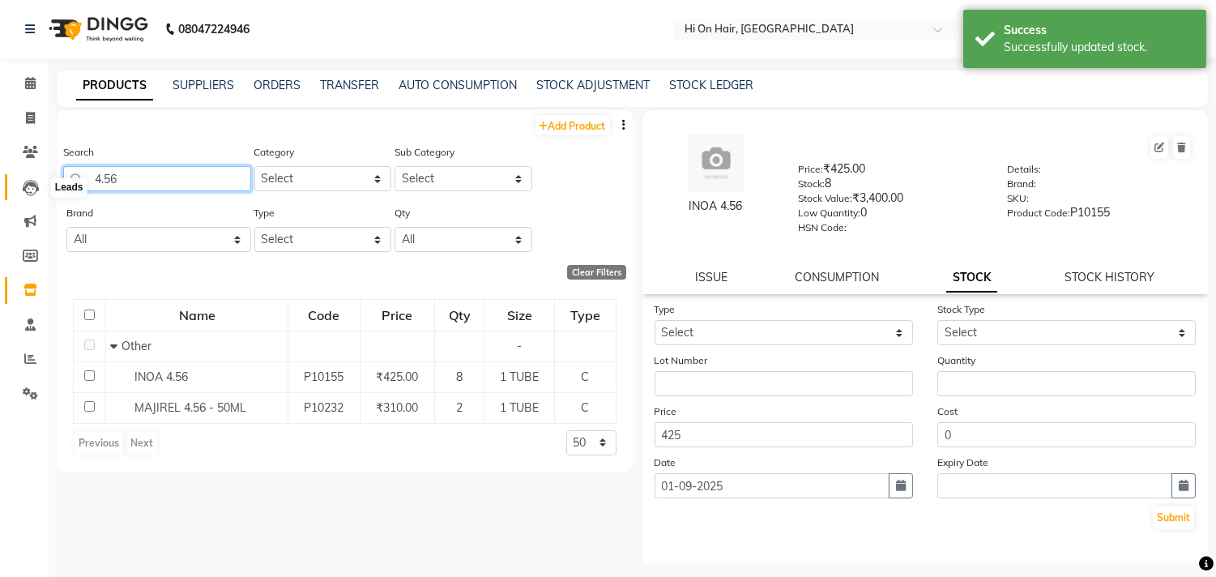
drag, startPoint x: 139, startPoint y: 178, endPoint x: 38, endPoint y: 183, distance: 100.6
click at [38, 183] on app-home "08047224946 Select Location × Hi On Hair, [GEOGRAPHIC_DATA] Galleria WhatsApp S…" at bounding box center [608, 293] width 1216 height 587
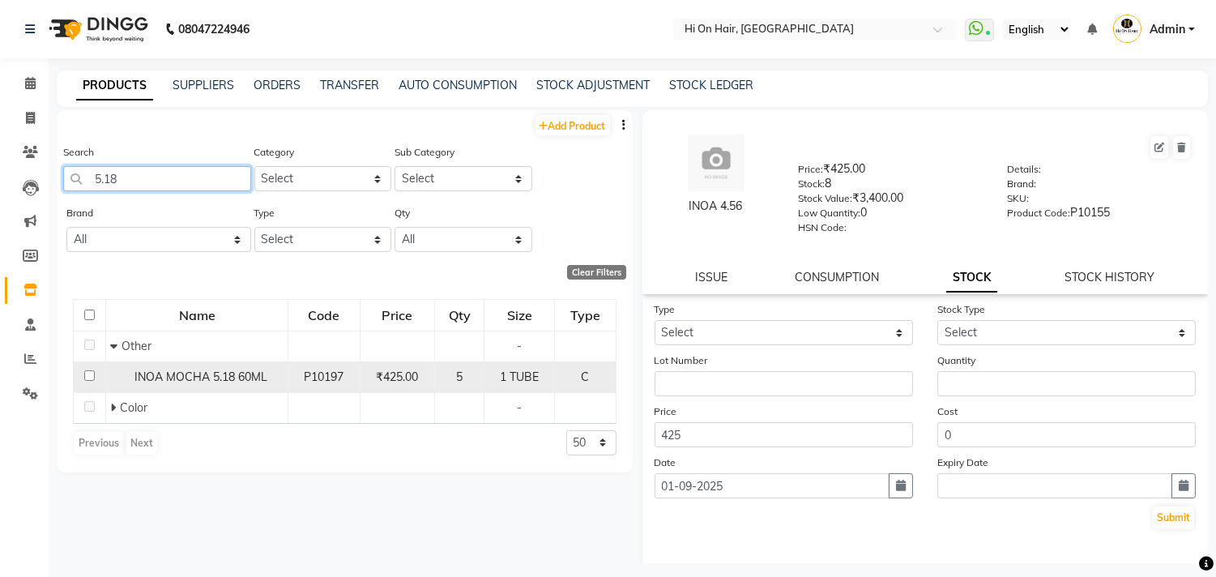
type input "5.18"
click at [312, 384] on div "P10197" at bounding box center [324, 377] width 58 height 17
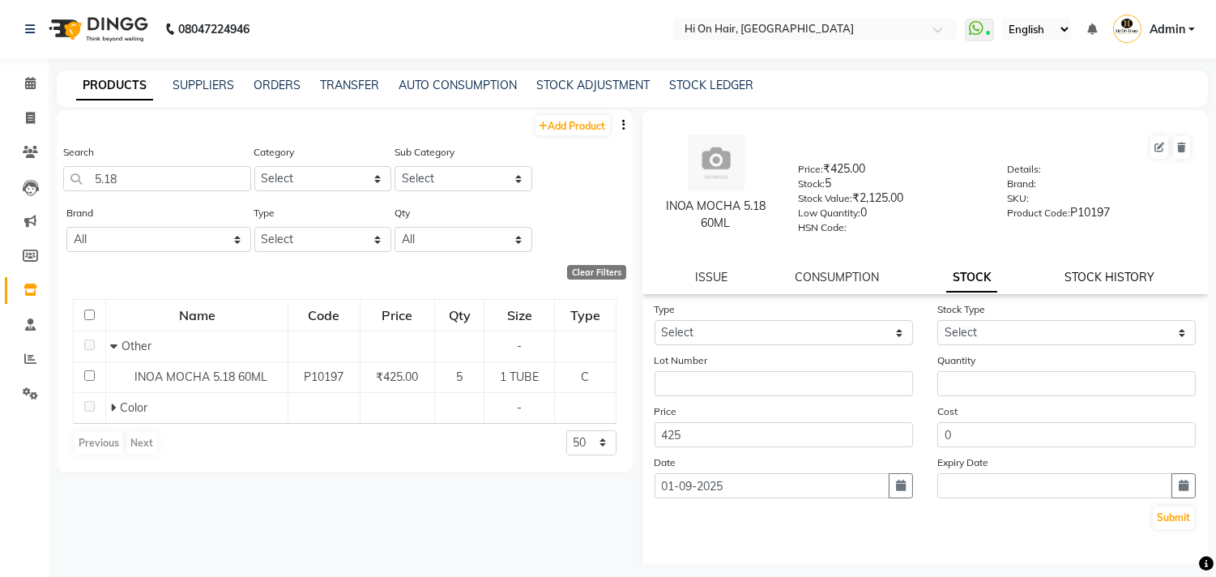
click at [1072, 282] on link "STOCK HISTORY" at bounding box center [1110, 277] width 90 height 15
select select "all"
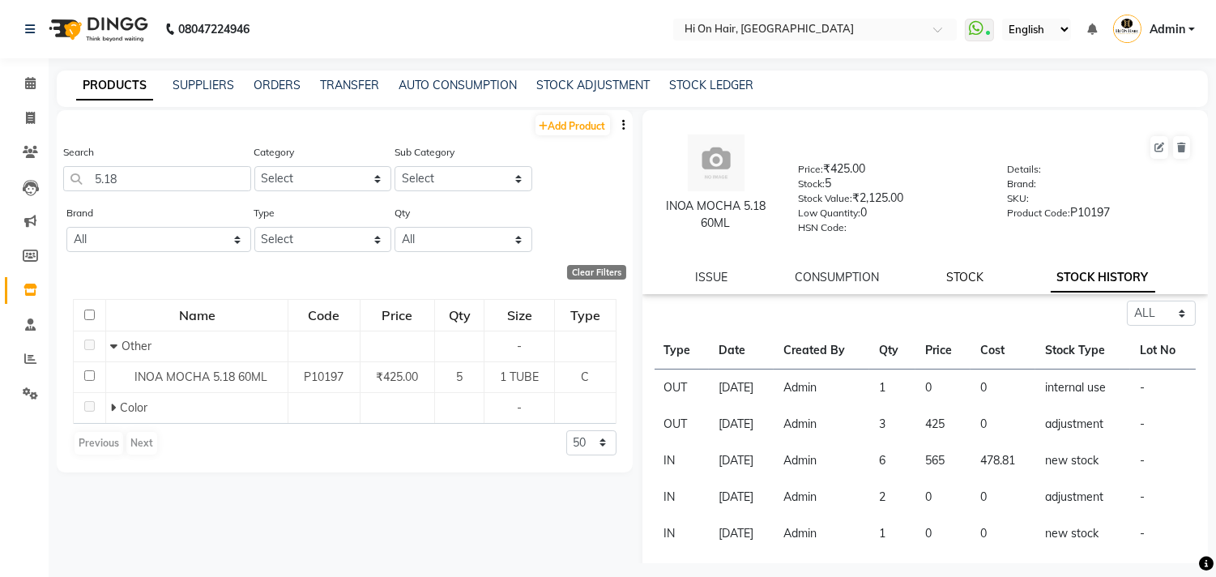
click at [964, 277] on link "STOCK" at bounding box center [964, 277] width 37 height 15
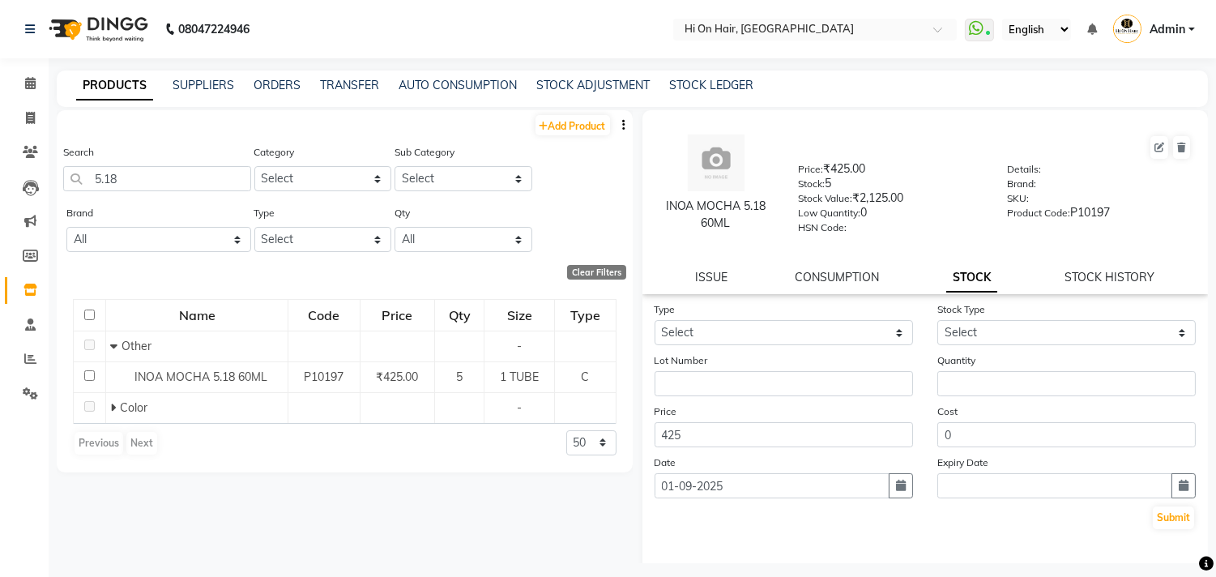
click at [772, 319] on div "Type Select In Out" at bounding box center [783, 323] width 283 height 45
click at [752, 331] on select "Select In Out" at bounding box center [784, 332] width 258 height 25
select select "out"
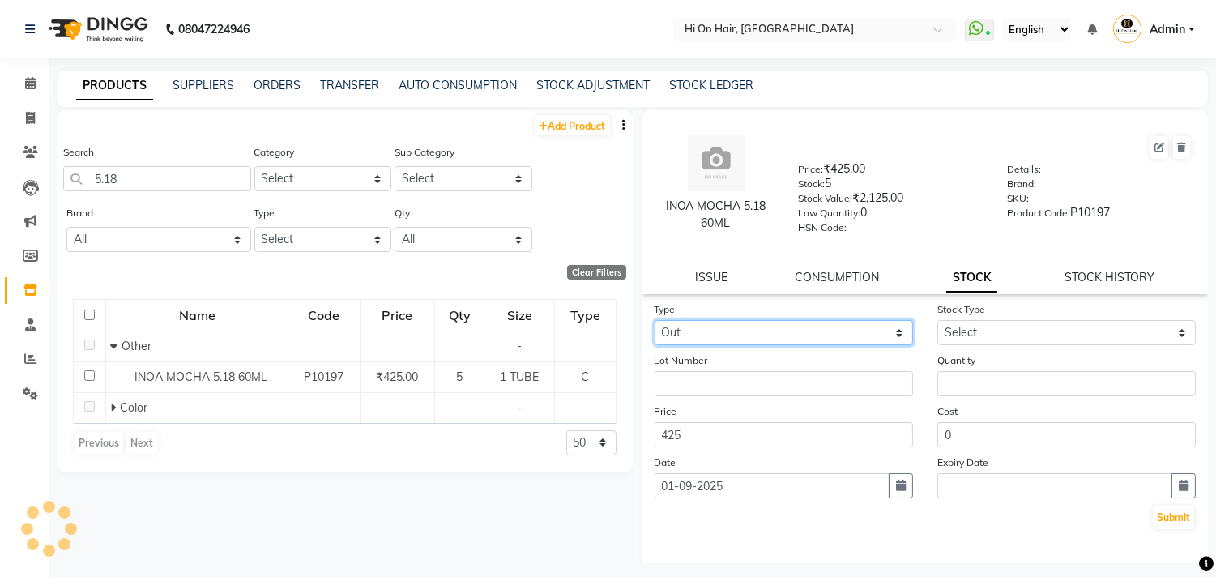
click at [655, 321] on select "Select In Out" at bounding box center [784, 332] width 258 height 25
select select
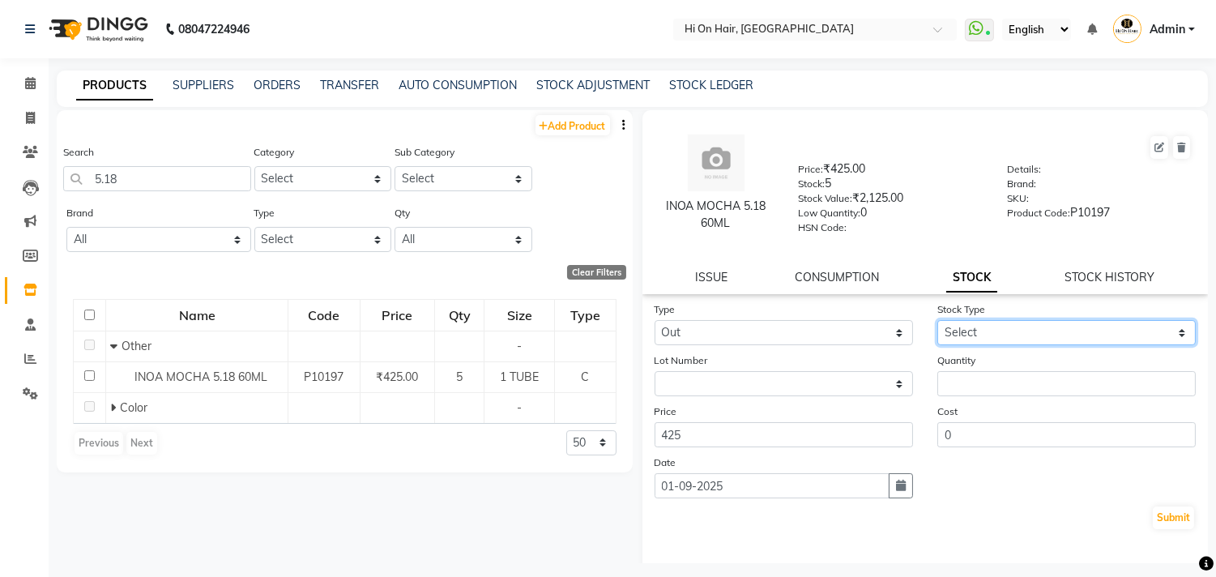
click at [967, 332] on select "Select Internal Use Damaged Expired Adjustment Return Other" at bounding box center [1066, 332] width 258 height 25
select select "internal use"
click at [937, 321] on select "Select Internal Use Damaged Expired Adjustment Return Other" at bounding box center [1066, 332] width 258 height 25
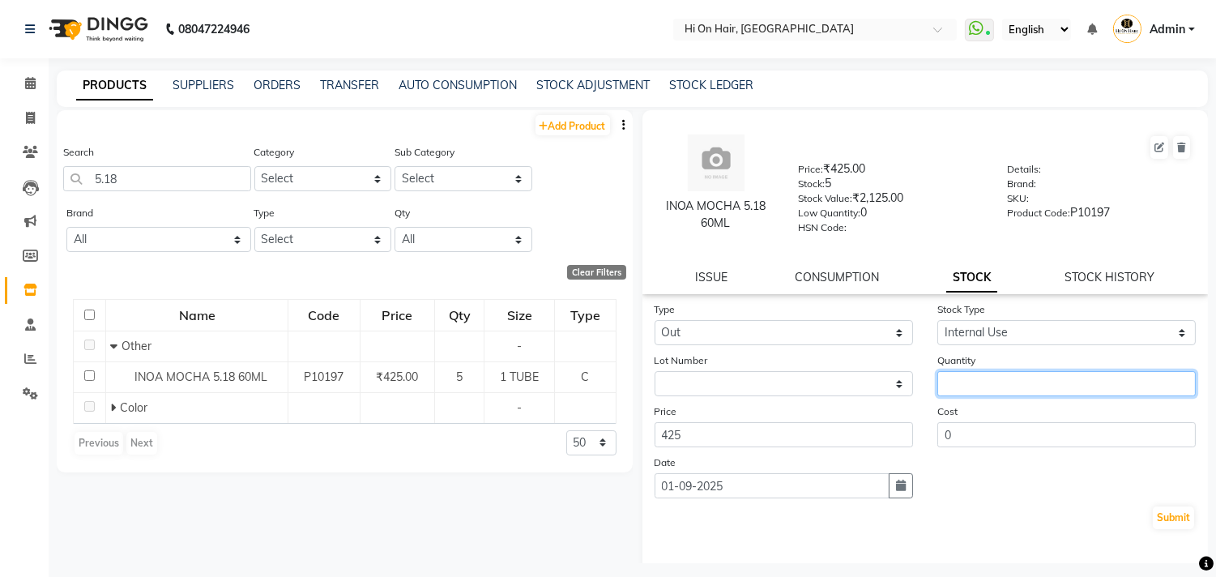
click at [972, 382] on input "number" at bounding box center [1066, 383] width 258 height 25
type input "1"
click at [896, 488] on icon "button" at bounding box center [901, 485] width 10 height 11
select select "9"
select select "2025"
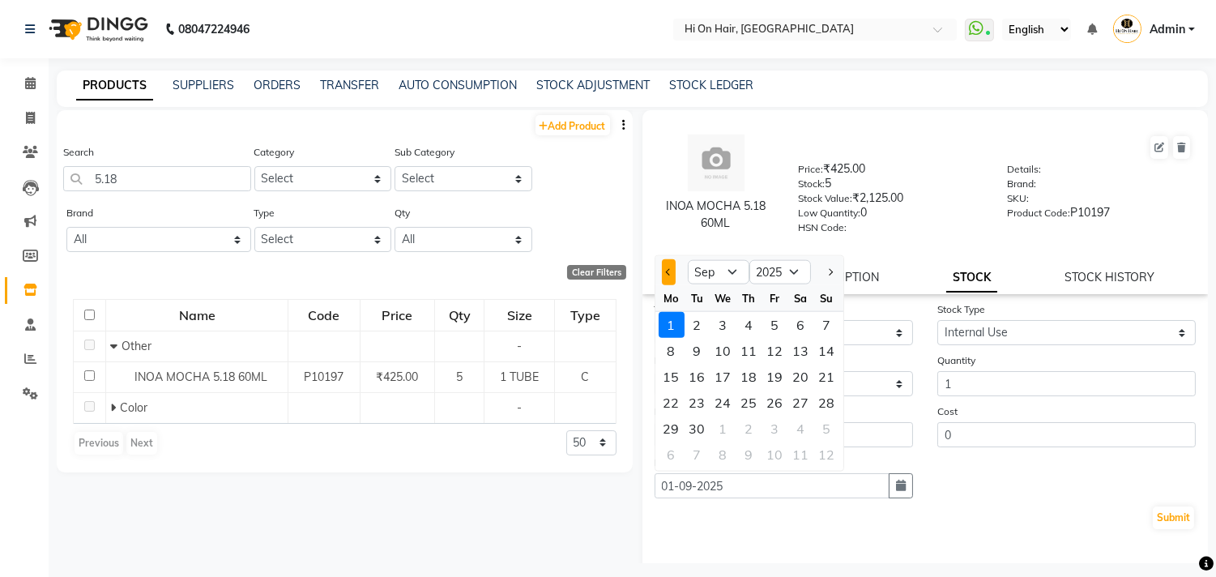
click at [664, 275] on button "Previous month" at bounding box center [669, 272] width 14 height 26
select select "8"
click at [824, 401] on div "24" at bounding box center [827, 403] width 26 height 26
type input "24-08-2025"
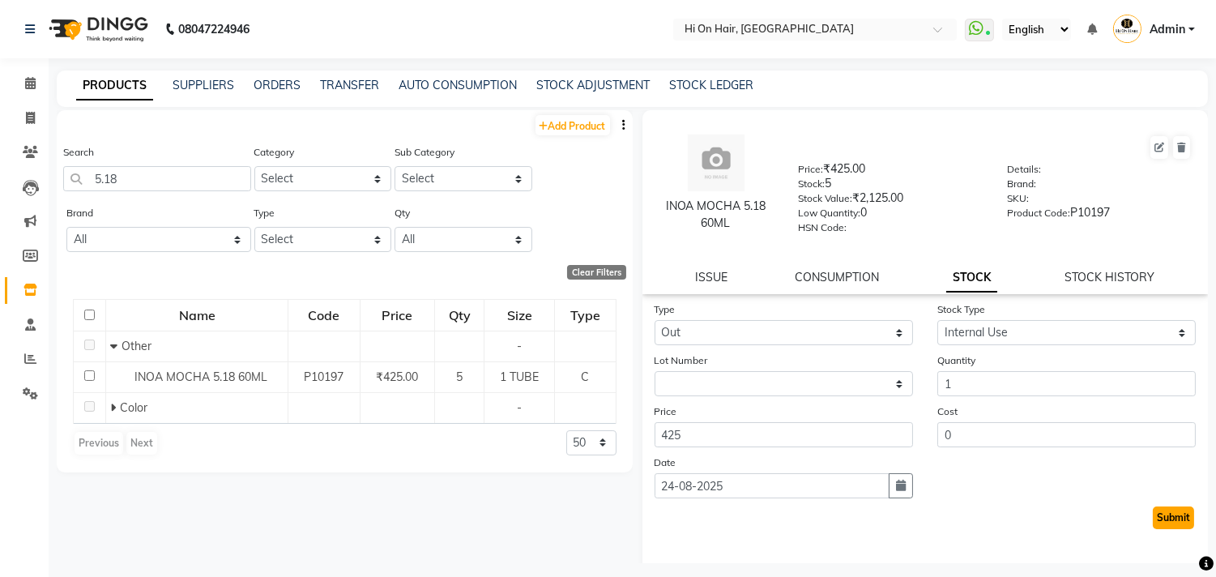
click at [1164, 520] on button "Submit" at bounding box center [1173, 517] width 41 height 23
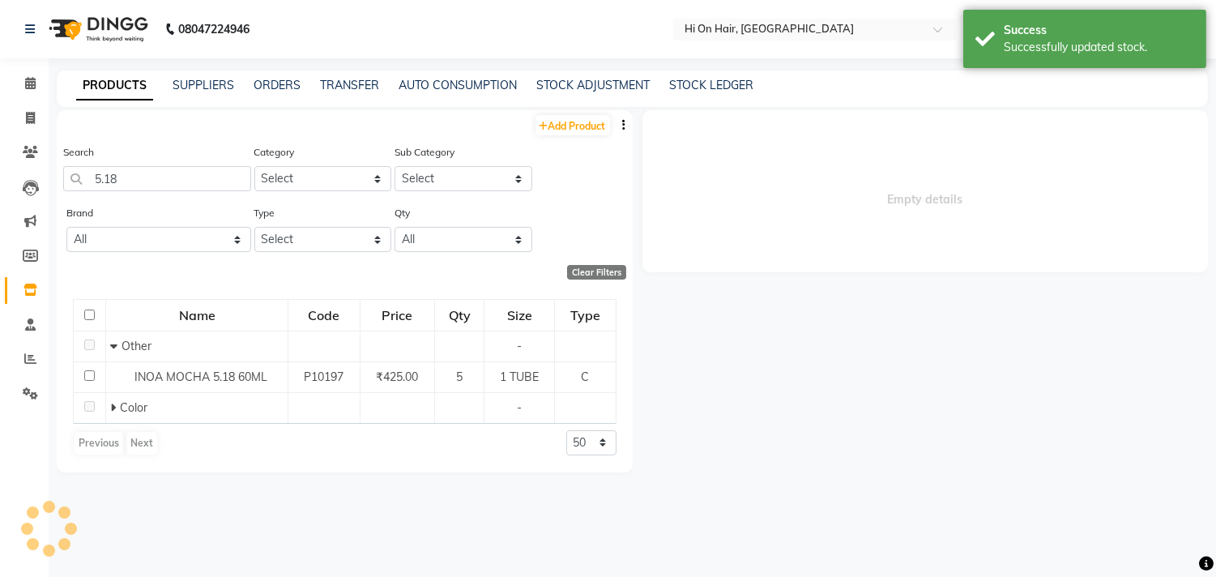
select select
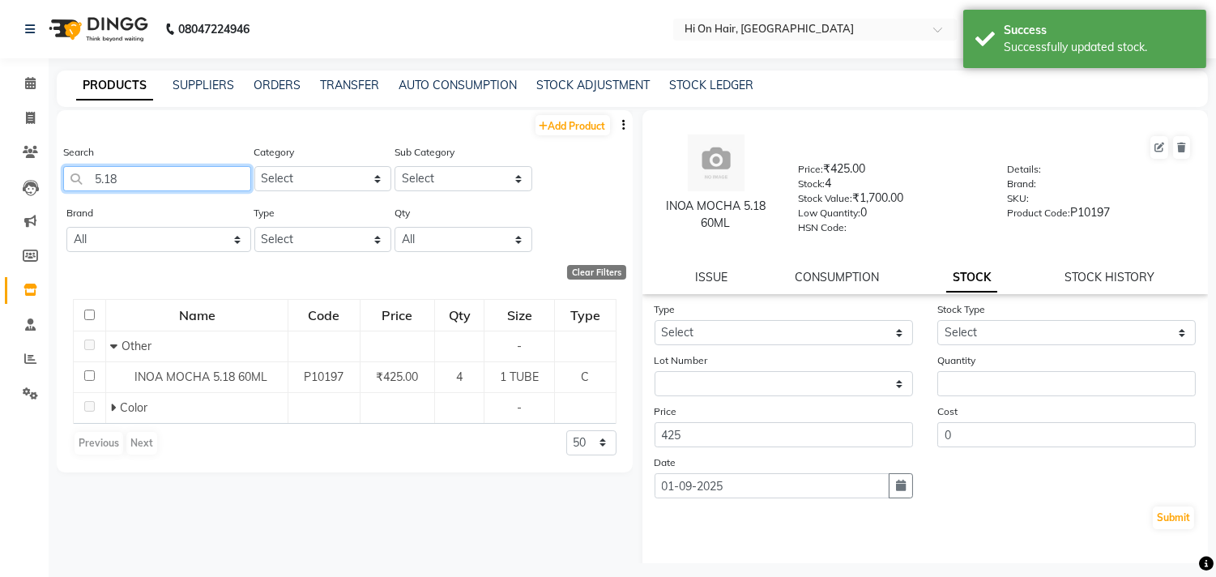
click at [156, 179] on input "5.18" at bounding box center [157, 178] width 188 height 25
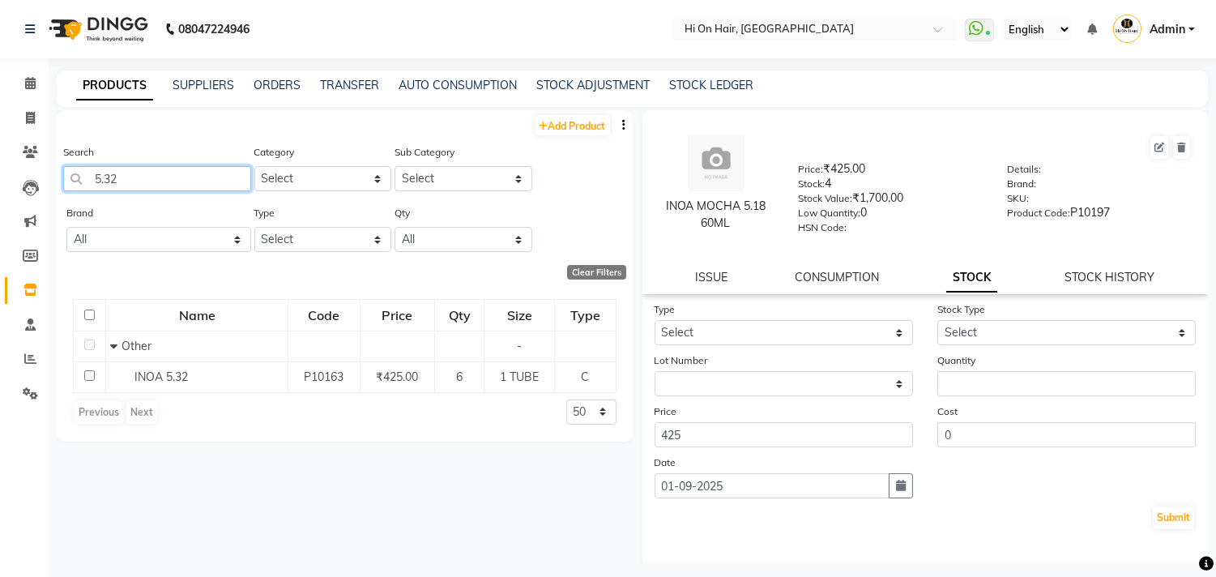
type input "5.32"
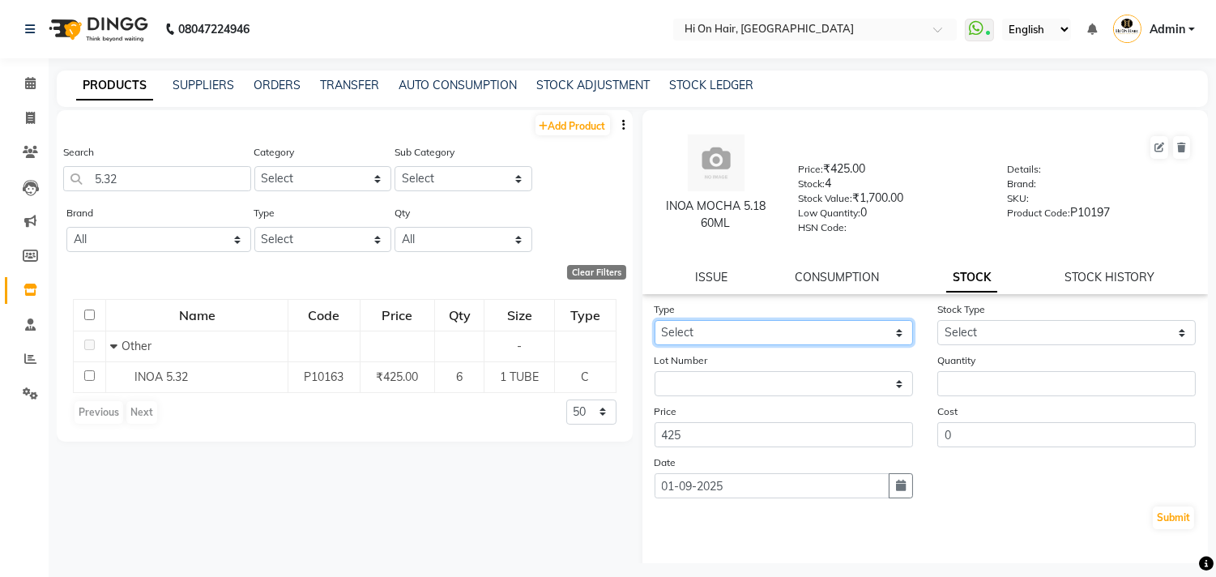
click at [753, 326] on select "Select In Out" at bounding box center [784, 332] width 258 height 25
select select "out"
click at [655, 321] on select "Select In Out" at bounding box center [784, 332] width 258 height 25
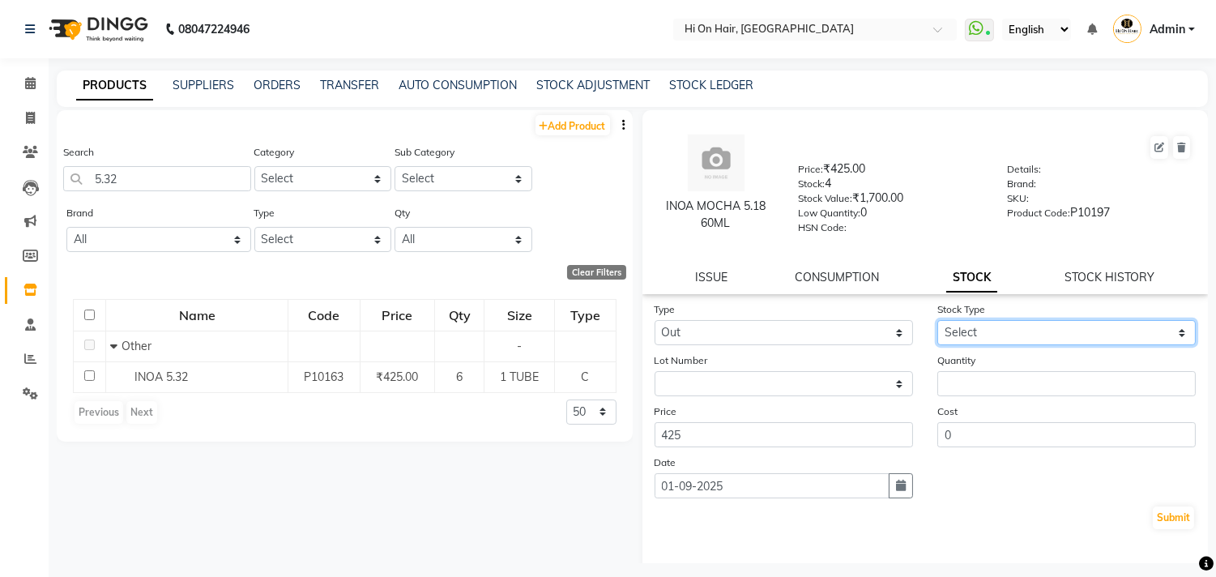
click at [1049, 324] on select "Select Internal Use Damaged Expired Adjustment Return Other" at bounding box center [1066, 332] width 258 height 25
select select "internal use"
click at [937, 321] on select "Select Internal Use Damaged Expired Adjustment Return Other" at bounding box center [1066, 332] width 258 height 25
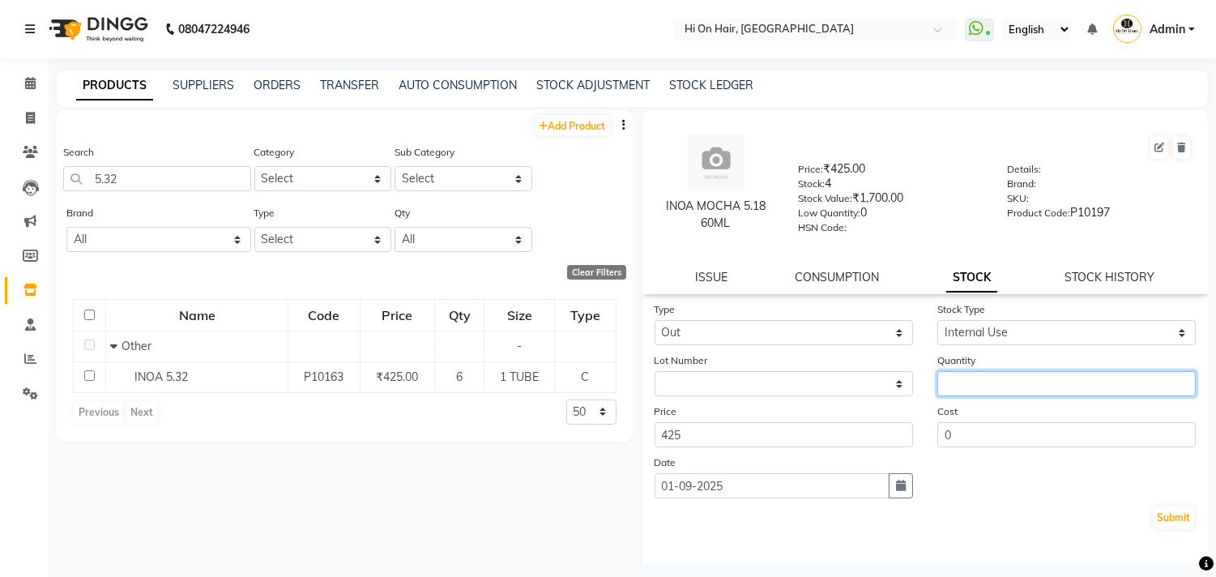
click at [967, 381] on input "number" at bounding box center [1066, 383] width 258 height 25
type input "1"
click at [896, 481] on icon "button" at bounding box center [901, 485] width 10 height 11
select select "9"
select select "2025"
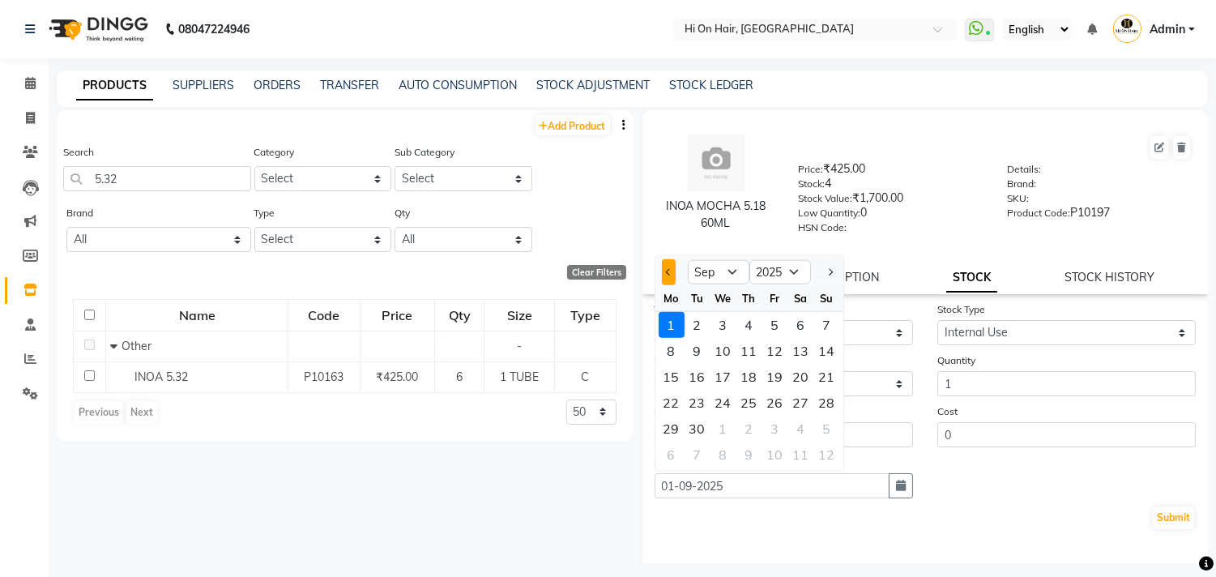
click at [664, 274] on button "Previous month" at bounding box center [669, 272] width 14 height 26
select select "8"
click at [800, 399] on div "23" at bounding box center [801, 403] width 26 height 26
type input "23-08-2025"
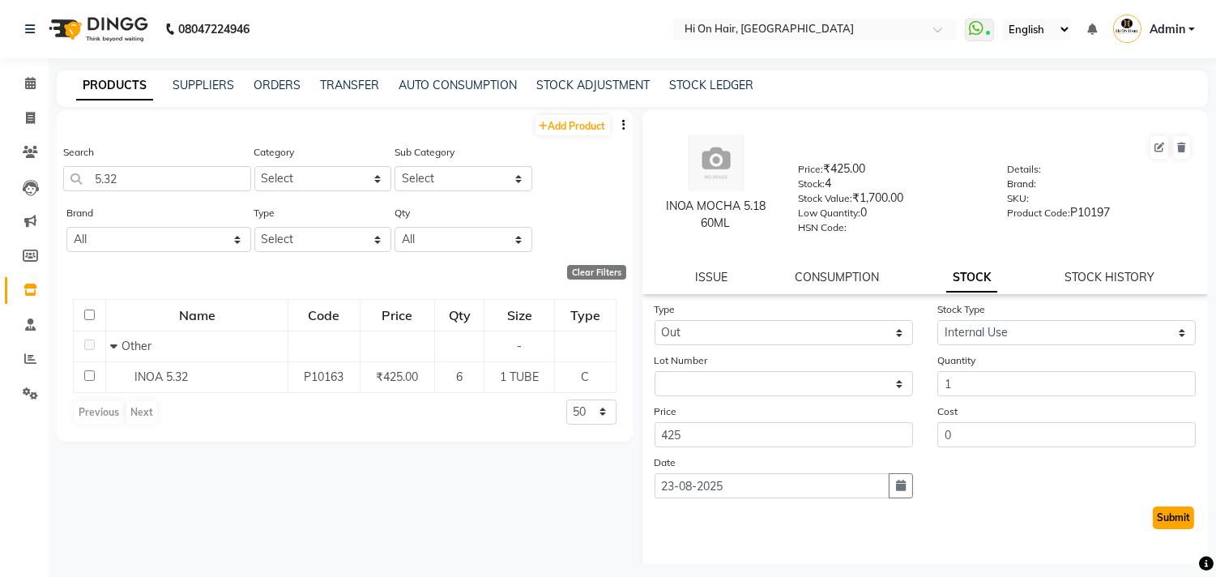
click at [1161, 516] on button "Submit" at bounding box center [1173, 517] width 41 height 23
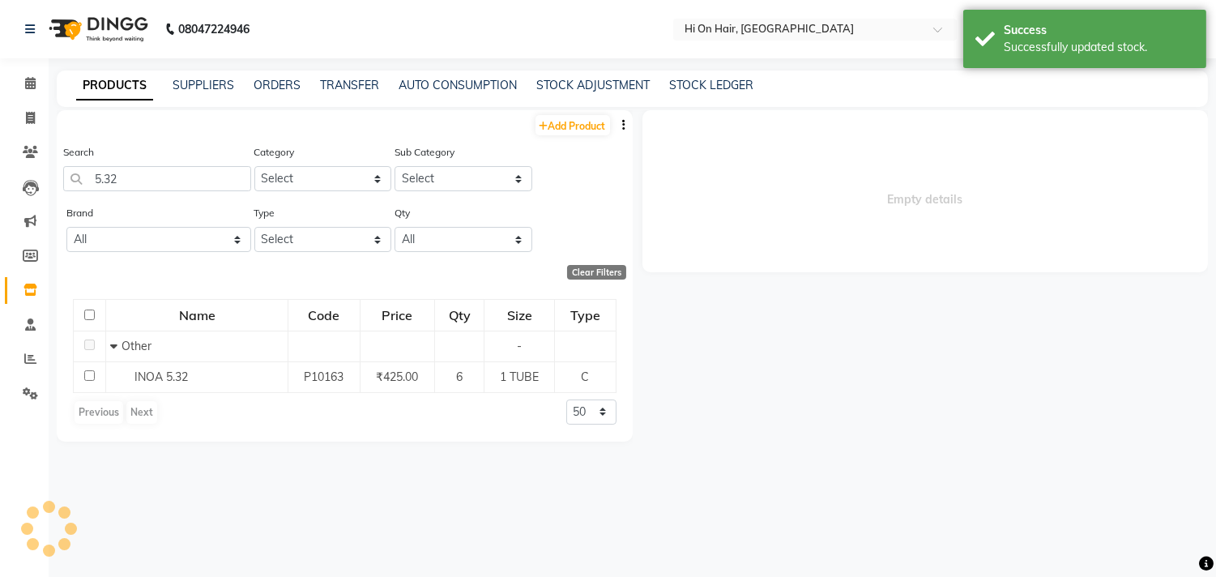
select select
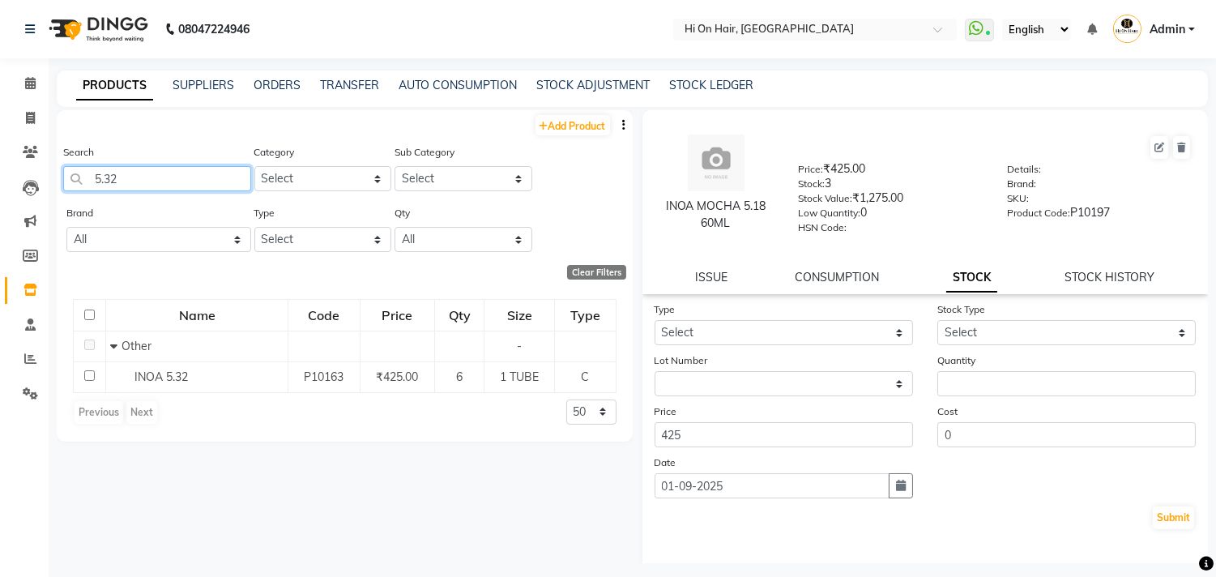
click at [130, 185] on input "5.32" at bounding box center [157, 178] width 188 height 25
type input "5"
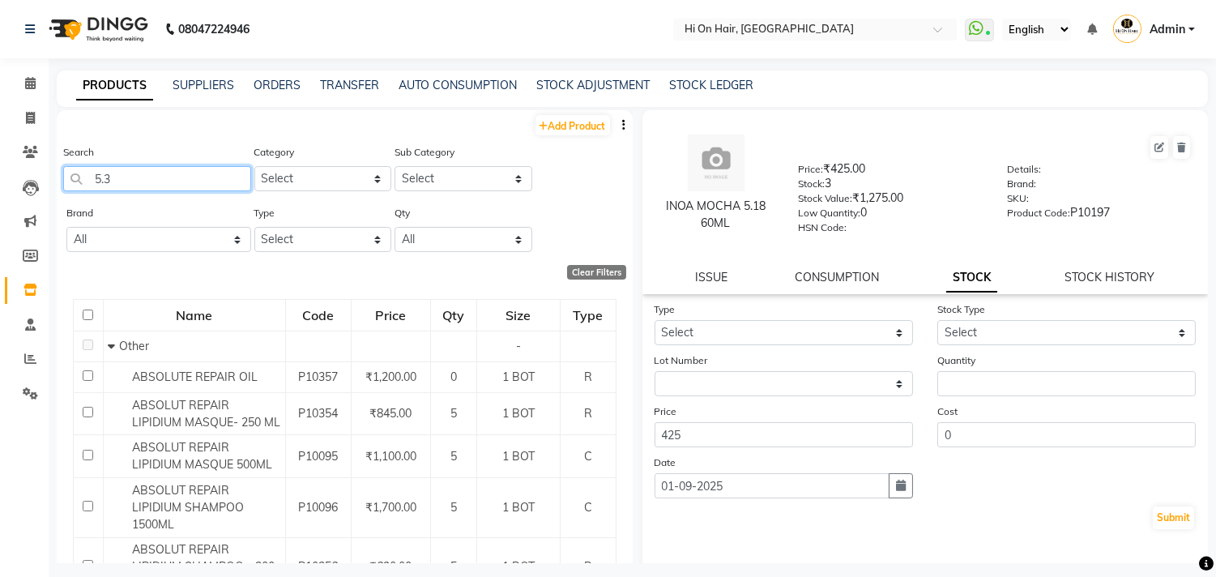
type input "5.32"
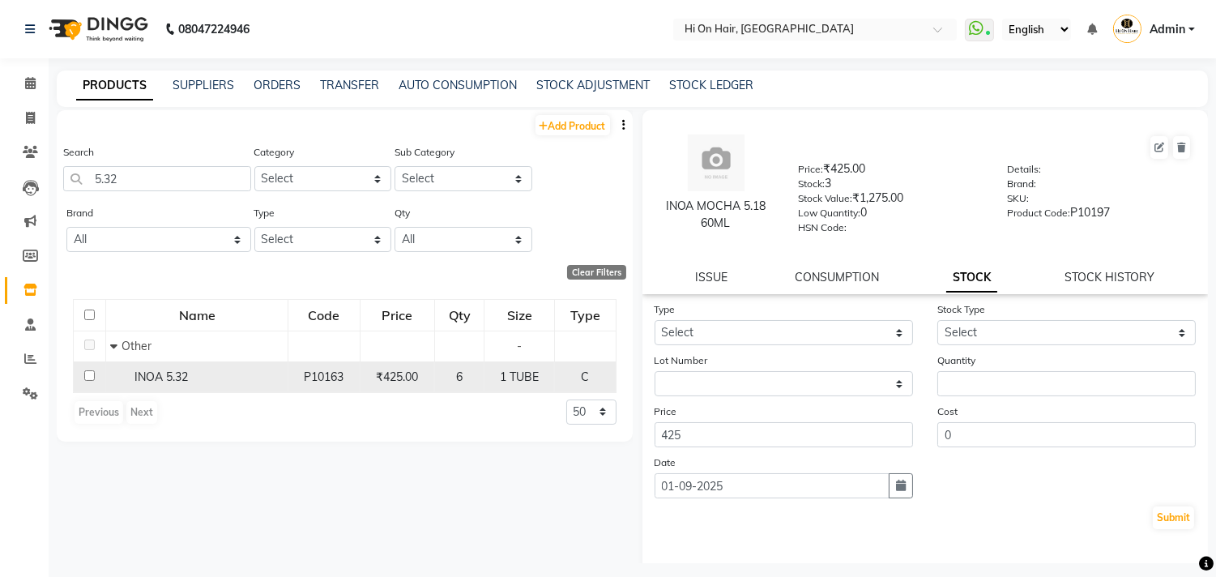
click at [472, 371] on div "6" at bounding box center [460, 377] width 36 height 17
select select
click at [442, 376] on td "6" at bounding box center [459, 376] width 50 height 31
click at [437, 369] on td "6" at bounding box center [459, 376] width 50 height 31
click at [382, 370] on span "₹425.00" at bounding box center [397, 376] width 42 height 15
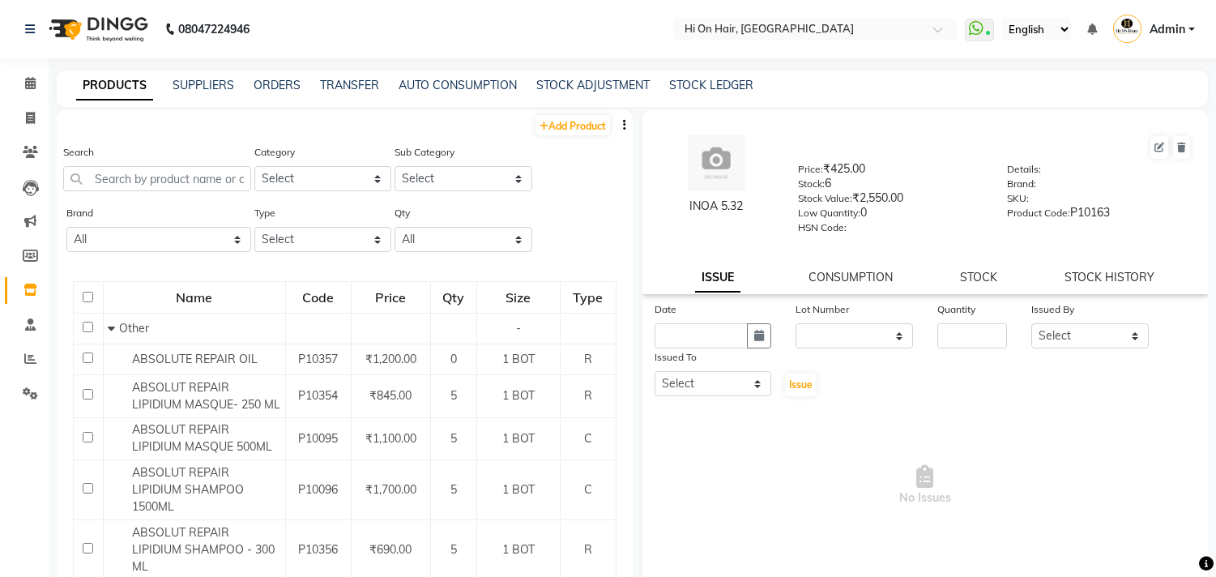
select select
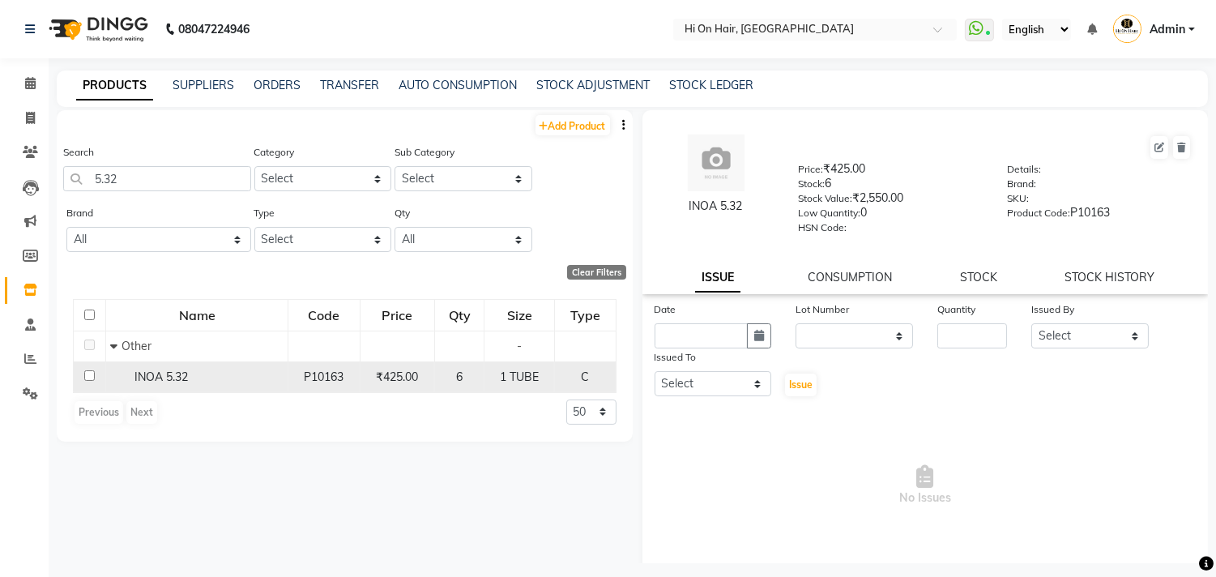
type input "5.32"
click at [326, 374] on span "P10163" at bounding box center [324, 376] width 40 height 15
select select
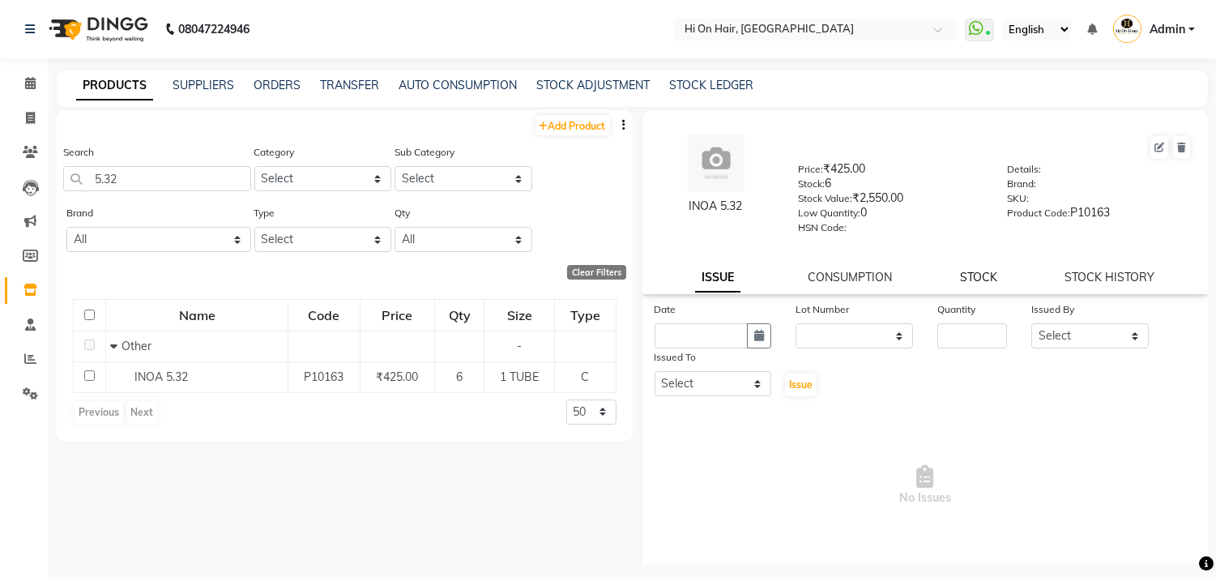
click at [982, 273] on link "STOCK" at bounding box center [978, 277] width 37 height 15
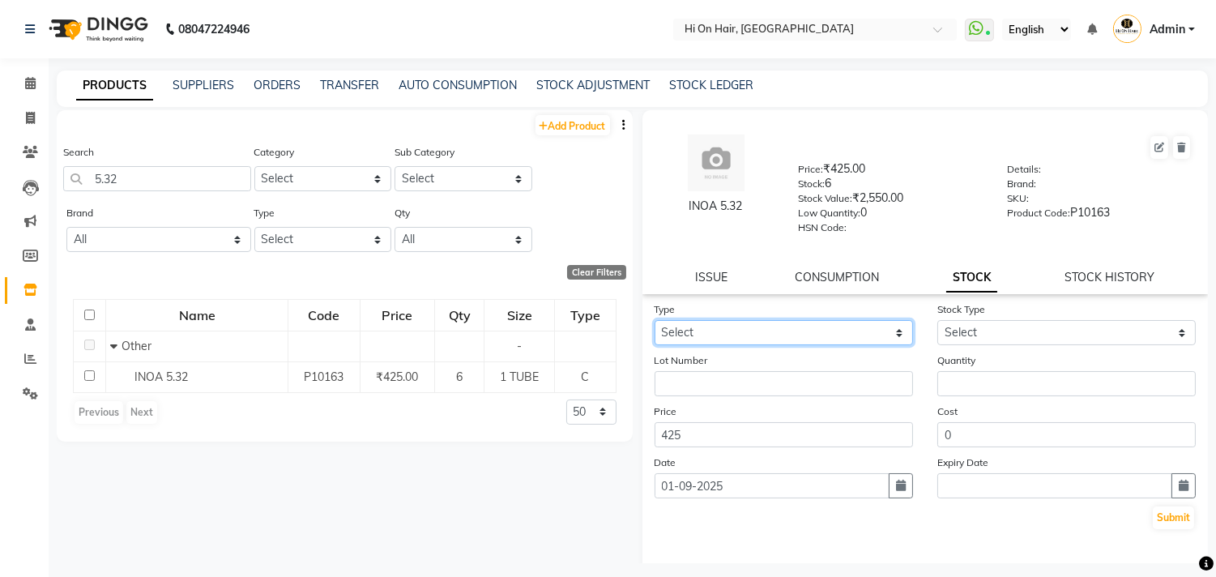
click at [794, 340] on select "Select In Out" at bounding box center [784, 332] width 258 height 25
select select "out"
click at [655, 321] on select "Select In Out" at bounding box center [784, 332] width 258 height 25
select select
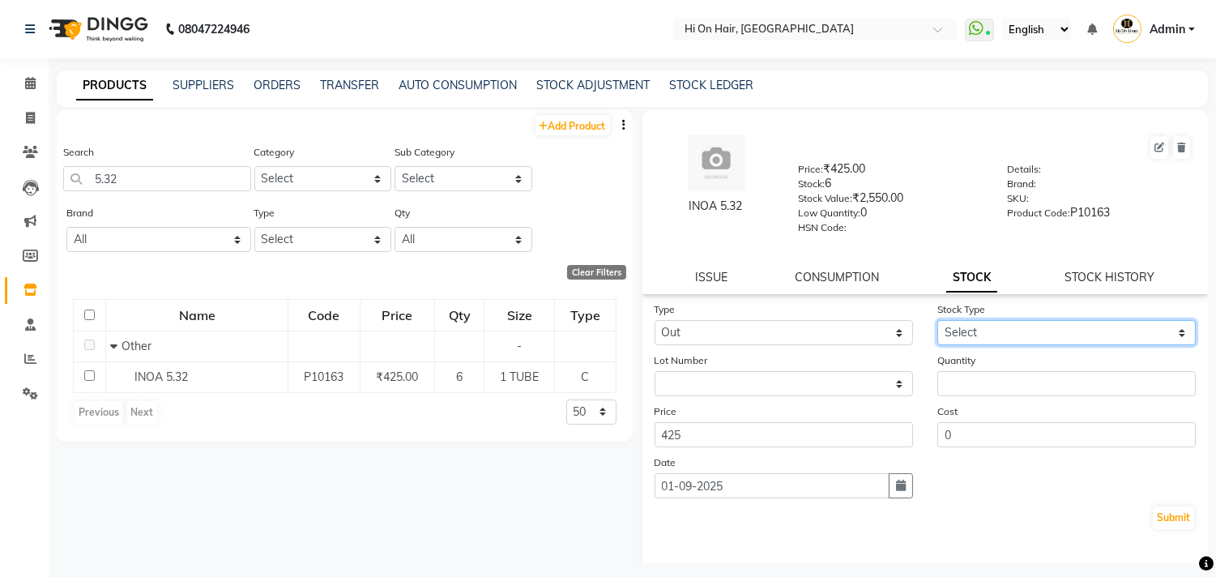
click at [1003, 330] on select "Select Internal Use Damaged Expired Adjustment Return Other" at bounding box center [1066, 332] width 258 height 25
select select "internal use"
click at [937, 321] on select "Select Internal Use Damaged Expired Adjustment Return Other" at bounding box center [1066, 332] width 258 height 25
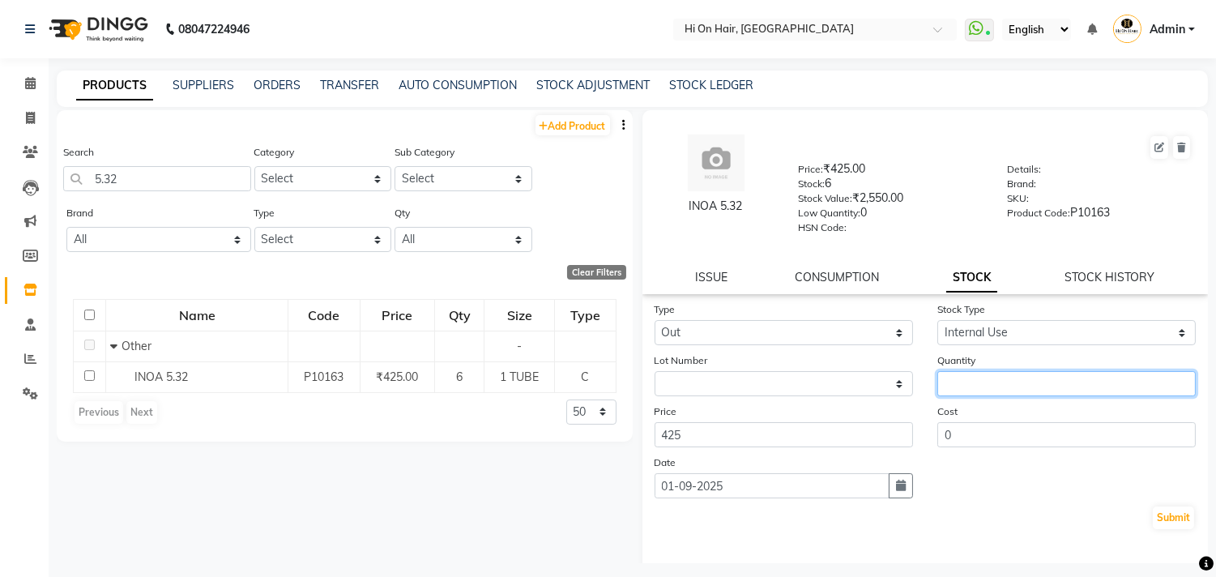
drag, startPoint x: 968, startPoint y: 386, endPoint x: 958, endPoint y: 379, distance: 12.2
click at [967, 386] on input "number" at bounding box center [1066, 383] width 258 height 25
type input "1"
click at [896, 491] on icon "button" at bounding box center [901, 485] width 10 height 11
select select "9"
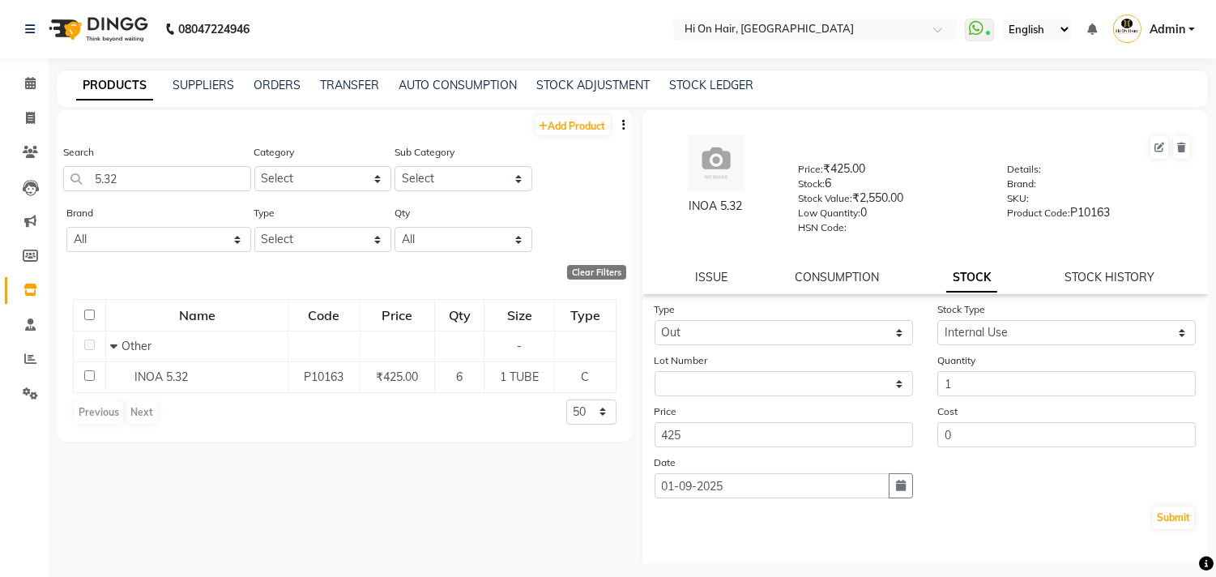
select select "2025"
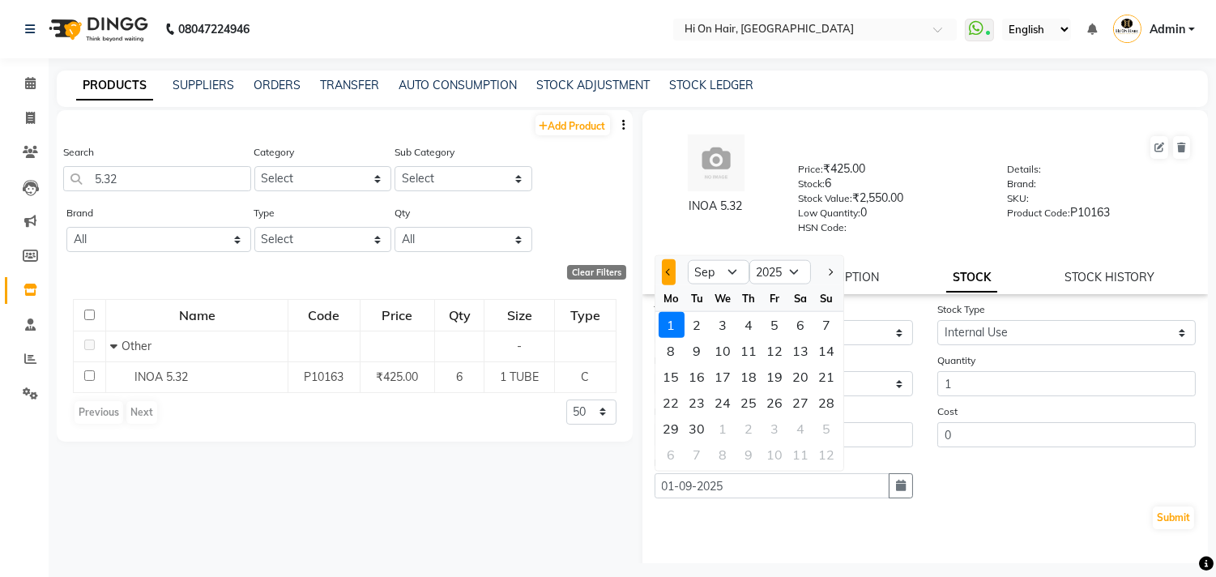
click at [666, 270] on span "Previous month" at bounding box center [668, 271] width 6 height 6
select select "8"
click at [749, 428] on div "28" at bounding box center [749, 429] width 26 height 26
type input "[DATE]"
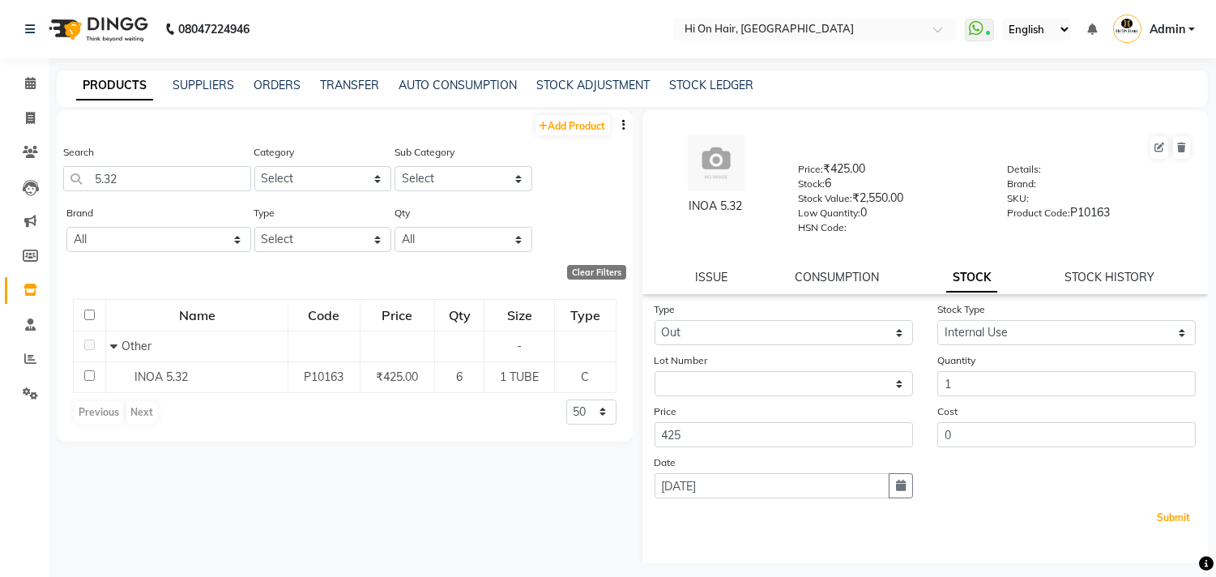
click at [1153, 521] on button "Submit" at bounding box center [1173, 517] width 41 height 23
select select
drag, startPoint x: 134, startPoint y: 174, endPoint x: 65, endPoint y: 184, distance: 70.3
click at [65, 184] on input "5.32" at bounding box center [157, 178] width 188 height 25
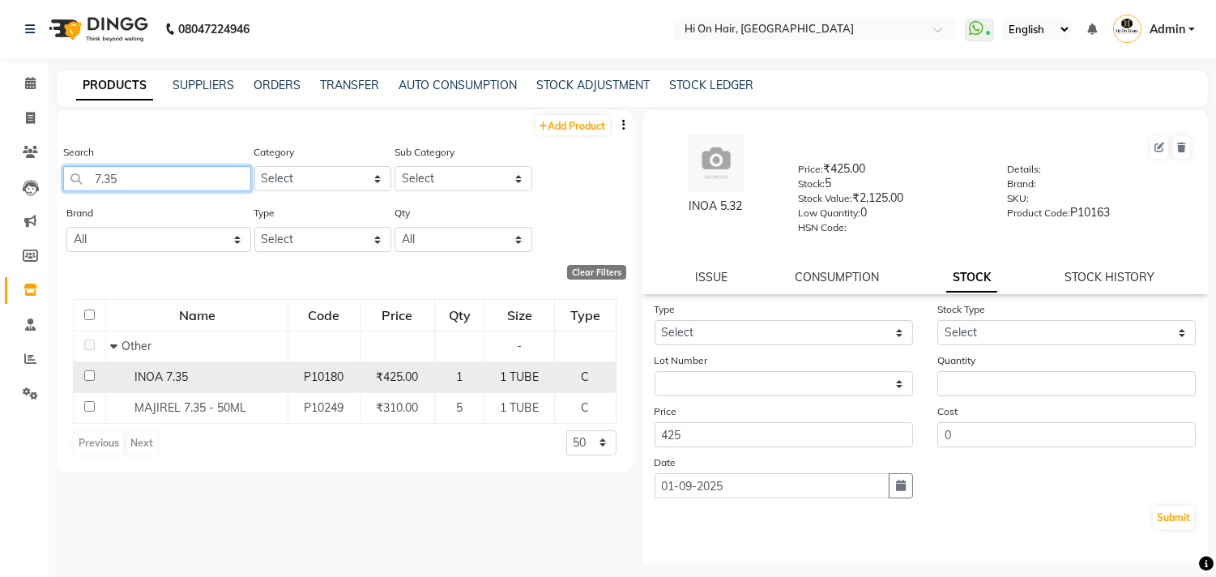
type input "7.35"
click at [475, 382] on div "1" at bounding box center [460, 377] width 36 height 17
select select
click at [467, 371] on div "1" at bounding box center [460, 377] width 36 height 17
click at [451, 376] on div "1" at bounding box center [460, 377] width 36 height 17
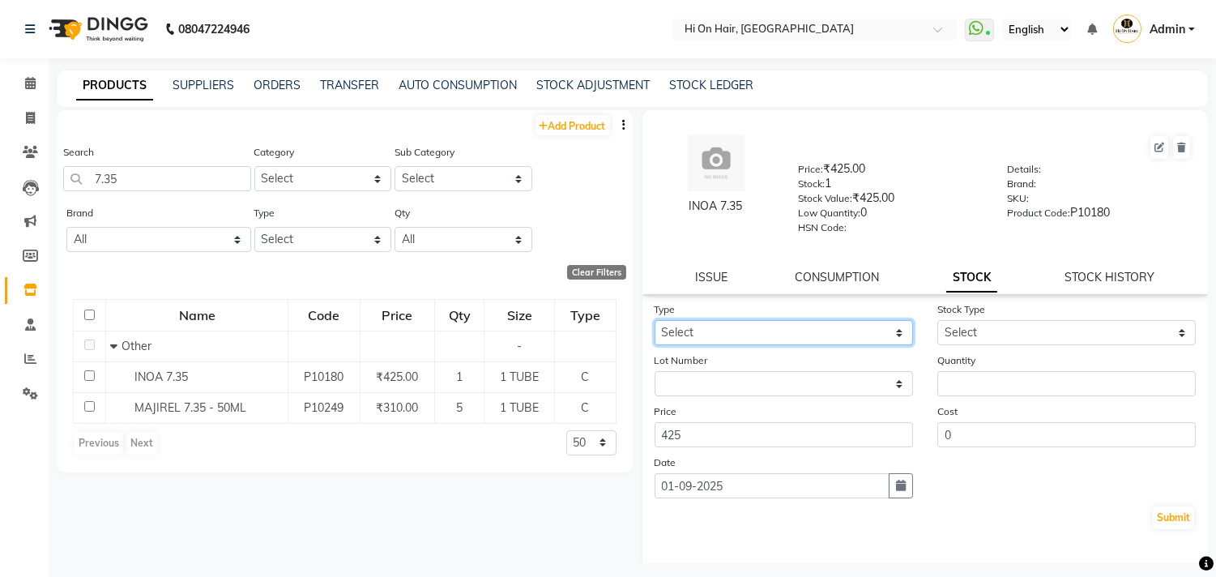
click at [811, 325] on select "Select In Out" at bounding box center [784, 332] width 258 height 25
select select "out"
click at [655, 321] on select "Select In Out" at bounding box center [784, 332] width 258 height 25
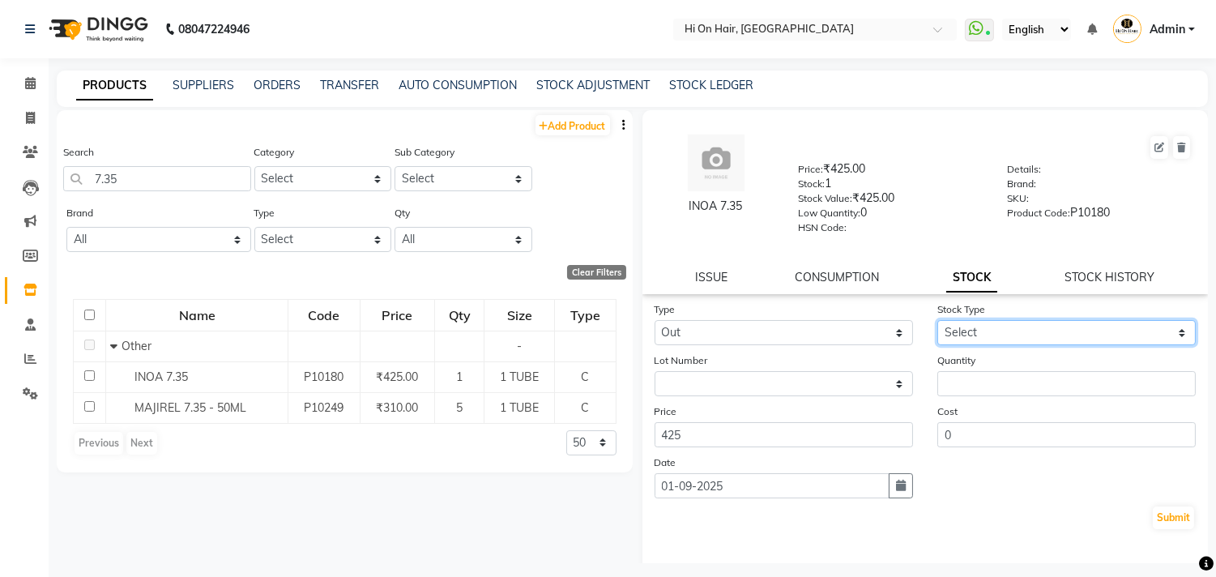
click at [958, 331] on select "Select Internal Use Damaged Expired Adjustment Return Other" at bounding box center [1066, 332] width 258 height 25
select select "internal use"
click at [937, 321] on select "Select Internal Use Damaged Expired Adjustment Return Other" at bounding box center [1066, 332] width 258 height 25
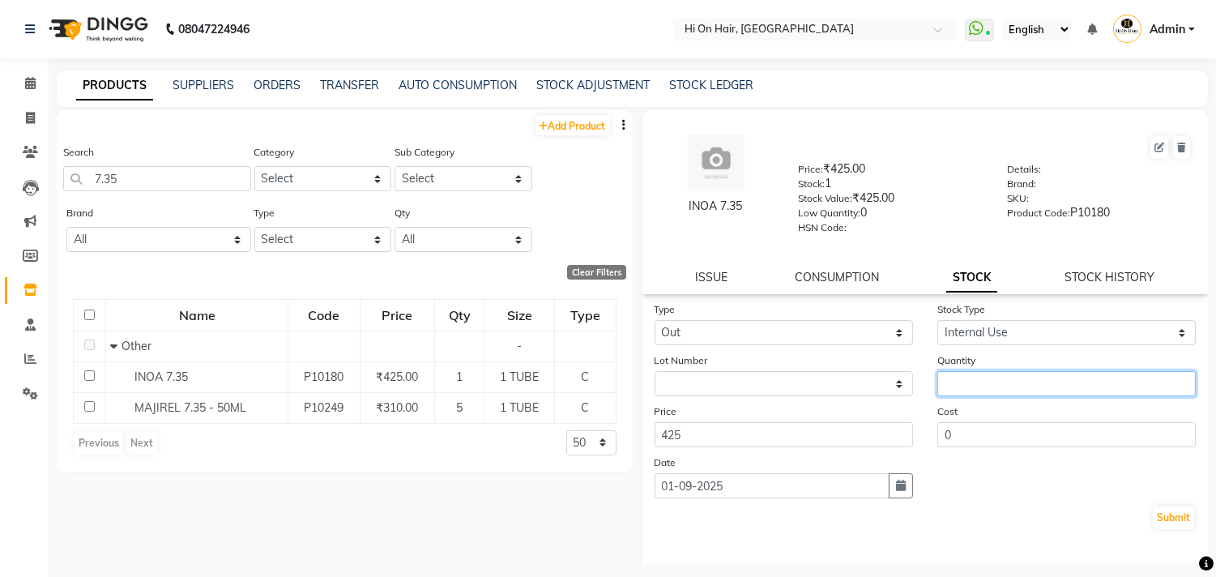
click at [967, 384] on input "number" at bounding box center [1066, 383] width 258 height 25
type input "1"
click at [896, 489] on icon "button" at bounding box center [901, 485] width 10 height 11
select select "9"
select select "2025"
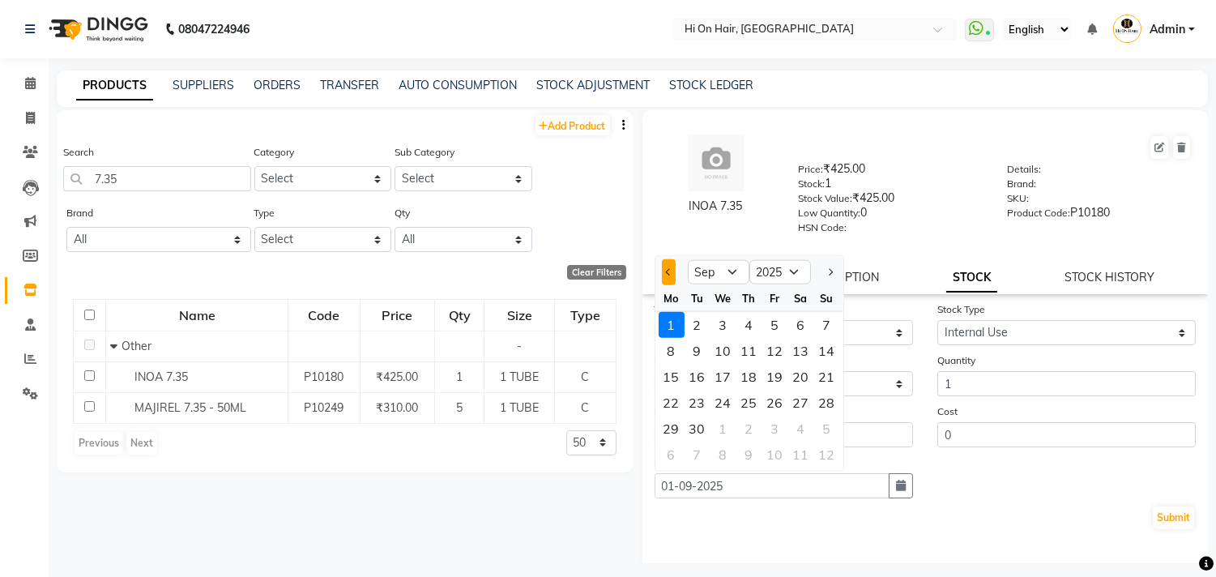
click at [665, 271] on span "Previous month" at bounding box center [668, 271] width 6 height 6
select select "8"
click at [805, 403] on div "23" at bounding box center [801, 403] width 26 height 26
type input "23-08-2025"
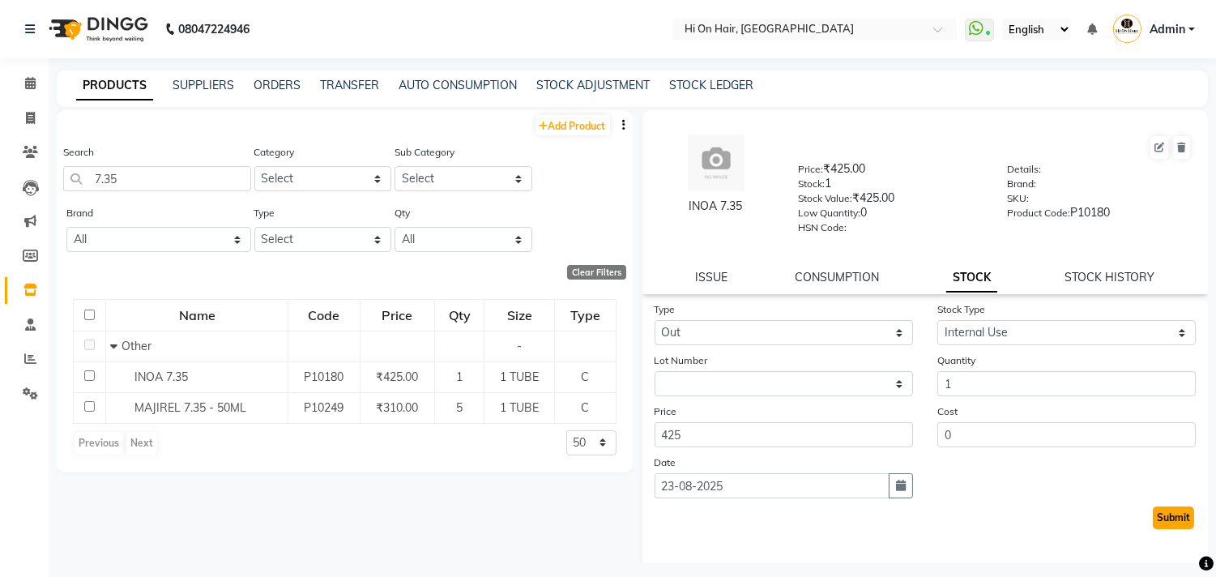
click at [1164, 521] on button "Submit" at bounding box center [1173, 517] width 41 height 23
select select
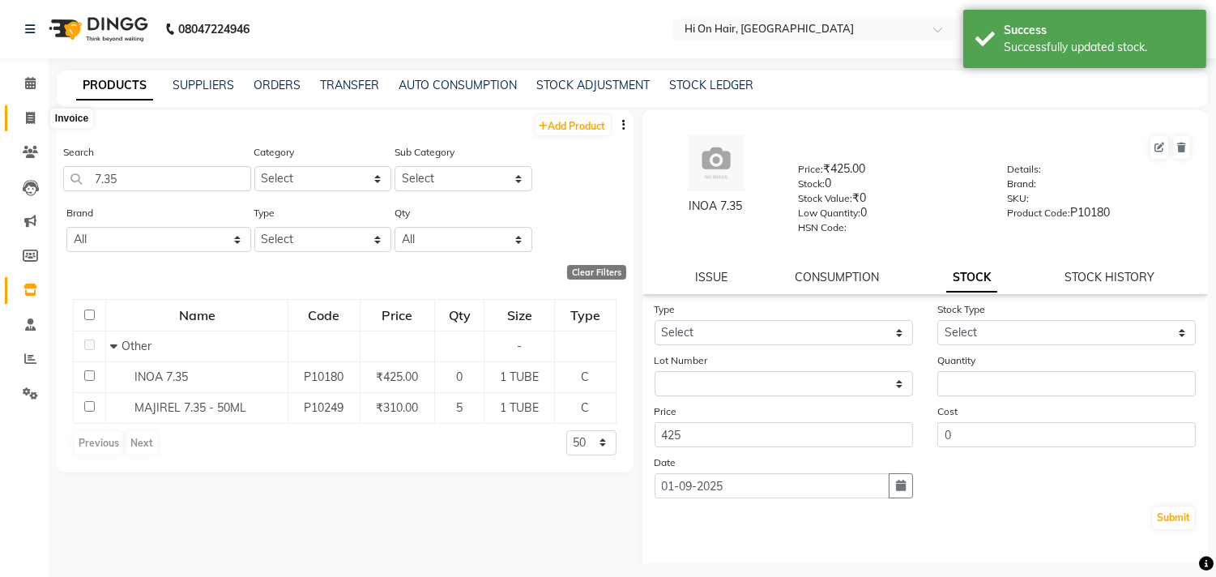
click at [27, 119] on icon at bounding box center [30, 118] width 9 height 12
select select "service"
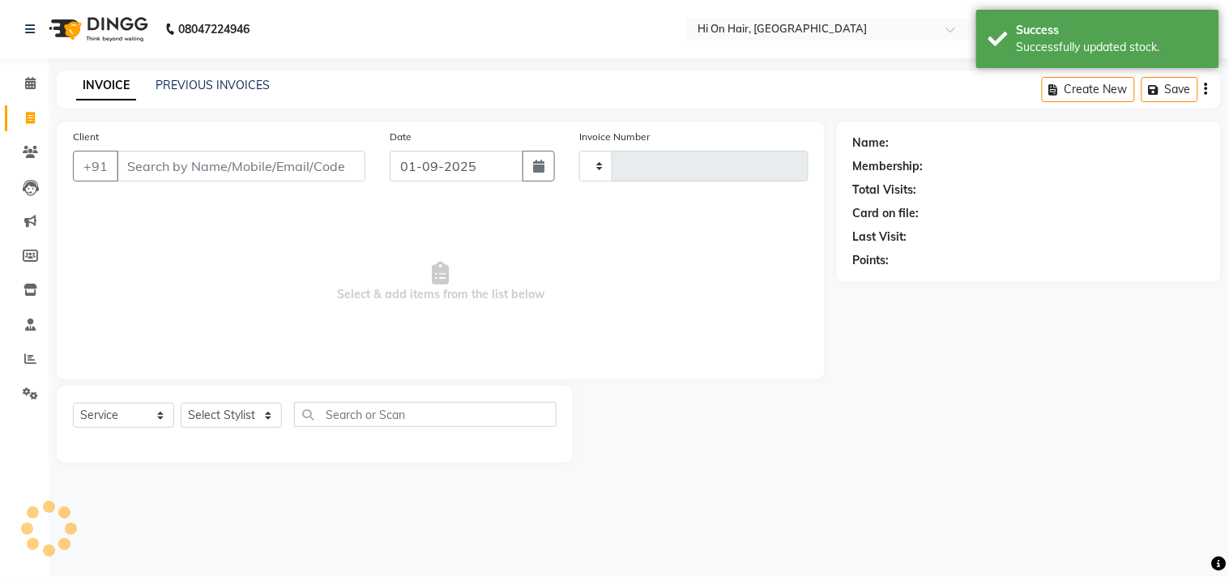
type input "1832"
select select "535"
click at [193, 75] on div "INVOICE PREVIOUS INVOICES Create New Save" at bounding box center [639, 89] width 1164 height 38
click at [241, 92] on link "PREVIOUS INVOICES" at bounding box center [213, 85] width 114 height 15
